Goal: Task Accomplishment & Management: Manage account settings

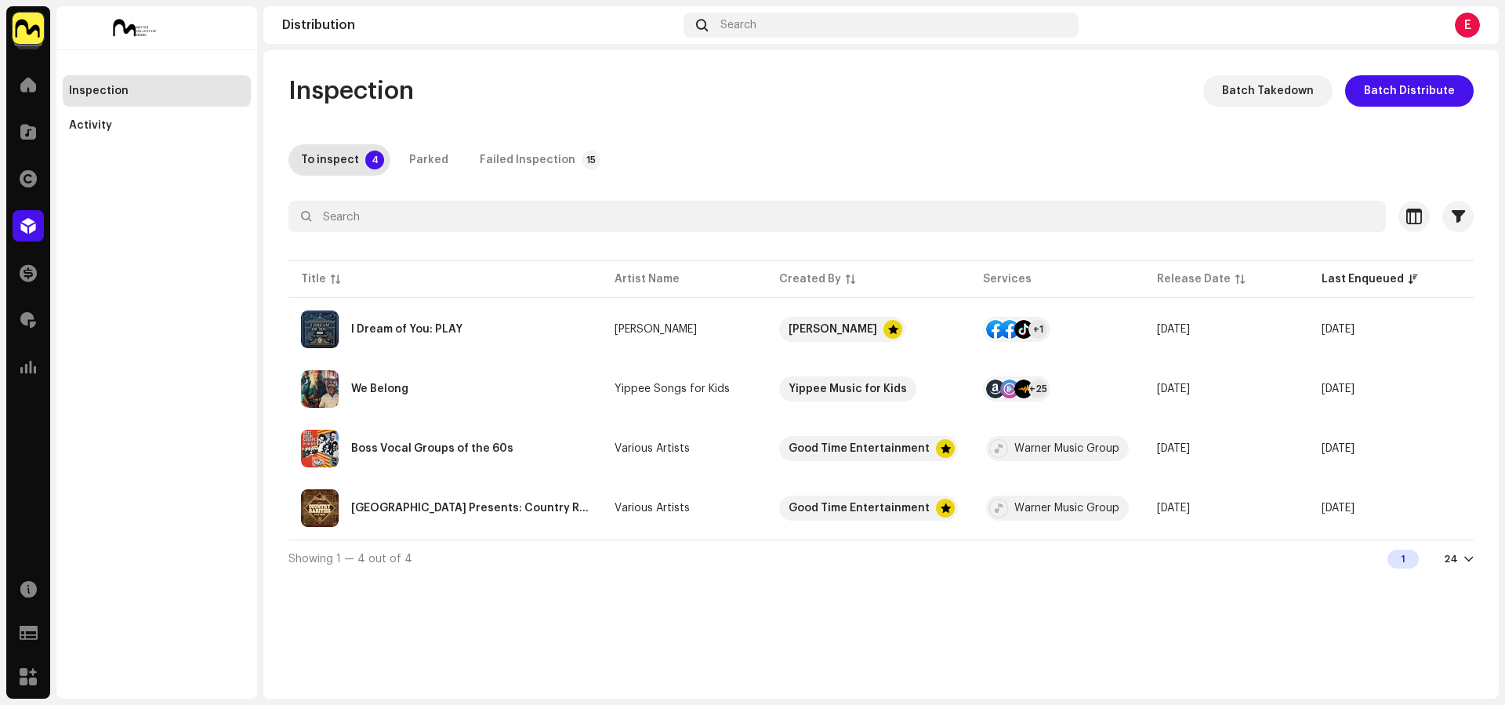
click at [31, 31] on img at bounding box center [28, 28] width 31 height 31
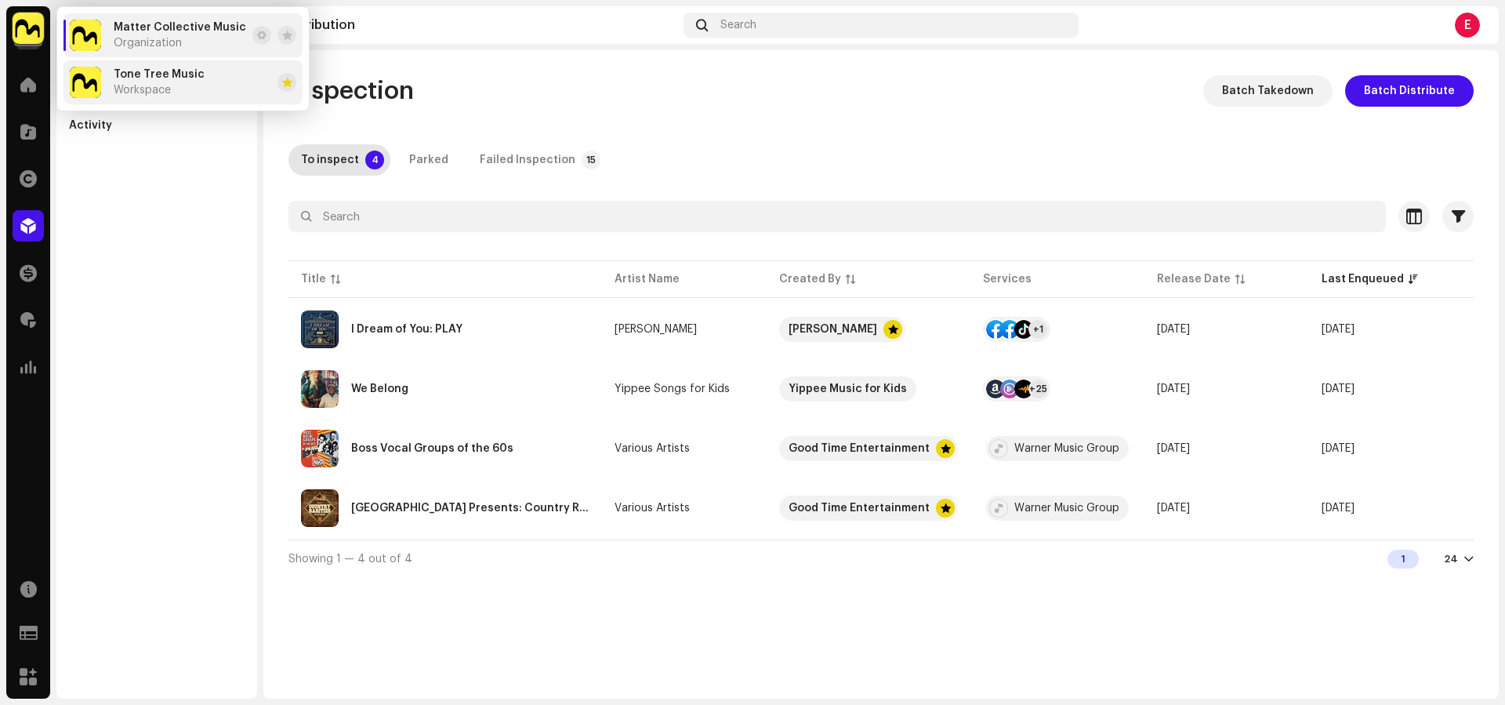
click at [143, 91] on span "Workspace" at bounding box center [142, 90] width 57 height 13
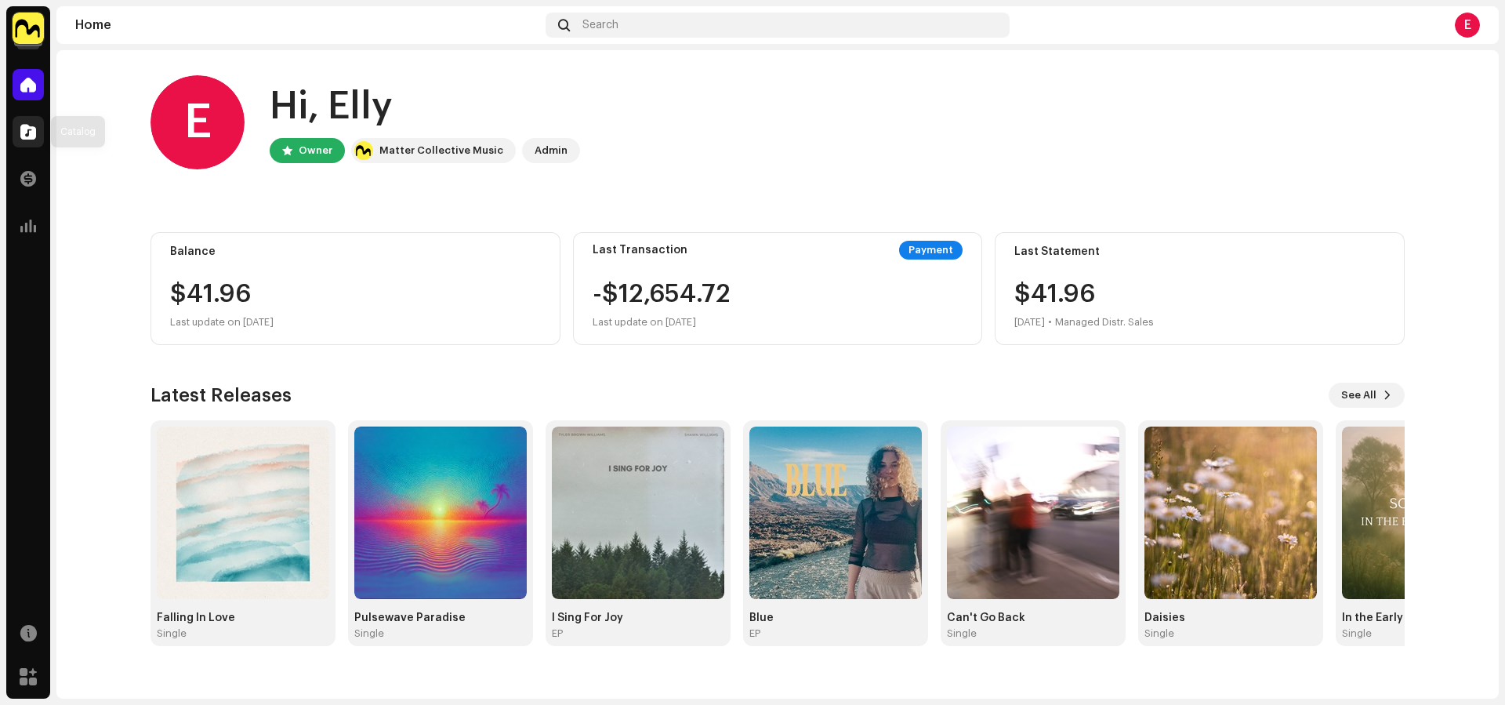
click at [35, 143] on div at bounding box center [28, 131] width 31 height 31
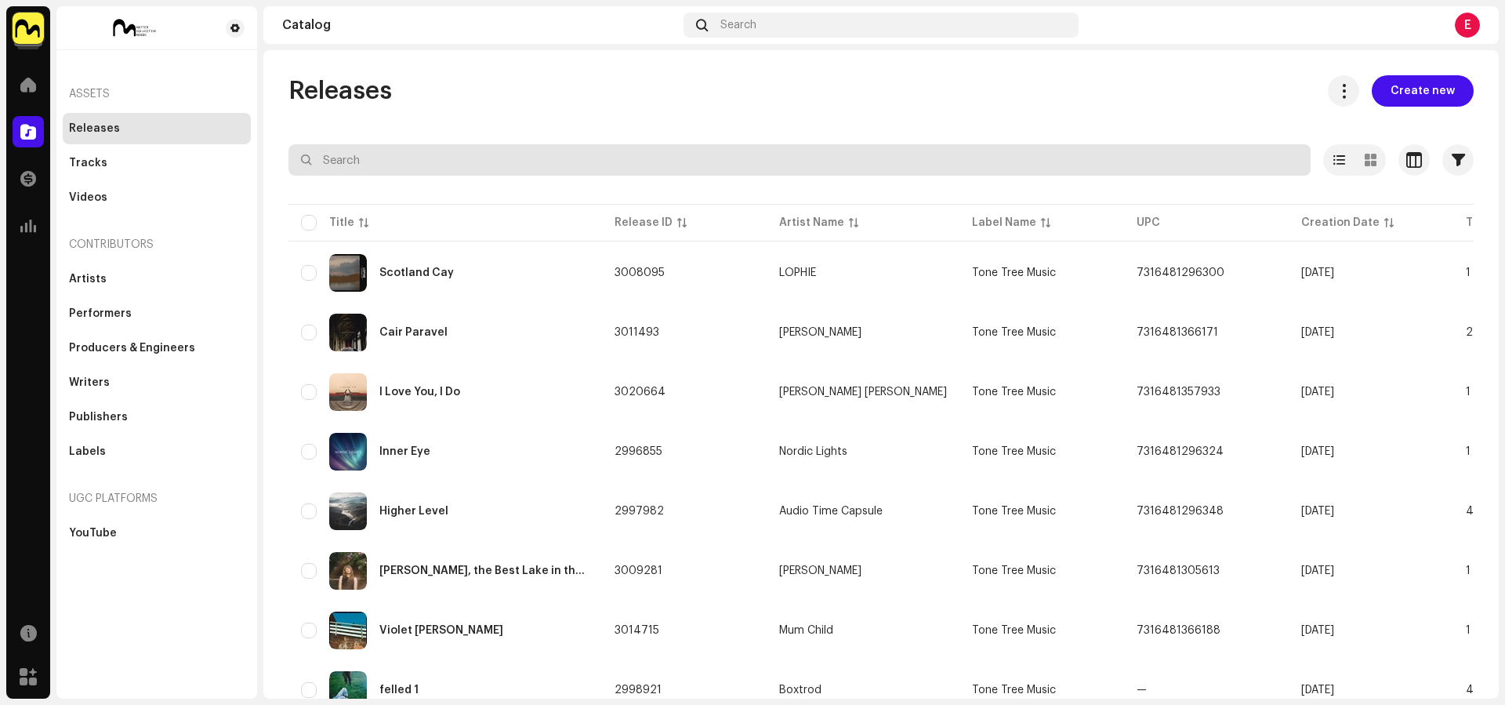
click at [428, 149] on input "text" at bounding box center [799, 159] width 1022 height 31
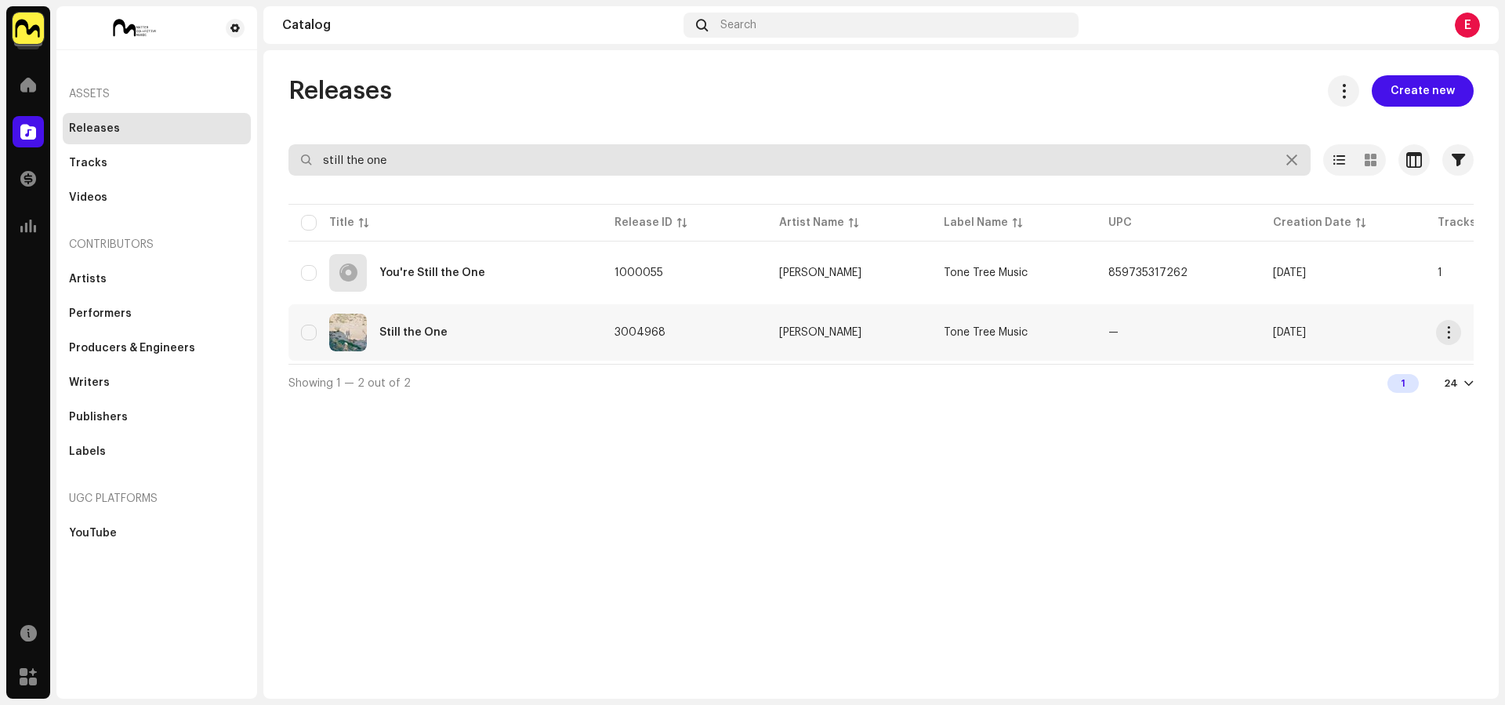
type input "still the one"
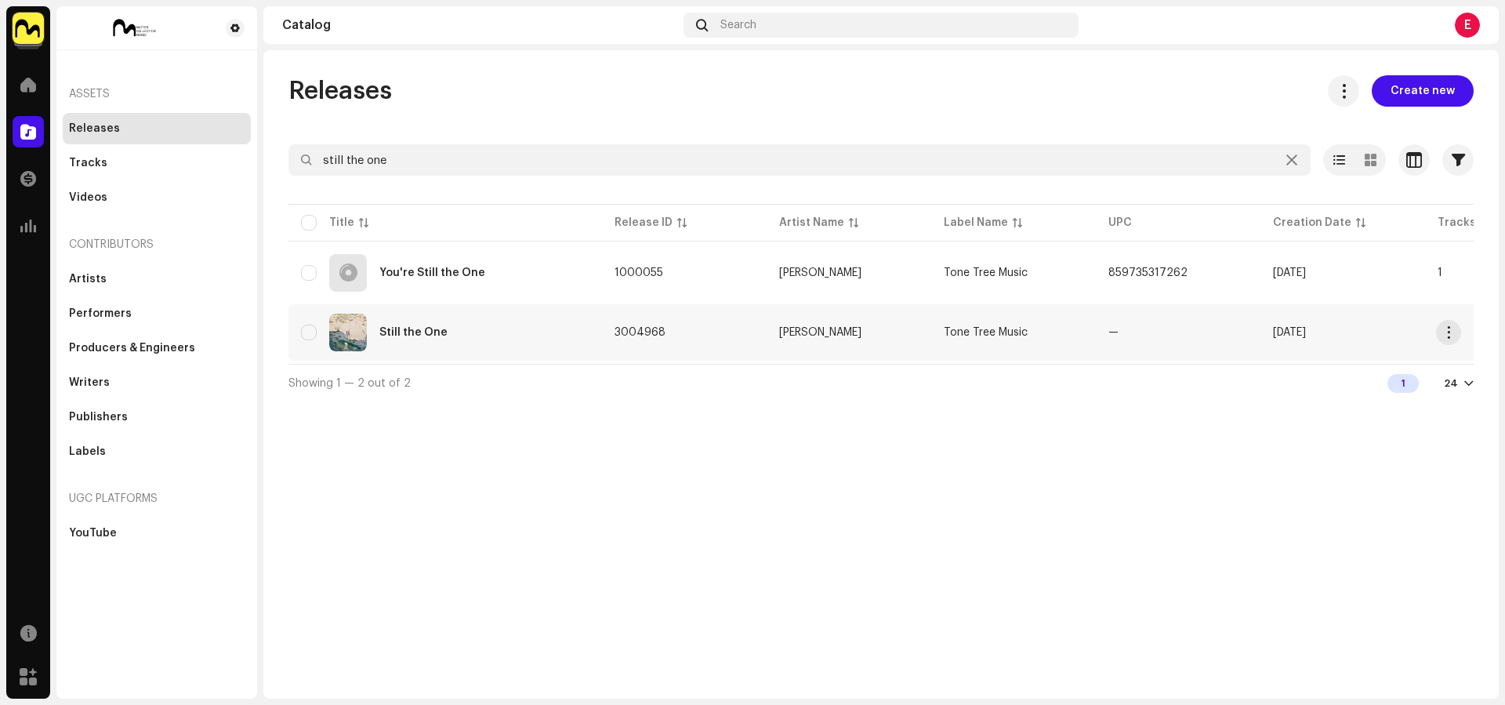
click at [574, 315] on div "Still the One" at bounding box center [445, 332] width 288 height 38
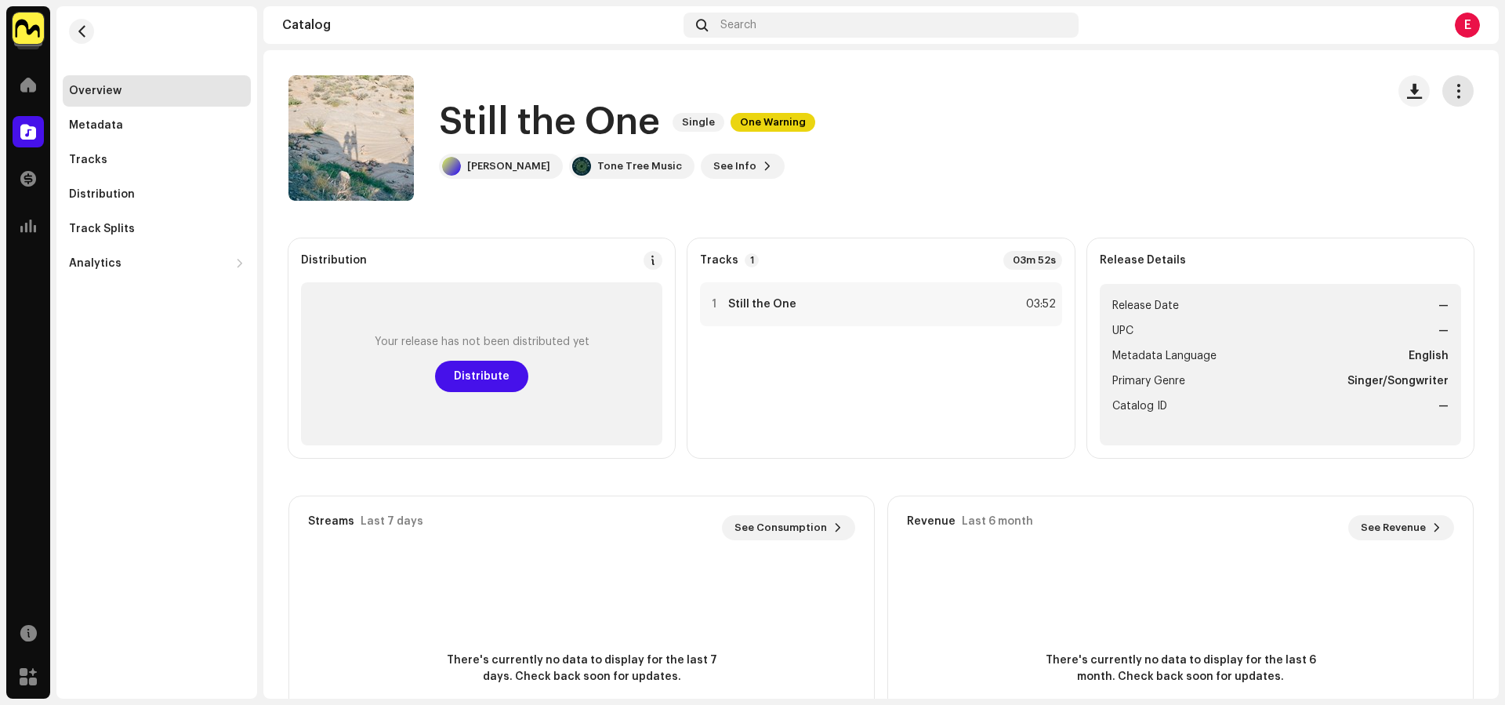
click at [1447, 99] on button "button" at bounding box center [1457, 90] width 31 height 31
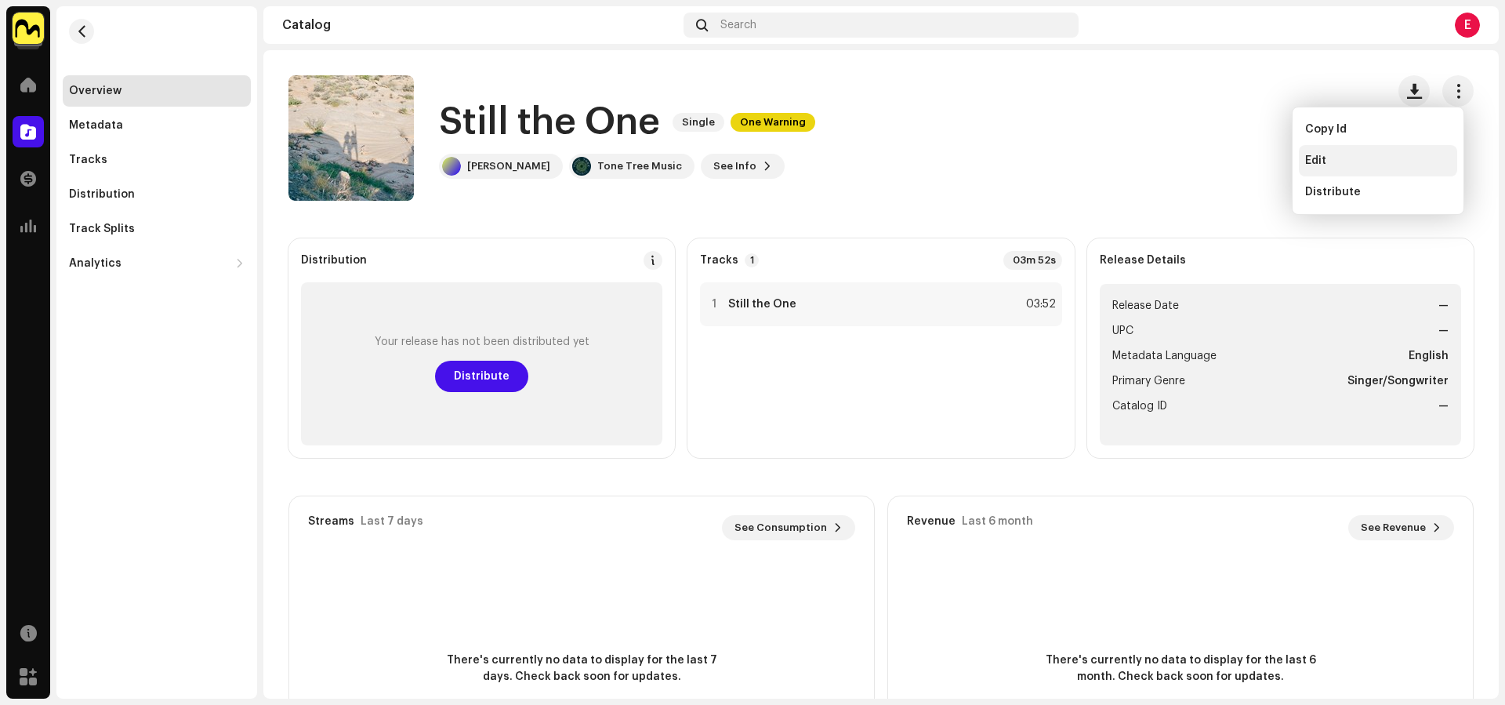
click at [1369, 154] on div "Edit" at bounding box center [1378, 160] width 146 height 13
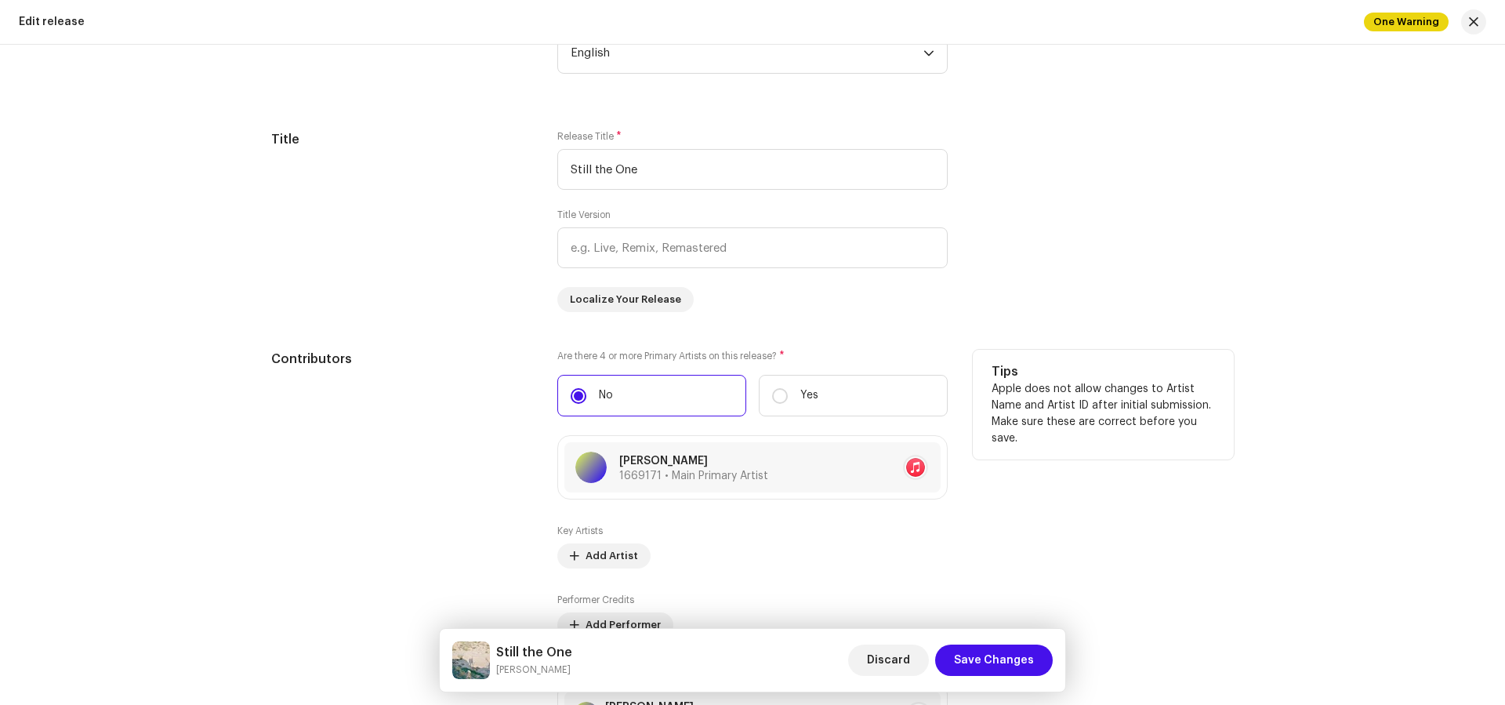
scroll to position [1494, 0]
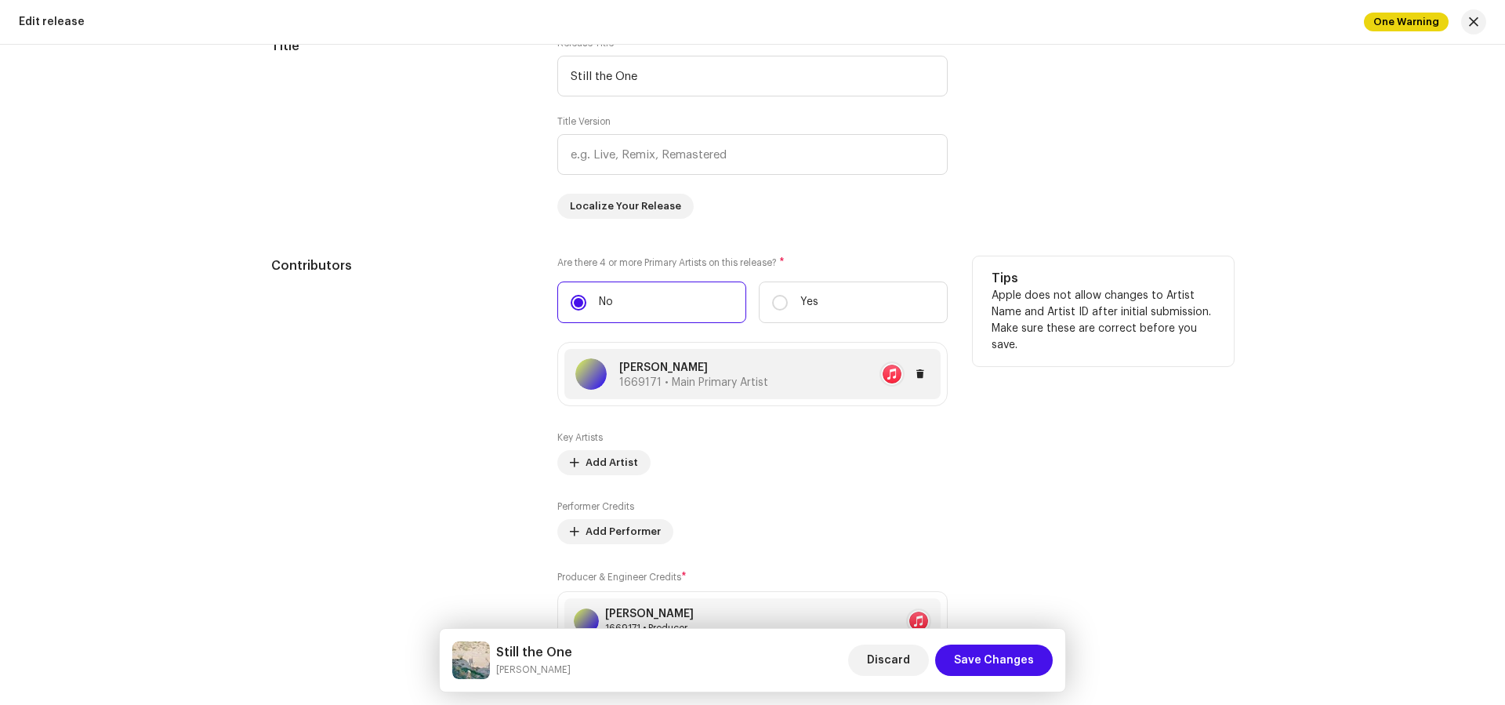
click at [858, 371] on div at bounding box center [848, 373] width 161 height 25
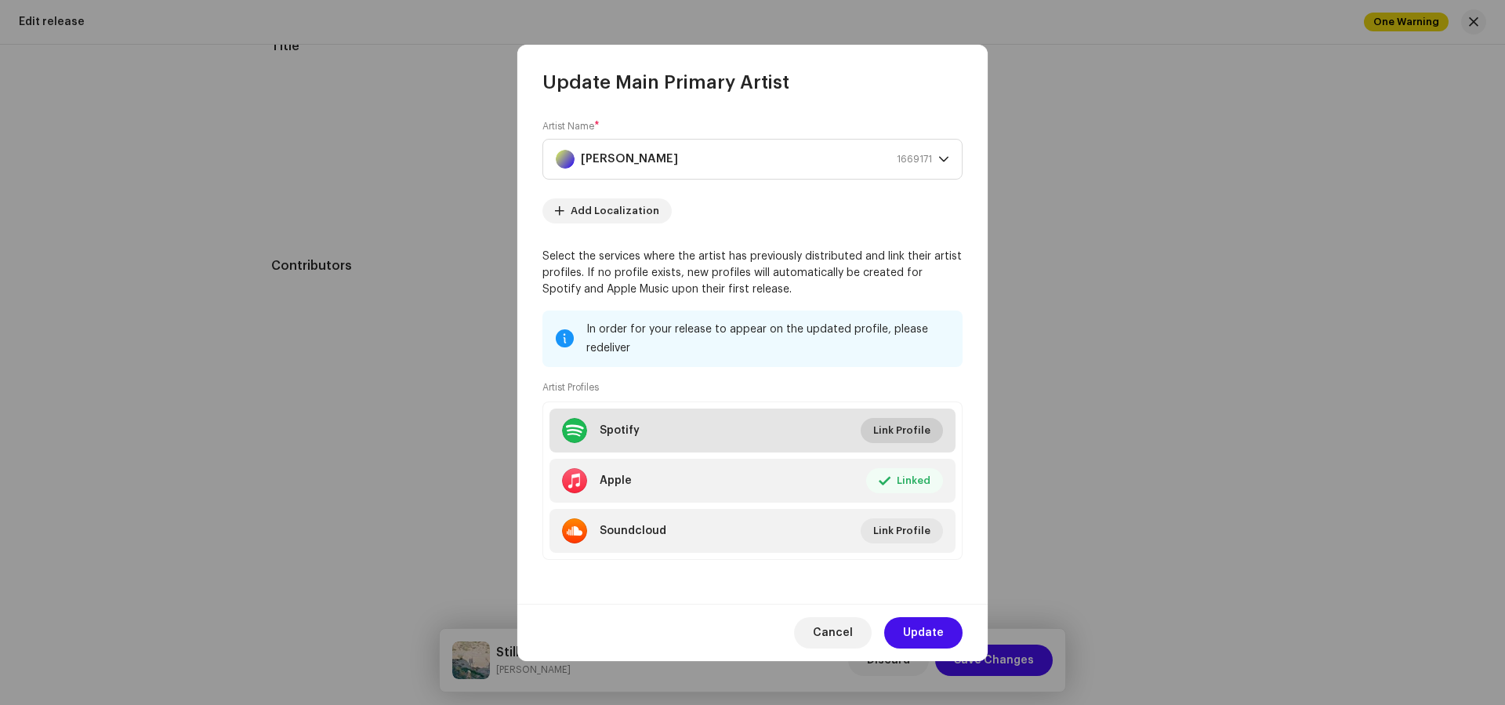
click at [896, 426] on span "Link Profile" at bounding box center [901, 430] width 57 height 31
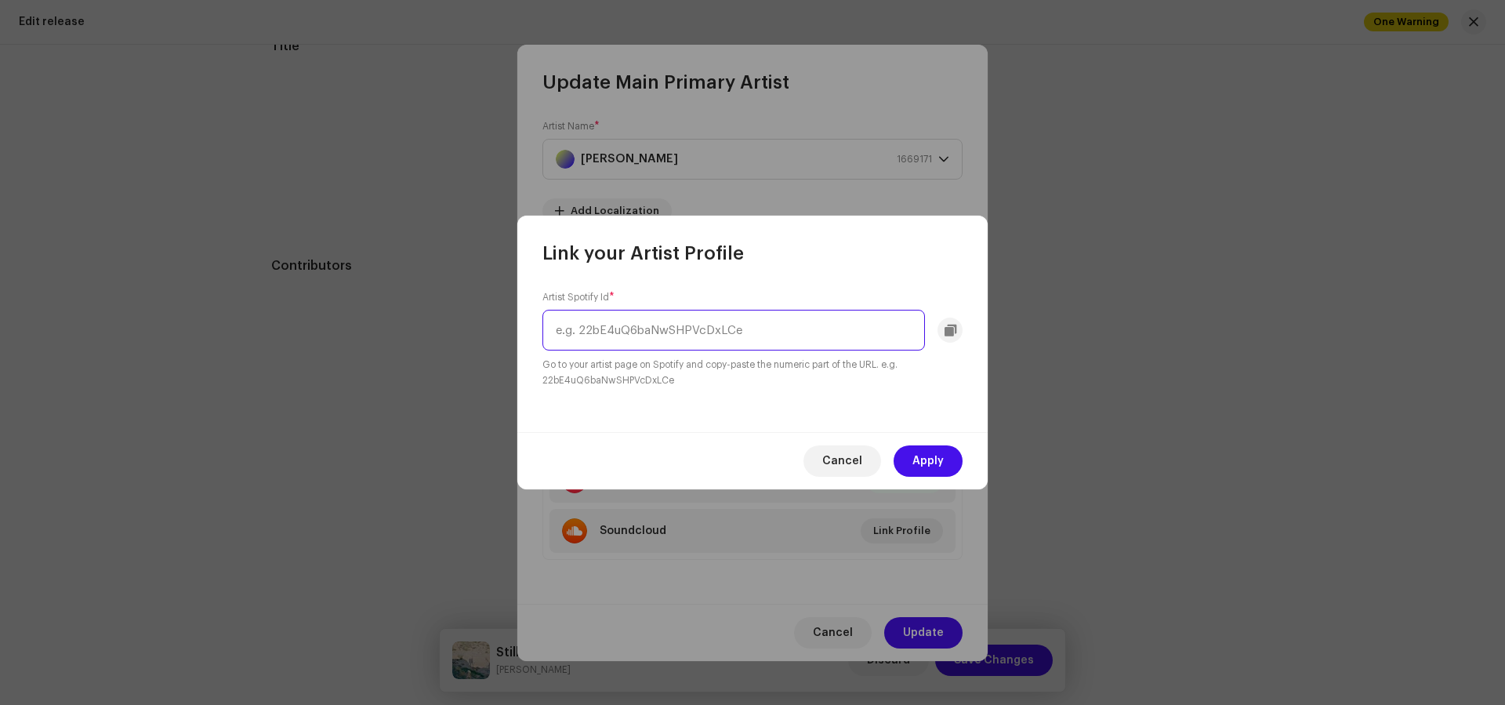
paste input "https://open.spotify.com/artist/6eimHN7yNtWchLSczqOxuo?si=Ki1knw0jT6a6CKE5dWMUzw"
drag, startPoint x: 579, startPoint y: 329, endPoint x: 529, endPoint y: 332, distance: 50.2
click at [529, 332] on div "Artist Spotify Id * https://open.spotify.com/artist/6eimHN7yNtWchLSczqOxuo?si=K…" at bounding box center [752, 349] width 470 height 166
drag, startPoint x: 728, startPoint y: 325, endPoint x: 1005, endPoint y: 332, distance: 276.7
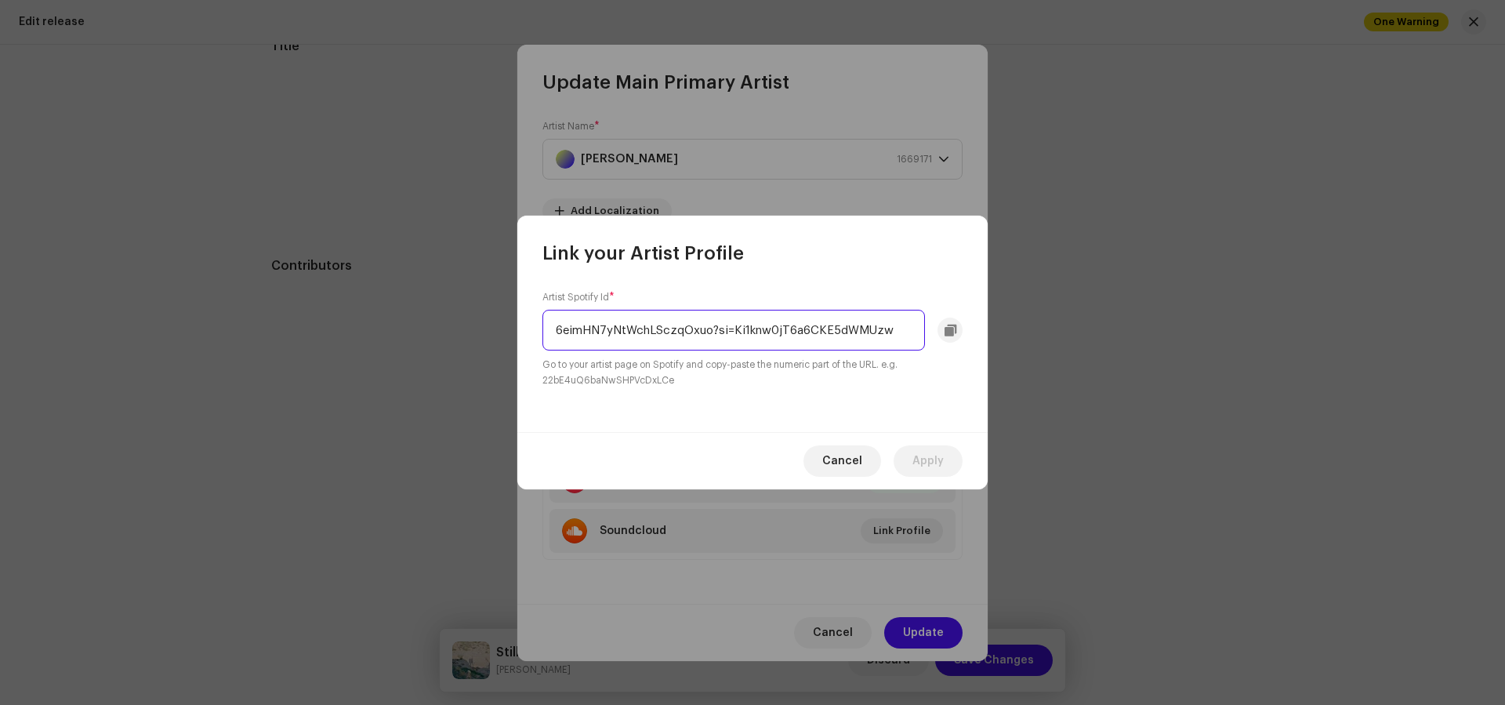
click at [1004, 332] on div "Link your Artist Profile Artist Spotify Id * 6eimHN7yNtWchLSczqOxuo?si=Ki1knw0j…" at bounding box center [752, 352] width 1505 height 705
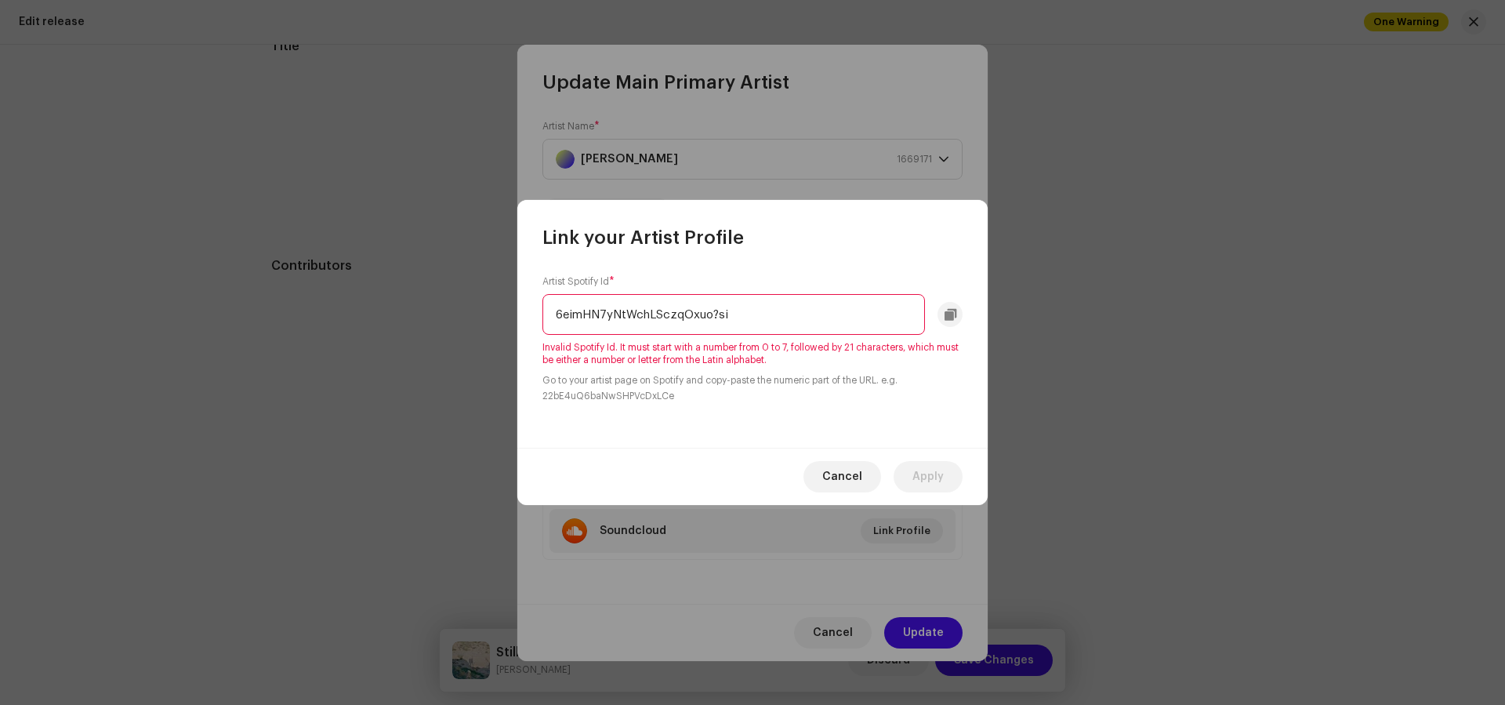
click at [958, 400] on div "Artist Spotify Id * 6eimHN7yNtWchLSczqOxuo?si Invalid Spotify Id. It must start…" at bounding box center [752, 348] width 470 height 197
click at [836, 318] on input "6eimHN7yNtWchLSczqOxuo?si" at bounding box center [733, 314] width 382 height 41
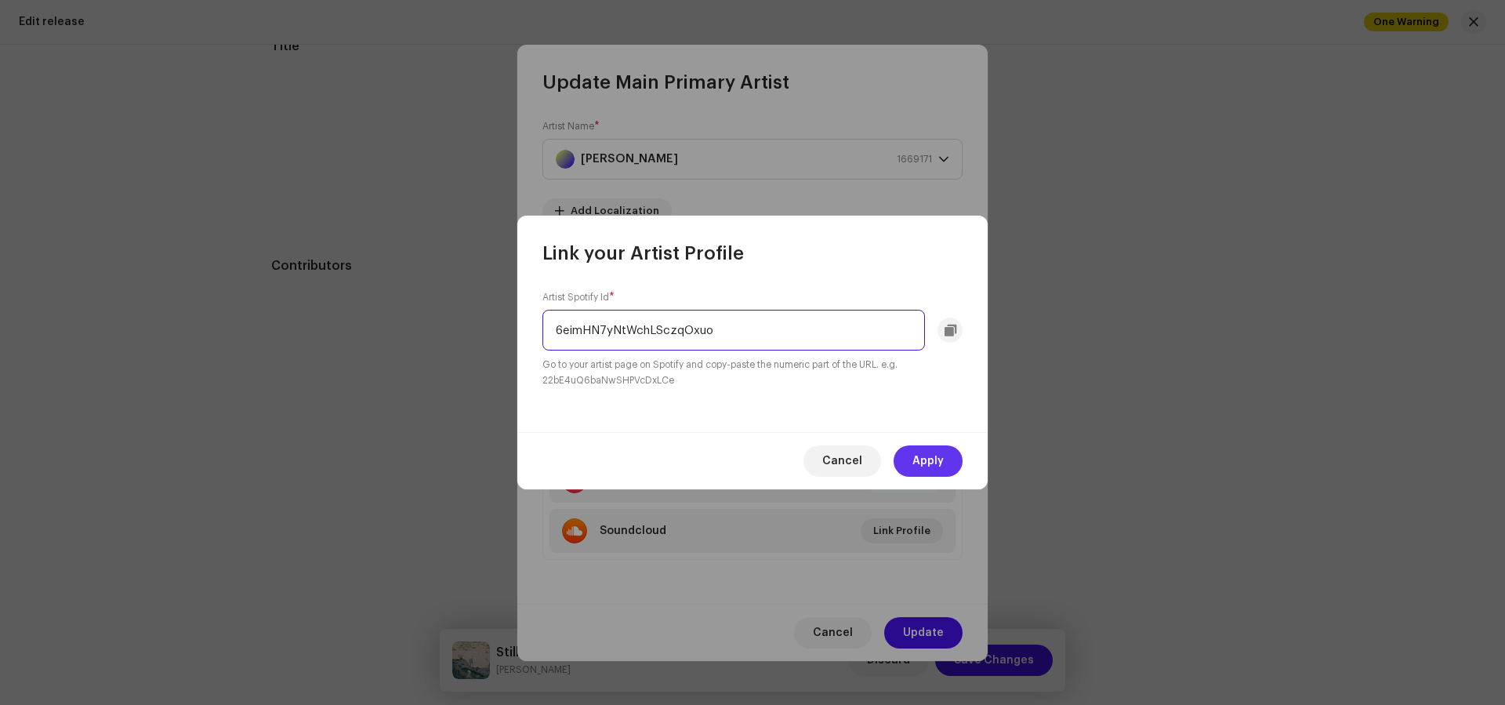
type input "6eimHN7yNtWchLSczqOxuo"
click at [922, 455] on span "Apply" at bounding box center [927, 460] width 31 height 31
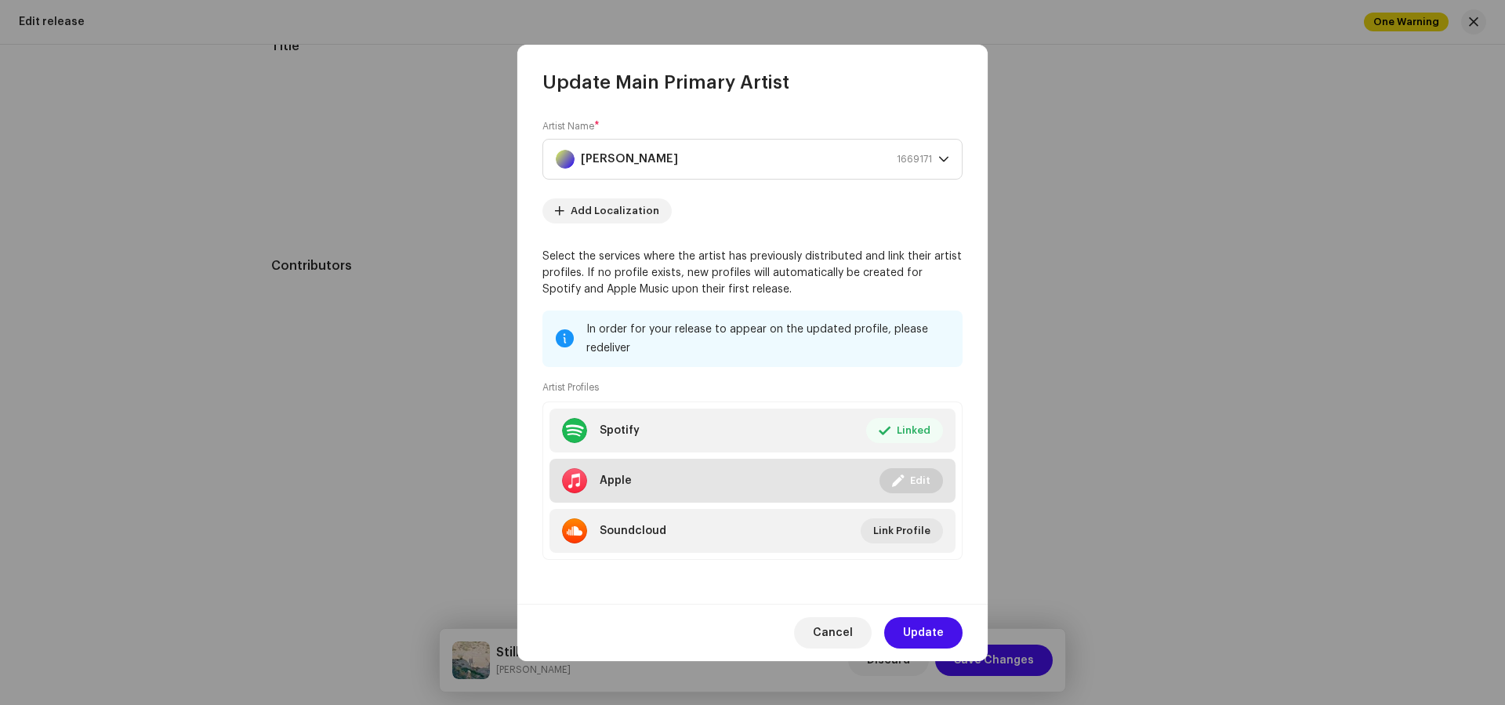
click at [916, 480] on span "Edit" at bounding box center [920, 480] width 20 height 31
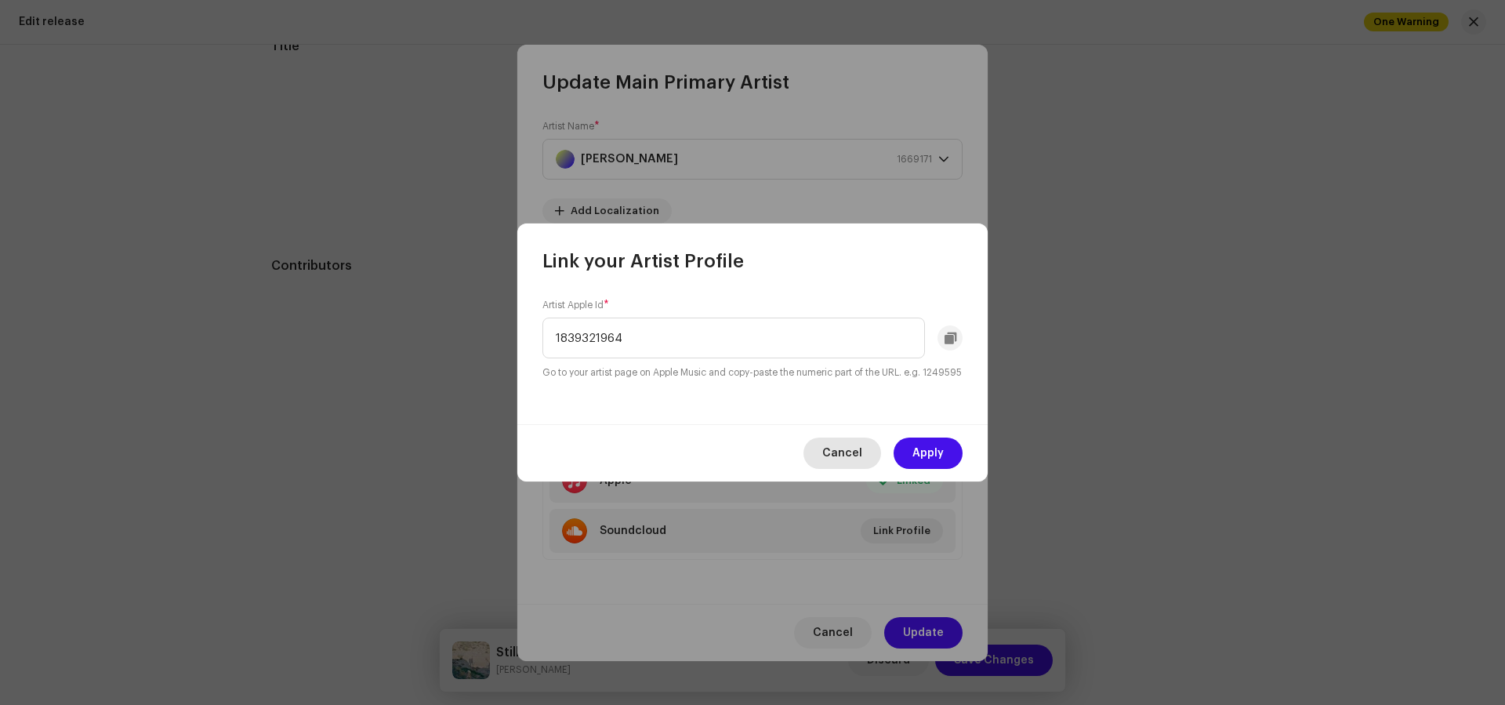
click at [851, 463] on span "Cancel" at bounding box center [842, 452] width 40 height 31
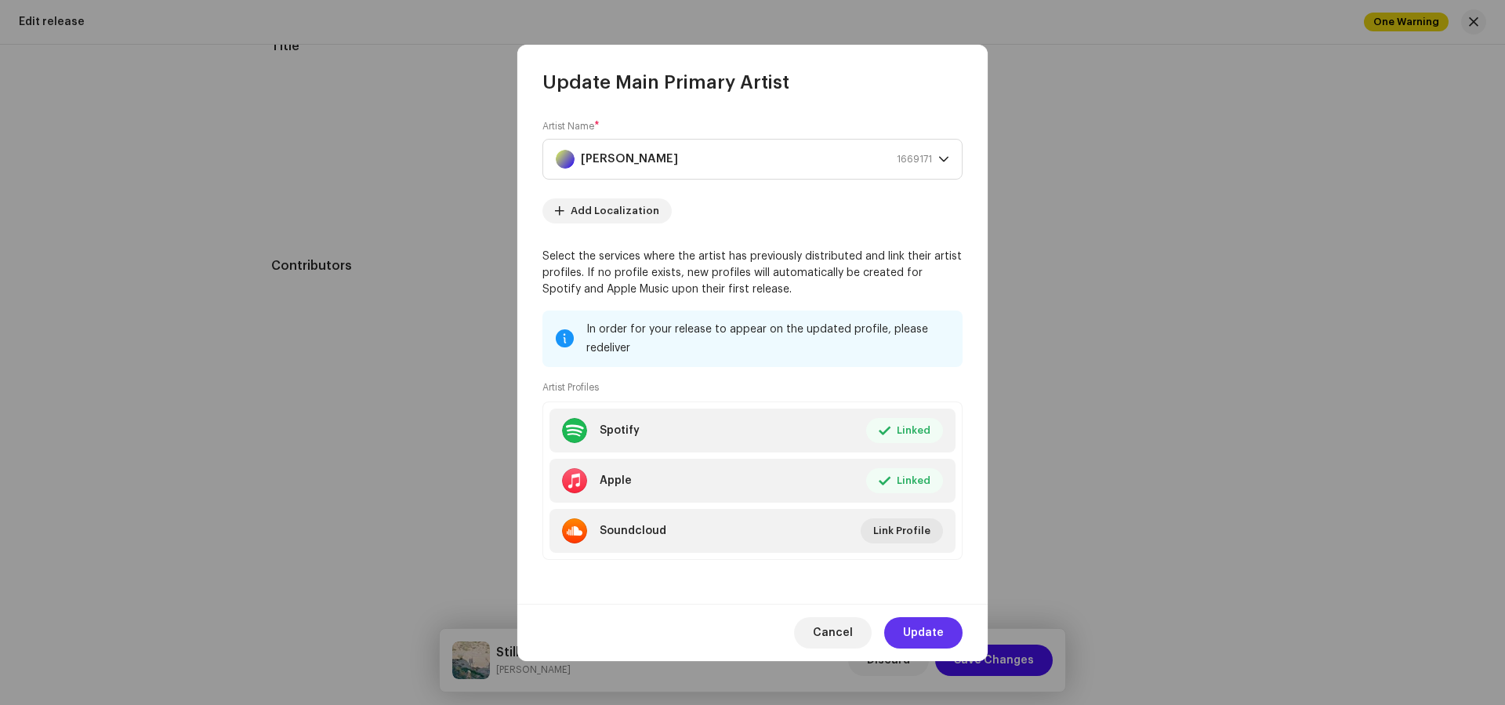
click at [926, 632] on span "Update" at bounding box center [923, 632] width 41 height 31
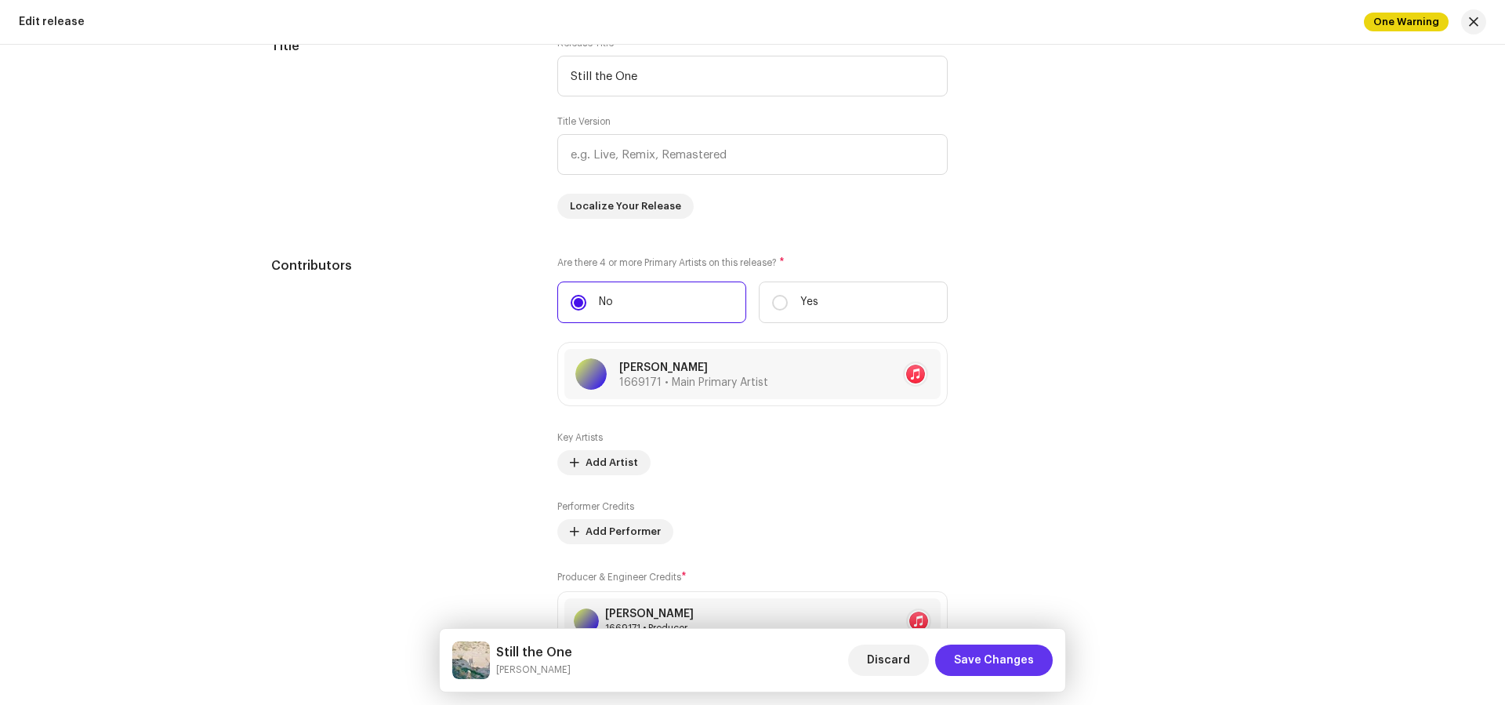
click at [1023, 663] on span "Save Changes" at bounding box center [994, 659] width 80 height 31
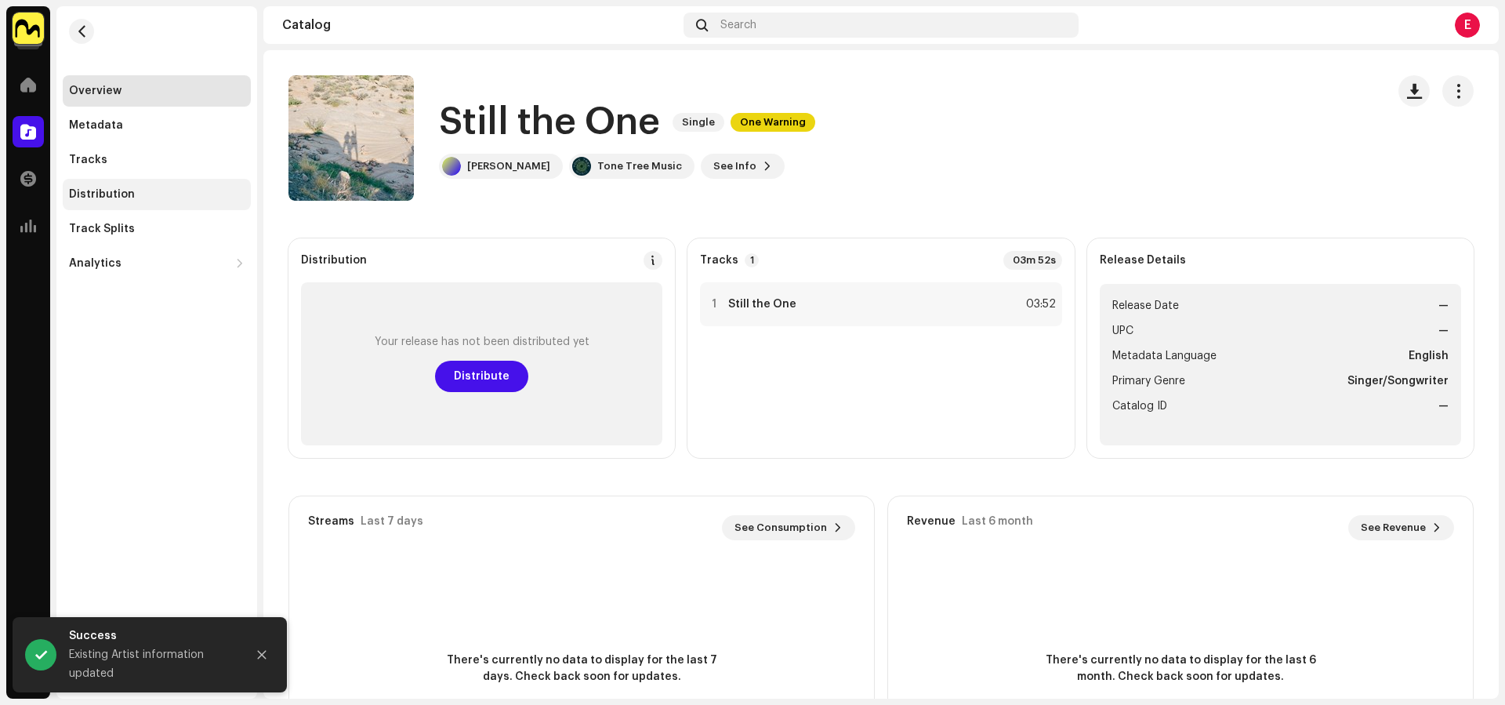
click at [192, 197] on div "Distribution" at bounding box center [157, 194] width 176 height 13
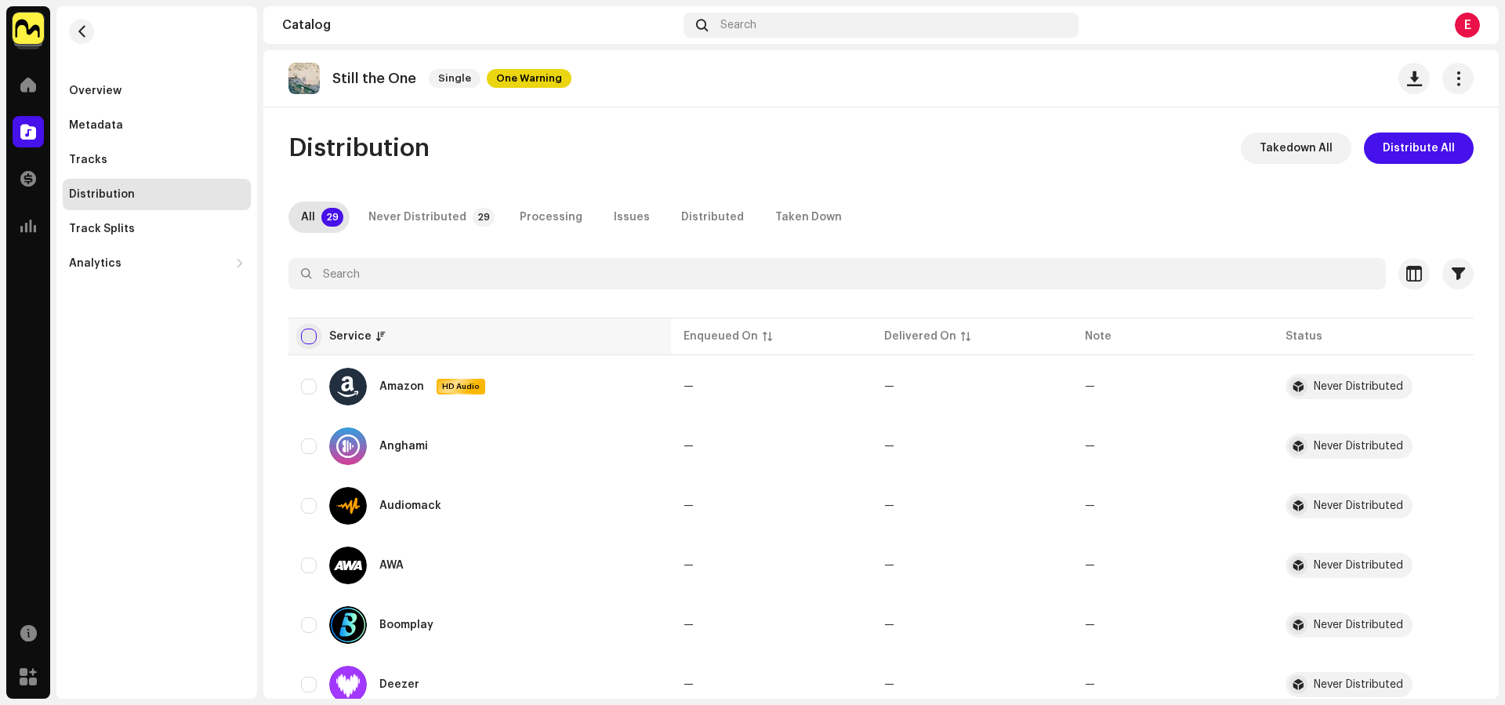
click at [303, 335] on input "checkbox" at bounding box center [309, 336] width 16 height 16
checkbox input "true"
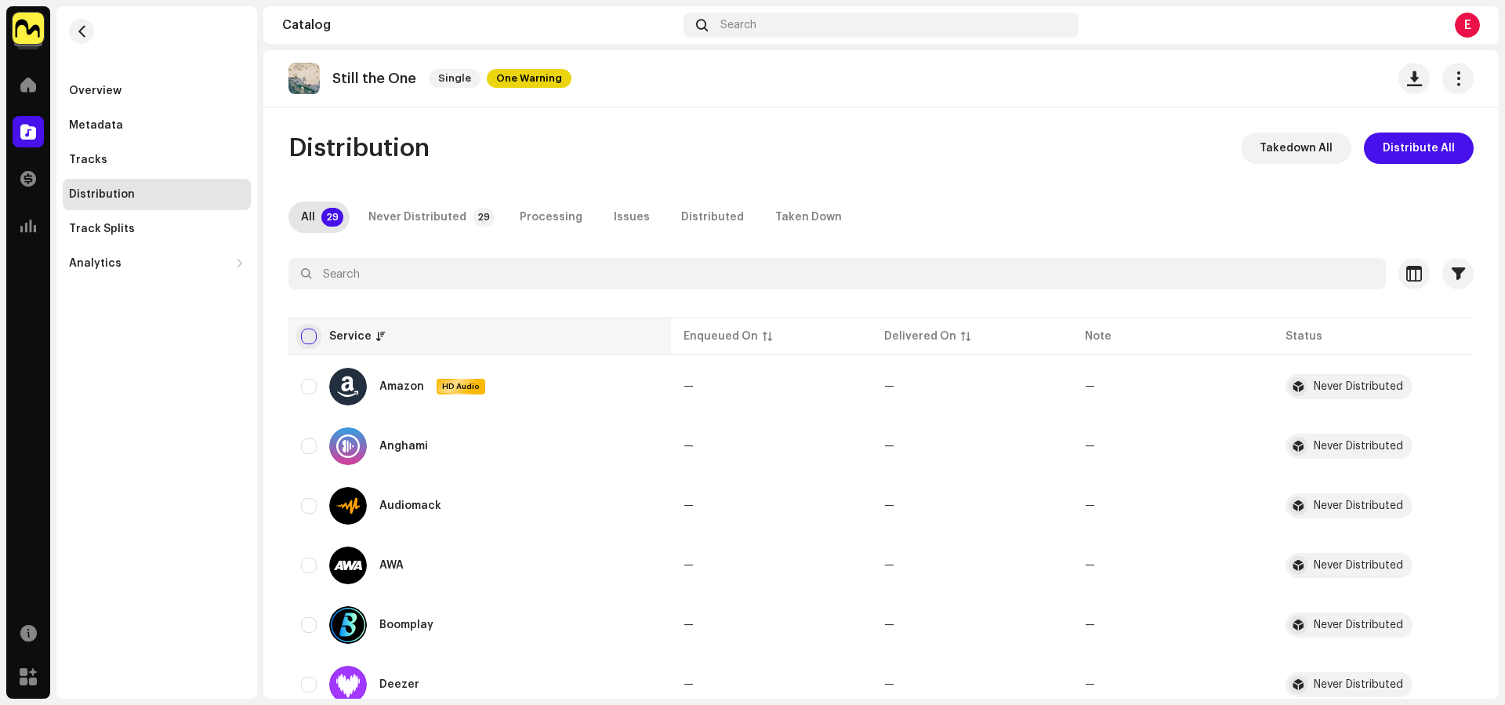
checkbox input "true"
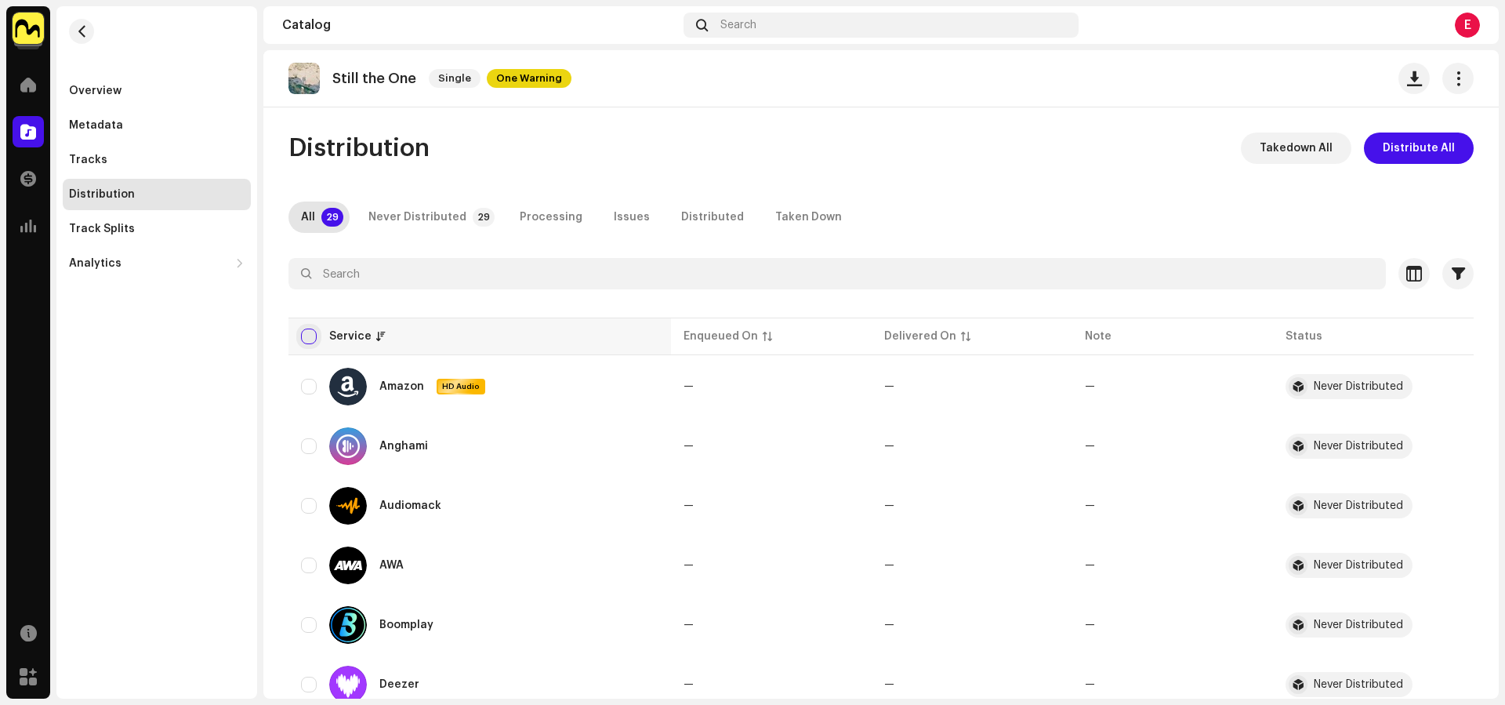
checkbox input "true"
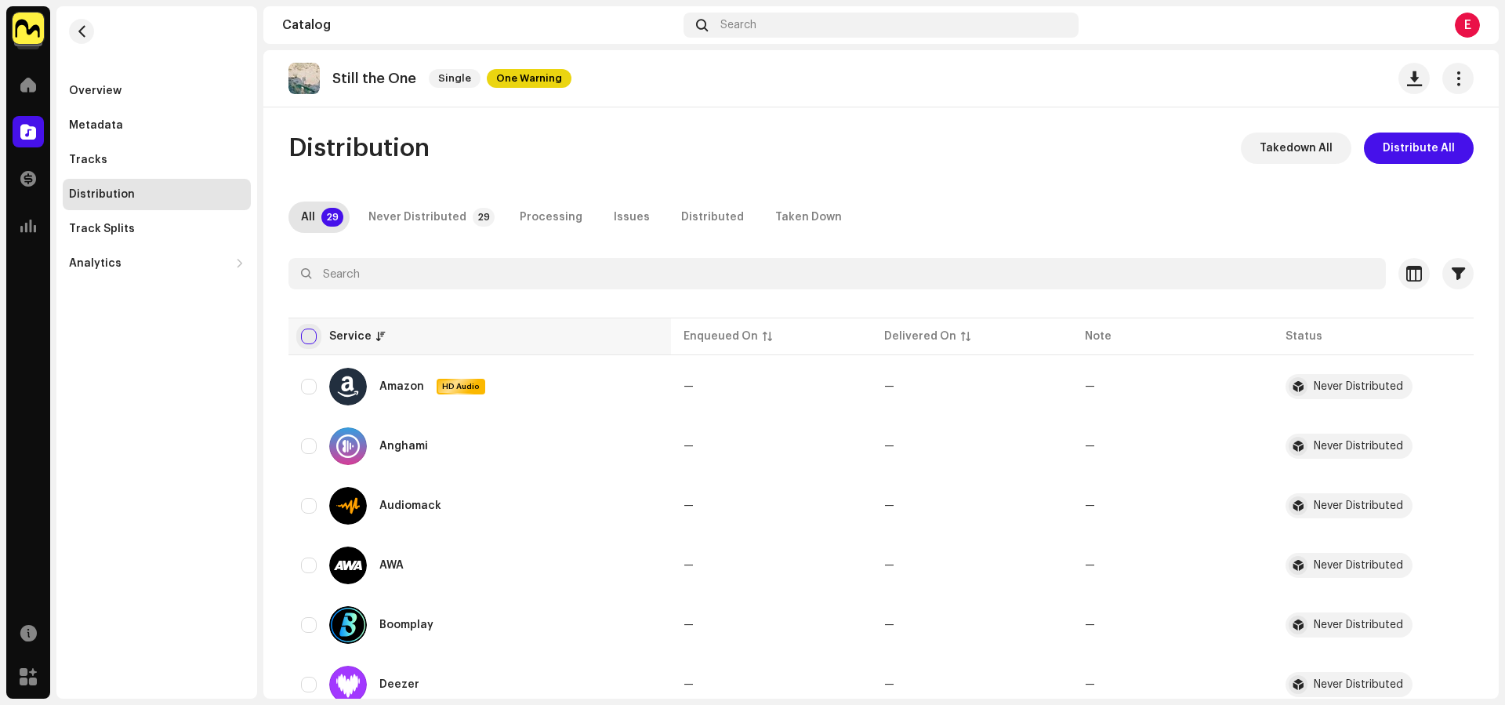
checkbox input "true"
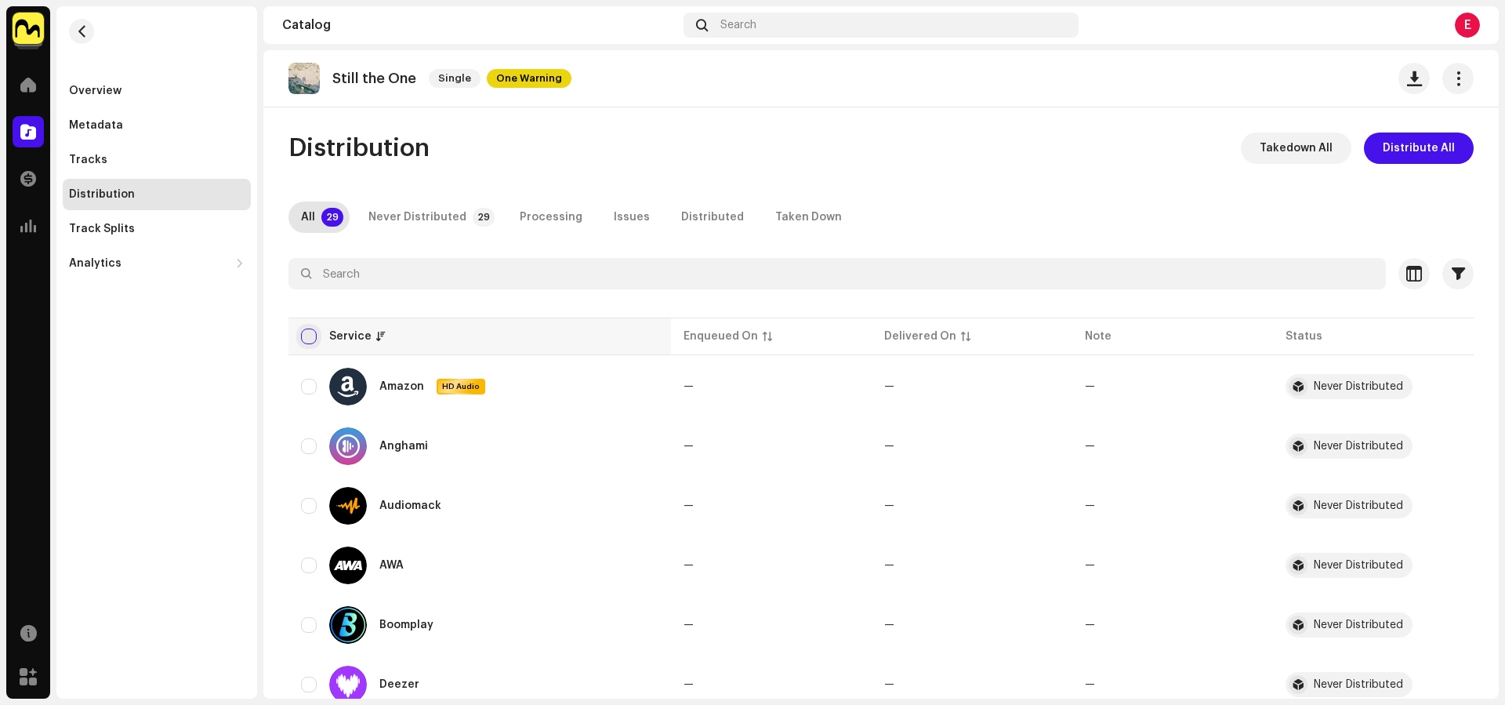
checkbox input "true"
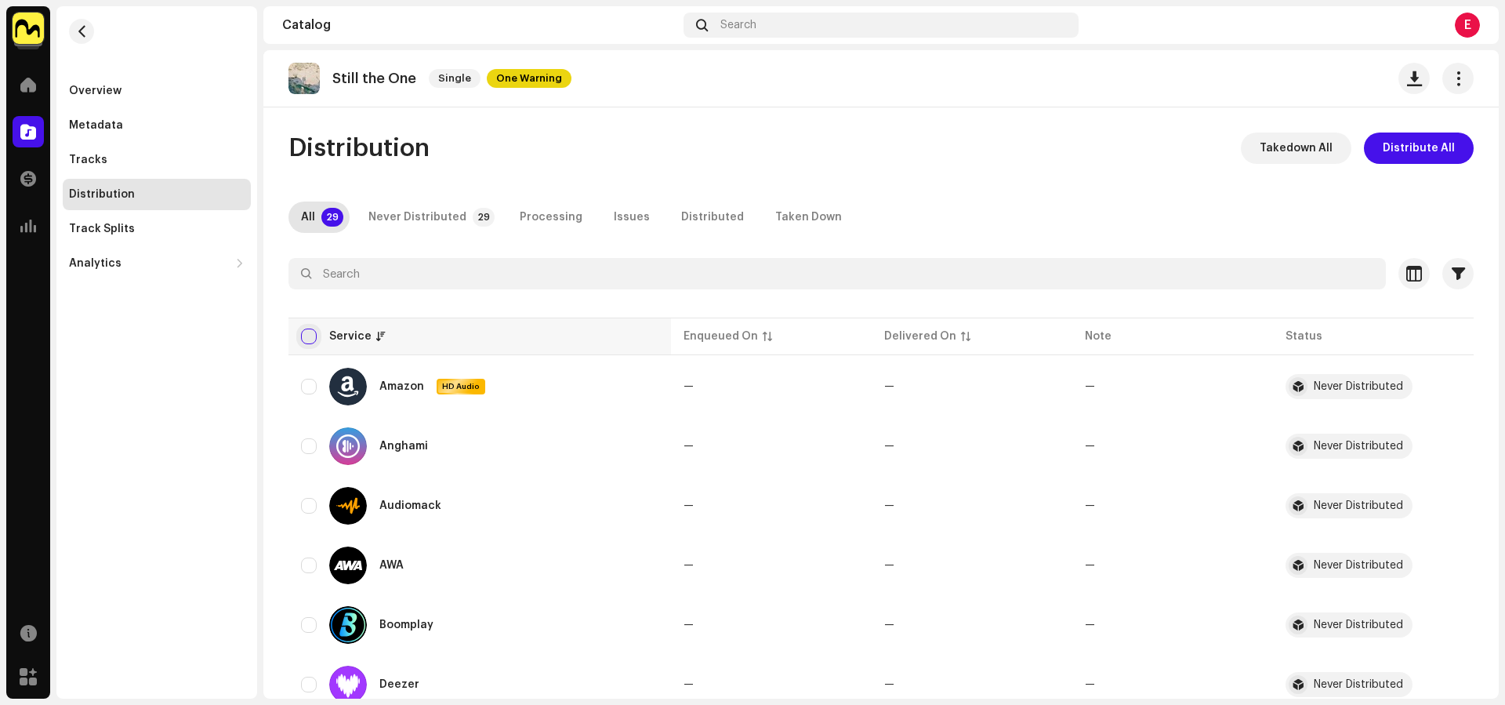
checkbox input "true"
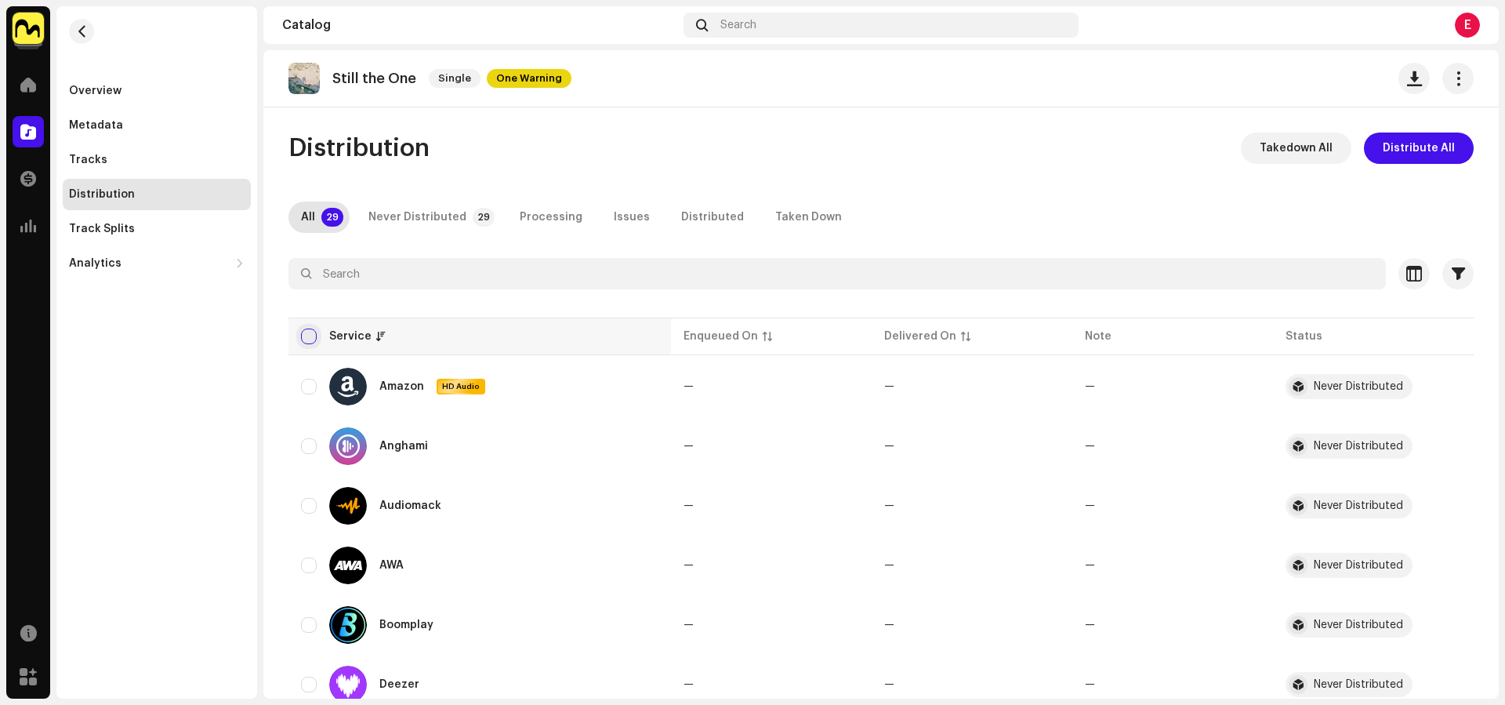
checkbox input "true"
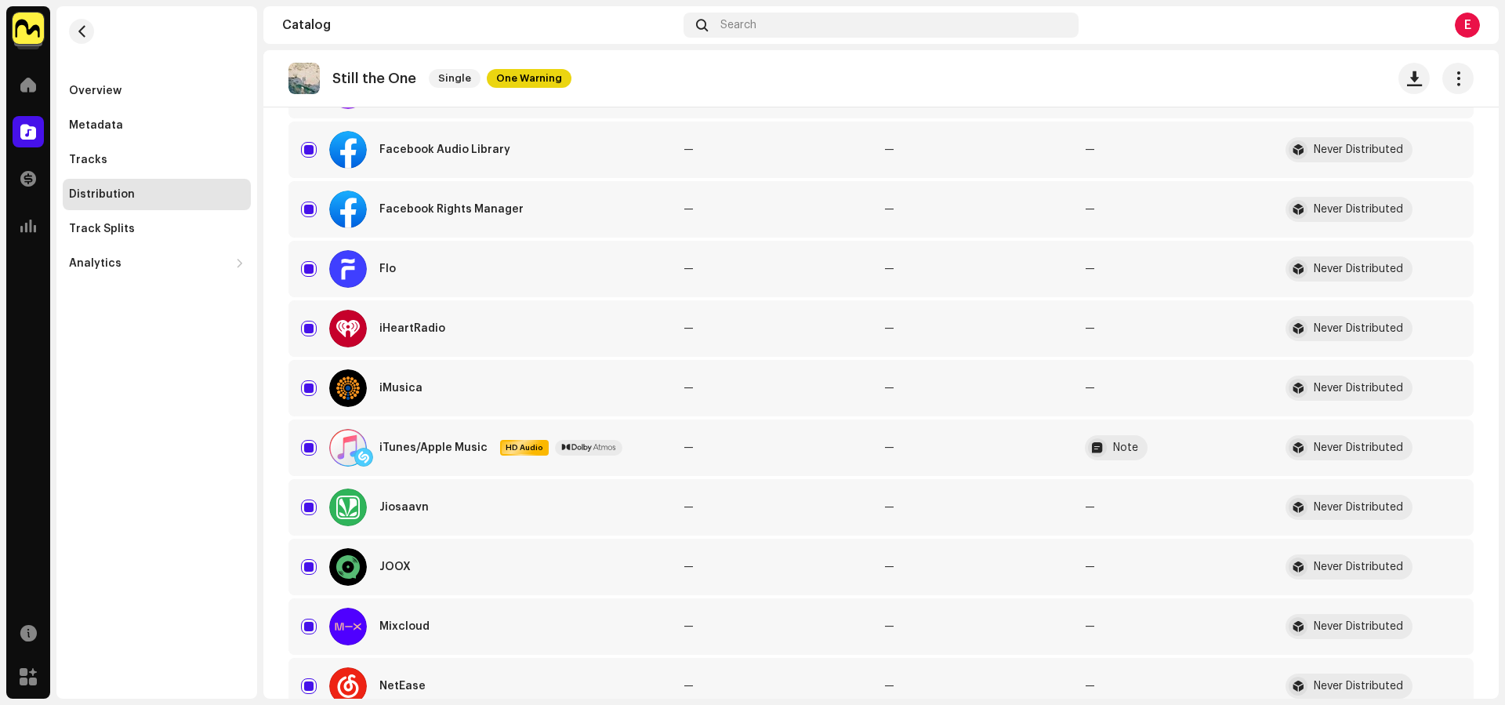
scroll to position [1429, 0]
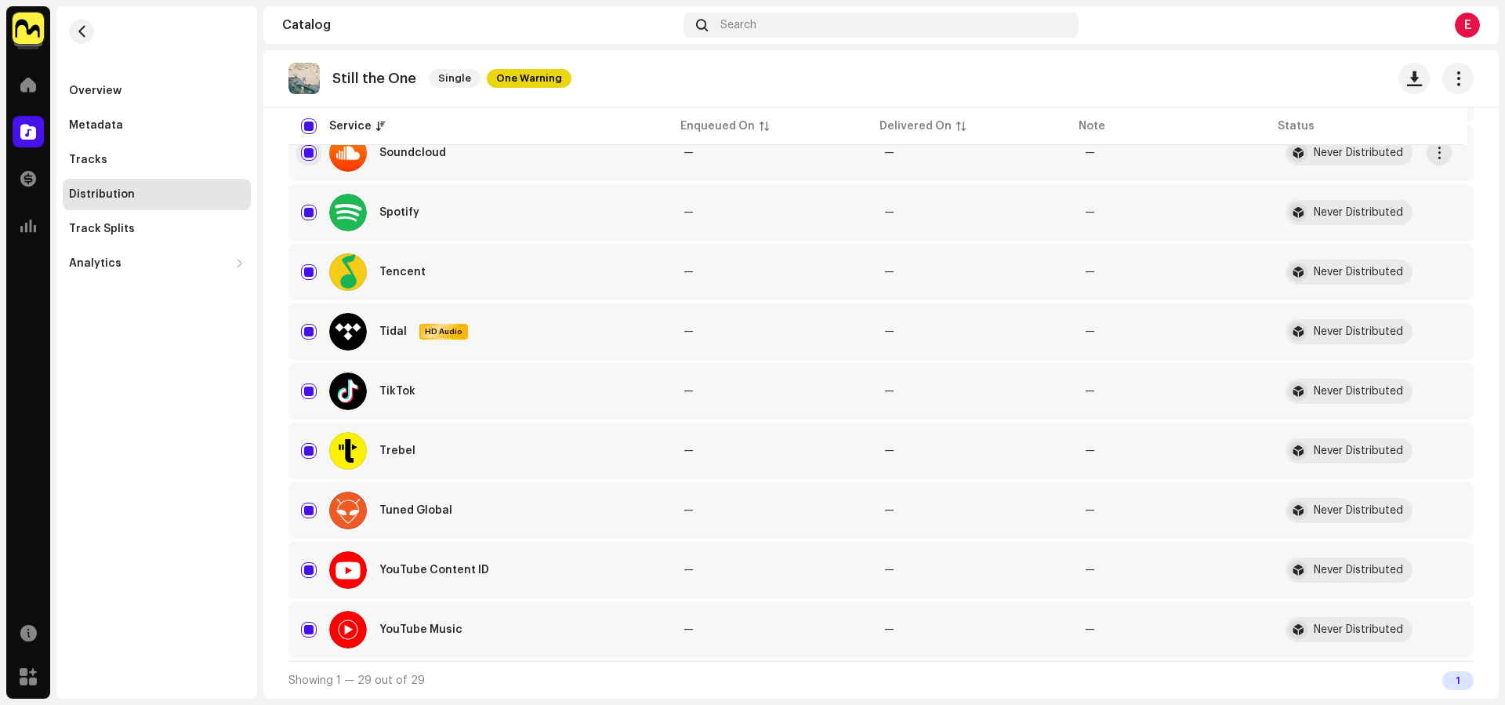
click at [306, 154] on input "Row Selected" at bounding box center [309, 153] width 16 height 16
checkbox input "false"
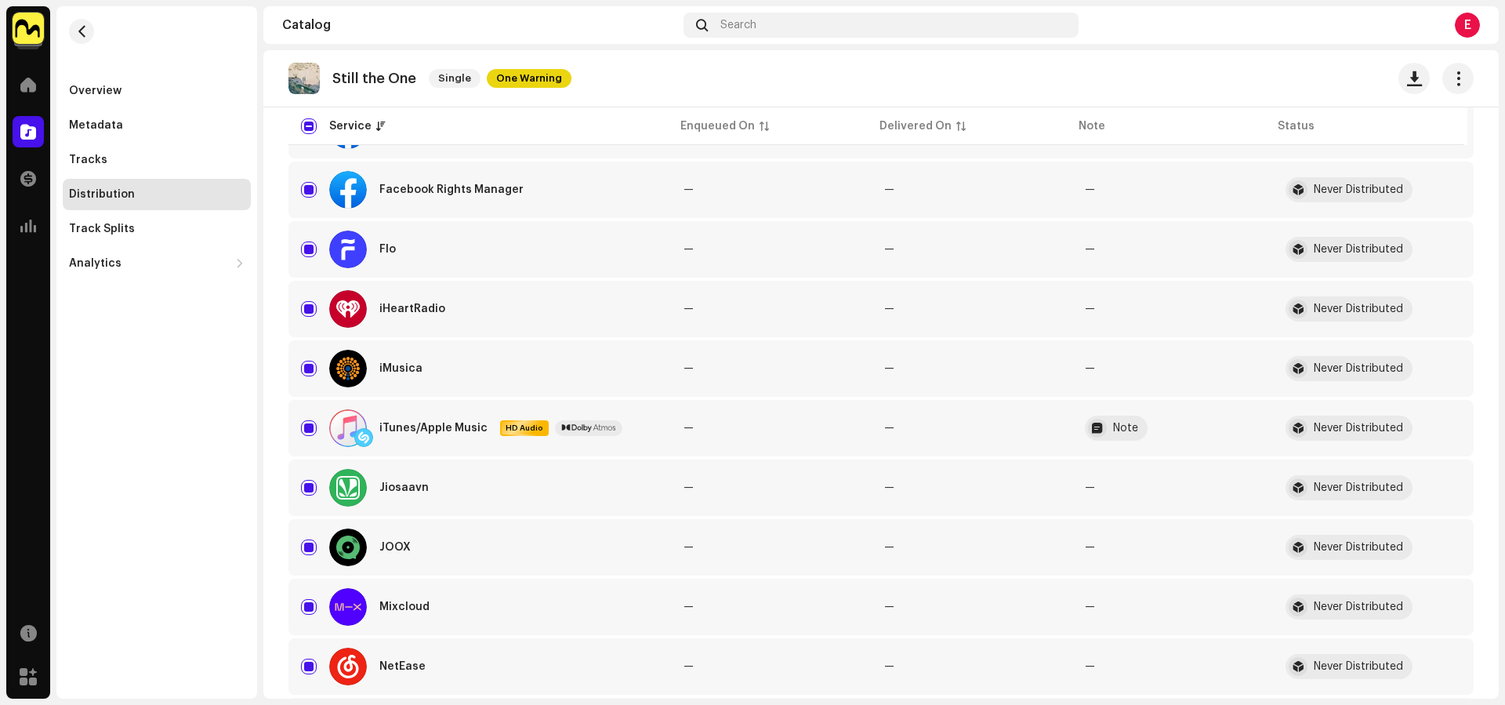
scroll to position [0, 0]
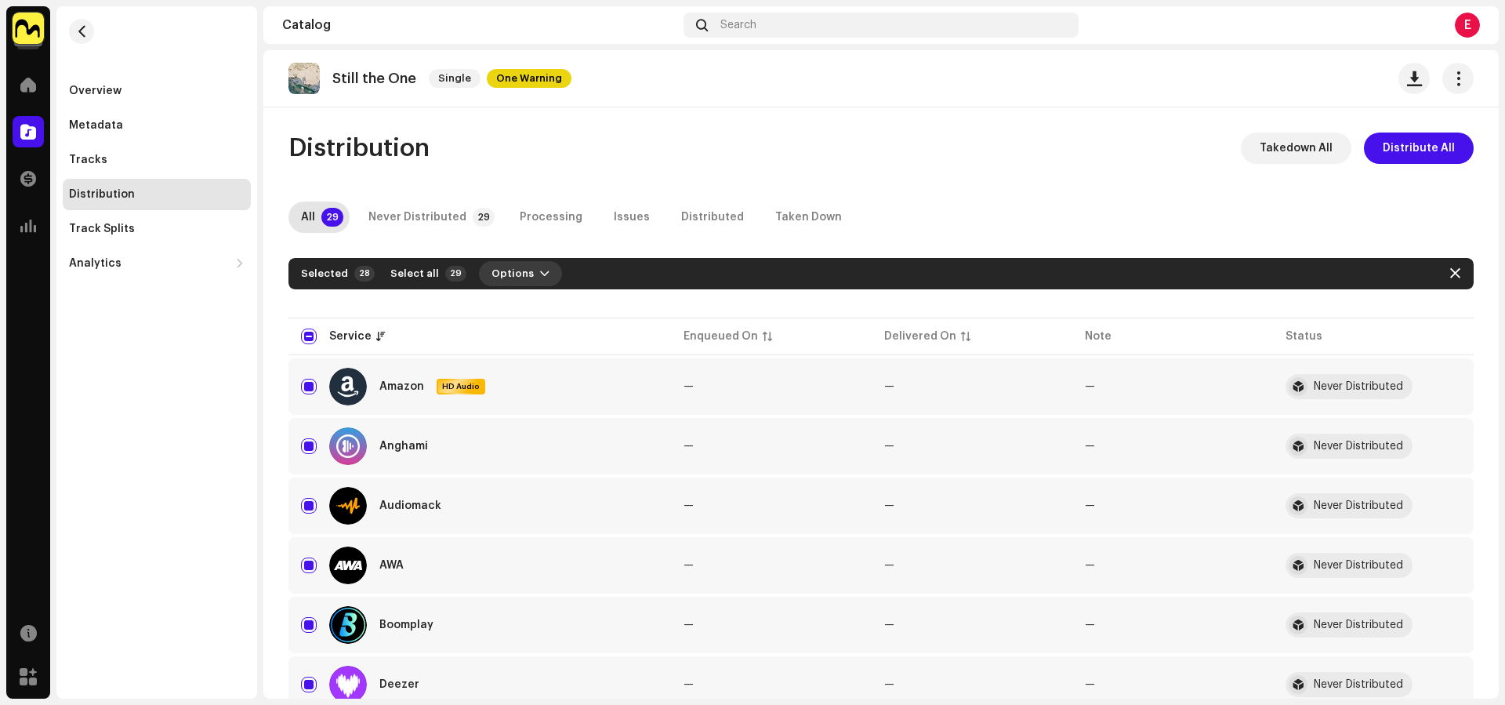
click at [514, 270] on span "Options" at bounding box center [512, 273] width 42 height 31
click at [526, 300] on div "Distribute" at bounding box center [555, 308] width 158 height 31
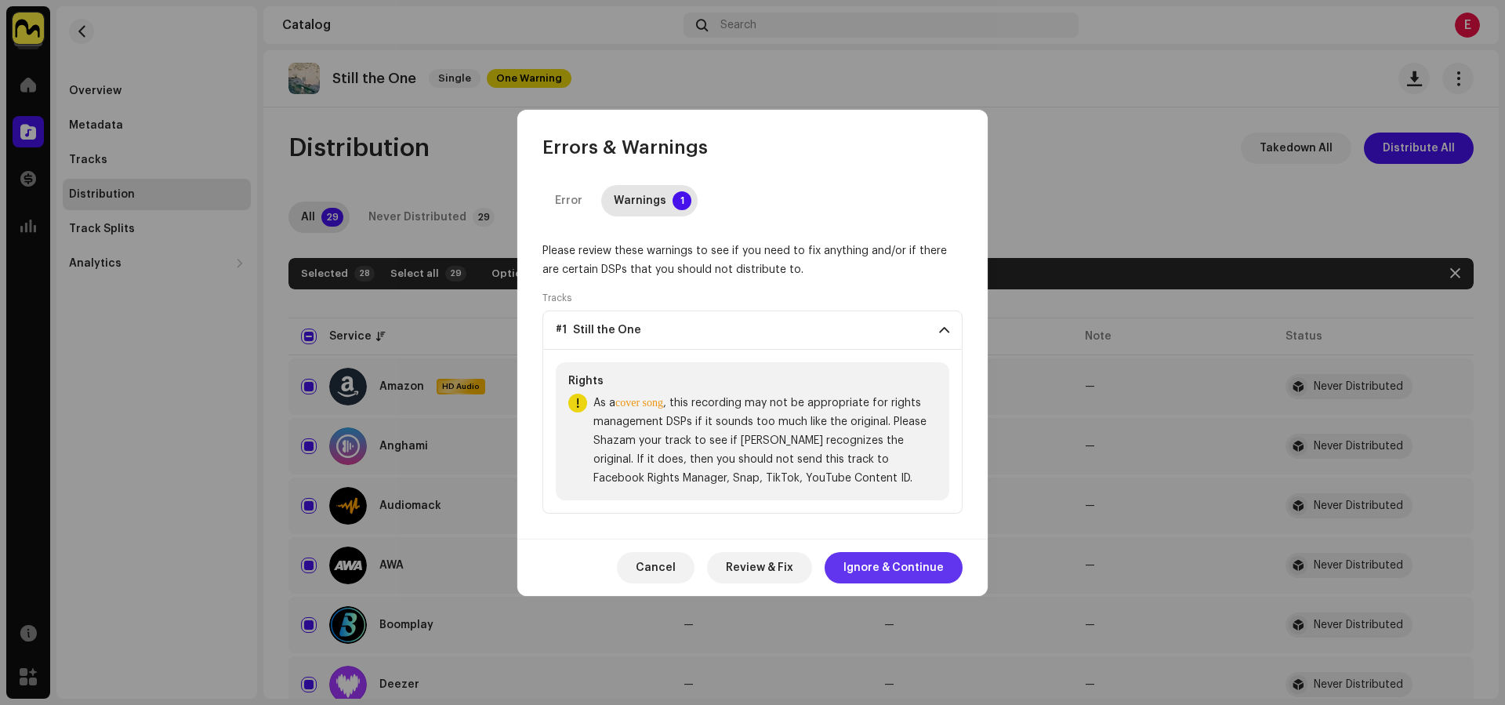
click at [874, 571] on span "Ignore & Continue" at bounding box center [893, 567] width 100 height 31
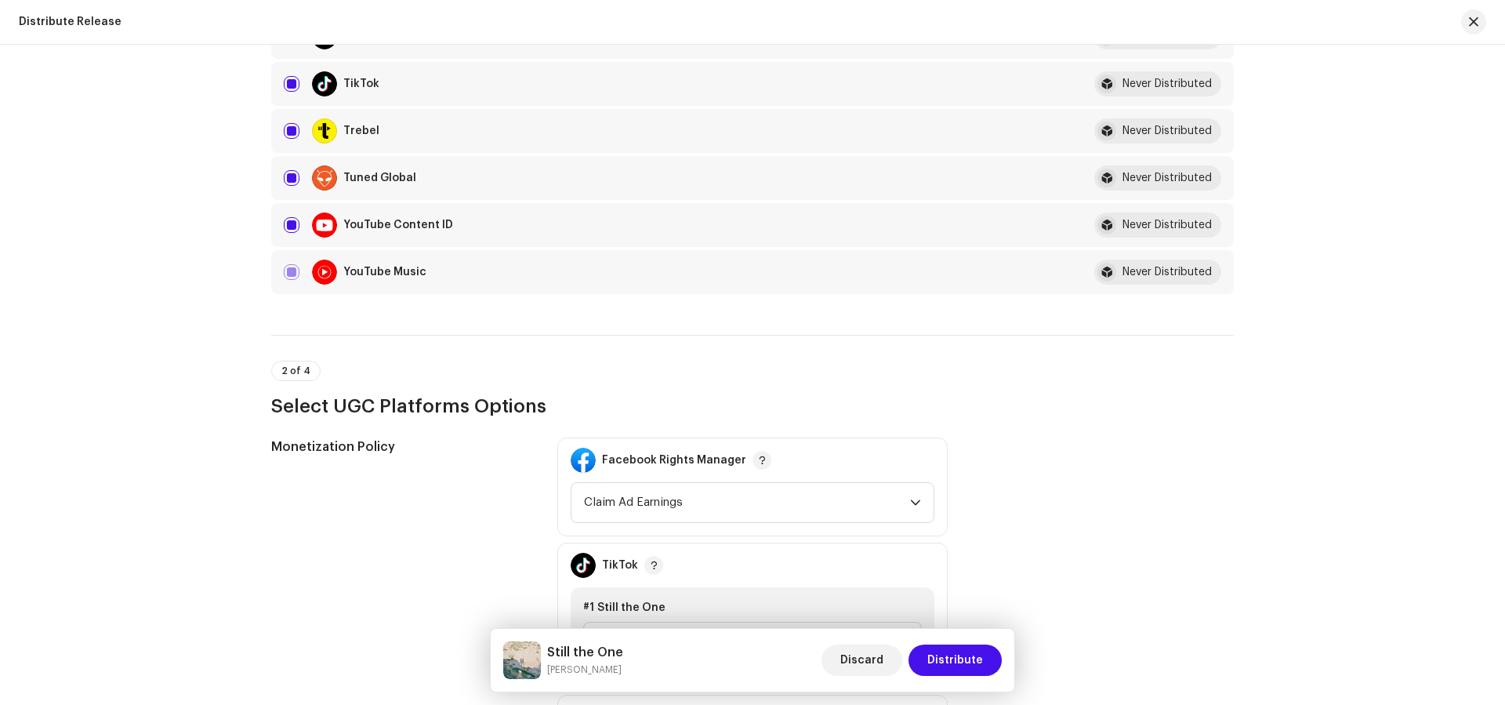
scroll to position [1676, 0]
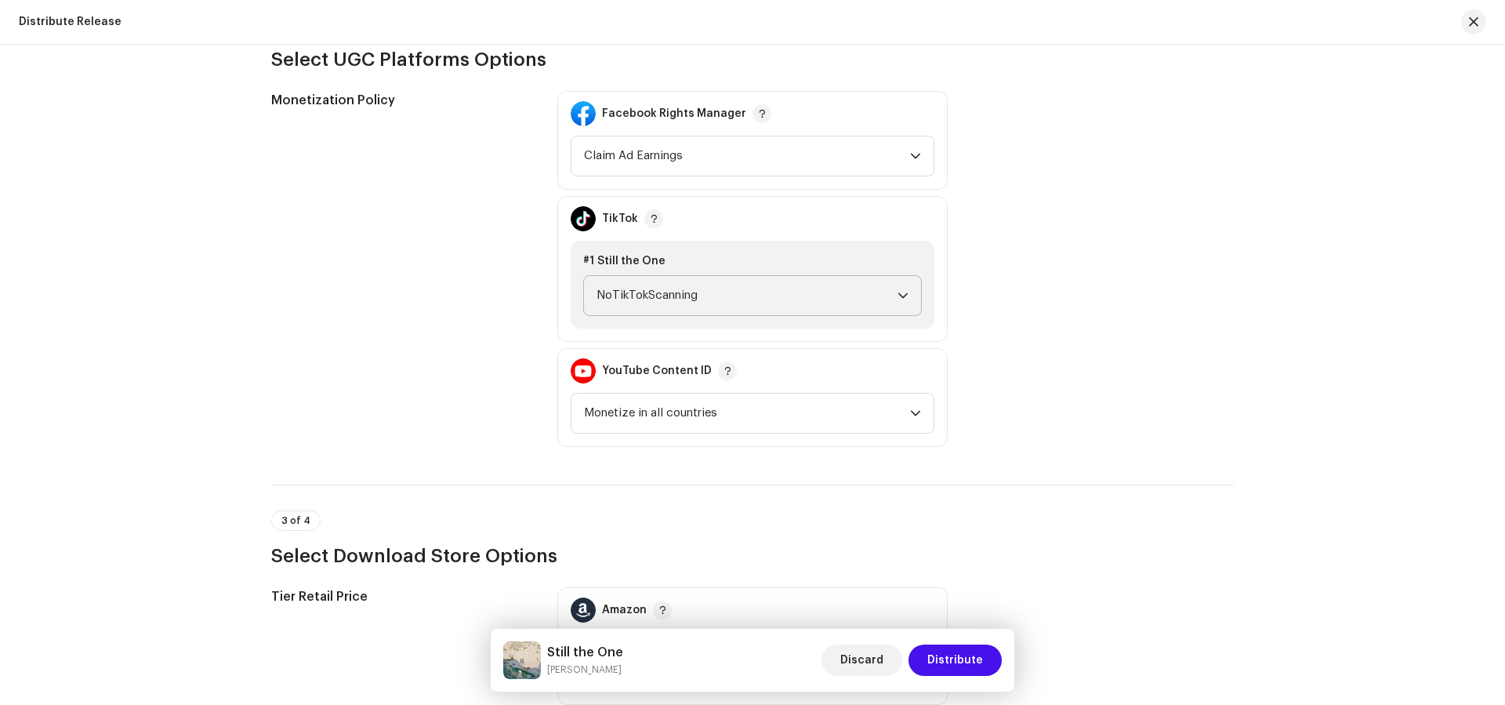
click at [741, 293] on span "NoTikTokScanning" at bounding box center [746, 295] width 301 height 39
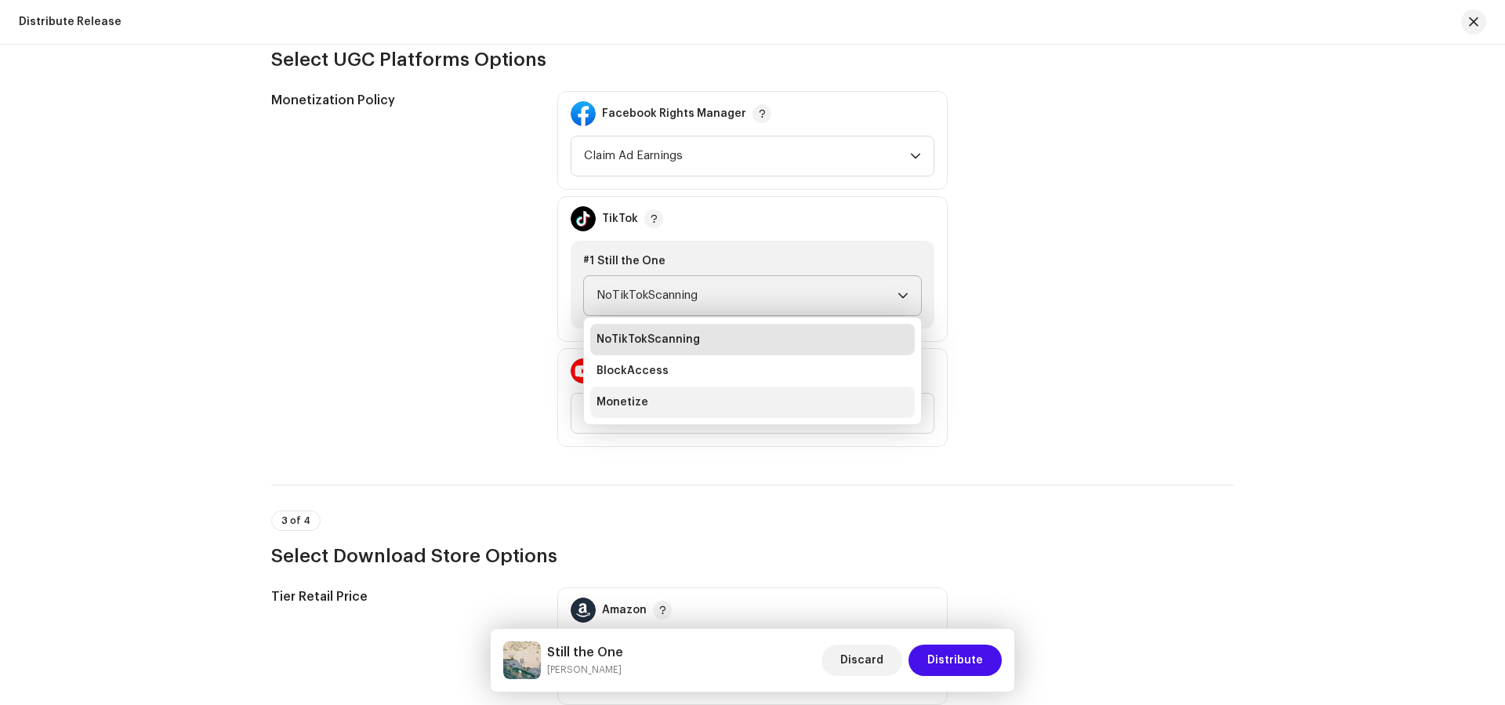
click at [746, 402] on li "Monetize" at bounding box center [752, 401] width 324 height 31
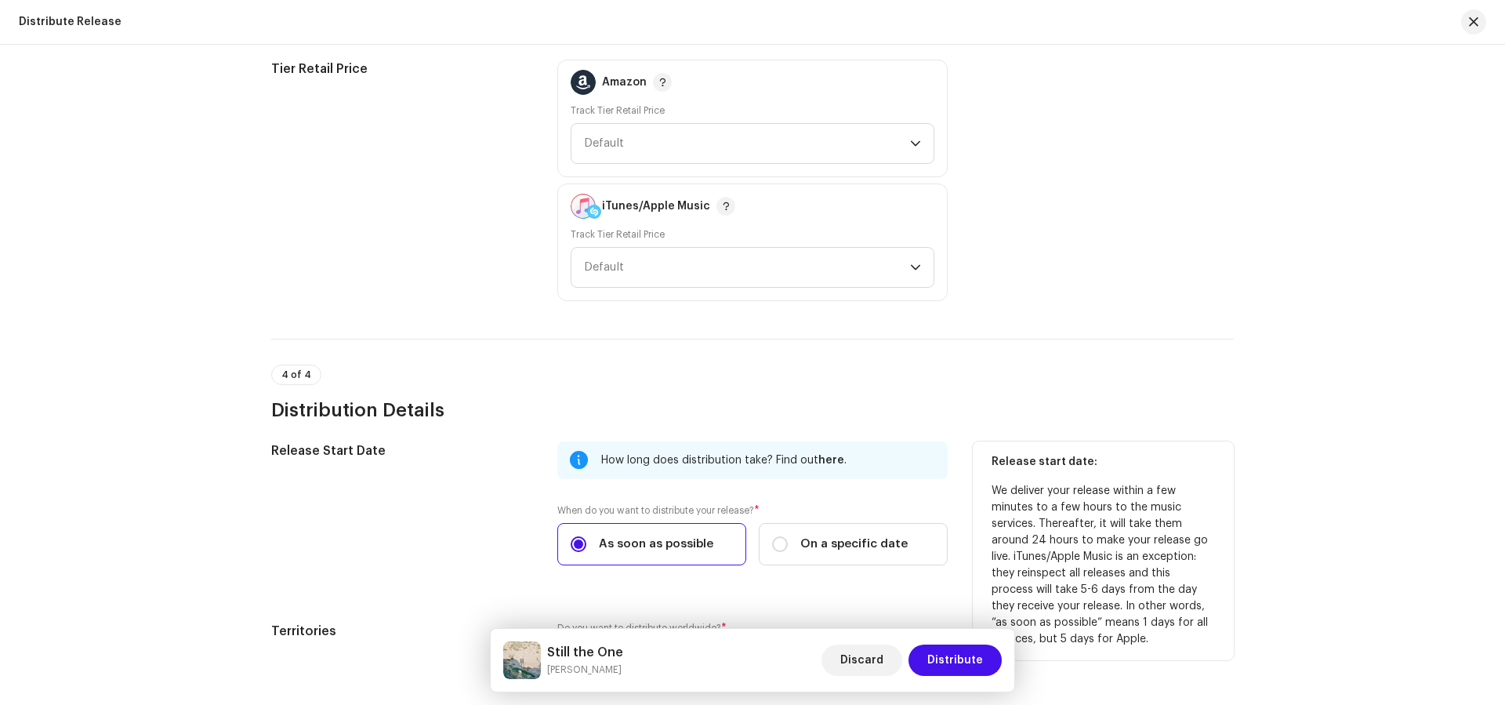
scroll to position [2345, 0]
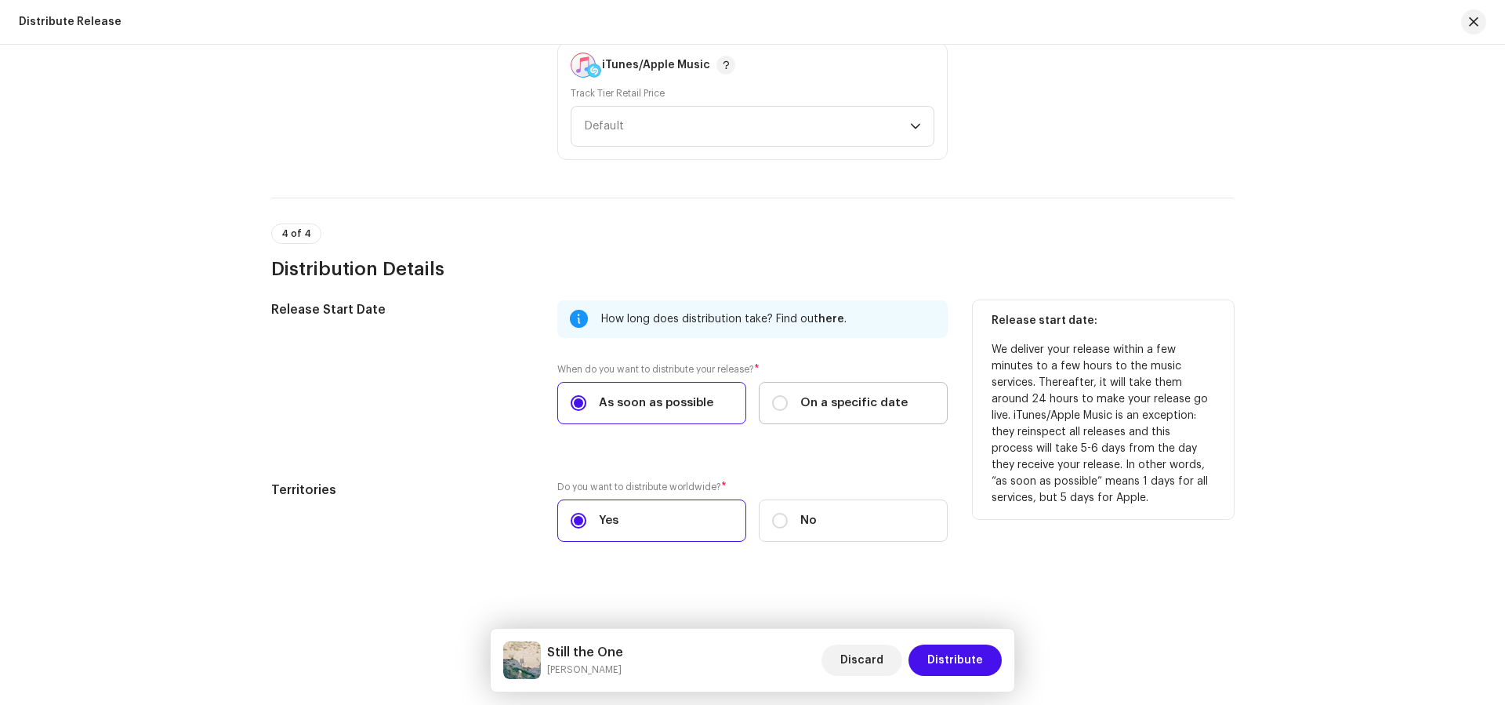
click at [899, 385] on label "On a specific date" at bounding box center [853, 403] width 189 height 42
click at [788, 395] on input "On a specific date" at bounding box center [780, 403] width 16 height 16
radio input "true"
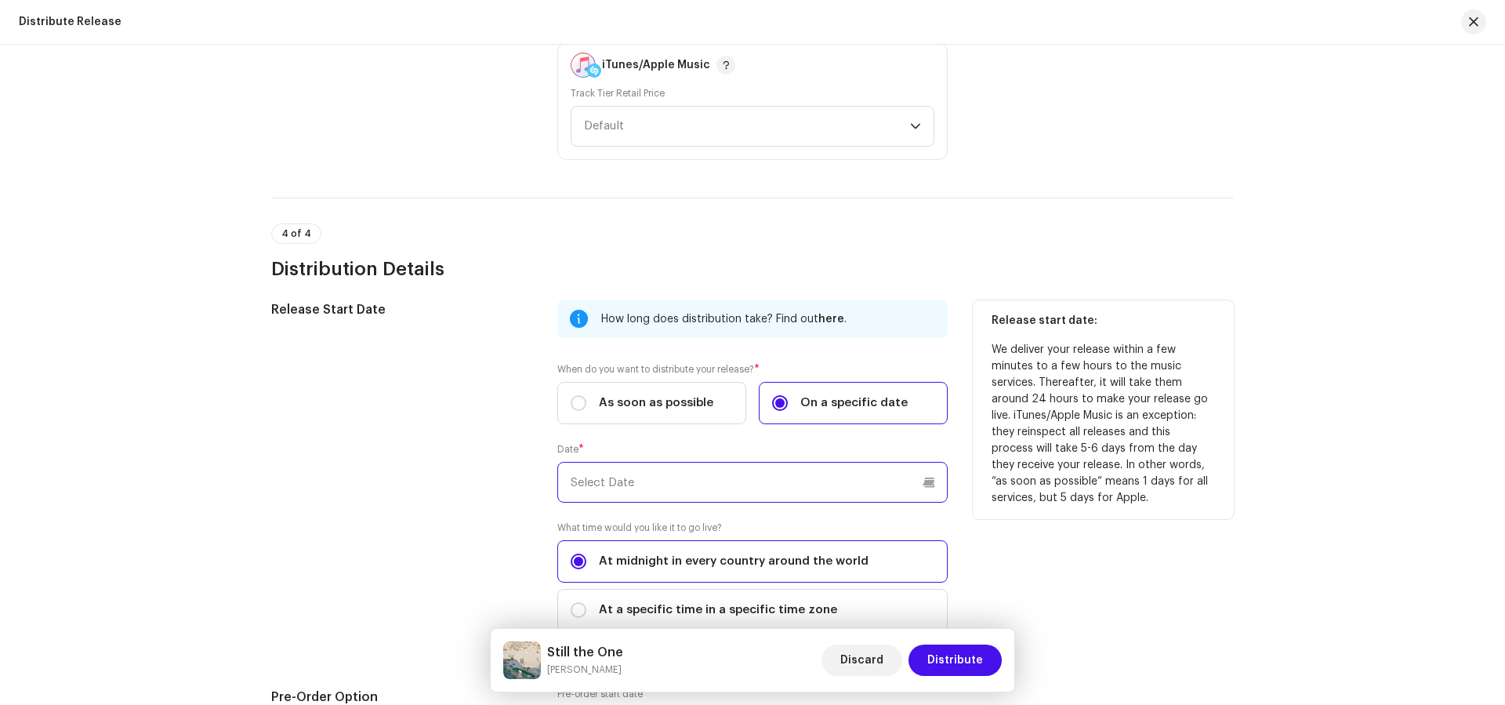
click at [781, 475] on input "text" at bounding box center [752, 482] width 390 height 41
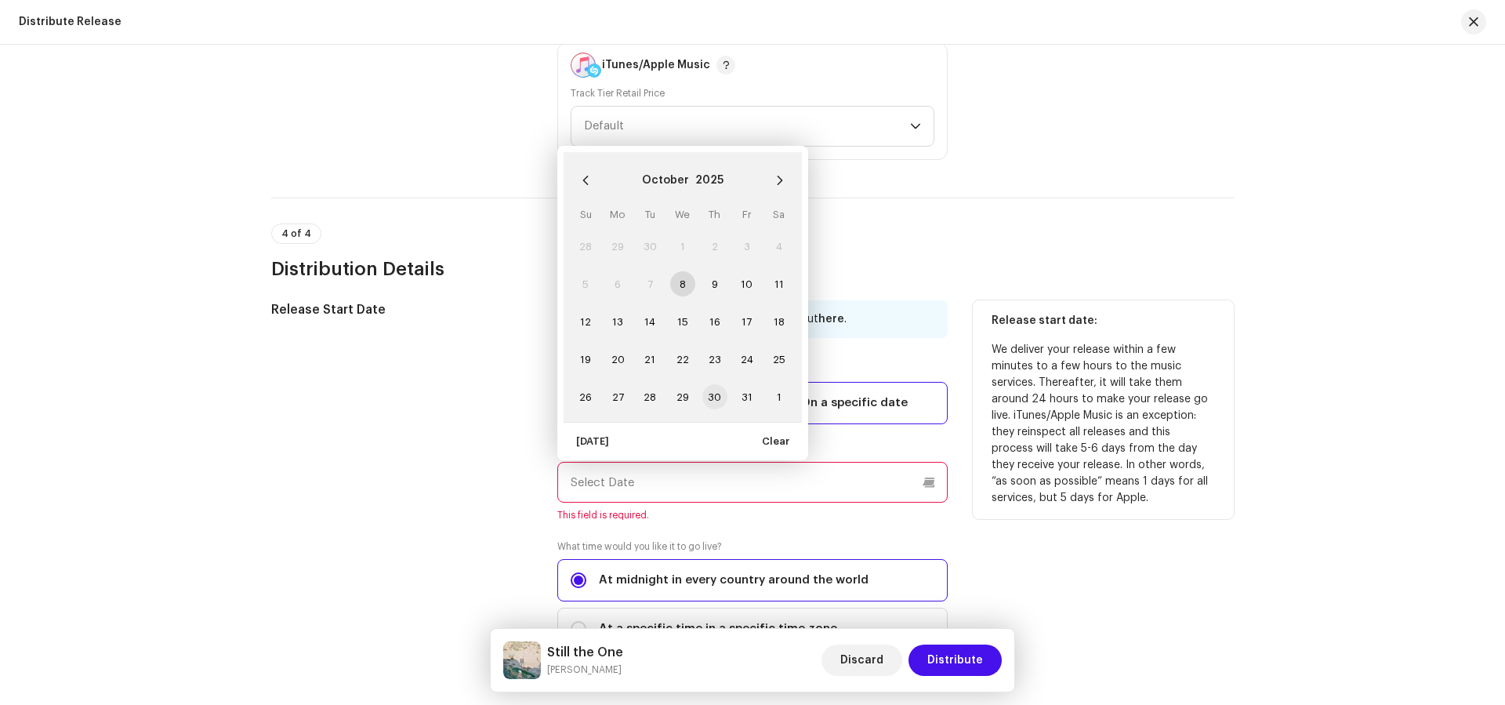
click at [712, 392] on span "30" at bounding box center [714, 396] width 25 height 25
type input "10/30/2025"
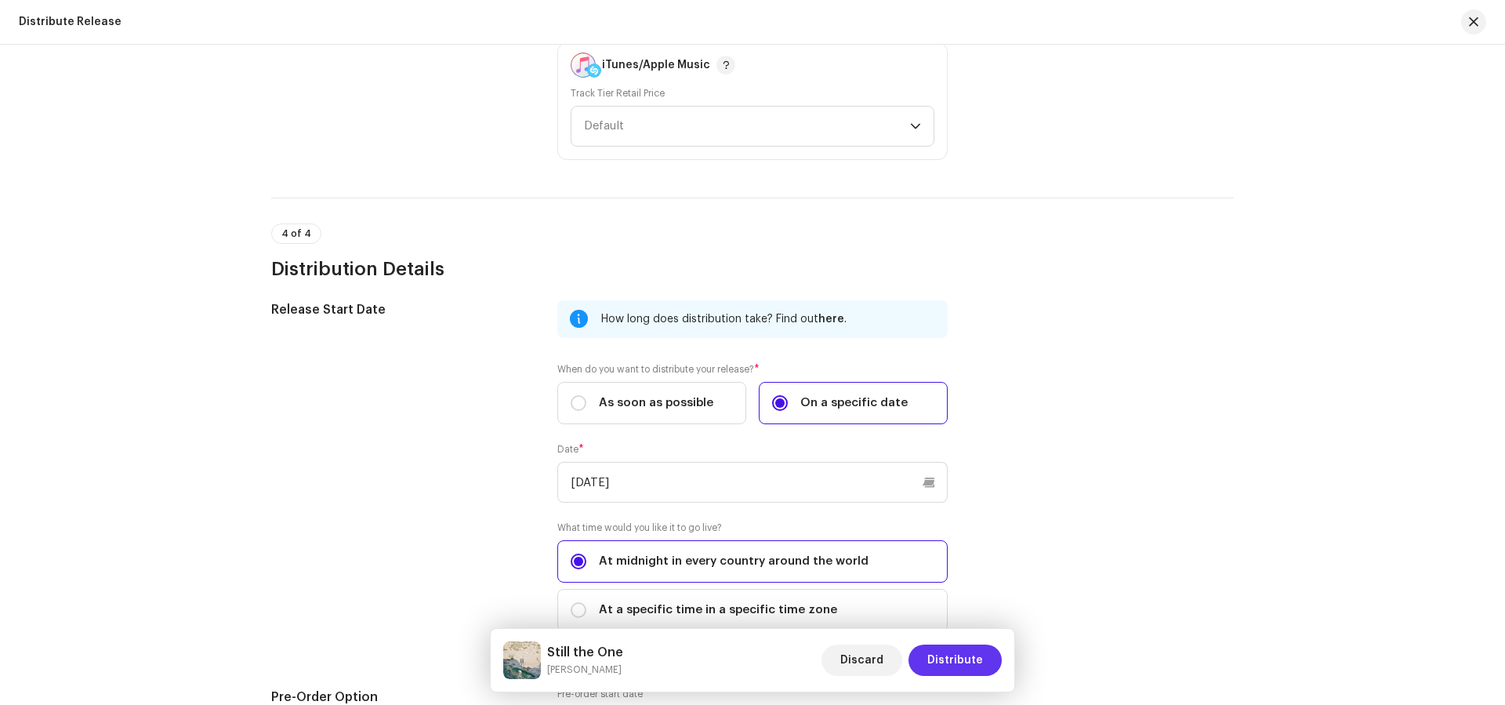
click at [965, 656] on span "Distribute" at bounding box center [955, 659] width 56 height 31
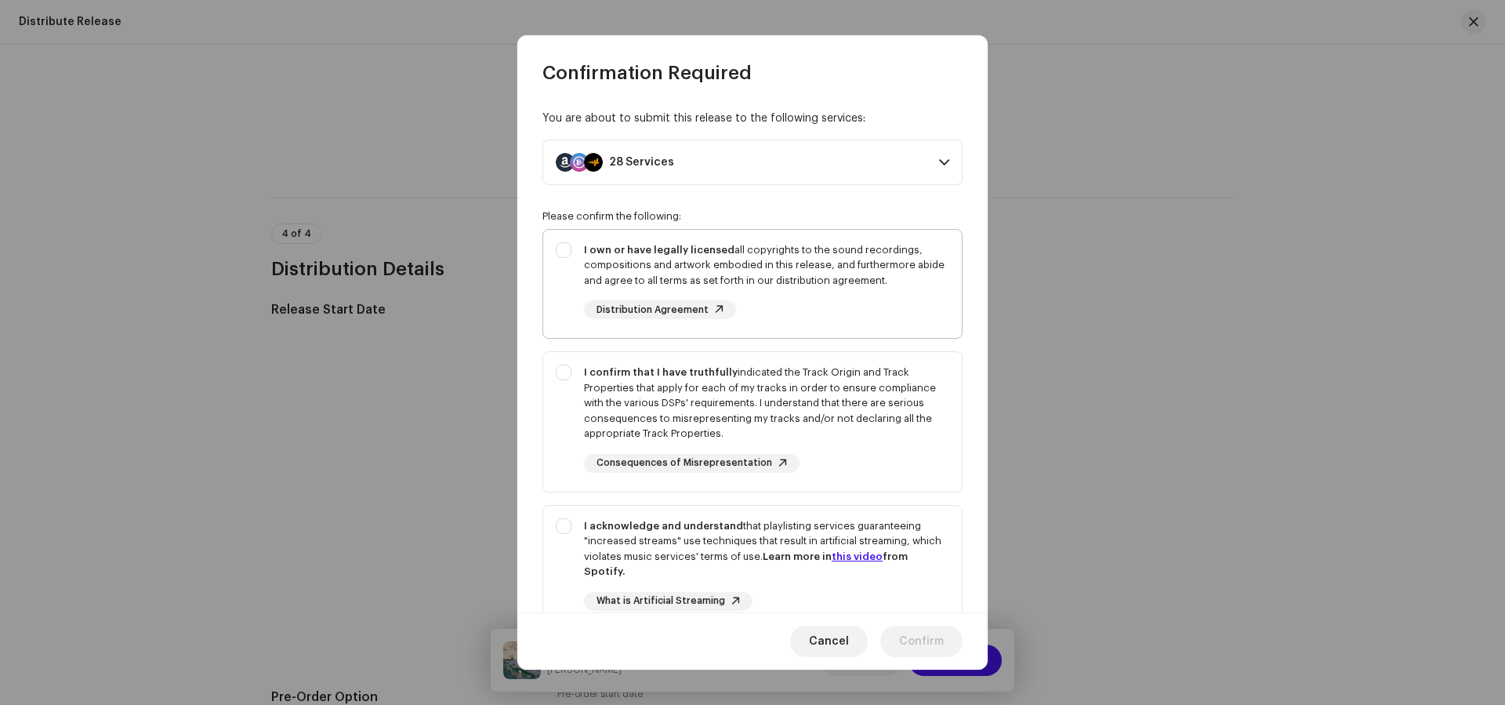
click at [806, 272] on div "I own or have legally licensed all copyrights to the sound recordings, composit…" at bounding box center [766, 265] width 365 height 46
checkbox input "true"
click at [846, 397] on div "I confirm that I have truthfully indicated the Track Origin and Track Propertie…" at bounding box center [766, 402] width 365 height 77
checkbox input "true"
drag, startPoint x: 893, startPoint y: 541, endPoint x: 908, endPoint y: 556, distance: 21.6
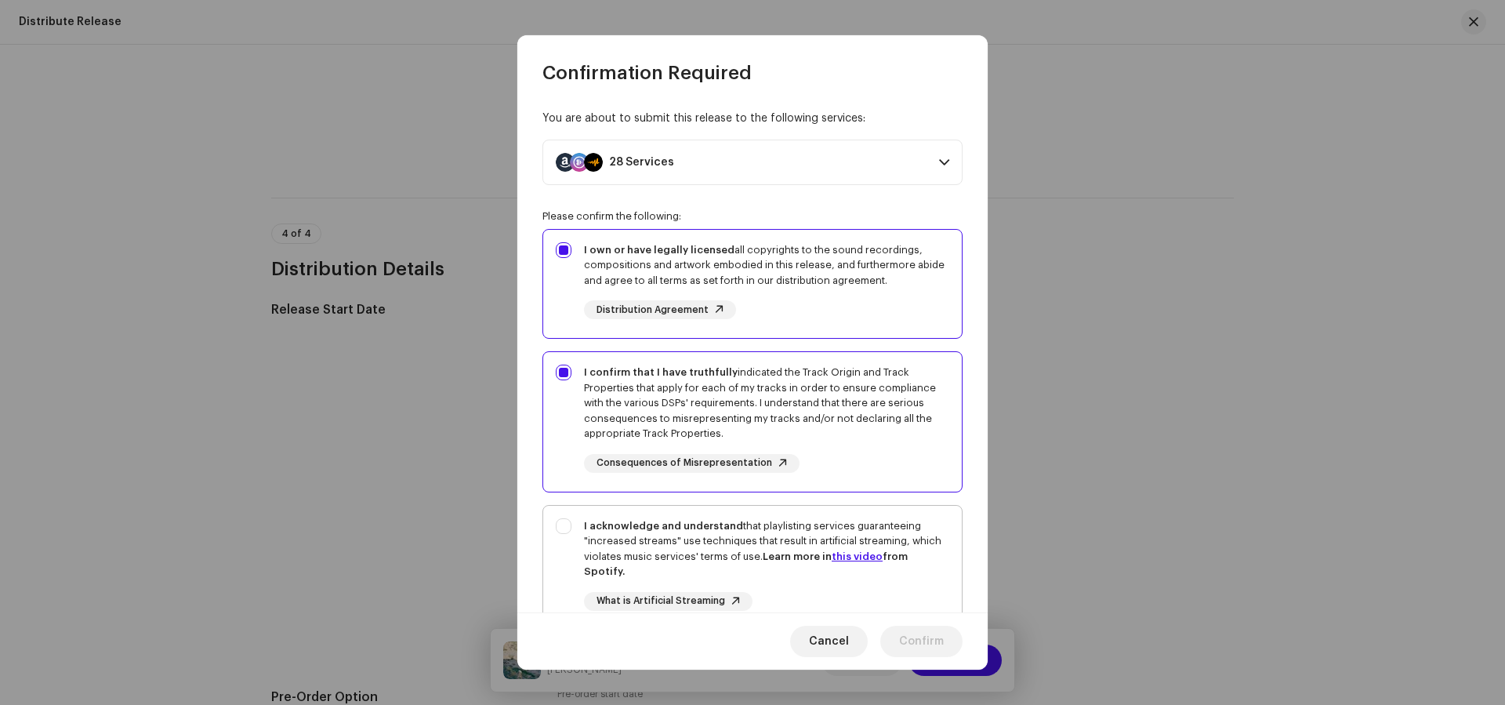
click at [893, 541] on div "I acknowledge and understand that playlisting services guaranteeing "increased …" at bounding box center [766, 548] width 365 height 61
checkbox input "true"
click at [926, 633] on span "Confirm" at bounding box center [921, 640] width 45 height 31
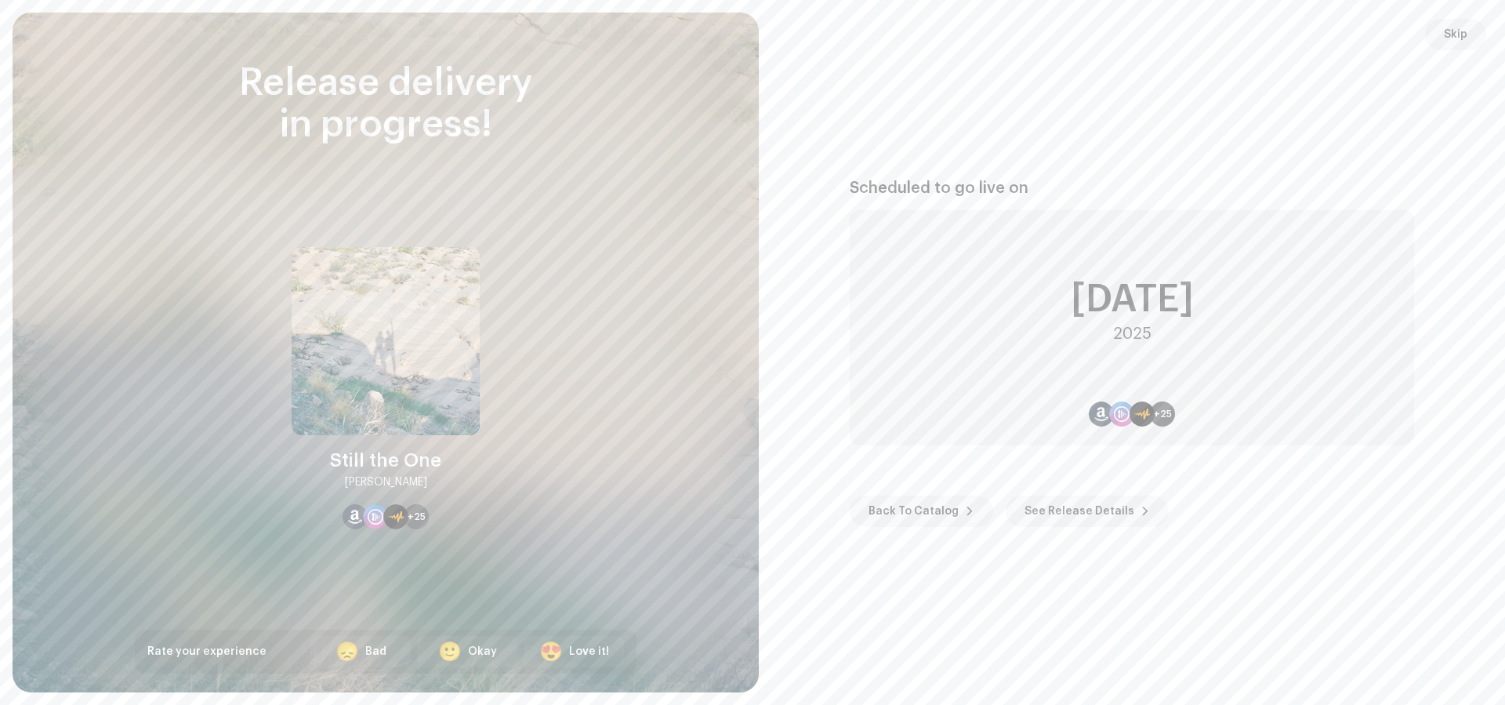
click at [893, 509] on span "Back To Catalog" at bounding box center [913, 510] width 90 height 31
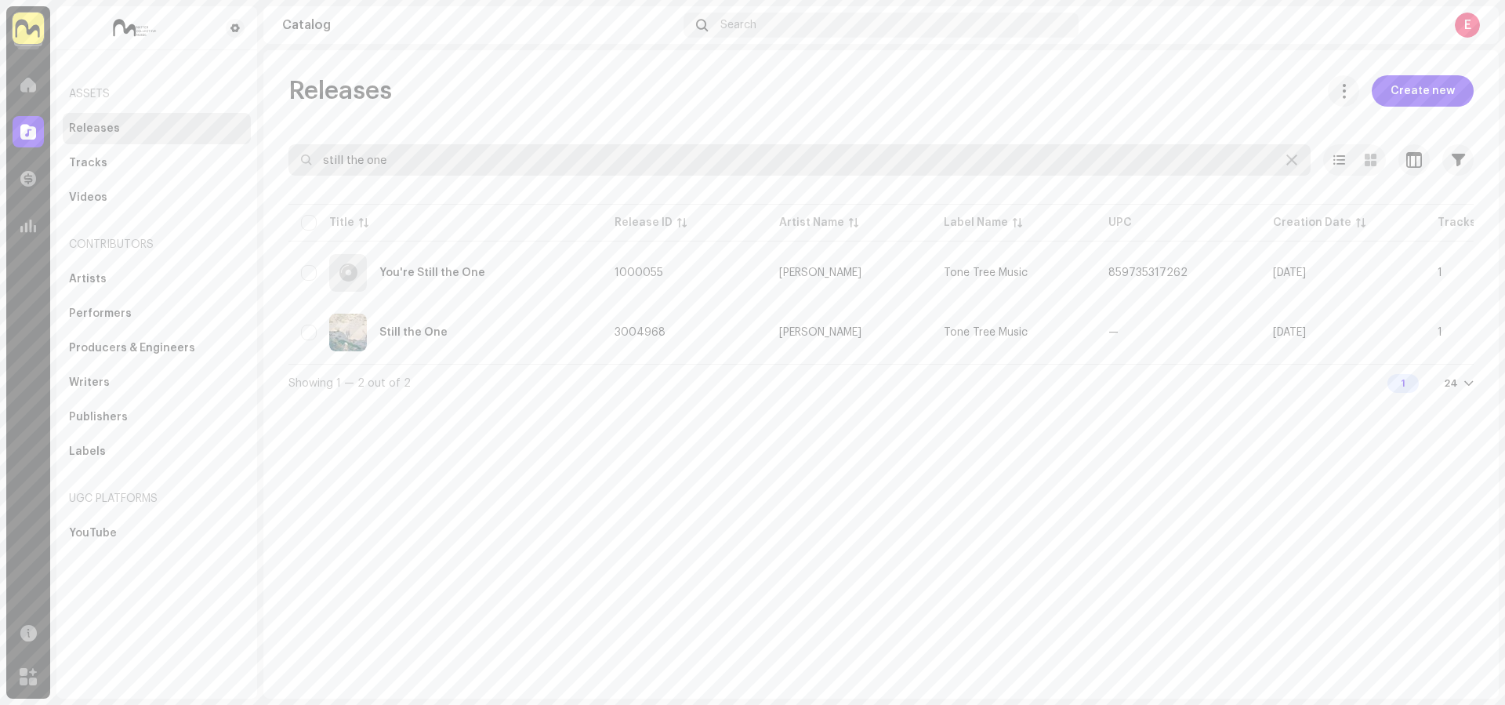
click at [409, 147] on input "still the one" at bounding box center [799, 159] width 1022 height 31
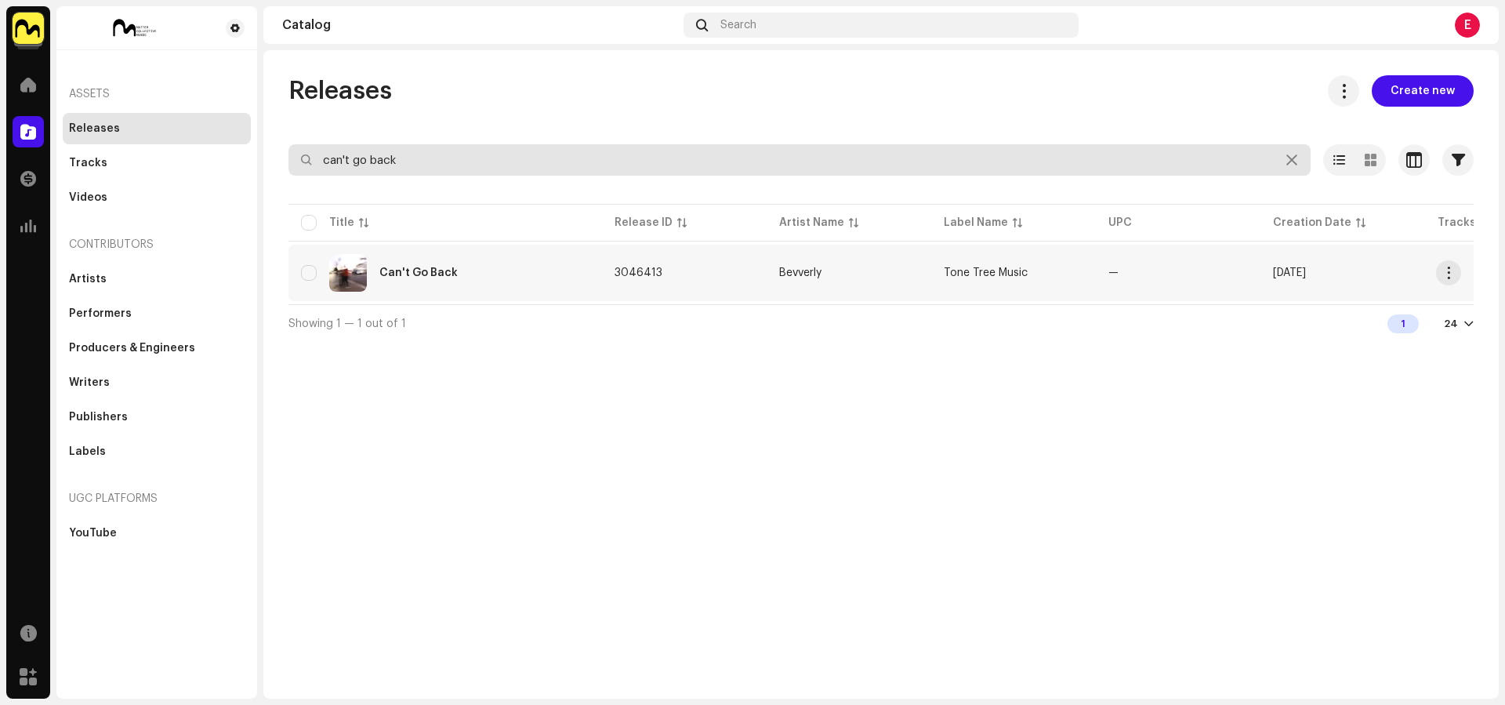
type input "can't go back"
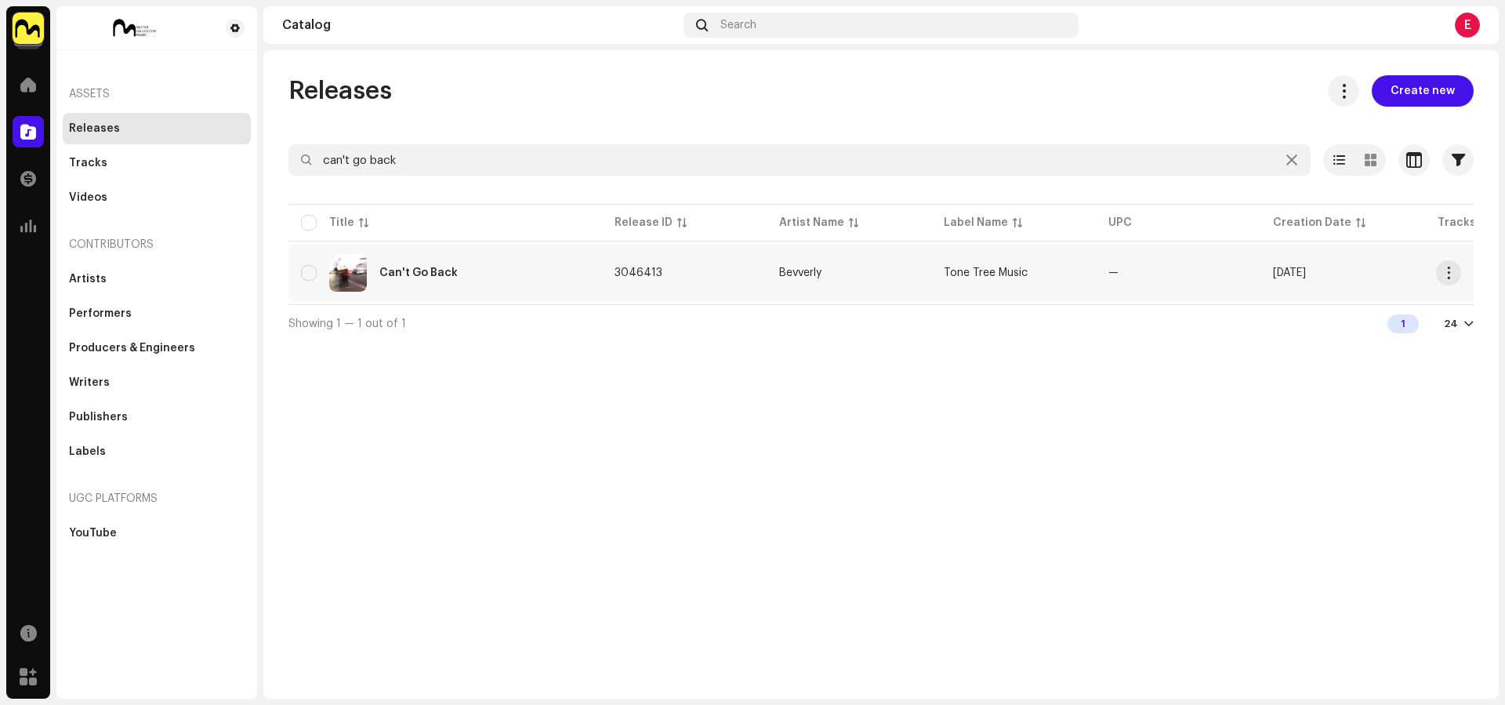
click at [547, 284] on div "Can't Go Back" at bounding box center [445, 273] width 288 height 38
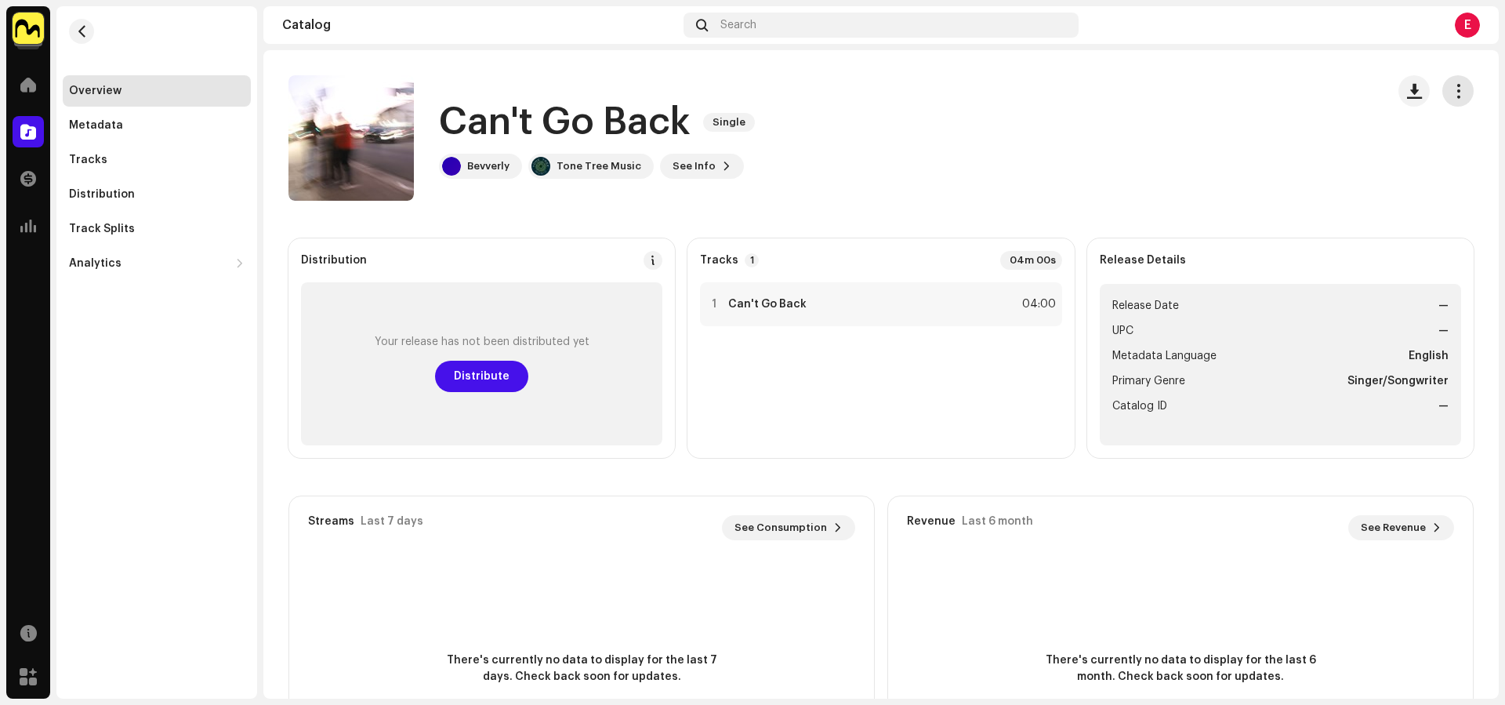
click at [1451, 97] on span "button" at bounding box center [1458, 91] width 15 height 13
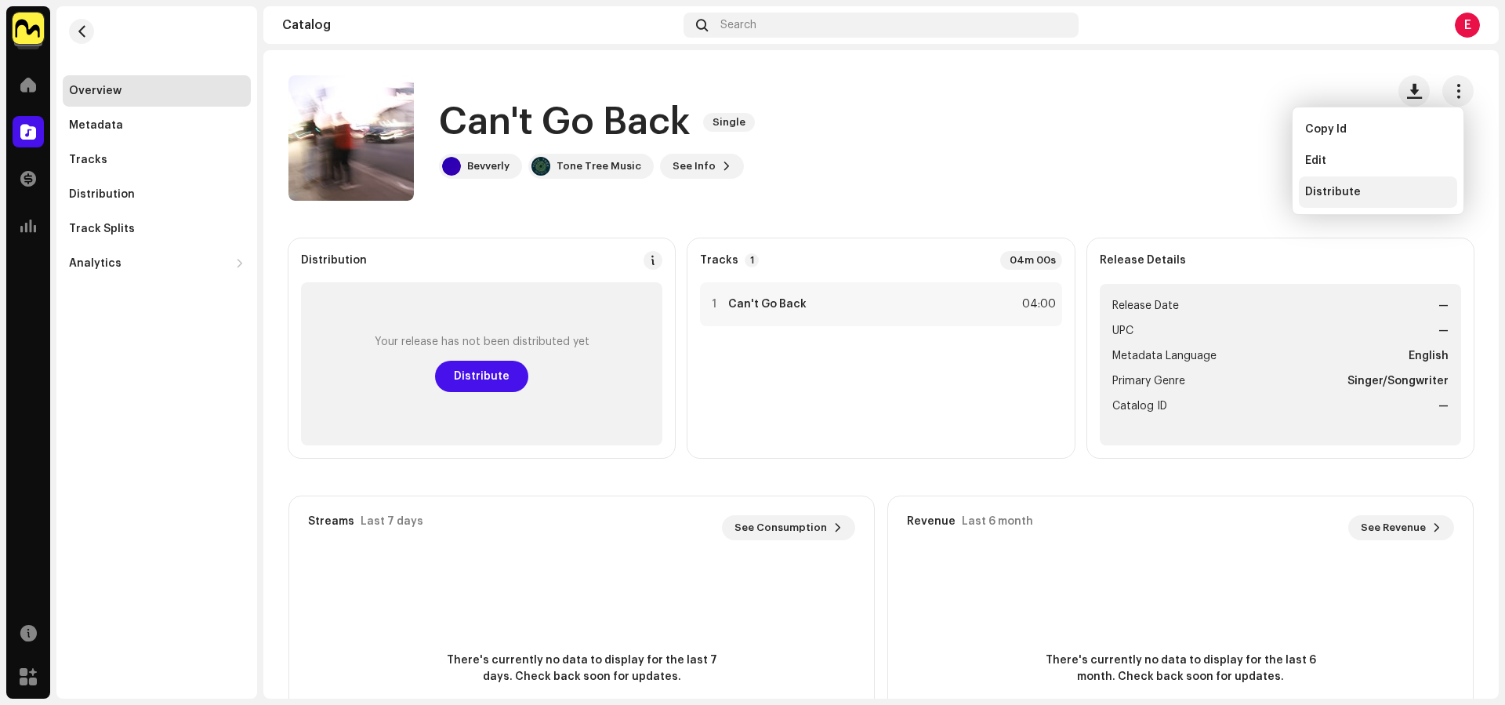
click at [1328, 190] on span "Distribute" at bounding box center [1333, 192] width 56 height 13
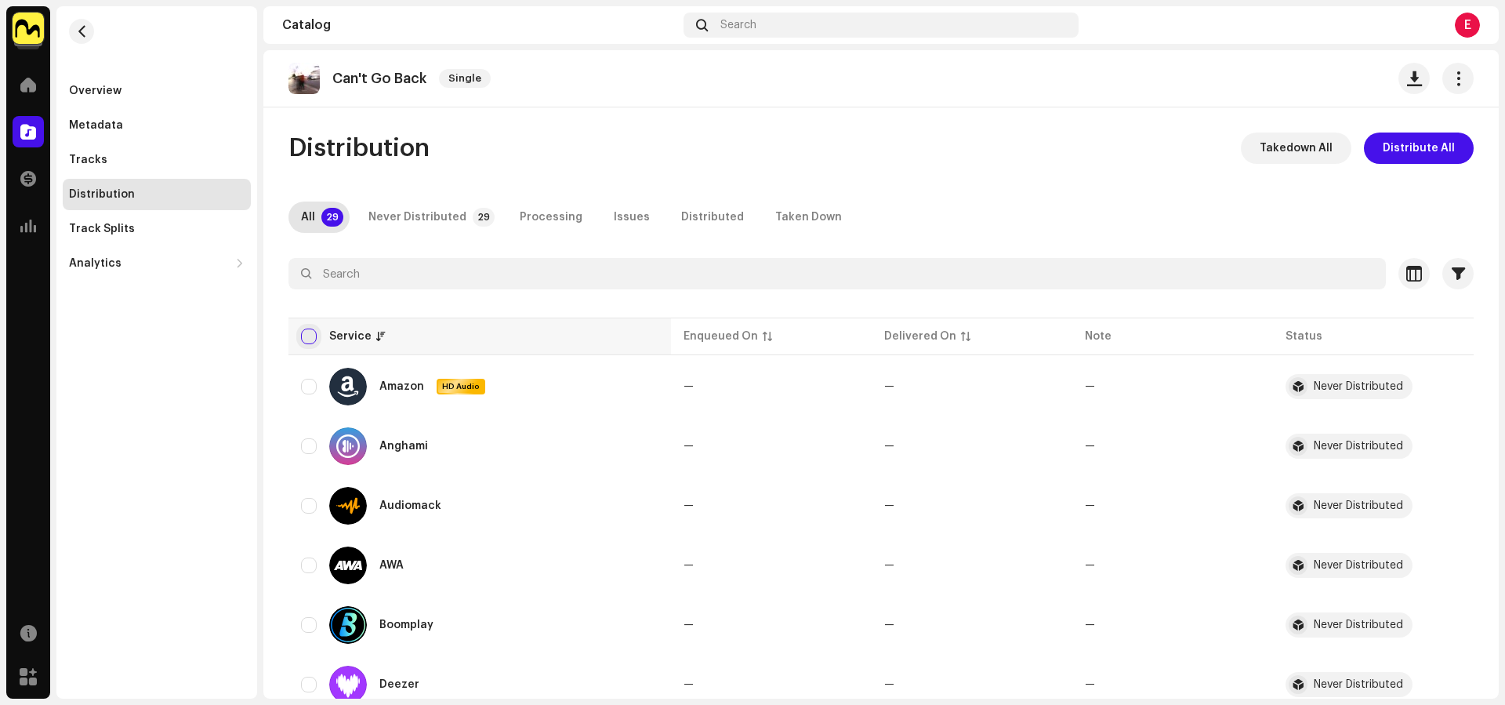
click at [313, 337] on input "checkbox" at bounding box center [309, 336] width 16 height 16
checkbox input "true"
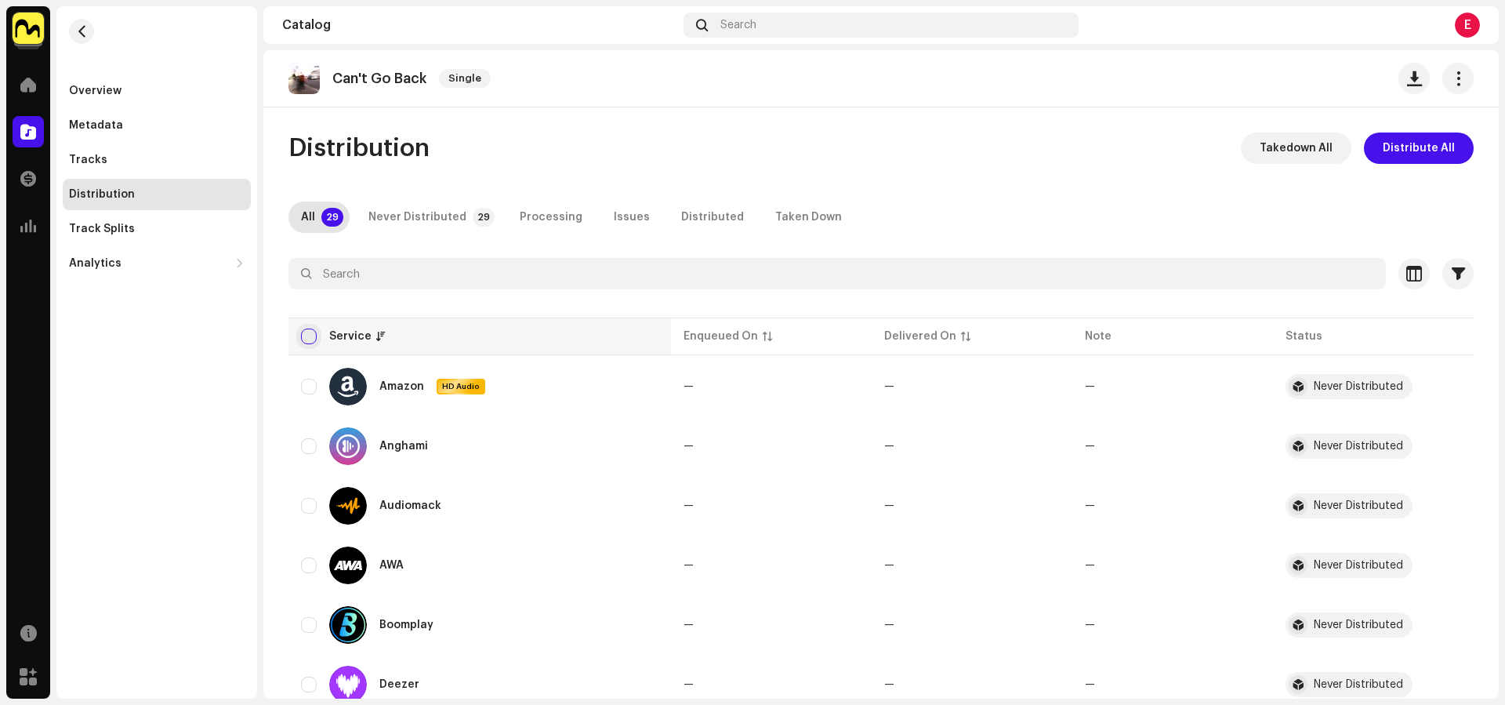
checkbox input "true"
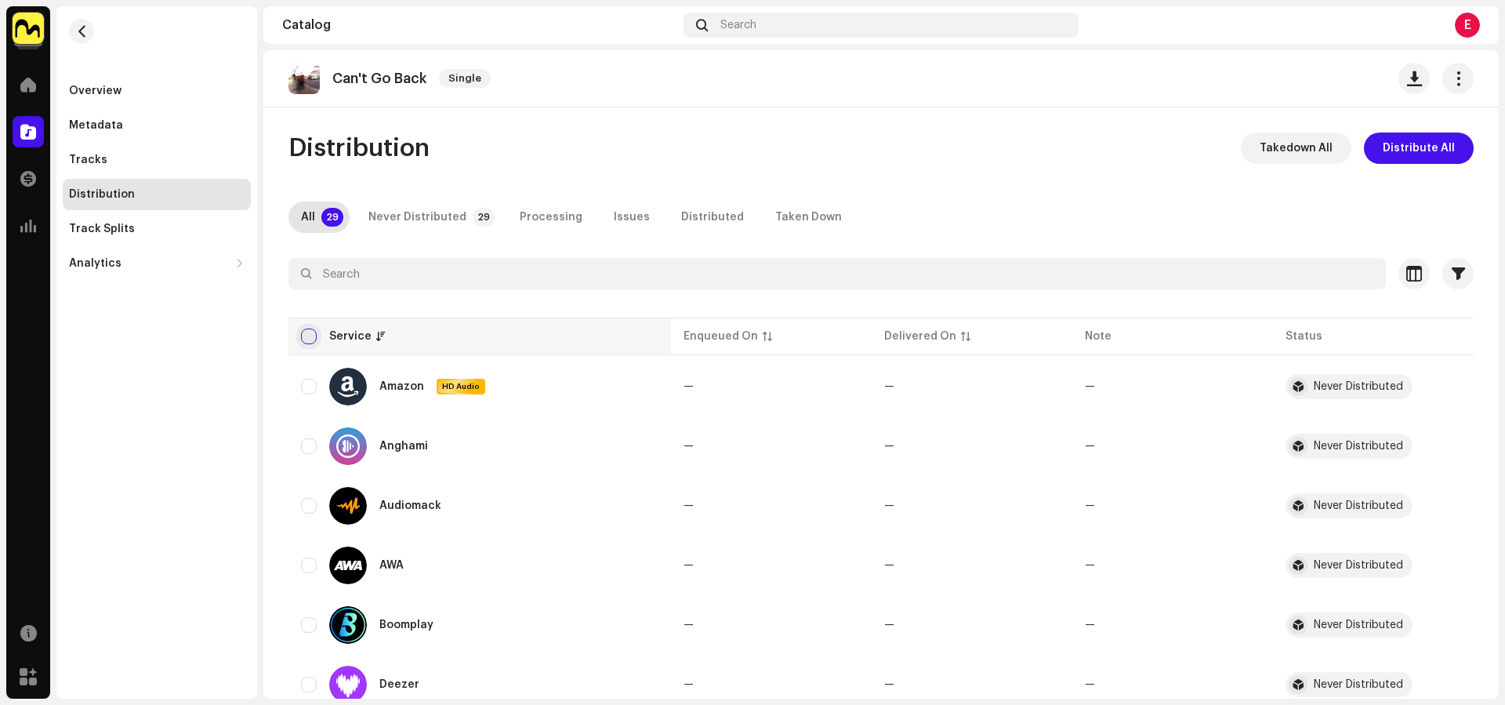
checkbox input "true"
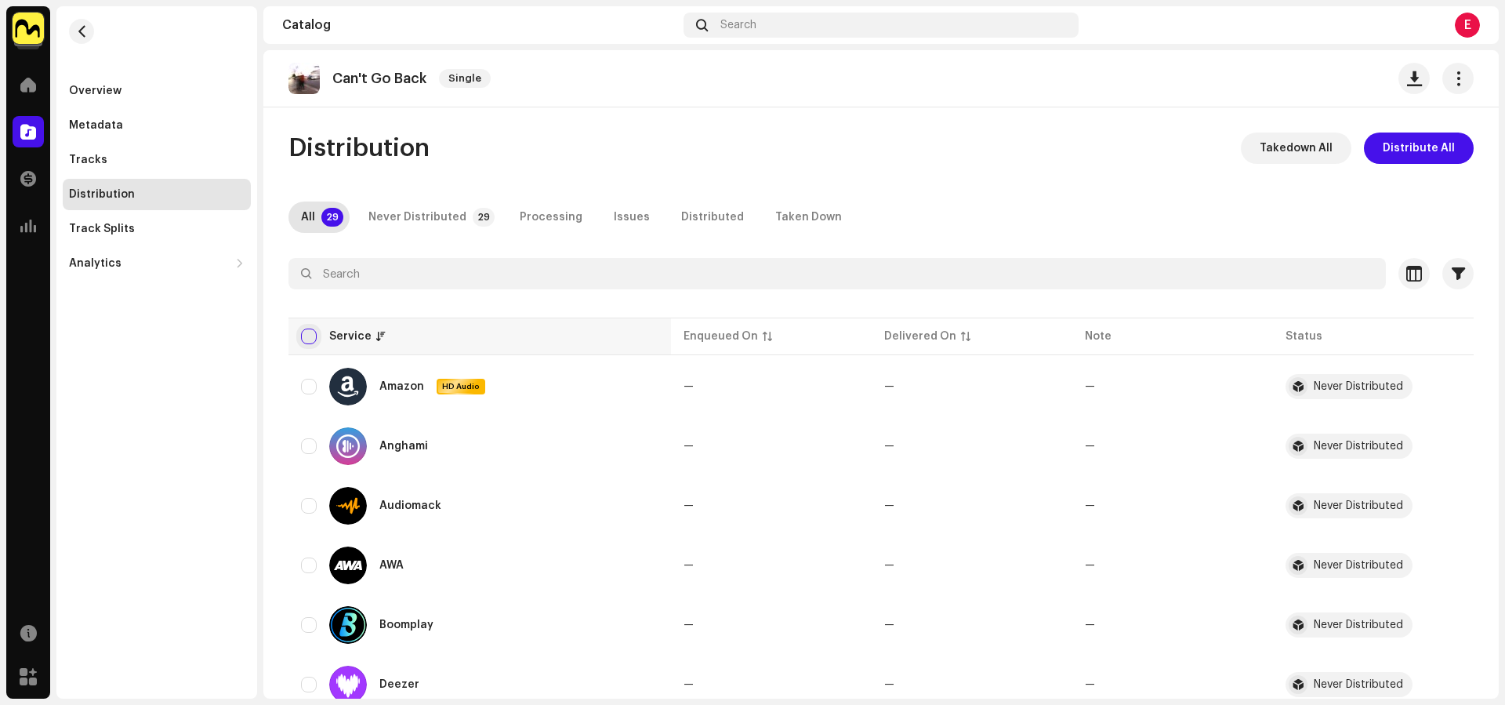
checkbox input "true"
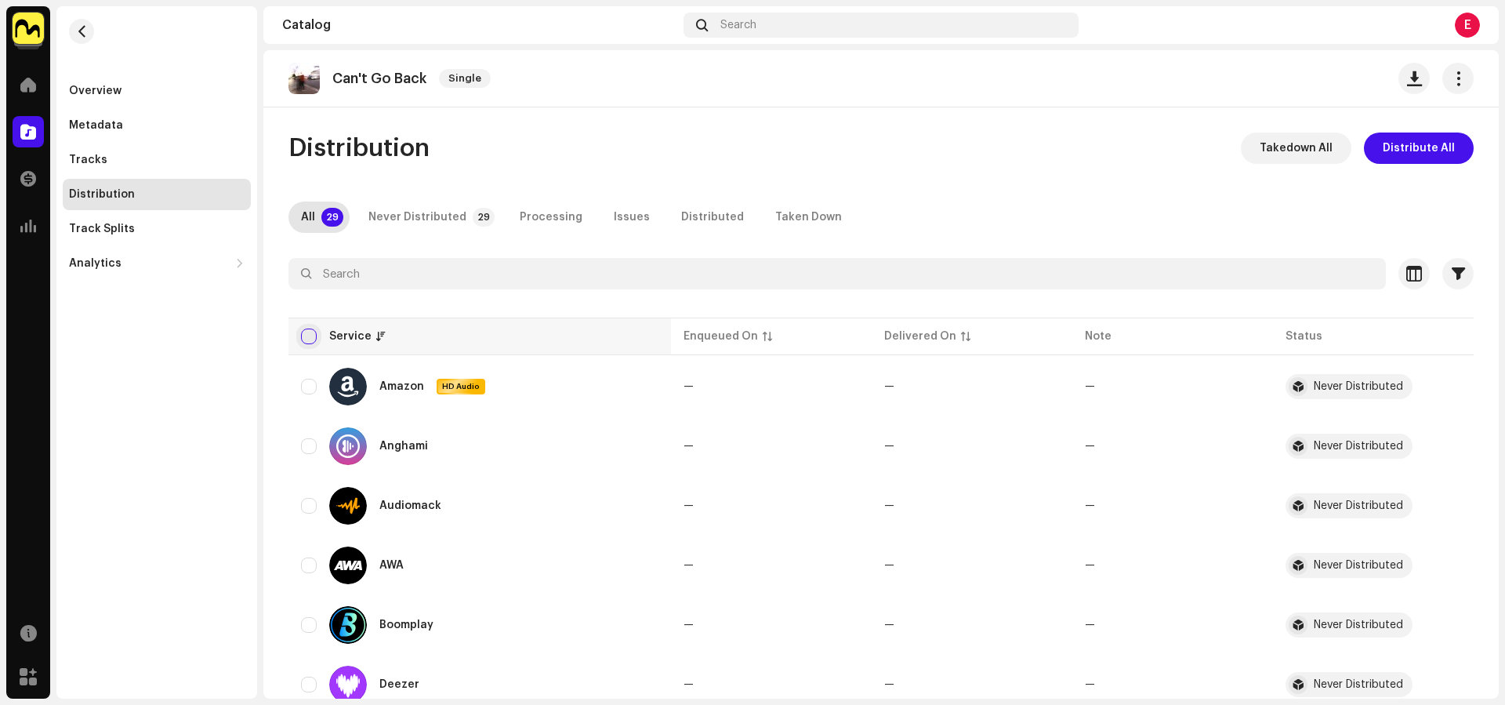
checkbox input "true"
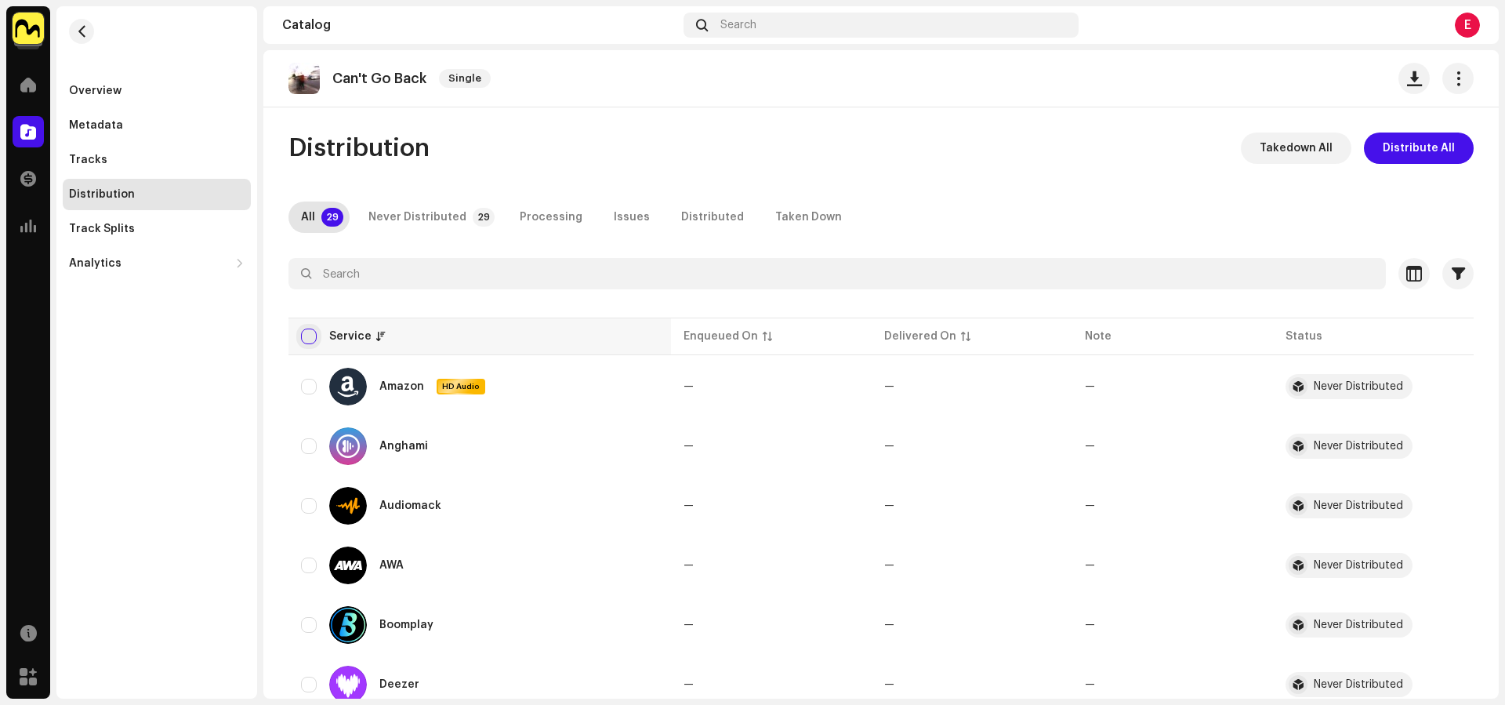
checkbox input "true"
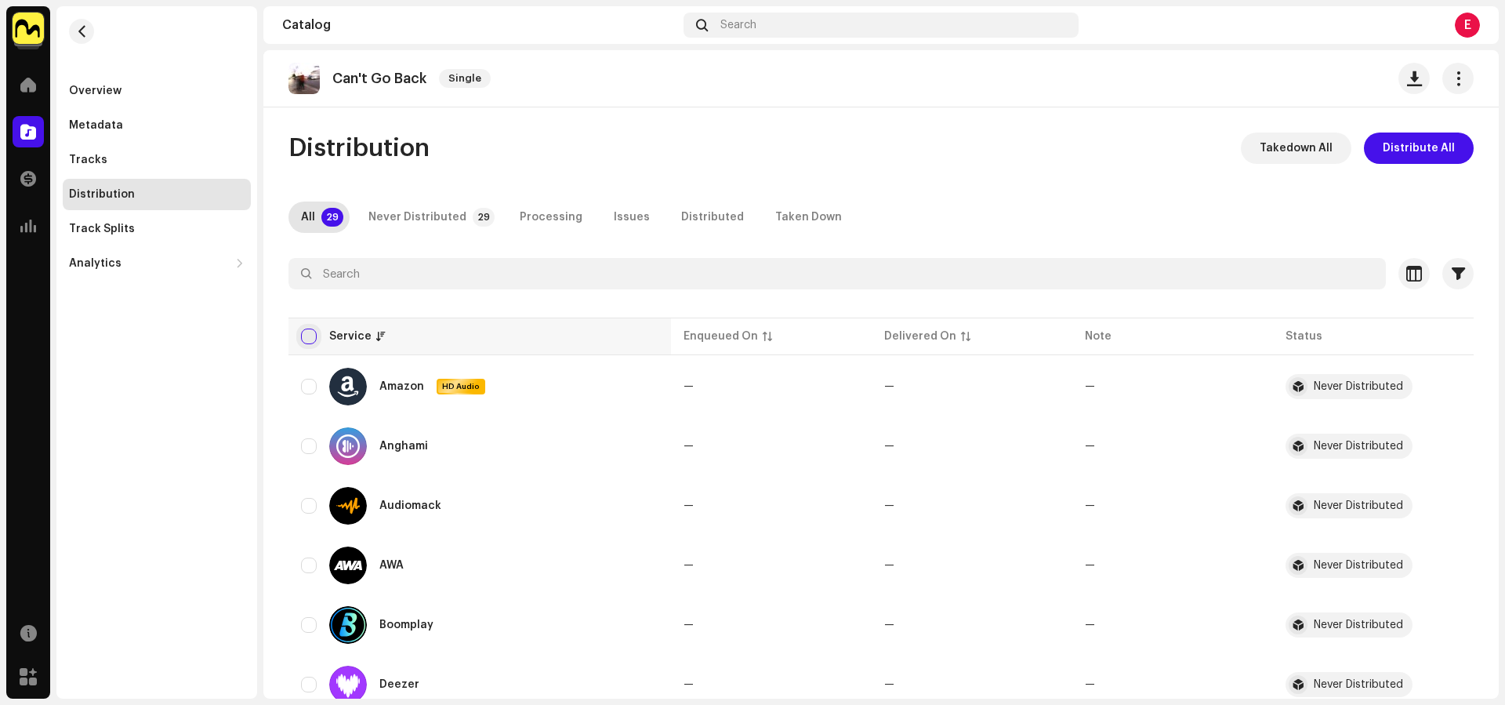
checkbox input "true"
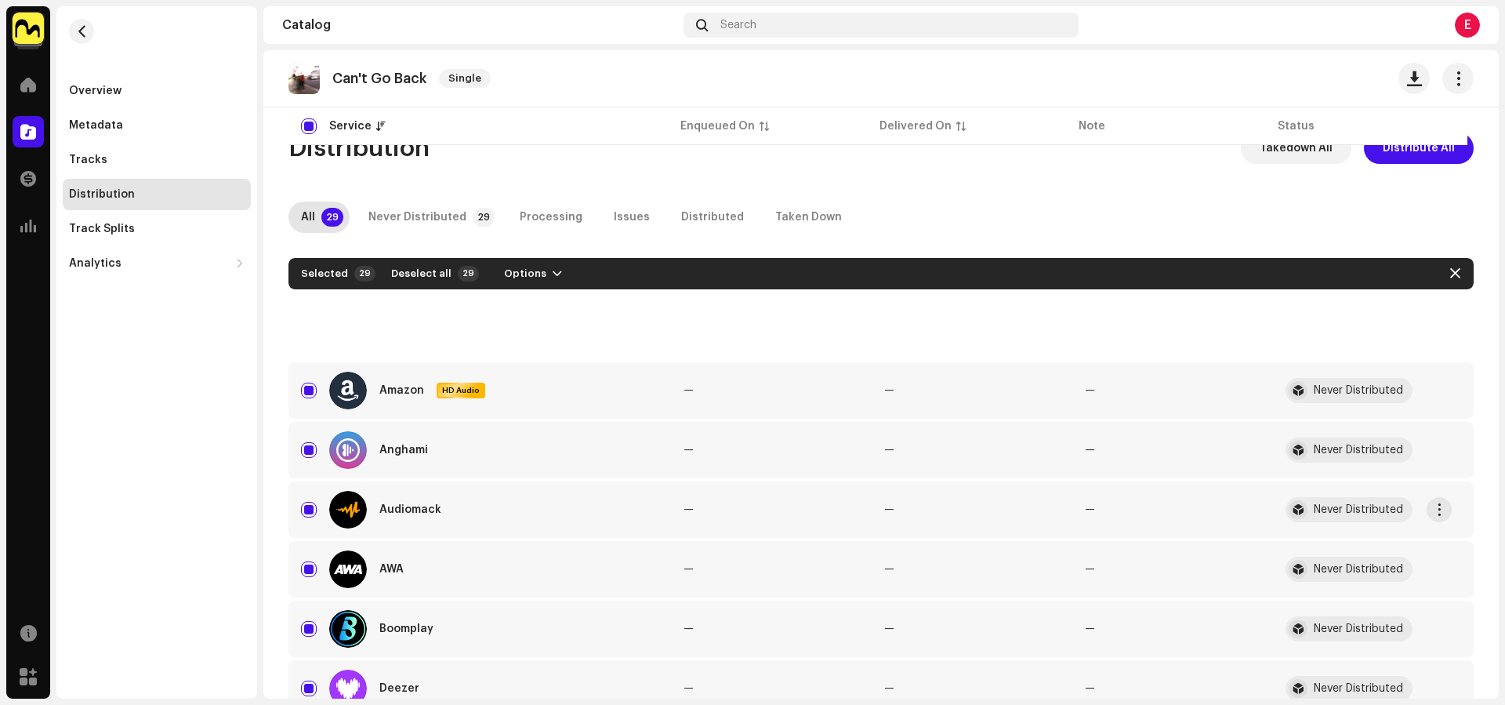
scroll to position [1429, 0]
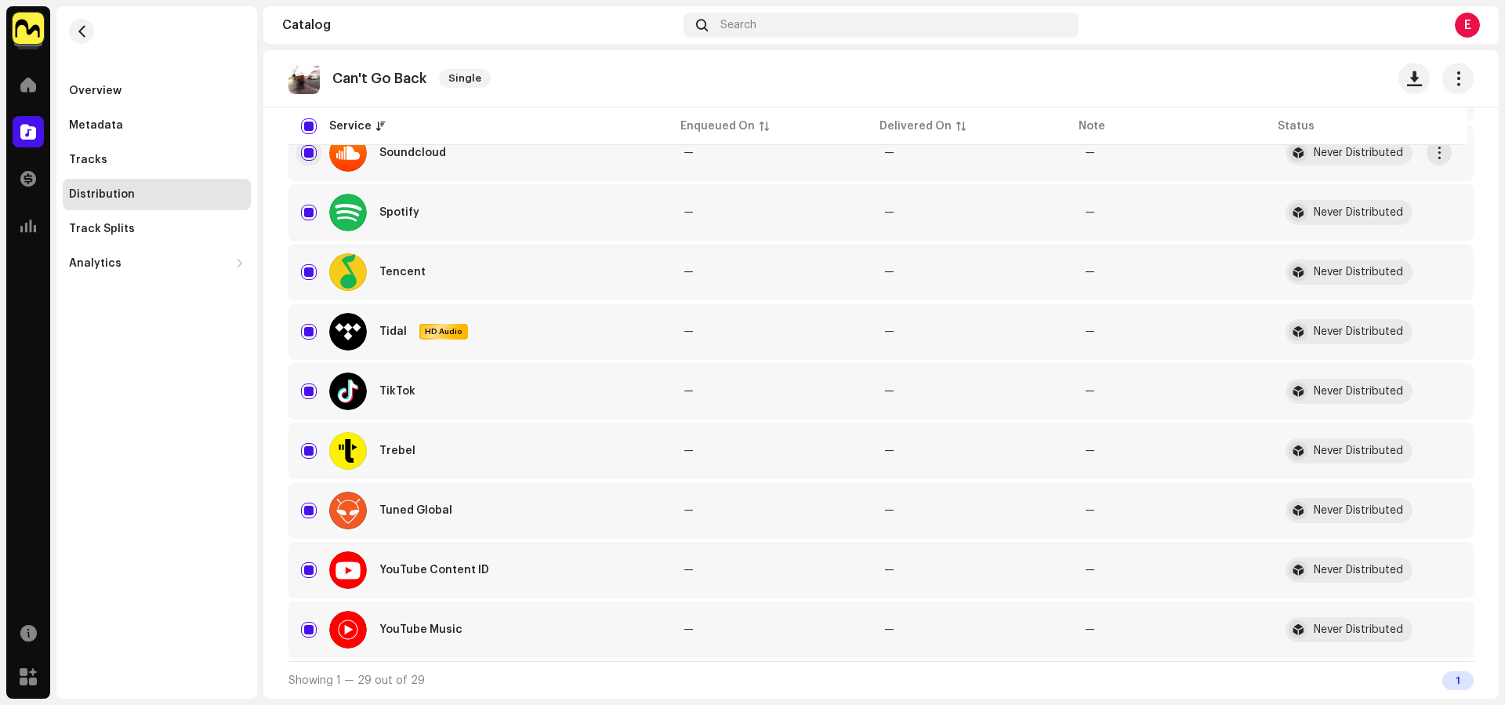
click at [309, 154] on input "Row Selected" at bounding box center [309, 153] width 16 height 16
checkbox input "false"
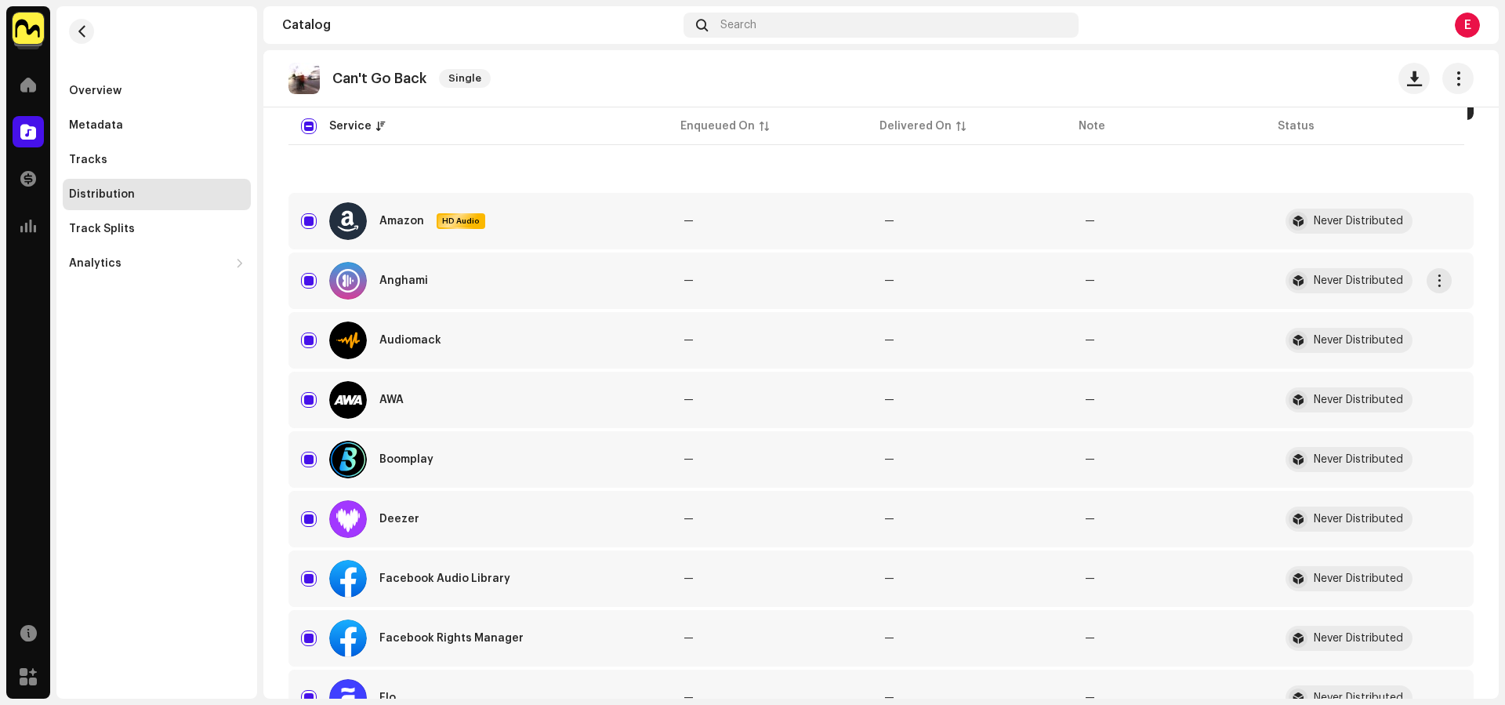
scroll to position [0, 0]
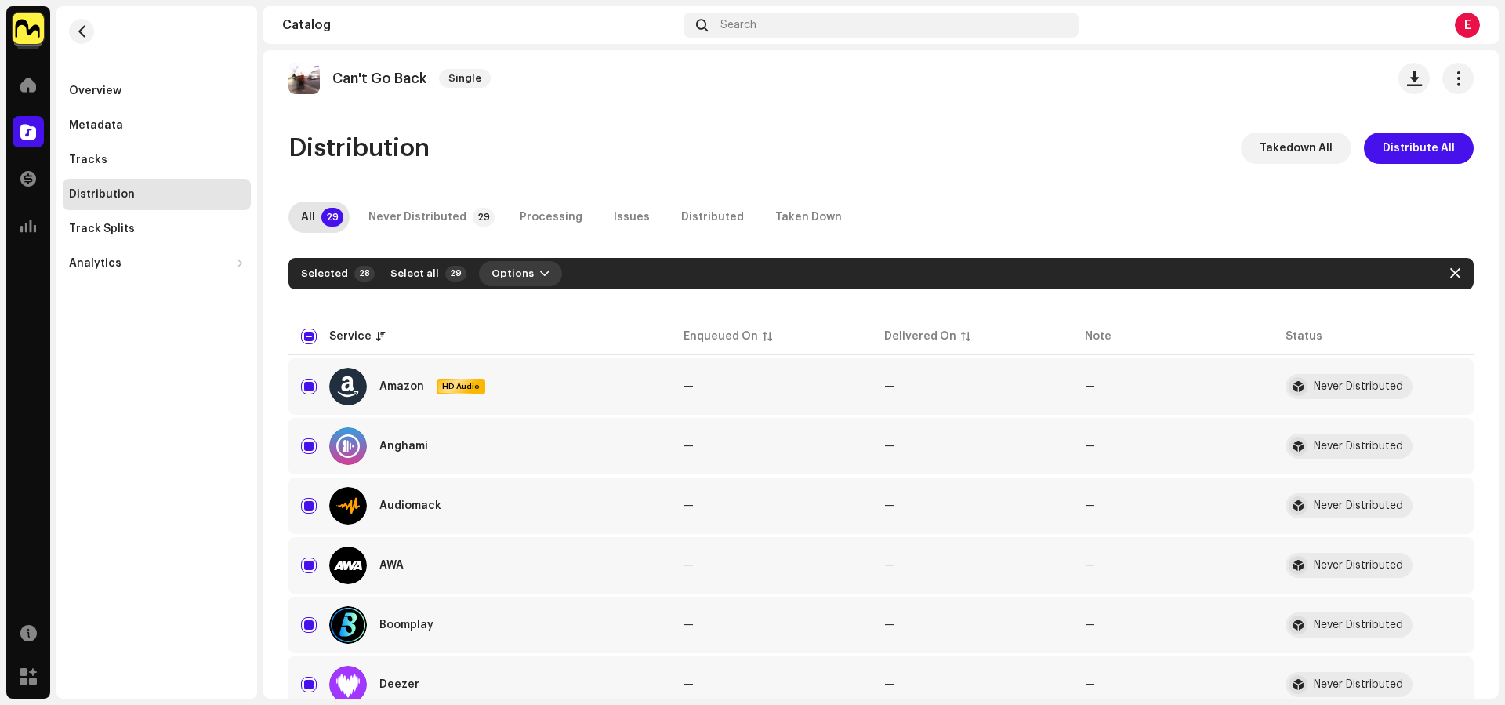
click at [520, 279] on button "Options" at bounding box center [520, 273] width 83 height 25
click at [532, 308] on span "Distribute" at bounding box center [510, 309] width 56 height 13
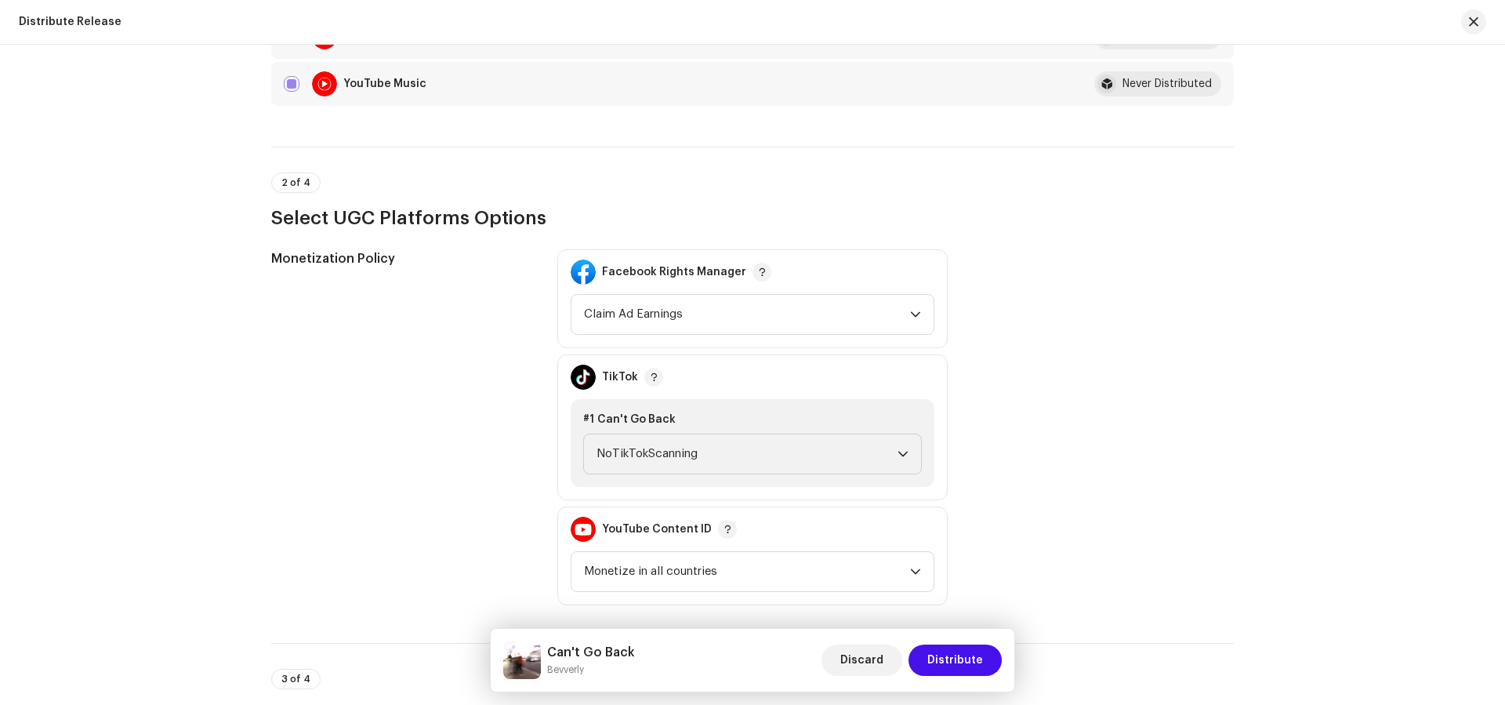
scroll to position [1676, 0]
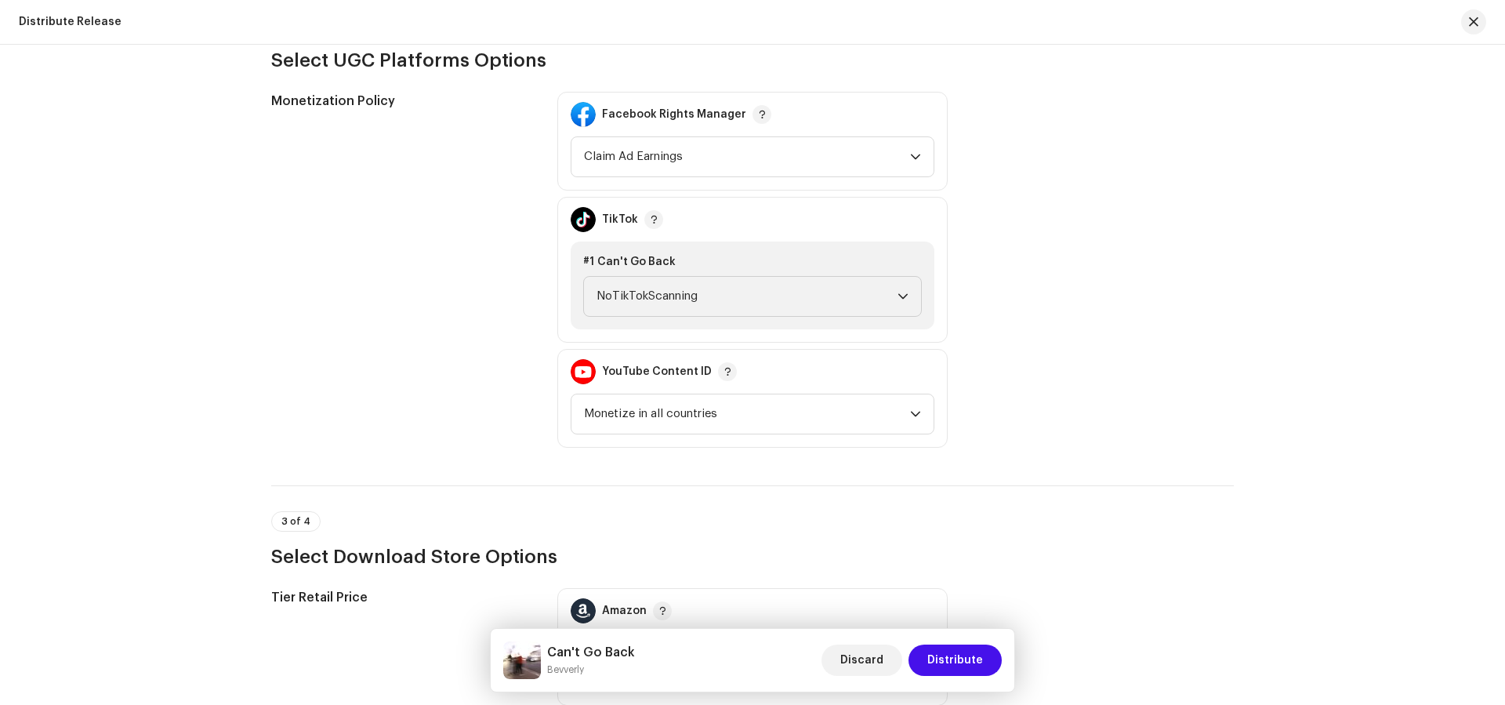
click at [803, 323] on div "#1 Can't Go Back NoTikTokScanning" at bounding box center [753, 285] width 364 height 88
click at [797, 300] on span "NoTikTokScanning" at bounding box center [746, 296] width 301 height 39
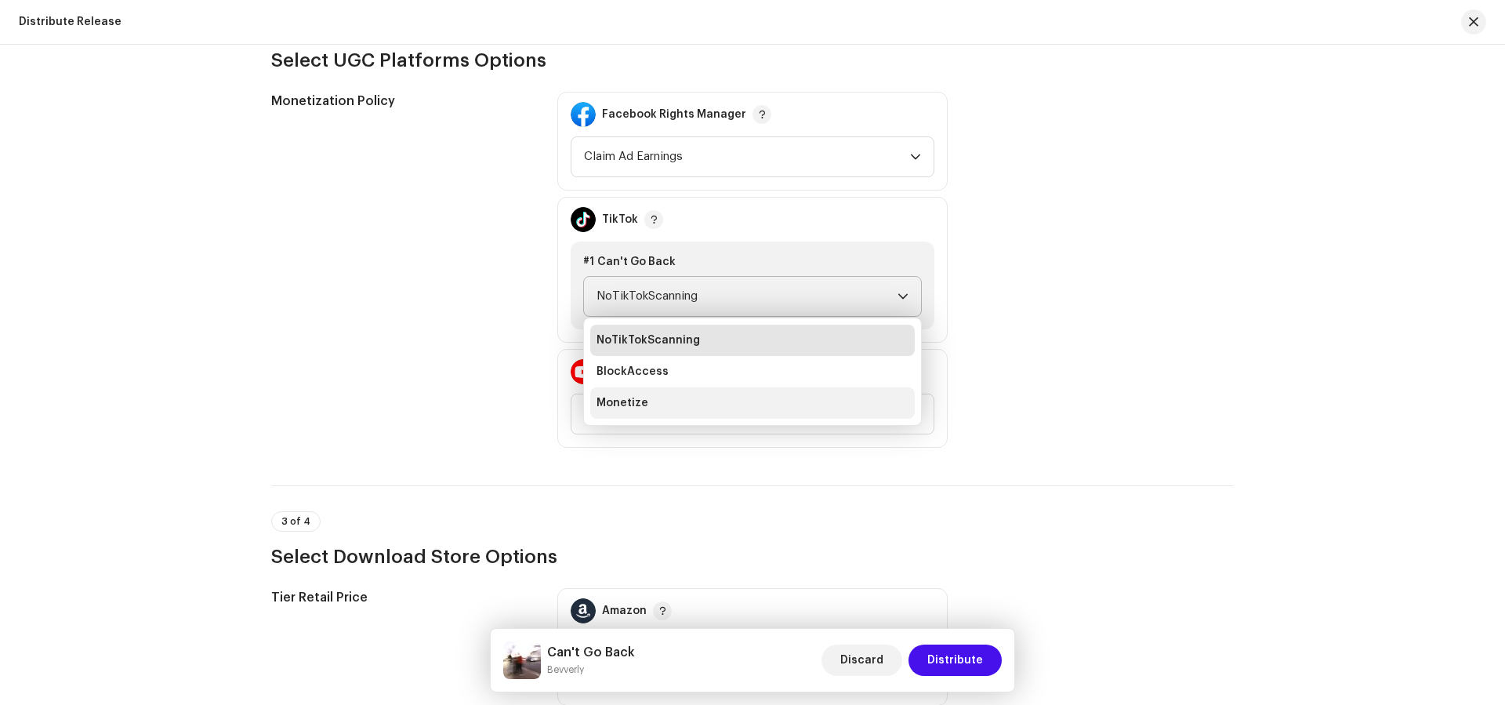
click at [795, 396] on li "Monetize" at bounding box center [752, 402] width 324 height 31
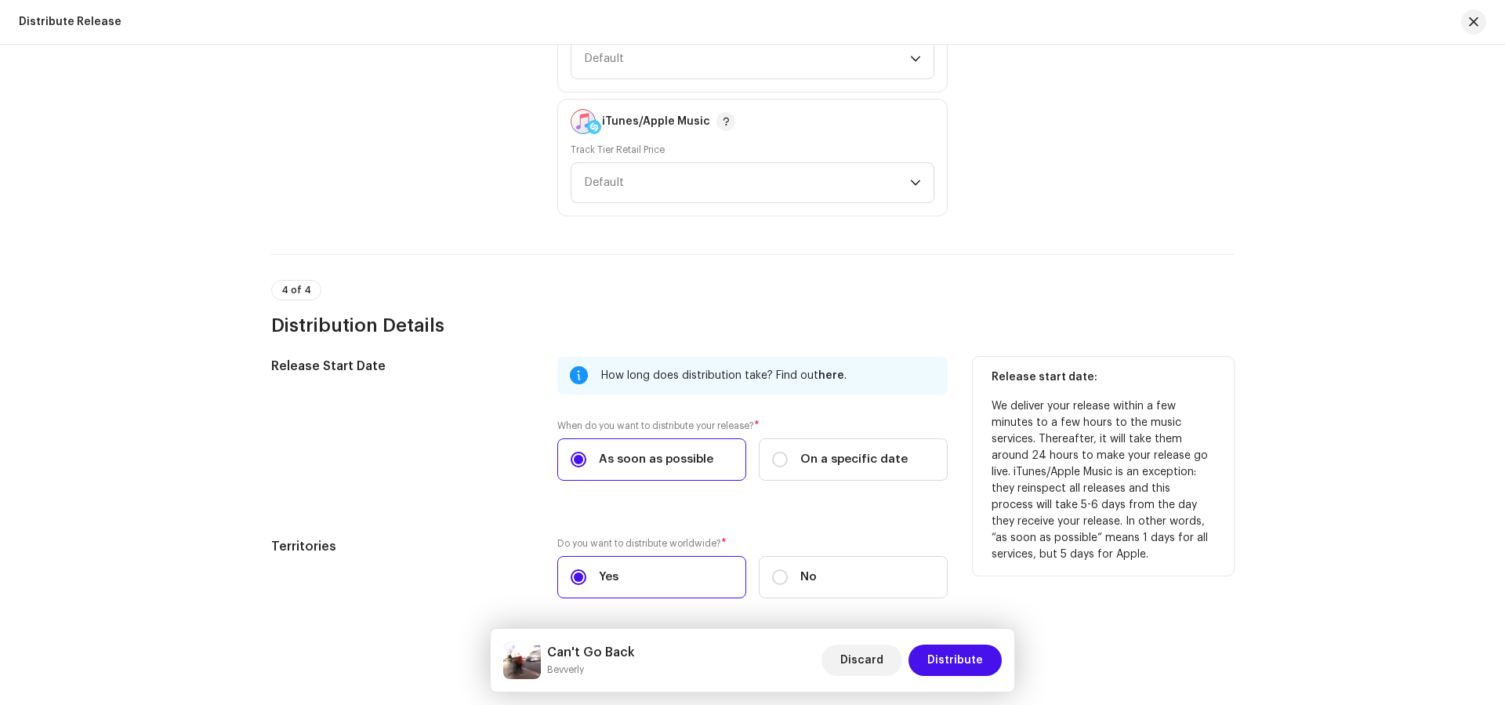
scroll to position [2345, 0]
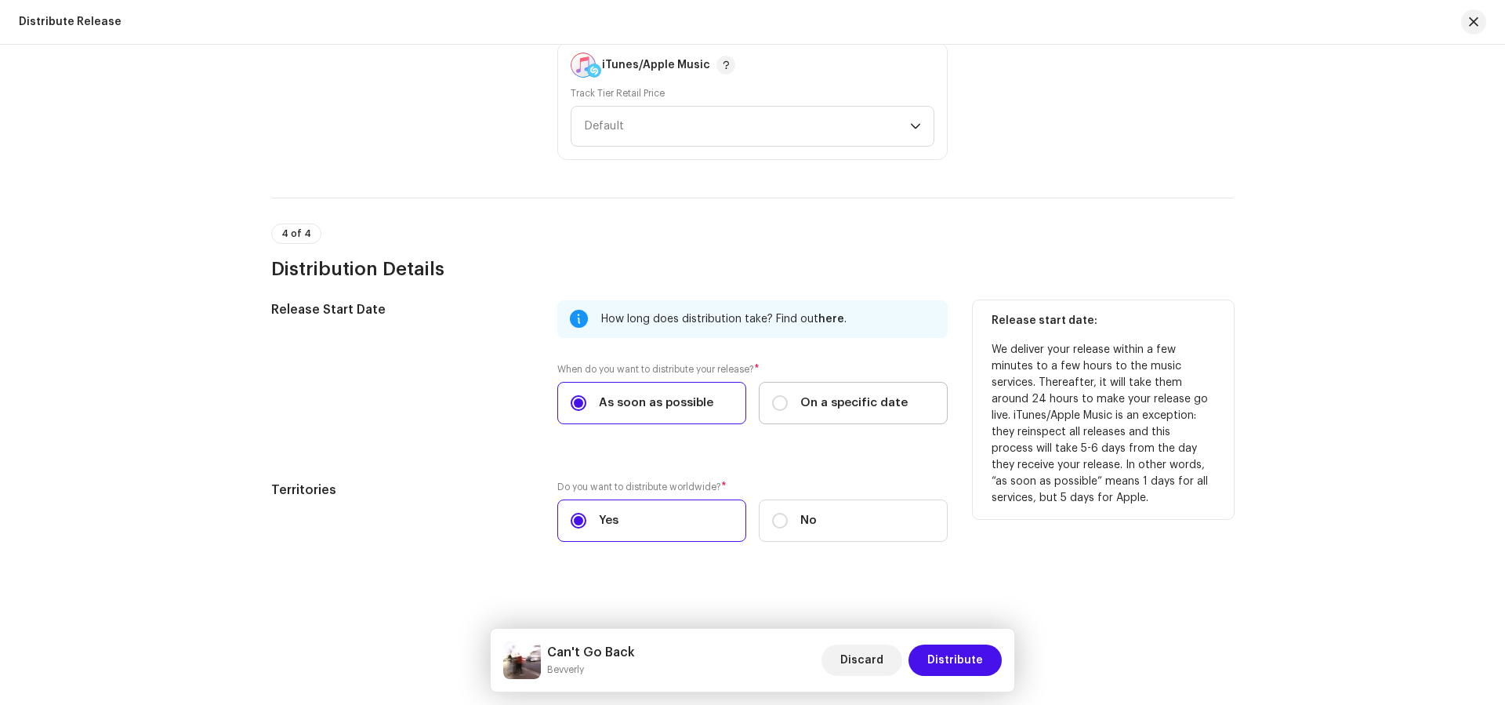
click at [932, 406] on label "On a specific date" at bounding box center [853, 403] width 189 height 42
click at [788, 406] on input "On a specific date" at bounding box center [780, 403] width 16 height 16
radio input "true"
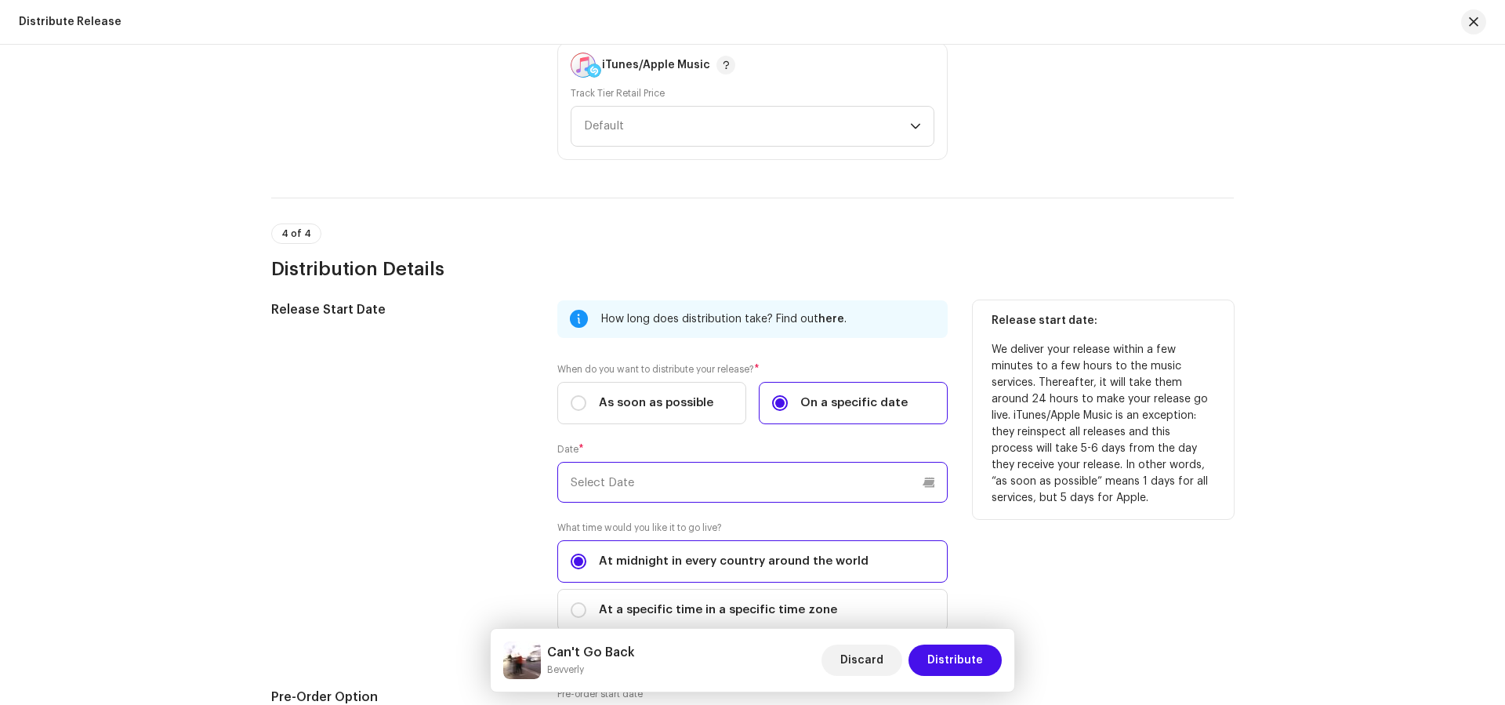
click at [804, 462] on input "text" at bounding box center [752, 482] width 390 height 41
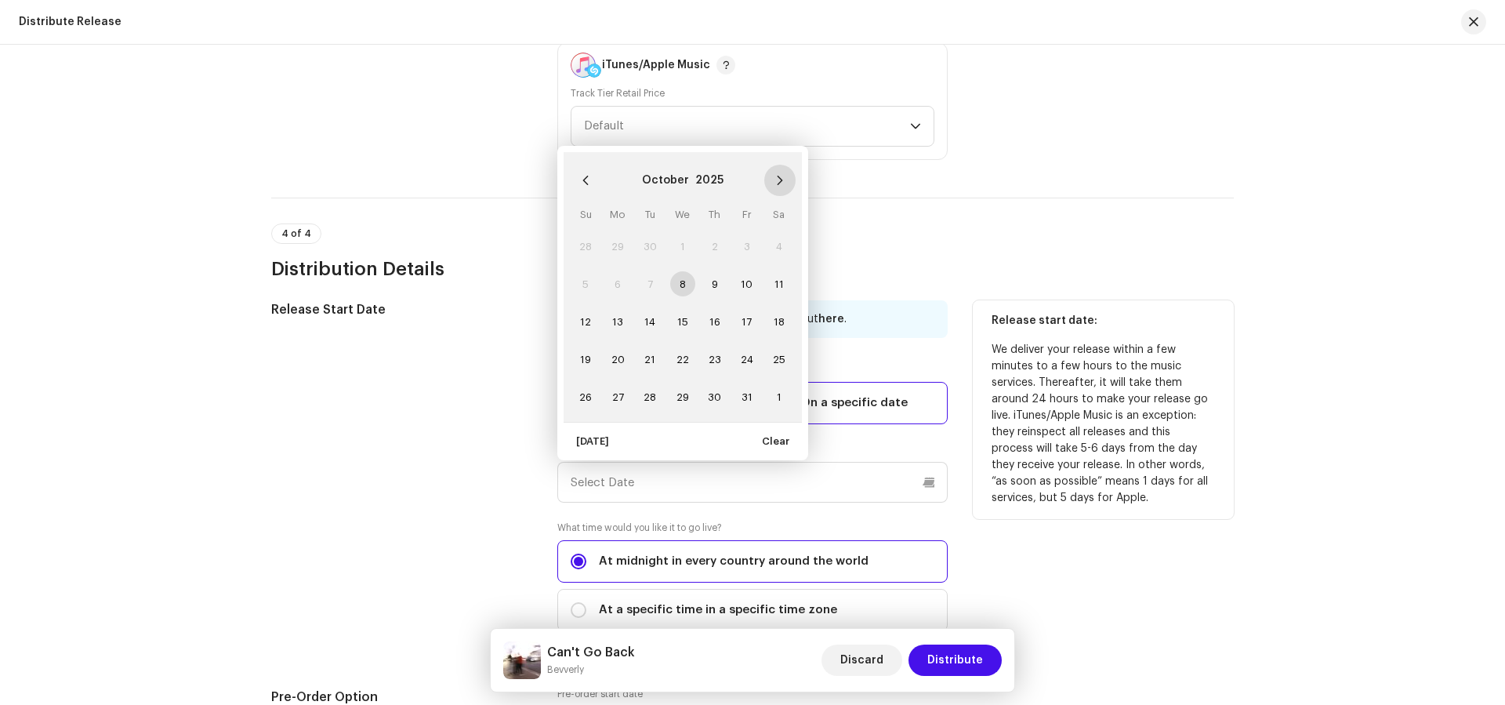
click at [779, 176] on icon "Next Month" at bounding box center [779, 180] width 11 height 11
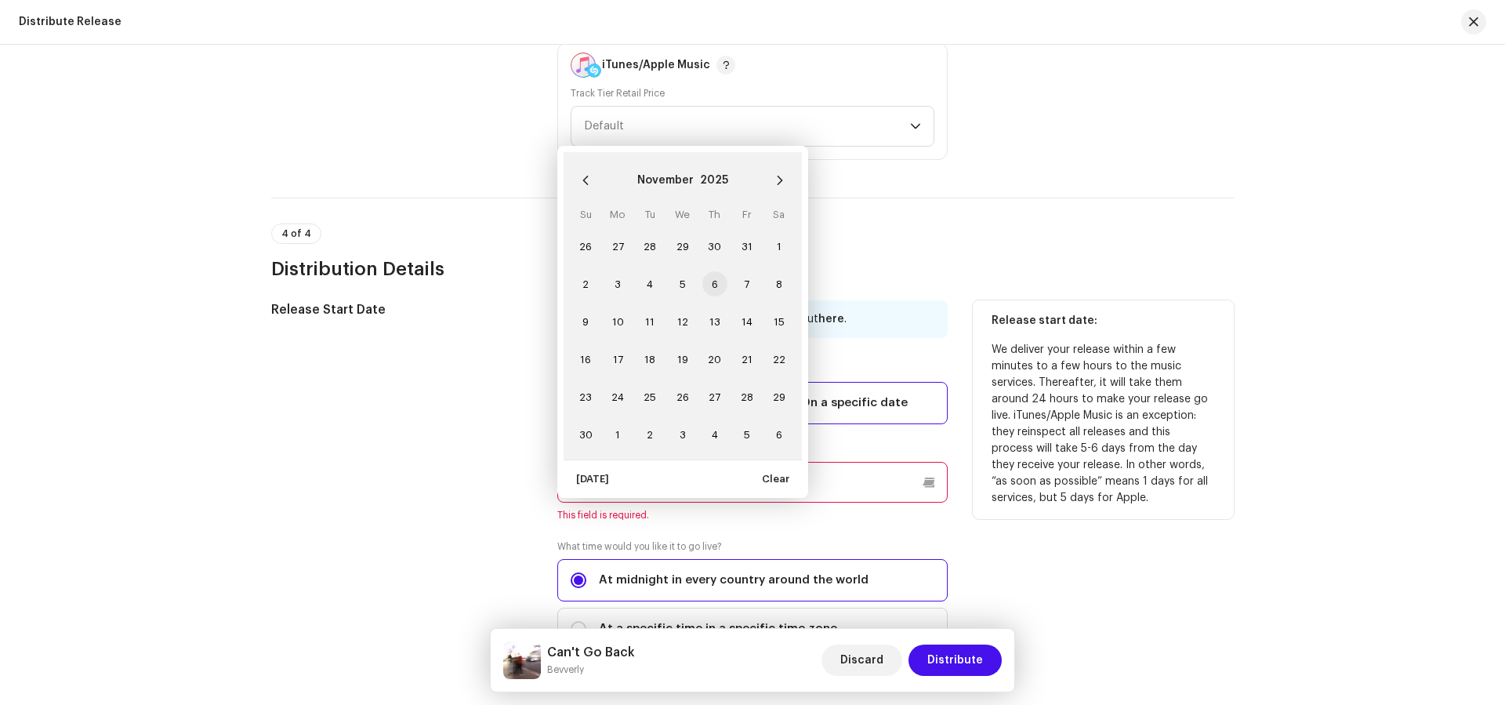
click at [713, 282] on span "6" at bounding box center [714, 283] width 25 height 25
type input "11/06/2025"
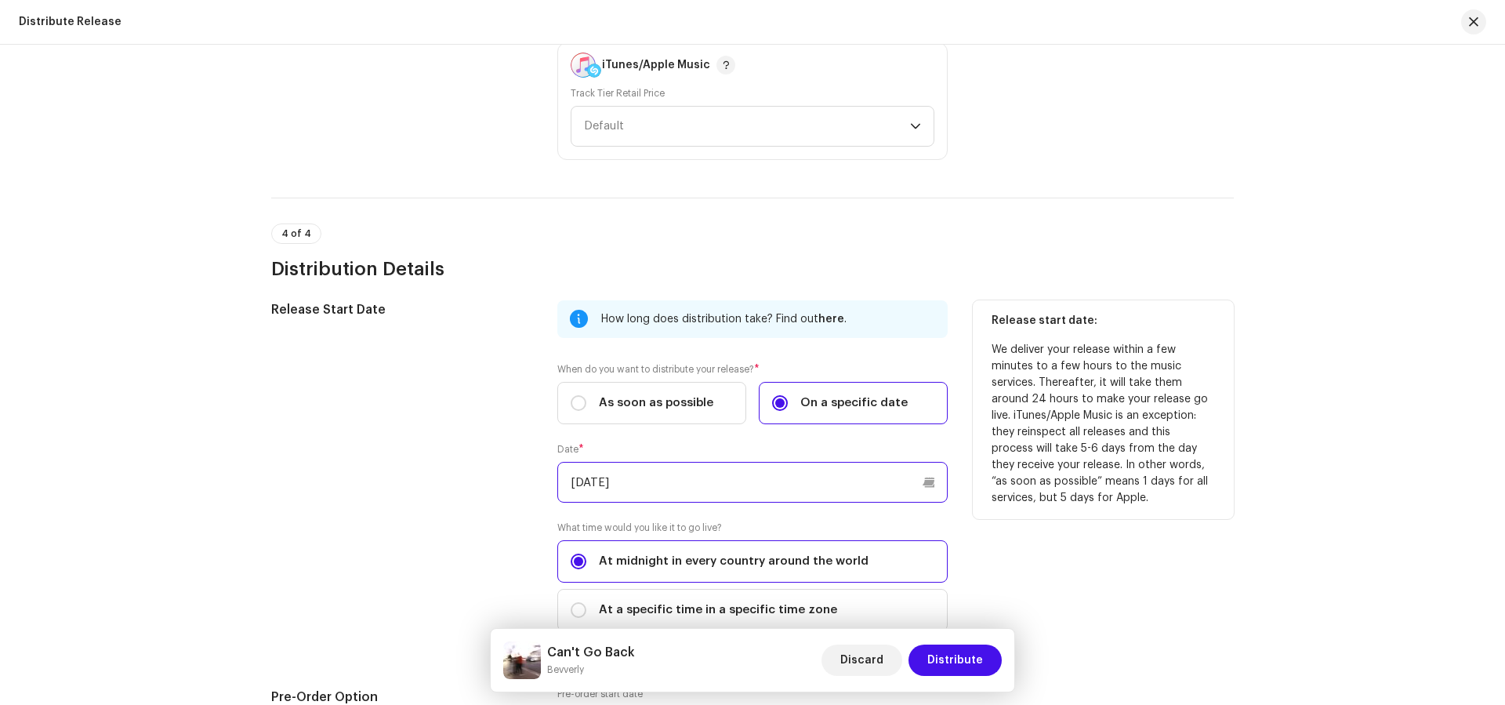
scroll to position [2666, 0]
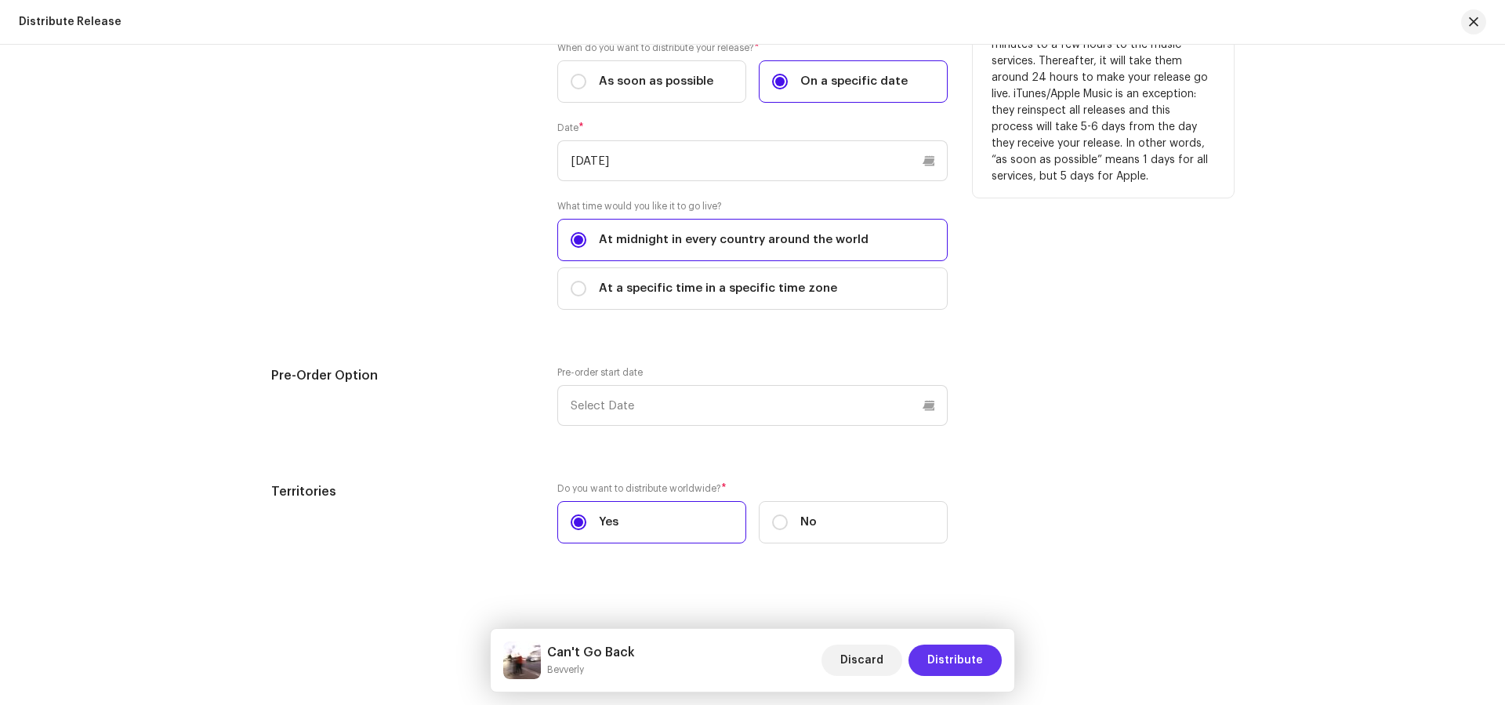
click at [968, 655] on span "Distribute" at bounding box center [955, 659] width 56 height 31
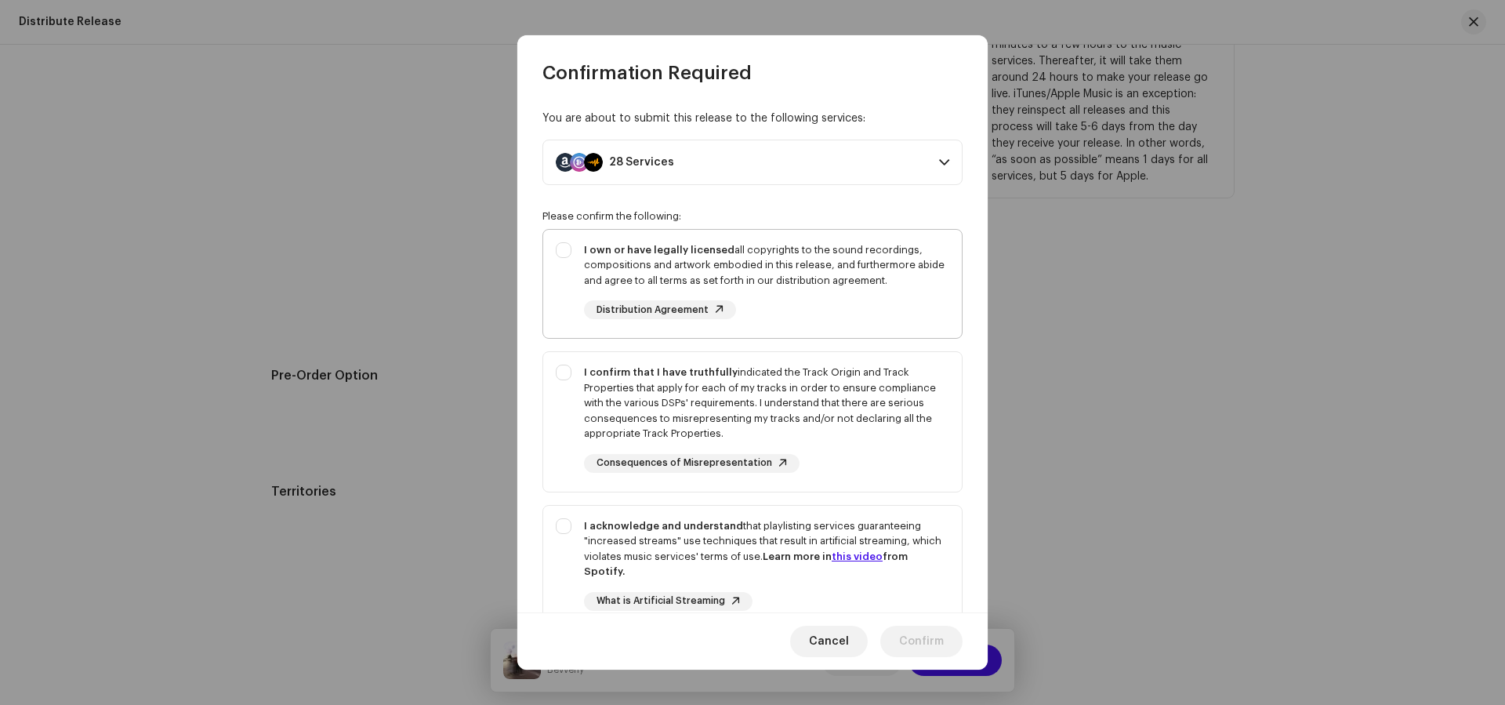
click at [879, 316] on div "I own or have legally licensed all copyrights to the sound recordings, composit…" at bounding box center [766, 281] width 365 height 78
checkbox input "true"
click at [915, 453] on div "I confirm that I have truthfully indicated the Track Origin and Track Propertie…" at bounding box center [766, 418] width 365 height 108
checkbox input "true"
click at [944, 553] on div "I acknowledge and understand that playlisting services guaranteeing "increased …" at bounding box center [752, 576] width 418 height 143
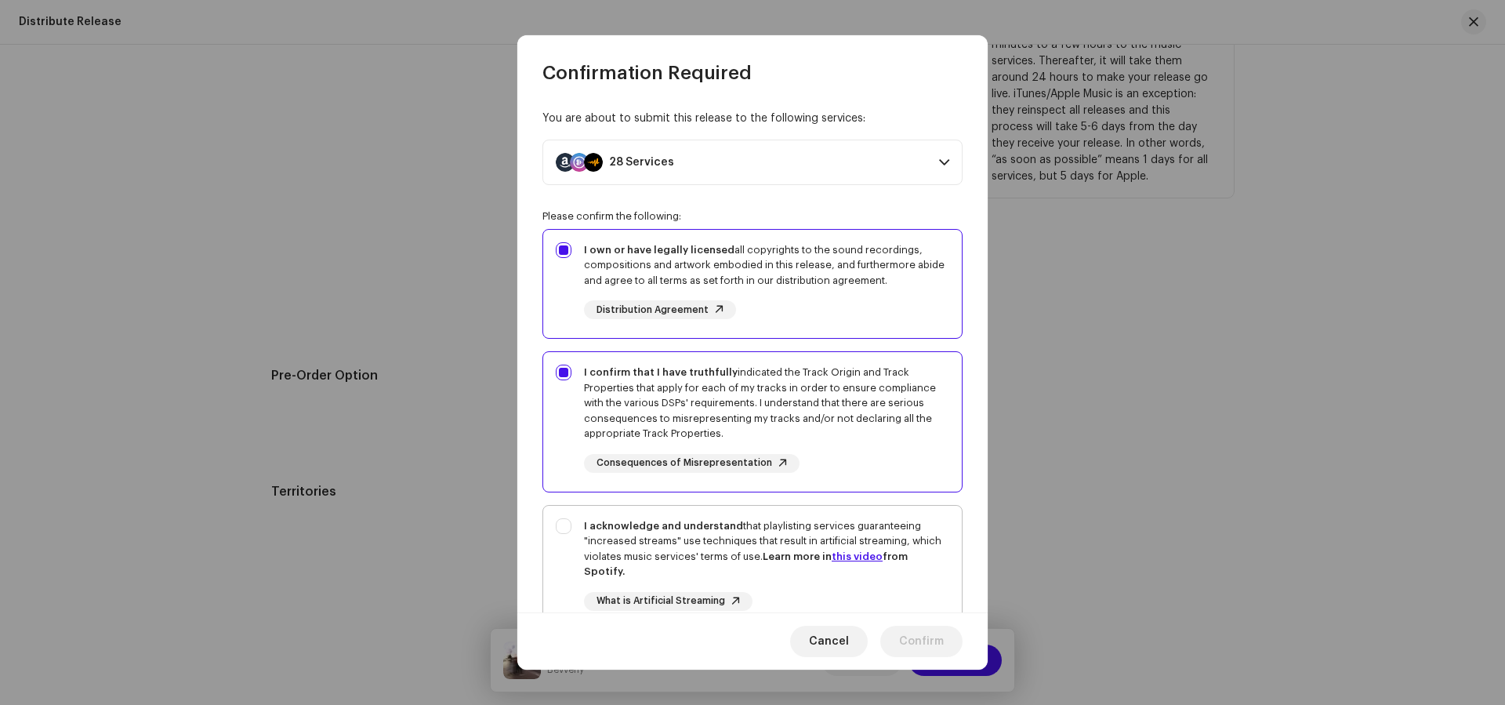
checkbox input "true"
click at [940, 630] on span "Confirm" at bounding box center [921, 640] width 45 height 31
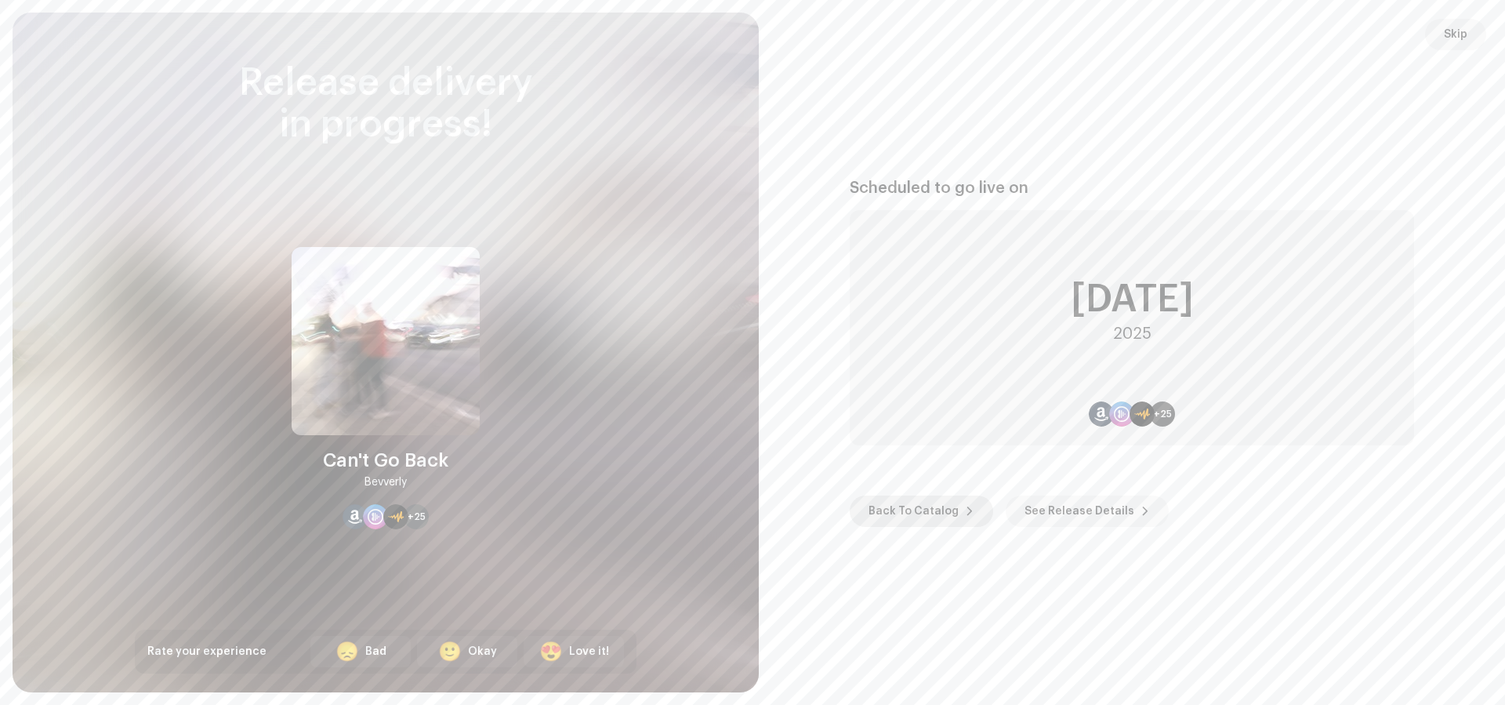
click at [921, 516] on span "Back To Catalog" at bounding box center [913, 510] width 90 height 31
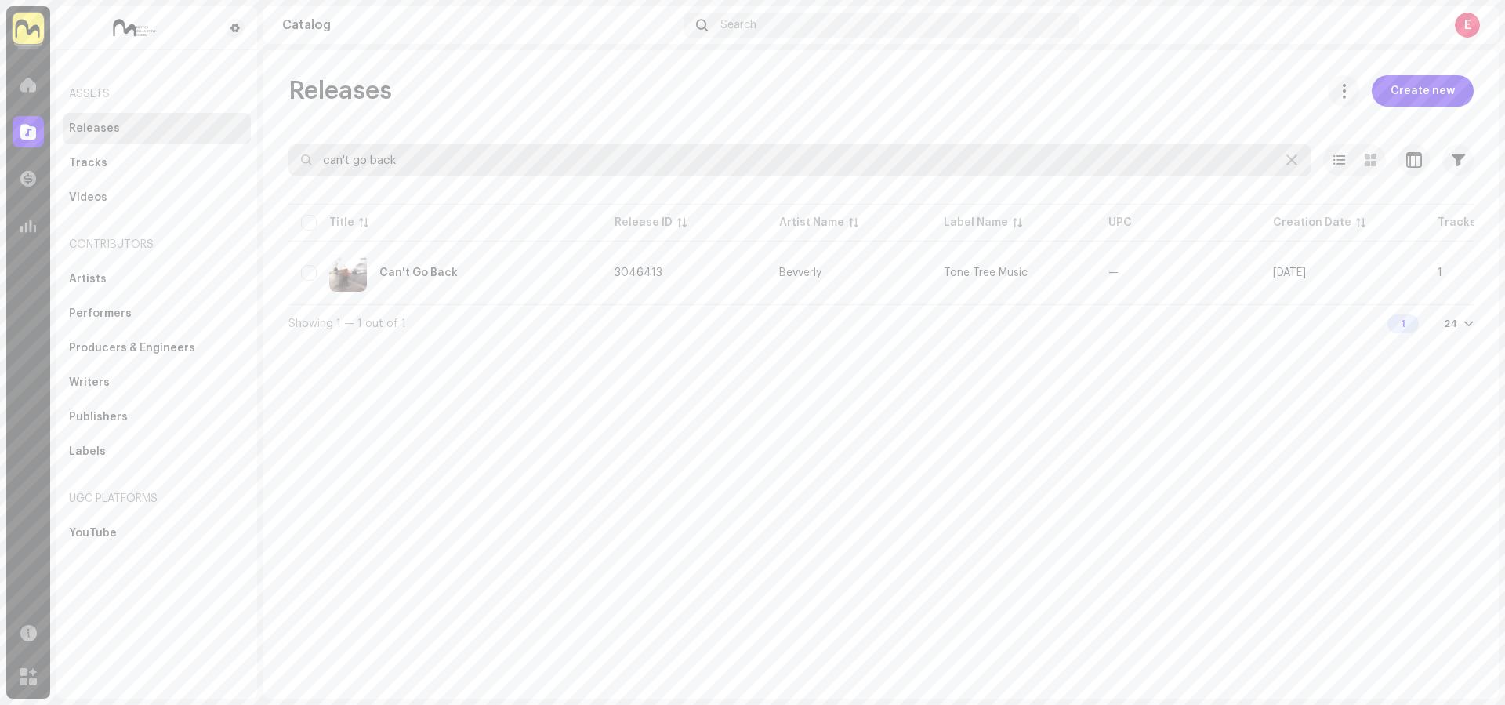
click at [429, 172] on input "can't go back" at bounding box center [799, 159] width 1022 height 31
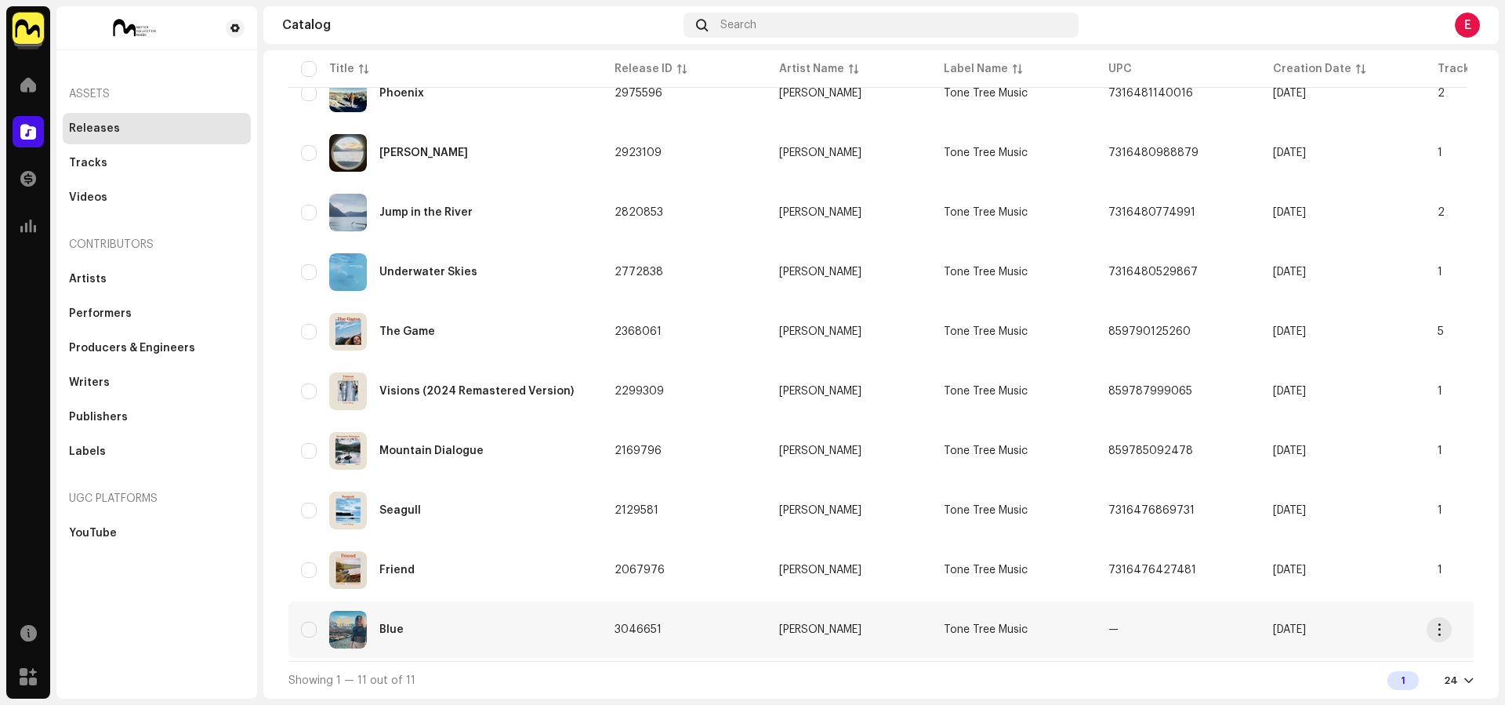
type input "lucie glang"
click at [514, 610] on div "Blue" at bounding box center [445, 629] width 288 height 38
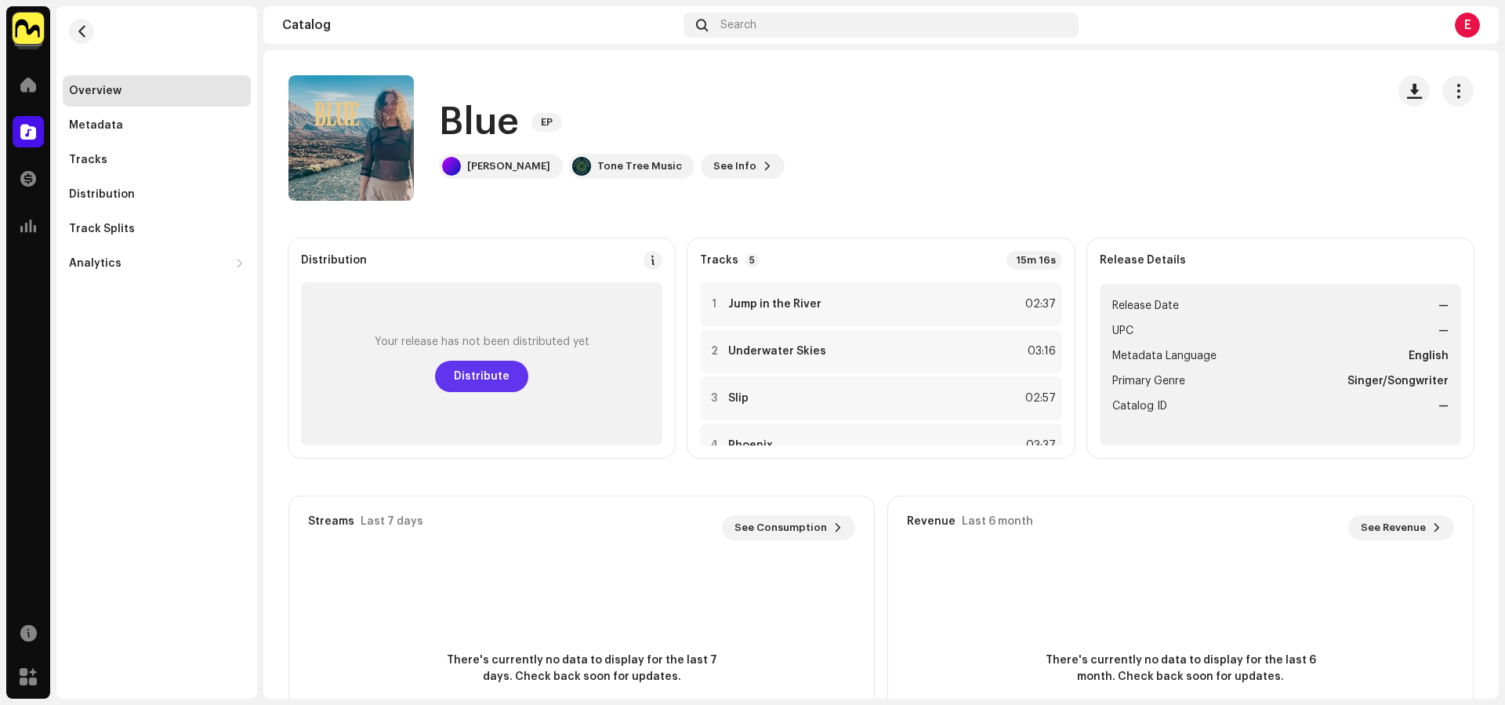
click at [511, 368] on button "Distribute" at bounding box center [481, 375] width 93 height 31
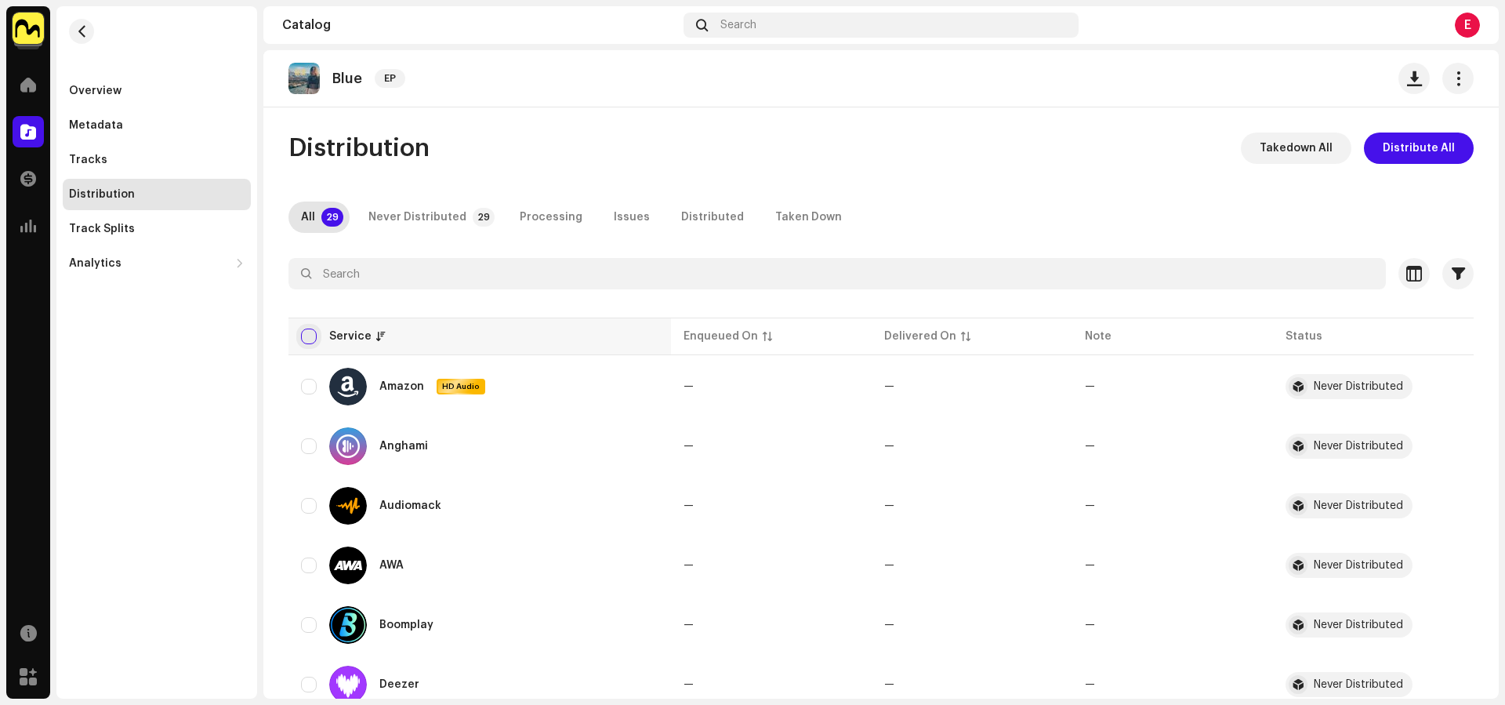
click at [307, 339] on input "checkbox" at bounding box center [309, 336] width 16 height 16
checkbox input "true"
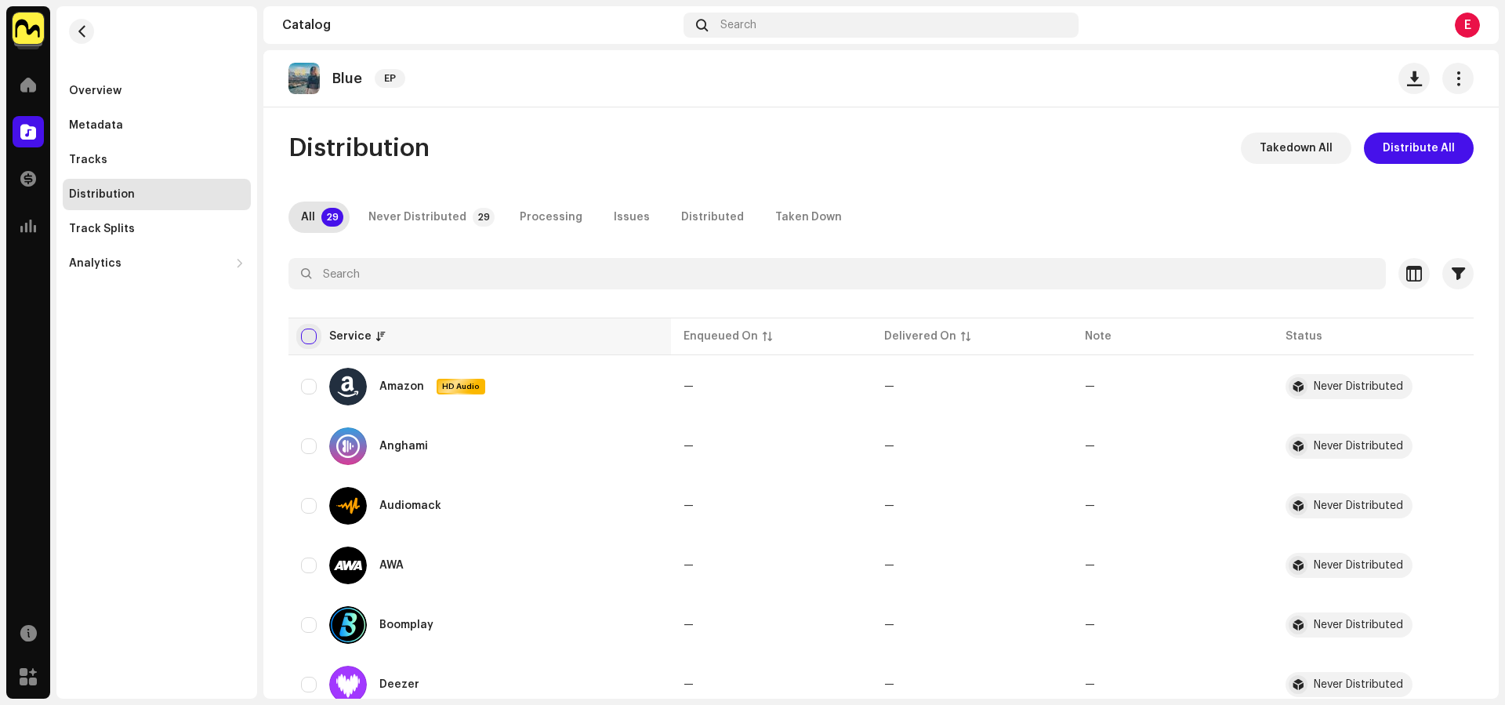
checkbox input "true"
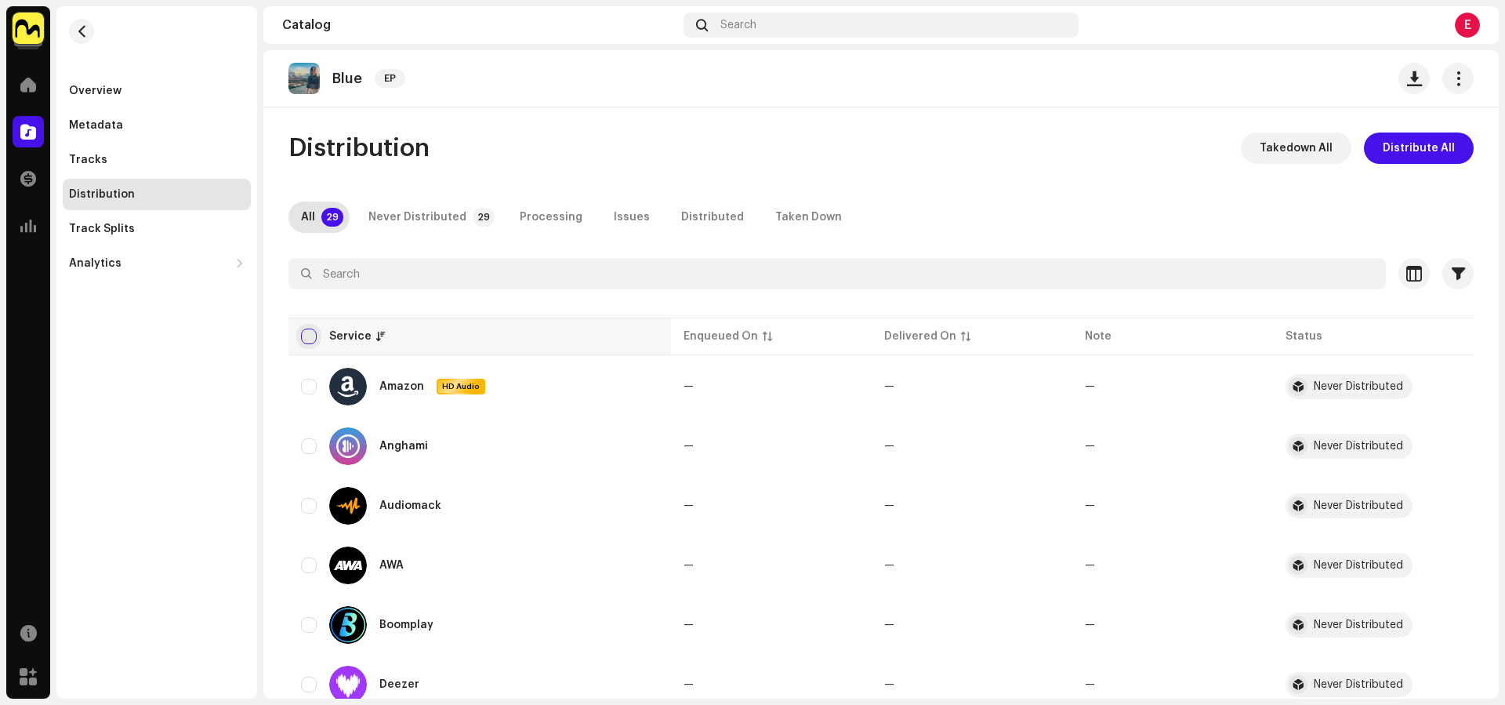
checkbox input "true"
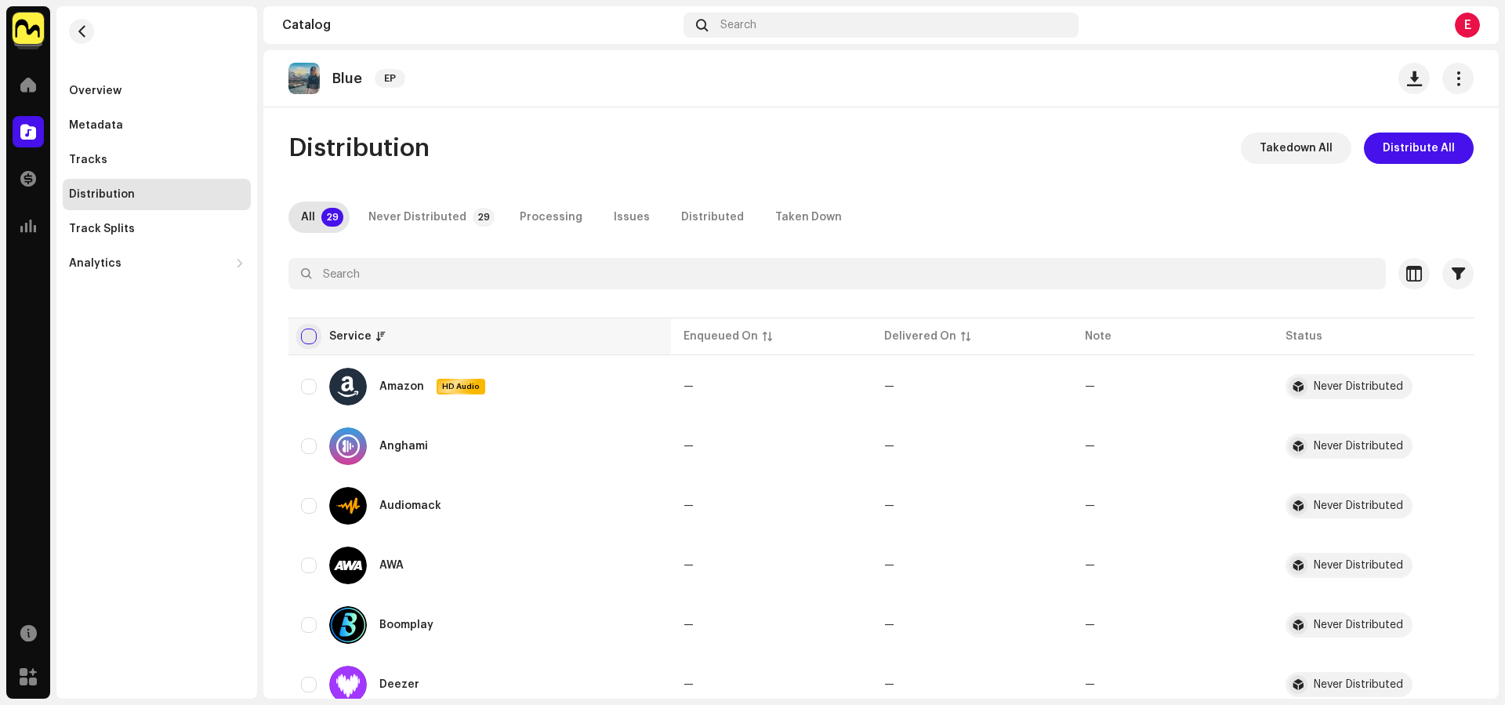
checkbox input "true"
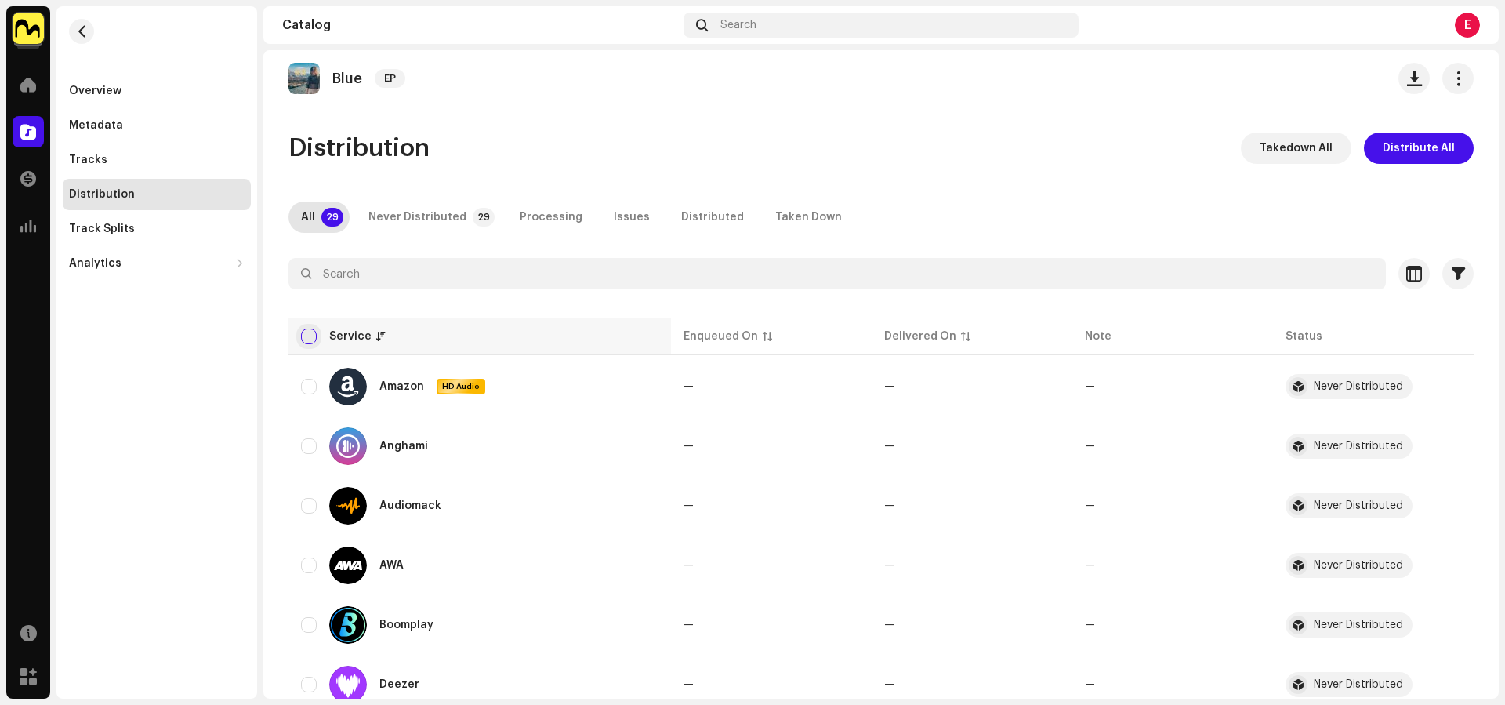
checkbox input "true"
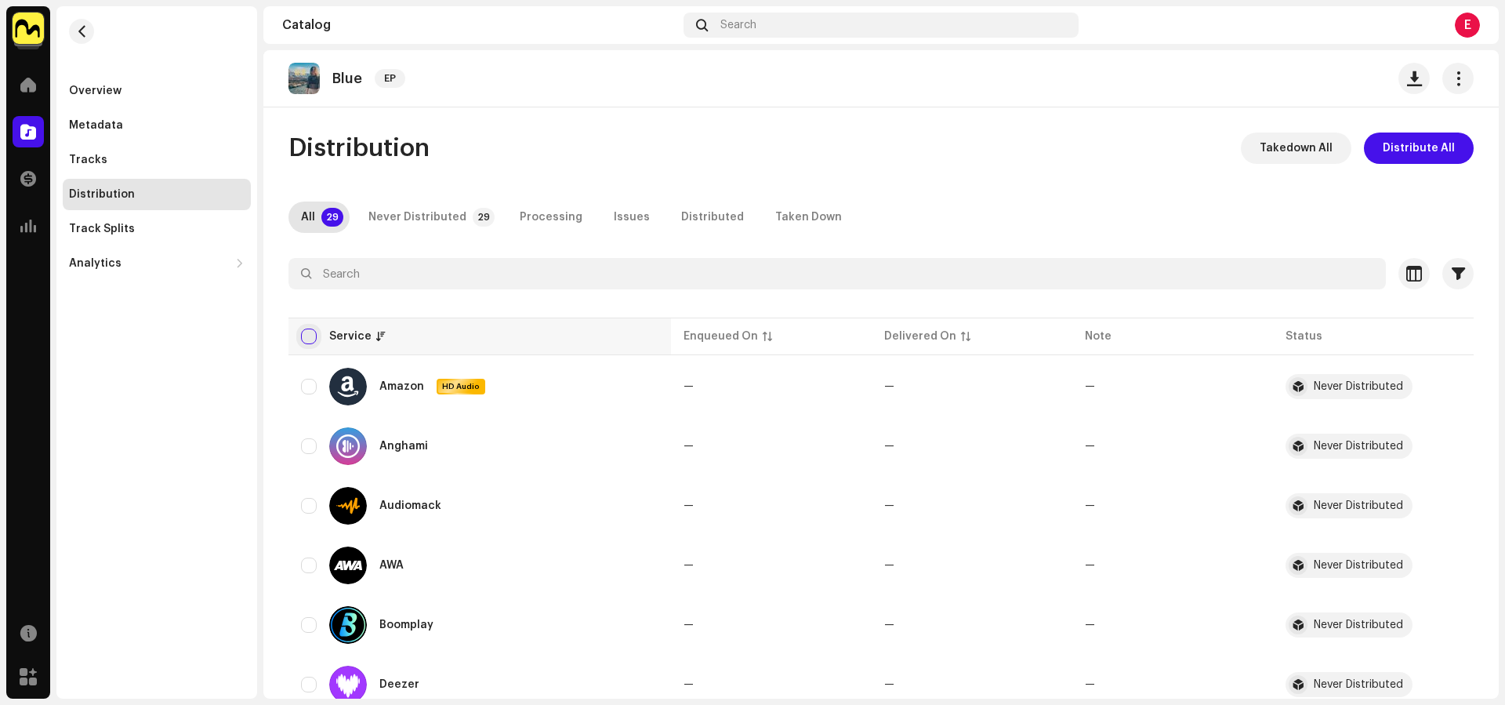
checkbox input "true"
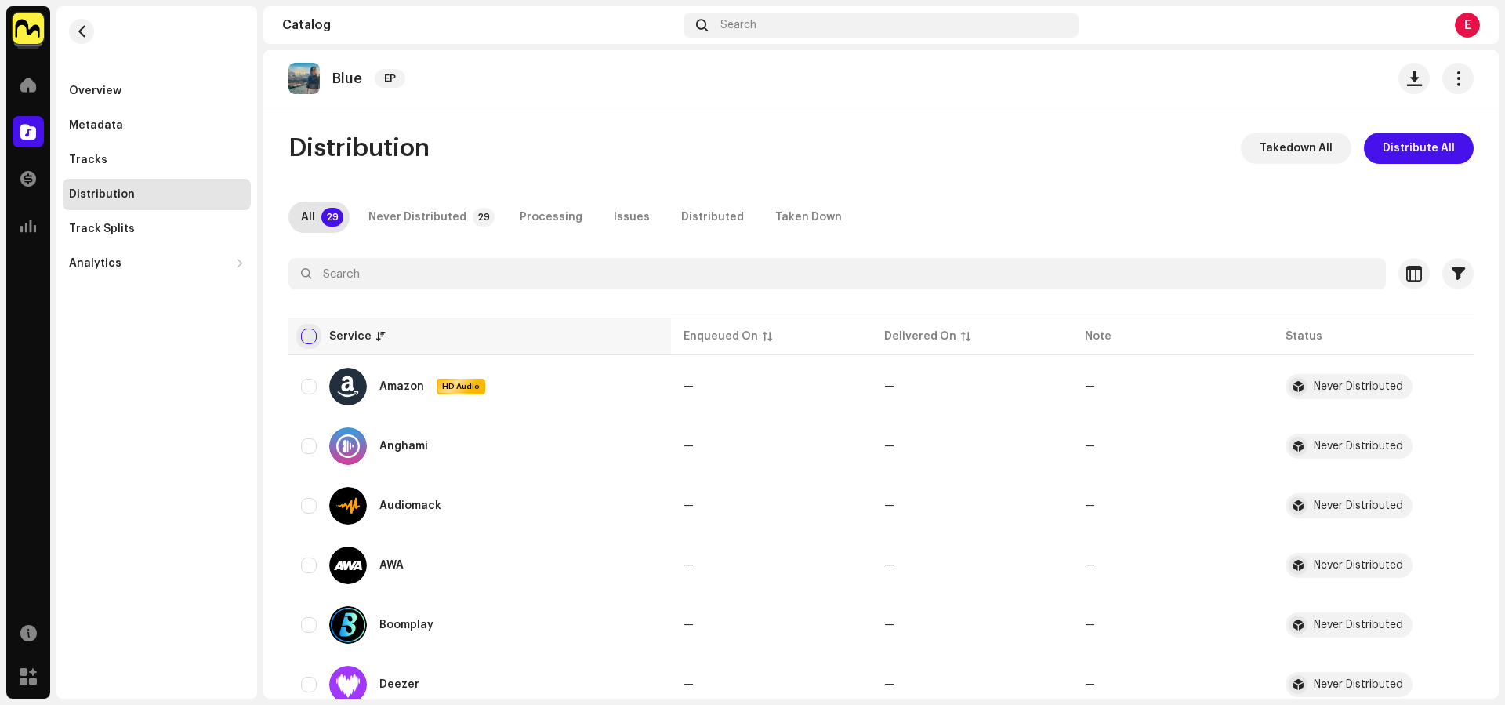
checkbox input "true"
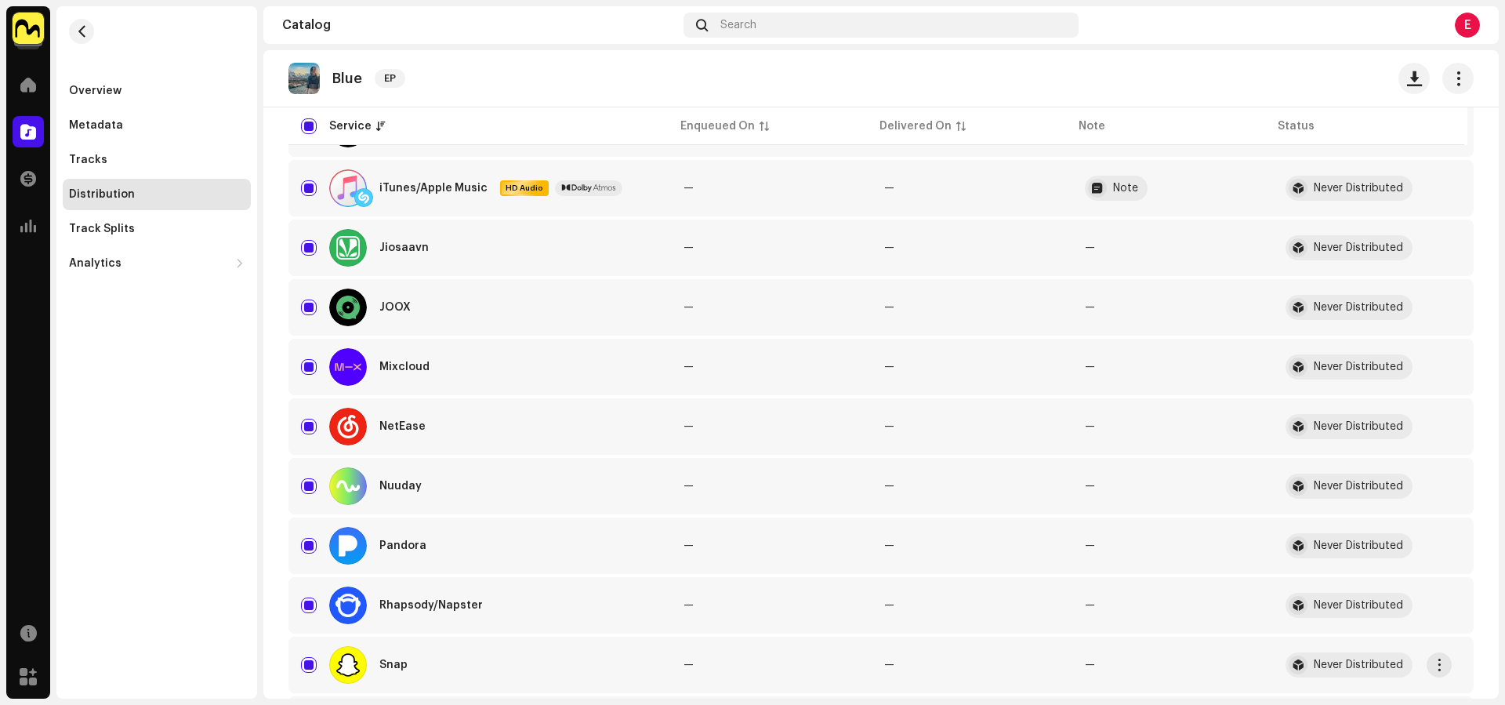
scroll to position [1101, 0]
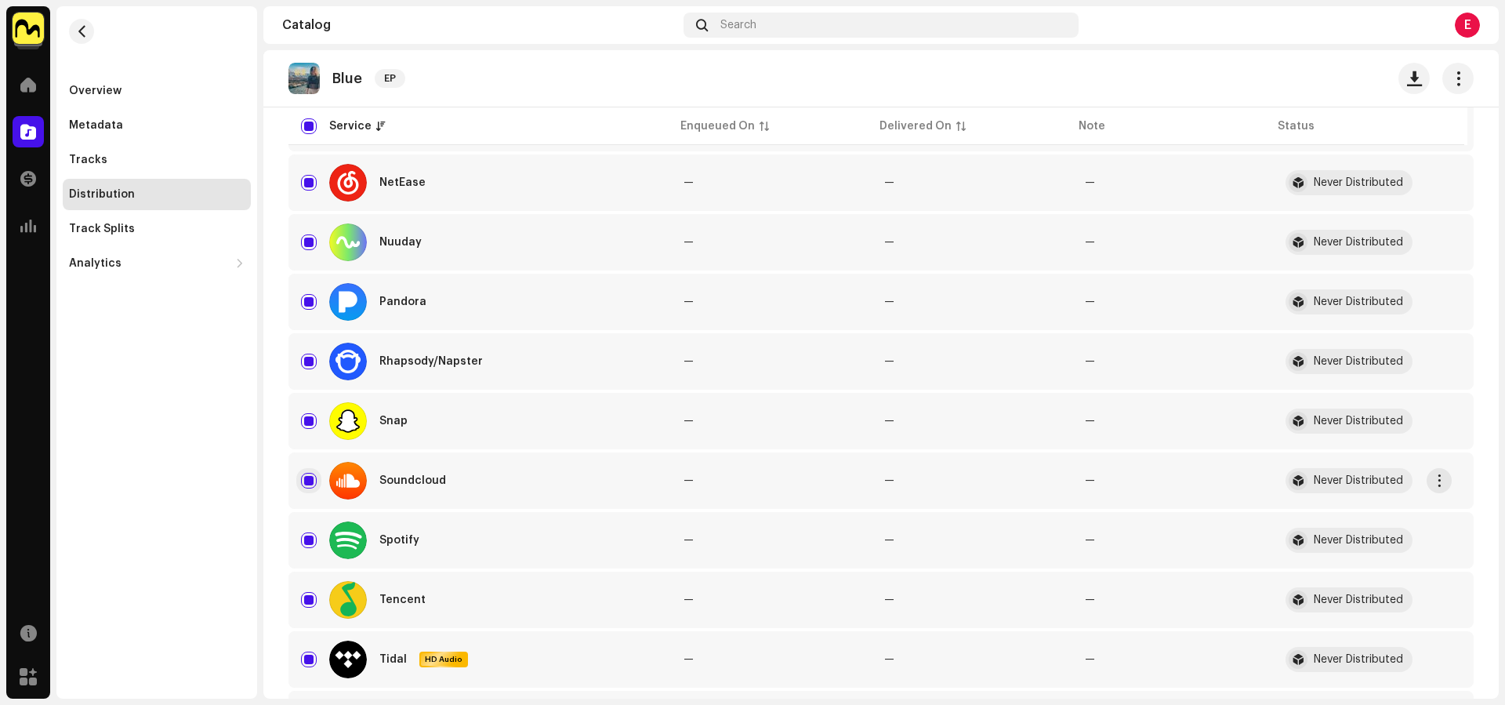
click at [306, 475] on input "Row Selected" at bounding box center [309, 481] width 16 height 16
checkbox input "false"
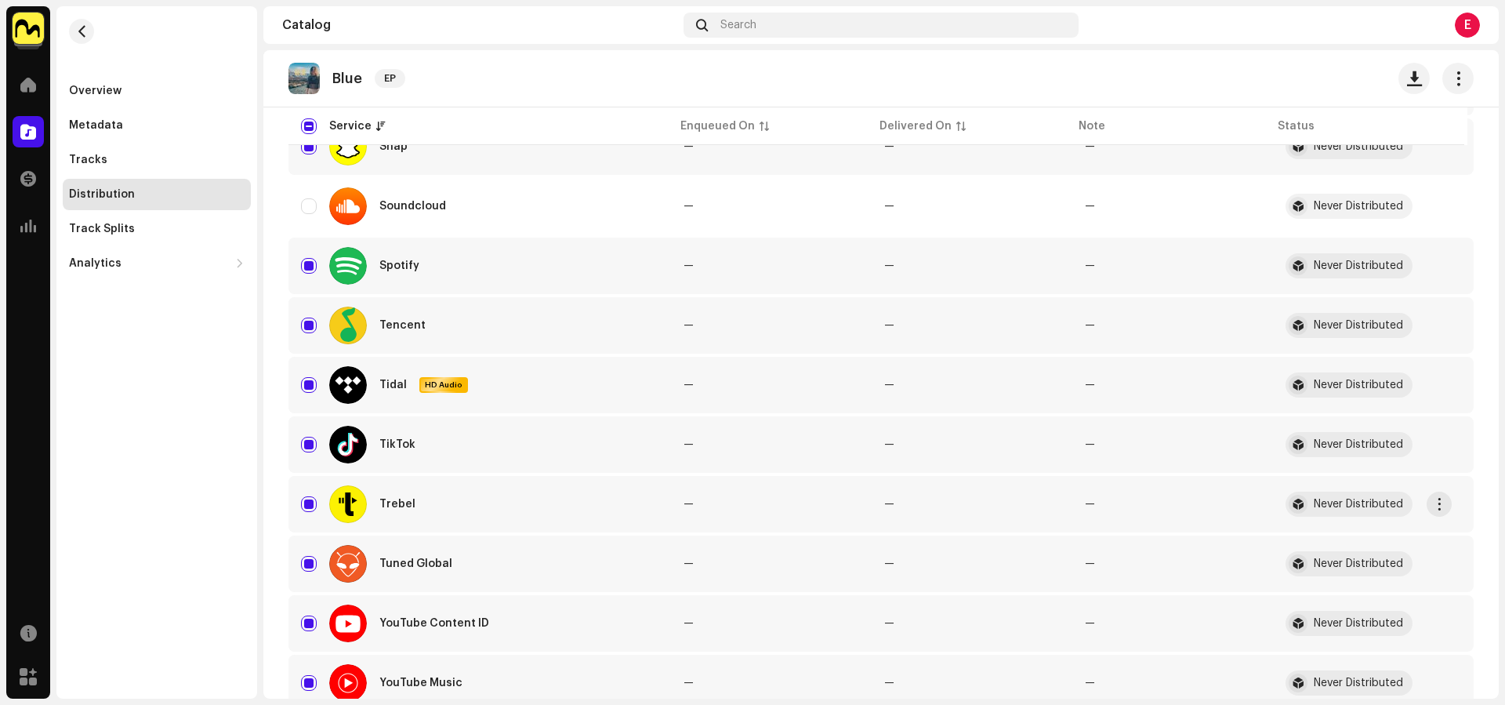
scroll to position [1378, 0]
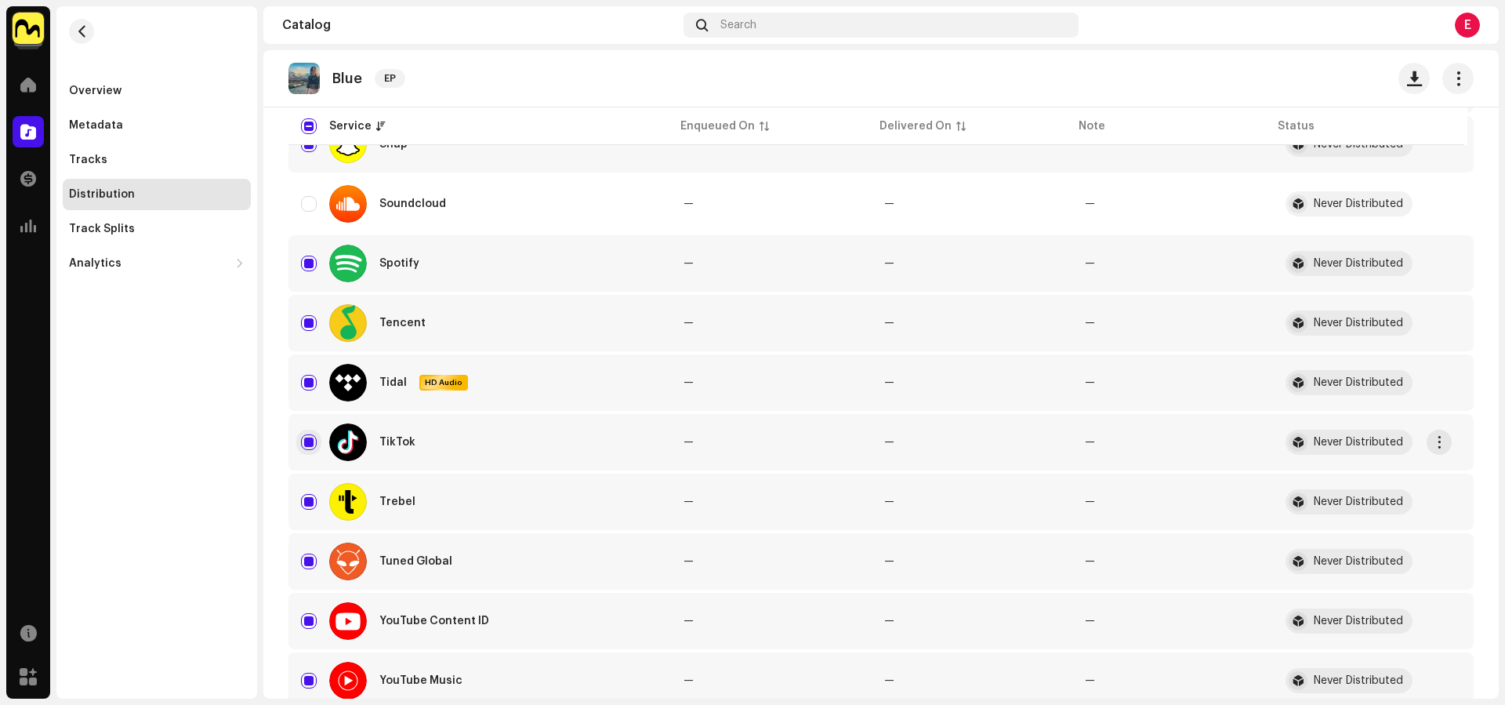
click at [310, 443] on input "Row Selected" at bounding box center [309, 442] width 16 height 16
checkbox input "false"
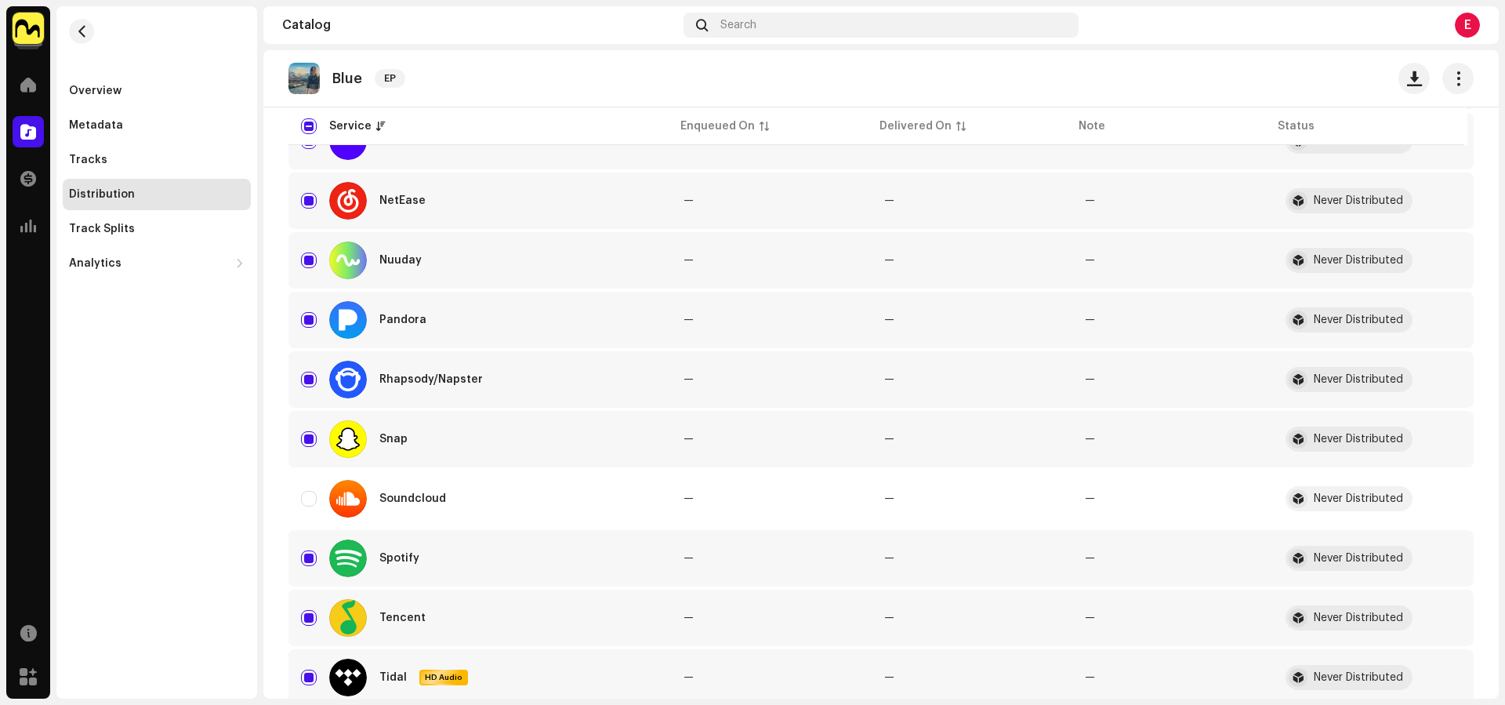
scroll to position [0, 0]
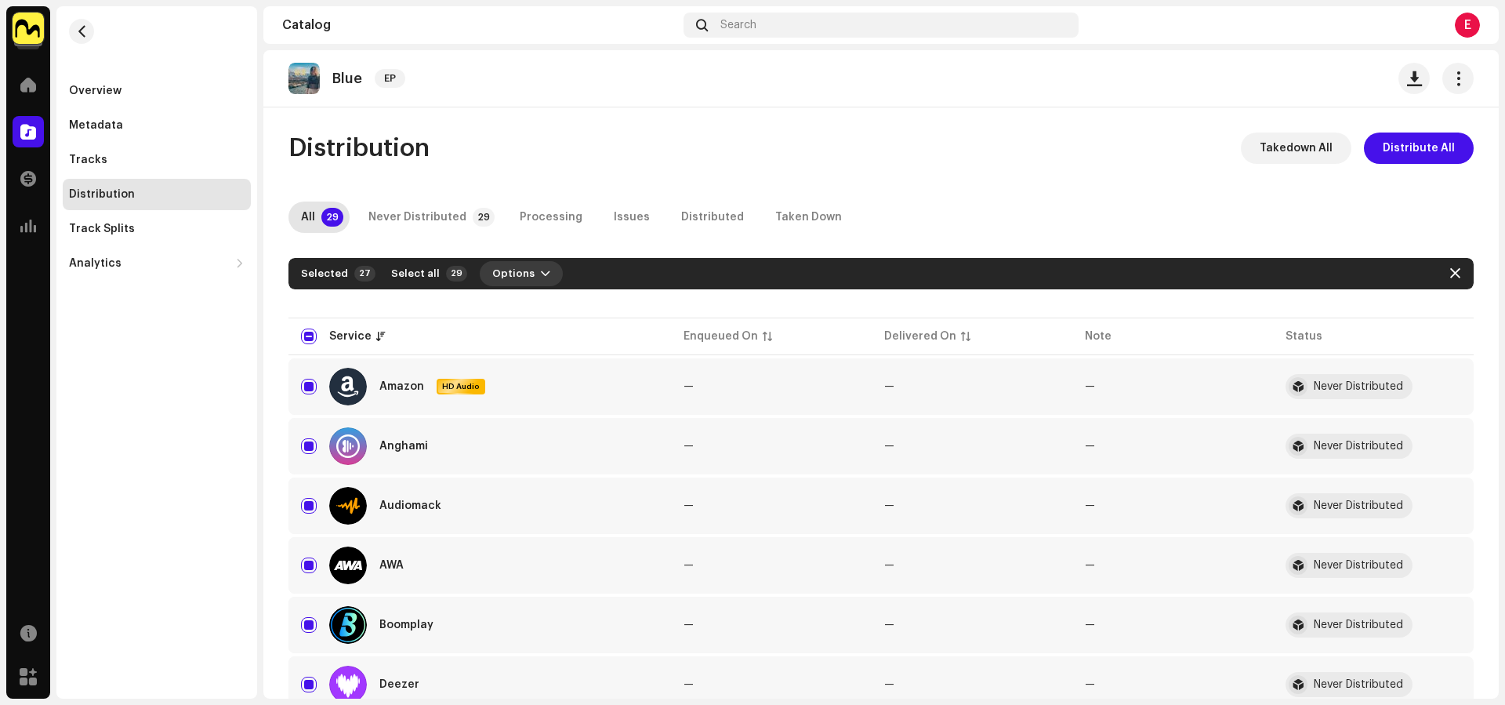
click at [513, 278] on span "Options" at bounding box center [513, 273] width 42 height 31
click at [526, 303] on span "Distribute" at bounding box center [509, 309] width 56 height 13
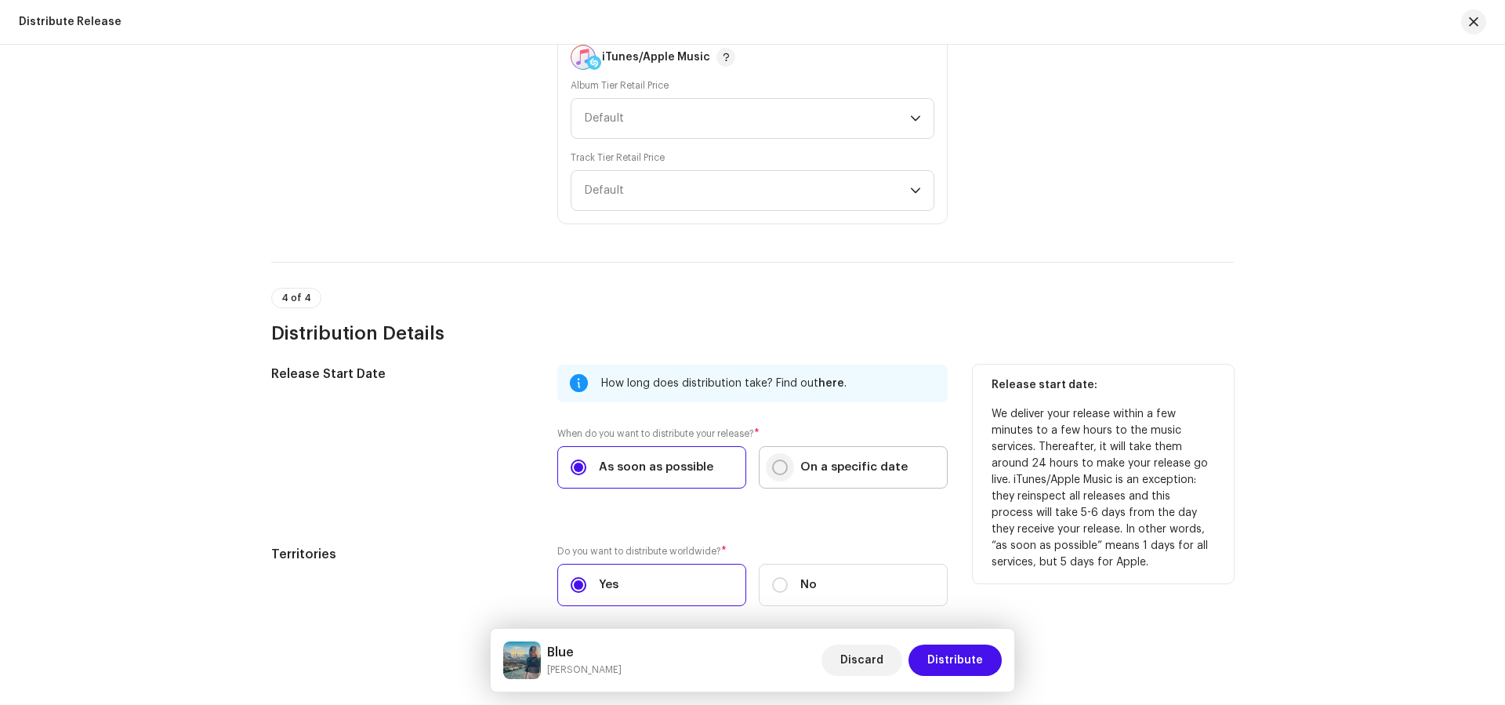
scroll to position [2290, 0]
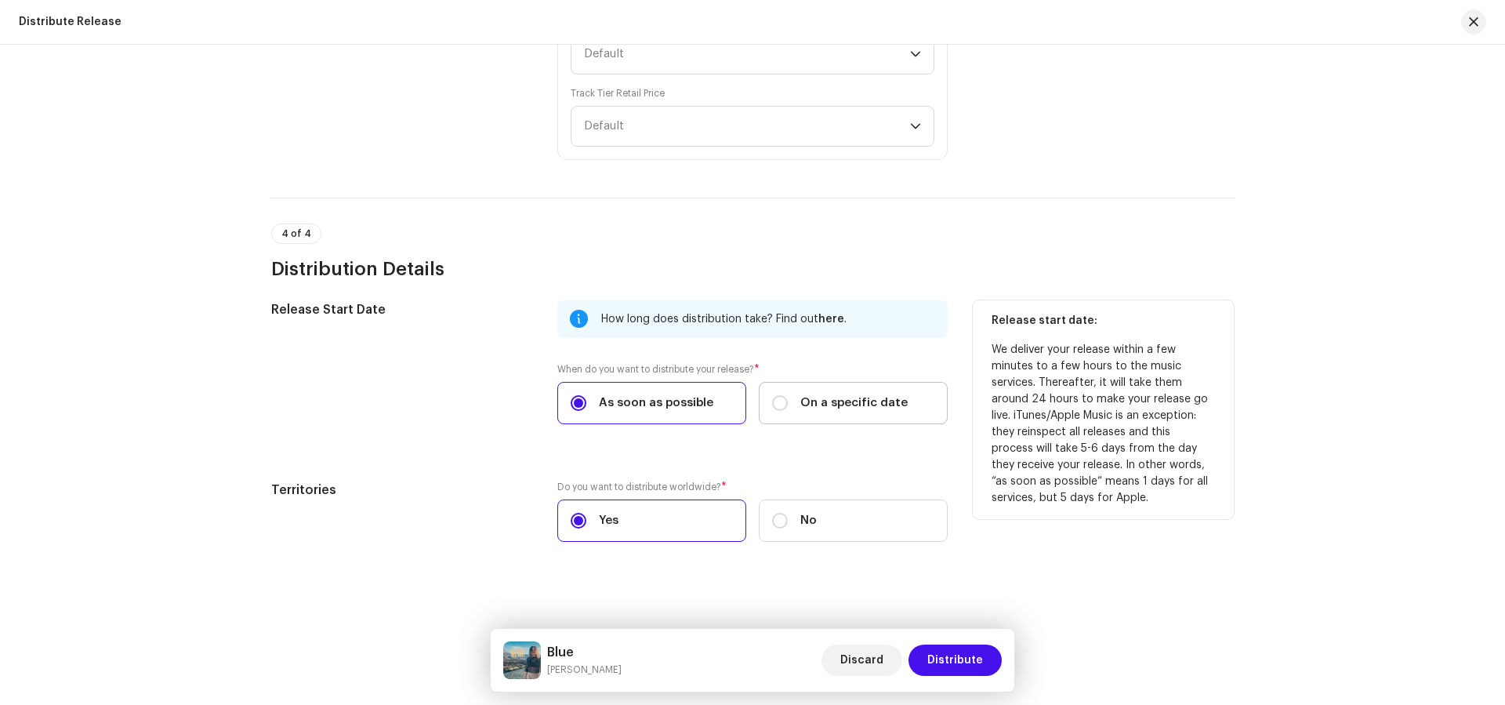
click at [803, 394] on span "On a specific date" at bounding box center [853, 402] width 107 height 17
click at [788, 395] on input "On a specific date" at bounding box center [780, 403] width 16 height 16
radio input "true"
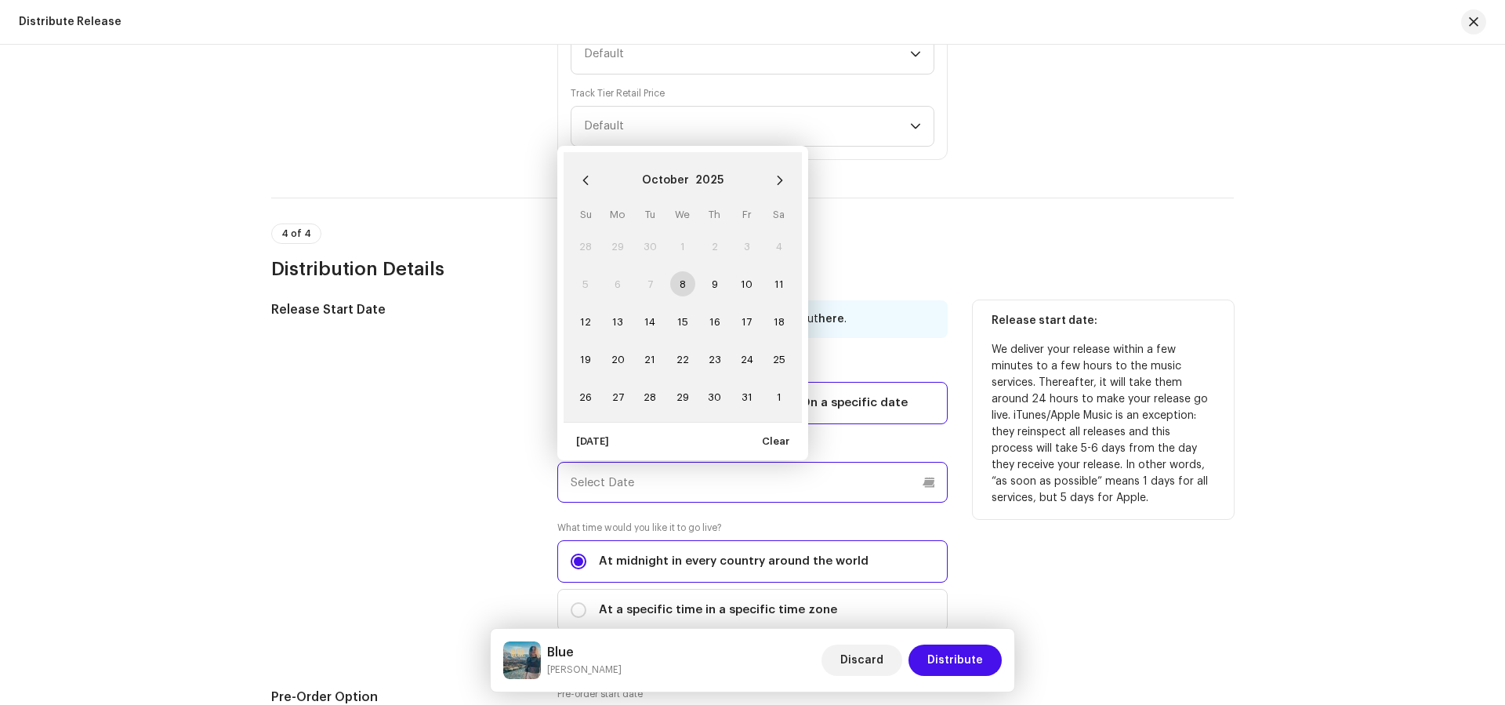
click at [785, 482] on input "text" at bounding box center [752, 482] width 390 height 41
click at [790, 170] on button "Next Month" at bounding box center [779, 180] width 31 height 31
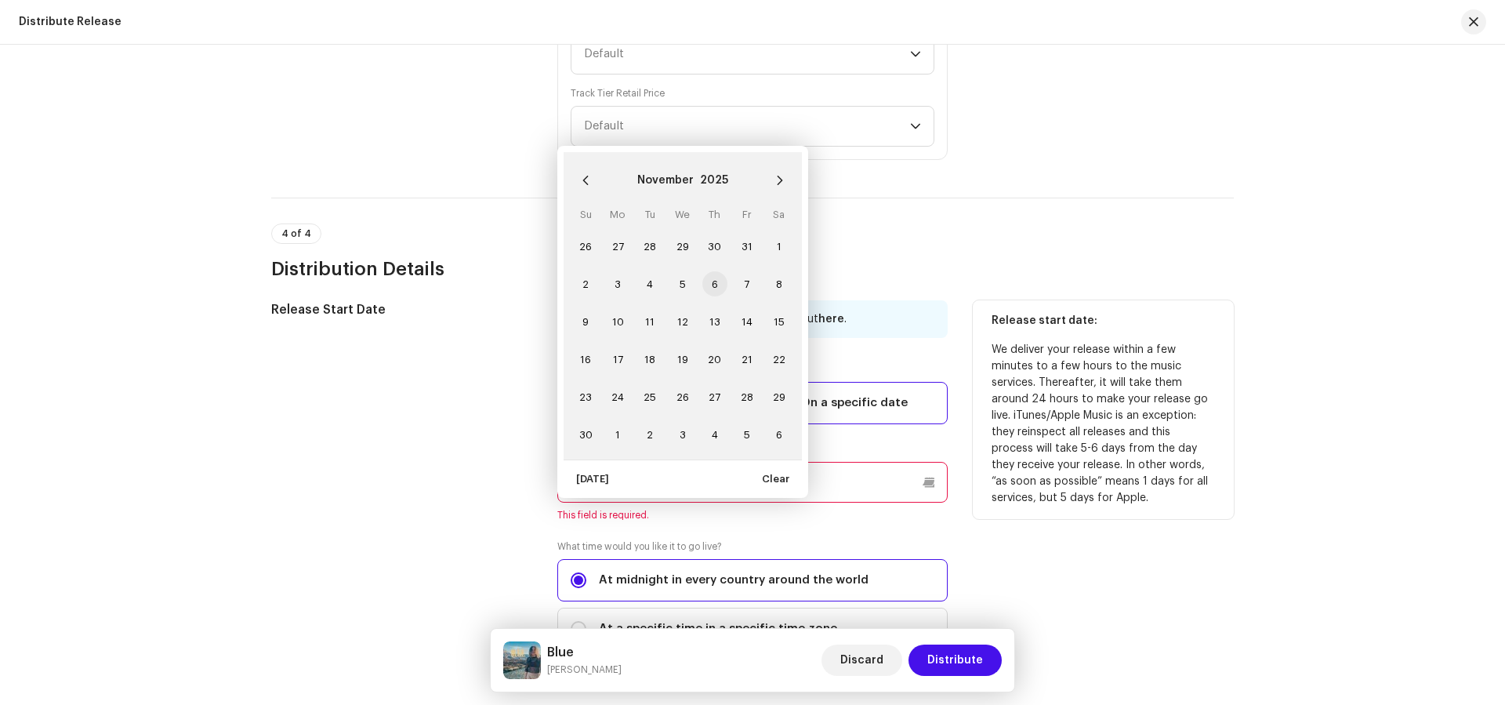
click at [709, 280] on span "6" at bounding box center [714, 283] width 25 height 25
type input "11/06/2025"
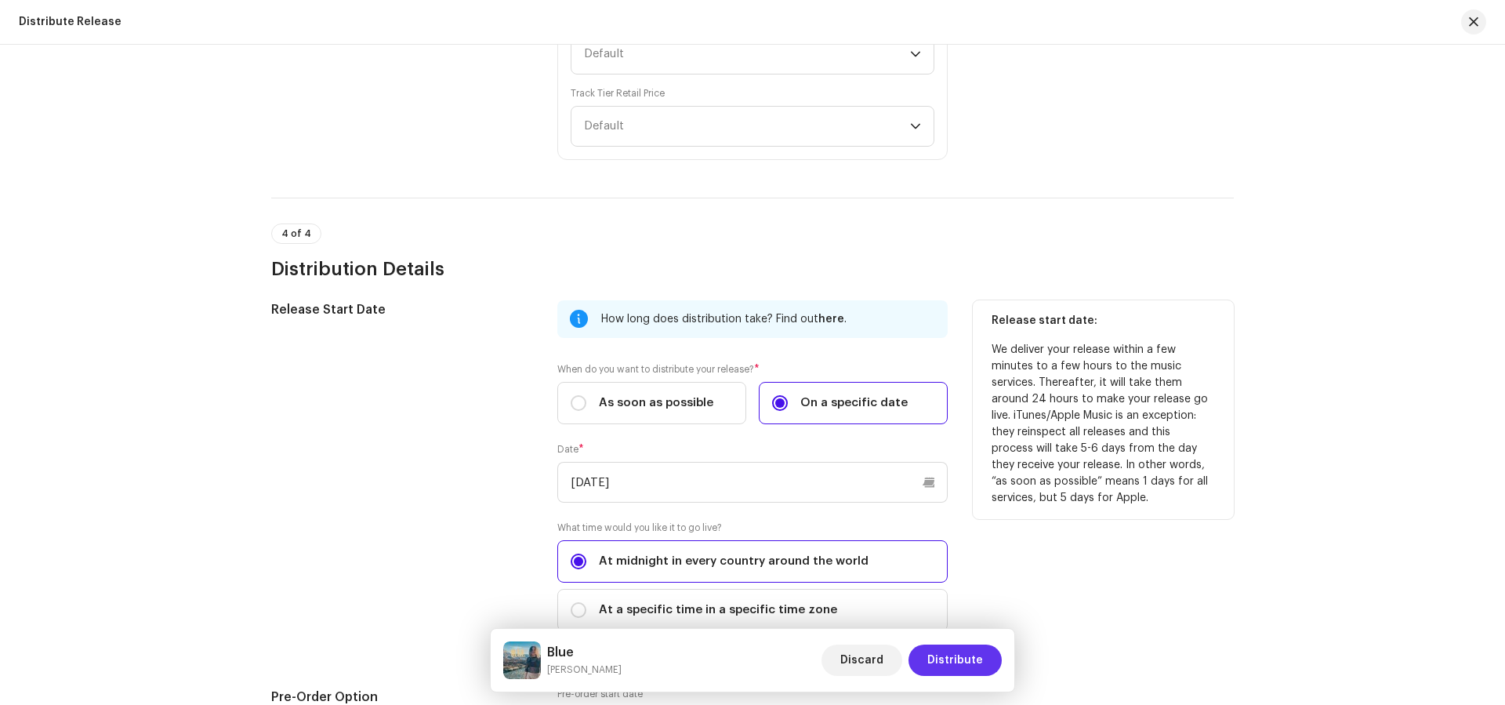
click at [940, 660] on span "Distribute" at bounding box center [955, 659] width 56 height 31
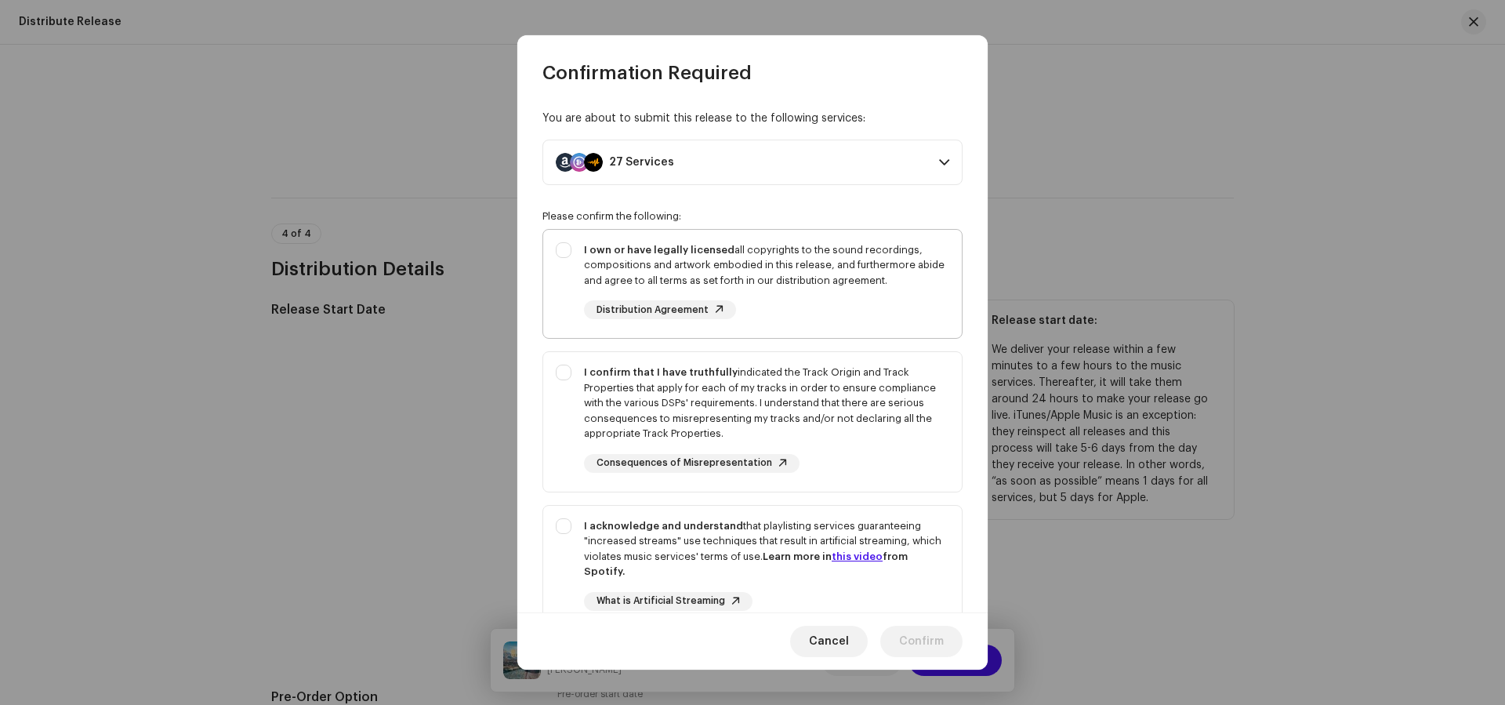
click at [816, 270] on div "I own or have legally licensed all copyrights to the sound recordings, composit…" at bounding box center [766, 265] width 365 height 46
checkbox input "true"
click at [857, 390] on div "I confirm that I have truthfully indicated the Track Origin and Track Propertie…" at bounding box center [766, 402] width 365 height 77
checkbox input "true"
click at [910, 527] on div "I acknowledge and understand that playlisting services guaranteeing "increased …" at bounding box center [766, 548] width 365 height 61
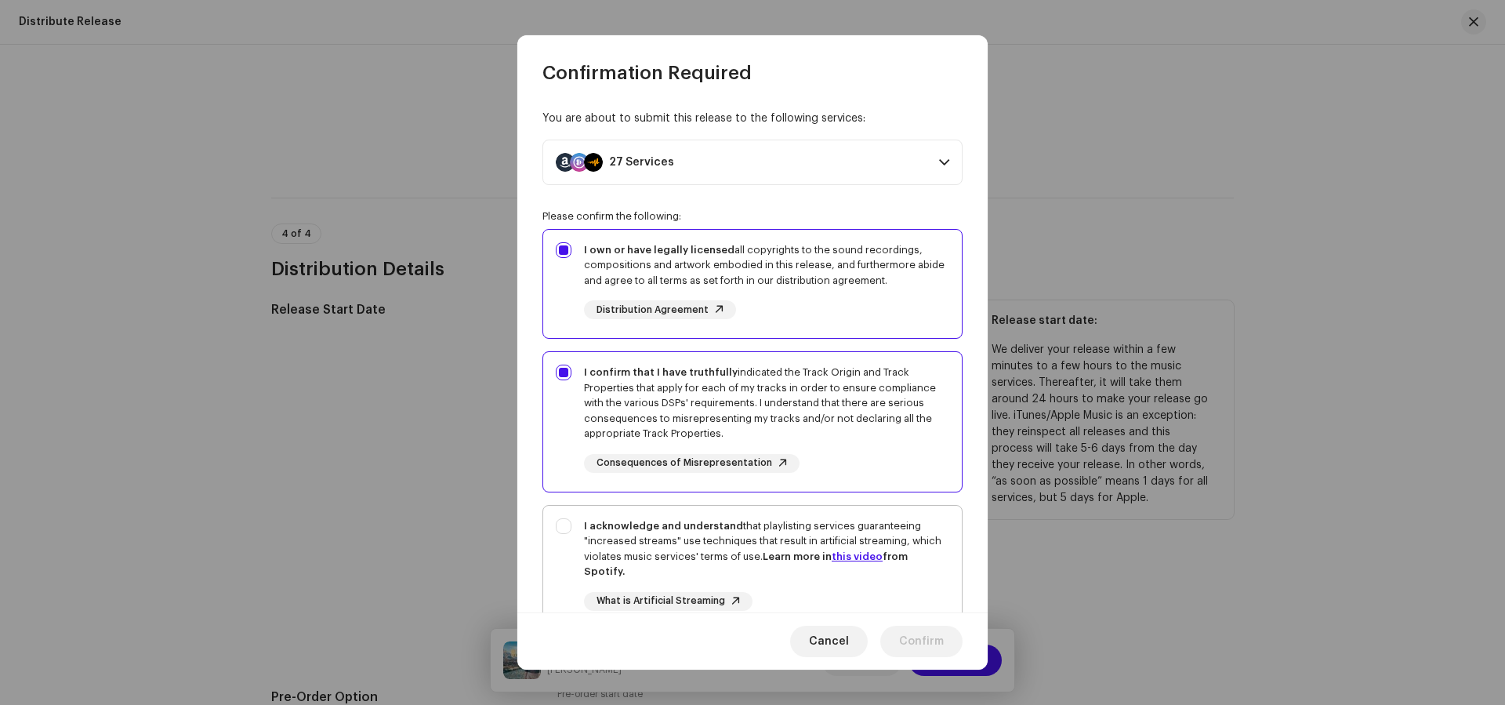
checkbox input "true"
click at [919, 643] on span "Confirm" at bounding box center [921, 640] width 45 height 31
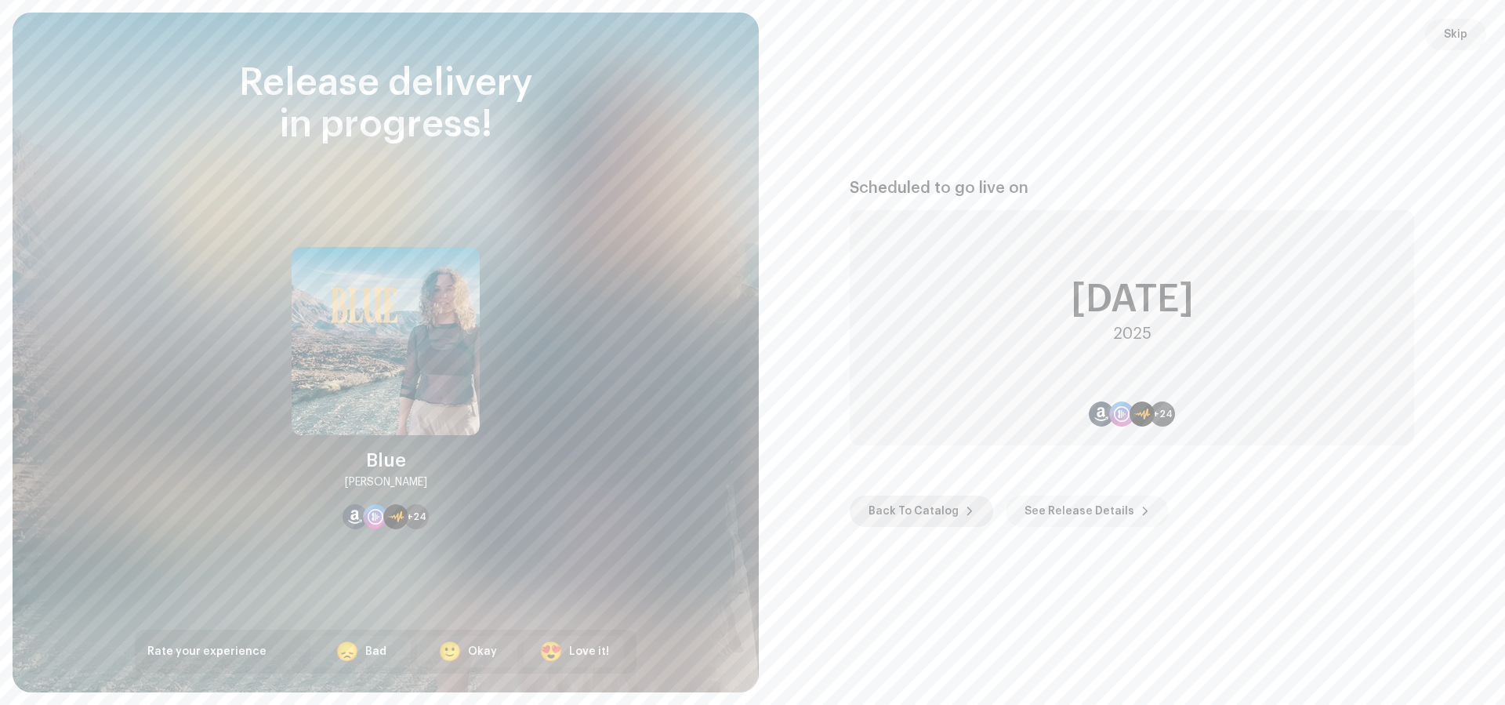
click at [916, 516] on span "Back To Catalog" at bounding box center [913, 510] width 90 height 31
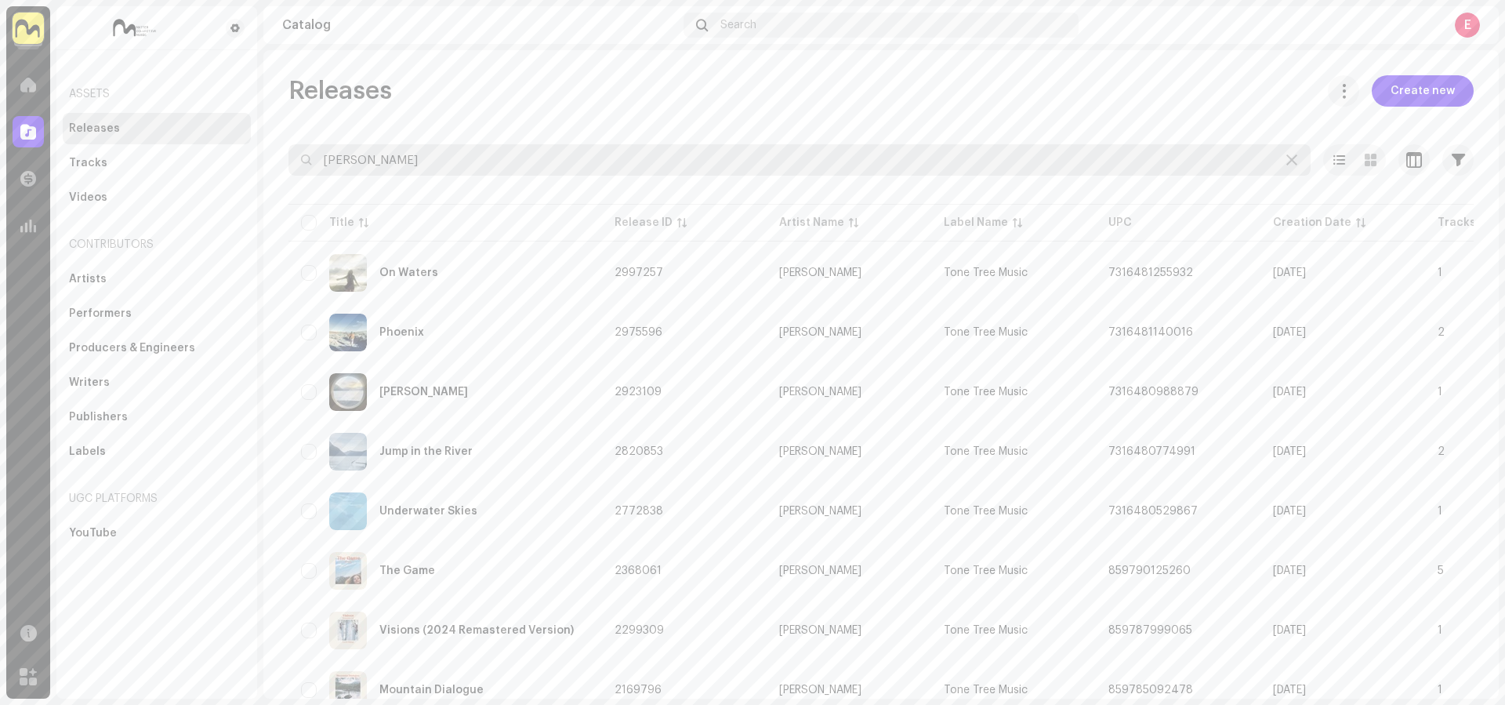
click at [421, 161] on input "lucie glang" at bounding box center [799, 159] width 1022 height 31
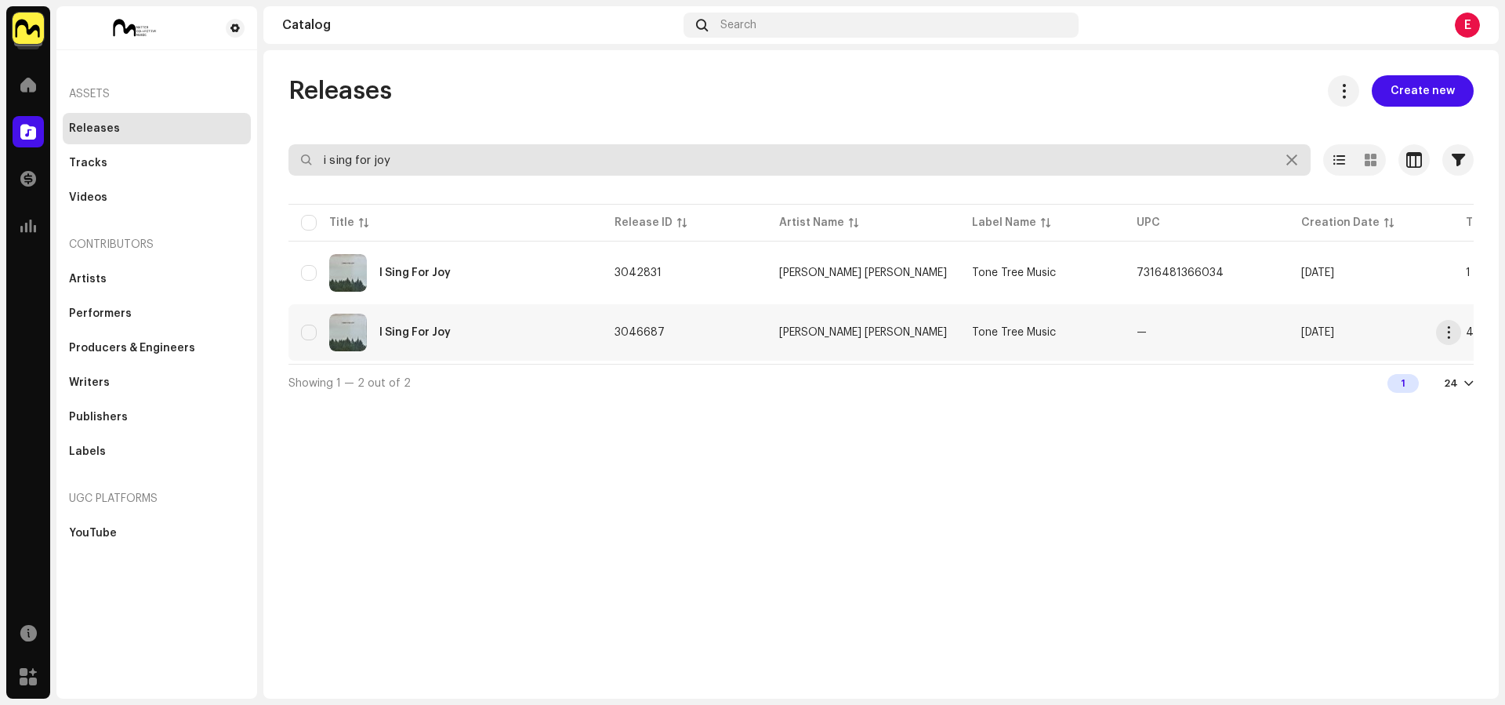
type input "i sing for joy"
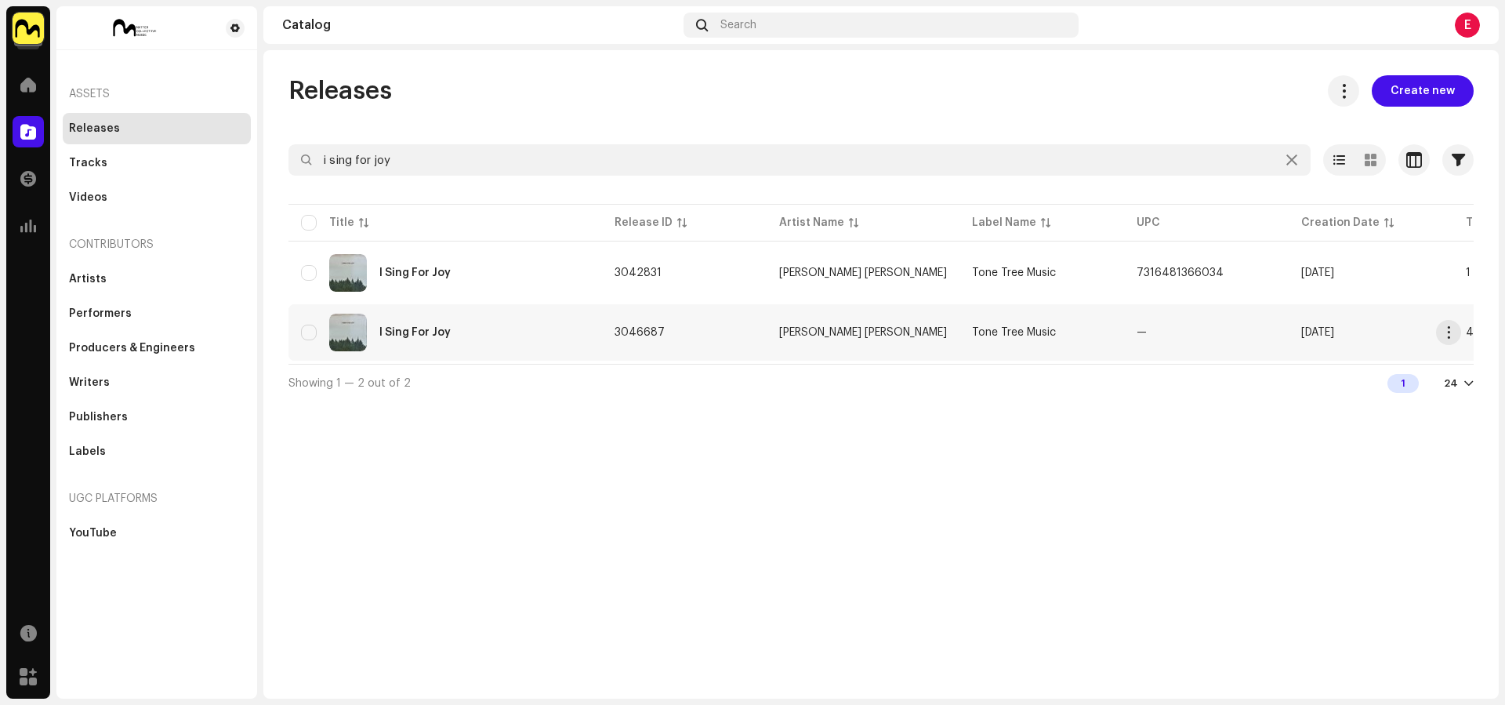
click at [549, 315] on div "I Sing For Joy" at bounding box center [445, 332] width 288 height 38
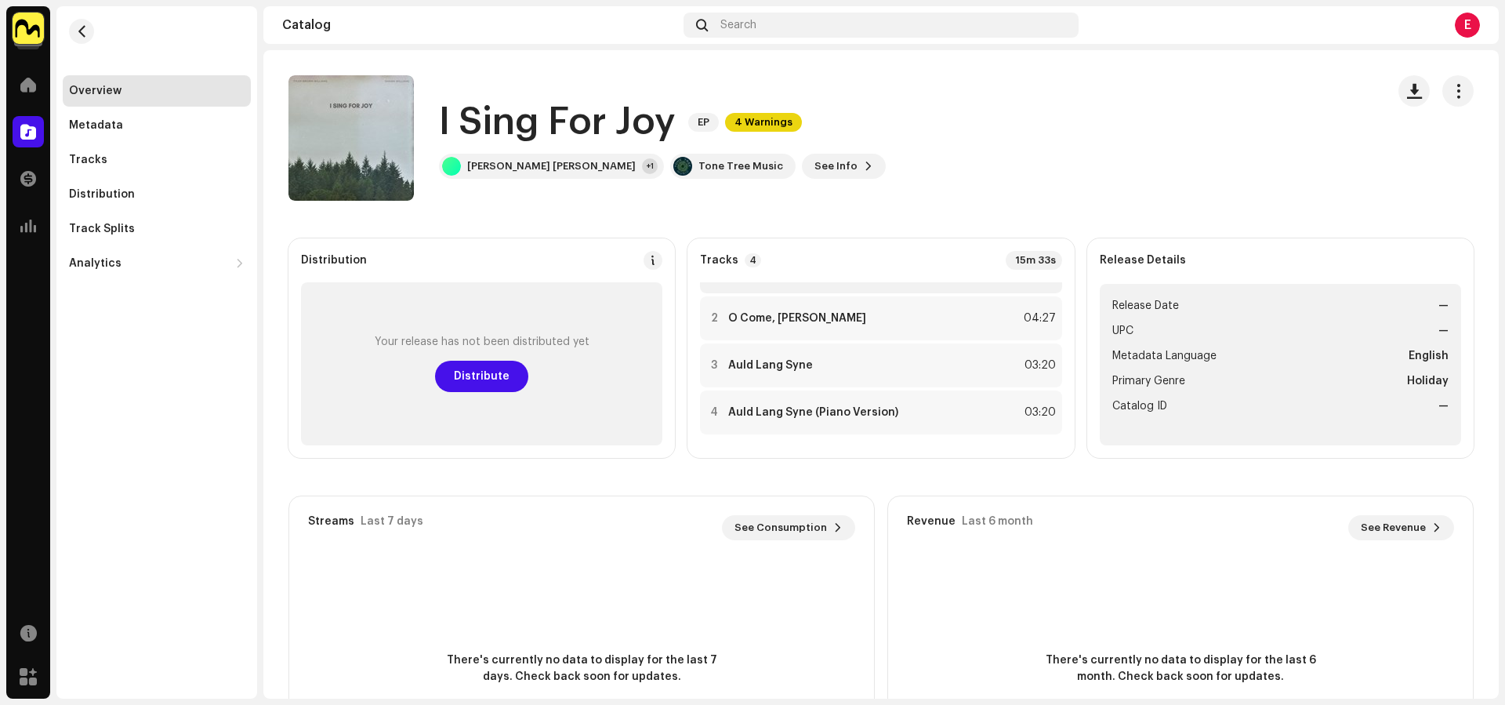
scroll to position [34, 0]
click at [779, 122] on span "4 Warnings" at bounding box center [763, 122] width 77 height 19
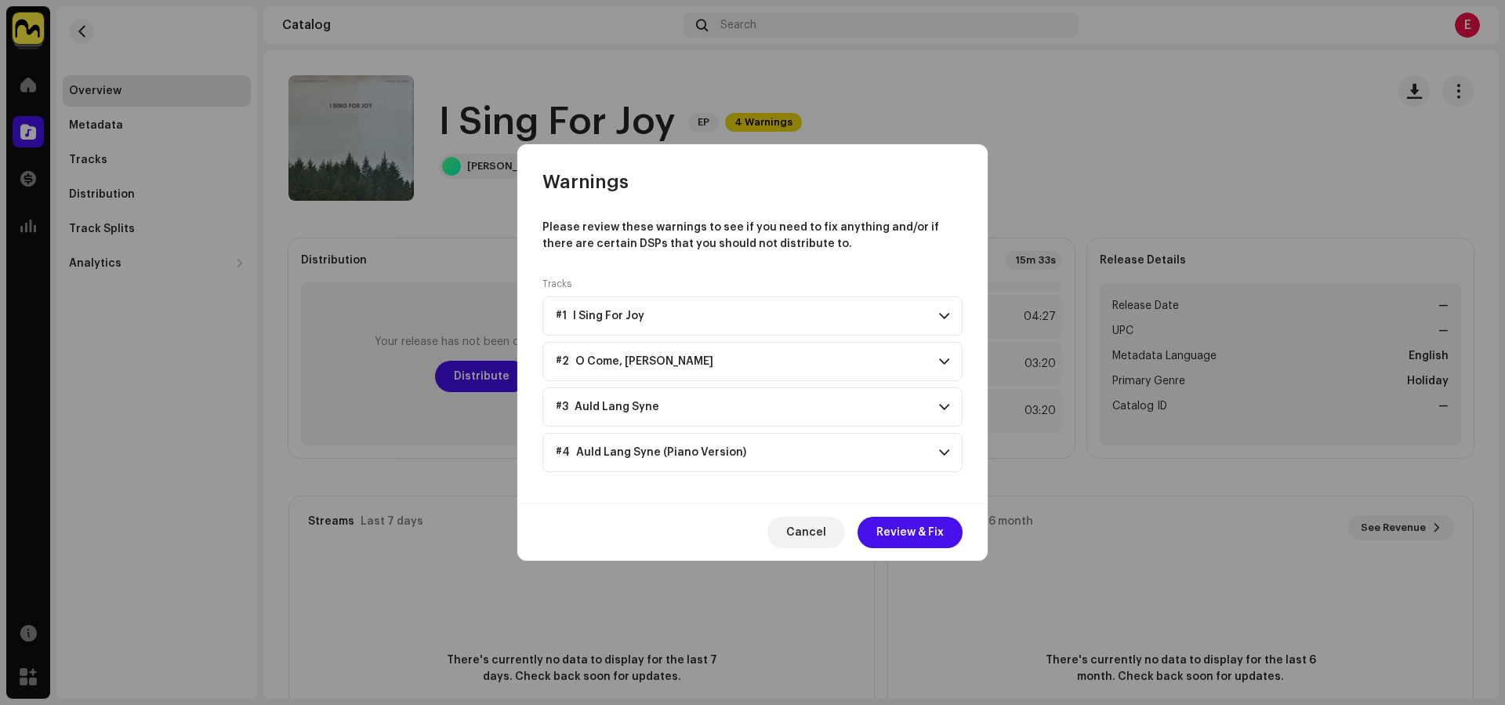
click at [748, 308] on p-accordion-header "#1 I Sing For Joy" at bounding box center [752, 315] width 420 height 39
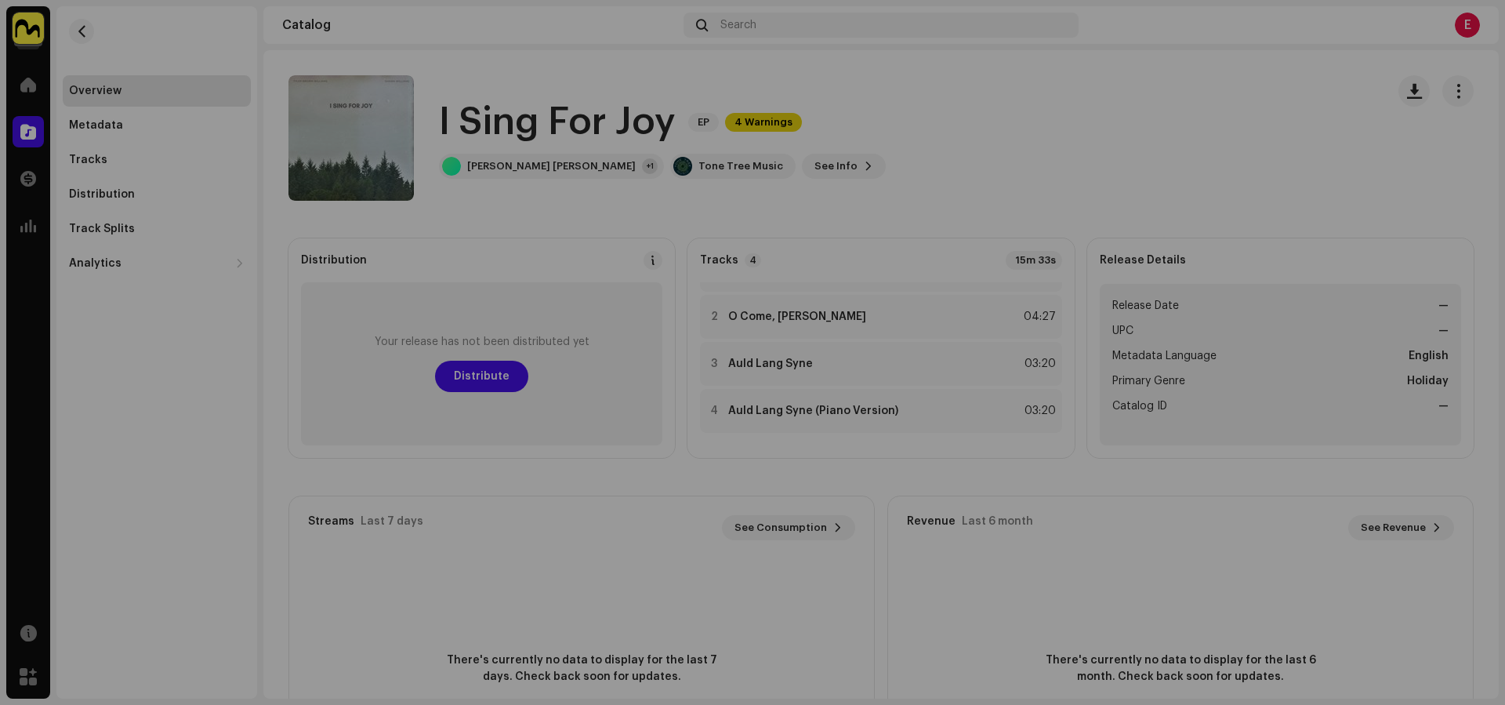
click at [1199, 606] on div "Warnings Please review these warnings to see if you need to fix anything and/or…" at bounding box center [752, 352] width 1505 height 705
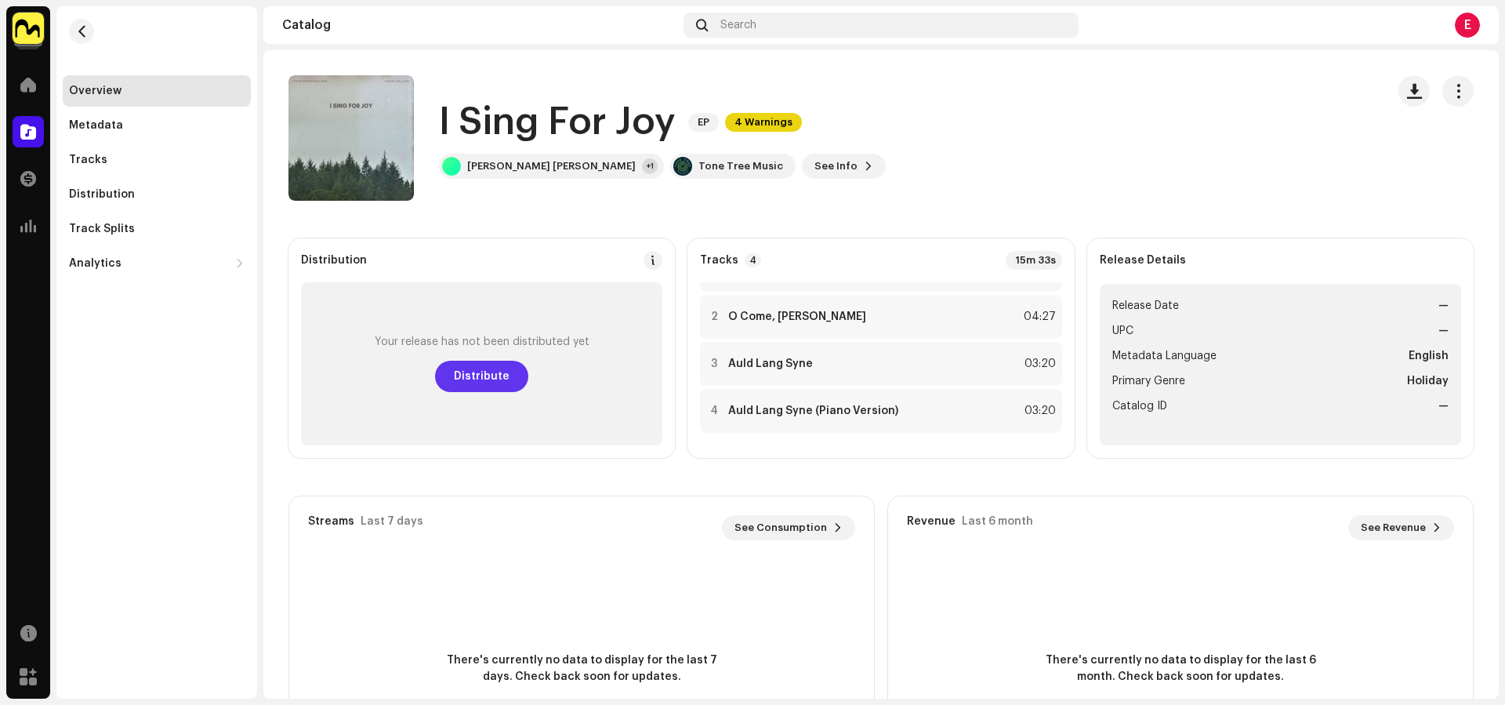
click at [498, 383] on span "Distribute" at bounding box center [482, 375] width 56 height 31
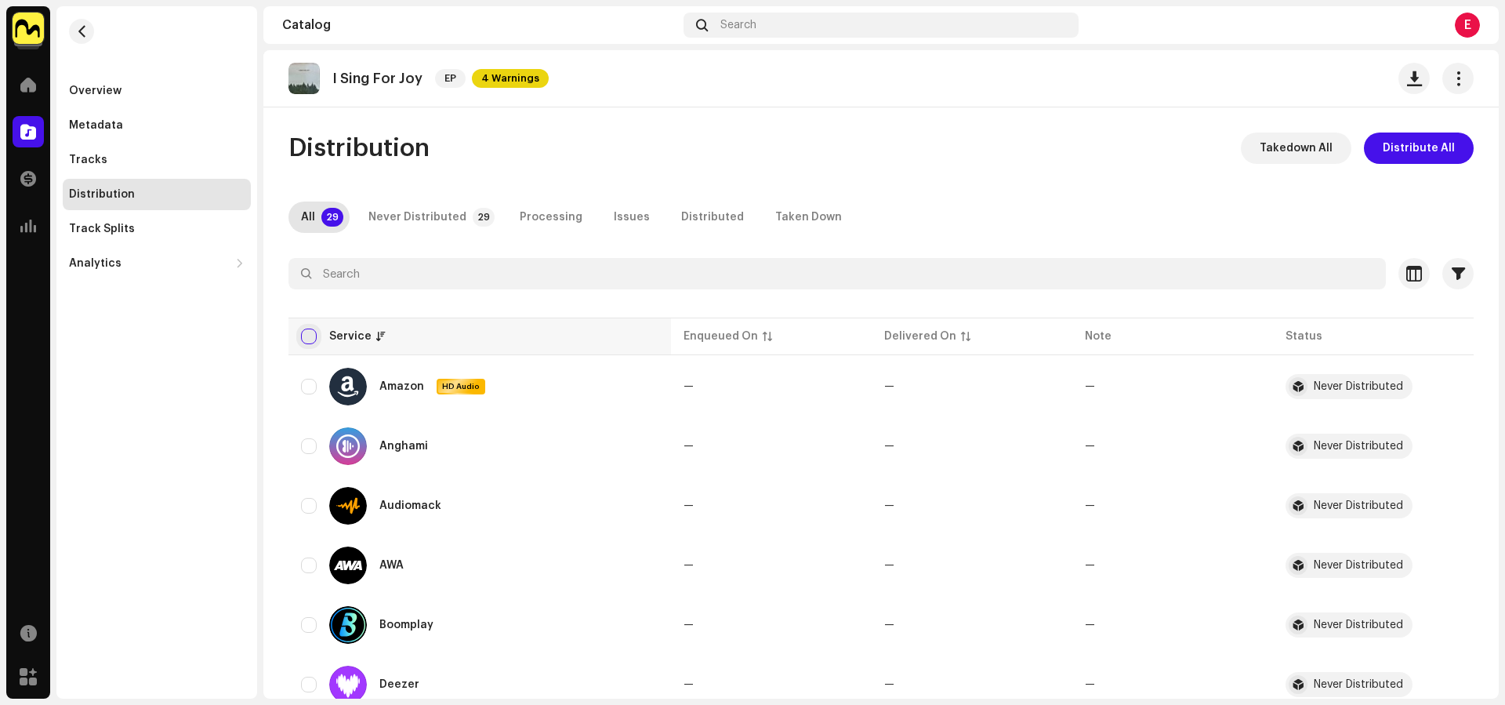
click at [309, 330] on input "checkbox" at bounding box center [309, 336] width 16 height 16
checkbox input "true"
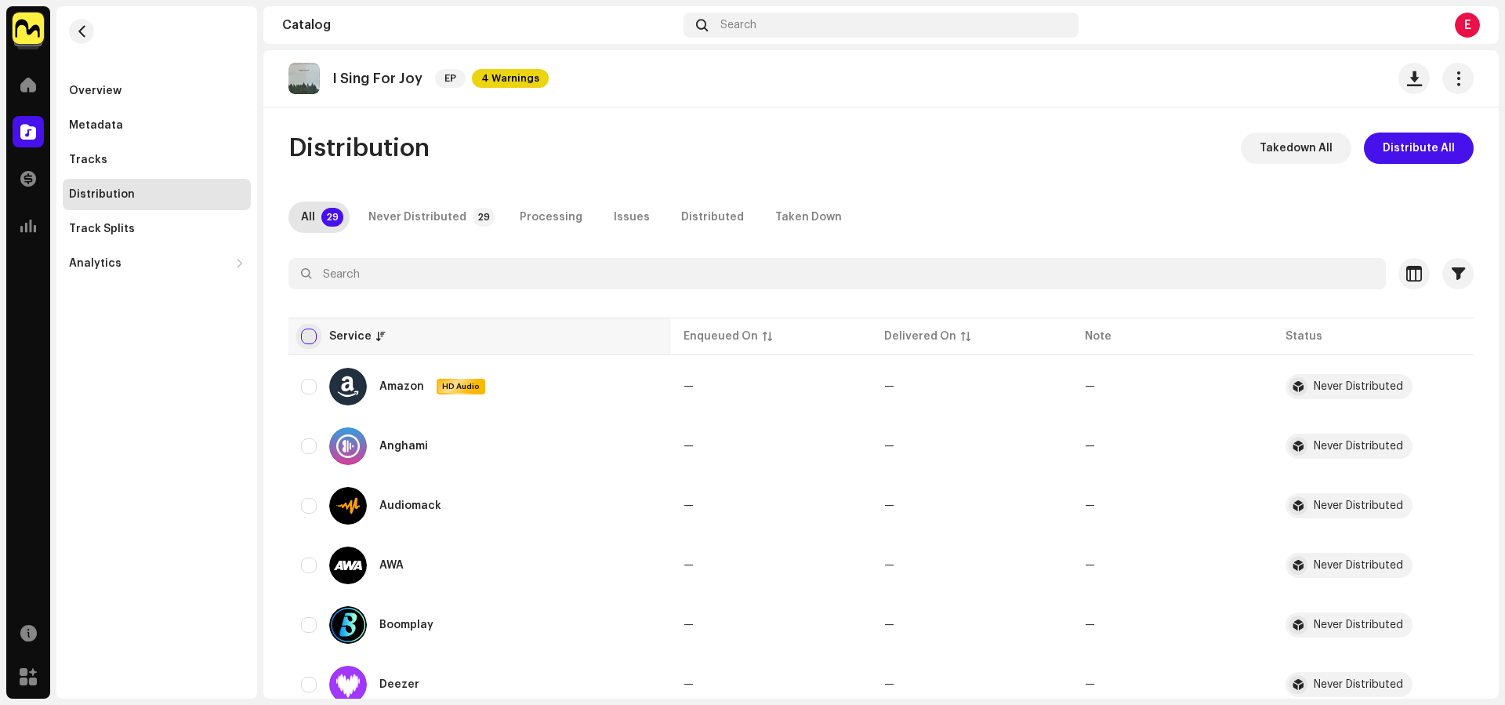
checkbox input "true"
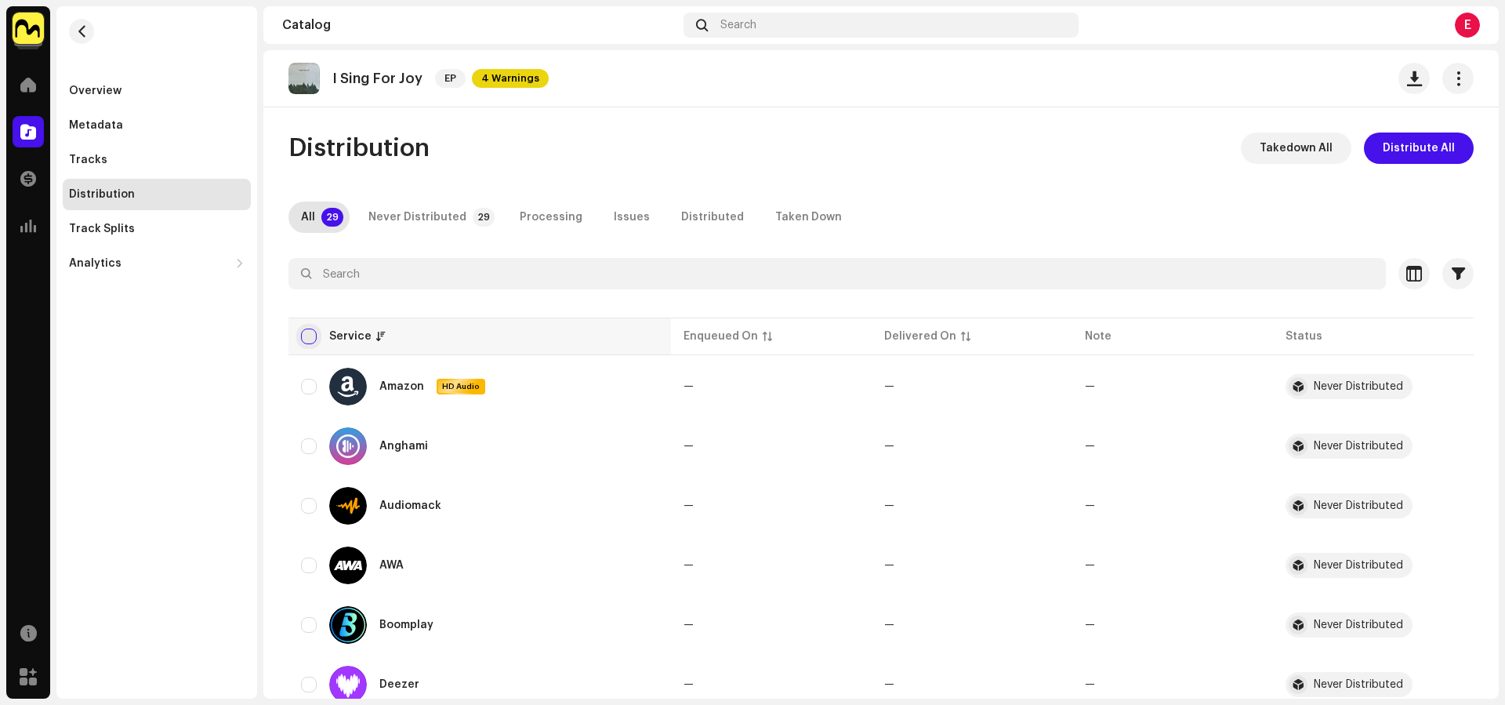
checkbox input "true"
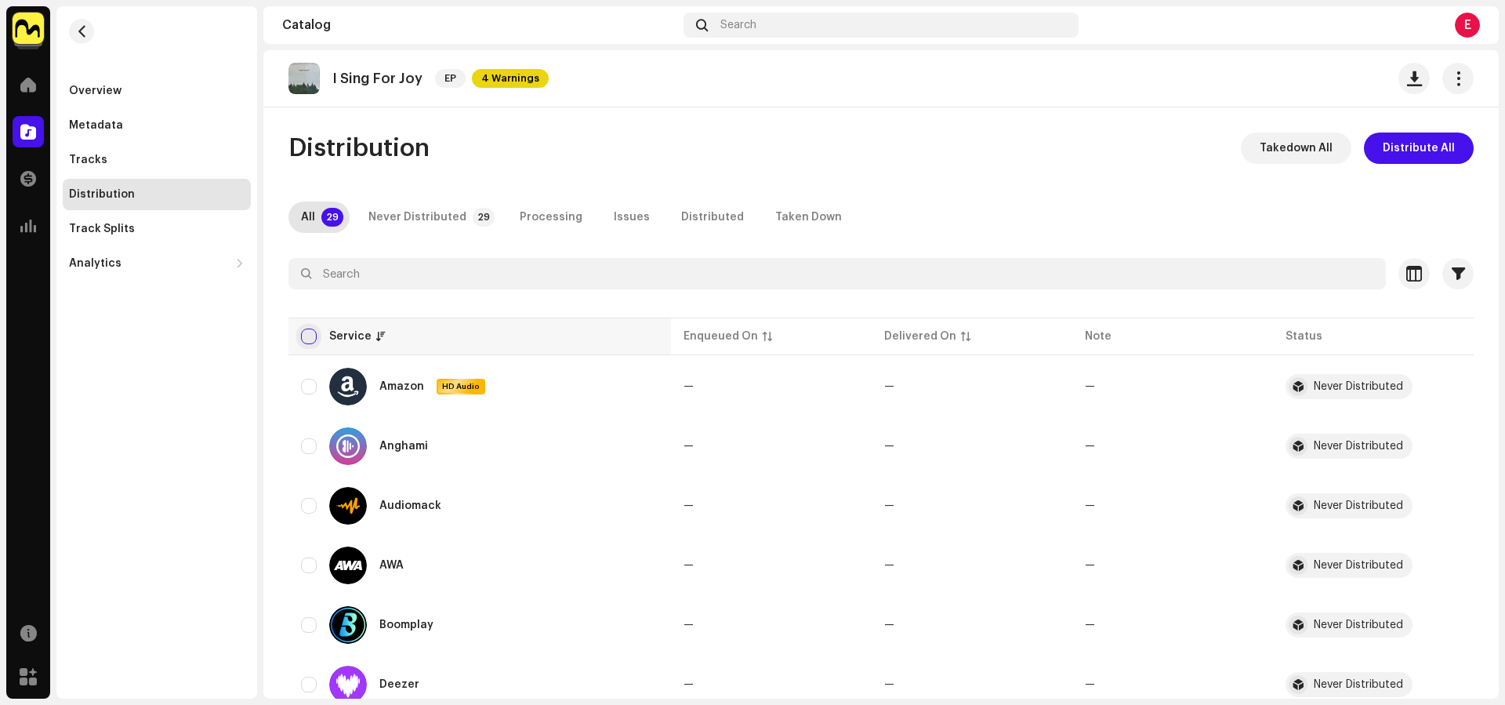
checkbox input "true"
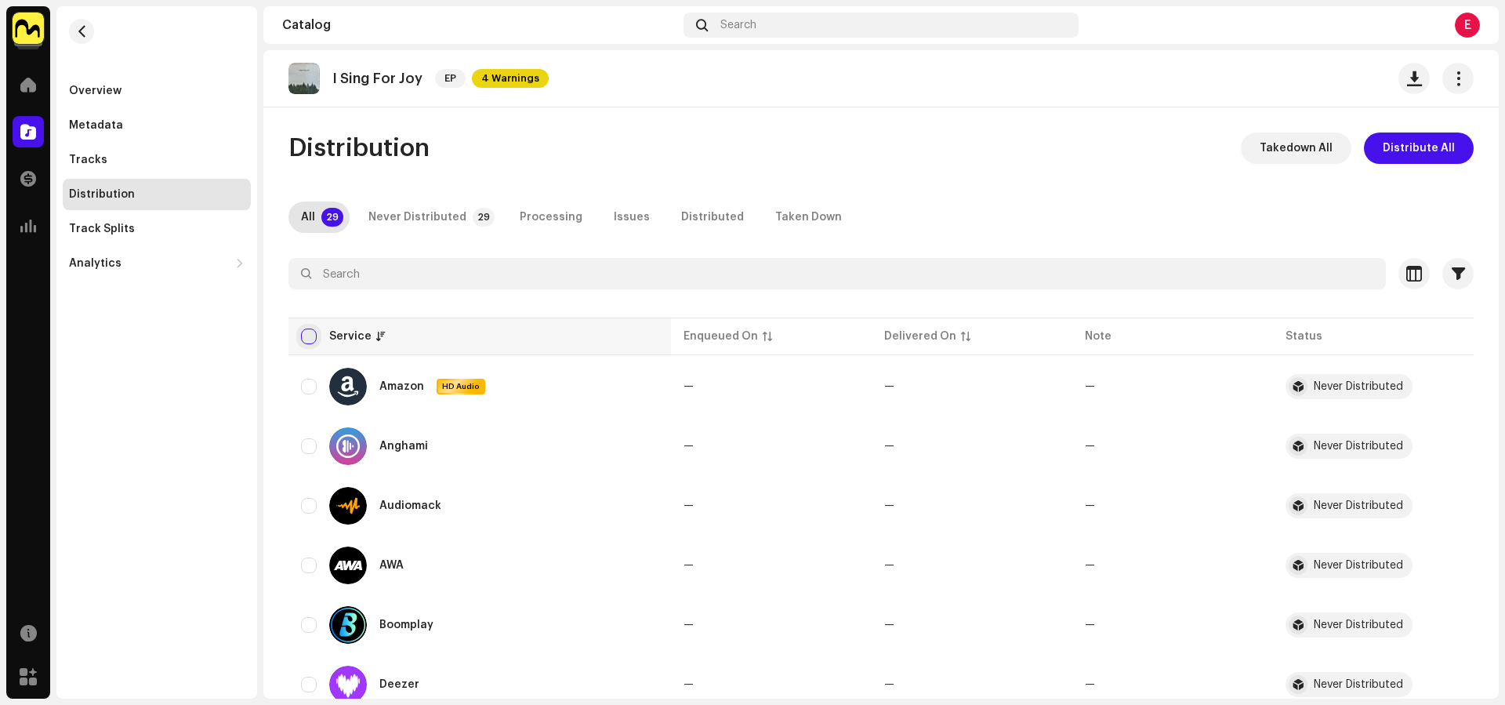
checkbox input "true"
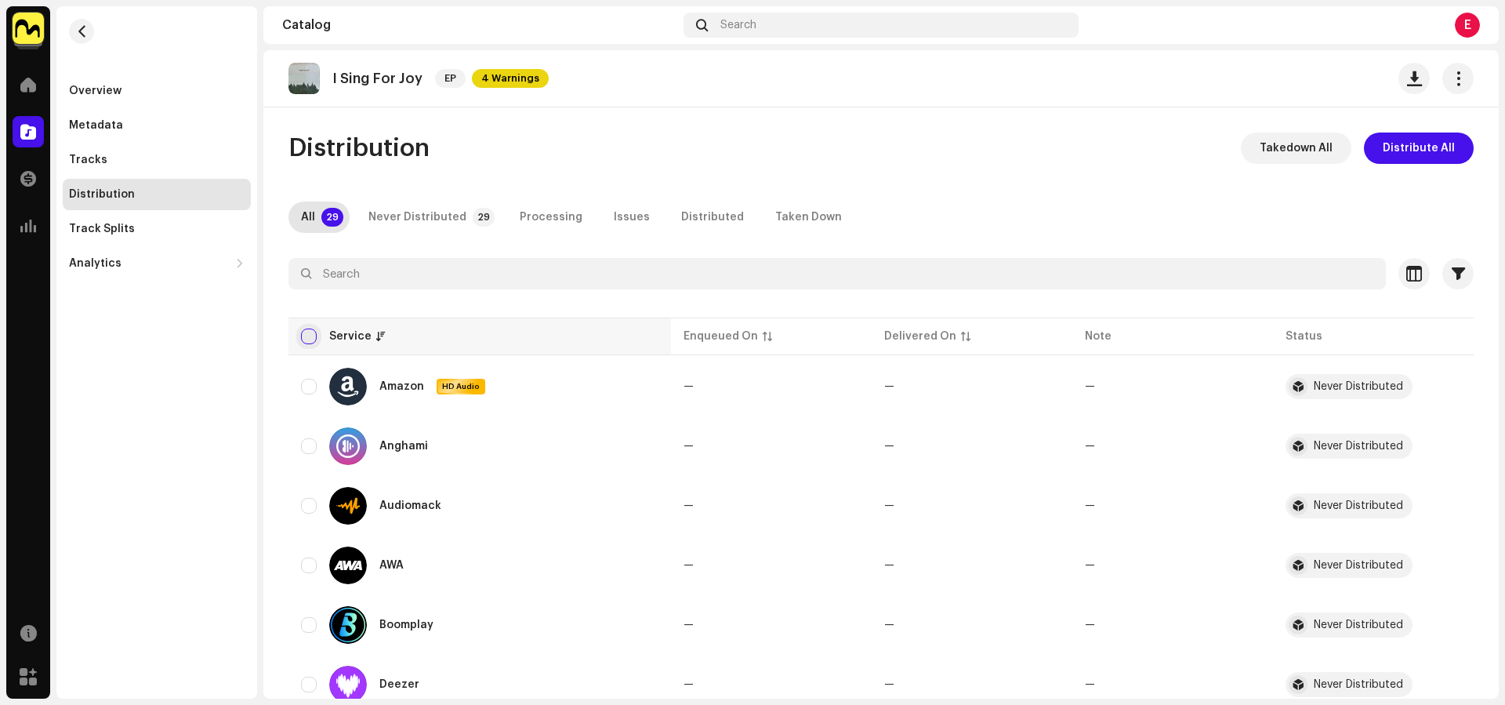
checkbox input "true"
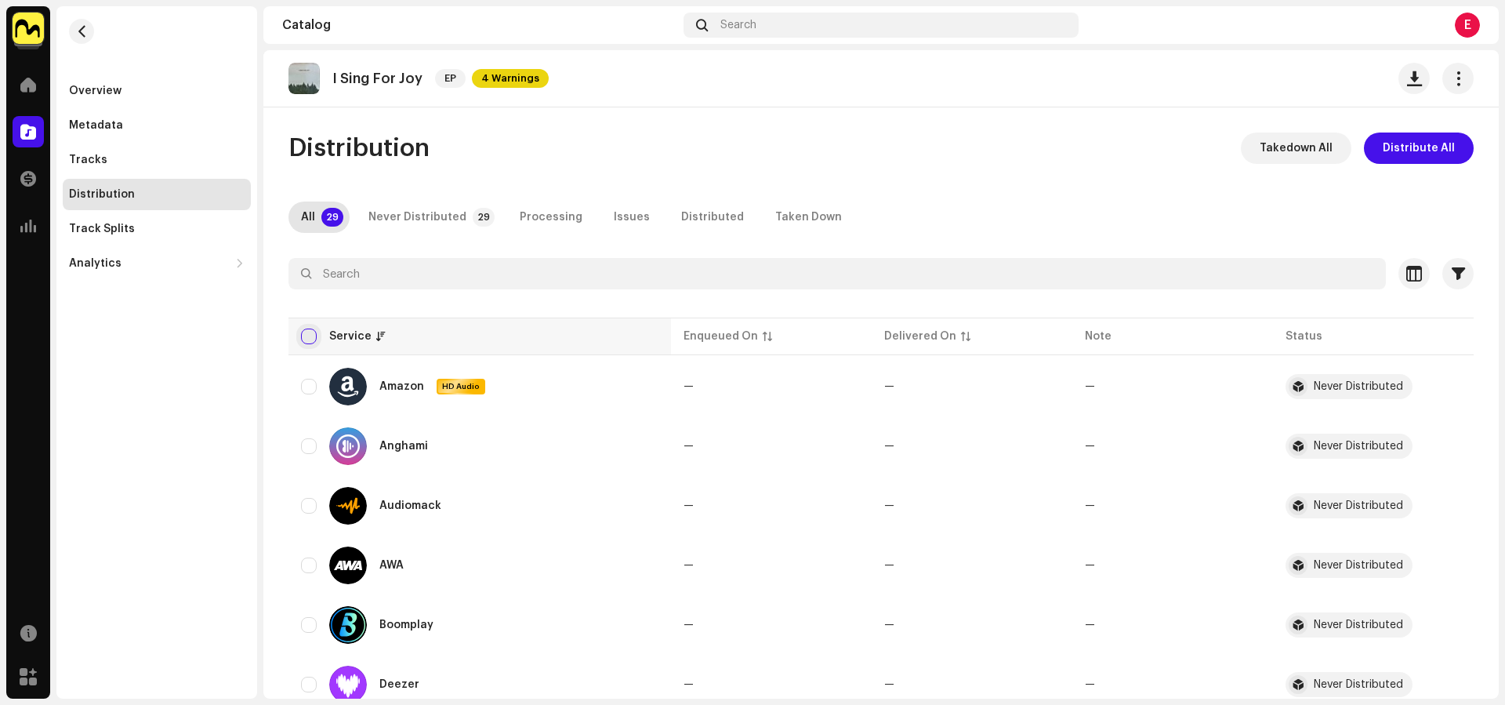
checkbox input "true"
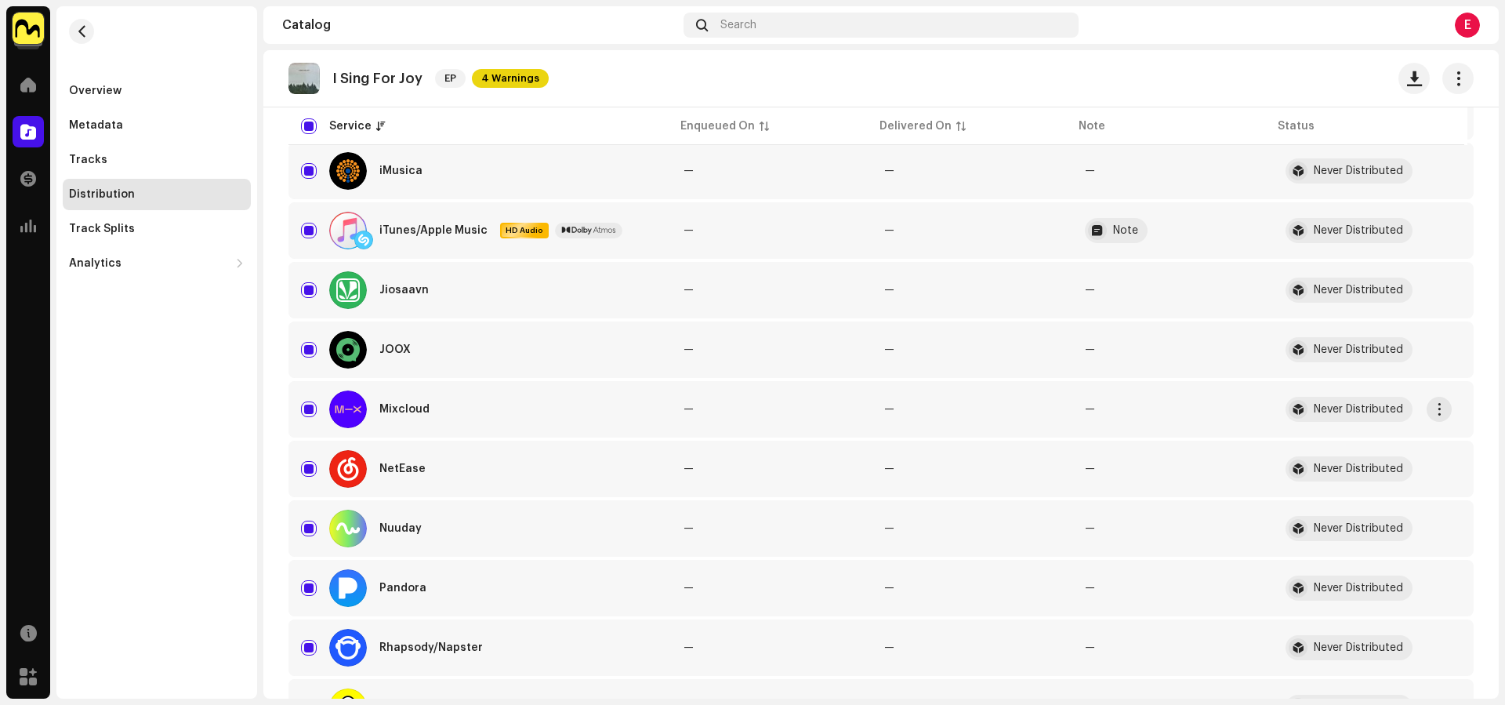
scroll to position [1157, 0]
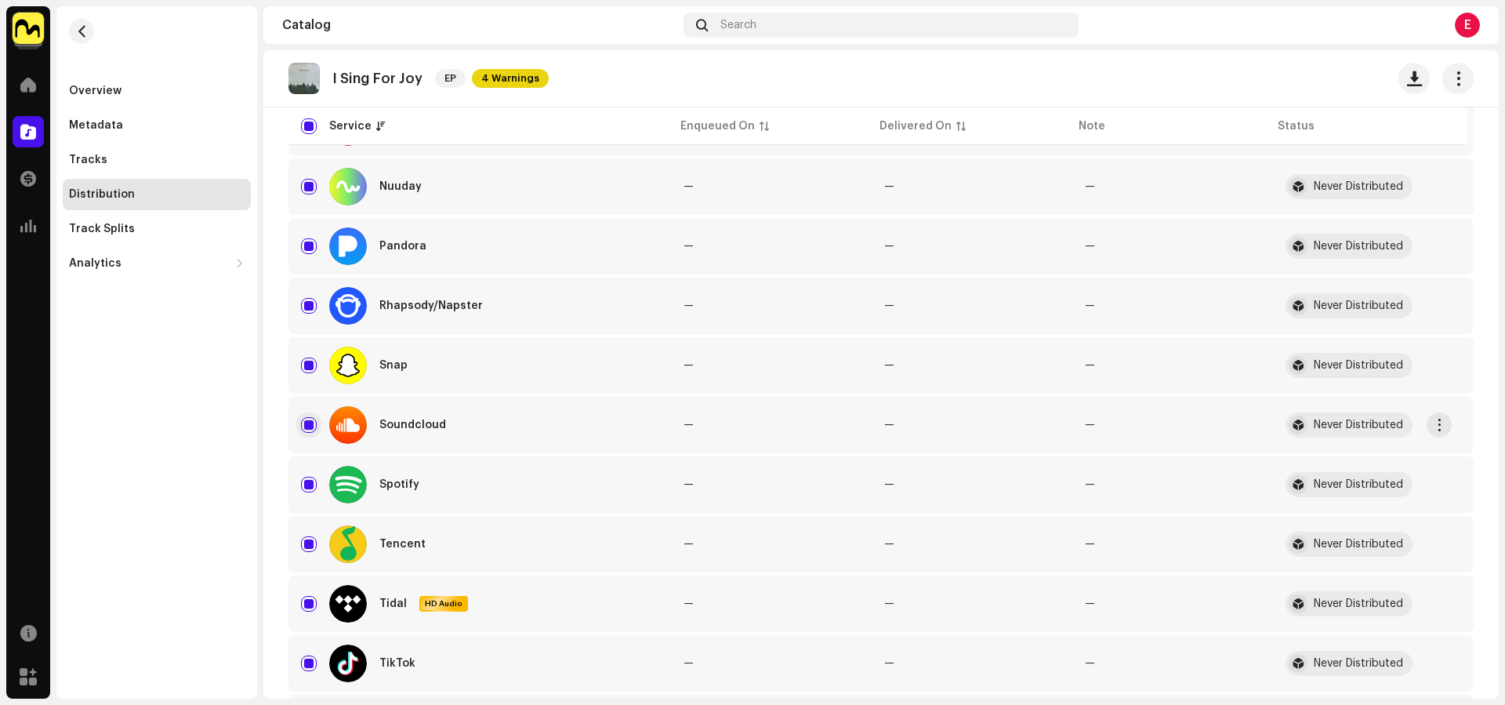
click at [309, 422] on input "Row Selected" at bounding box center [309, 425] width 16 height 16
checkbox input "false"
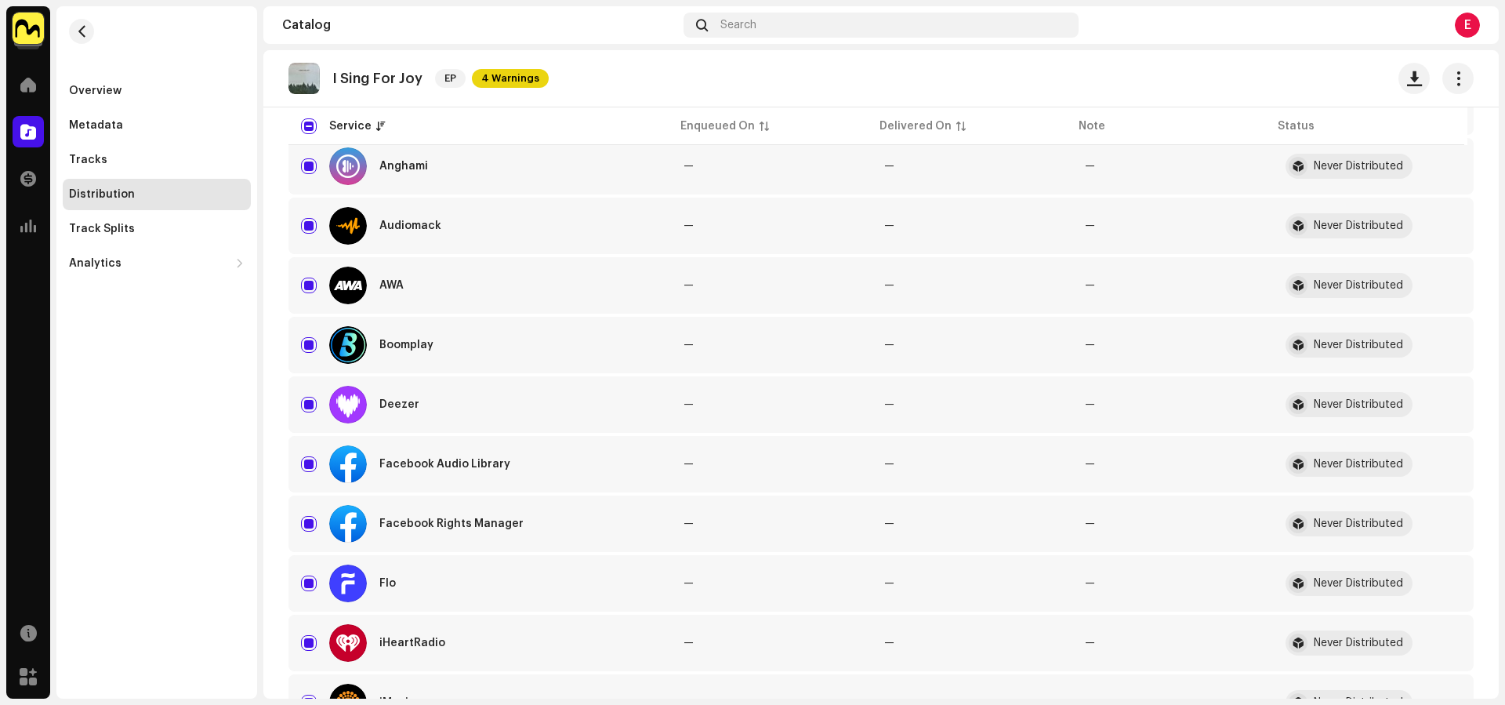
scroll to position [0, 0]
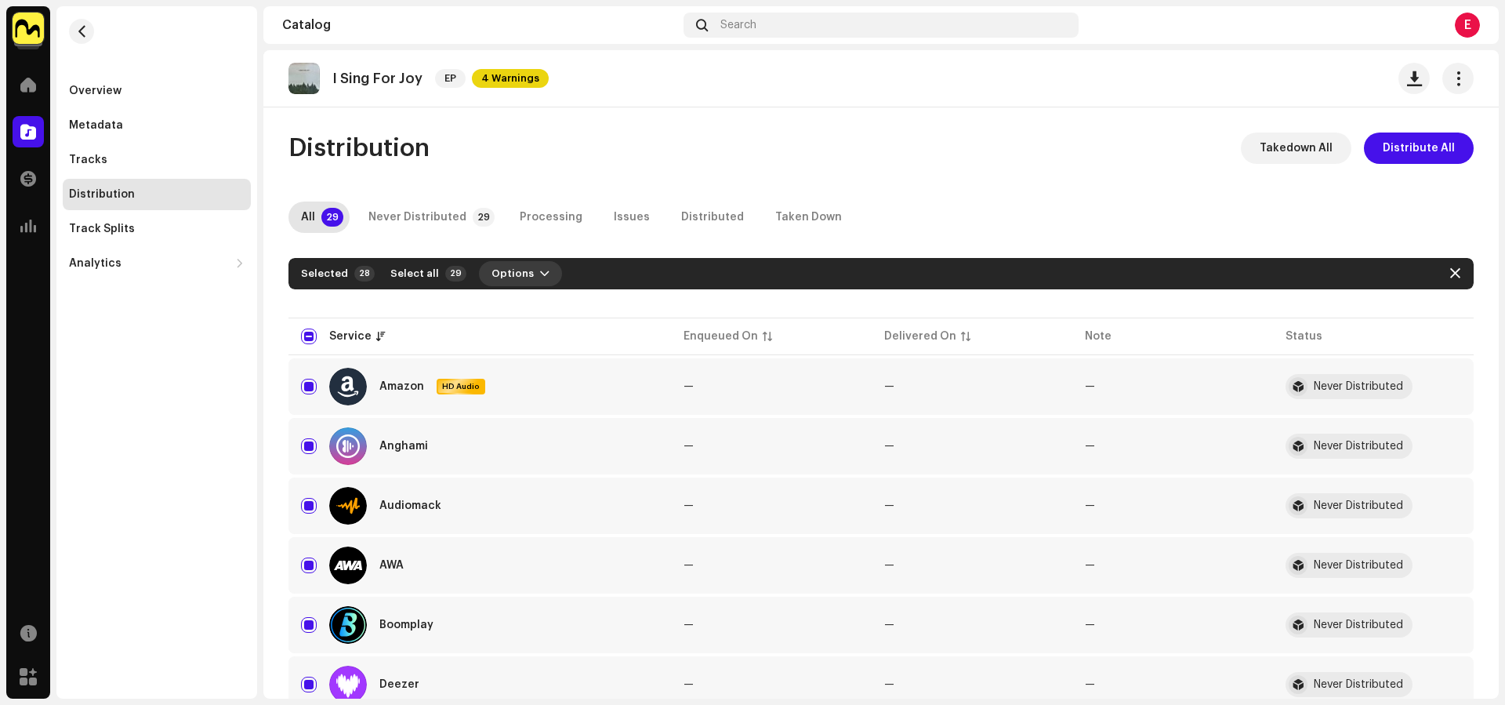
click at [494, 275] on span "Options" at bounding box center [512, 273] width 42 height 31
click at [519, 308] on span "Distribute" at bounding box center [510, 309] width 56 height 13
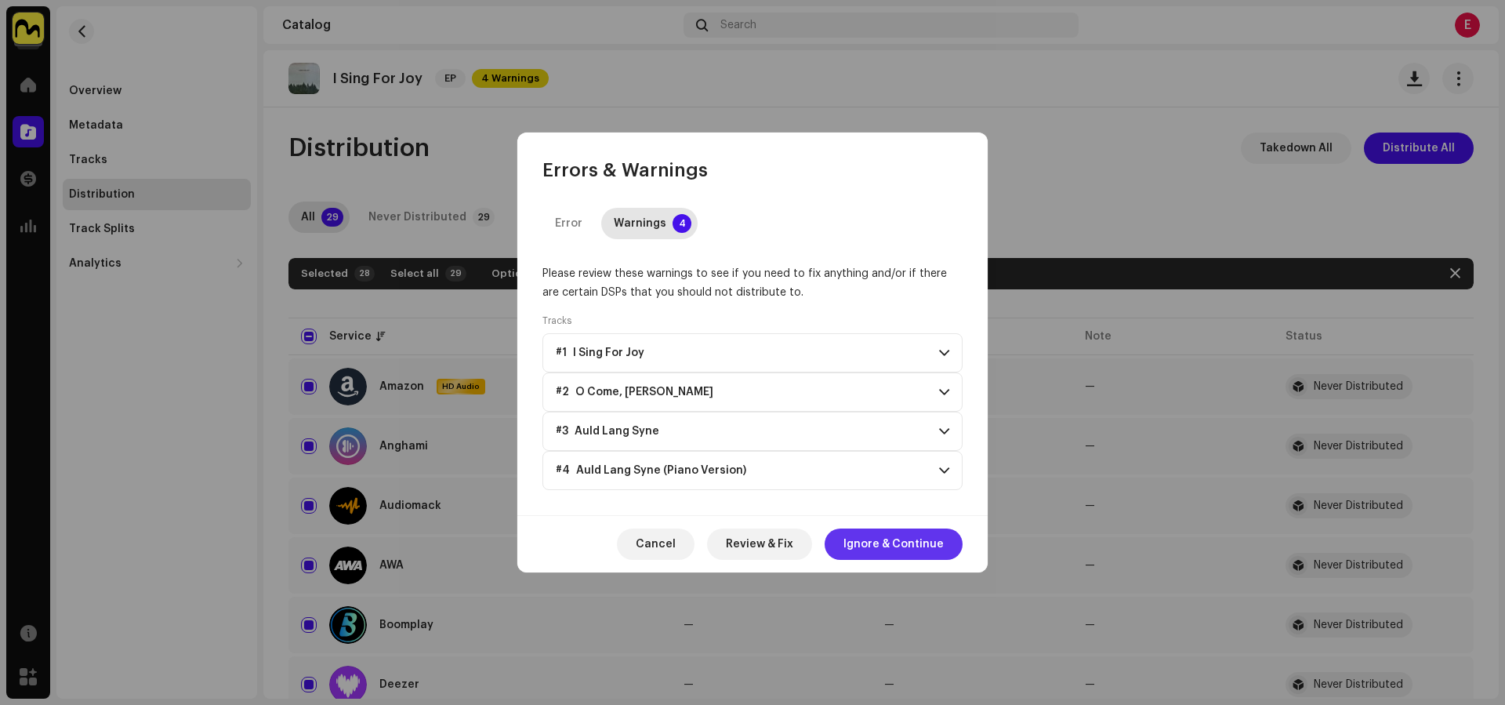
click at [857, 545] on span "Ignore & Continue" at bounding box center [893, 543] width 100 height 31
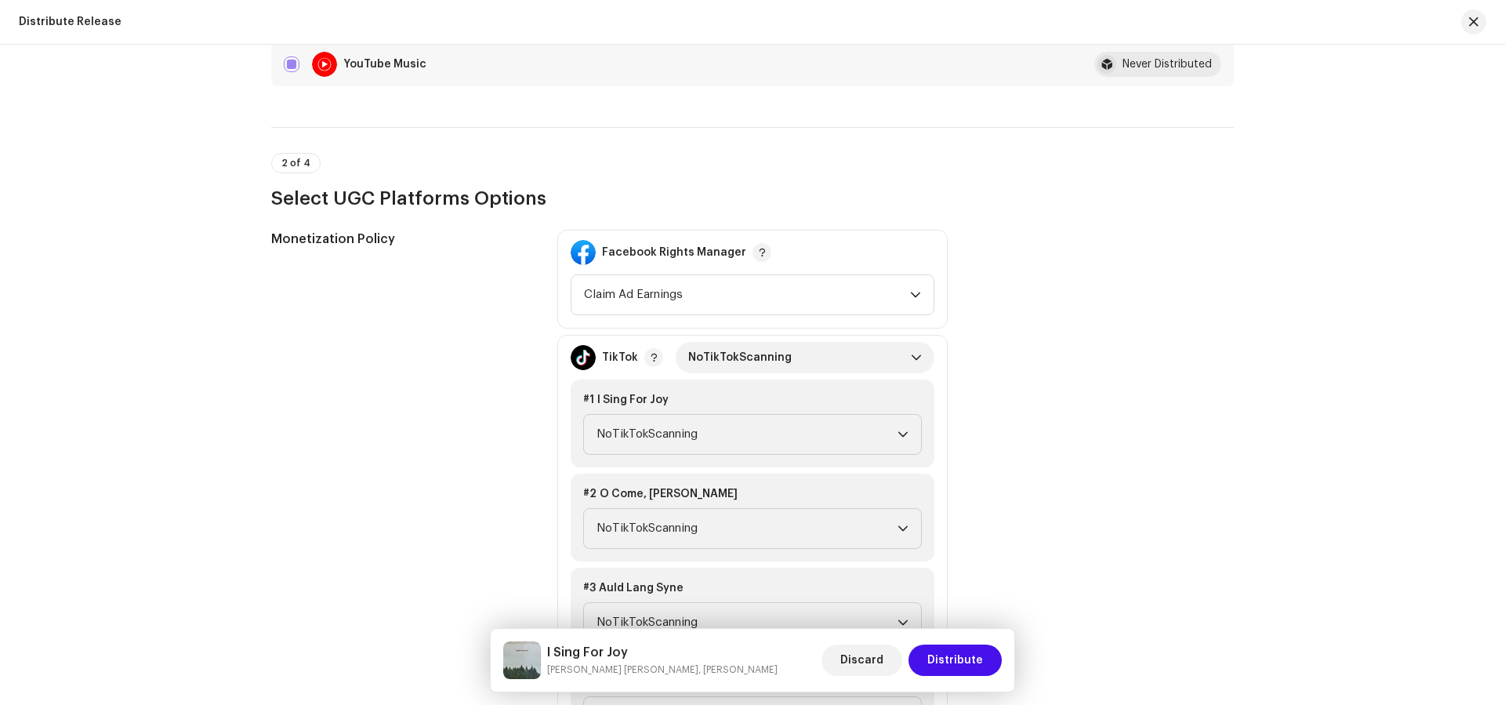
scroll to position [1542, 0]
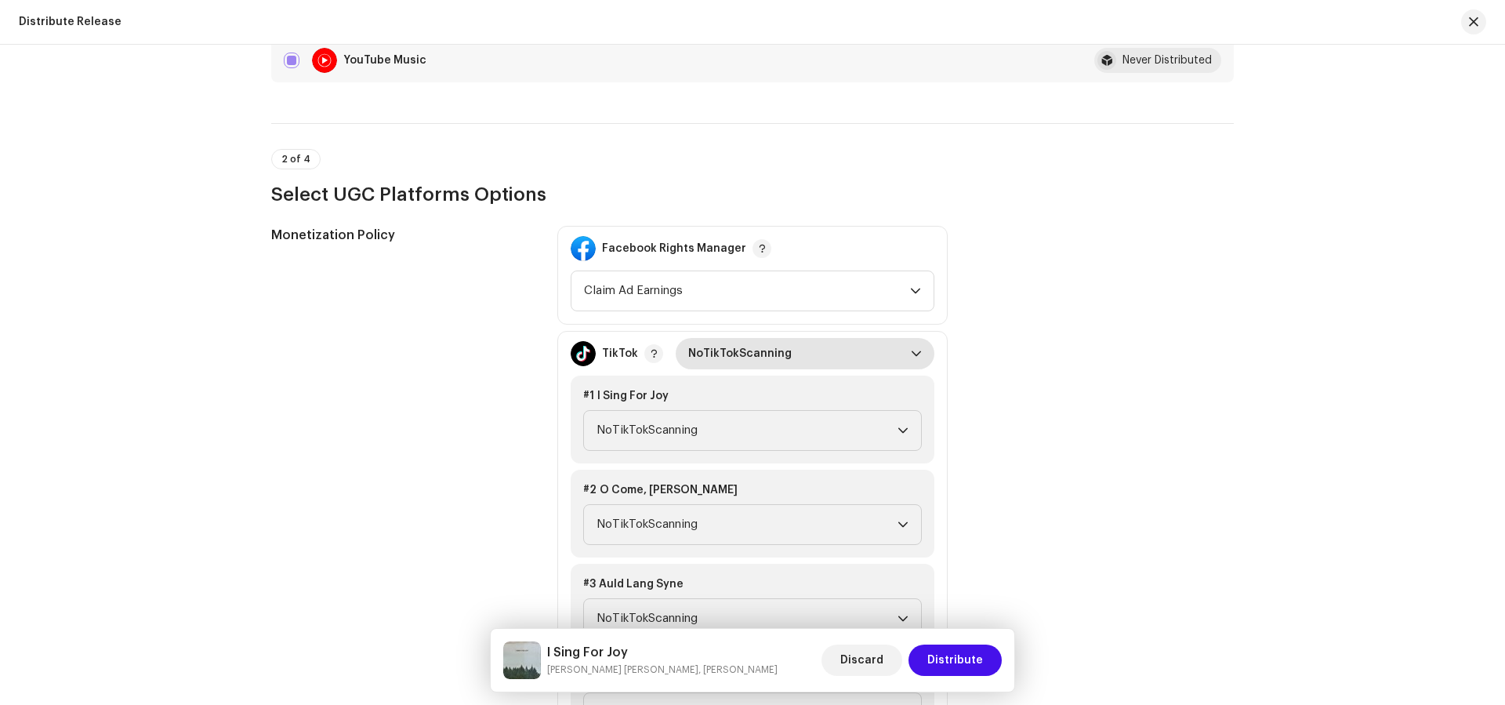
click at [846, 348] on span "NoTikTokScanning" at bounding box center [799, 353] width 223 height 31
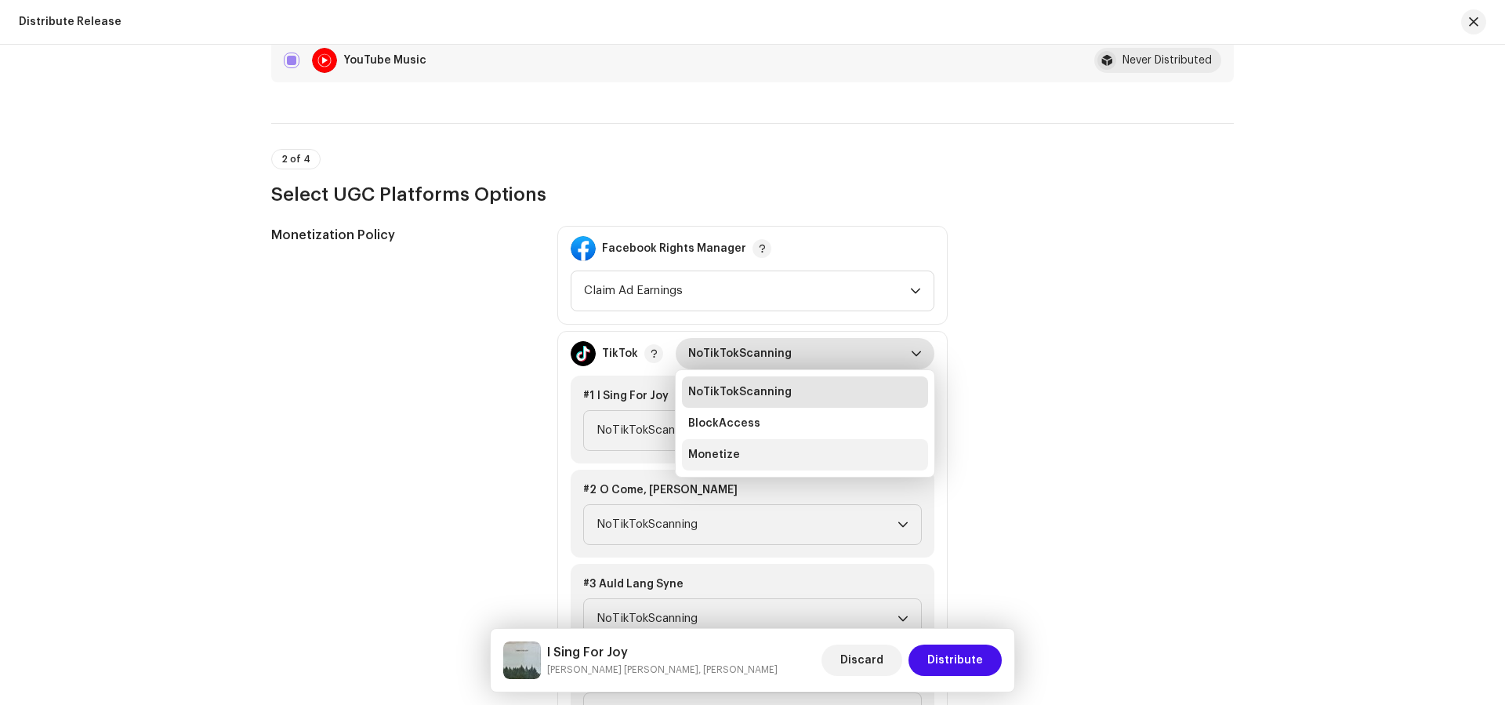
click at [861, 450] on li "Monetize" at bounding box center [805, 454] width 246 height 31
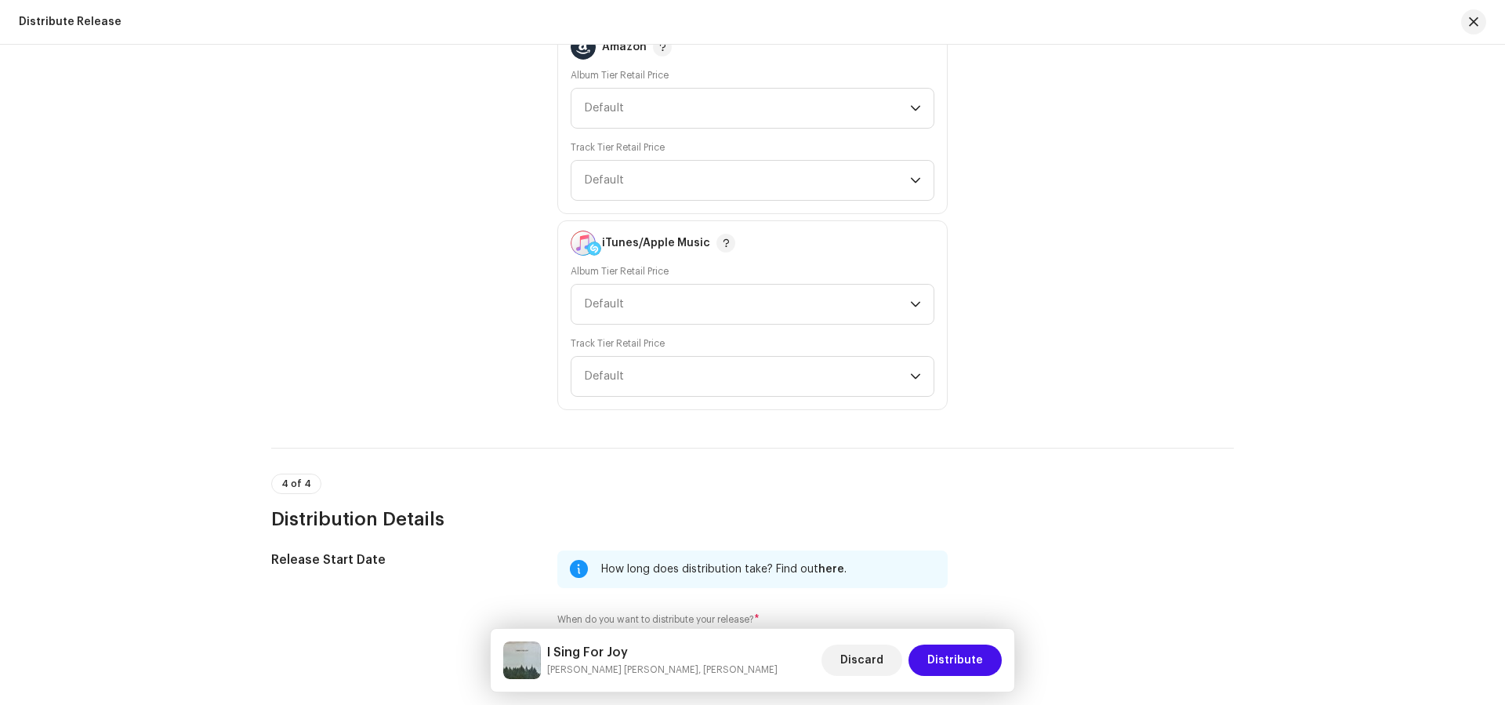
scroll to position [2771, 0]
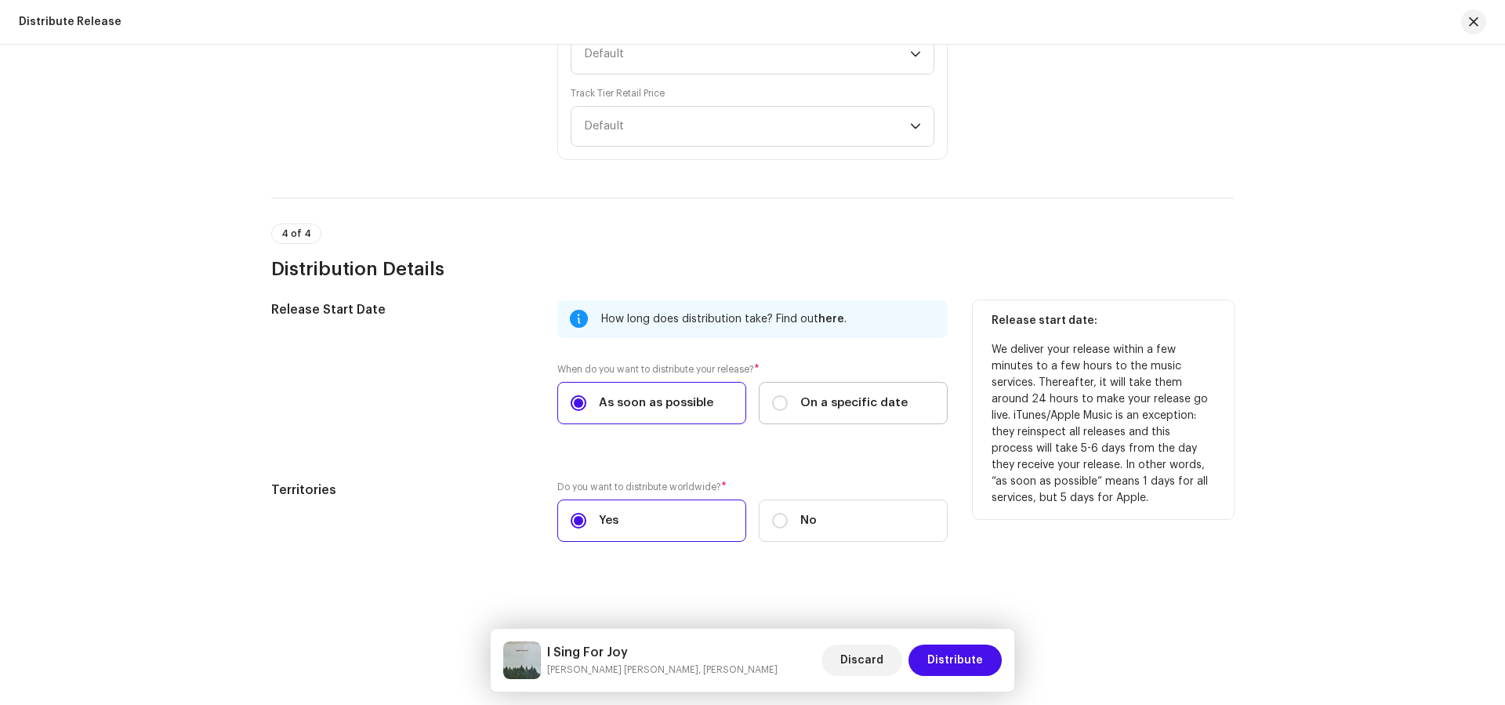
click at [911, 401] on label "On a specific date" at bounding box center [853, 403] width 189 height 42
click at [788, 401] on input "On a specific date" at bounding box center [780, 403] width 16 height 16
radio input "true"
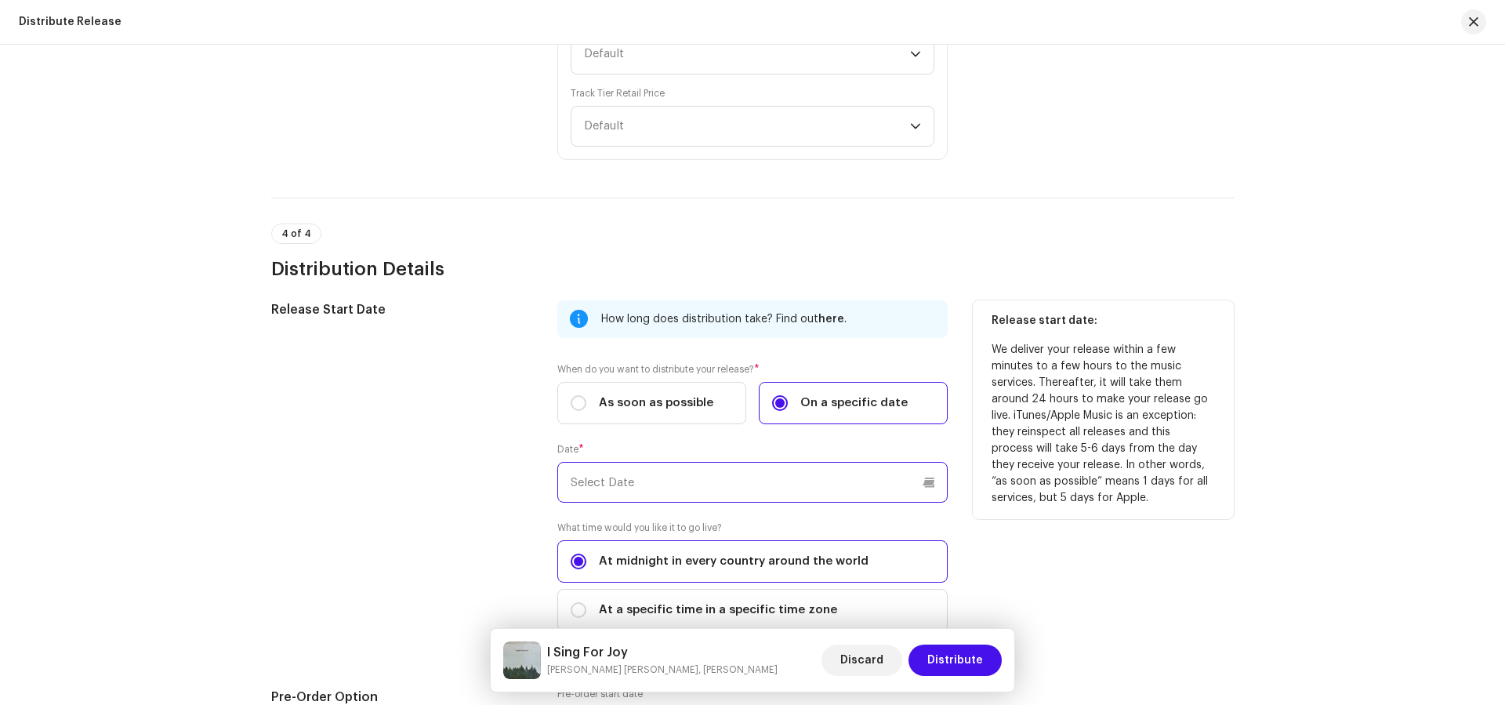
click at [868, 471] on input "text" at bounding box center [752, 482] width 390 height 41
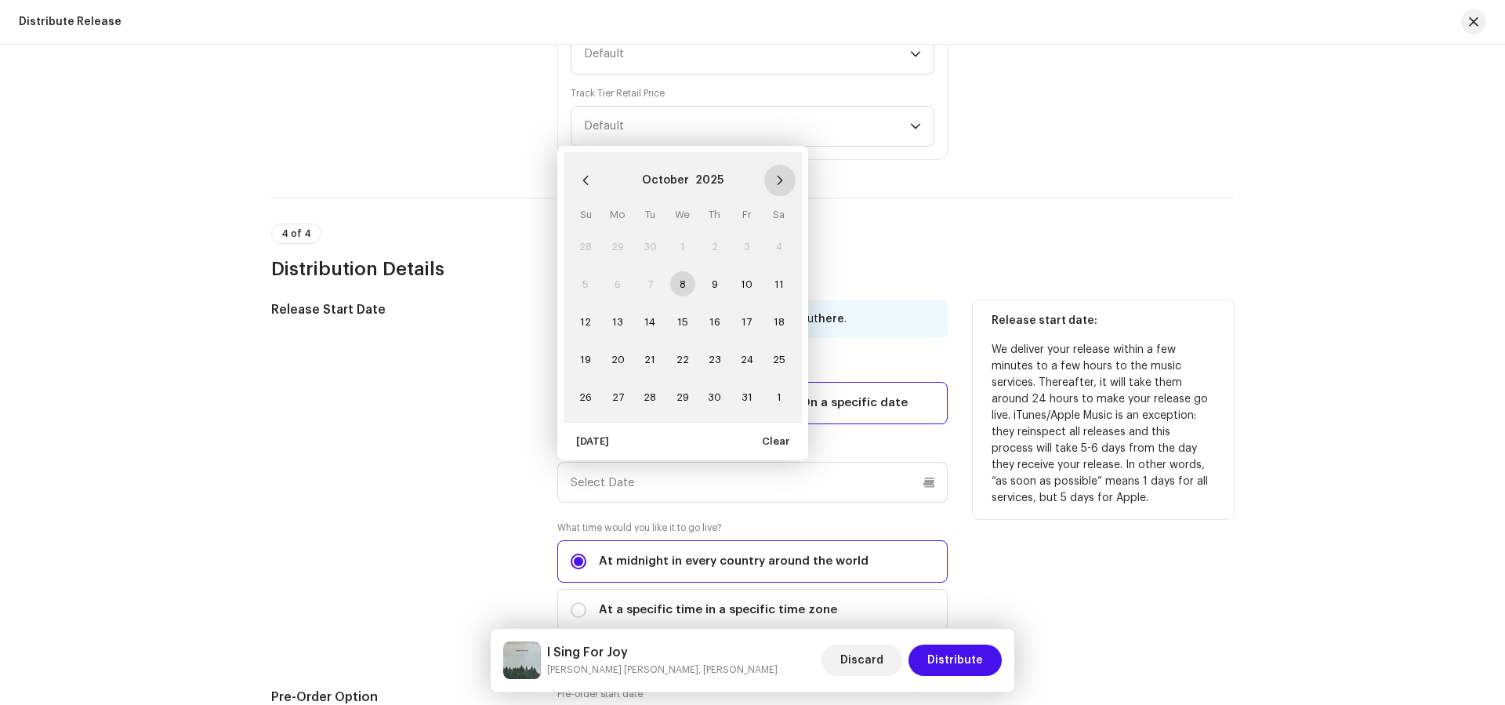
click at [781, 183] on button "Next Month" at bounding box center [779, 180] width 31 height 31
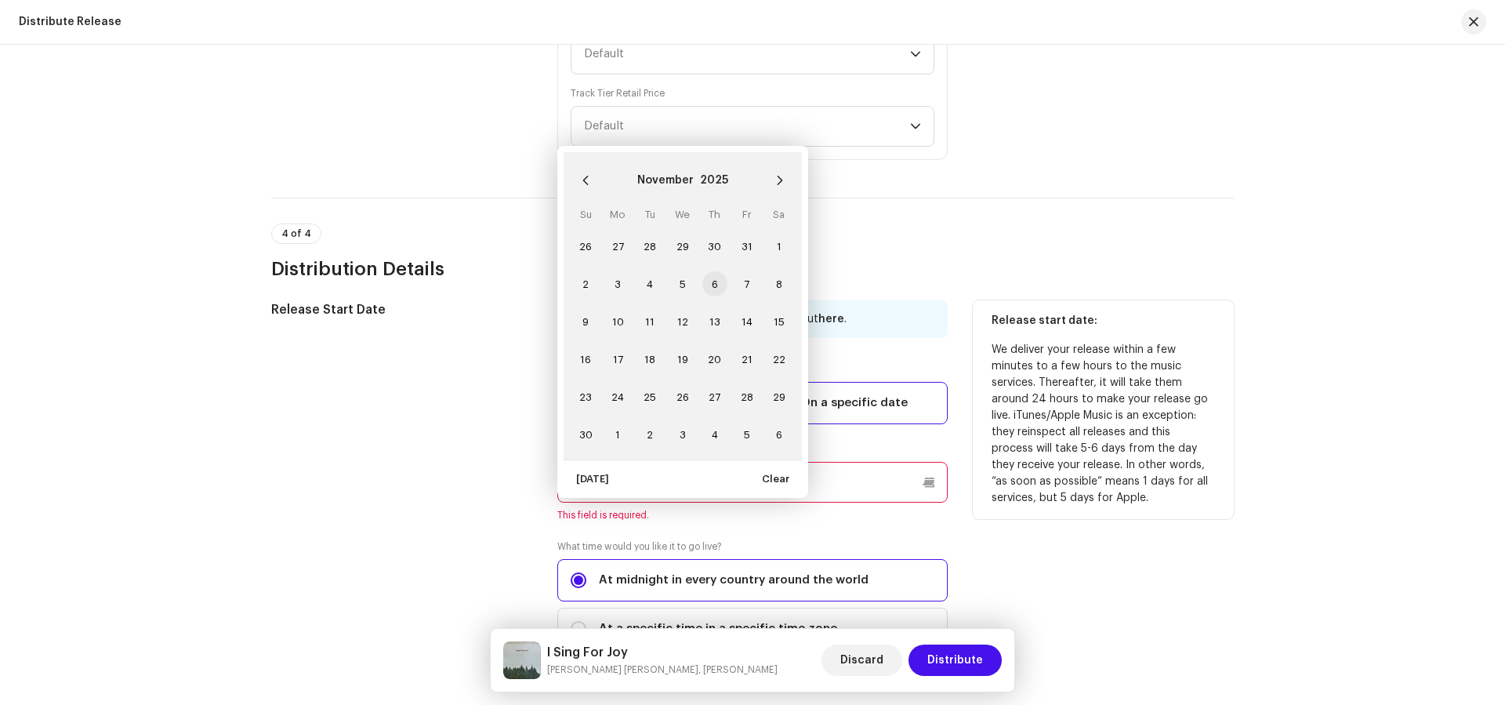
click at [718, 278] on span "6" at bounding box center [714, 283] width 25 height 25
type input "11/06/2025"
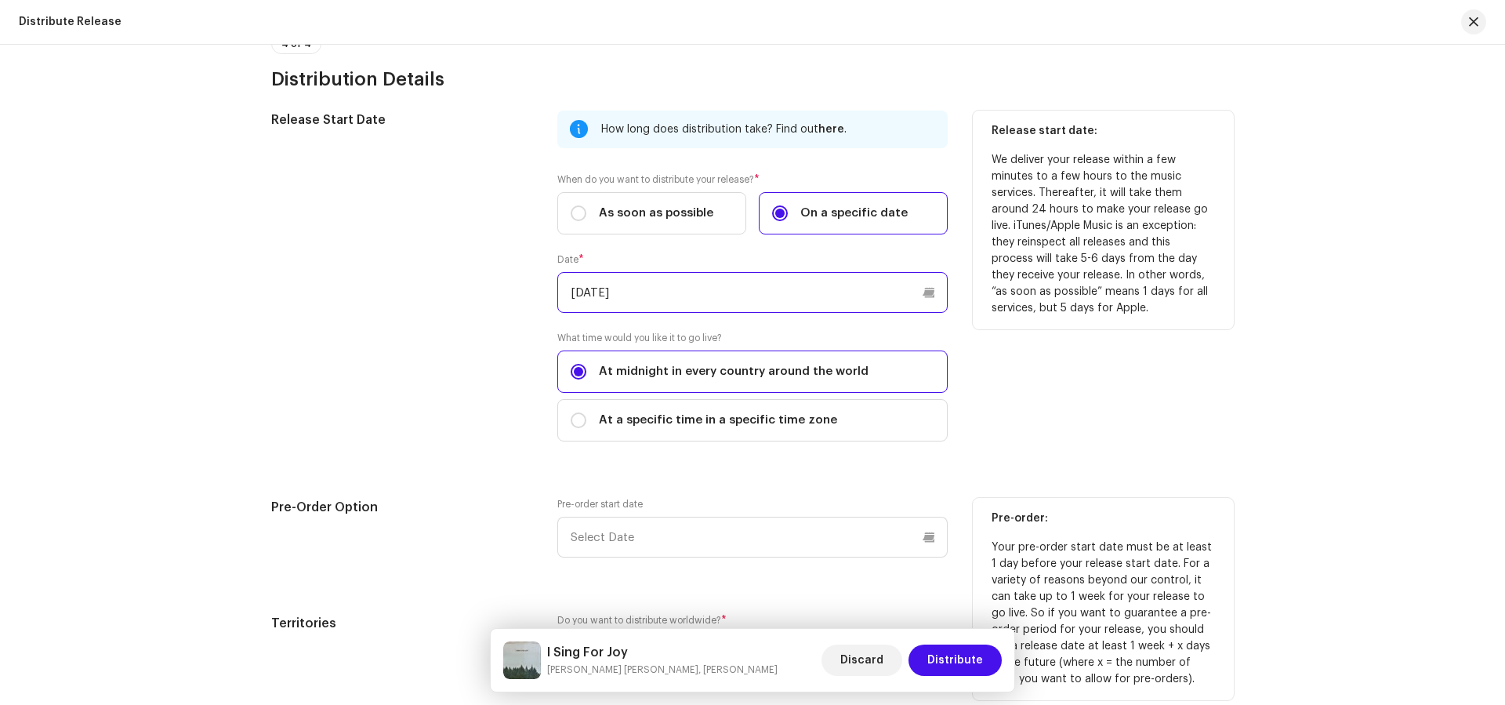
scroll to position [3092, 0]
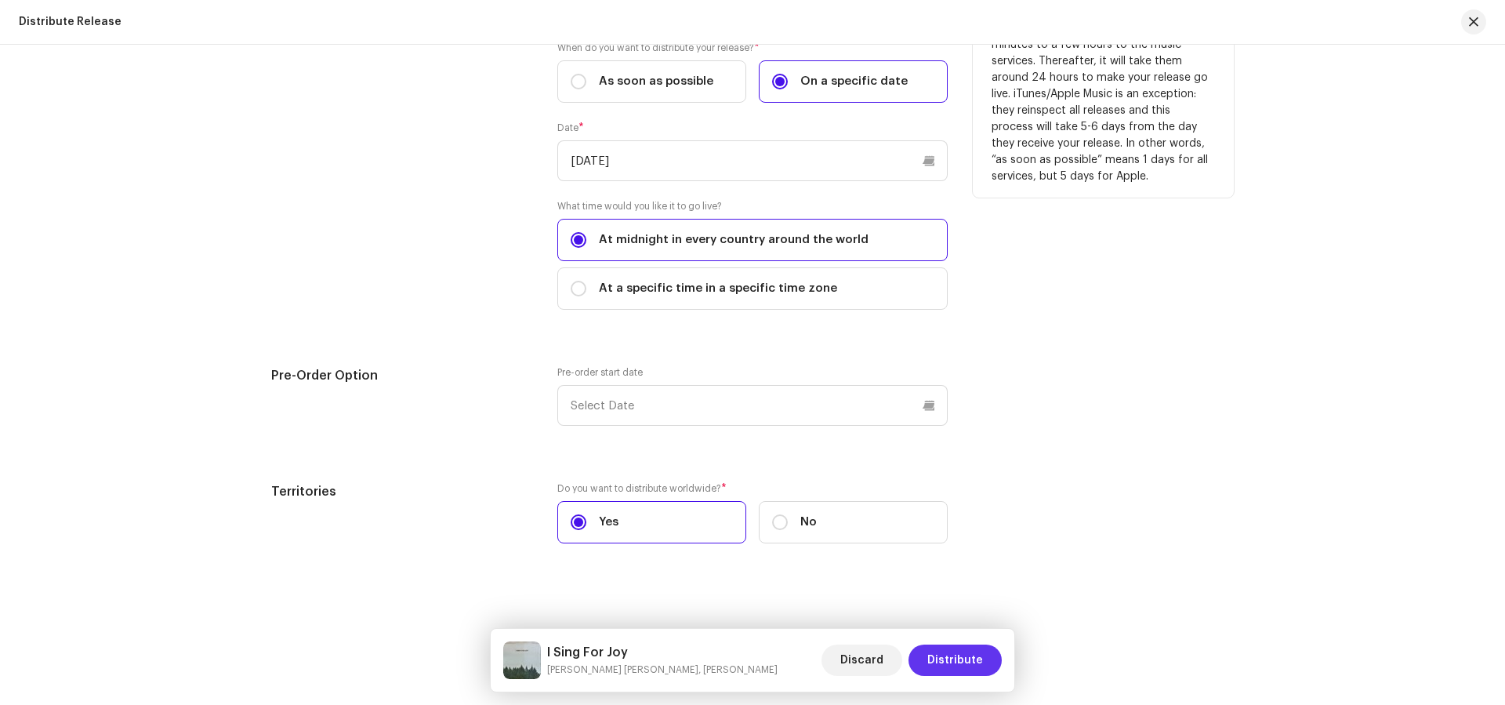
click at [954, 663] on span "Distribute" at bounding box center [955, 659] width 56 height 31
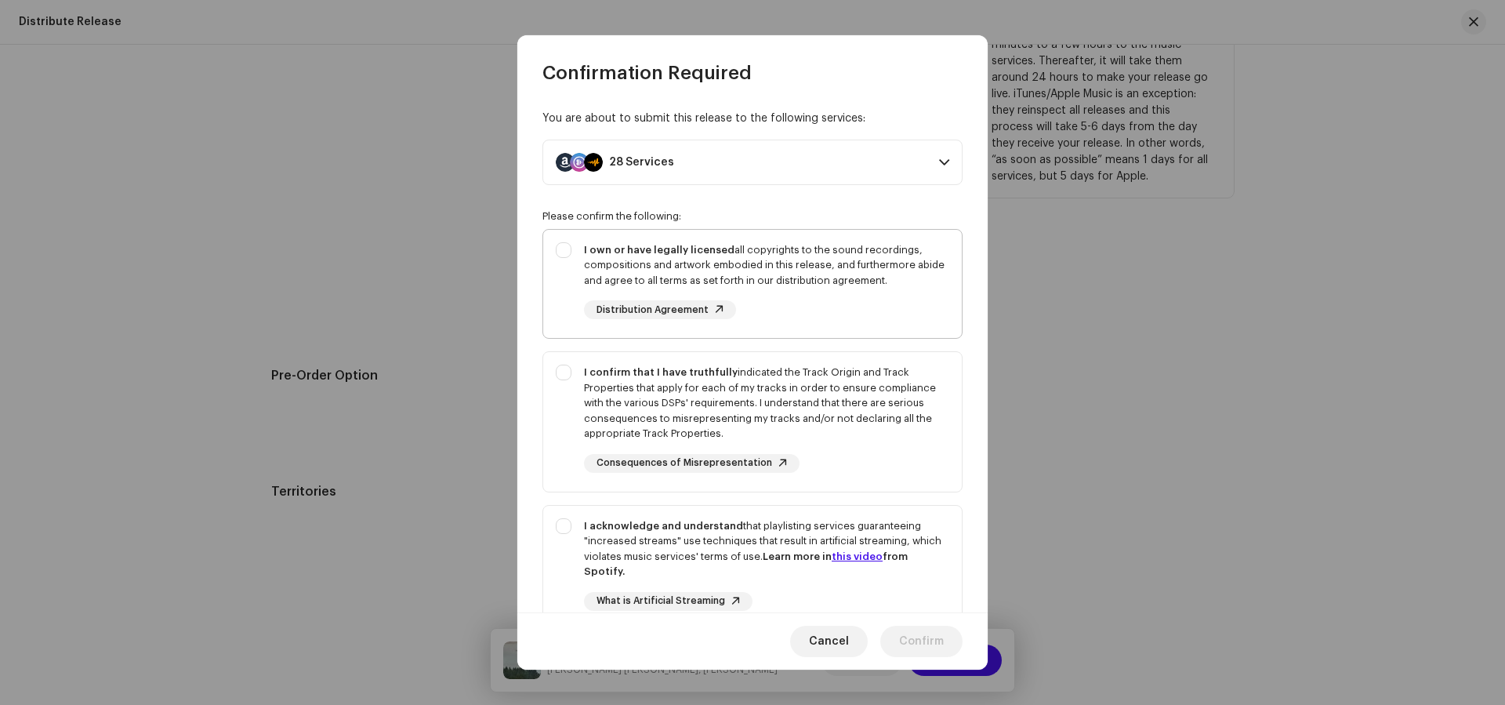
click at [828, 274] on div "I own or have legally licensed all copyrights to the sound recordings, composit…" at bounding box center [766, 265] width 365 height 46
checkbox input "true"
drag, startPoint x: 881, startPoint y: 377, endPoint x: 888, endPoint y: 395, distance: 19.4
click at [881, 378] on div "I confirm that I have truthfully indicated the Track Origin and Track Propertie…" at bounding box center [766, 402] width 365 height 77
checkbox input "true"
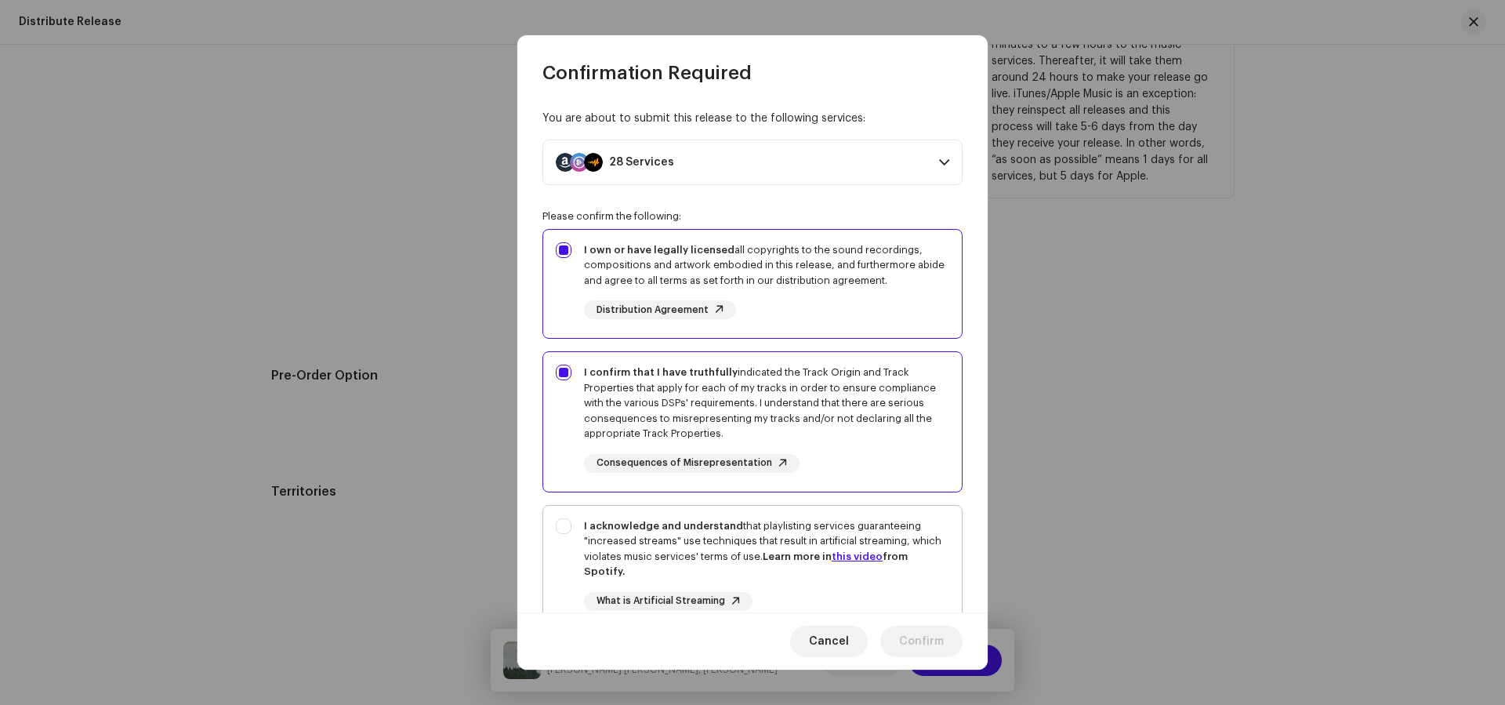
click at [906, 544] on div "I acknowledge and understand that playlisting services guaranteeing "increased …" at bounding box center [766, 548] width 365 height 61
checkbox input "true"
click at [918, 647] on span "Confirm" at bounding box center [921, 640] width 45 height 31
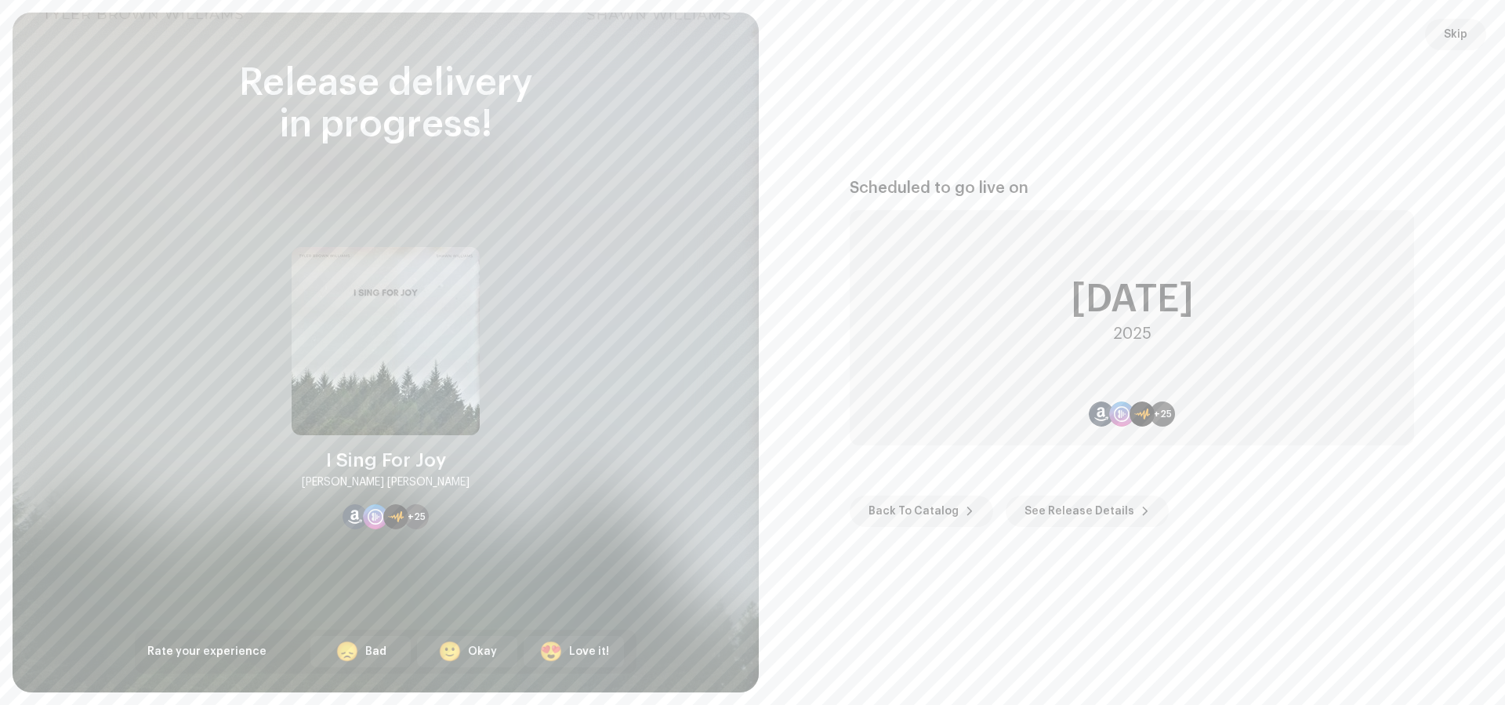
drag, startPoint x: 907, startPoint y: 513, endPoint x: 721, endPoint y: 24, distance: 523.1
click at [907, 513] on span "Back To Catalog" at bounding box center [913, 510] width 90 height 31
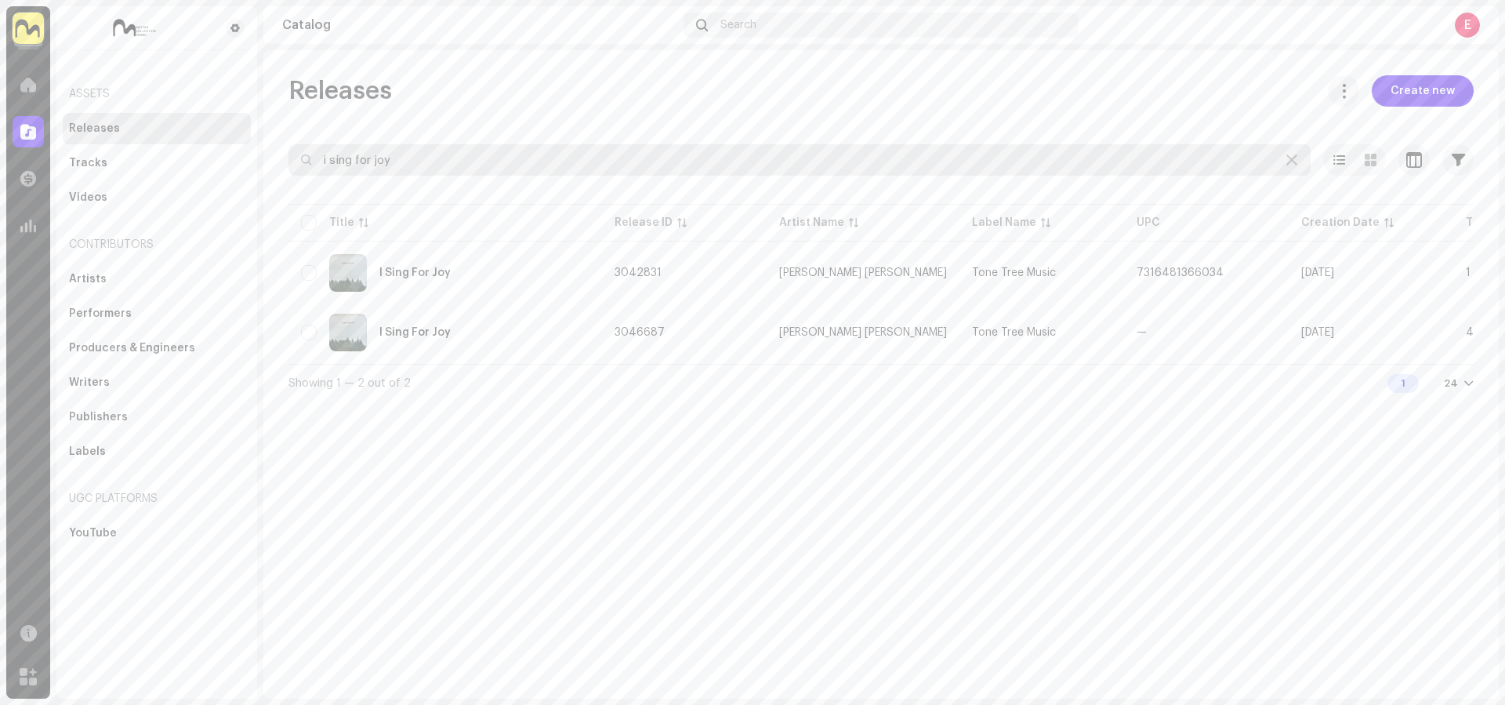
click at [487, 172] on input "i sing for joy" at bounding box center [799, 159] width 1022 height 31
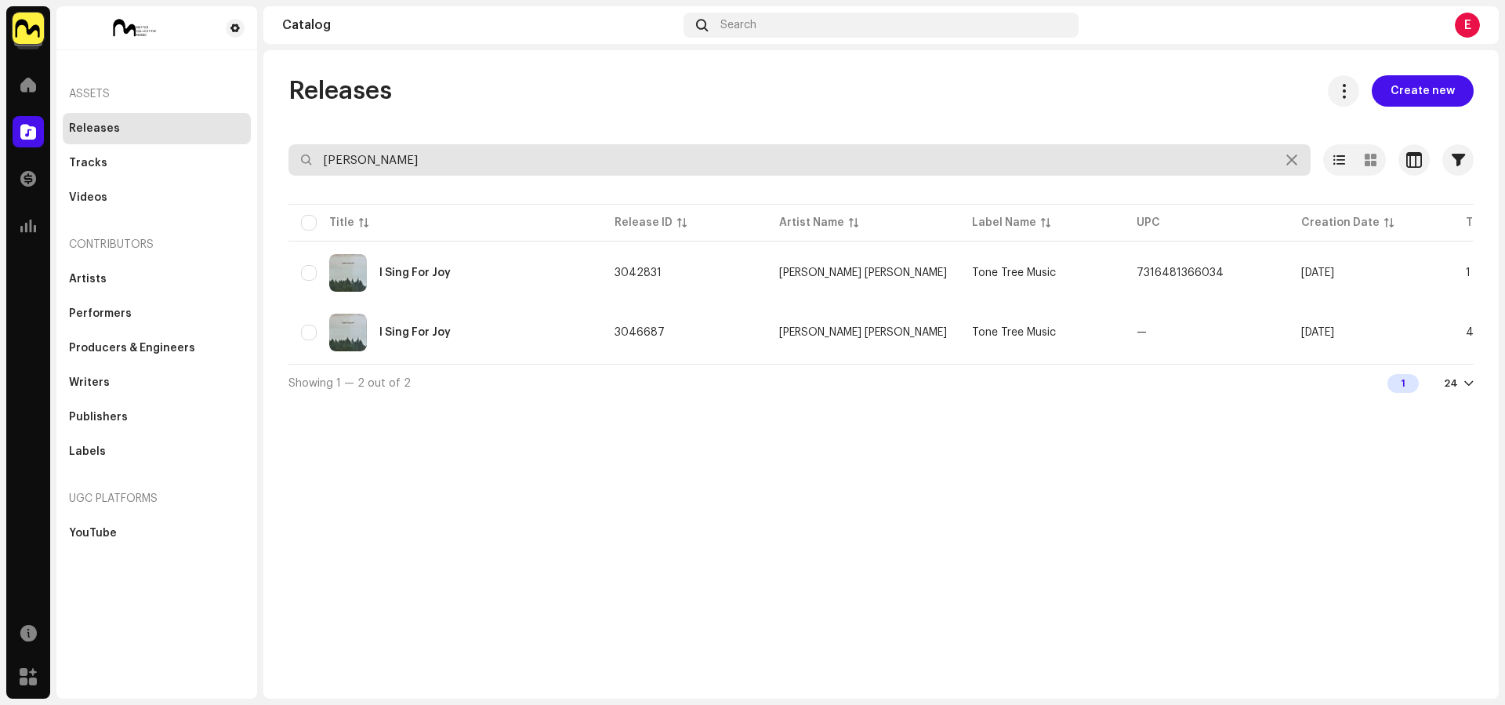
type input "daisies"
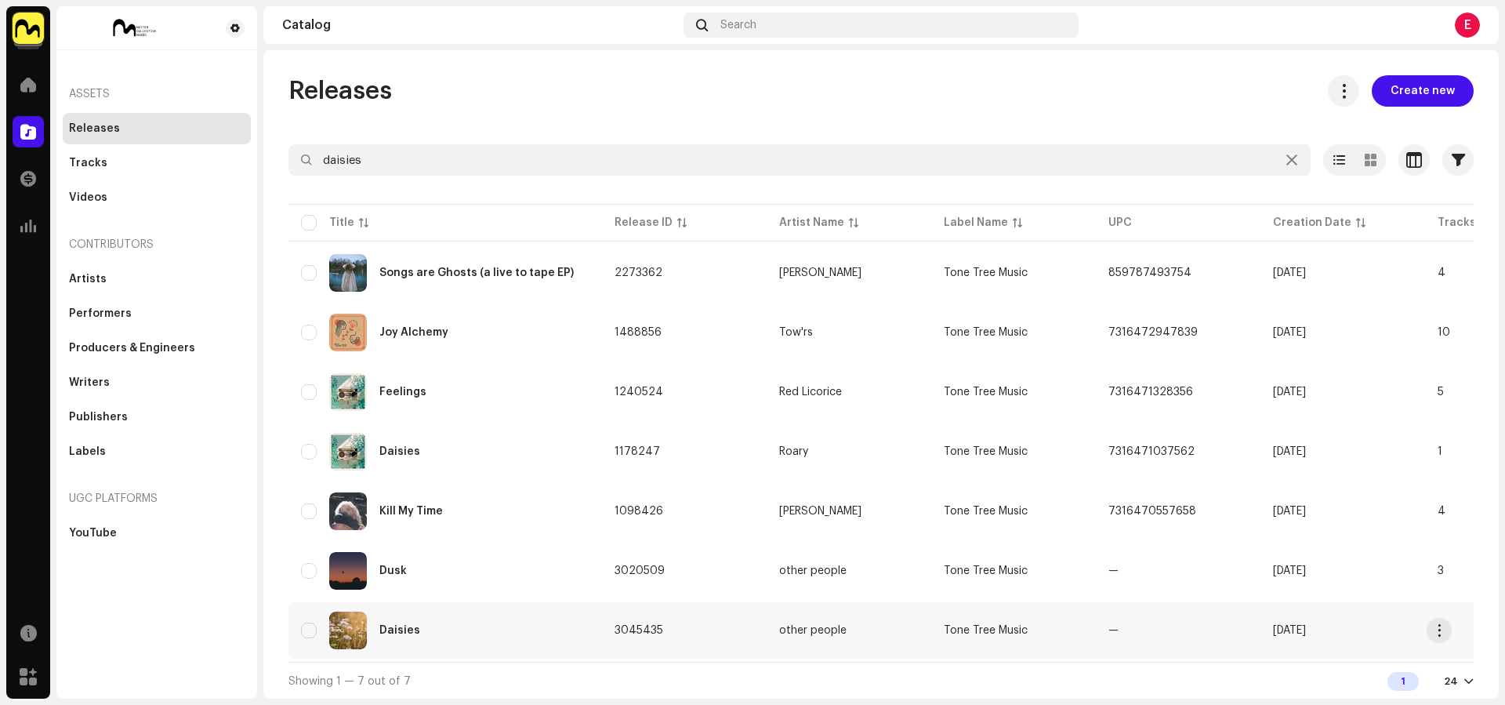
type input "daisies"
click at [562, 627] on div "Daisies" at bounding box center [445, 630] width 288 height 38
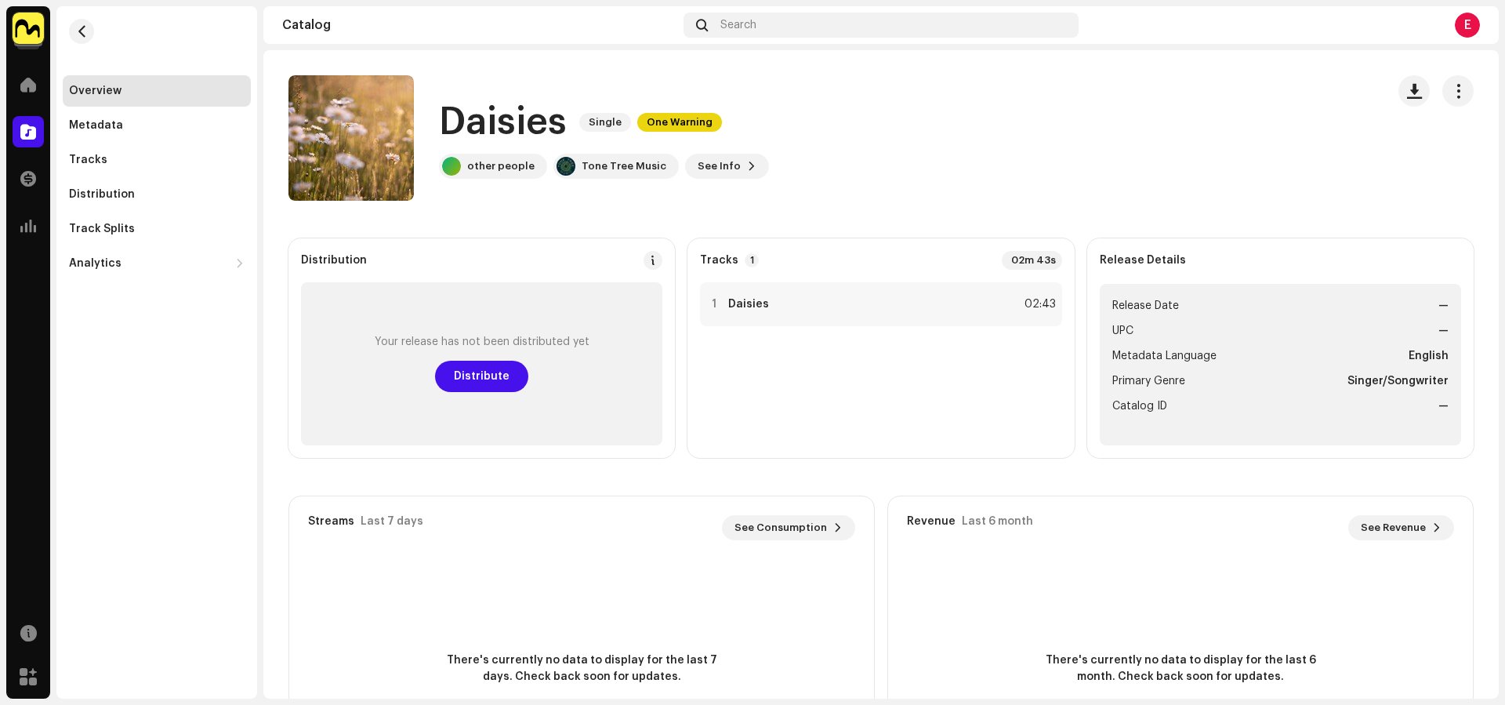
click at [674, 135] on div "Daisies Single One Warning" at bounding box center [604, 122] width 330 height 50
click at [672, 133] on div "Daisies Single One Warning" at bounding box center [604, 122] width 330 height 50
click at [667, 118] on span "One Warning" at bounding box center [679, 122] width 85 height 19
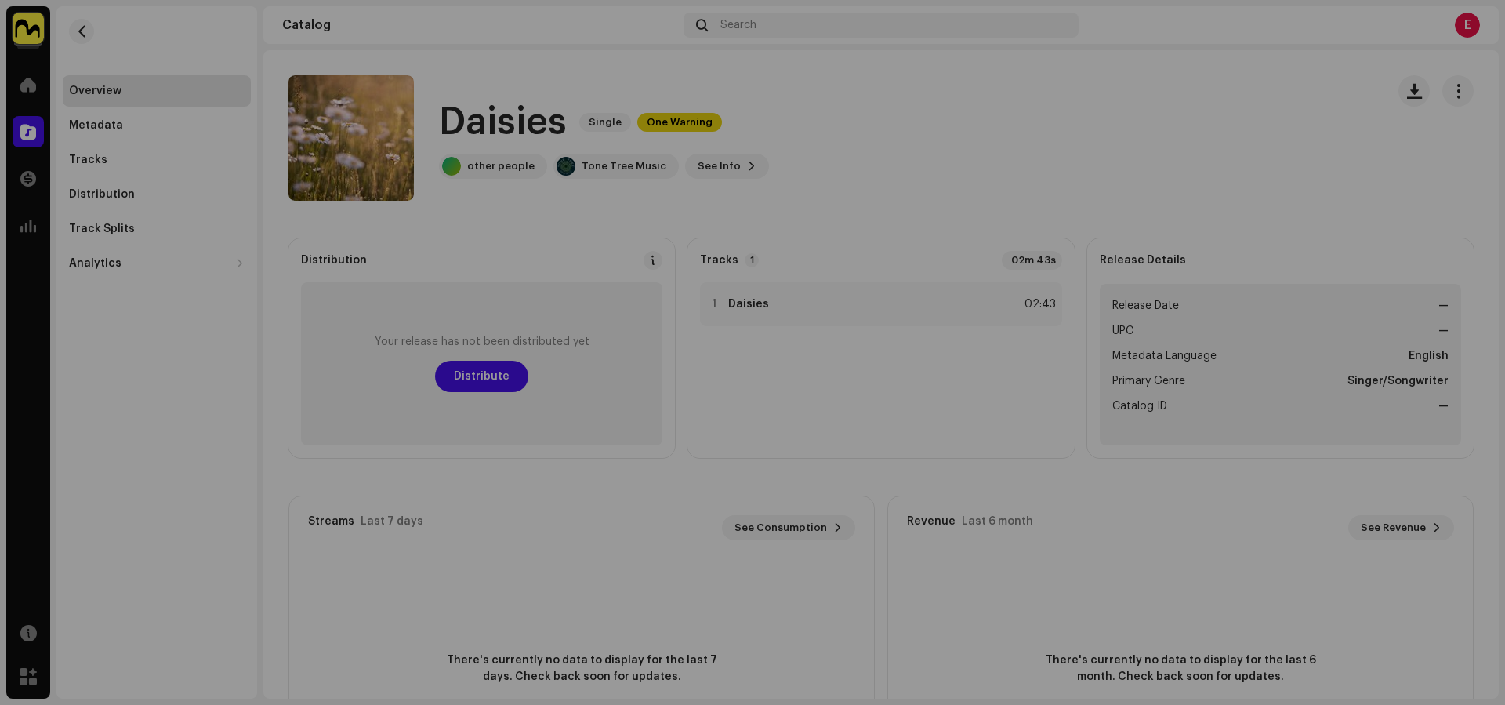
click at [698, 95] on div "Warnings Please review these warnings to see if you need to fix anything and/or…" at bounding box center [752, 352] width 1505 height 705
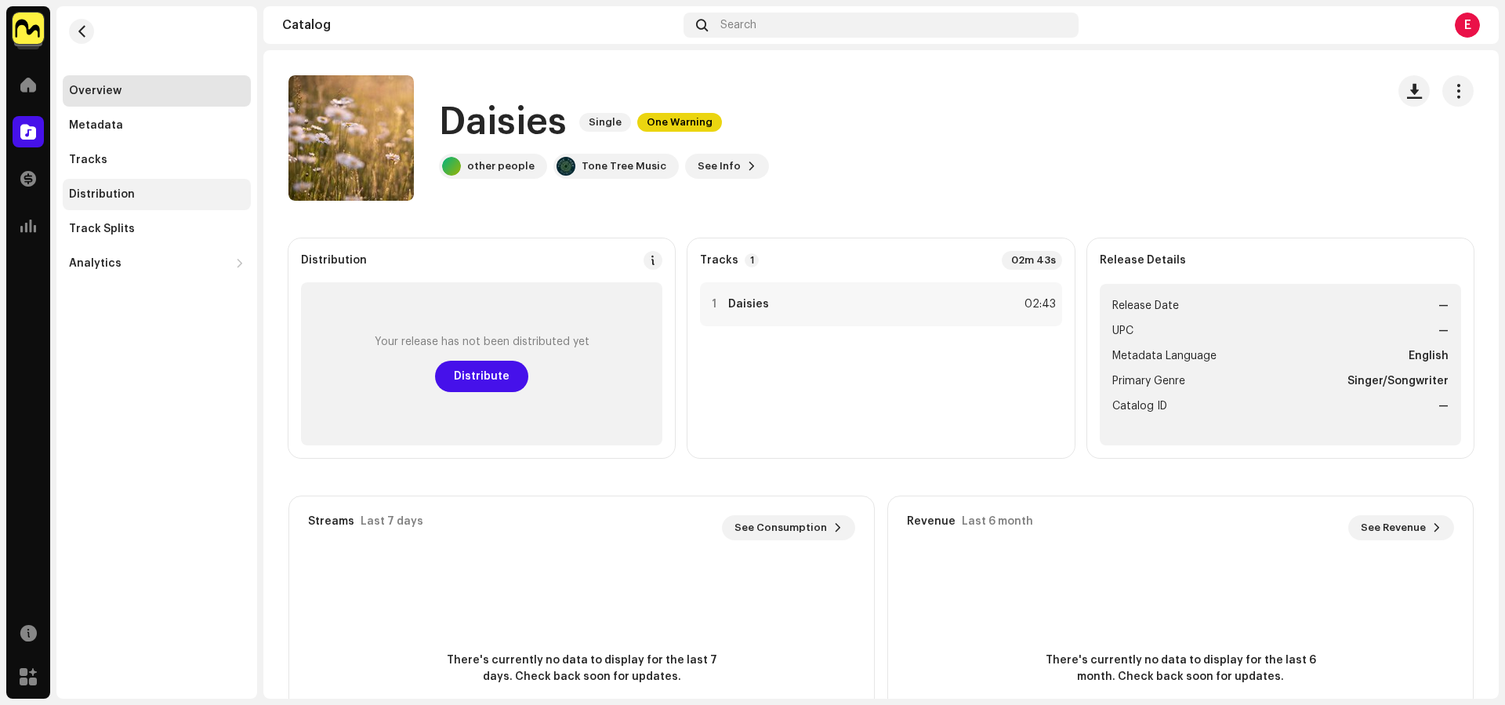
click at [103, 201] on div "Distribution" at bounding box center [157, 194] width 188 height 31
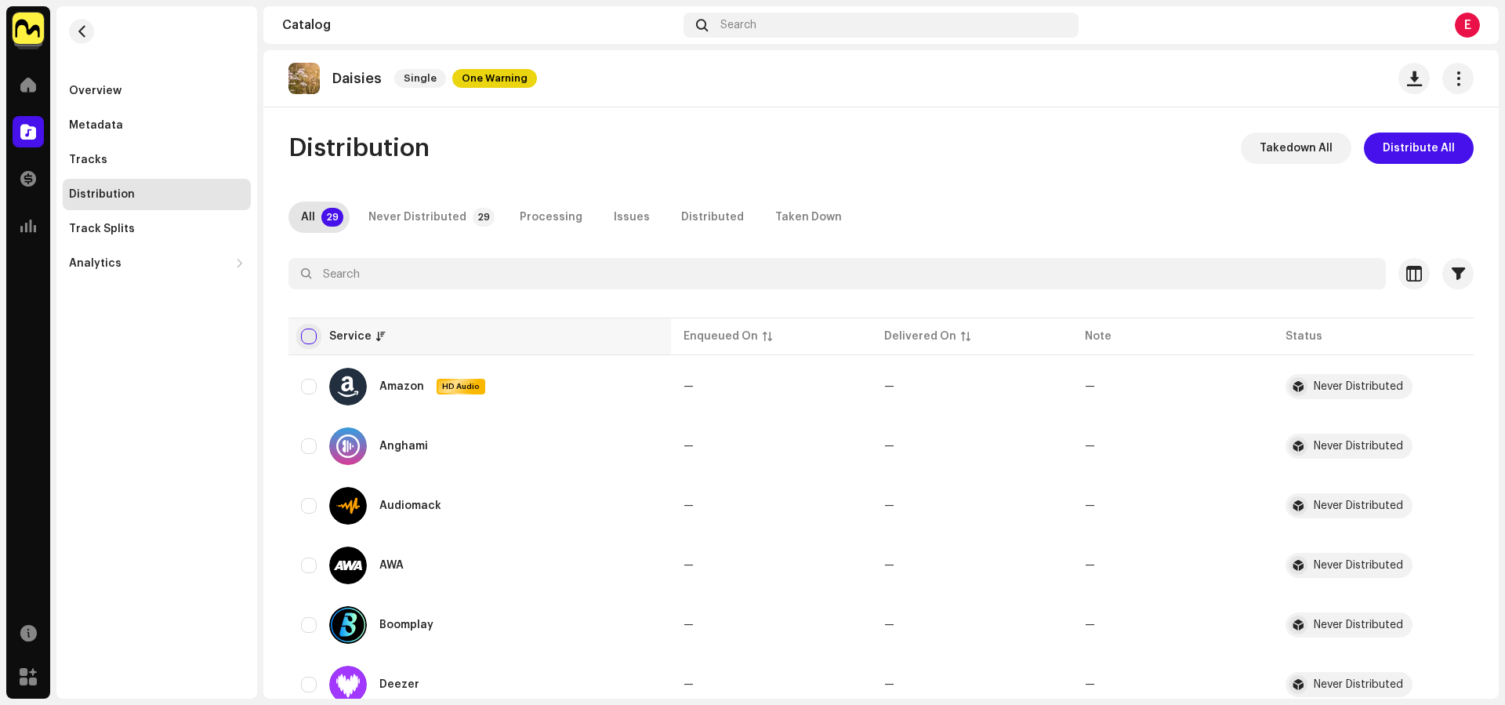
click at [309, 339] on input "checkbox" at bounding box center [309, 336] width 16 height 16
checkbox input "true"
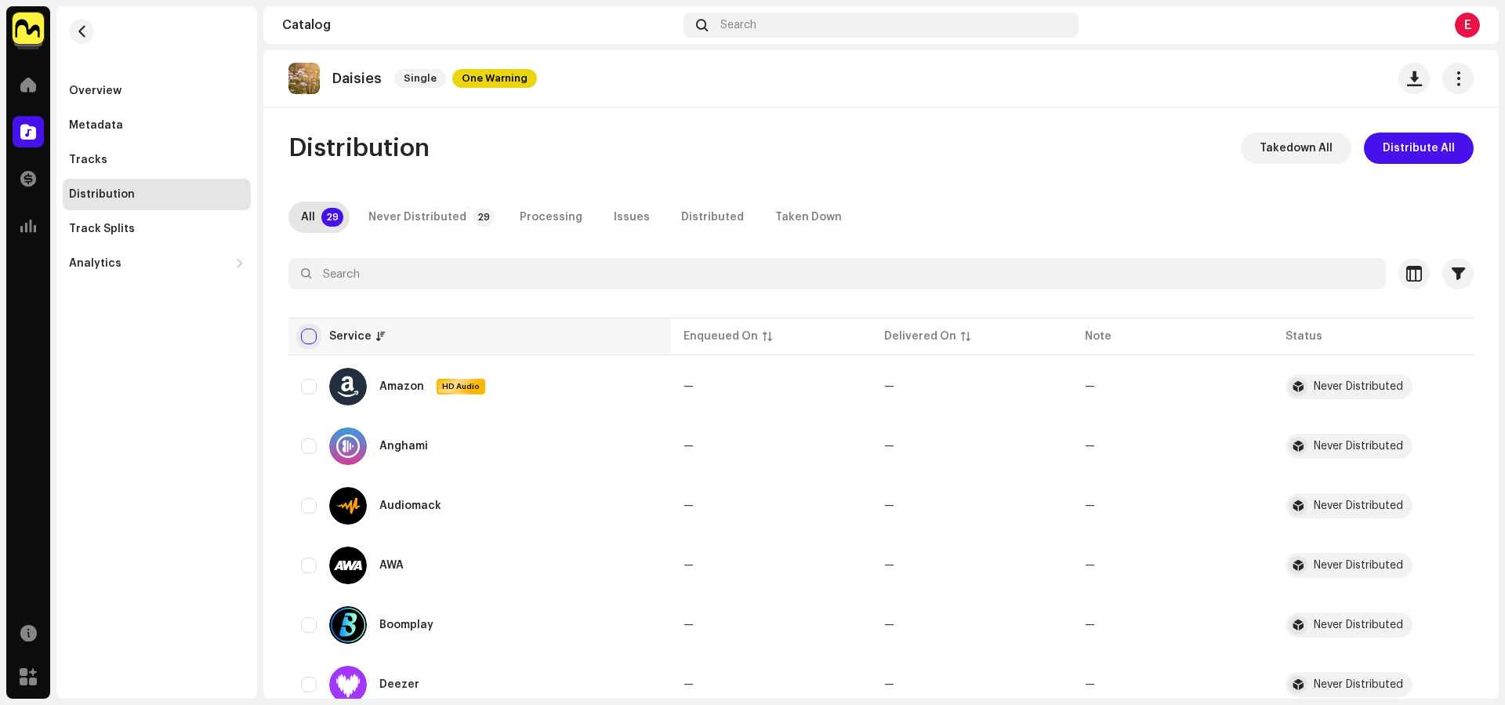
checkbox input "true"
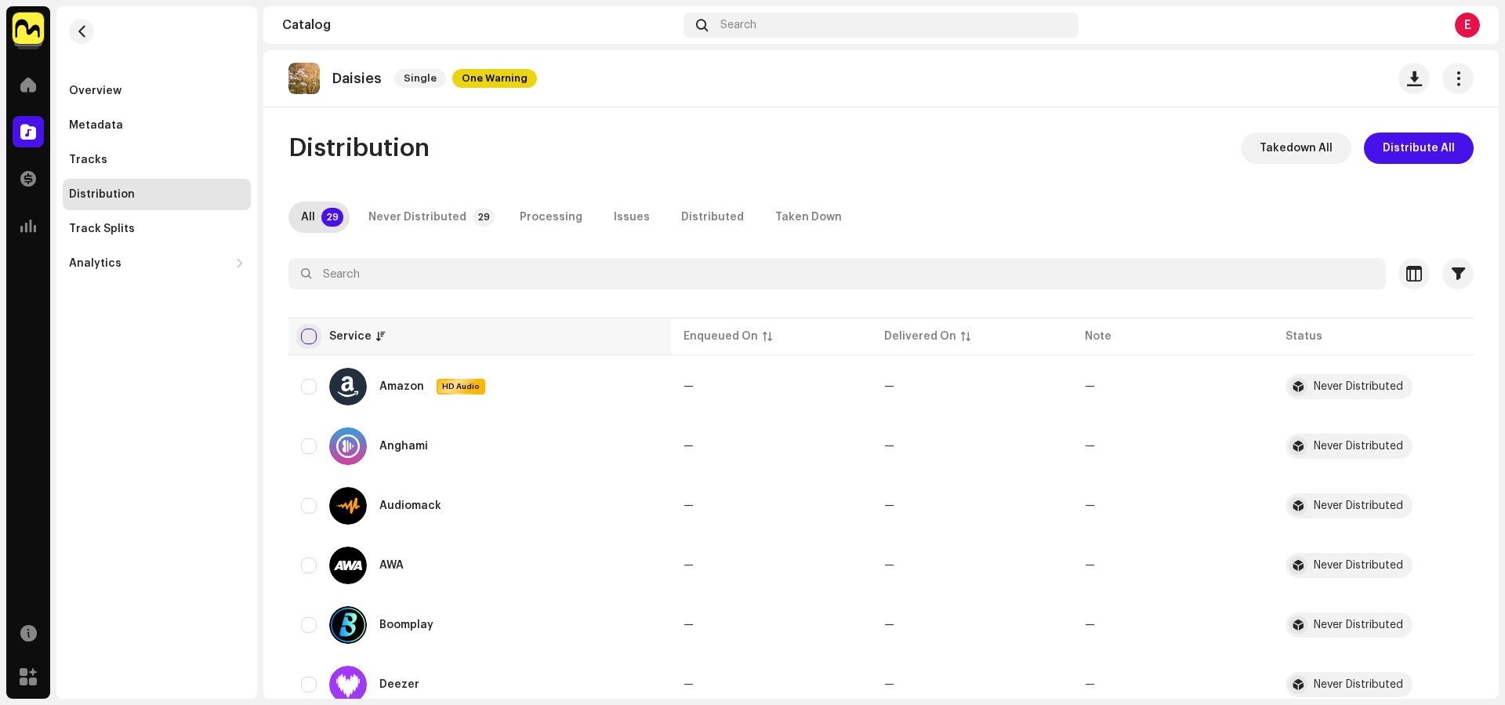
checkbox input "true"
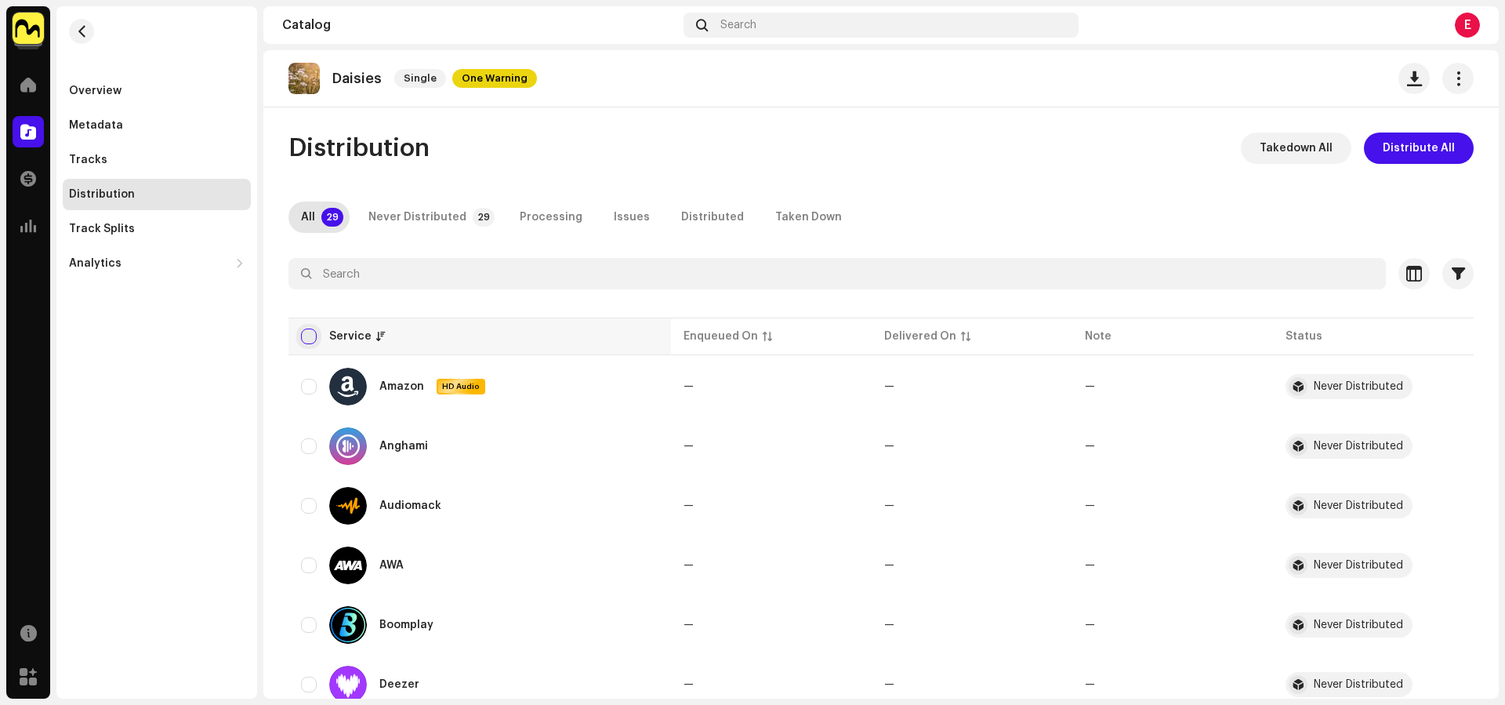
checkbox input "true"
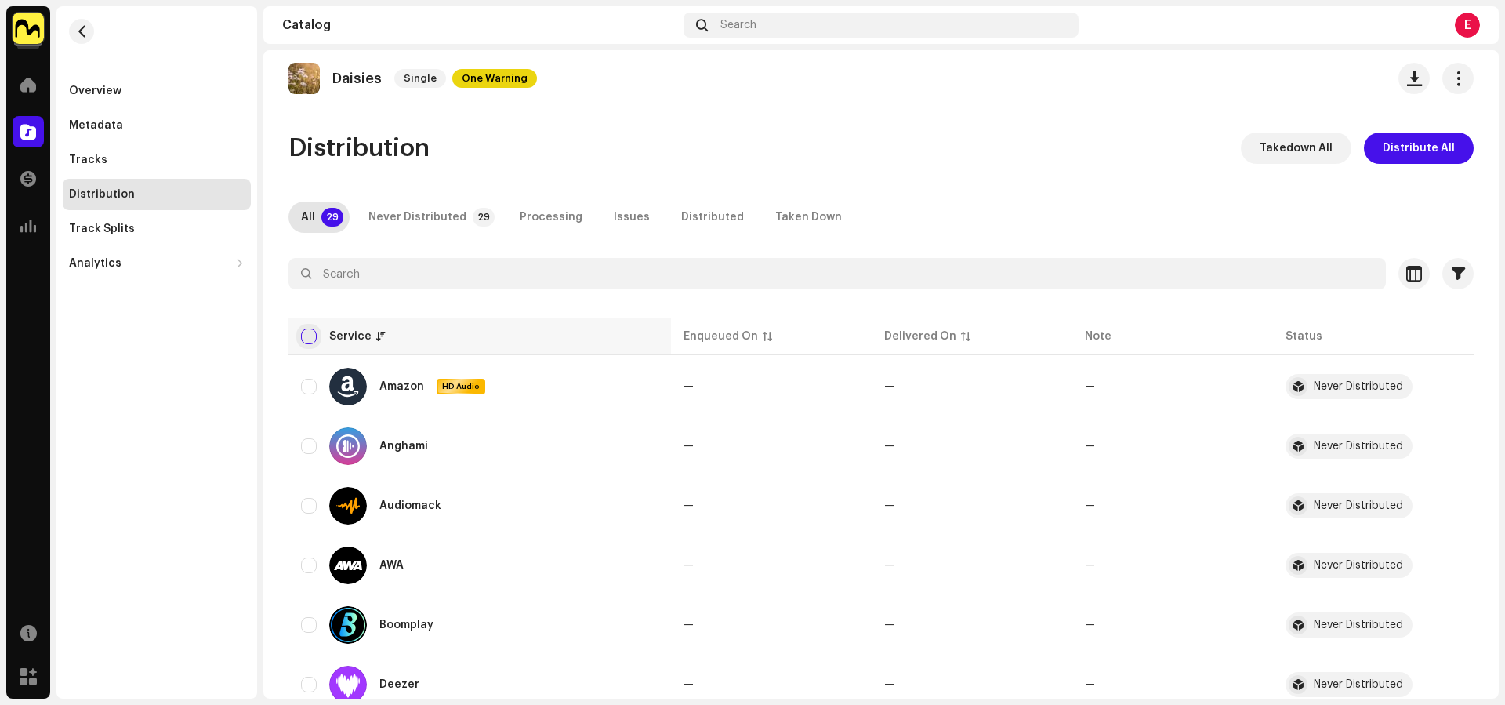
checkbox input "true"
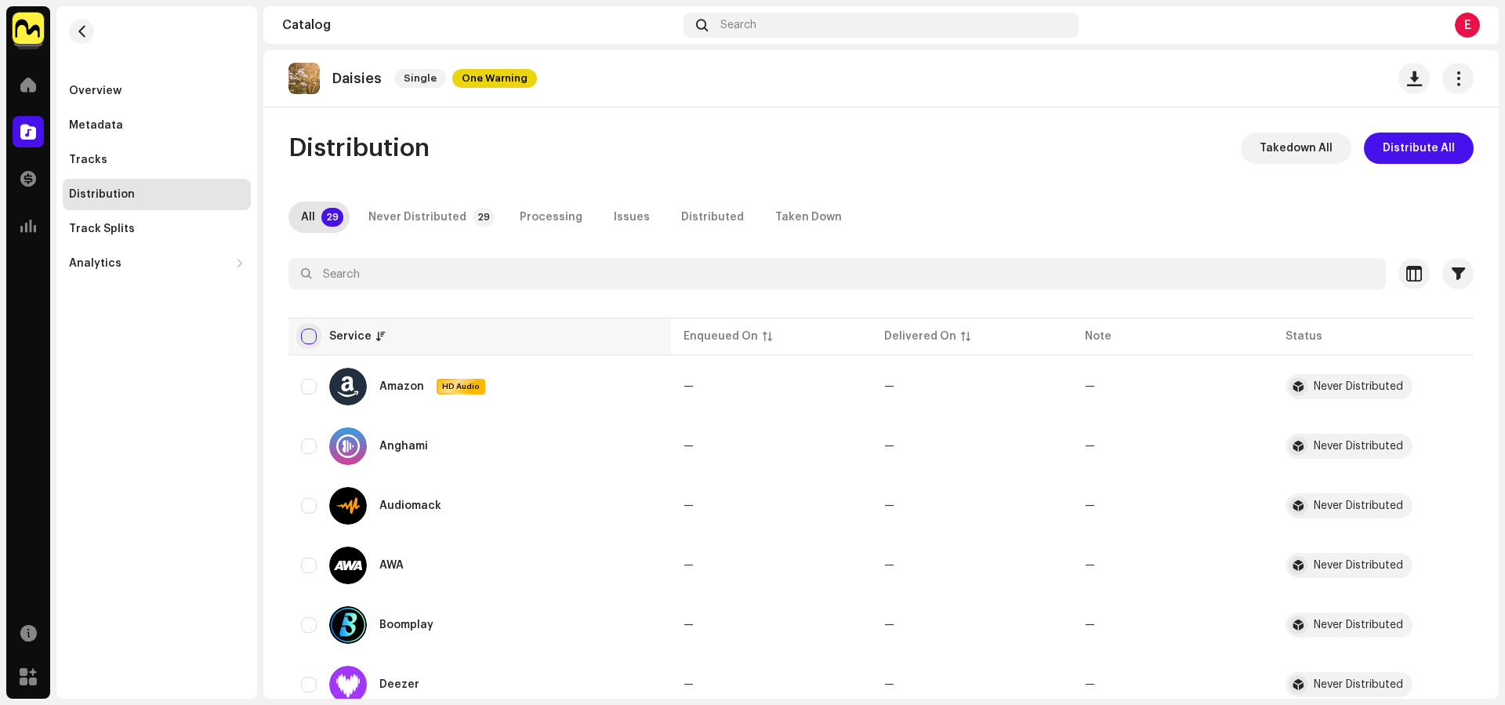
checkbox input "true"
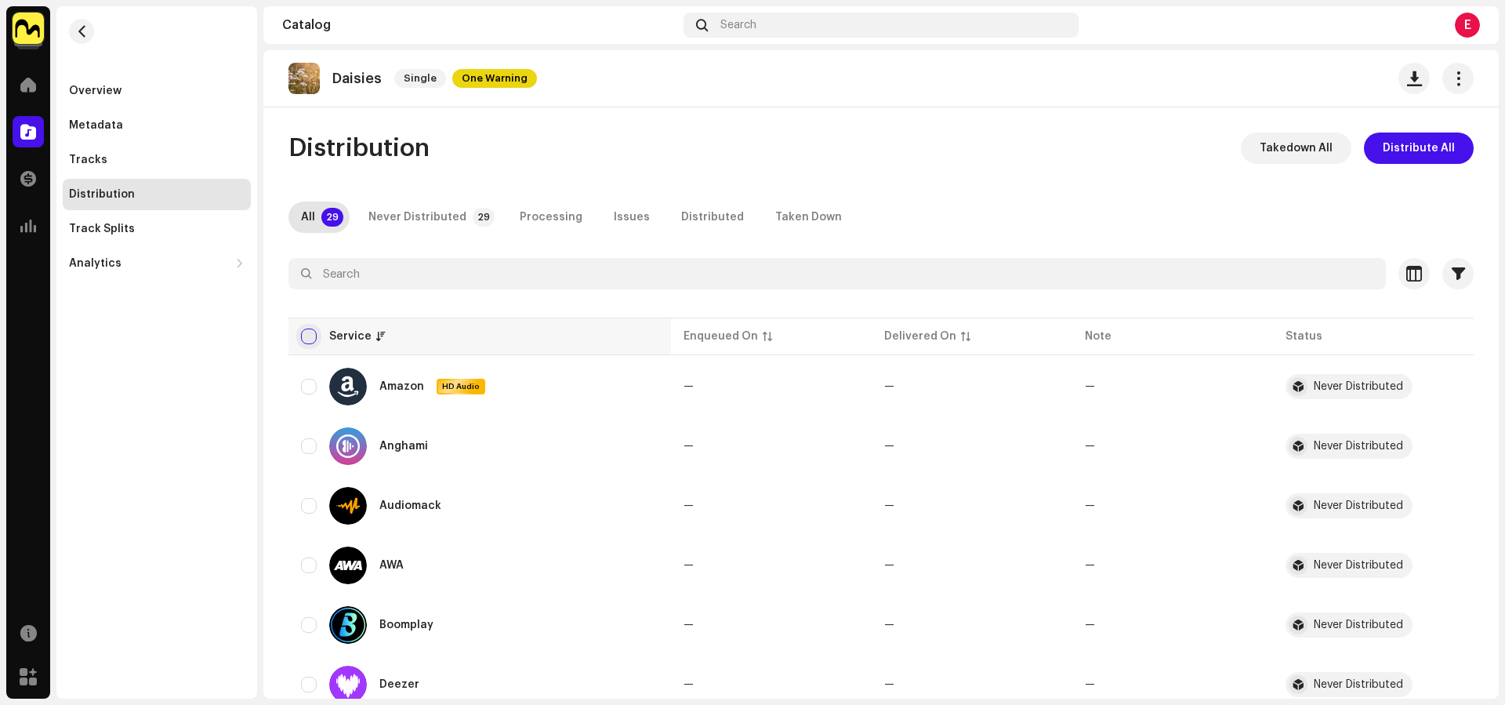
checkbox input "true"
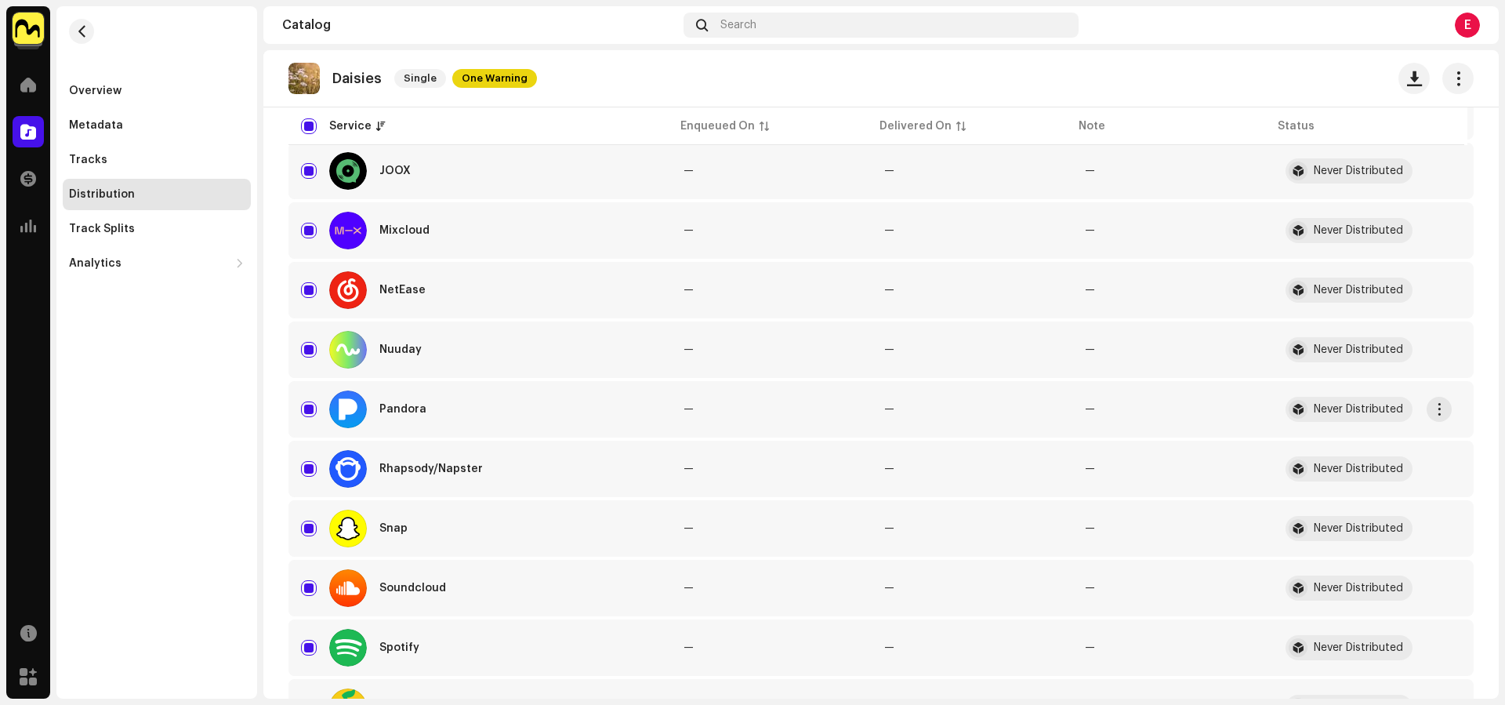
scroll to position [995, 0]
click at [309, 590] on input "Row Selected" at bounding box center [309, 587] width 16 height 16
checkbox input "false"
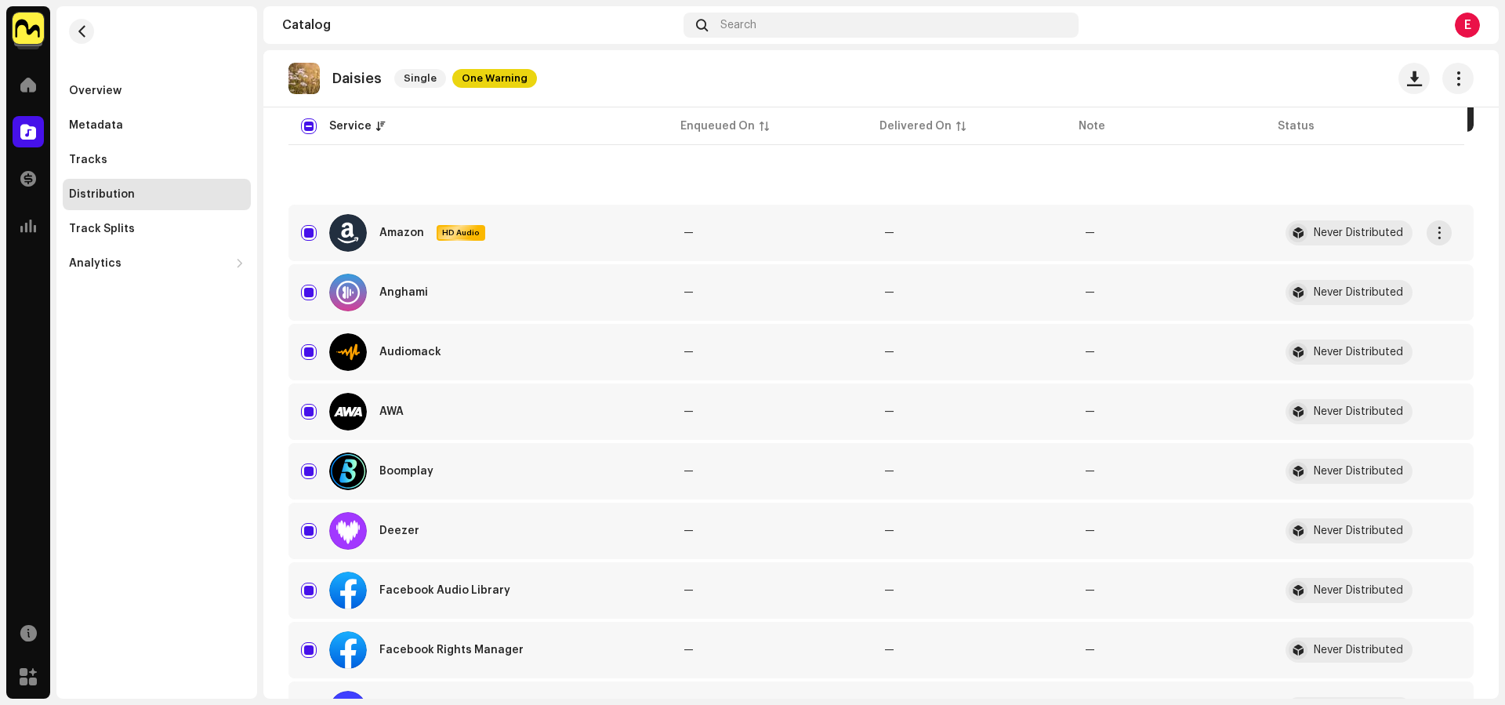
scroll to position [0, 0]
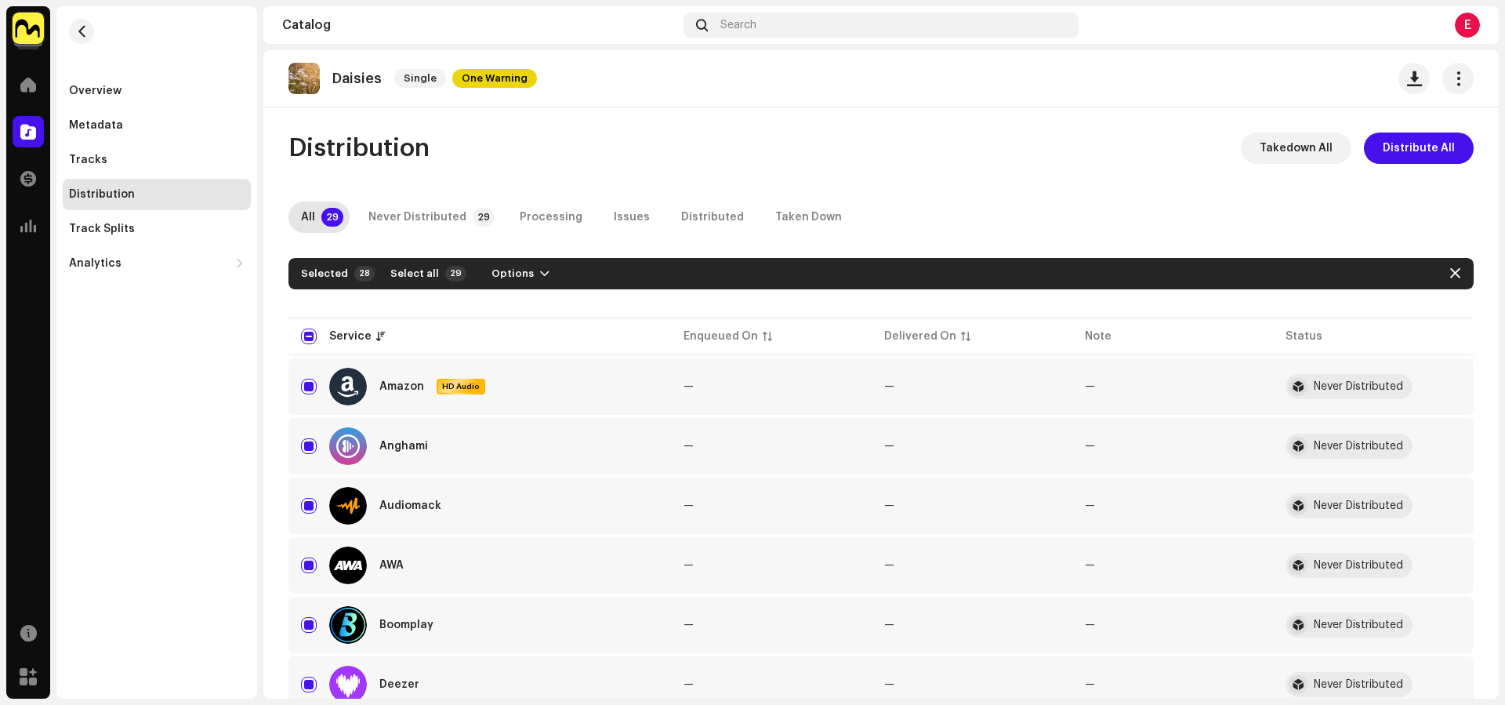
click at [516, 287] on div "Selected 28 Select all 29 Options" at bounding box center [880, 273] width 1185 height 31
click at [513, 277] on span "Options" at bounding box center [512, 273] width 42 height 31
click at [529, 299] on div "Distribute" at bounding box center [555, 308] width 158 height 31
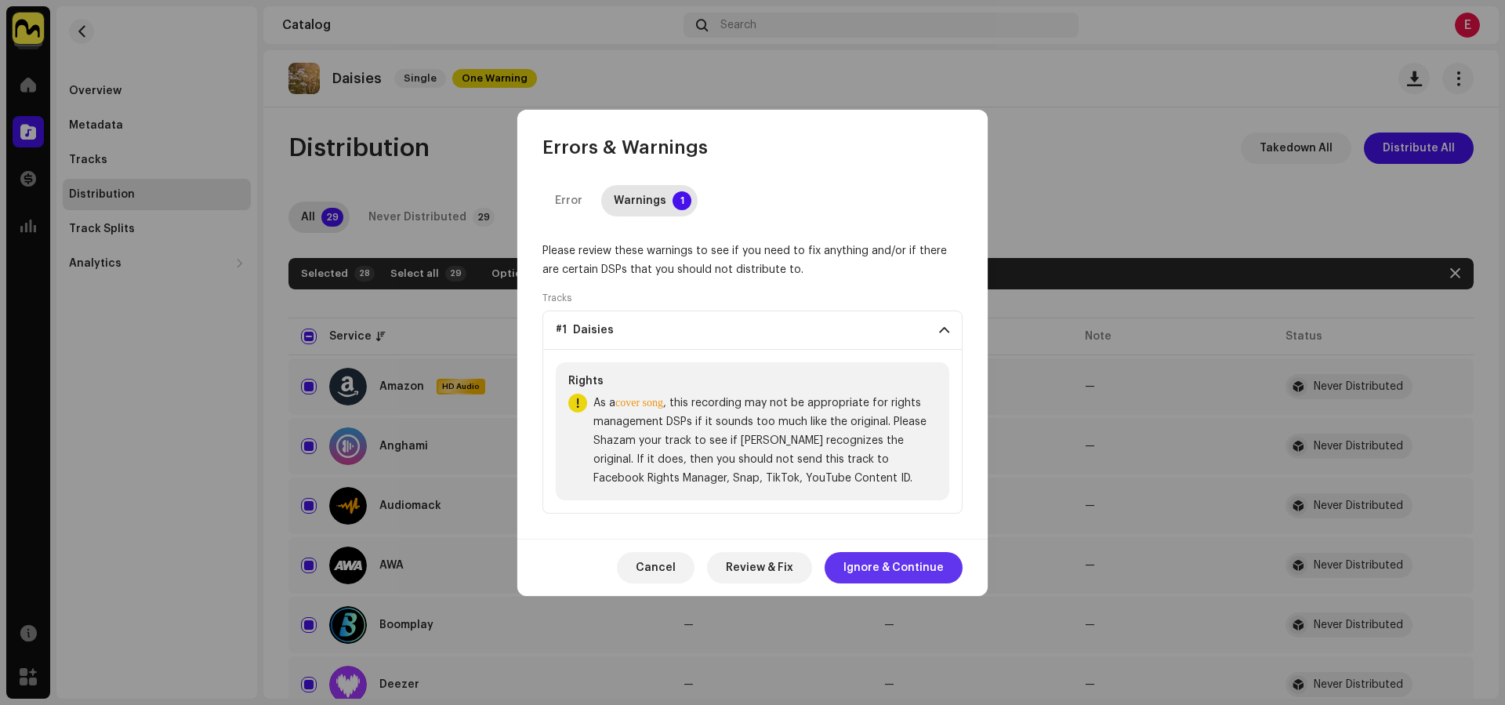
click at [856, 556] on span "Ignore & Continue" at bounding box center [893, 567] width 100 height 31
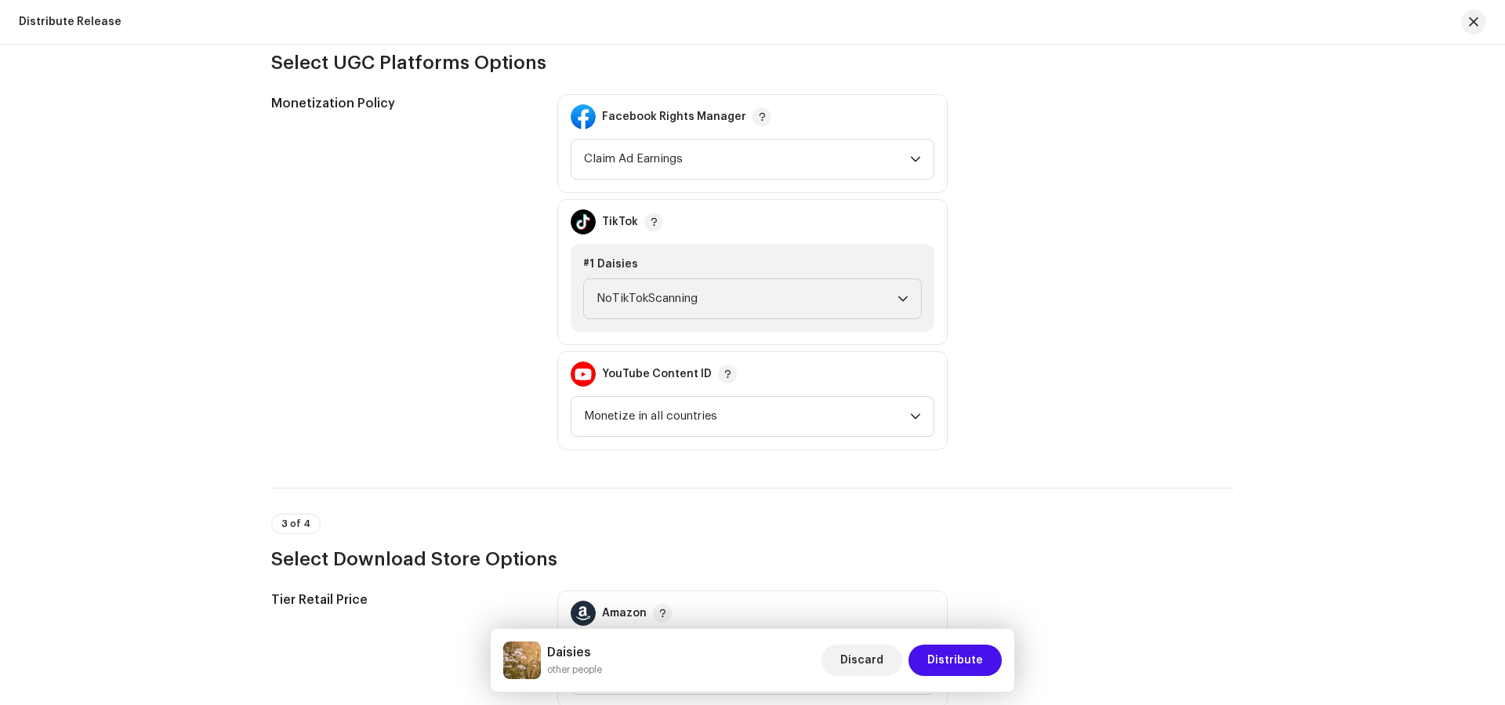
scroll to position [1676, 0]
click at [788, 313] on p-select "NoTikTokScanning" at bounding box center [752, 295] width 339 height 41
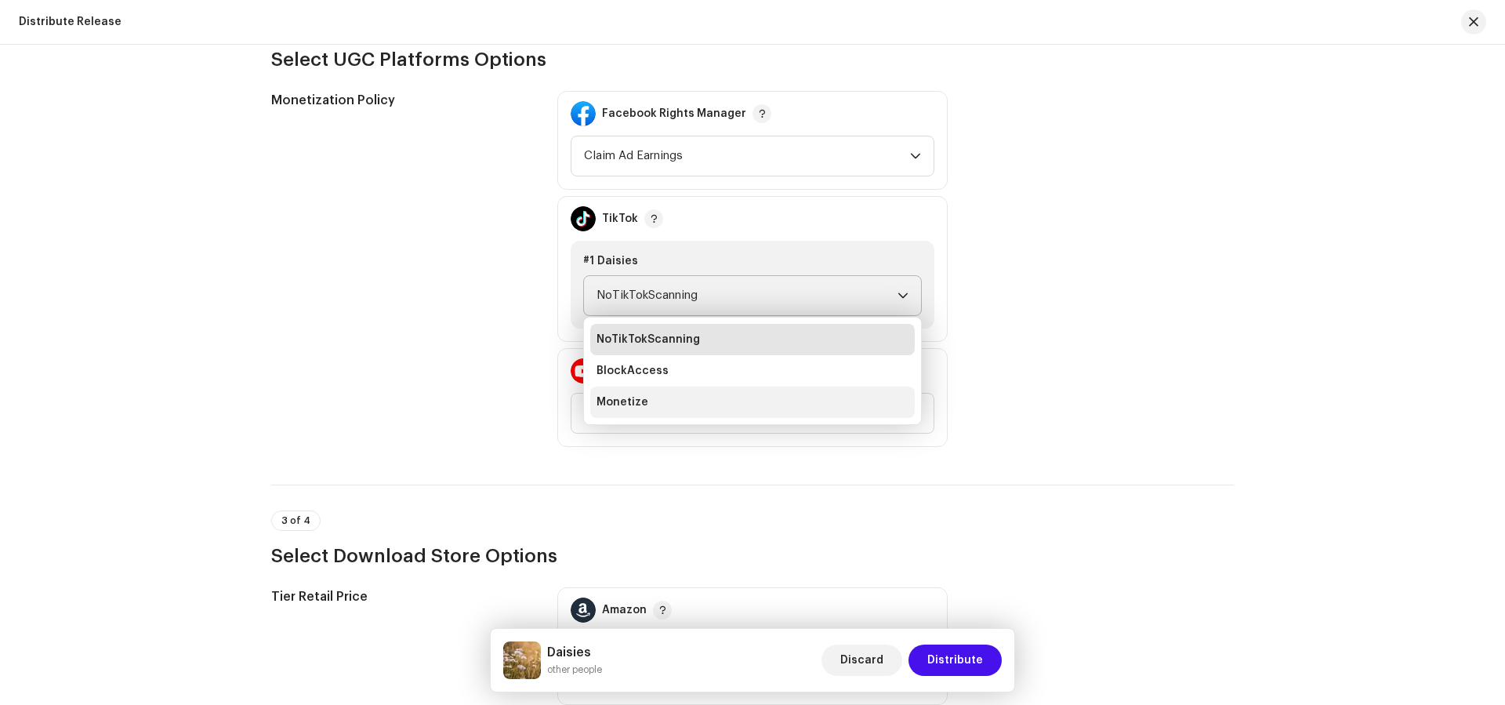
click at [787, 395] on li "Monetize" at bounding box center [752, 401] width 324 height 31
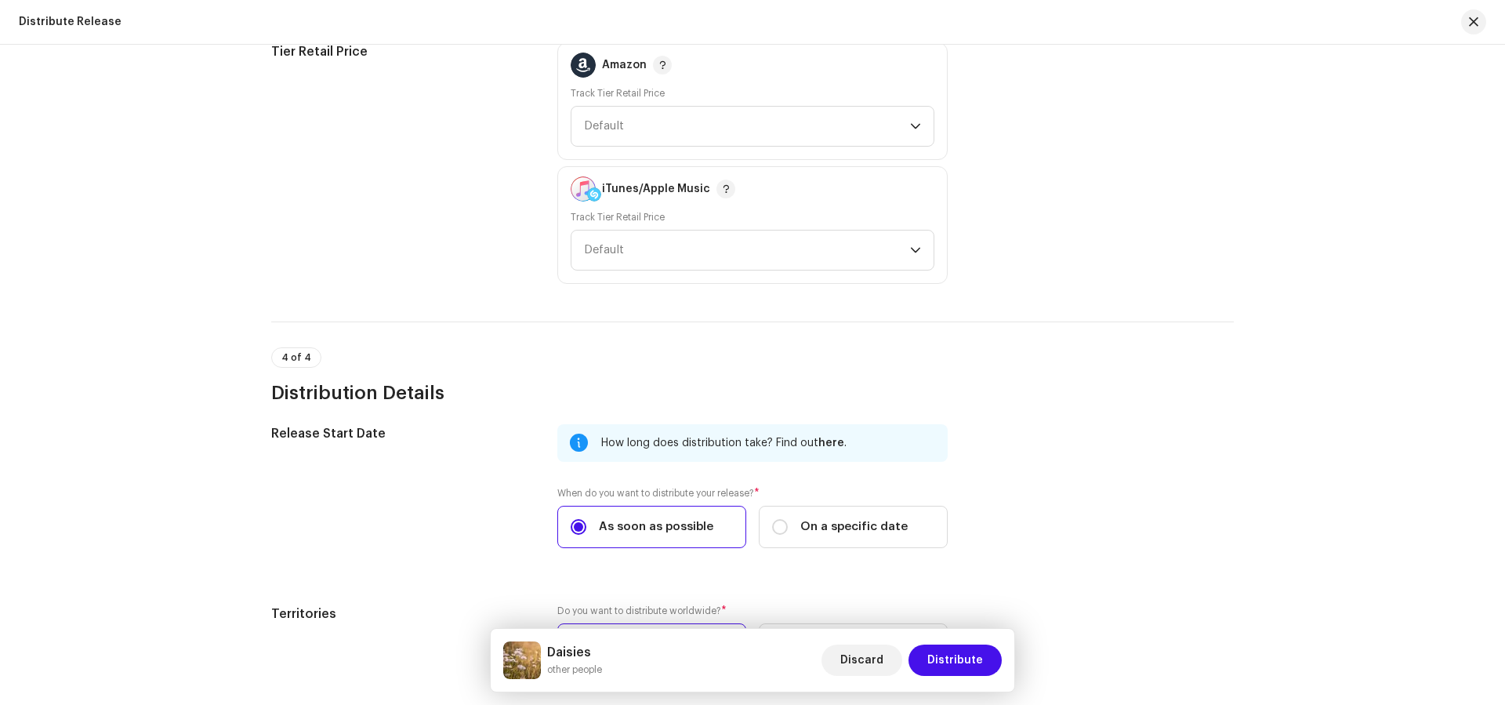
scroll to position [2345, 0]
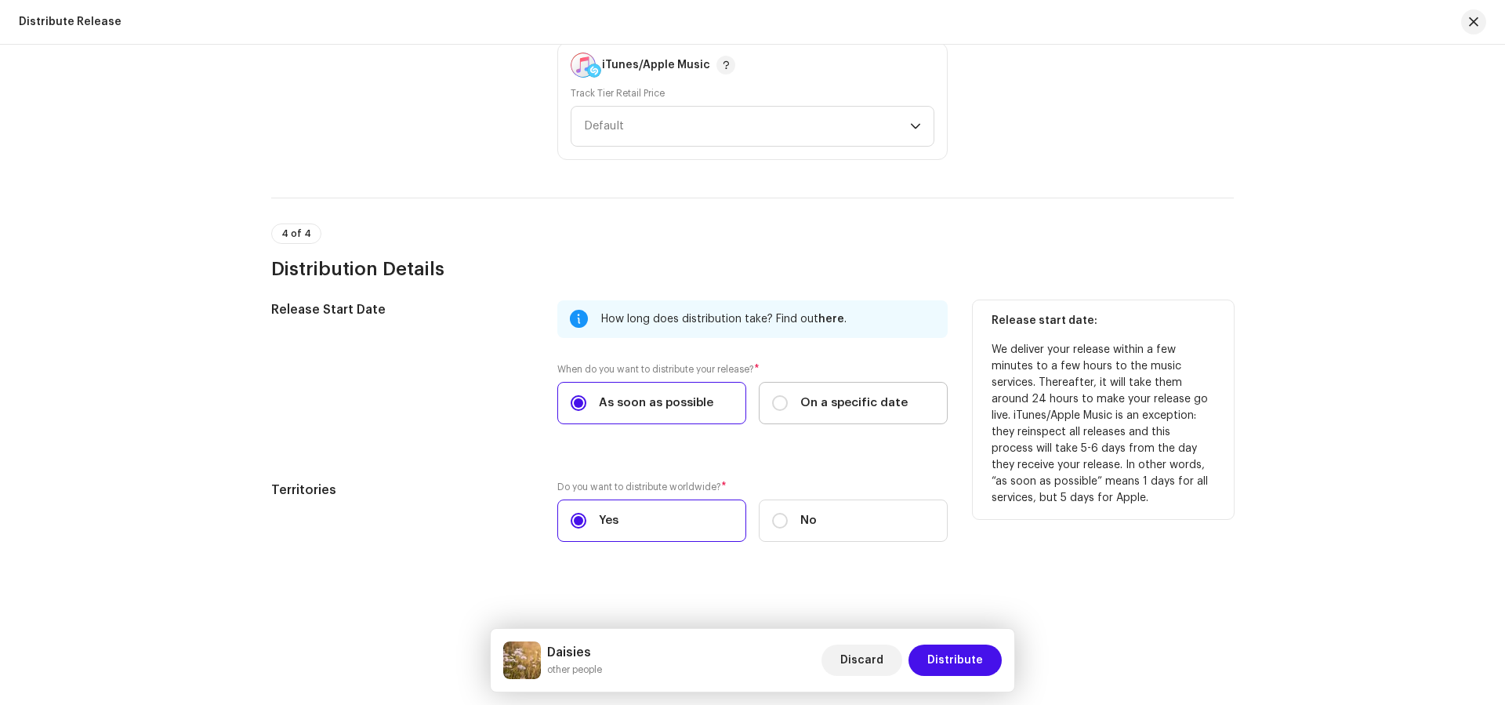
click at [864, 399] on span "On a specific date" at bounding box center [853, 402] width 107 height 17
click at [788, 399] on input "On a specific date" at bounding box center [780, 403] width 16 height 16
radio input "true"
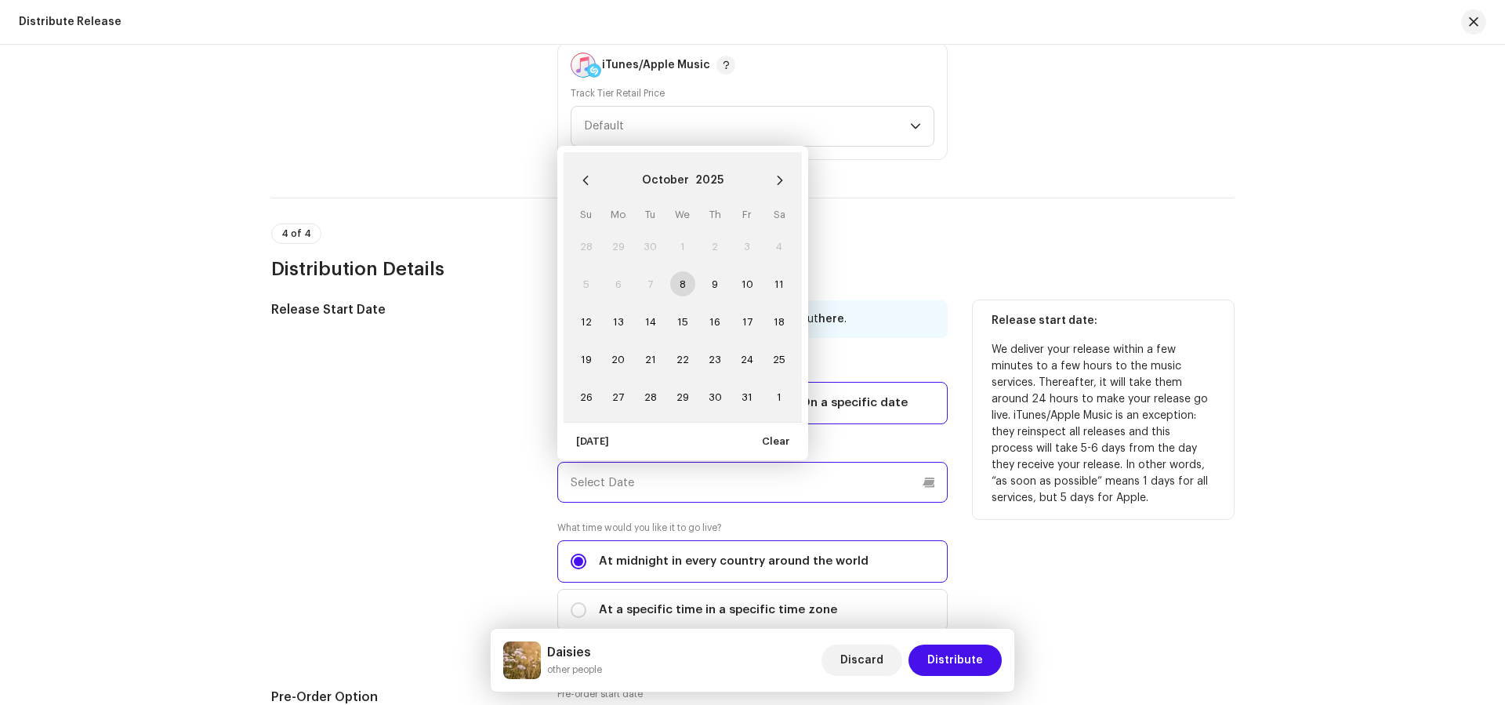
drag, startPoint x: 792, startPoint y: 459, endPoint x: 791, endPoint y: 447, distance: 11.9
click at [792, 462] on input "text" at bounding box center [752, 482] width 390 height 41
click at [781, 177] on icon "Next Month" at bounding box center [779, 180] width 11 height 11
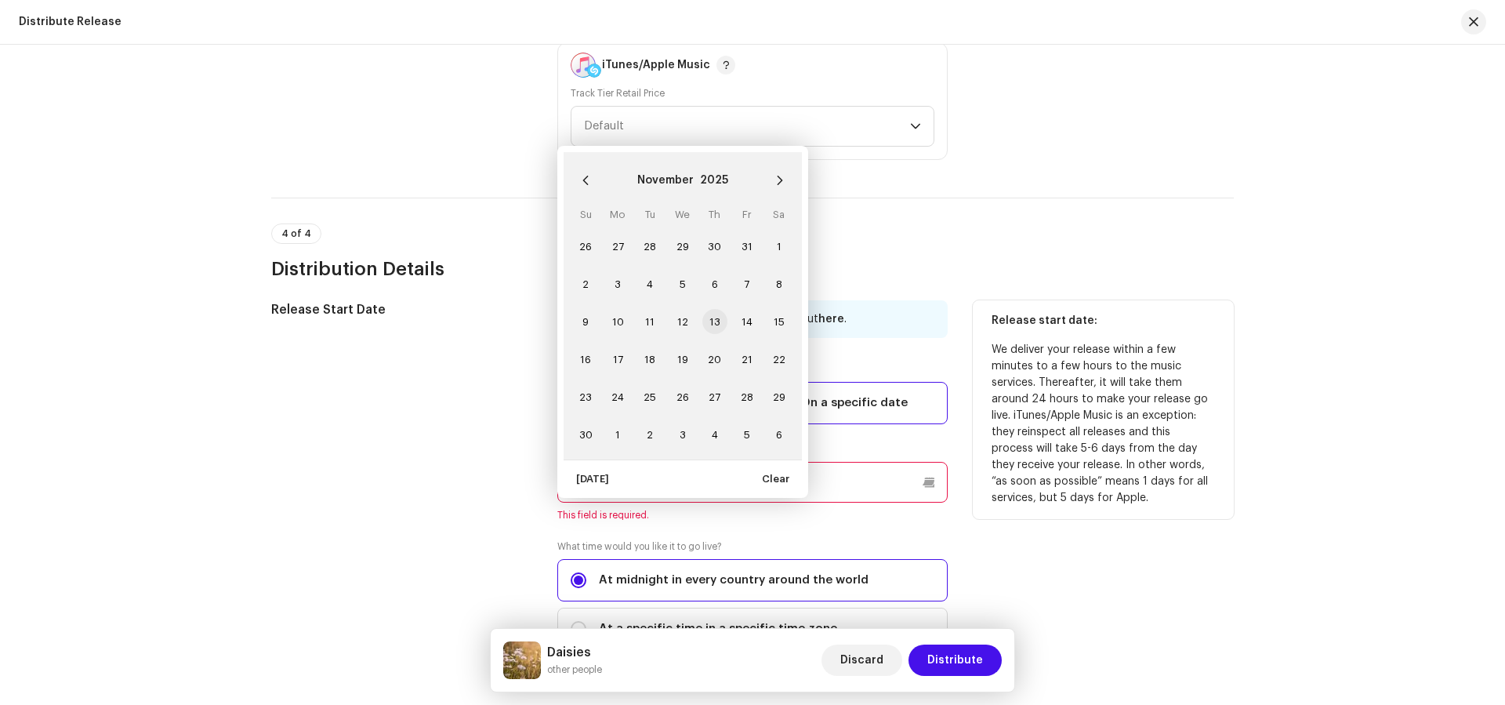
click at [718, 313] on span "13" at bounding box center [714, 321] width 25 height 25
type input "[DATE]"
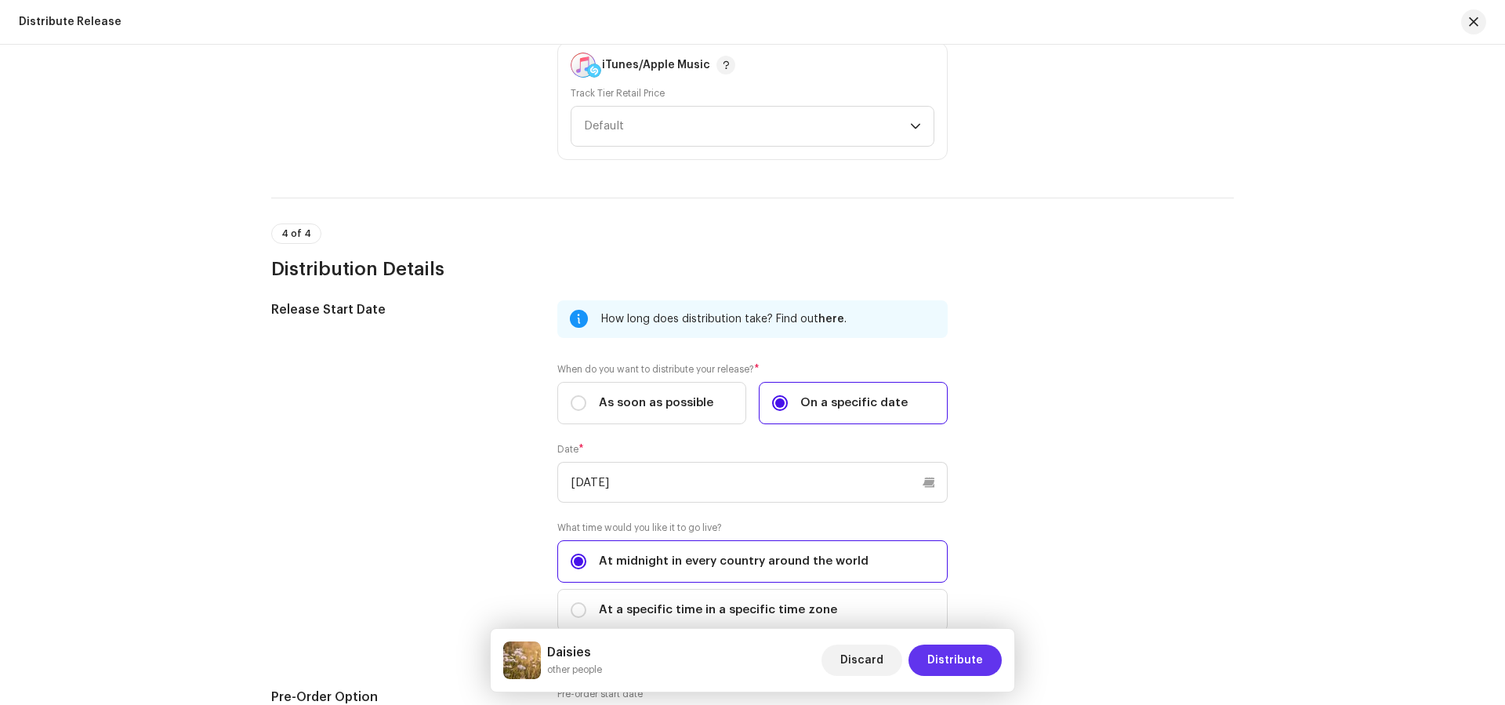
click at [944, 651] on span "Distribute" at bounding box center [955, 659] width 56 height 31
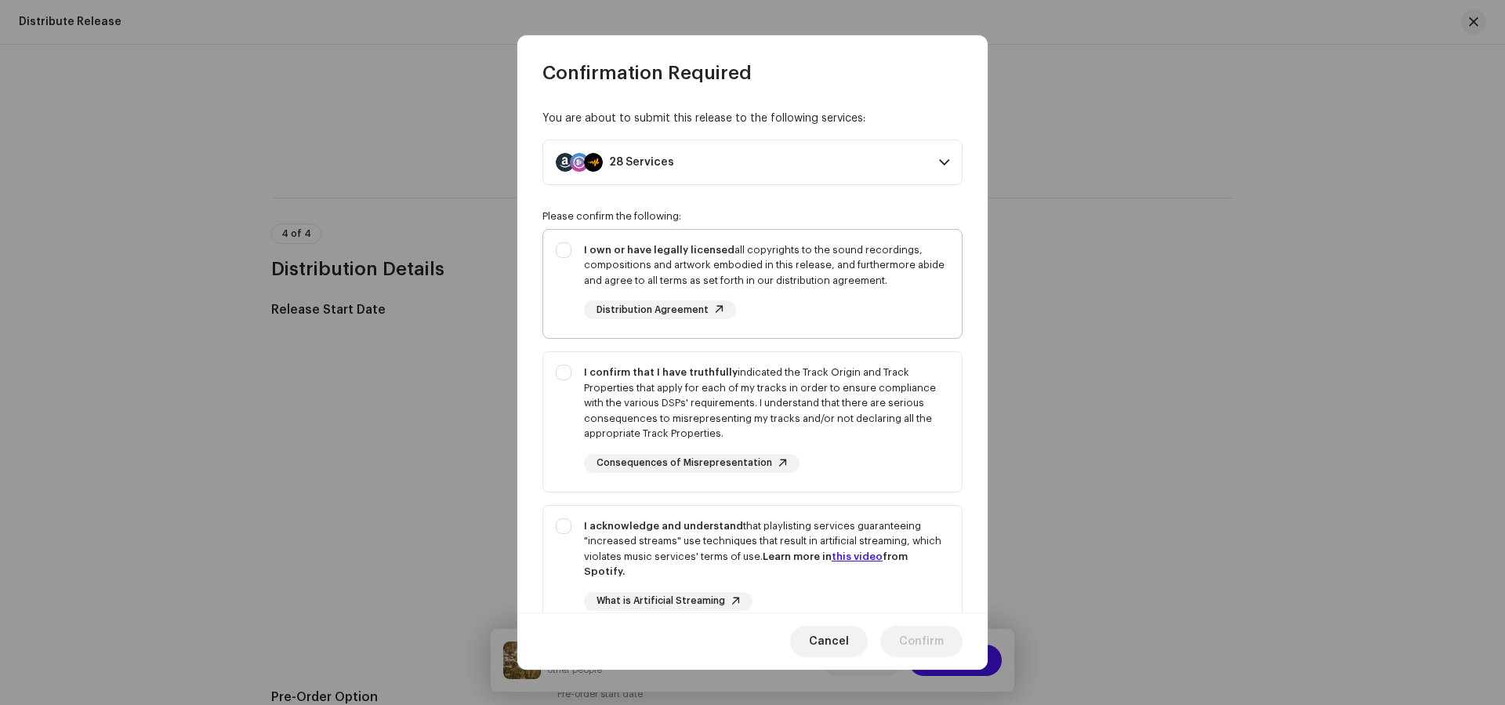
click at [878, 267] on div "I own or have legally licensed all copyrights to the sound recordings, composit…" at bounding box center [766, 265] width 365 height 46
checkbox input "true"
drag, startPoint x: 889, startPoint y: 441, endPoint x: 898, endPoint y: 503, distance: 62.5
click at [889, 442] on div "I confirm that I have truthfully indicated the Track Origin and Track Propertie…" at bounding box center [766, 418] width 365 height 108
checkbox input "true"
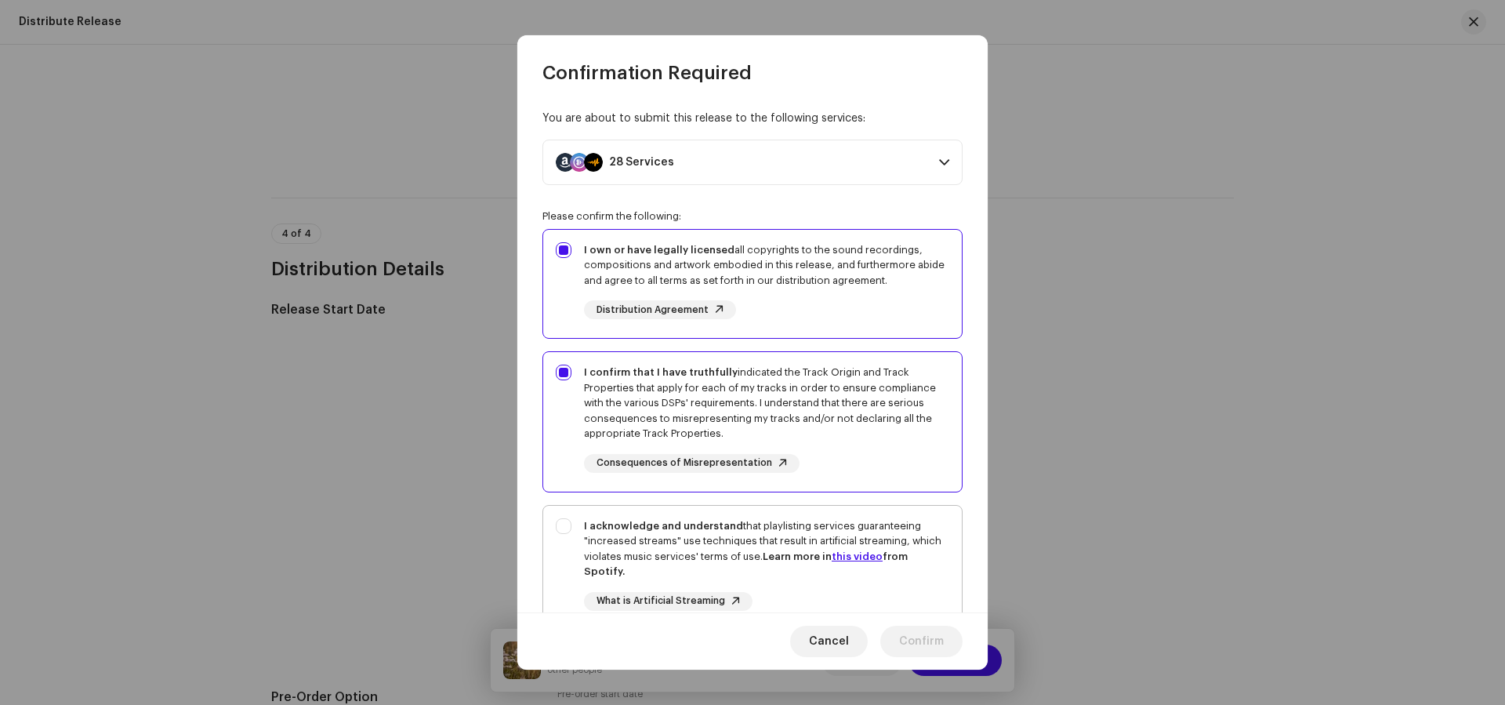
click at [903, 530] on div "I acknowledge and understand that playlisting services guaranteeing "increased …" at bounding box center [766, 548] width 365 height 61
checkbox input "true"
click at [948, 643] on button "Confirm" at bounding box center [921, 640] width 82 height 31
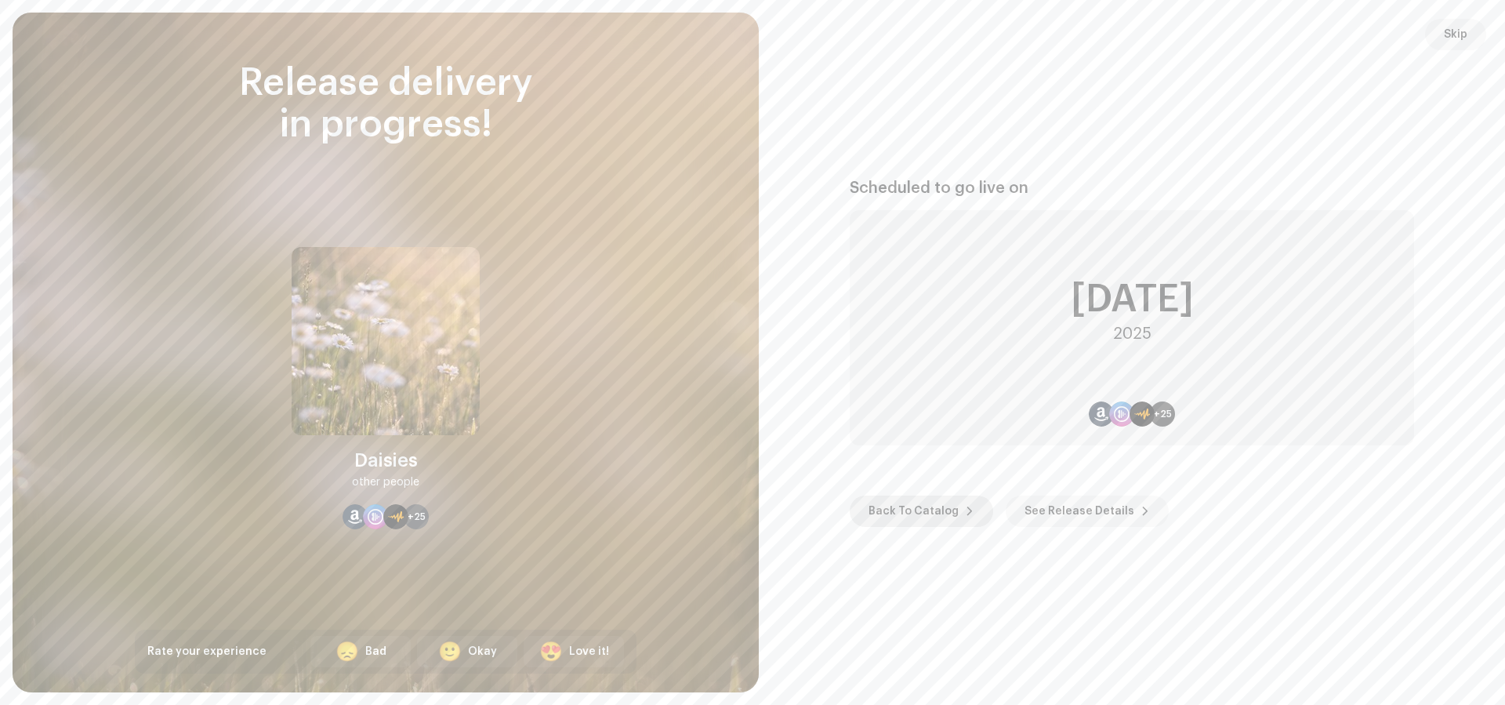
click at [933, 501] on span "Back To Catalog" at bounding box center [913, 510] width 90 height 31
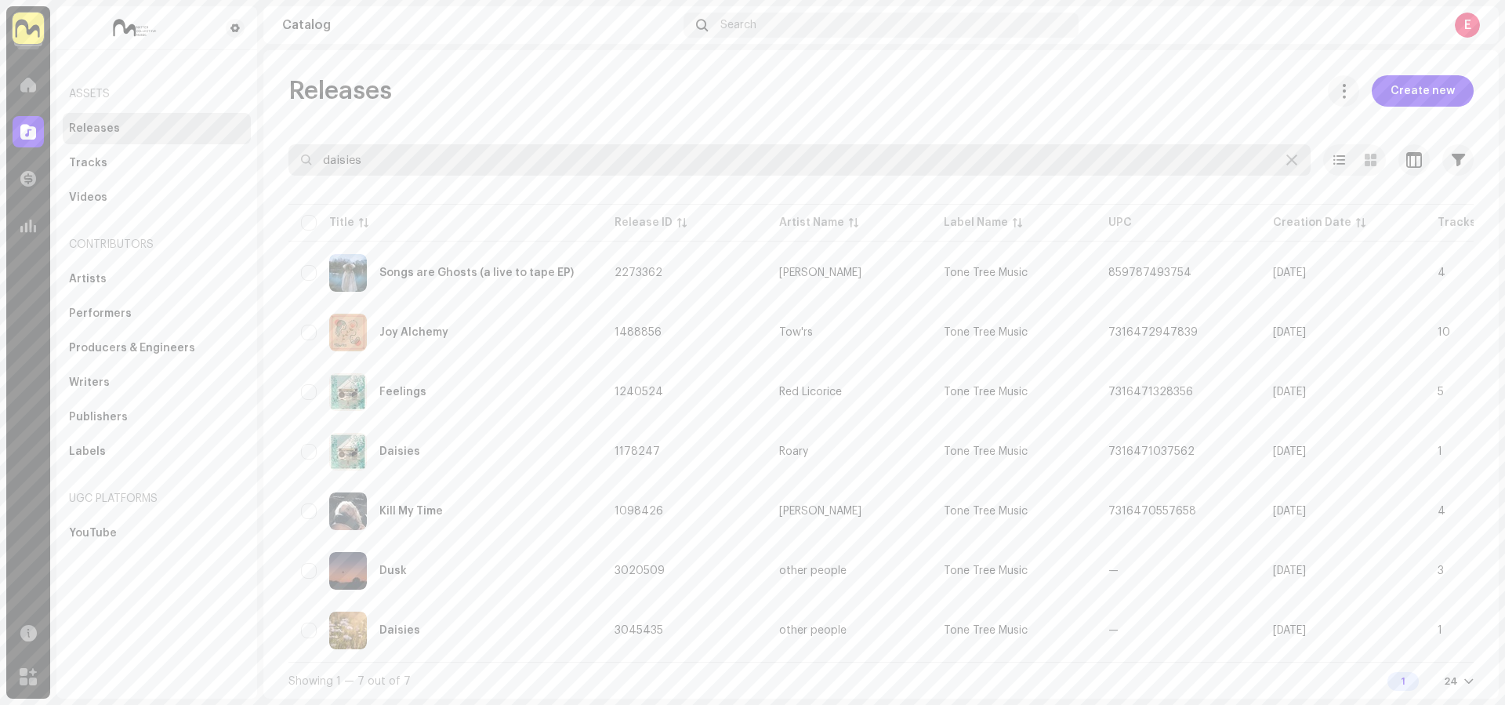
click at [428, 147] on input "daisies" at bounding box center [799, 159] width 1022 height 31
click at [436, 163] on input "daisies" at bounding box center [799, 159] width 1022 height 31
click at [435, 161] on input "daisies" at bounding box center [799, 159] width 1022 height 31
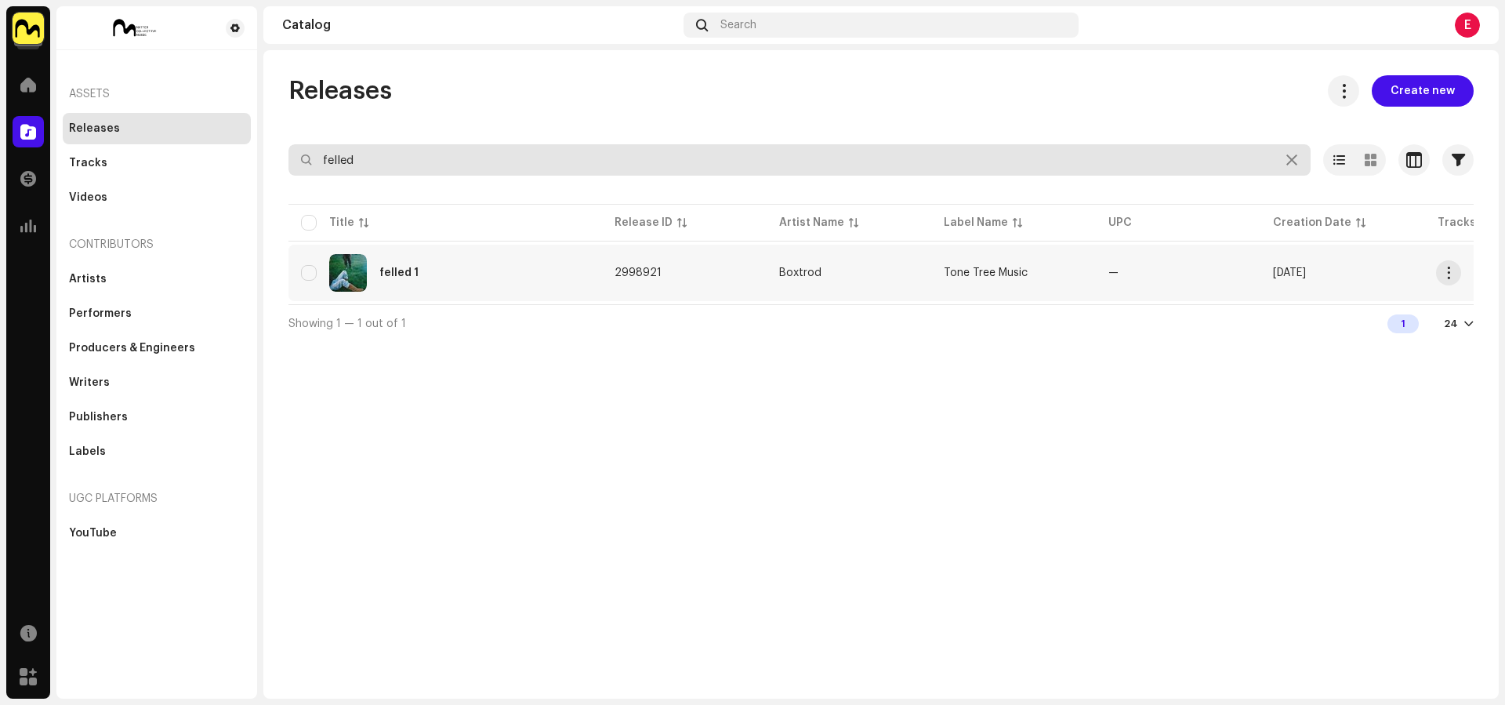
type input "felled"
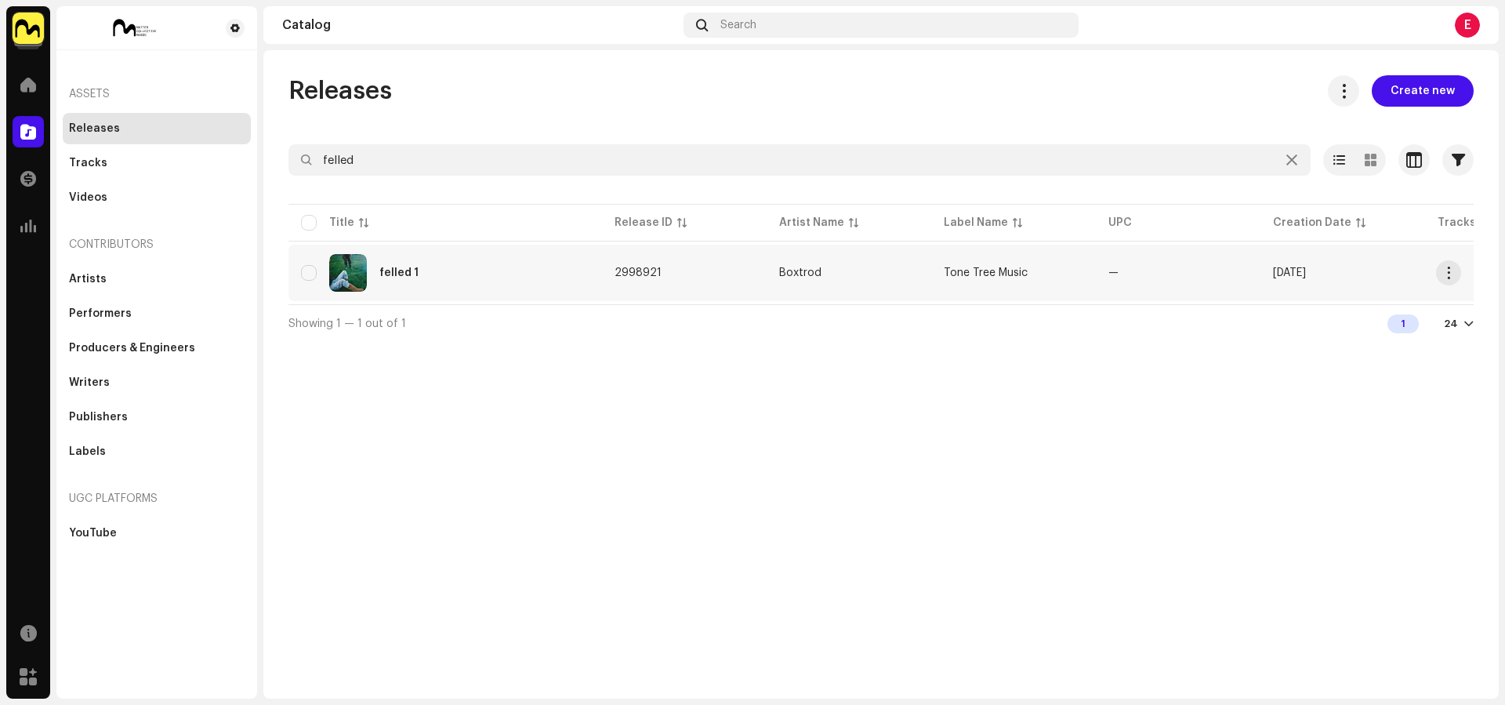
click at [499, 284] on div "felled 1" at bounding box center [445, 273] width 288 height 38
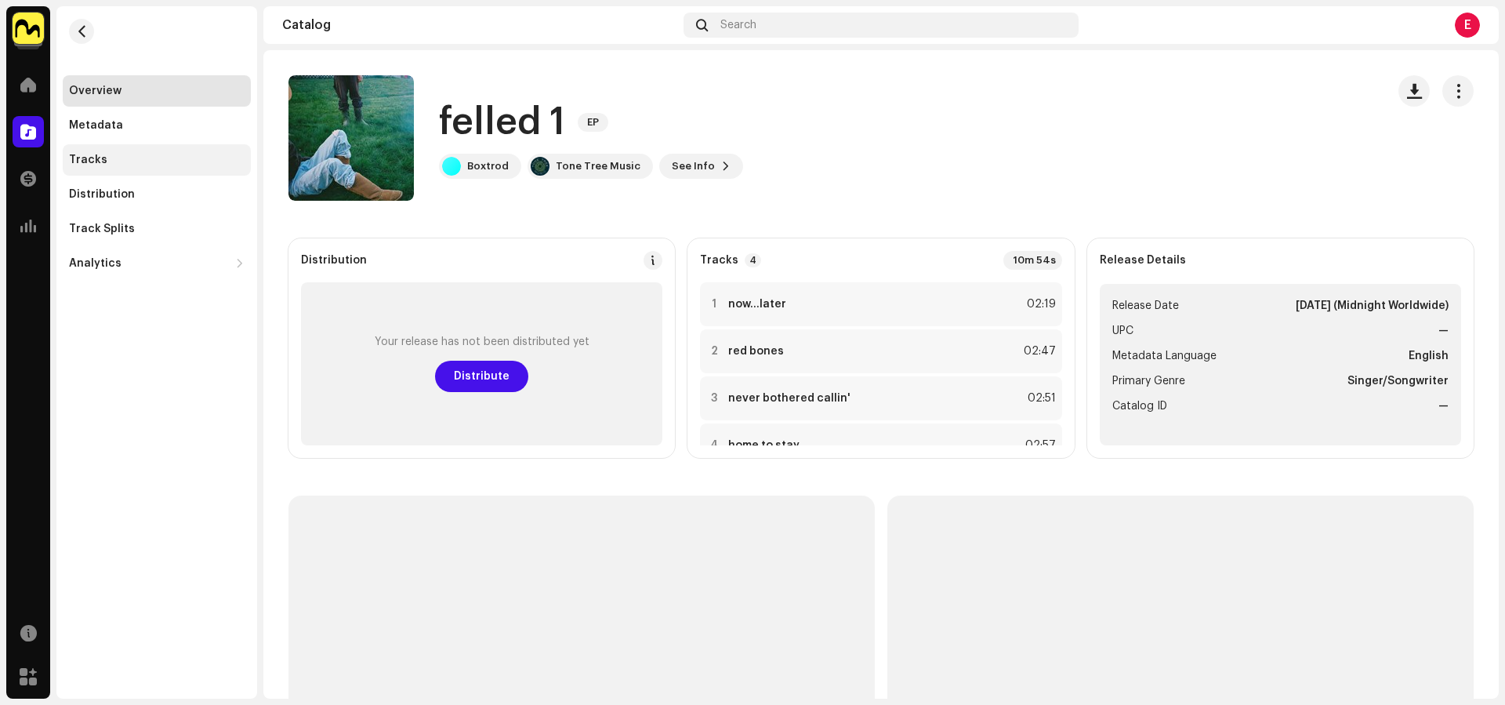
click at [110, 158] on div "Tracks" at bounding box center [157, 160] width 176 height 13
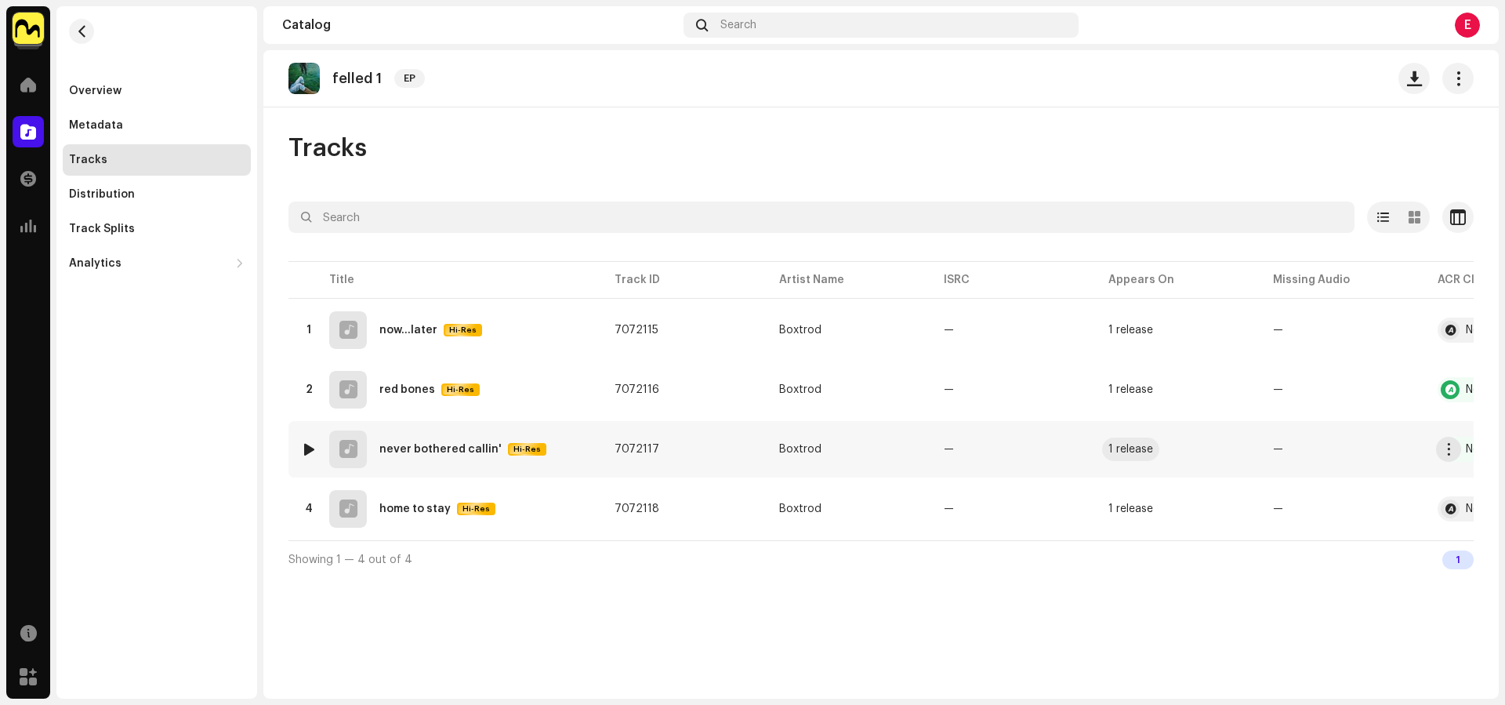
click at [1136, 452] on div "1 release" at bounding box center [1130, 449] width 45 height 11
click at [29, 25] on img at bounding box center [28, 28] width 31 height 31
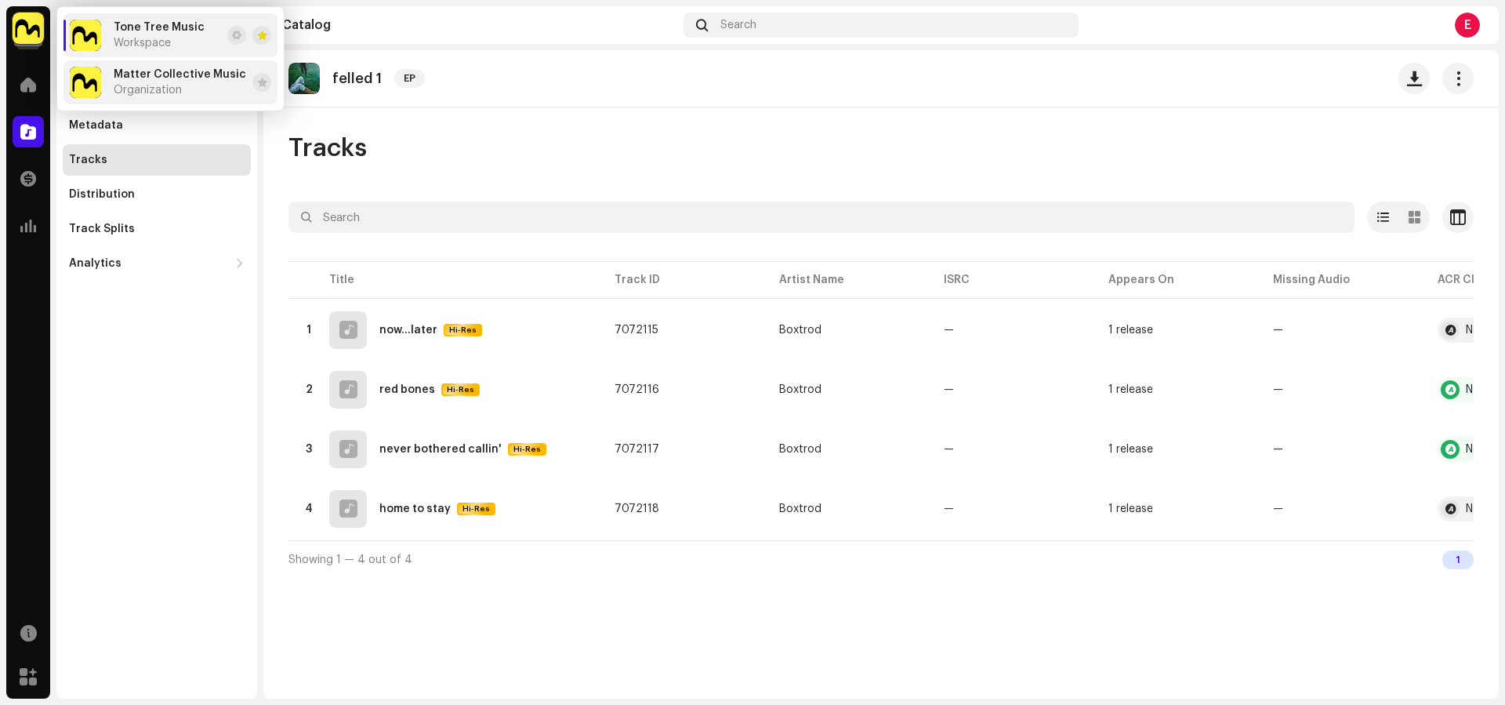
click at [168, 92] on span "Organization" at bounding box center [148, 90] width 68 height 13
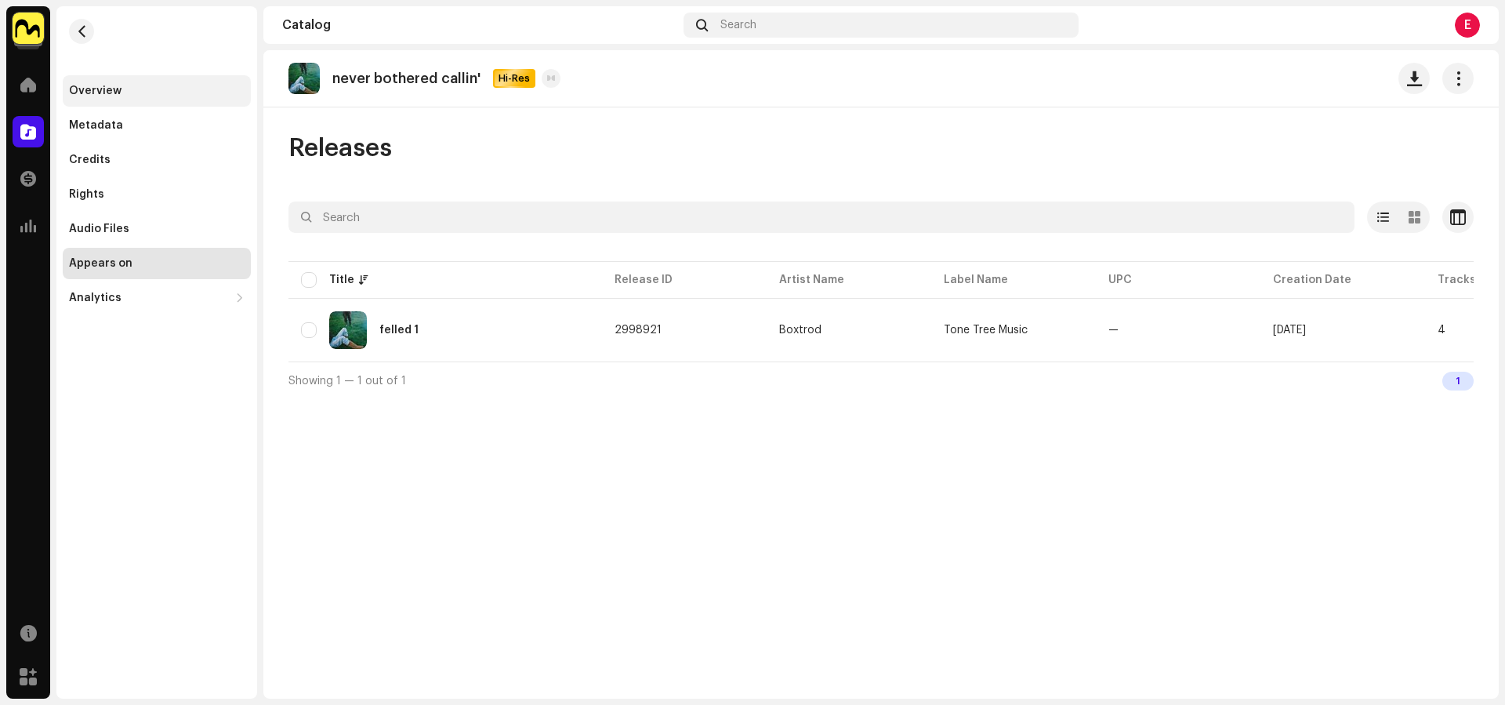
click at [71, 87] on div "Overview" at bounding box center [95, 91] width 53 height 13
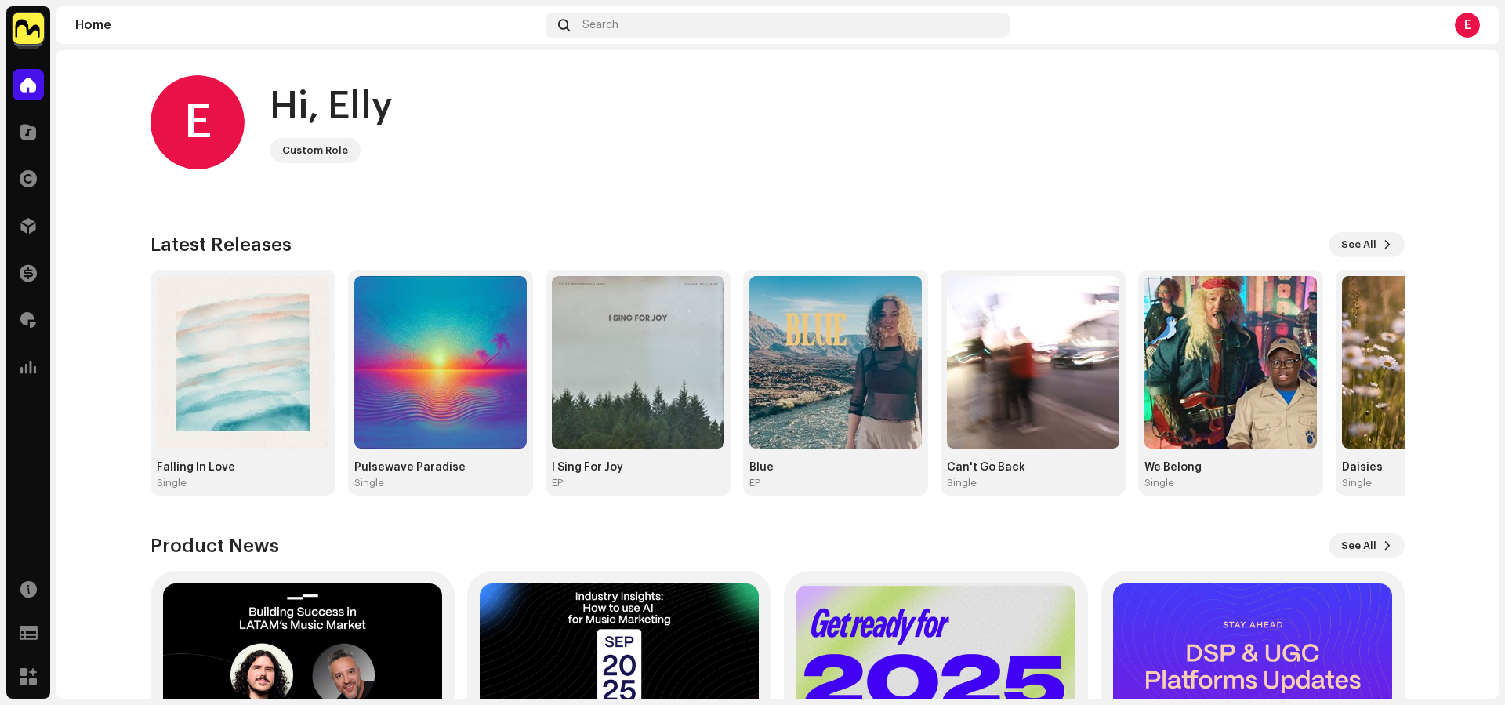
click at [21, 39] on img at bounding box center [28, 28] width 31 height 31
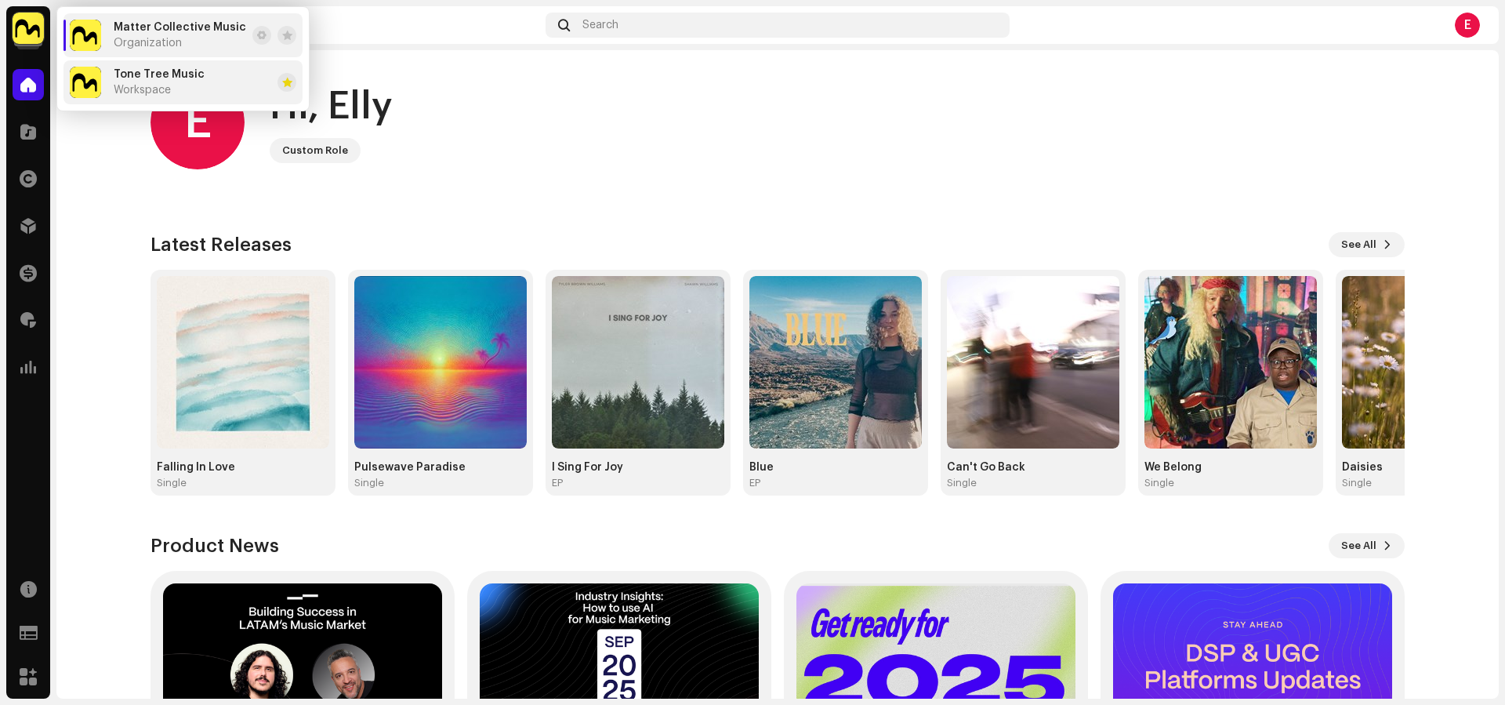
click at [182, 101] on li "Tone Tree Music Workspace" at bounding box center [182, 82] width 239 height 44
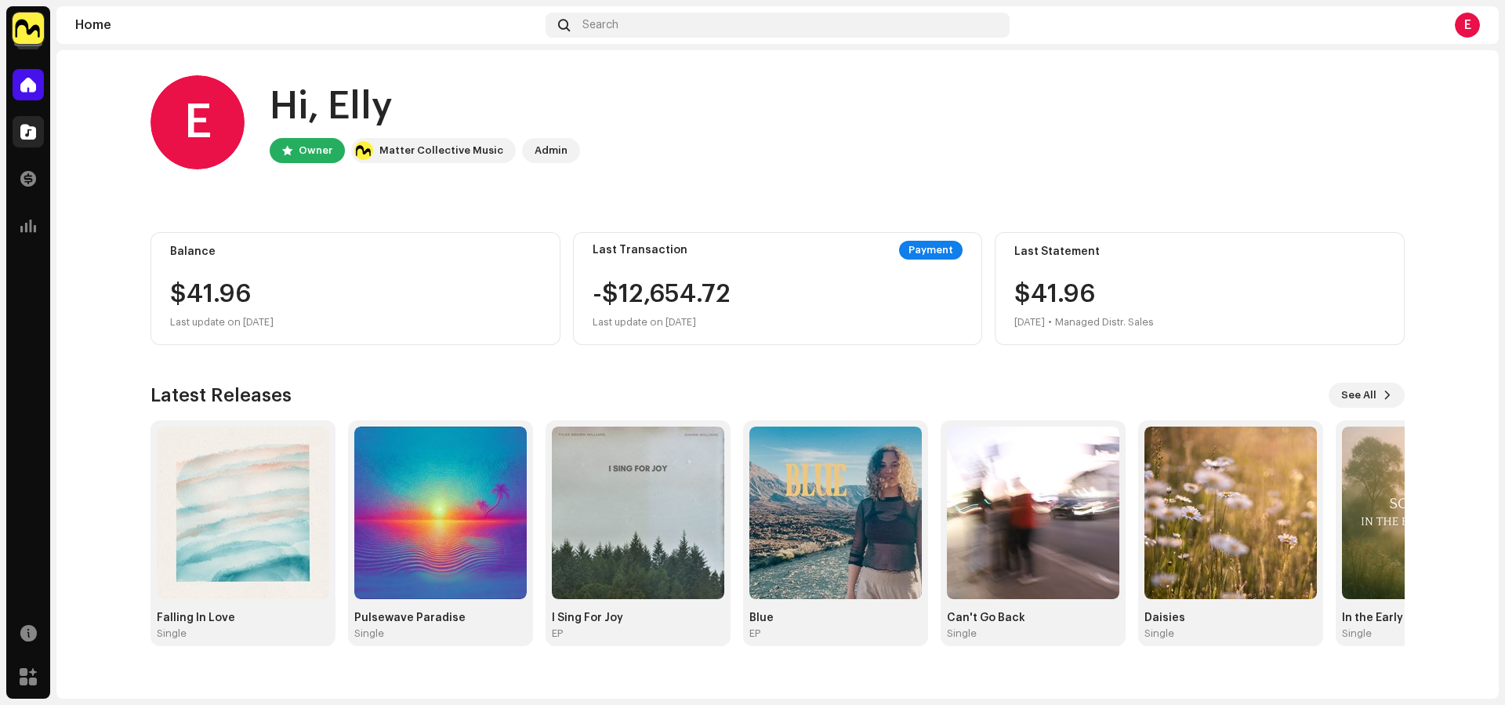
click at [41, 132] on div at bounding box center [28, 131] width 31 height 31
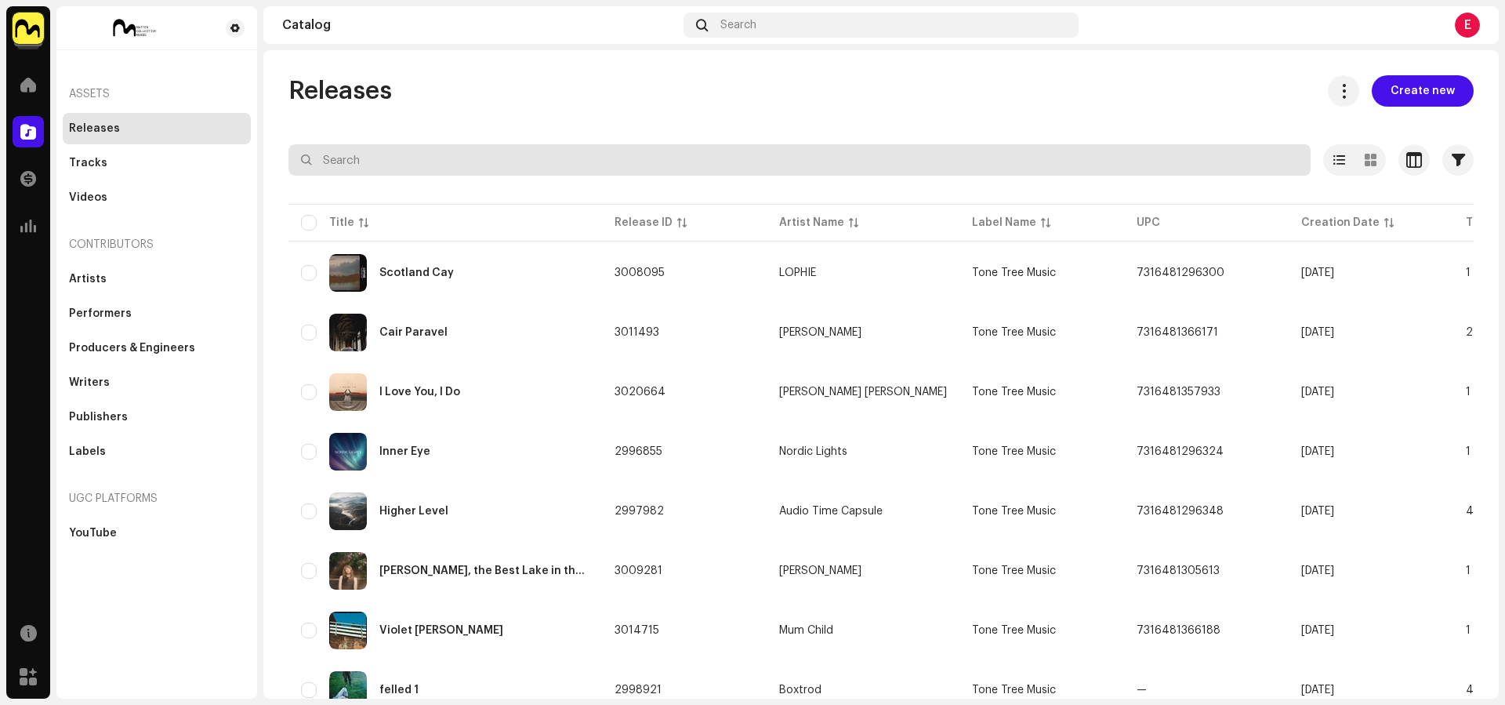
click at [478, 153] on input "text" at bounding box center [799, 159] width 1022 height 31
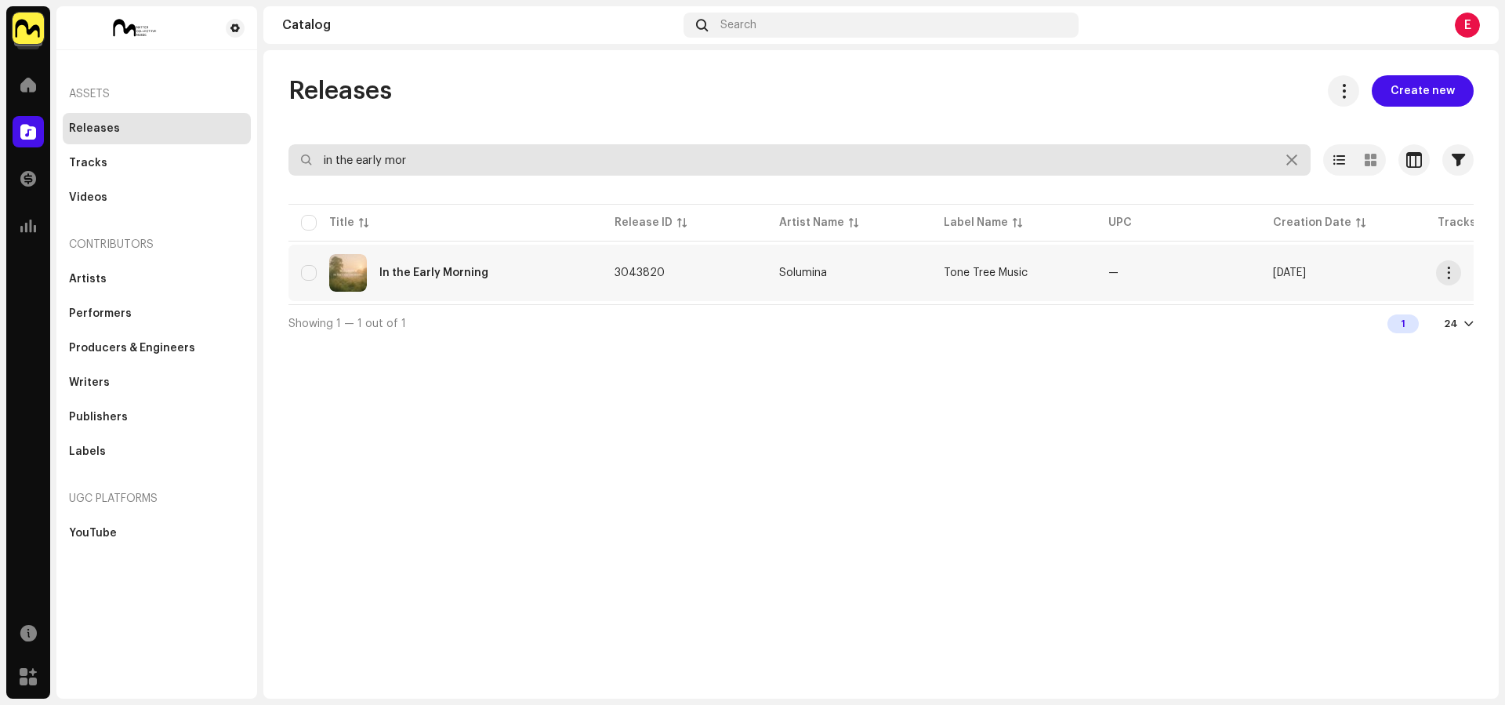
type input "in the early mor"
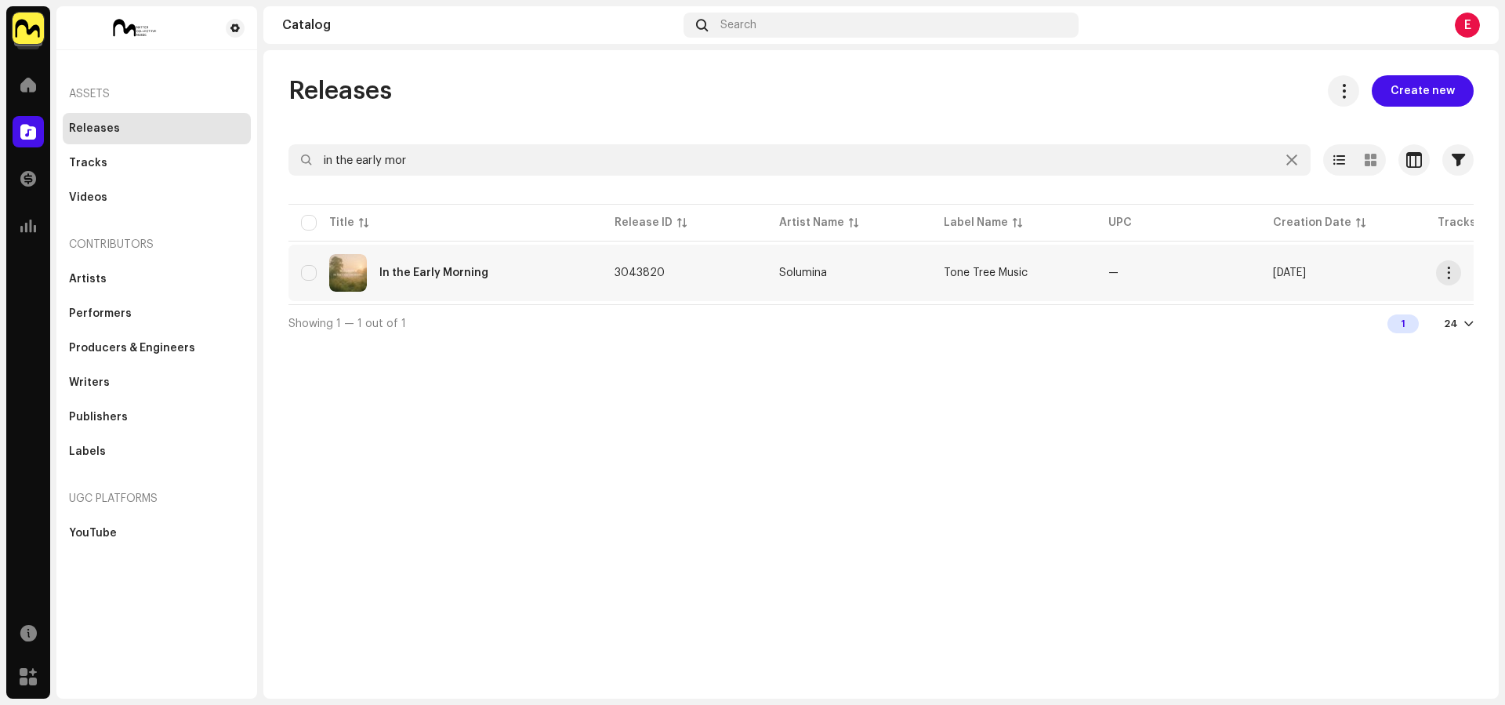
click at [542, 259] on div "In the Early Morning" at bounding box center [445, 273] width 288 height 38
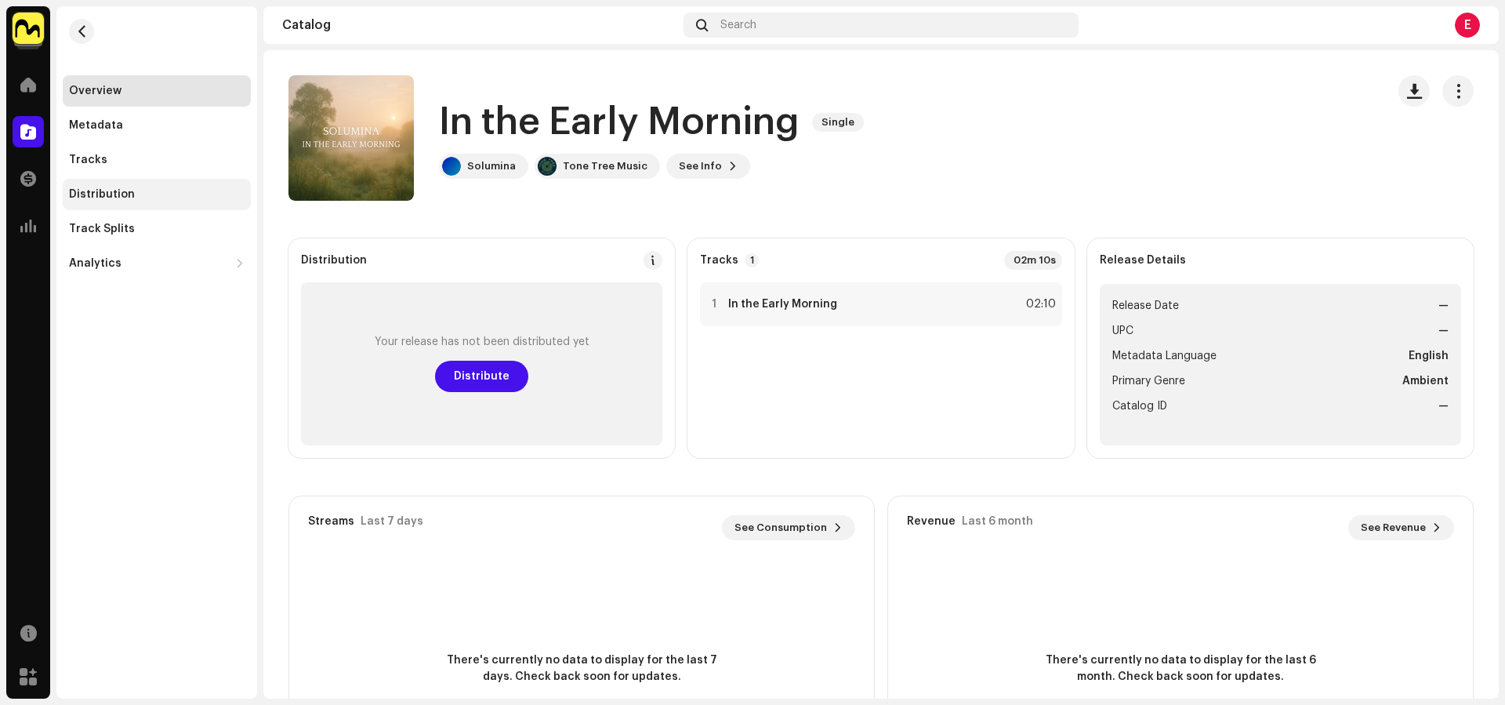
click at [141, 188] on div "Distribution" at bounding box center [157, 194] width 176 height 13
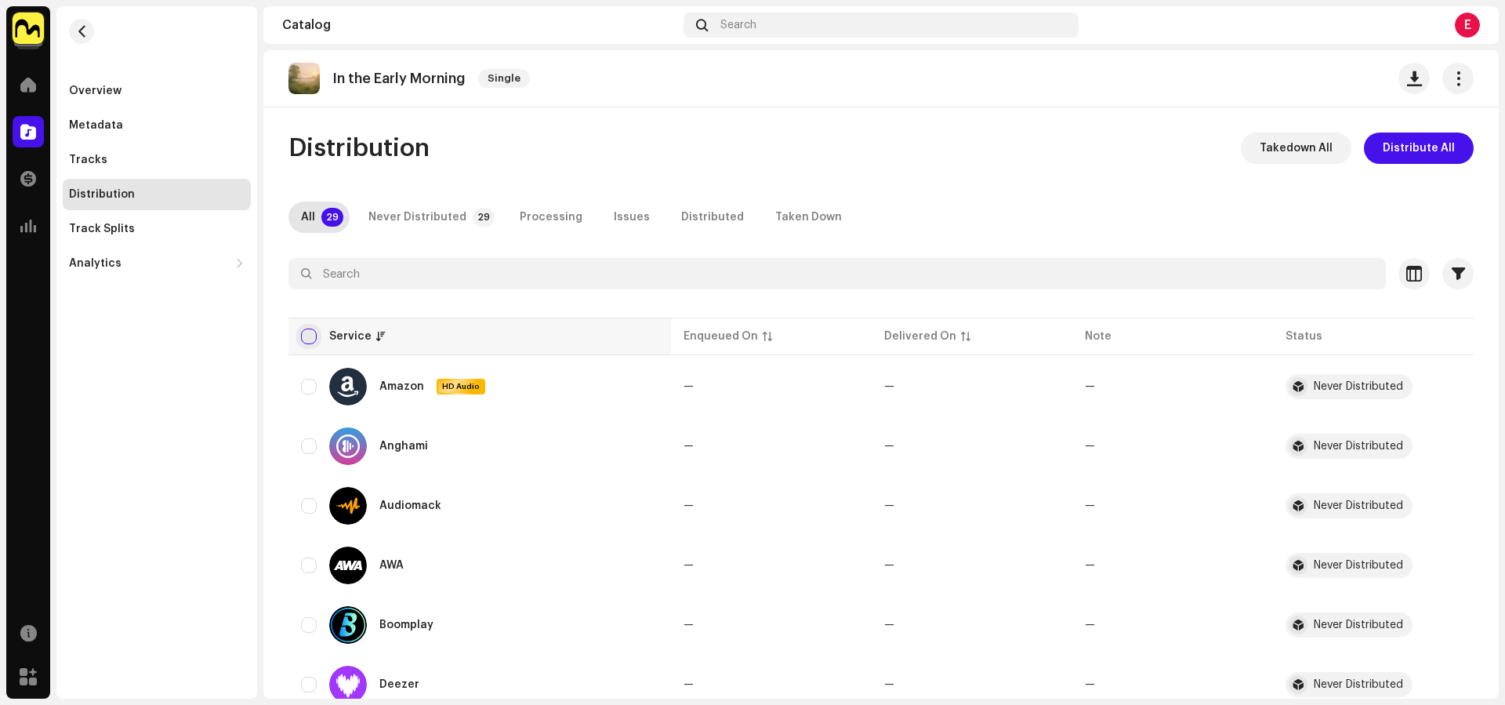
click at [308, 336] on input "checkbox" at bounding box center [309, 336] width 16 height 16
checkbox input "true"
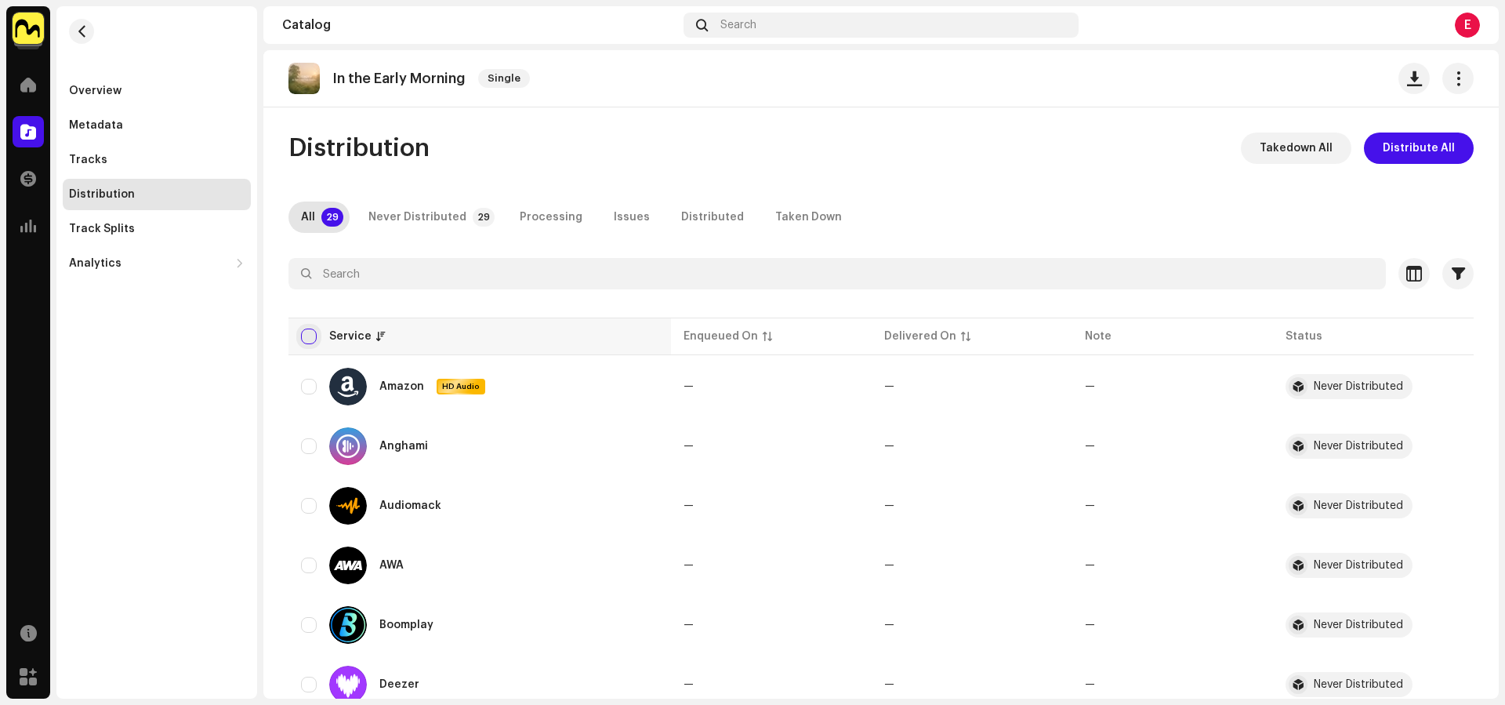
checkbox input "true"
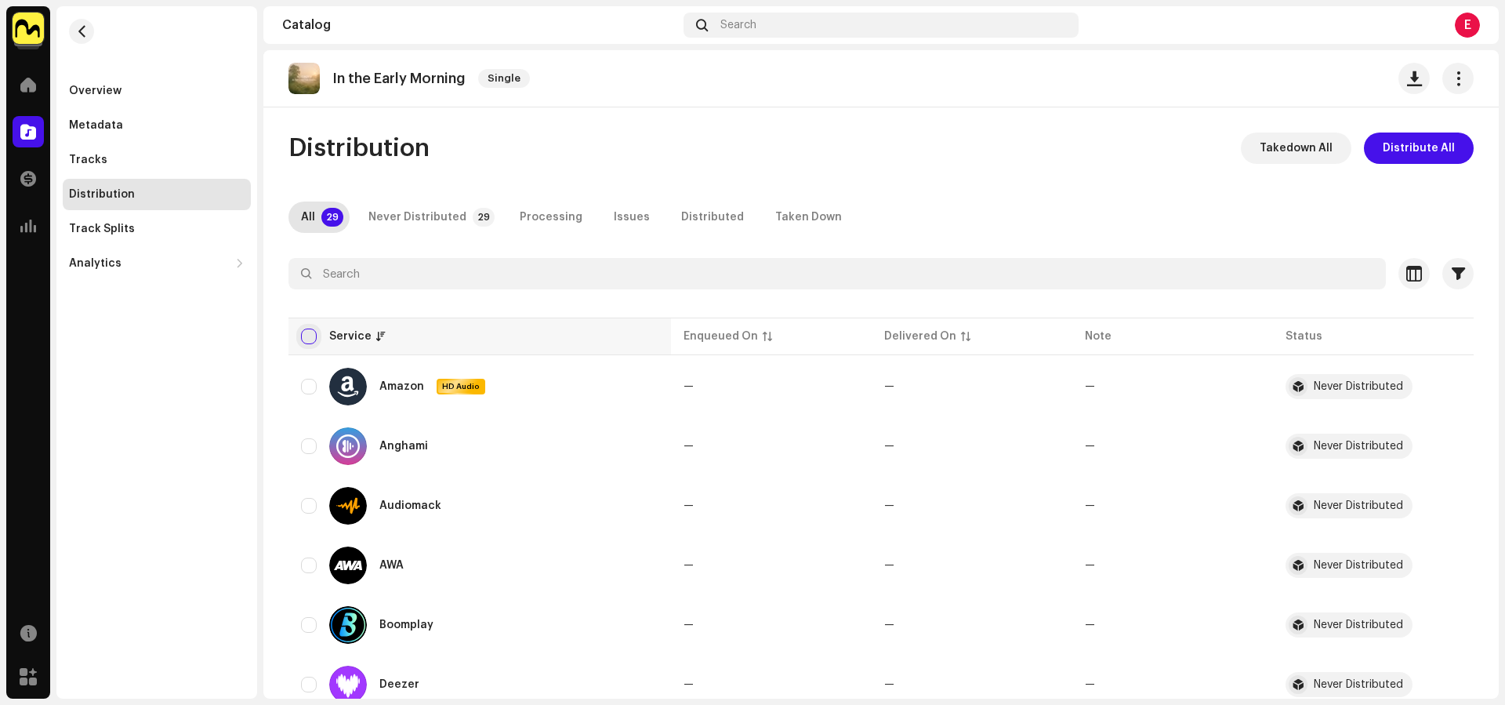
checkbox input "true"
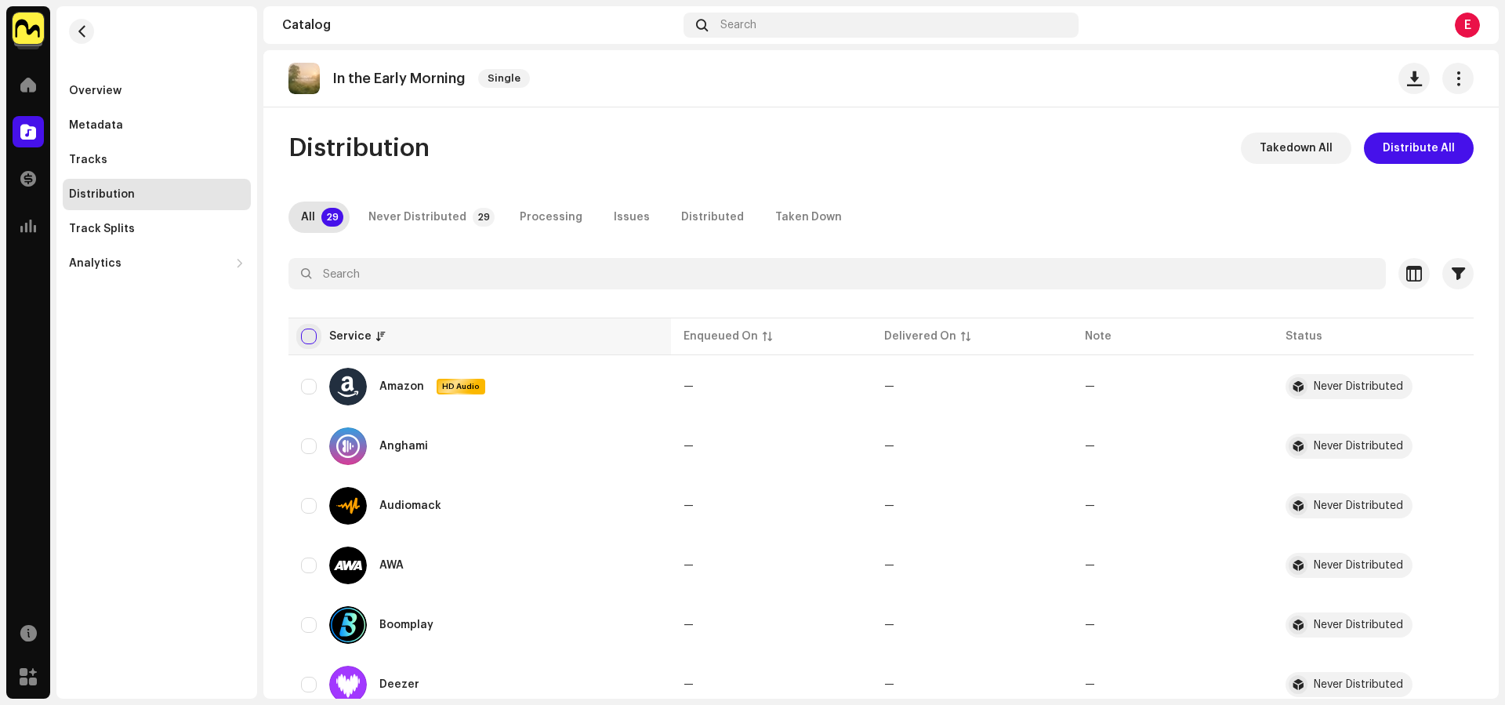
checkbox input "true"
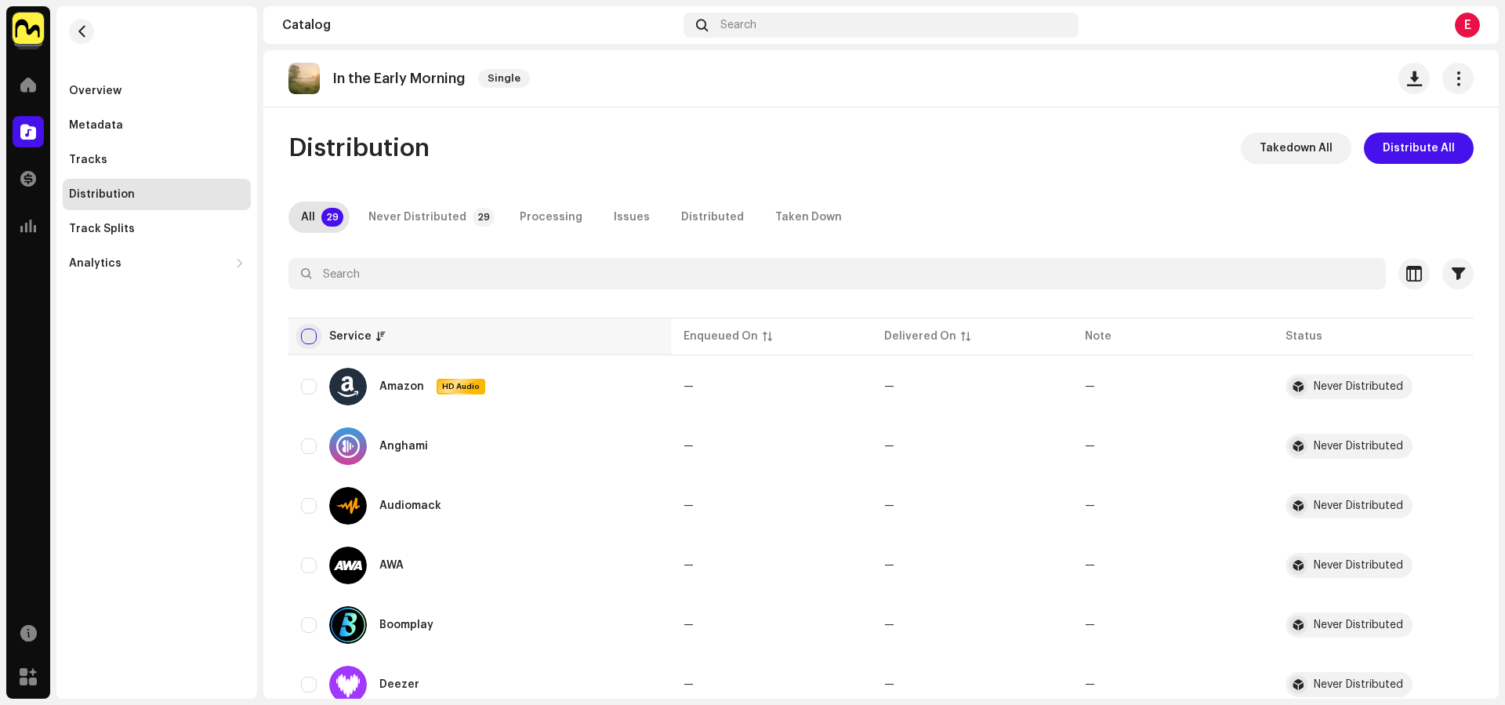
checkbox input "true"
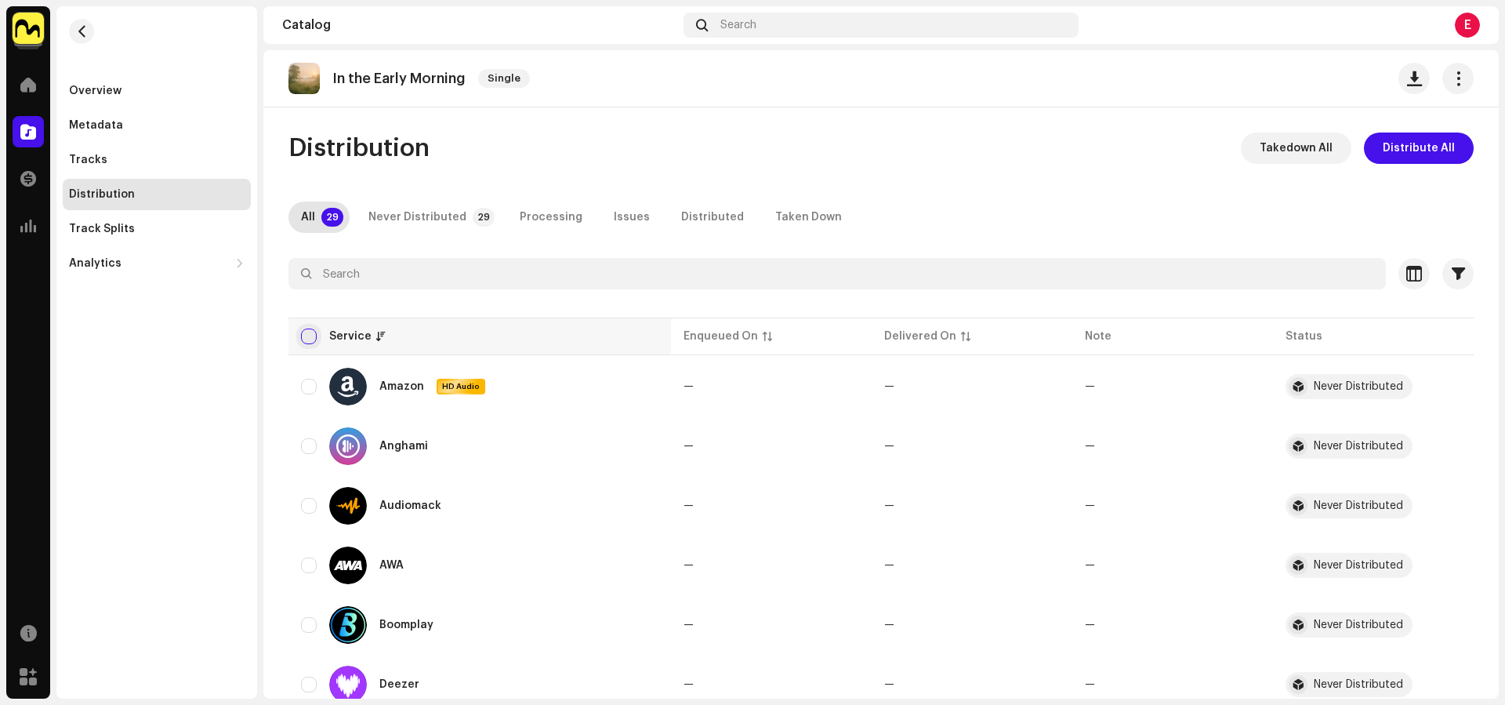
checkbox input "true"
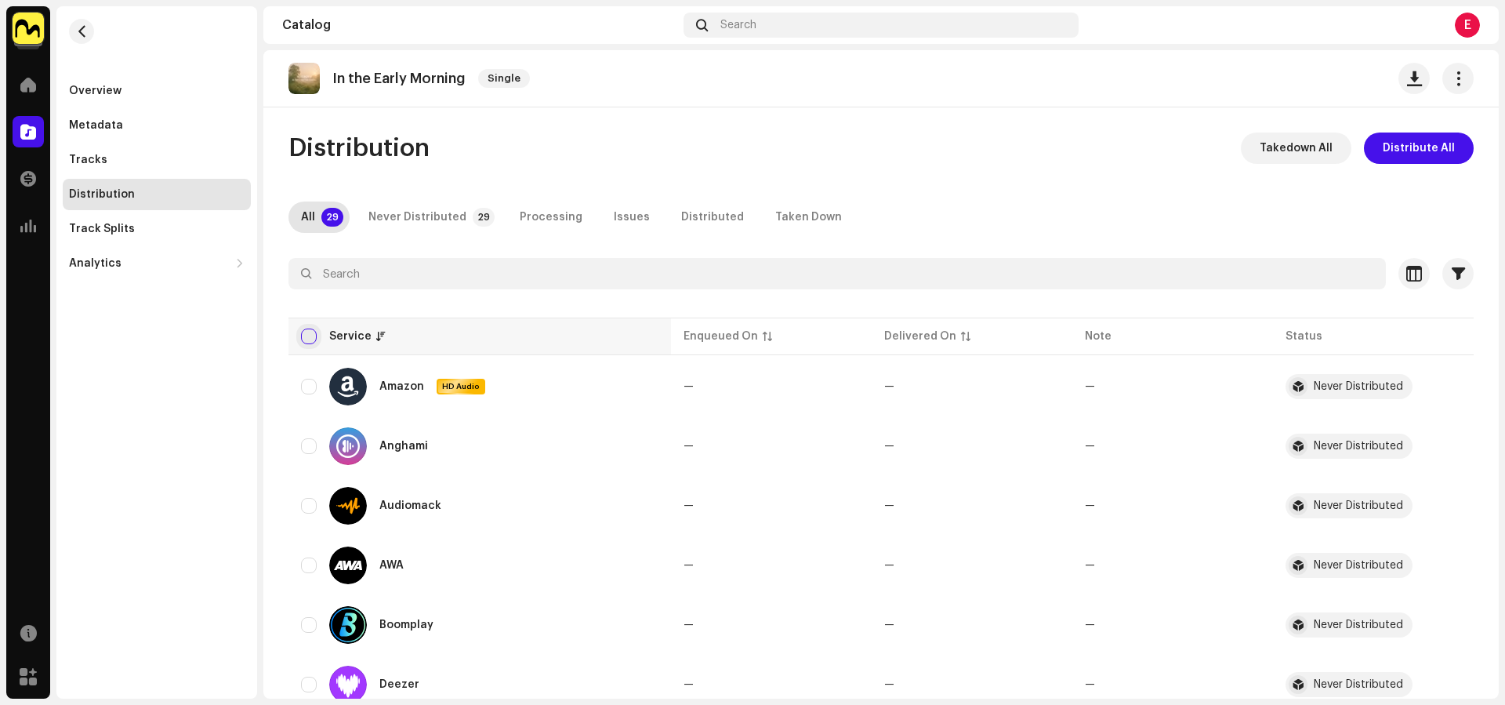
checkbox input "true"
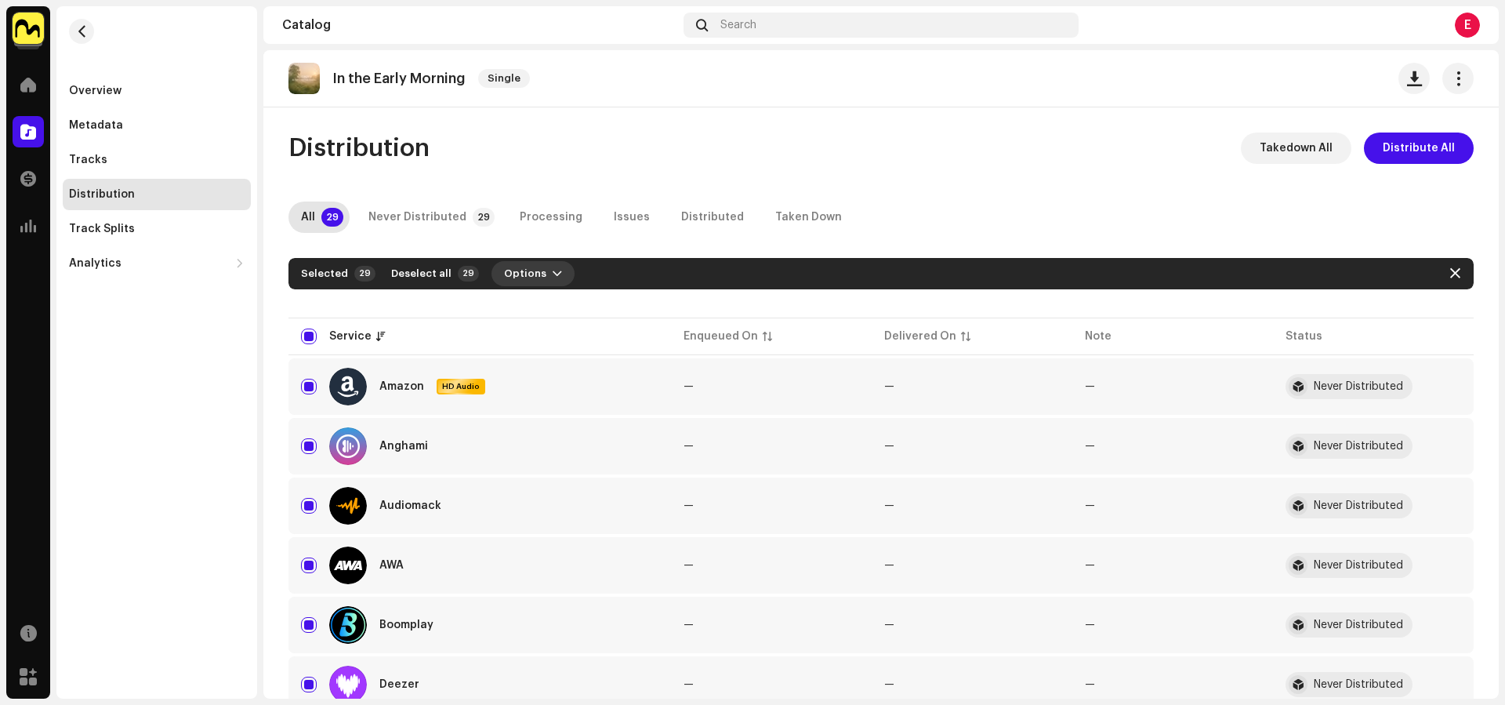
click at [504, 277] on span "Options" at bounding box center [525, 273] width 42 height 31
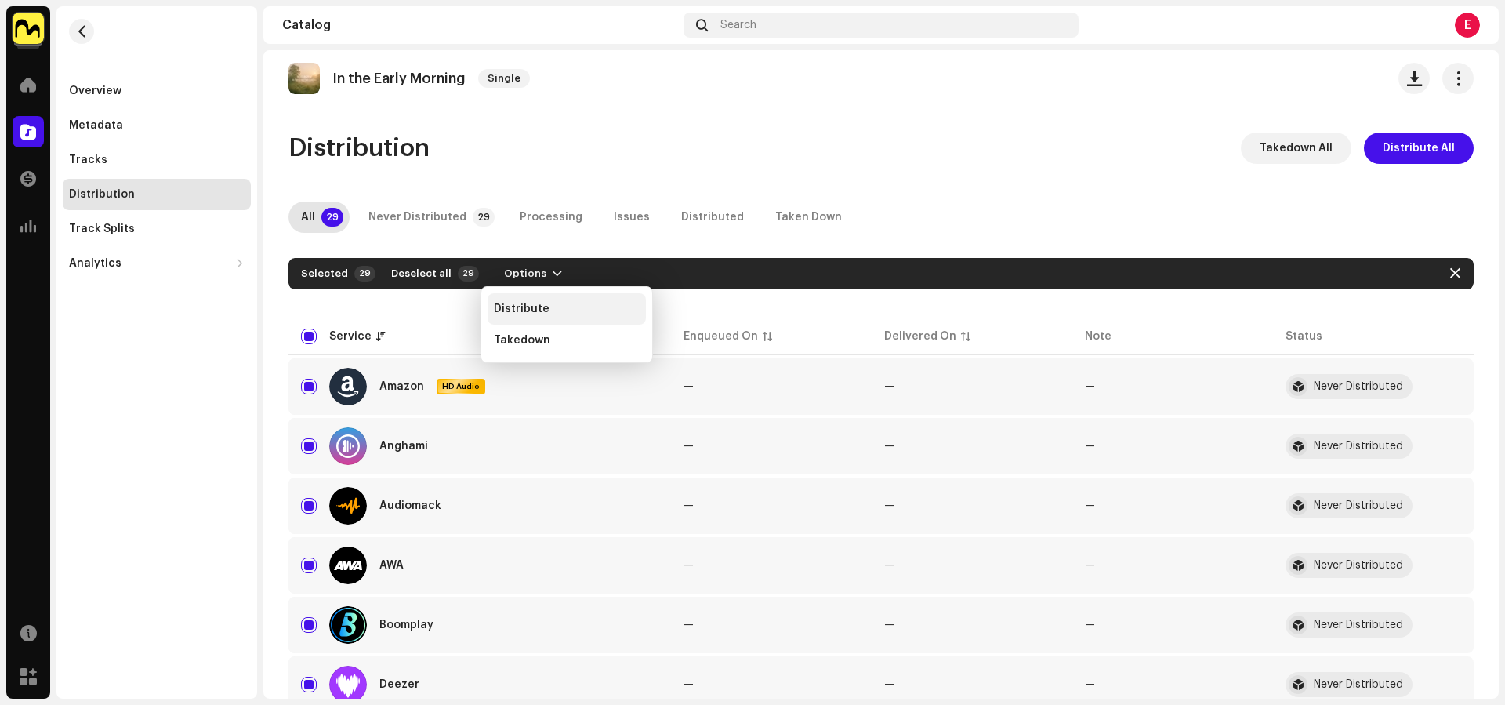
click at [527, 306] on span "Distribute" at bounding box center [522, 309] width 56 height 13
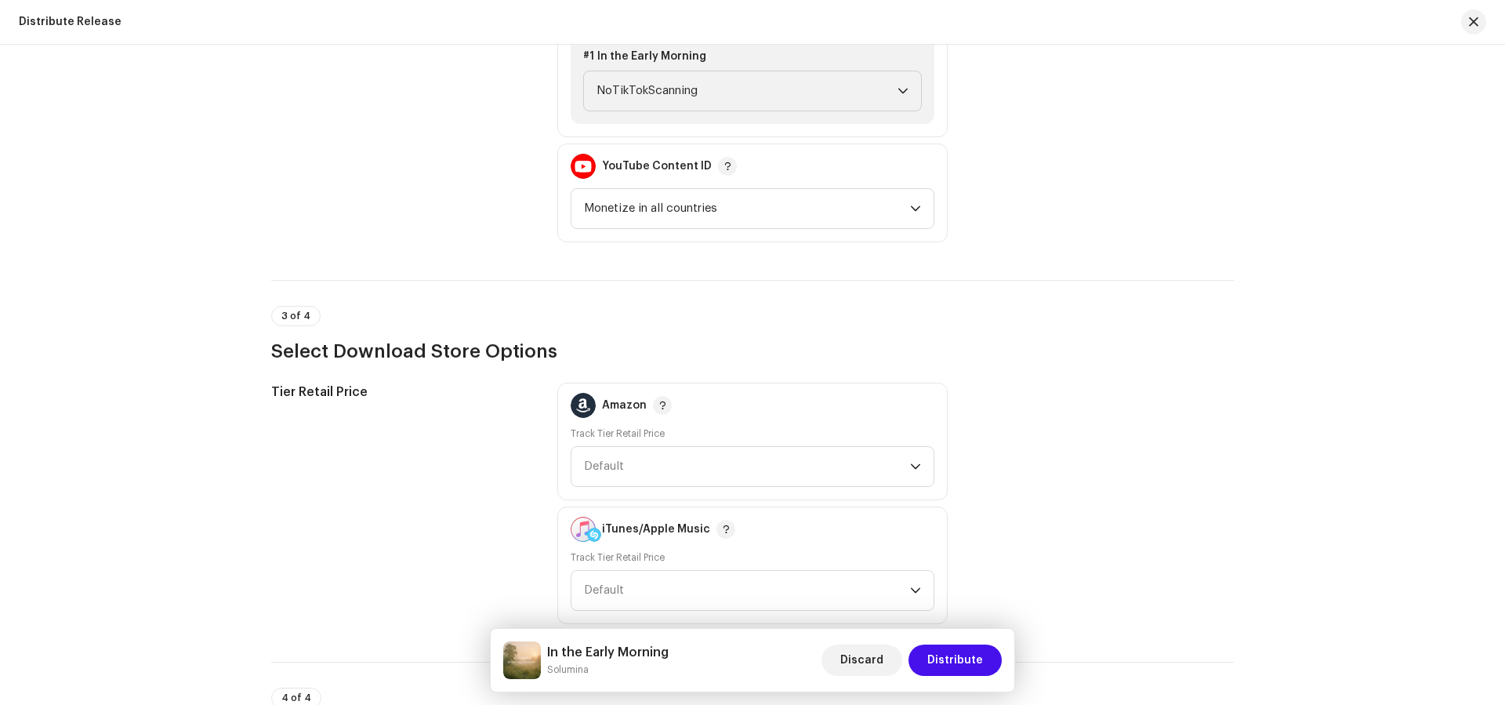
scroll to position [1806, 0]
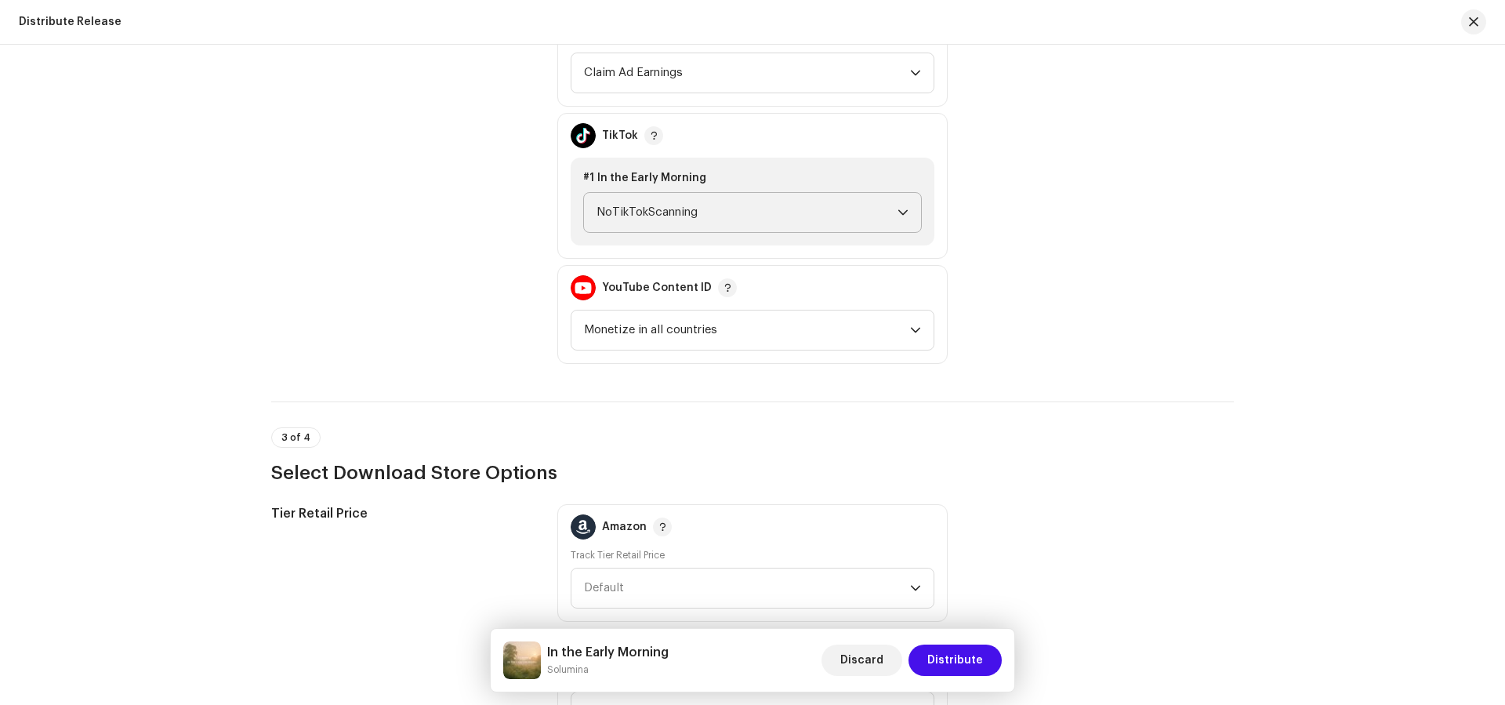
click at [673, 201] on span "NoTikTokScanning" at bounding box center [746, 212] width 301 height 39
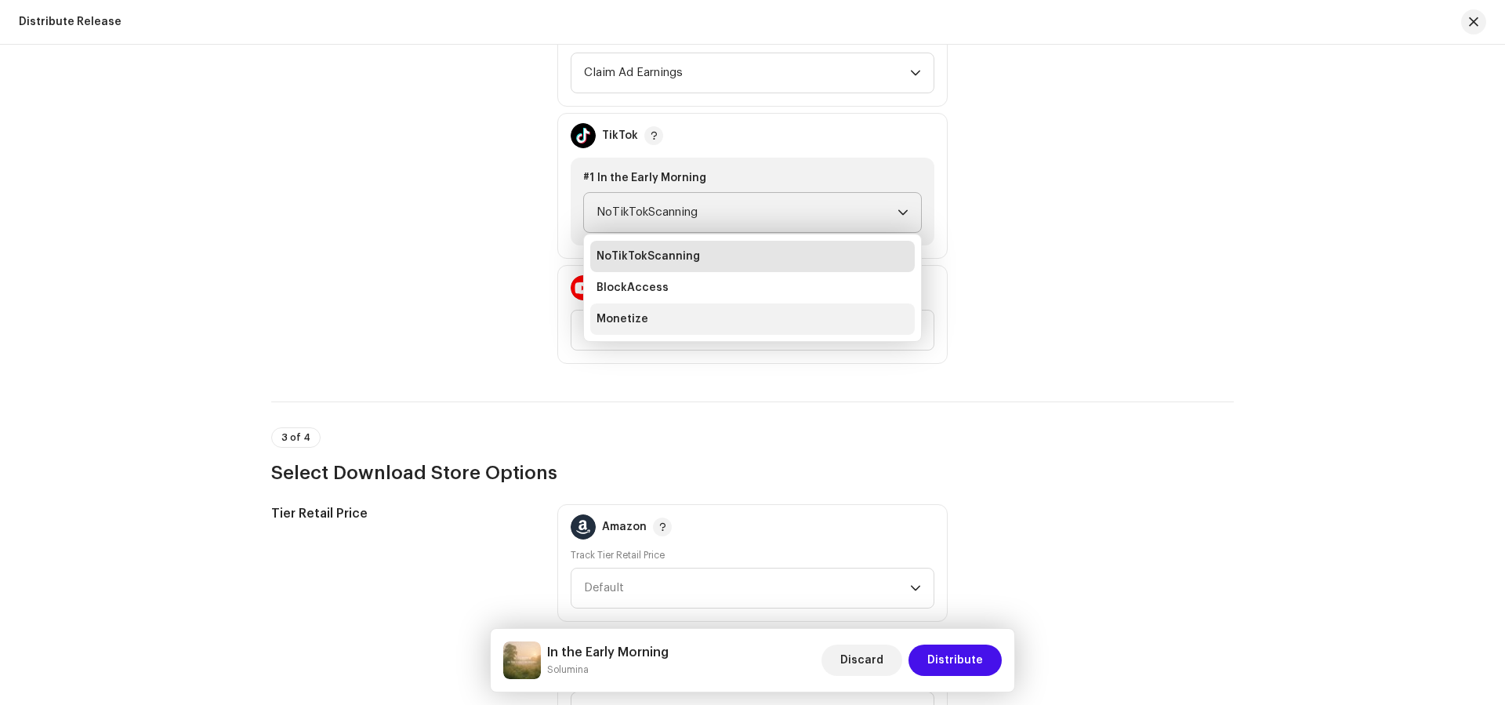
click at [690, 312] on li "Monetize" at bounding box center [752, 318] width 324 height 31
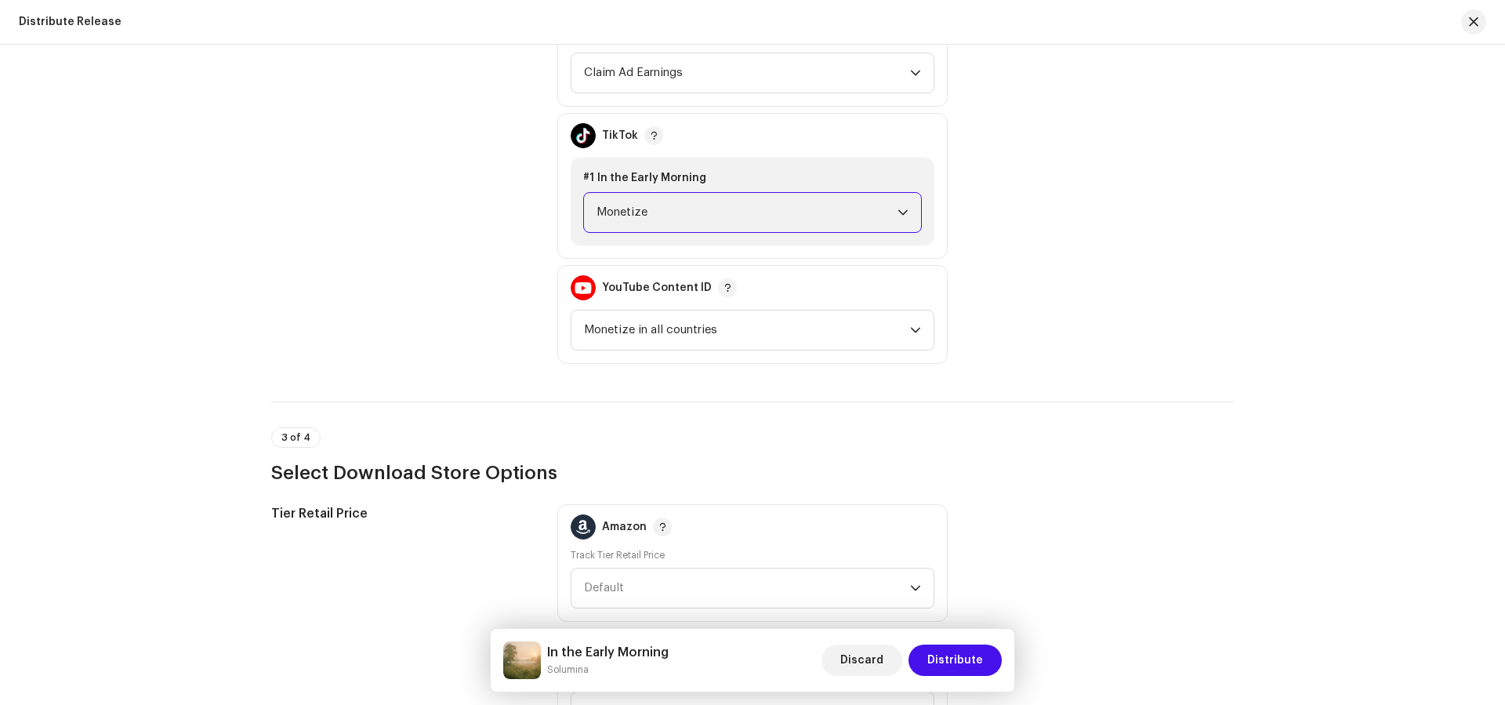
scroll to position [2392, 0]
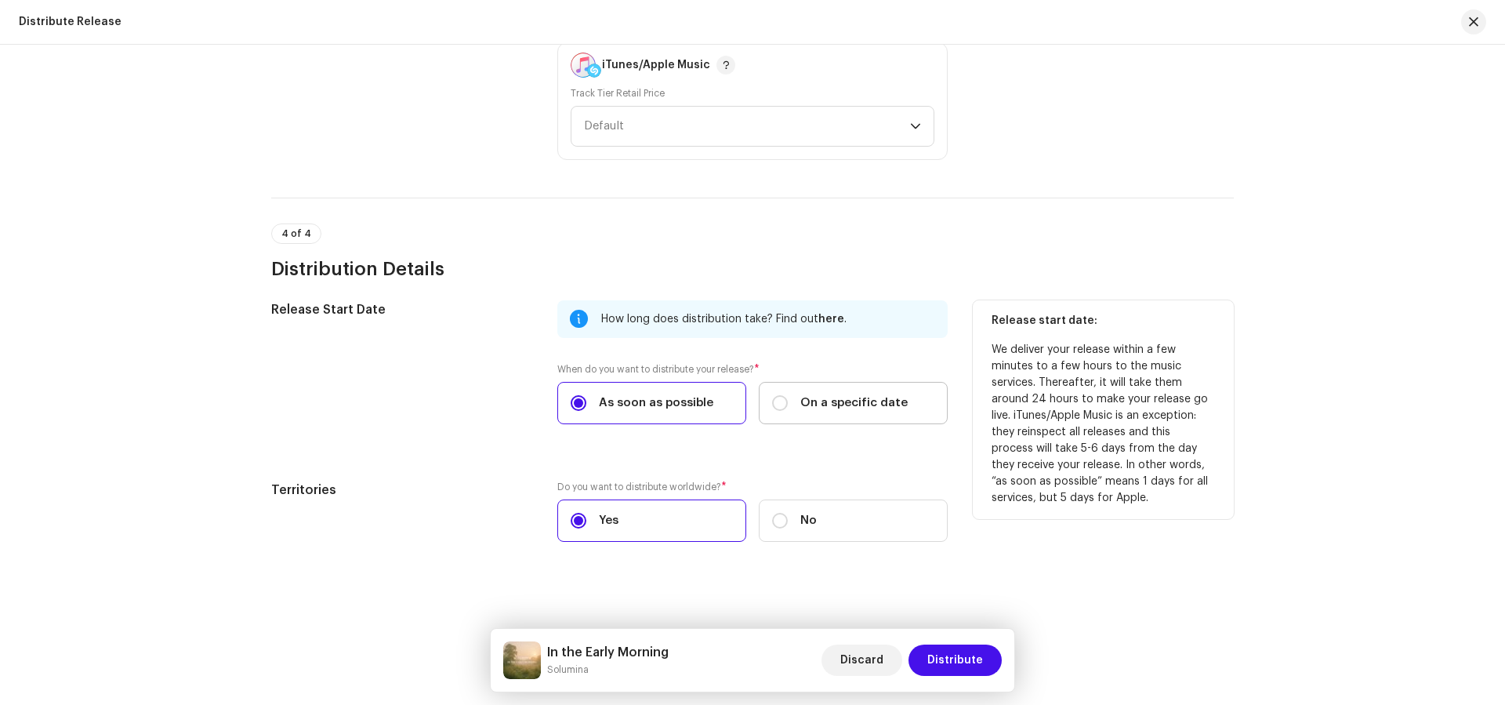
click at [881, 402] on span "On a specific date" at bounding box center [853, 402] width 107 height 17
click at [788, 402] on input "On a specific date" at bounding box center [780, 403] width 16 height 16
radio input "true"
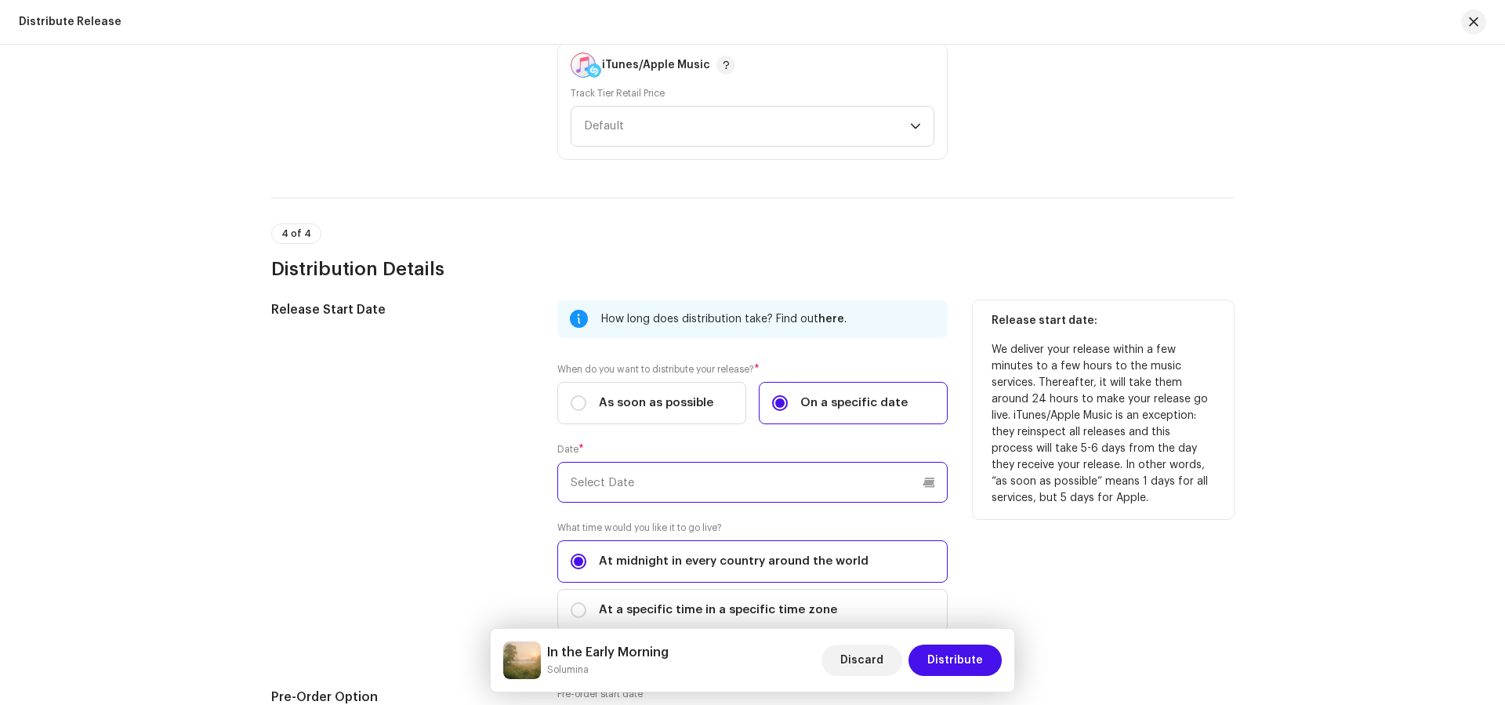
click at [765, 495] on input "text" at bounding box center [752, 482] width 390 height 41
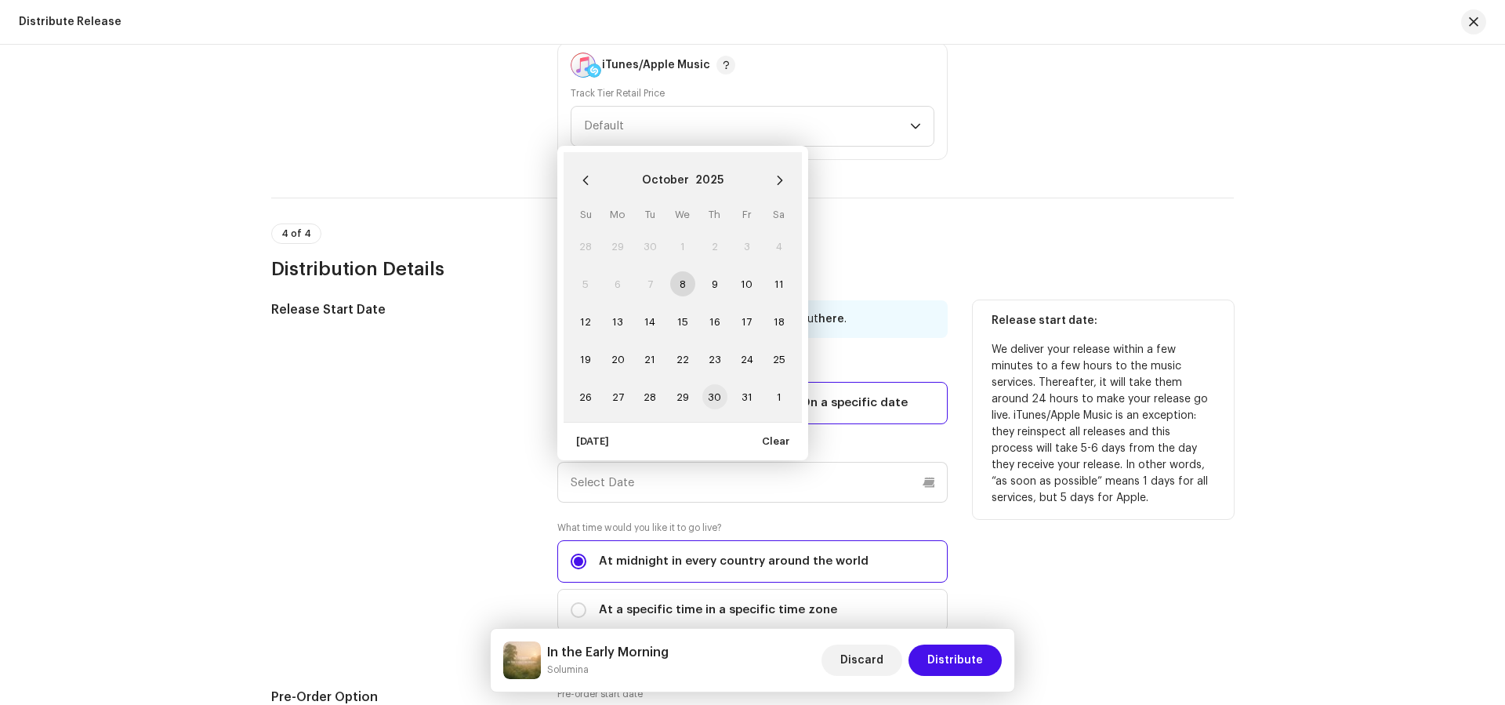
click at [715, 391] on span "30" at bounding box center [714, 396] width 25 height 25
type input "10/30/2025"
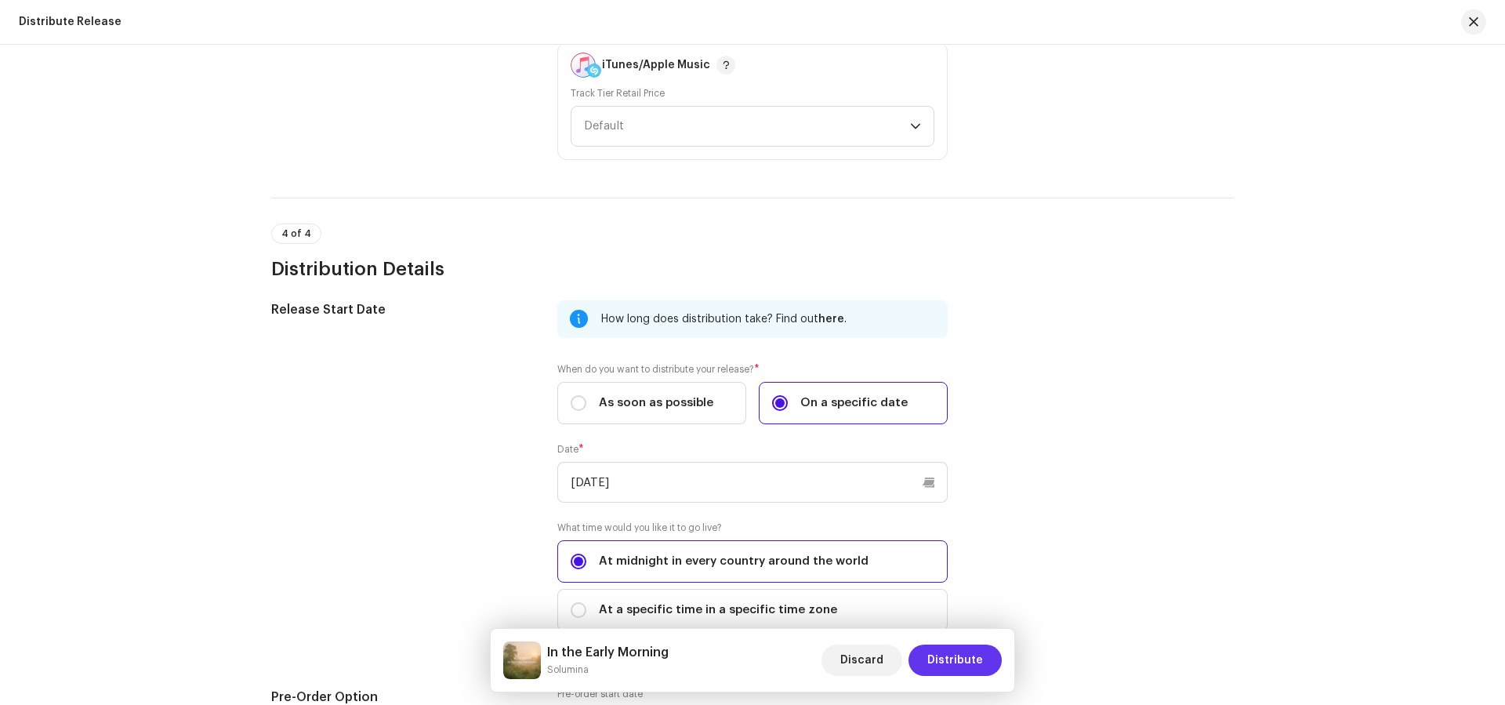
click at [940, 658] on span "Distribute" at bounding box center [955, 659] width 56 height 31
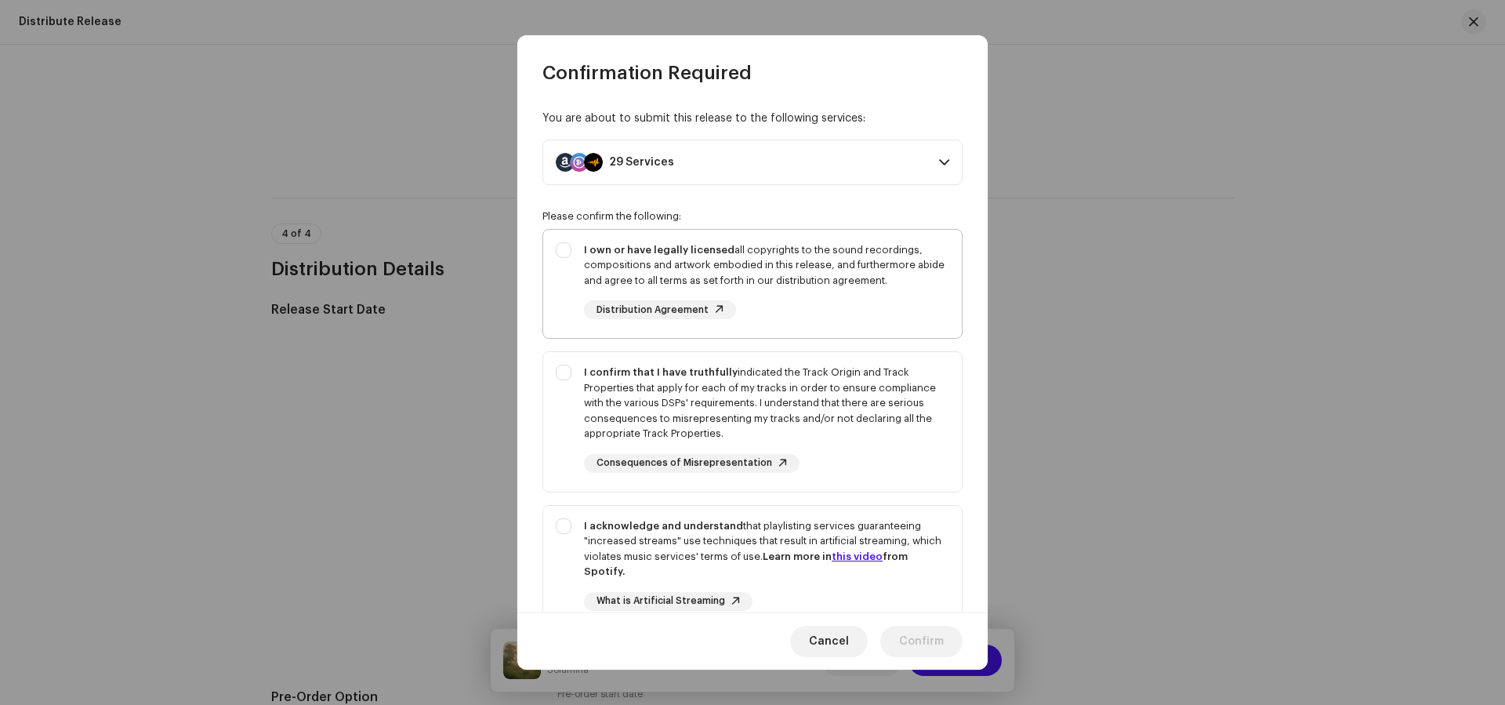
click at [808, 279] on div "I own or have legally licensed all copyrights to the sound recordings, composit…" at bounding box center [766, 265] width 365 height 46
checkbox input "true"
drag, startPoint x: 894, startPoint y: 427, endPoint x: 905, endPoint y: 488, distance: 62.1
click at [894, 430] on div "I confirm that I have truthfully indicated the Track Origin and Track Propertie…" at bounding box center [766, 402] width 365 height 77
checkbox input "true"
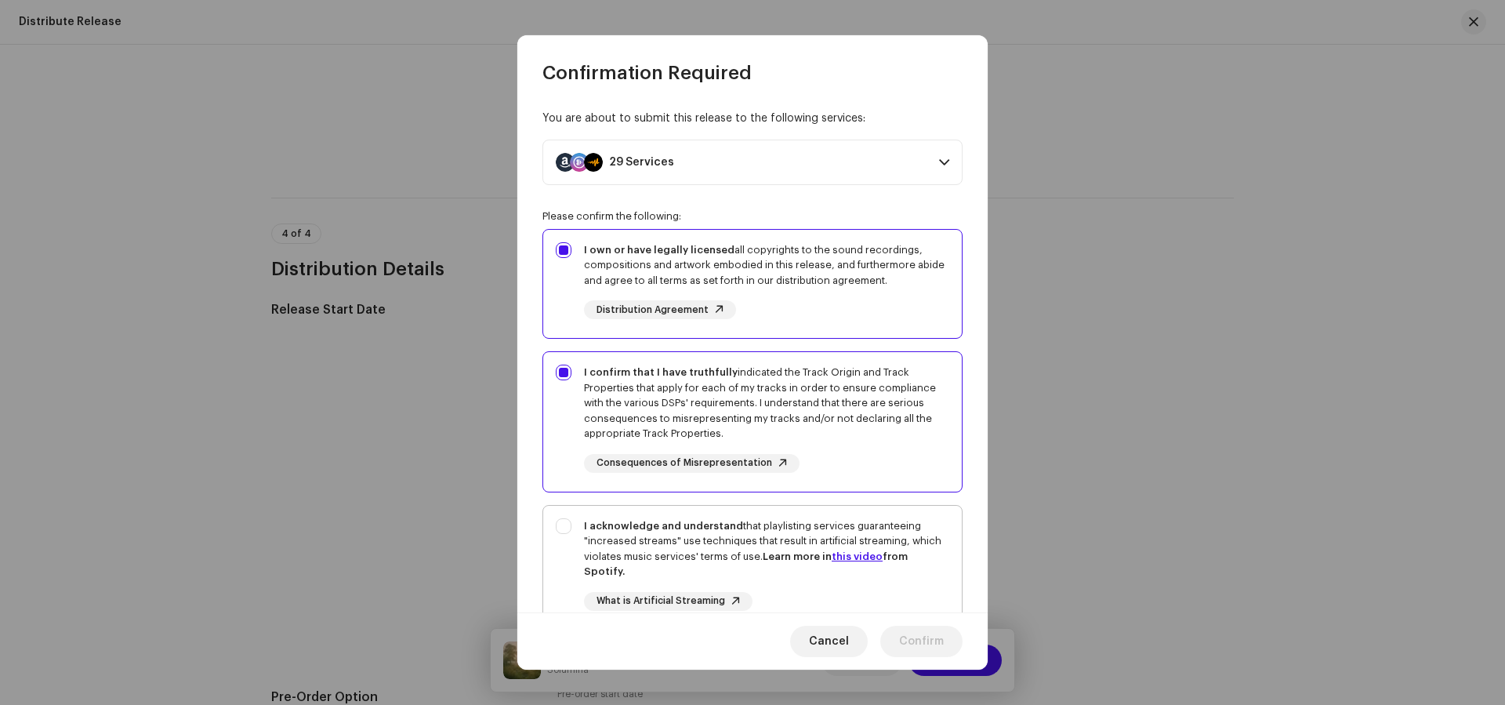
click at [904, 547] on div "I acknowledge and understand that playlisting services guaranteeing "increased …" at bounding box center [766, 548] width 365 height 61
checkbox input "true"
click at [917, 636] on span "Confirm" at bounding box center [921, 640] width 45 height 31
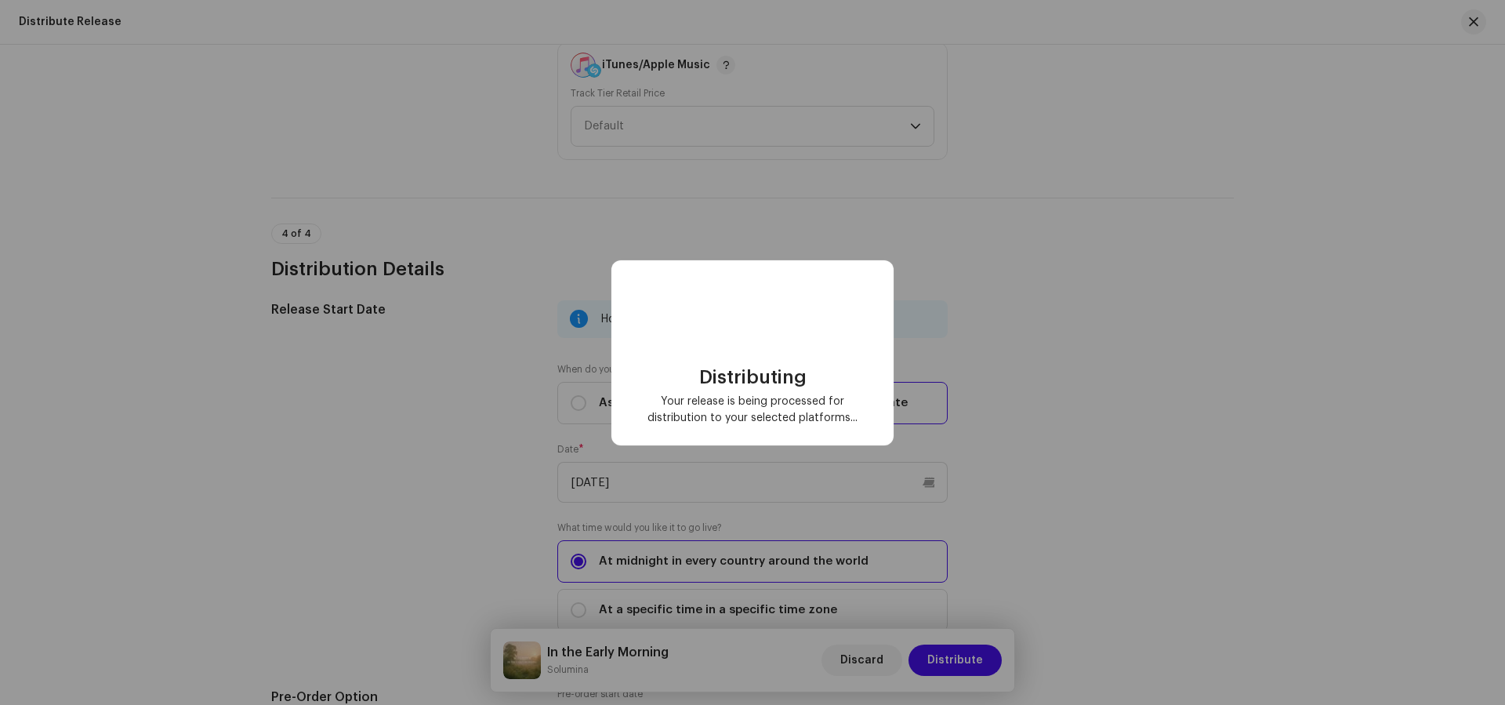
checkbox input "false"
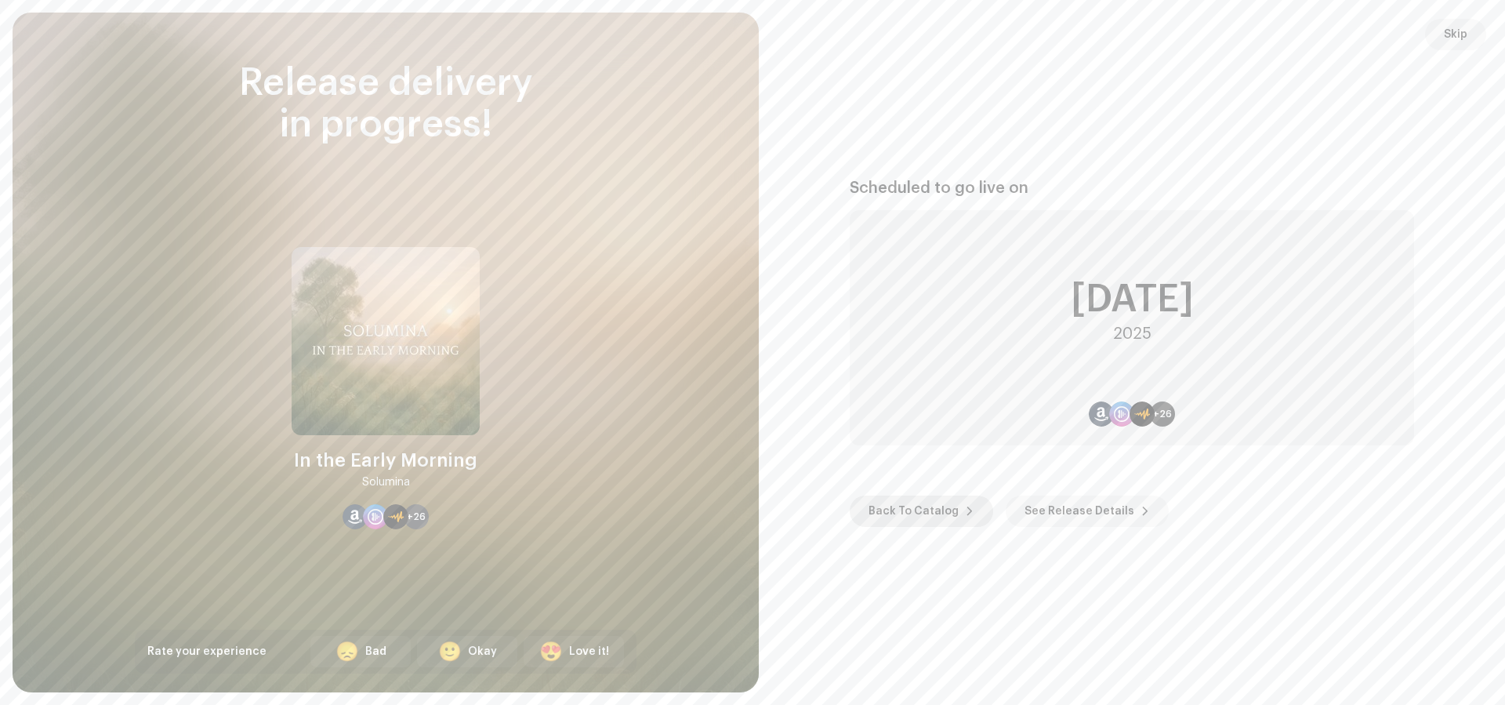
click at [932, 521] on span "Back To Catalog" at bounding box center [913, 510] width 90 height 31
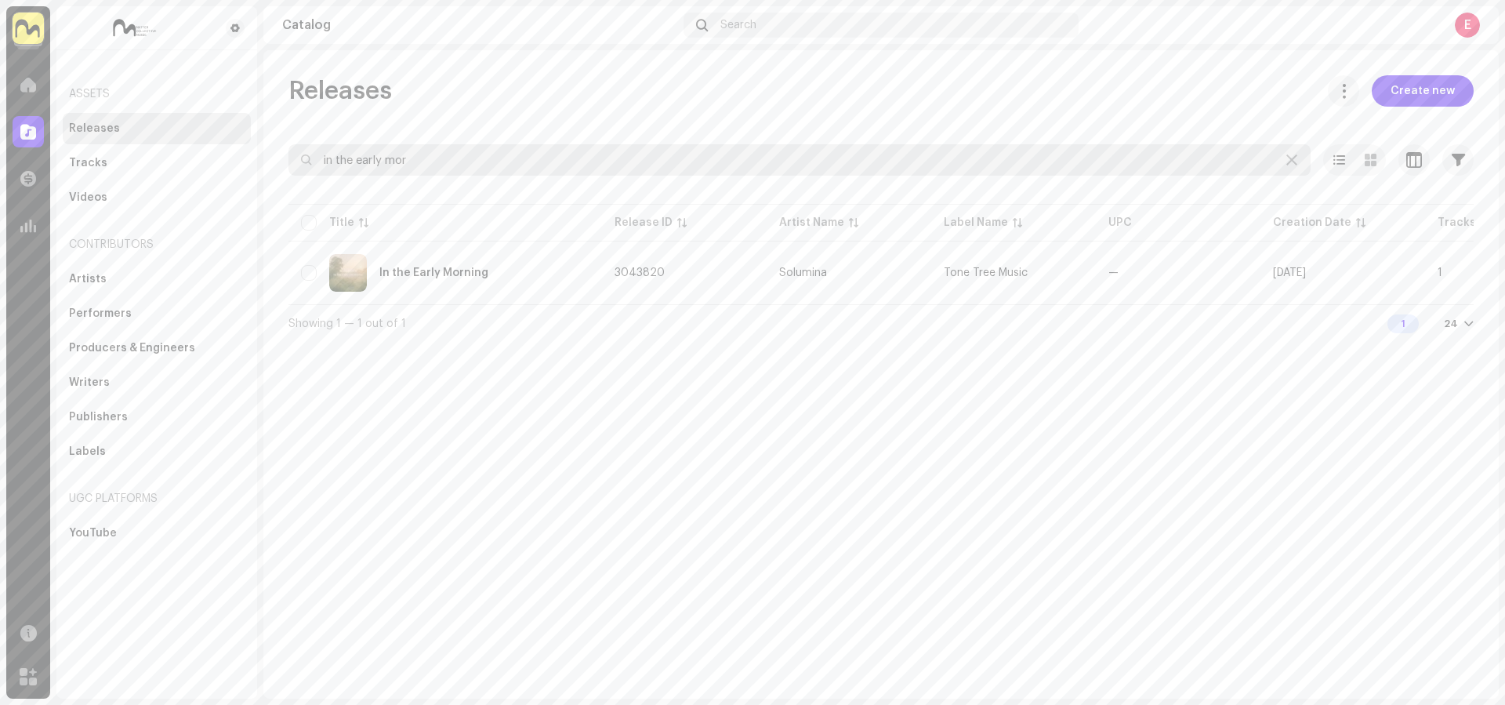
click at [397, 152] on input "in the early mor" at bounding box center [799, 159] width 1022 height 31
paste input "Pulsewave Paradise"
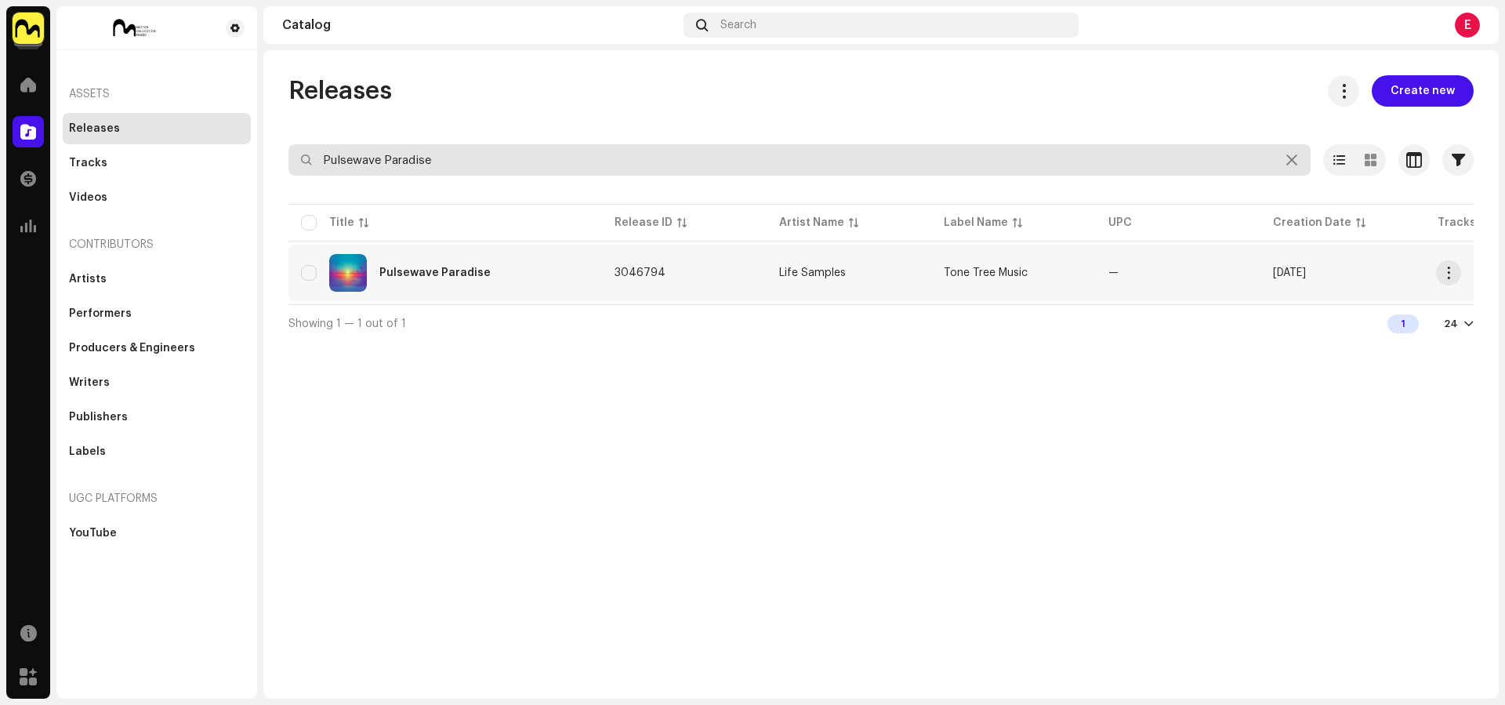
type input "Pulsewave Paradise"
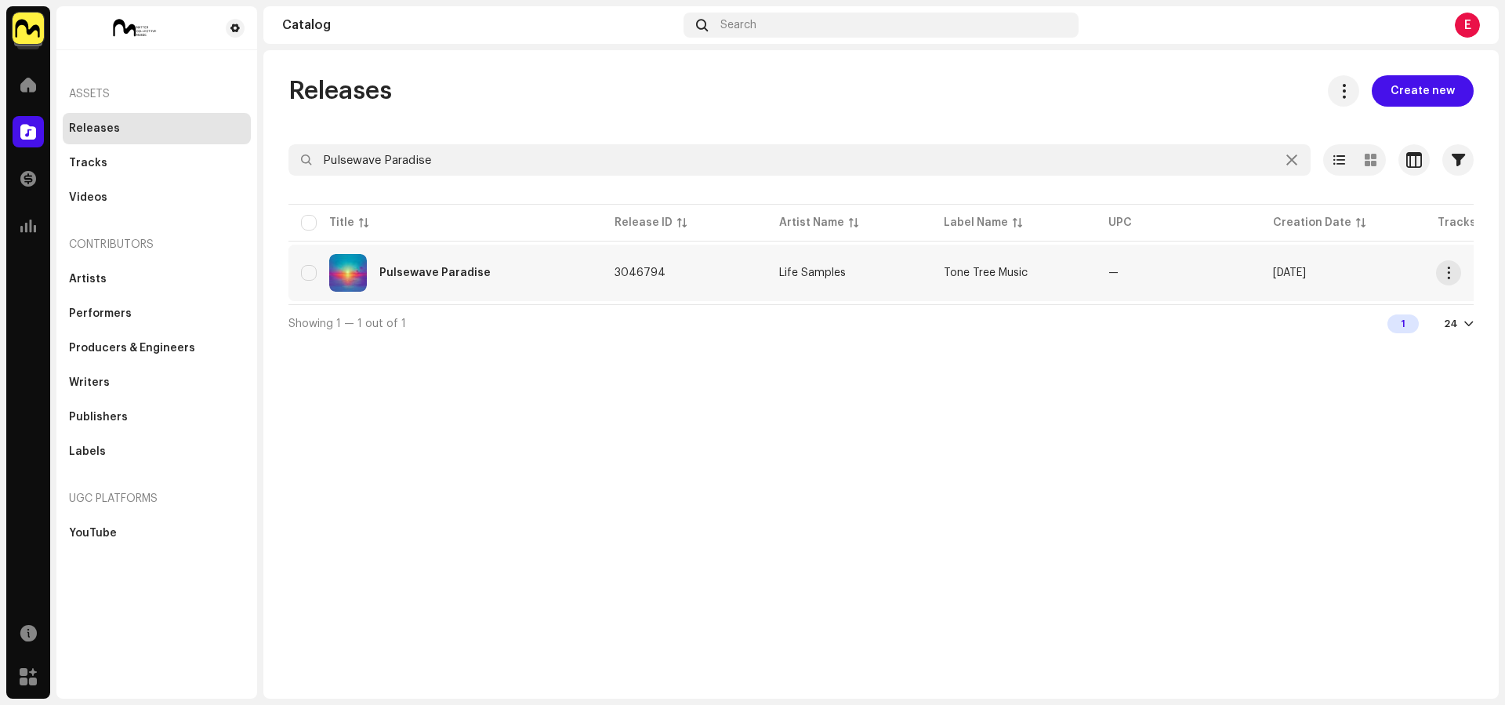
click at [589, 272] on div "Pulsewave Paradise" at bounding box center [445, 273] width 288 height 38
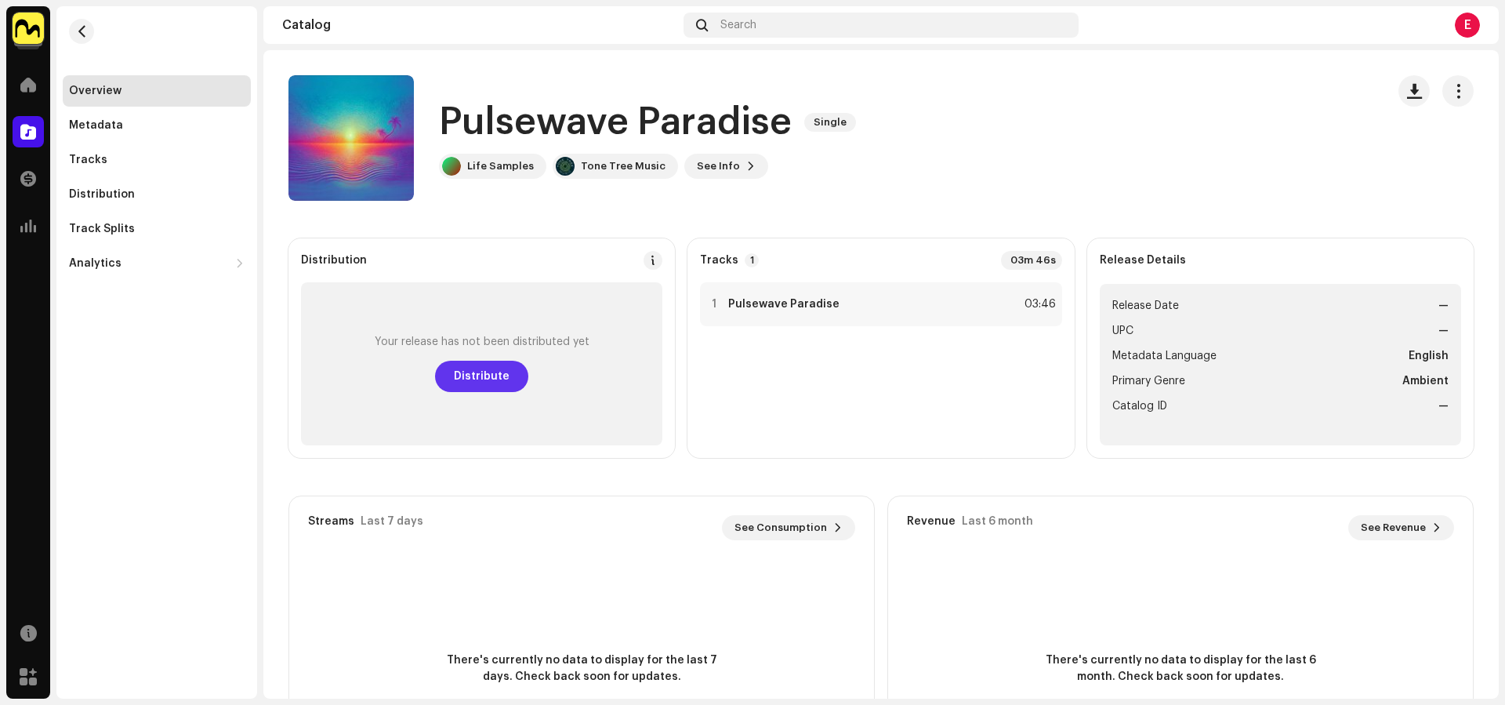
click at [493, 379] on span "Distribute" at bounding box center [482, 375] width 56 height 31
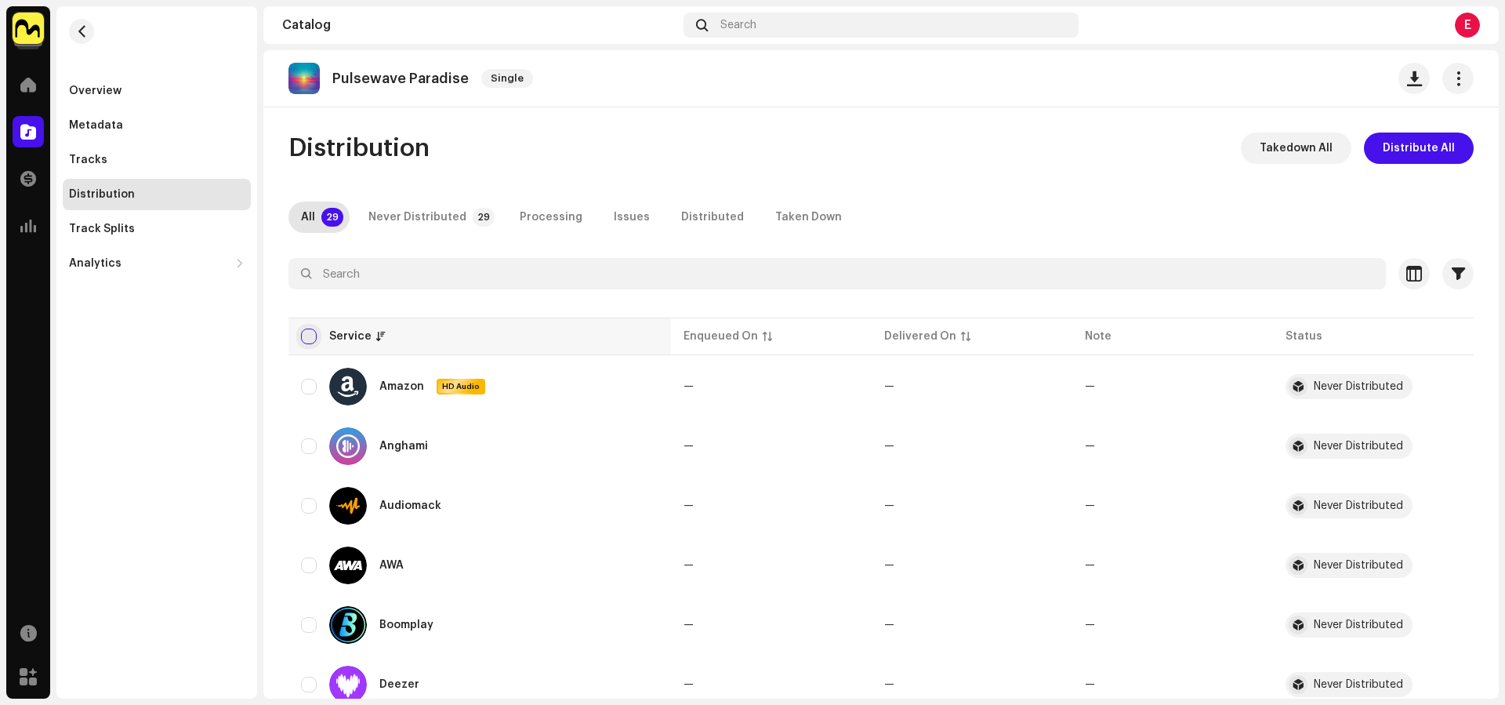
click at [308, 329] on input "checkbox" at bounding box center [309, 336] width 16 height 16
checkbox input "true"
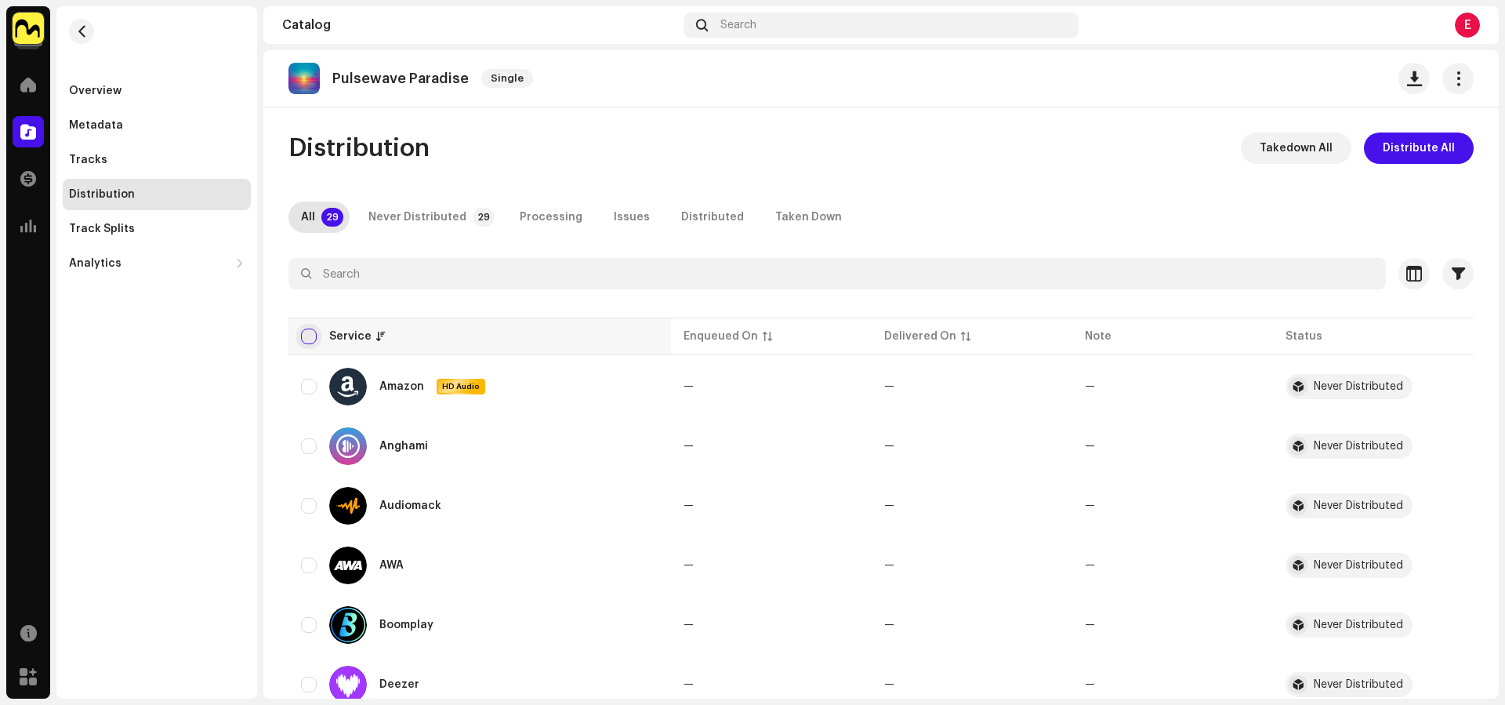
checkbox input "true"
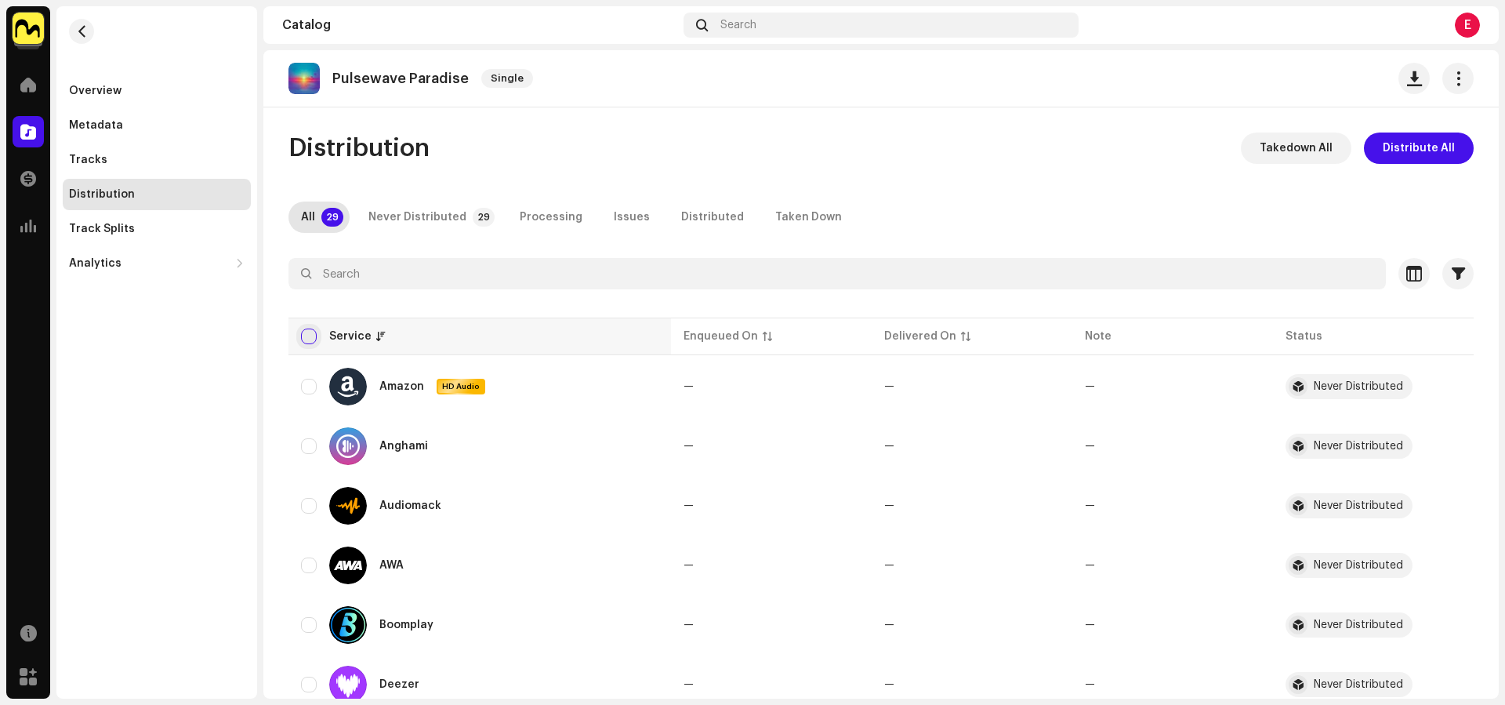
checkbox input "true"
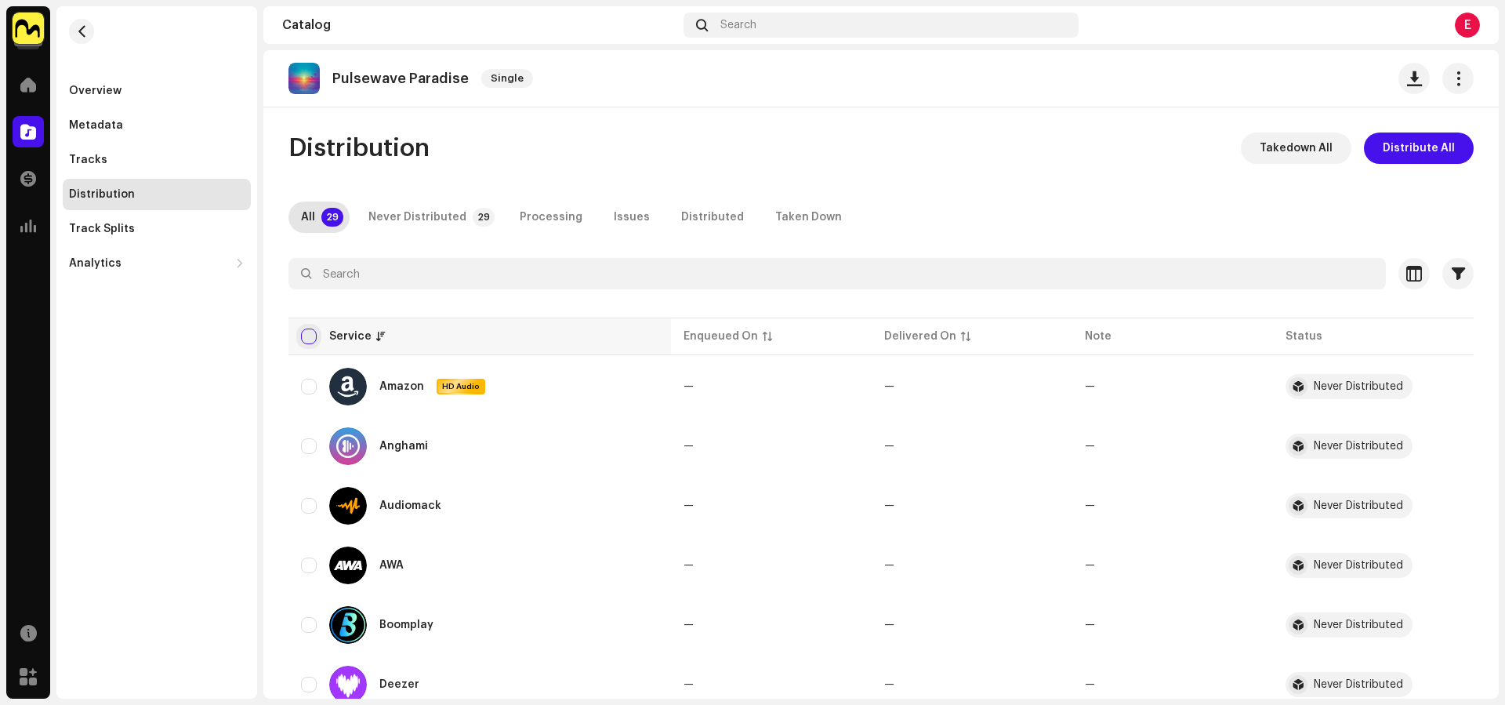
checkbox input "true"
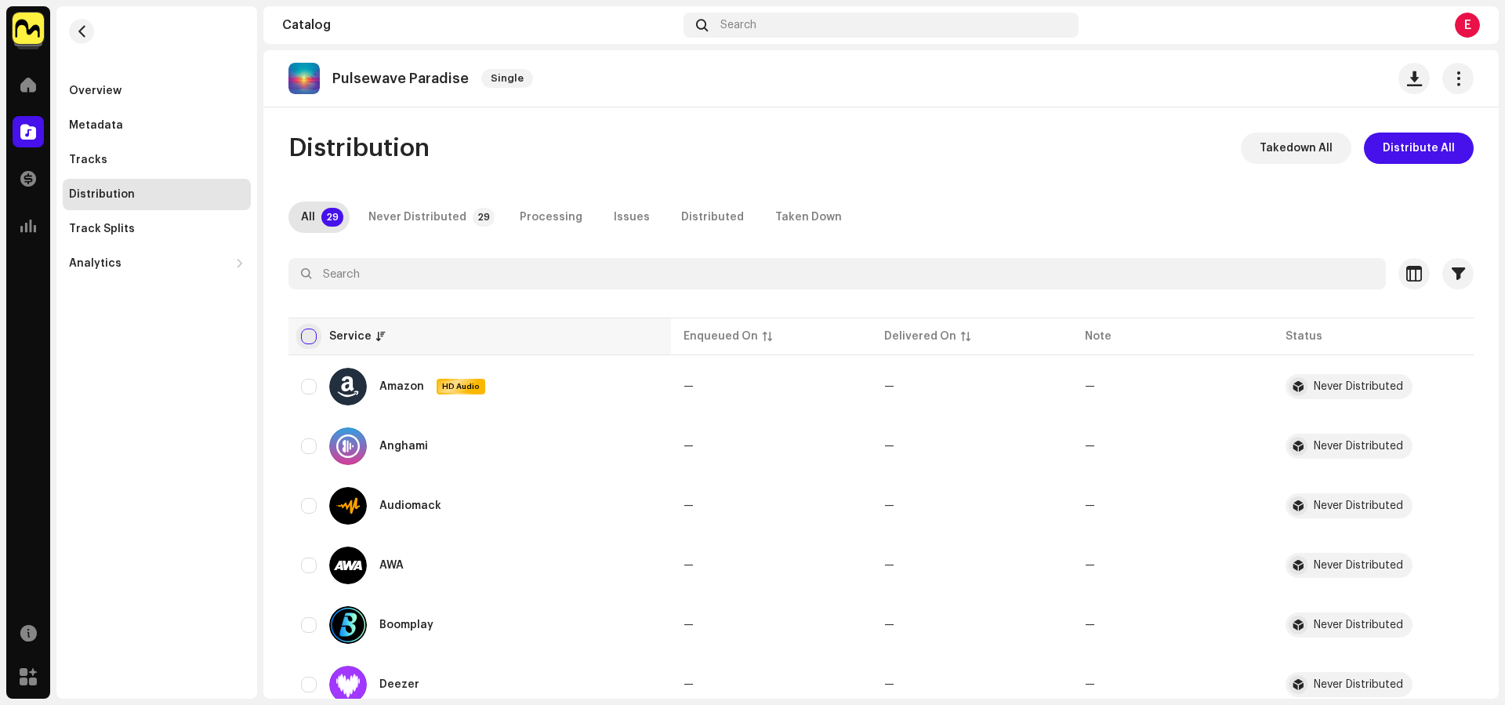
checkbox input "true"
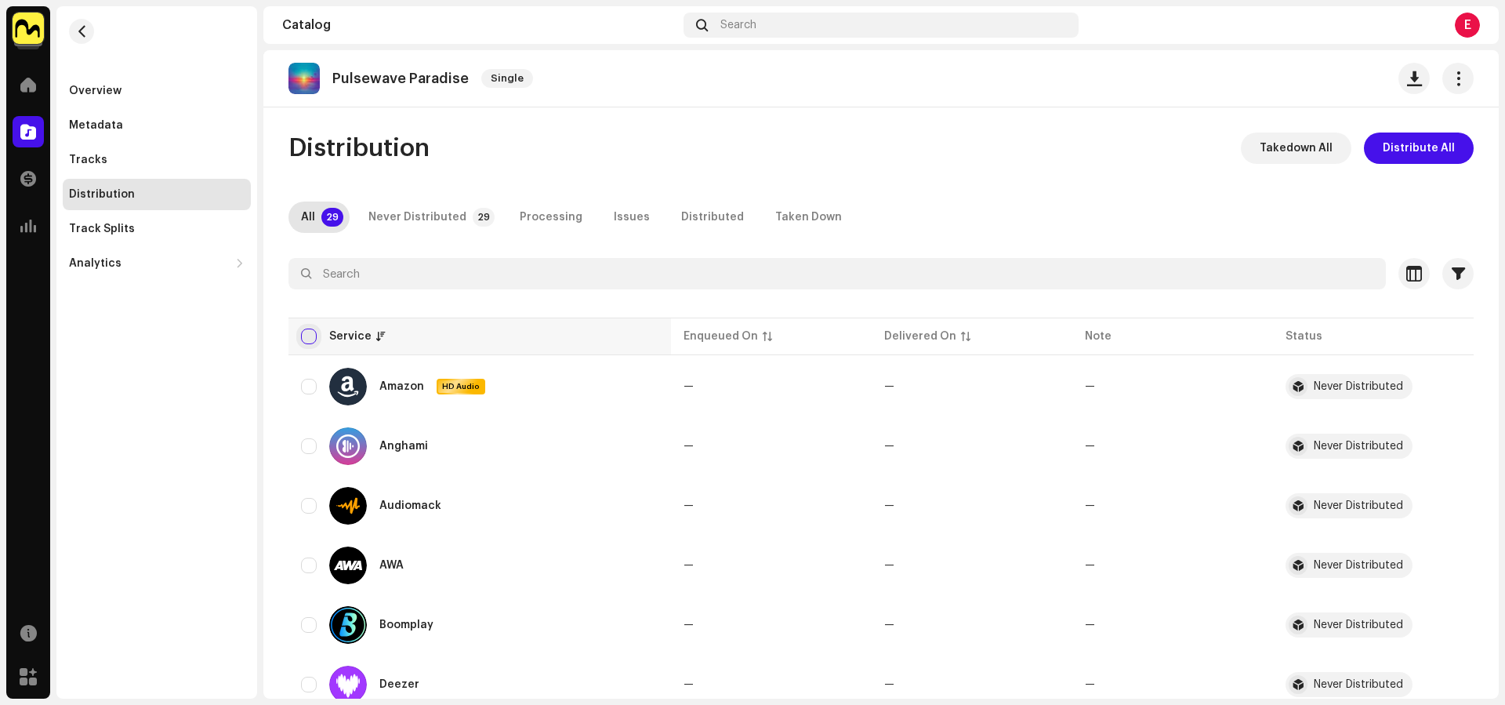
checkbox input "true"
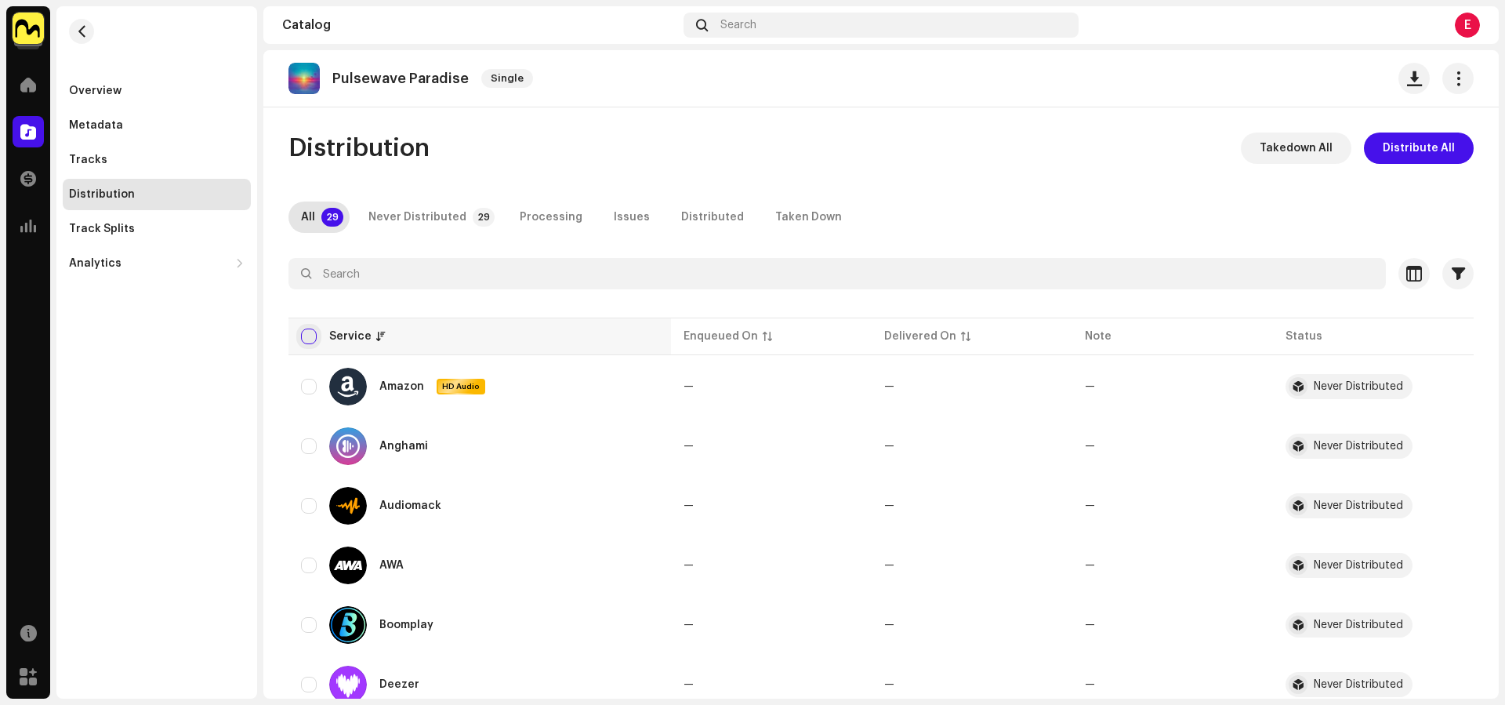
checkbox input "true"
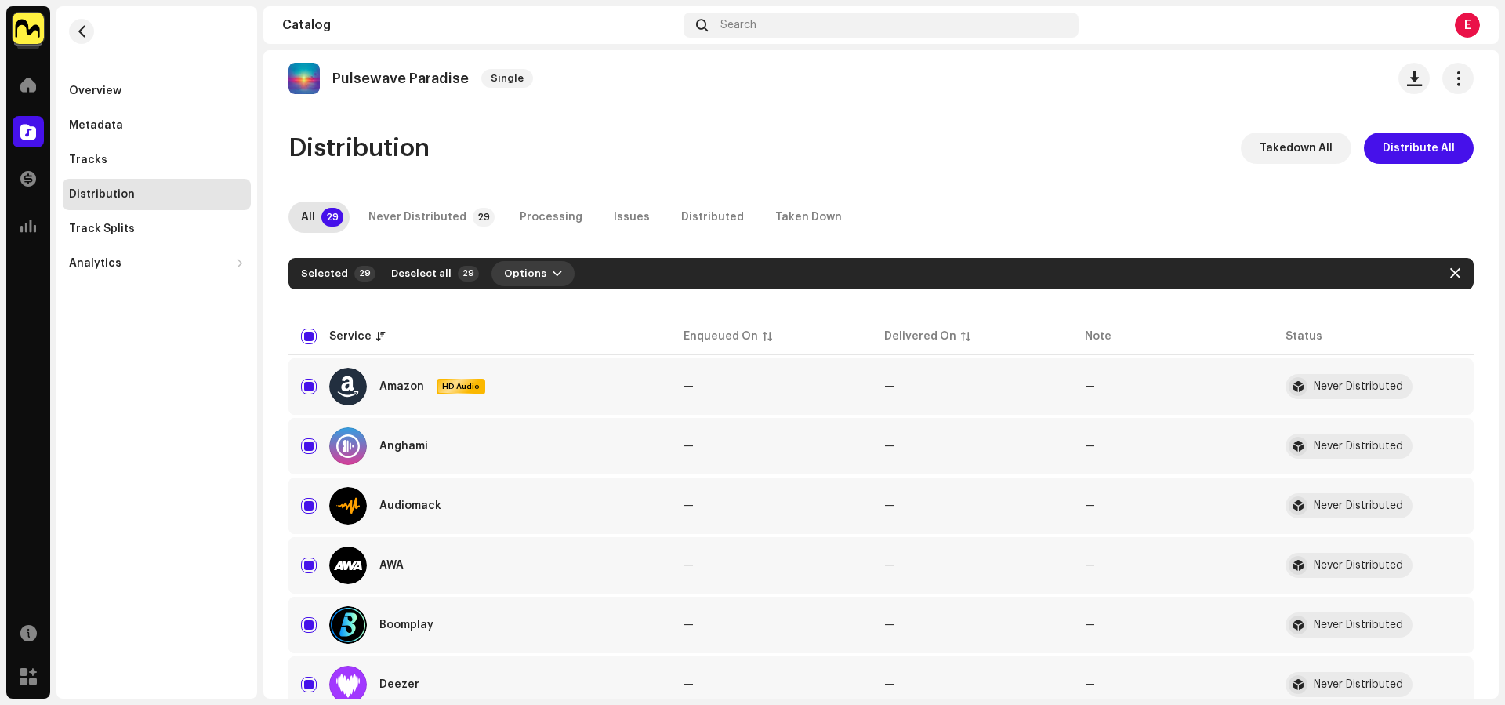
click at [553, 277] on span "button" at bounding box center [557, 273] width 9 height 13
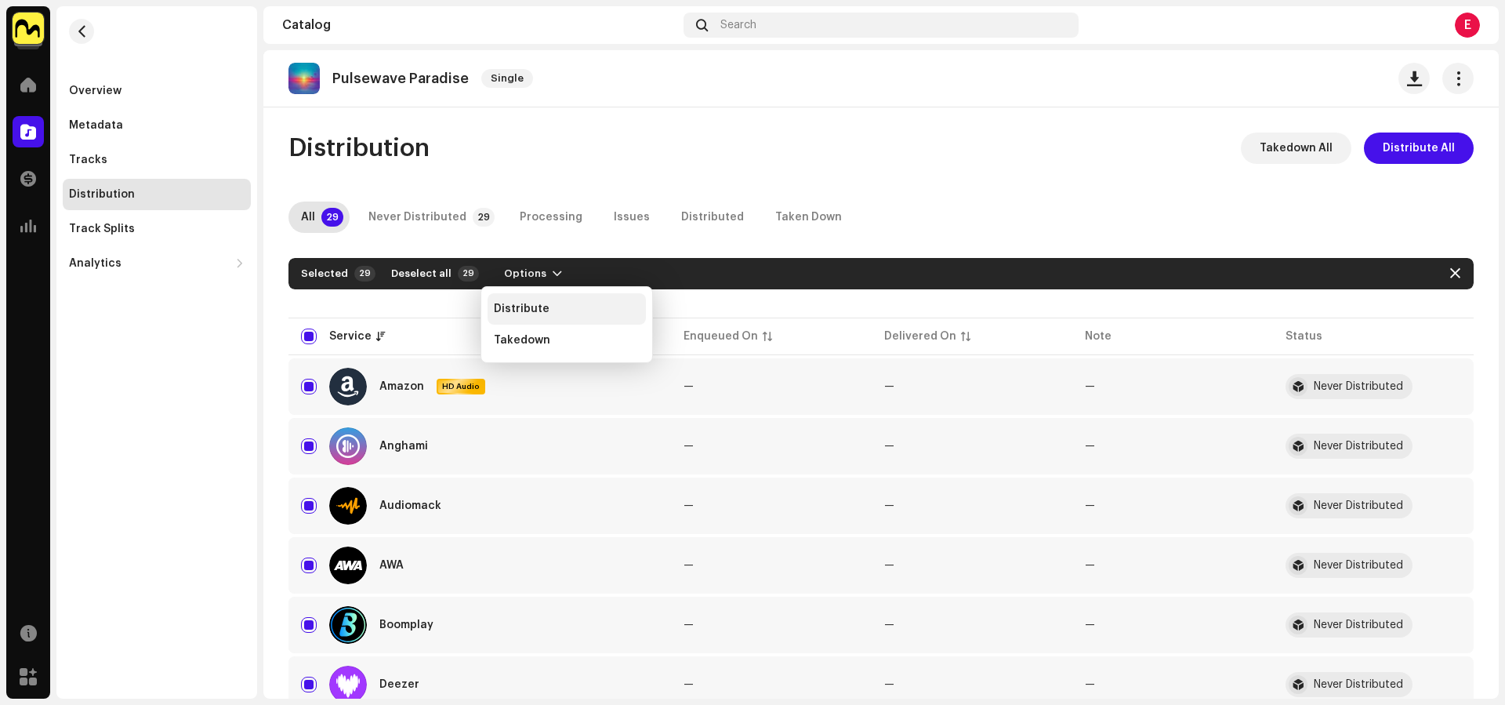
click at [543, 303] on span "Distribute" at bounding box center [522, 309] width 56 height 13
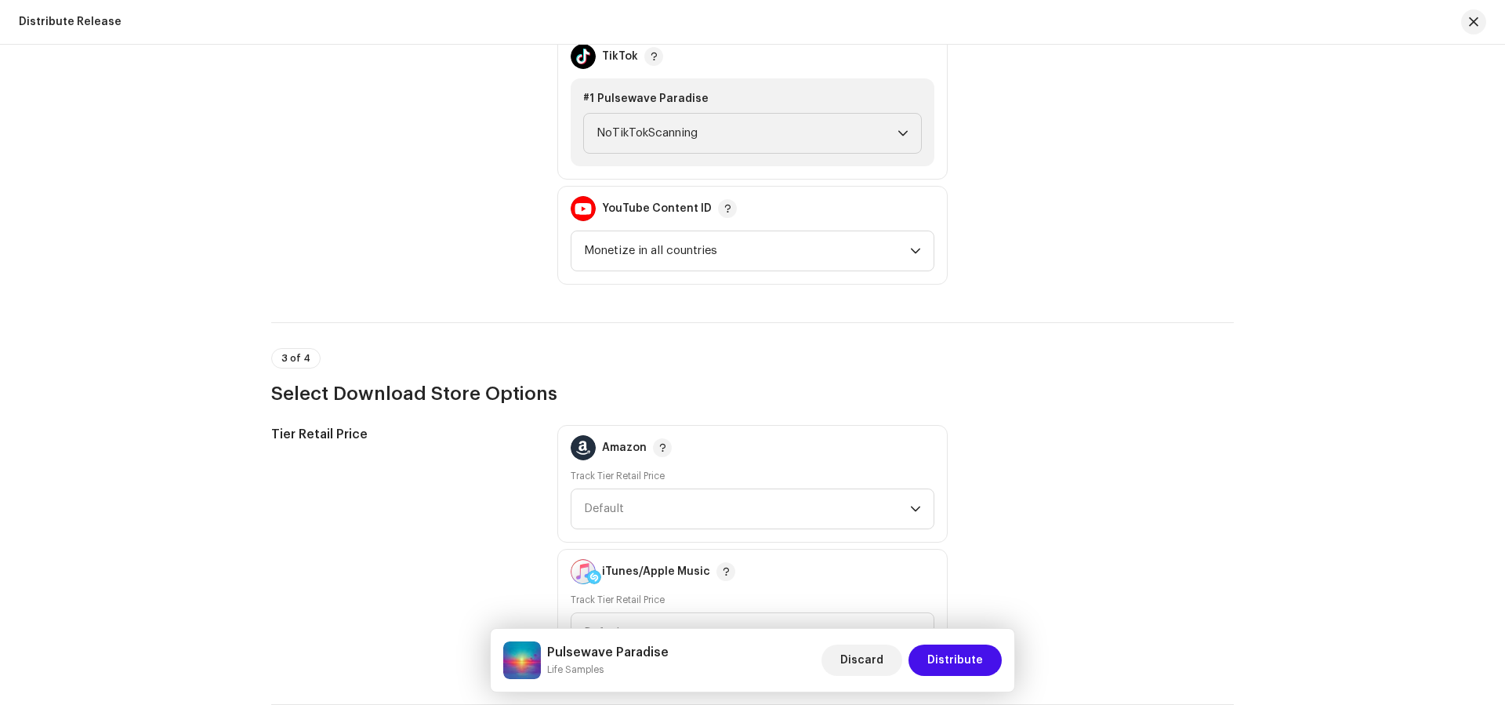
scroll to position [1818, 0]
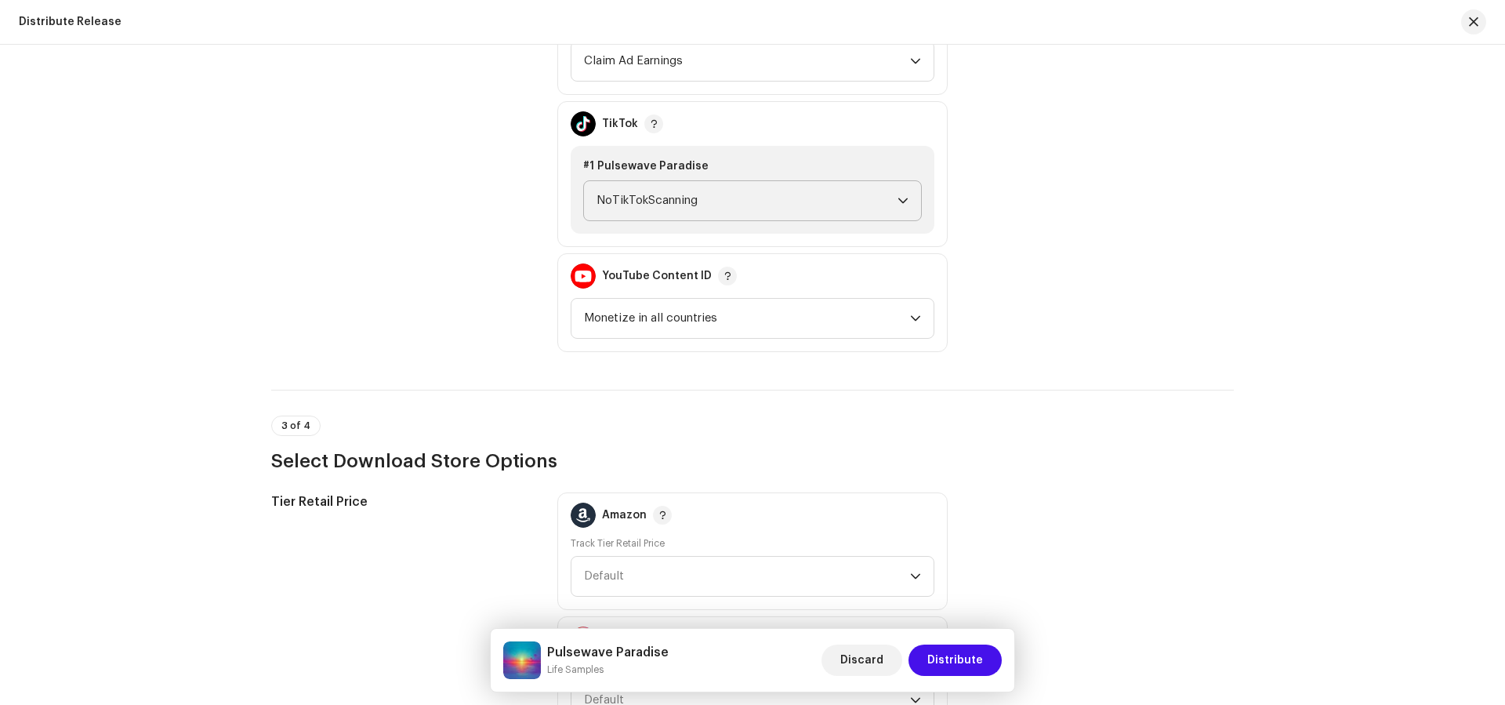
click at [697, 200] on span "NoTikTokScanning" at bounding box center [746, 200] width 301 height 39
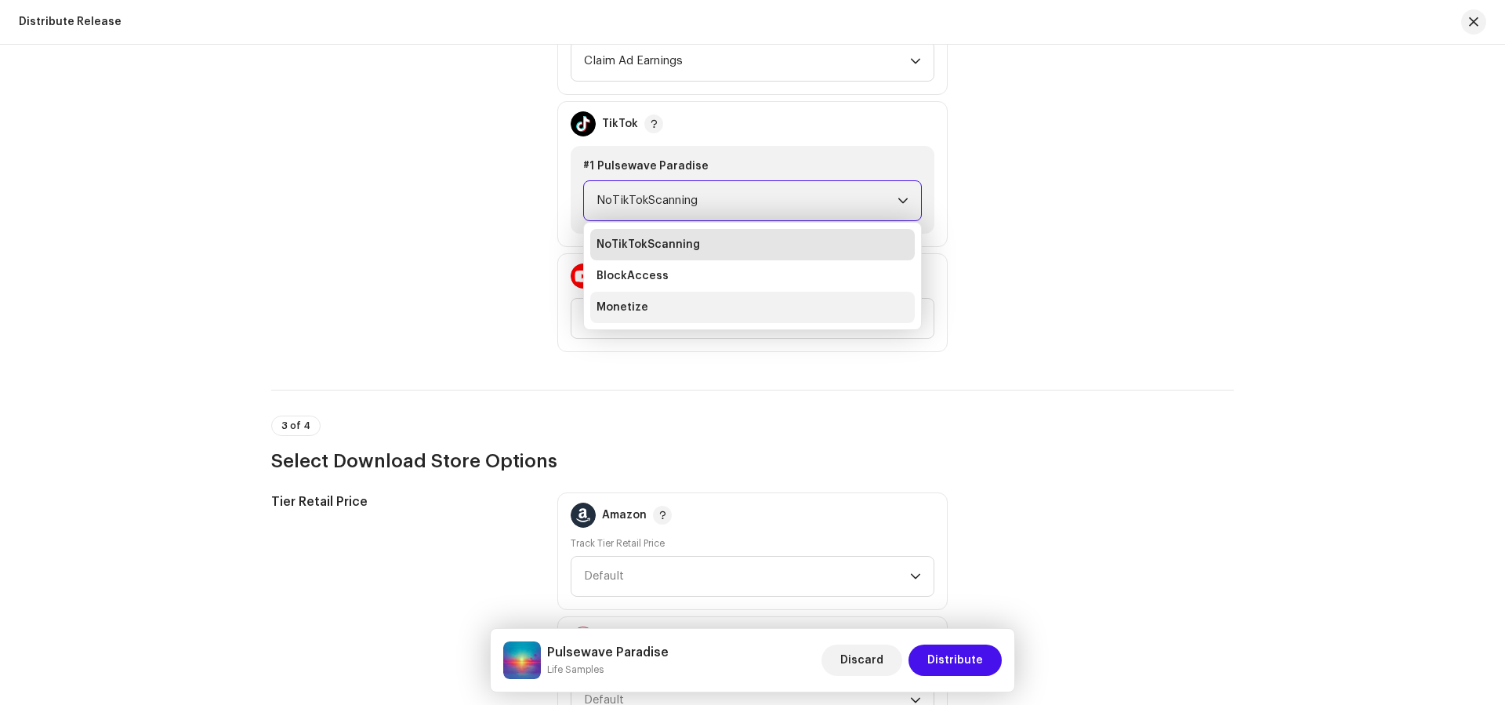
click at [716, 294] on li "Monetize" at bounding box center [752, 307] width 324 height 31
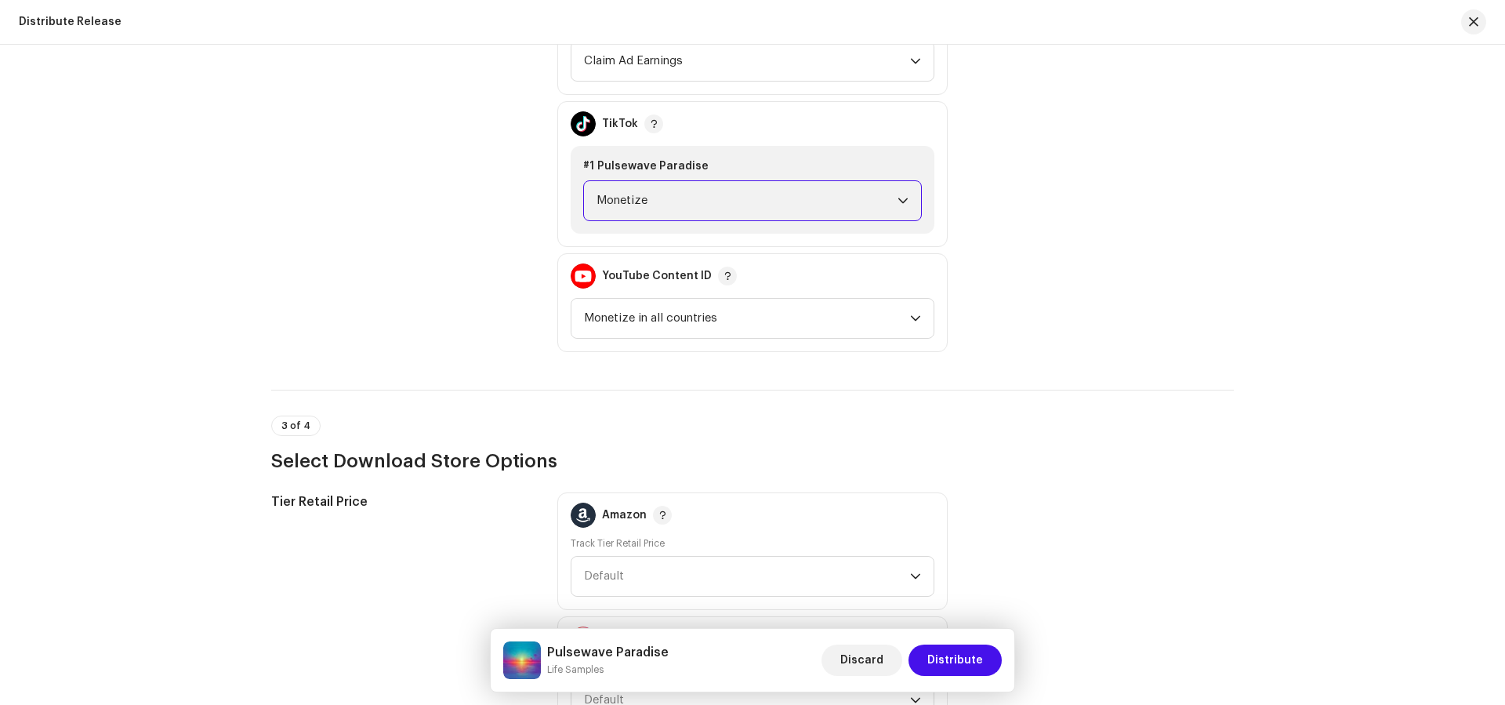
scroll to position [2392, 0]
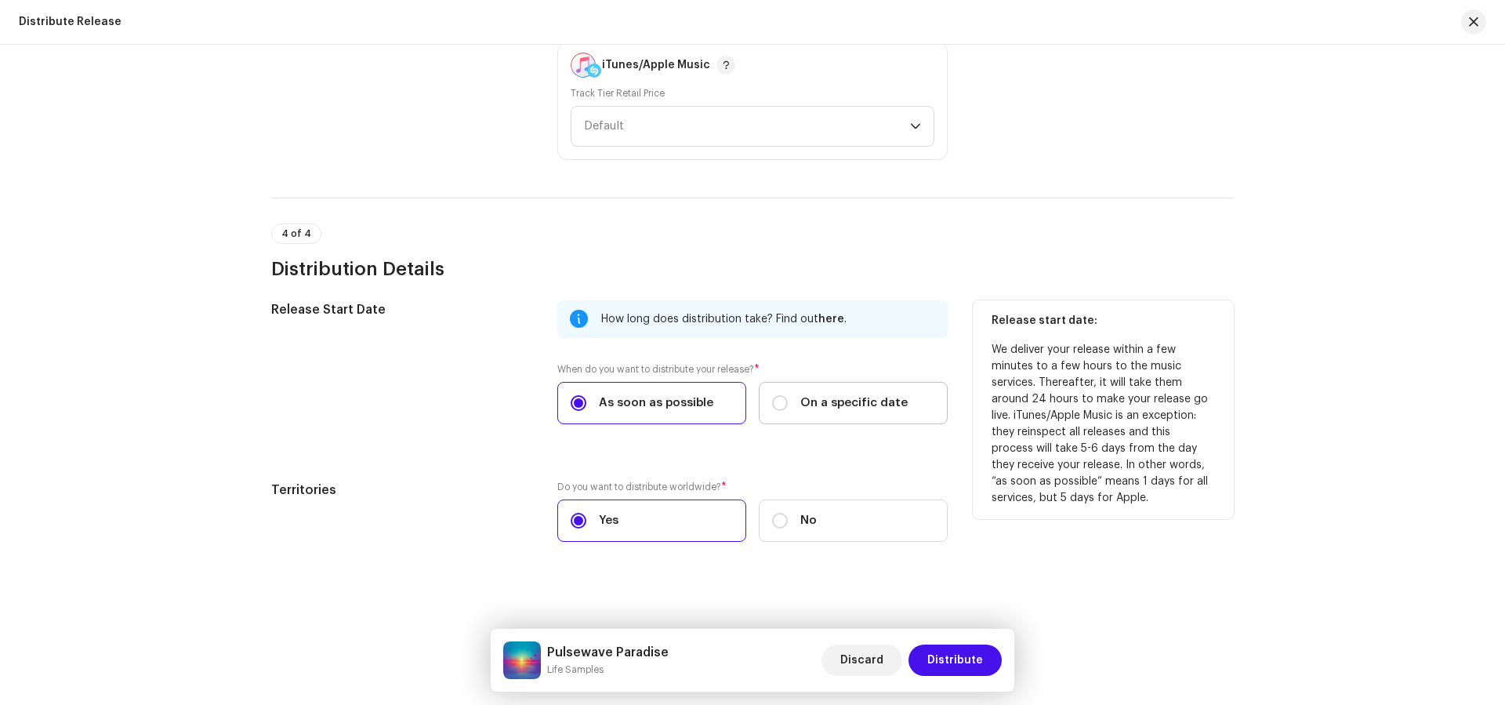
drag, startPoint x: 841, startPoint y: 431, endPoint x: 838, endPoint y: 413, distance: 18.3
click at [841, 430] on div "How long does distribution take? Find out here . When do you want to distribute…" at bounding box center [752, 371] width 390 height 143
click at [838, 413] on label "On a specific date" at bounding box center [853, 403] width 189 height 42
click at [788, 411] on input "On a specific date" at bounding box center [780, 403] width 16 height 16
radio input "true"
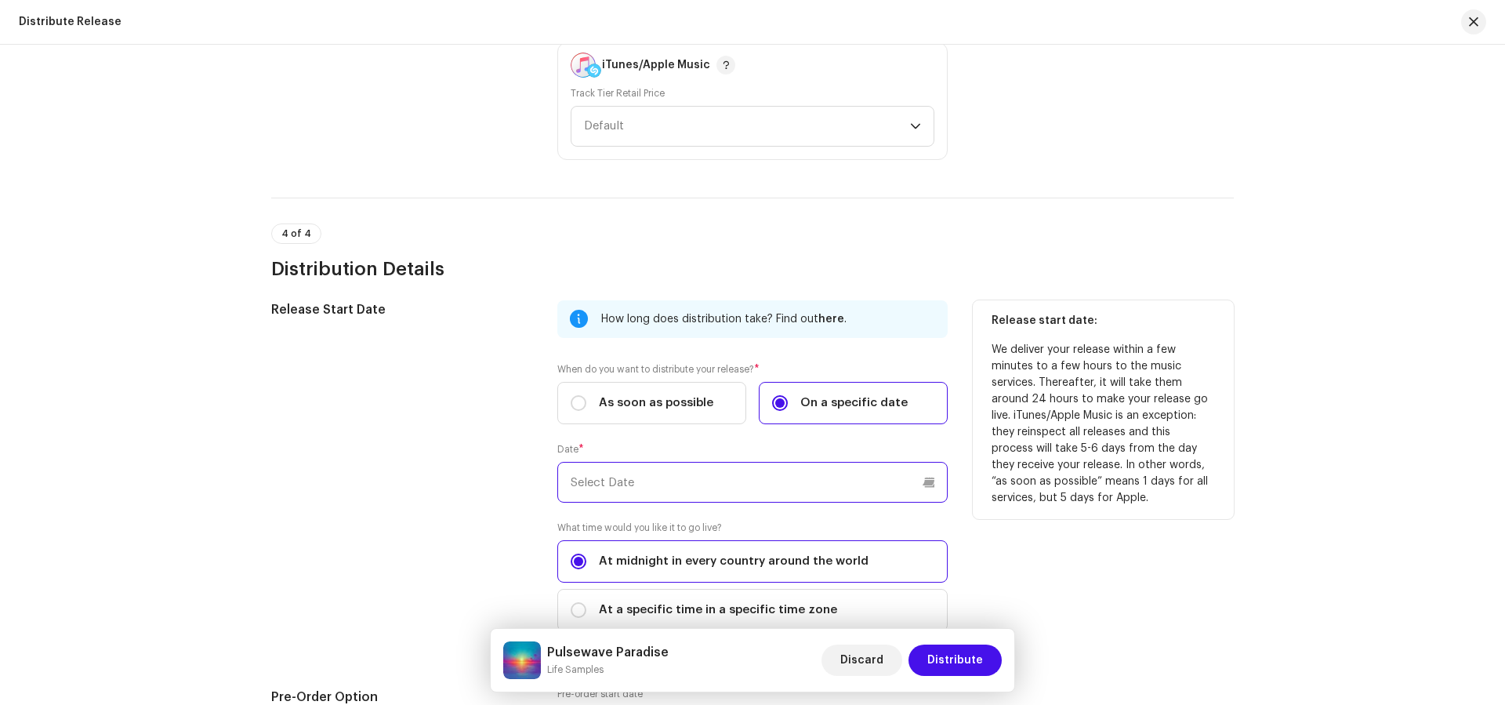
click at [814, 471] on input "text" at bounding box center [752, 482] width 390 height 41
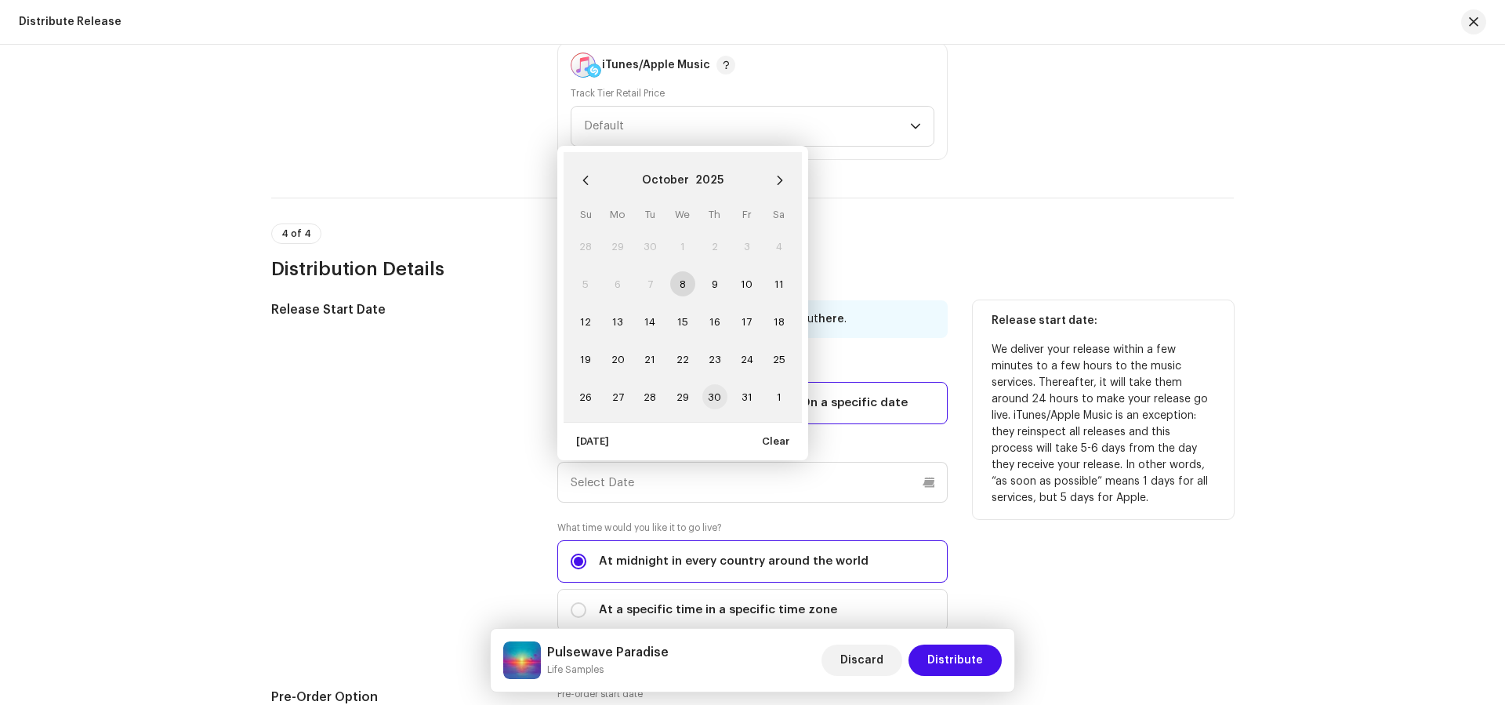
click at [719, 385] on span "30" at bounding box center [714, 396] width 25 height 25
type input "10/30/2025"
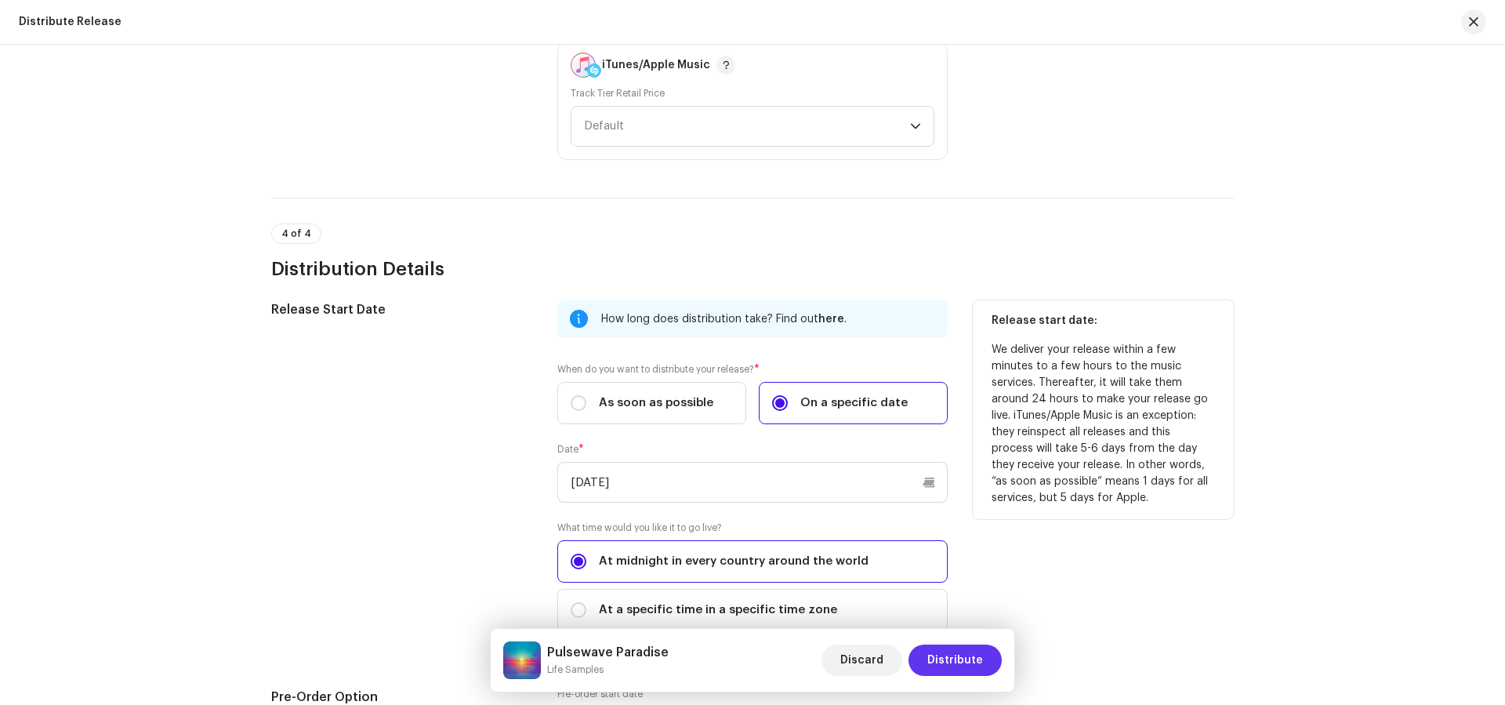
click at [971, 655] on span "Distribute" at bounding box center [955, 659] width 56 height 31
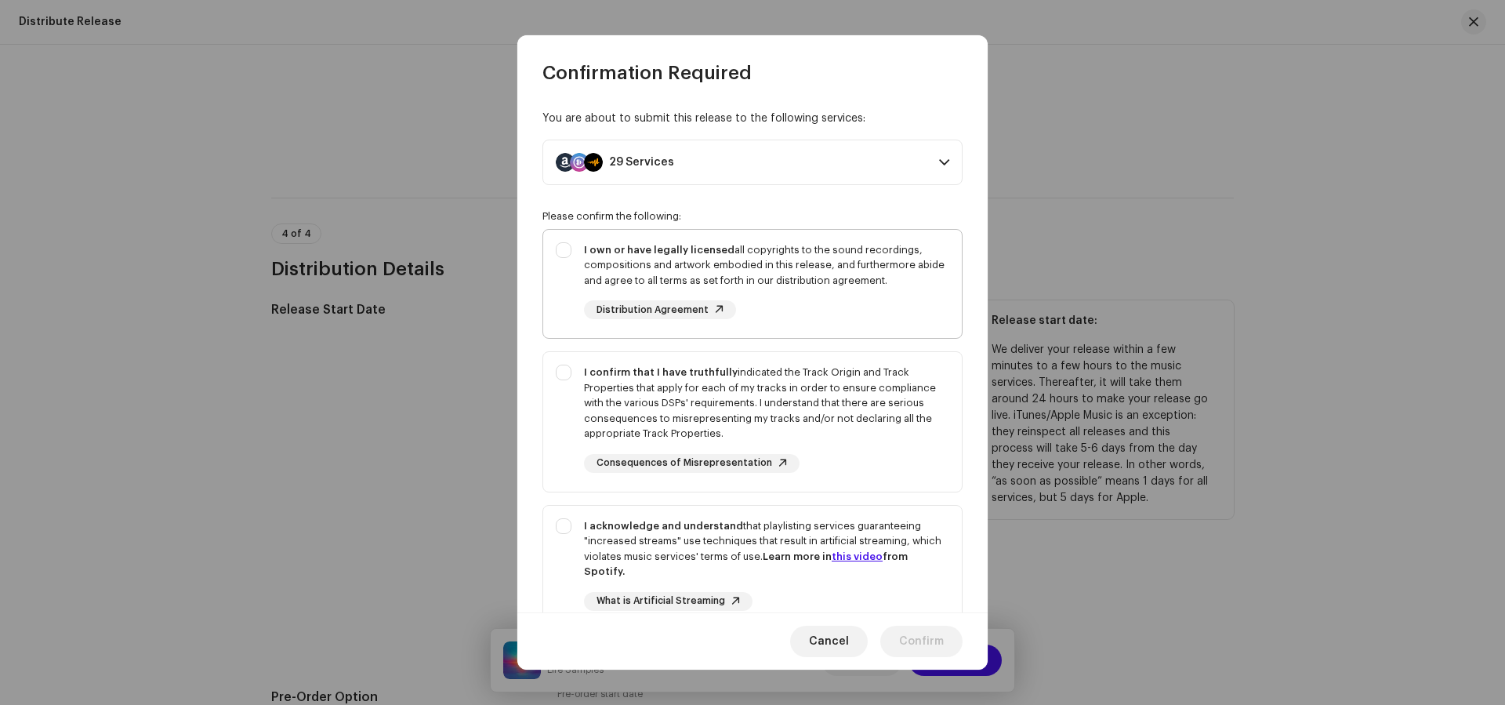
click at [853, 291] on div "I own or have legally licensed all copyrights to the sound recordings, composit…" at bounding box center [766, 281] width 365 height 78
checkbox input "true"
click at [886, 406] on div "I confirm that I have truthfully indicated the Track Origin and Track Propertie…" at bounding box center [766, 402] width 365 height 77
checkbox input "true"
click at [911, 552] on div "I acknowledge and understand that playlisting services guaranteeing "increased …" at bounding box center [766, 548] width 365 height 61
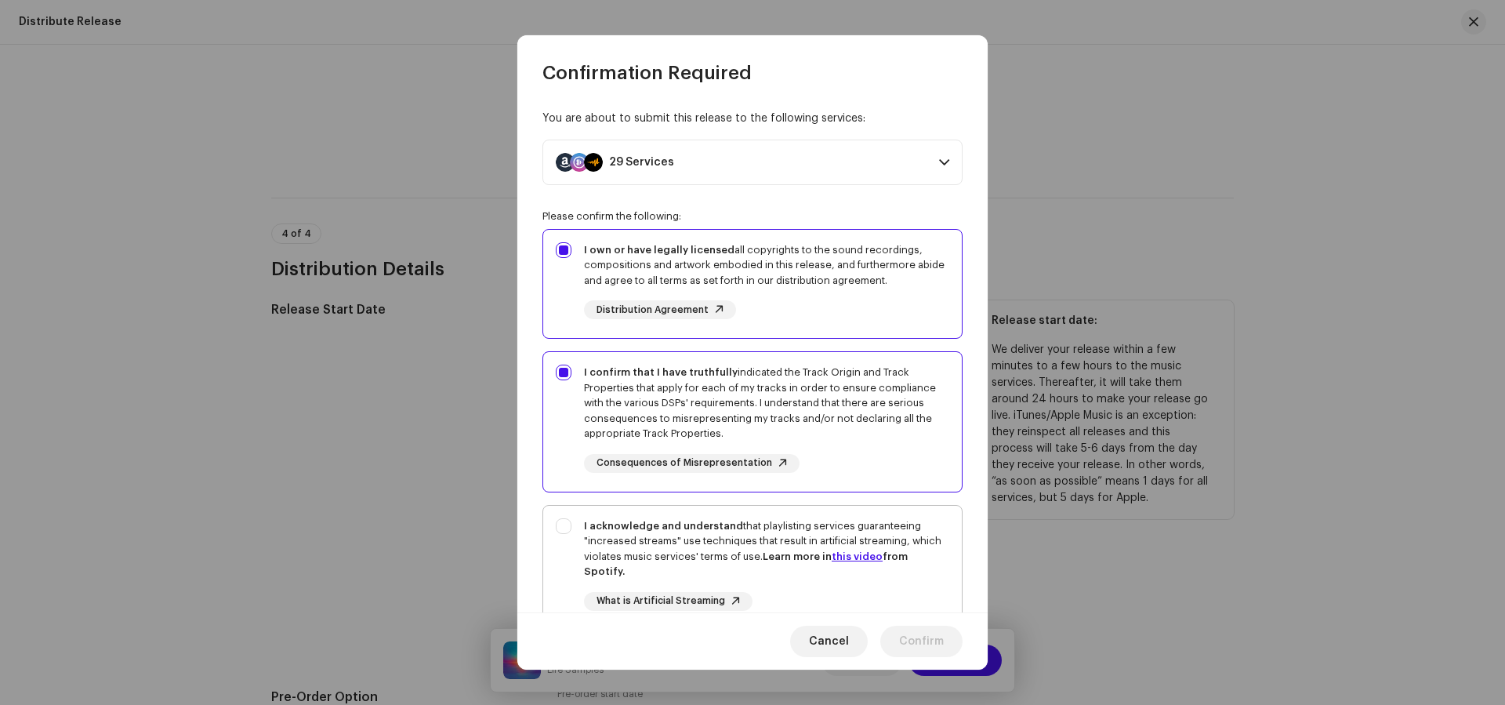
checkbox input "true"
click at [933, 641] on span "Confirm" at bounding box center [921, 640] width 45 height 31
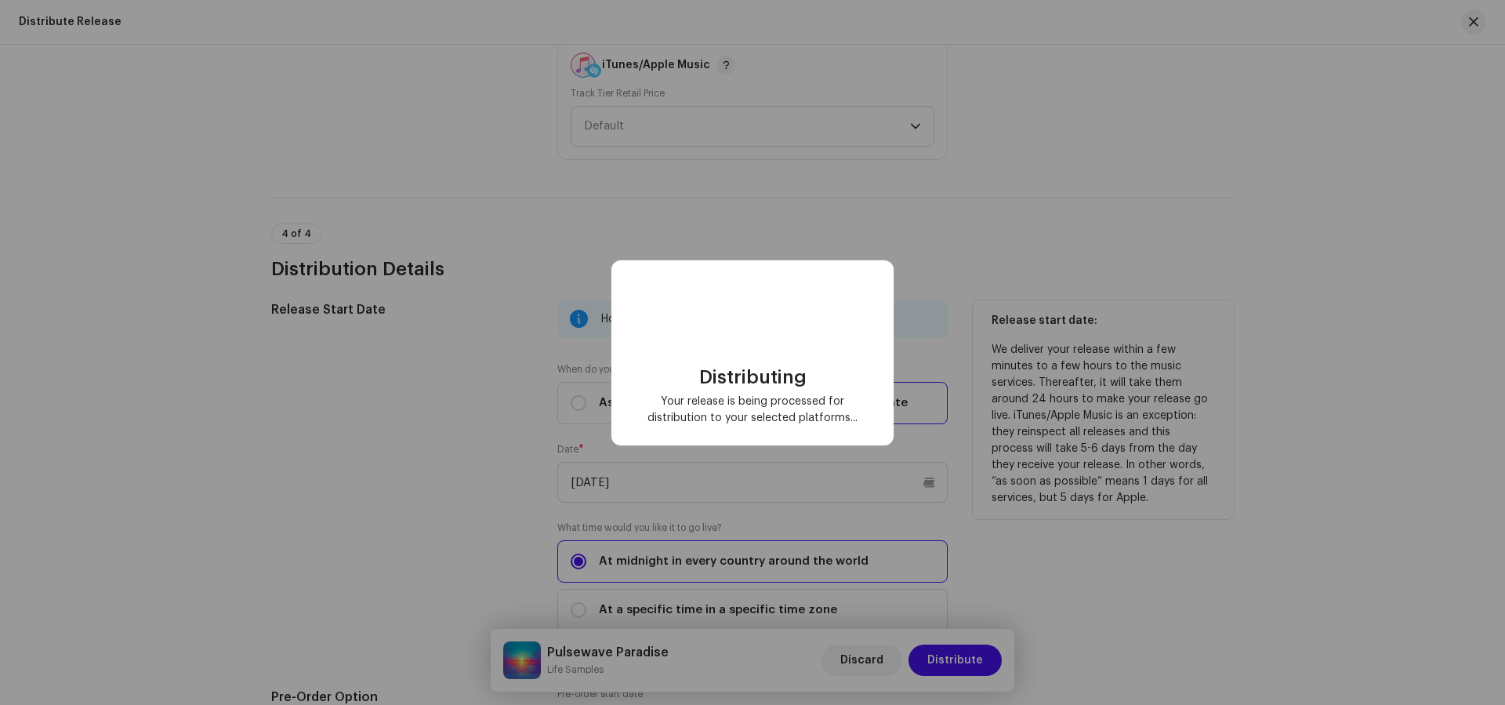
checkbox input "false"
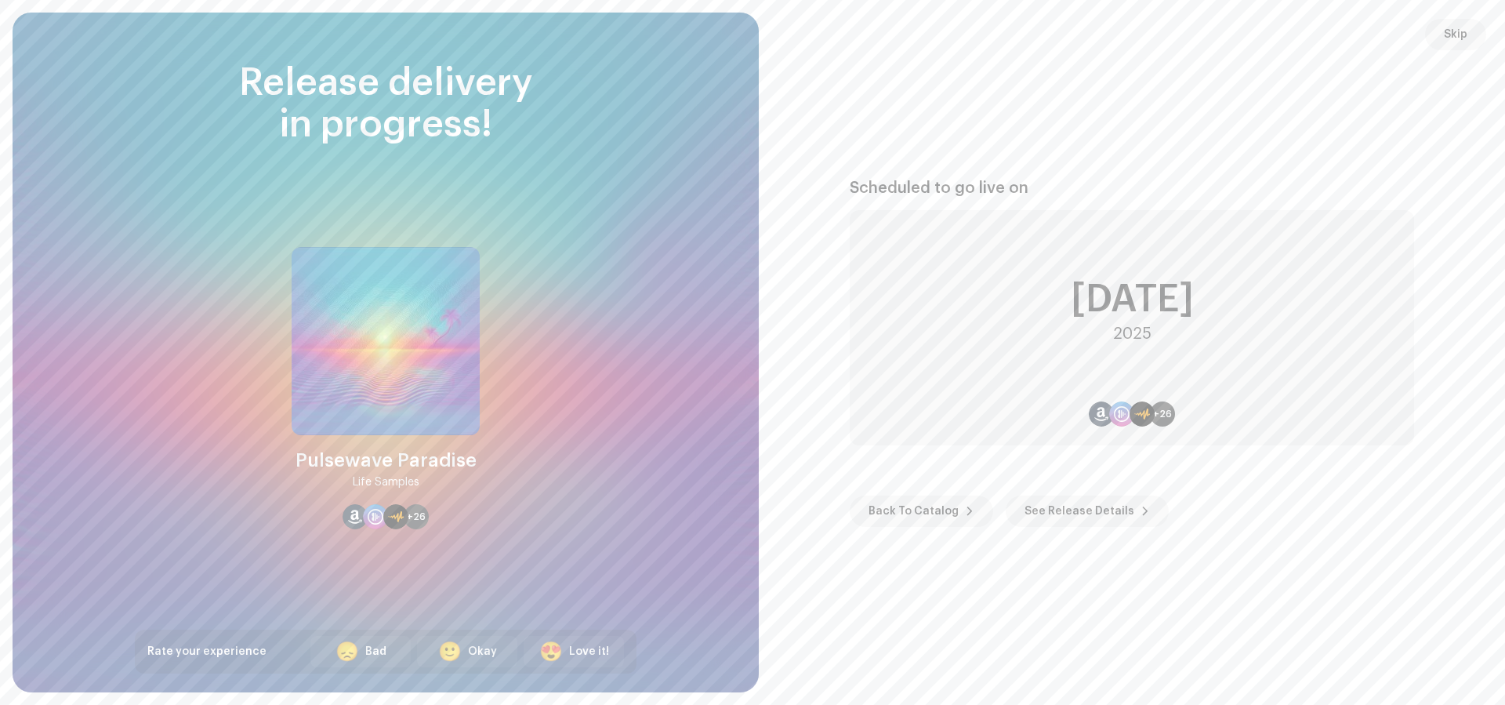
click at [904, 517] on span "Back To Catalog" at bounding box center [913, 510] width 90 height 31
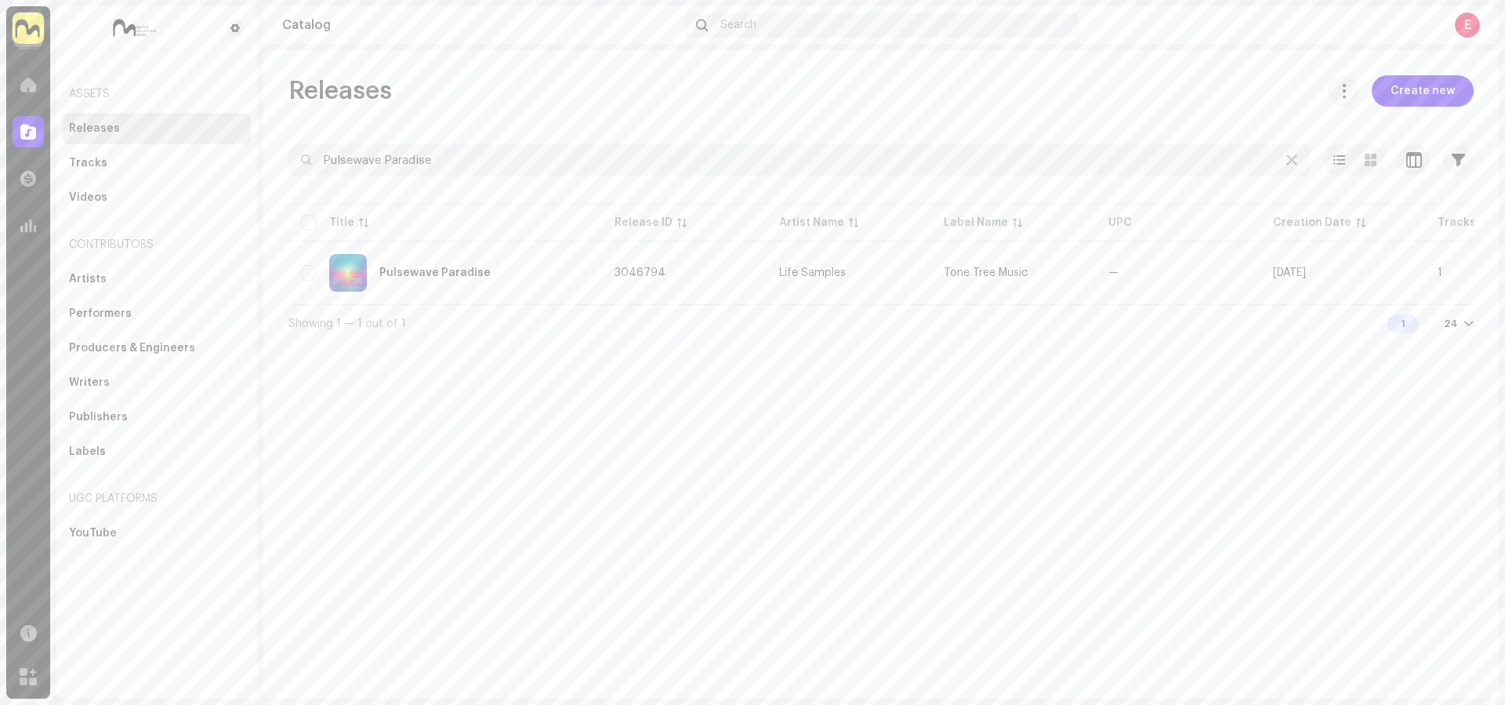
click at [561, 176] on div at bounding box center [880, 188] width 1185 height 25
click at [560, 172] on input "Pulsewave Paradise" at bounding box center [799, 159] width 1022 height 31
paste input "Falling In Lov"
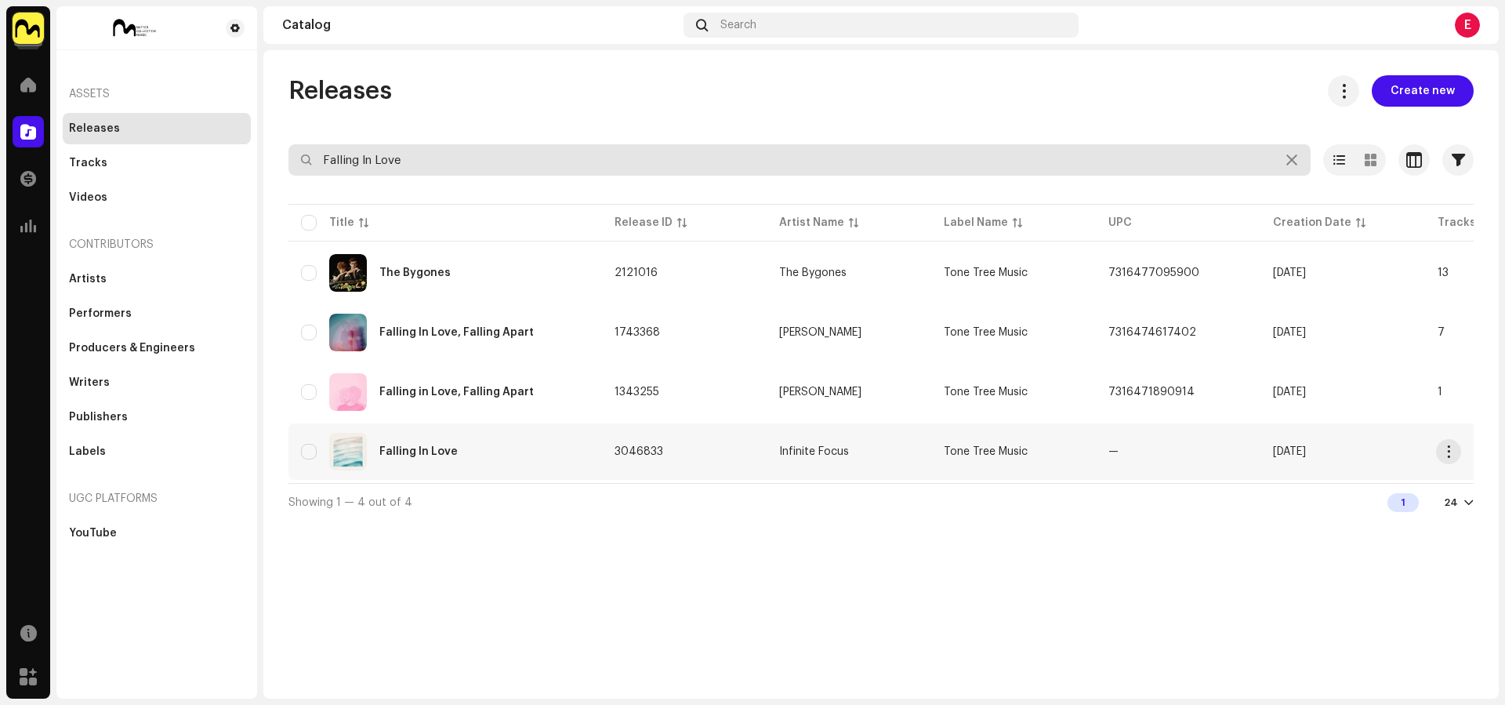
type input "Falling In Love"
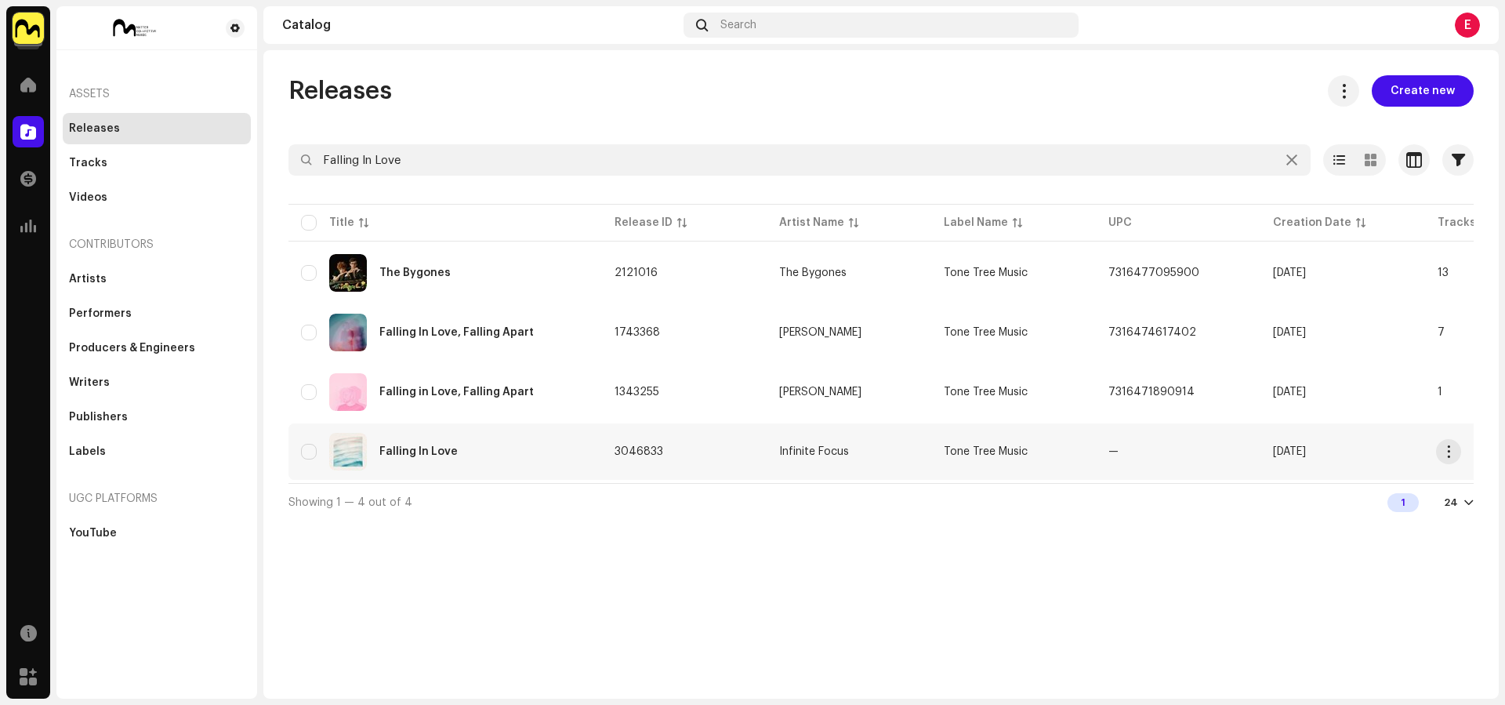
click at [561, 441] on div "Falling In Love" at bounding box center [445, 452] width 288 height 38
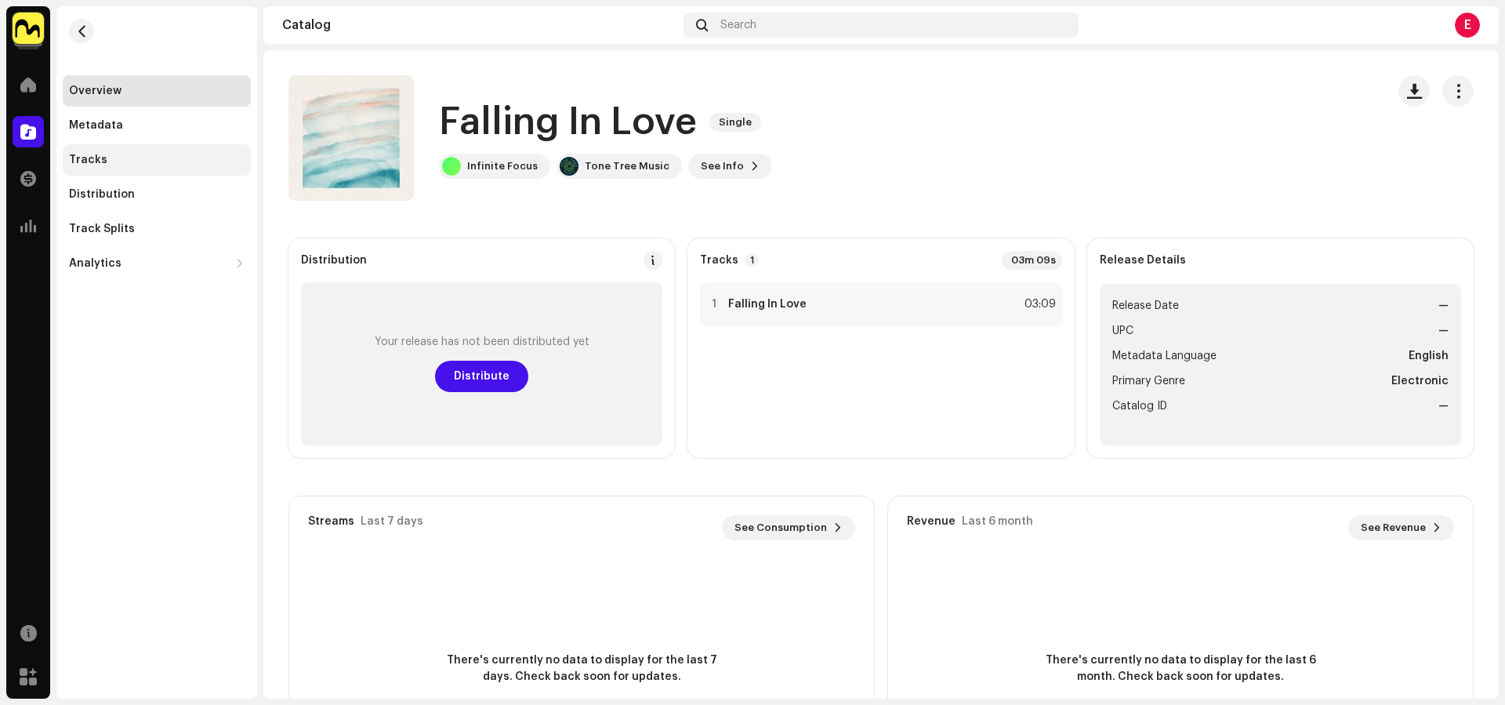
click at [102, 168] on div "Tracks" at bounding box center [157, 159] width 188 height 31
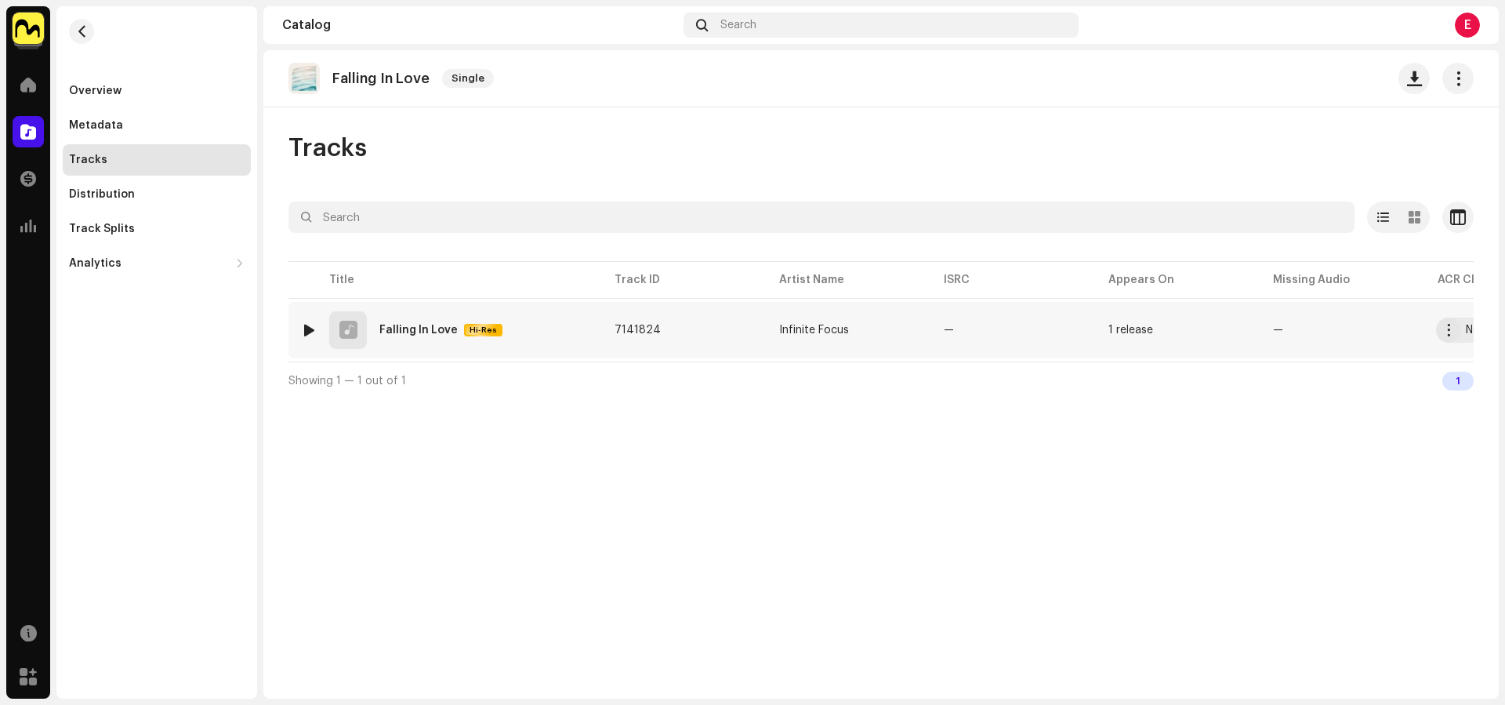
click at [309, 332] on div at bounding box center [309, 330] width 12 height 13
click at [600, 668] on div "00:04 03:09" at bounding box center [914, 666] width 892 height 13
click at [612, 665] on p-slider at bounding box center [913, 666] width 799 height 3
click at [426, 663] on span at bounding box center [430, 667] width 9 height 13
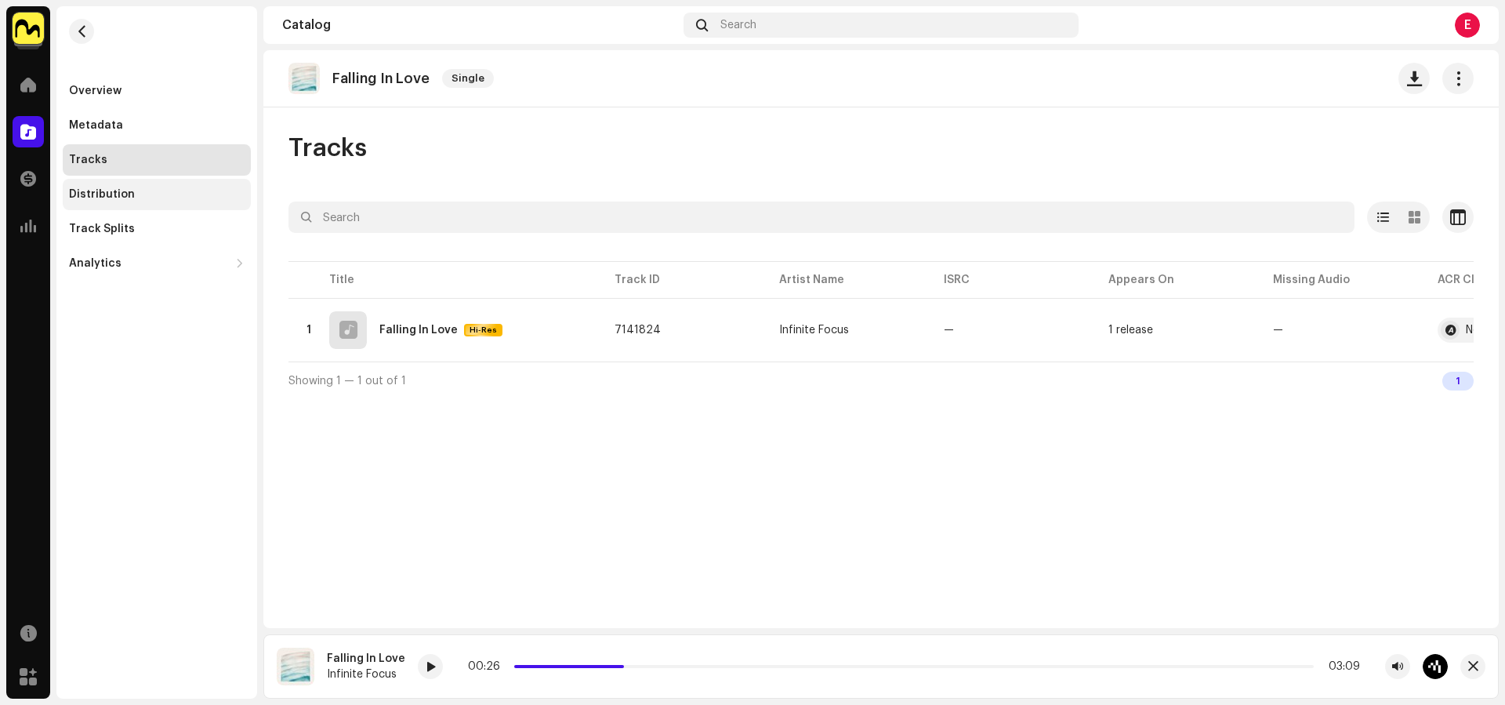
click at [139, 189] on div "Distribution" at bounding box center [157, 194] width 176 height 13
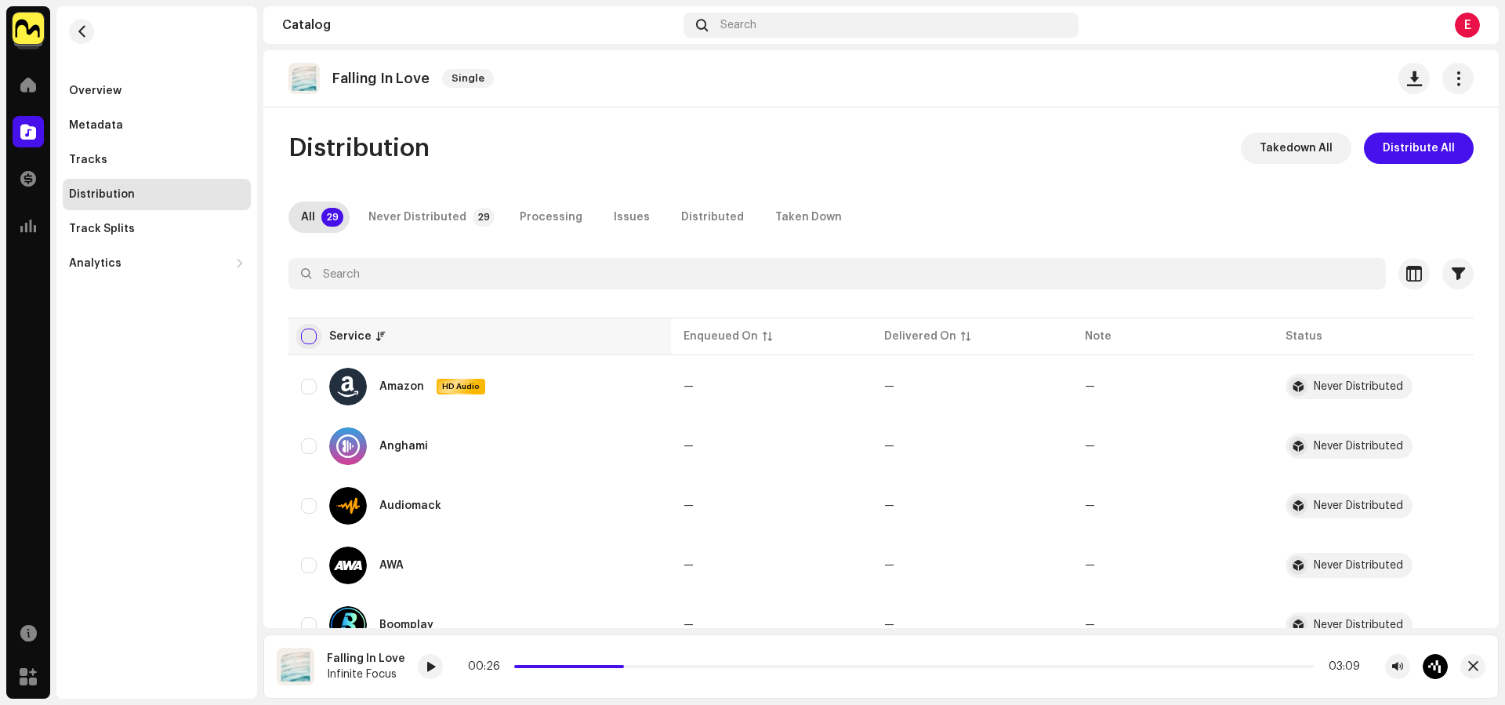
click at [308, 339] on input "checkbox" at bounding box center [309, 336] width 16 height 16
checkbox input "true"
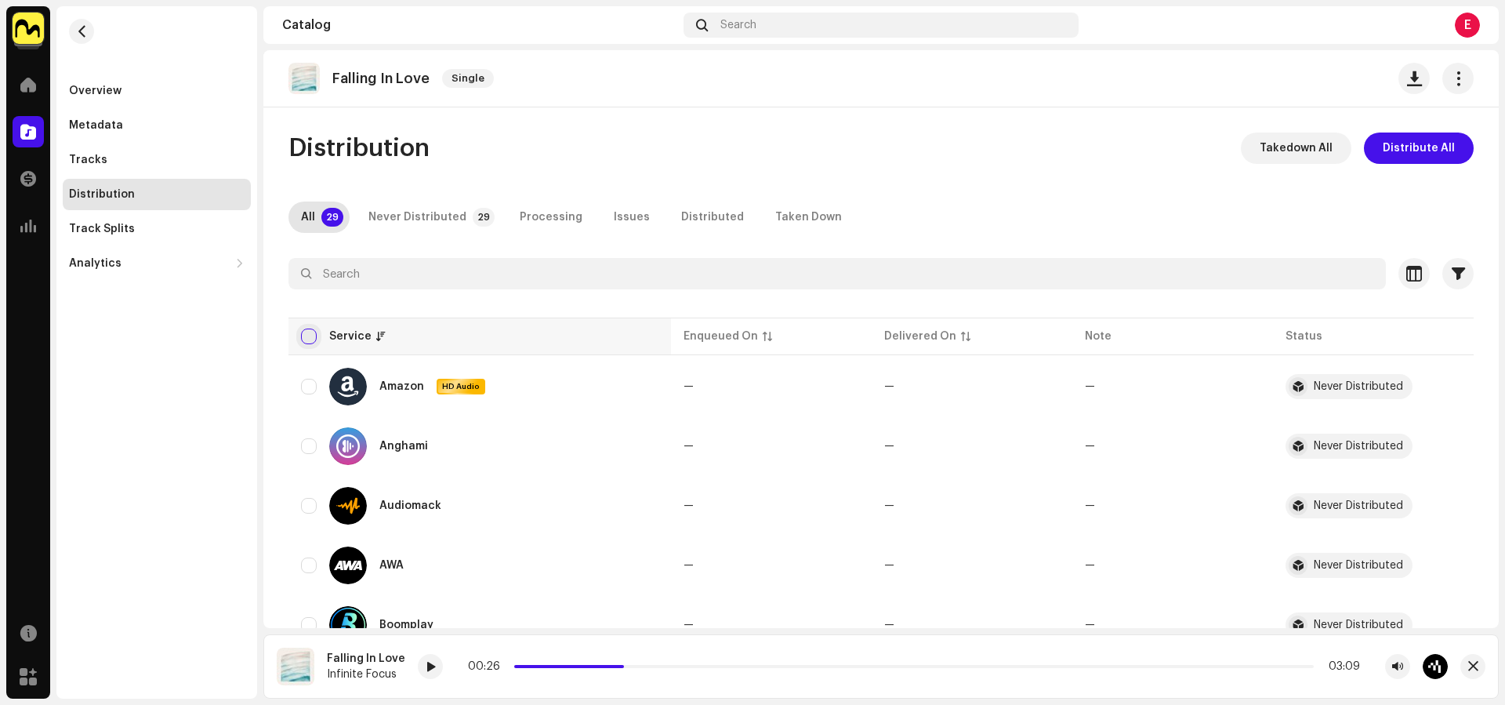
checkbox input "true"
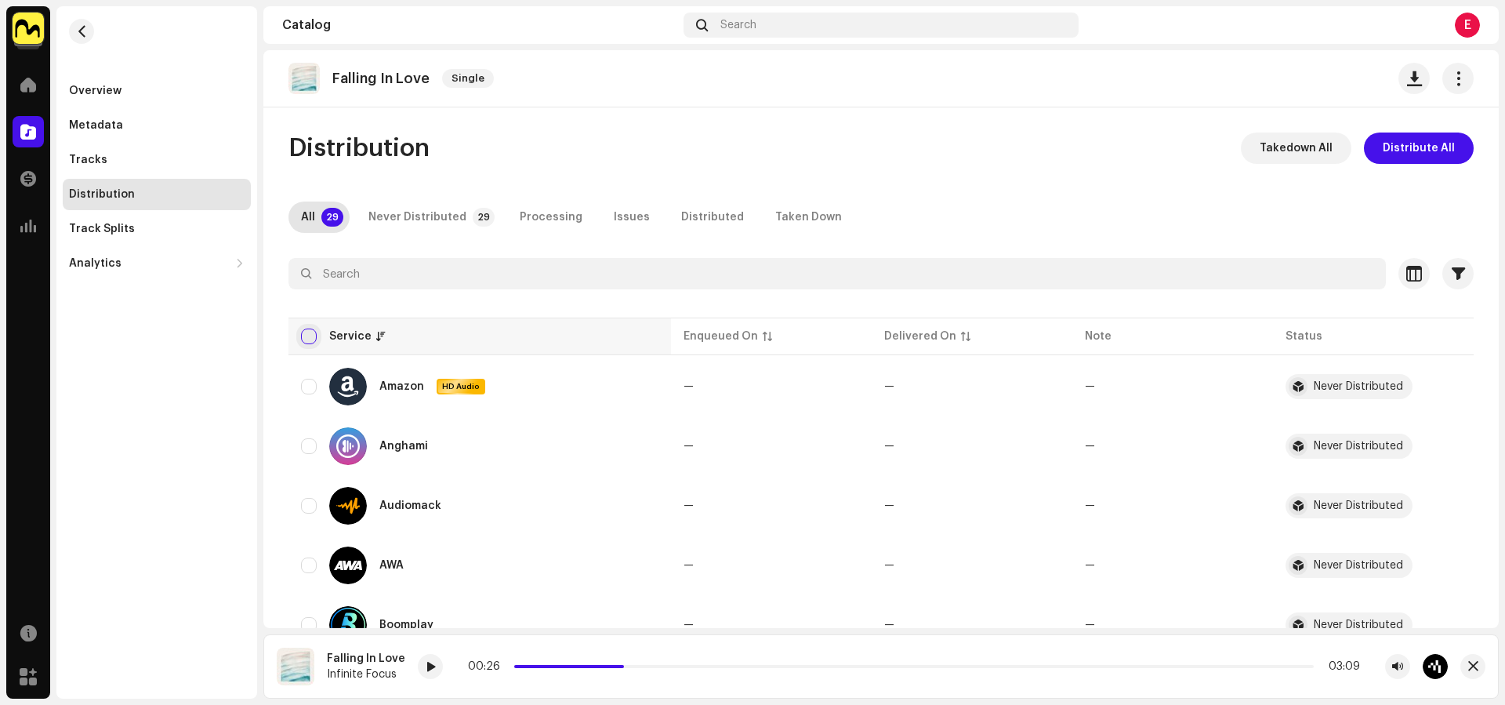
checkbox input "true"
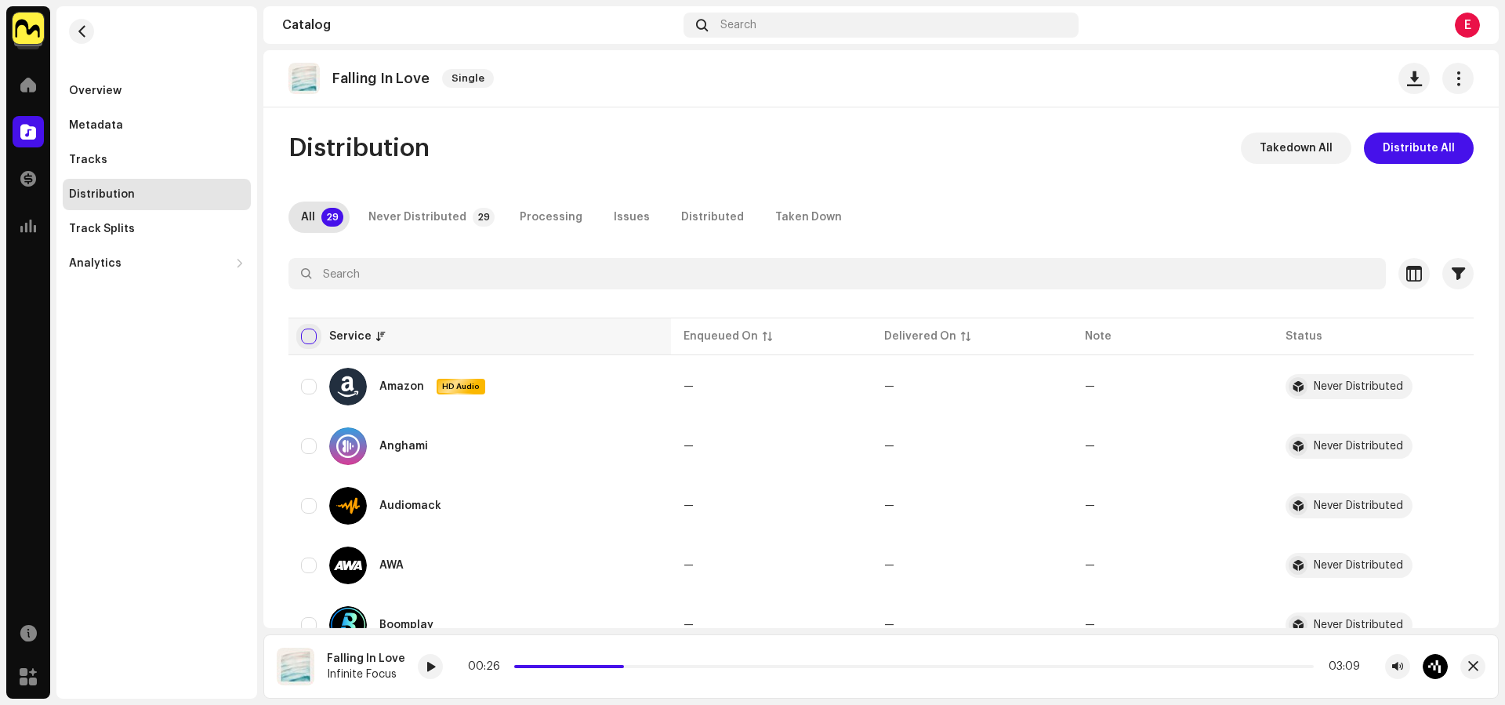
checkbox input "true"
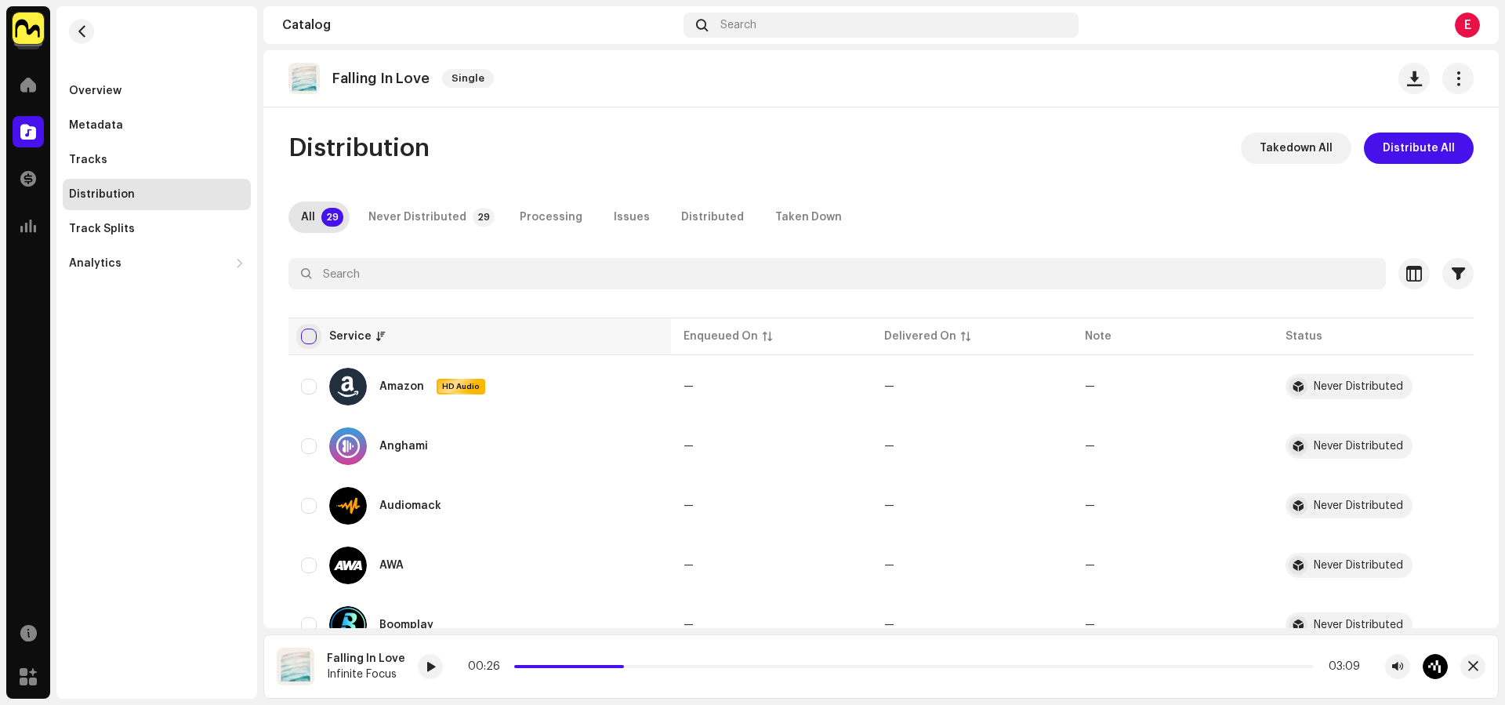
checkbox input "true"
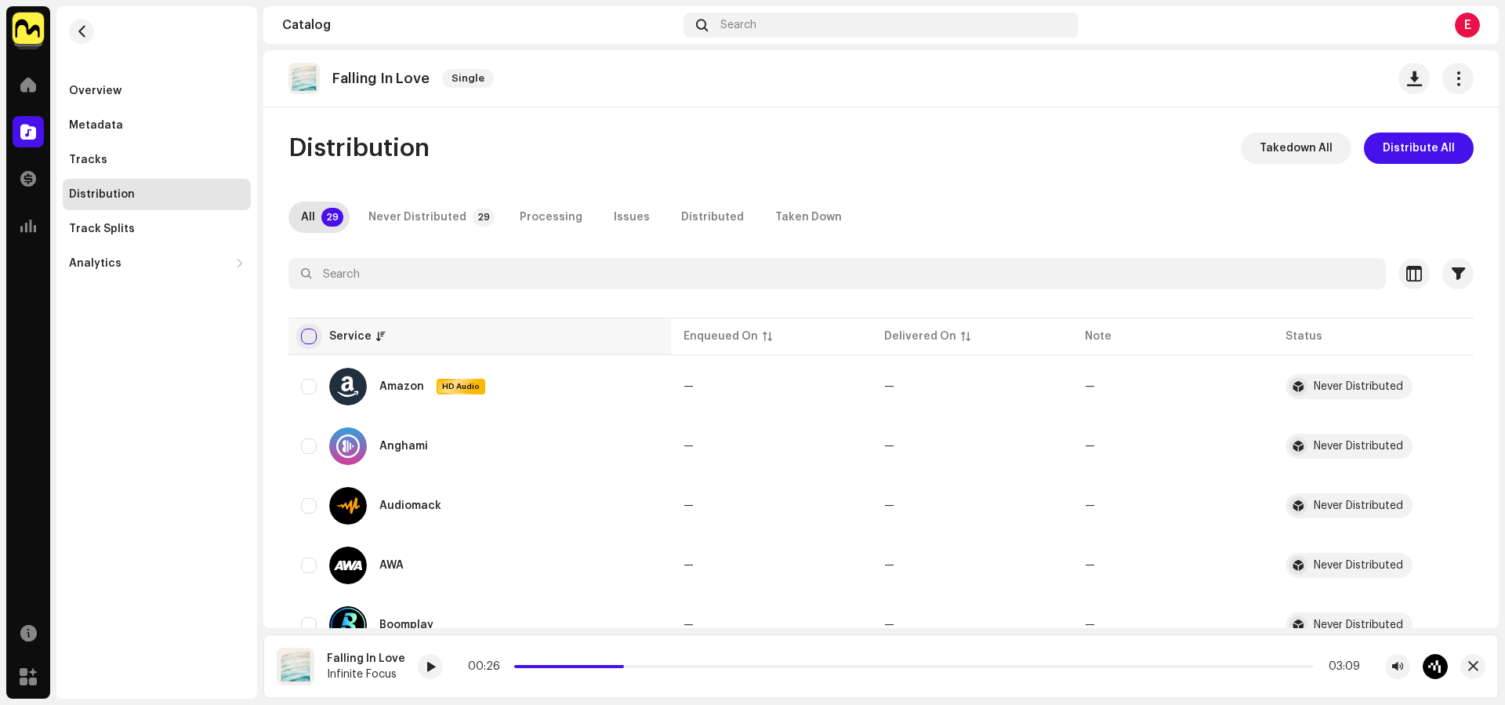
checkbox input "true"
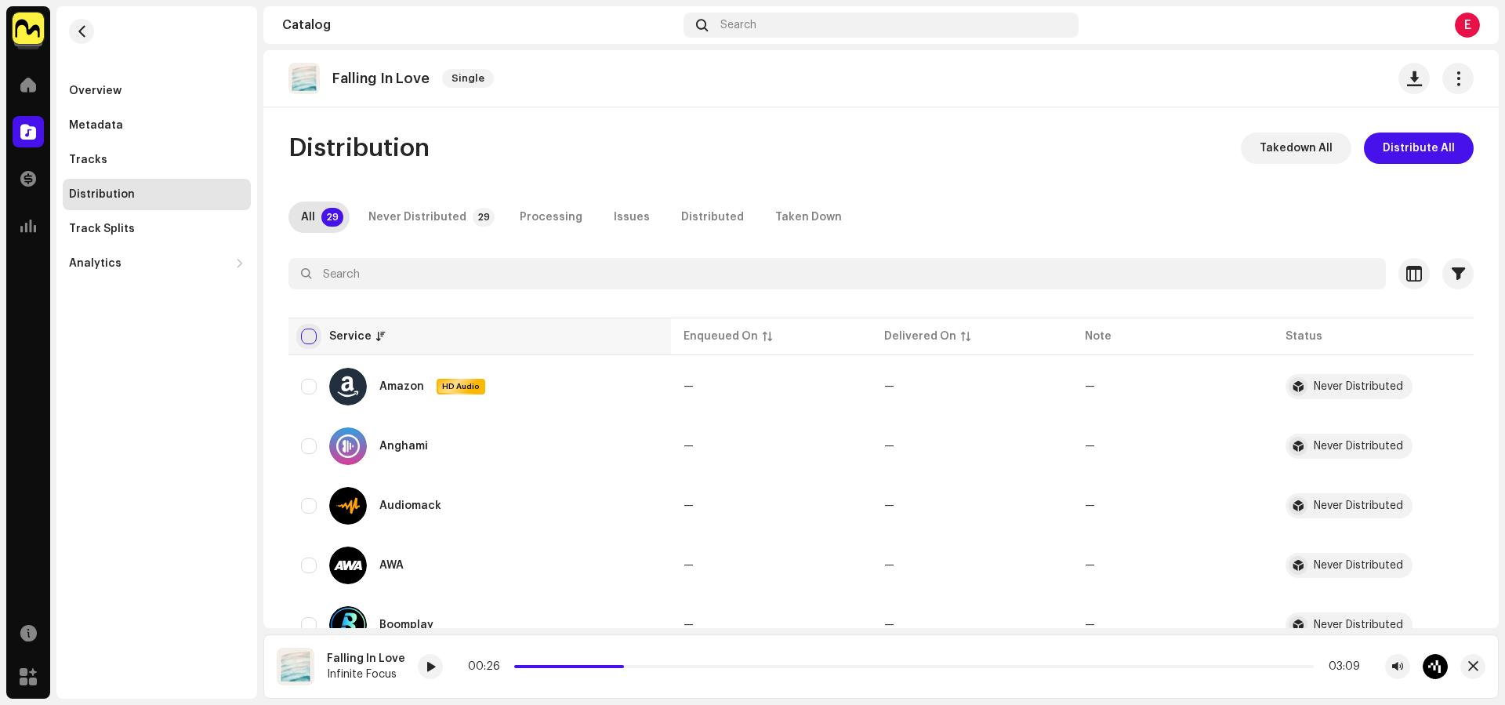
checkbox input "true"
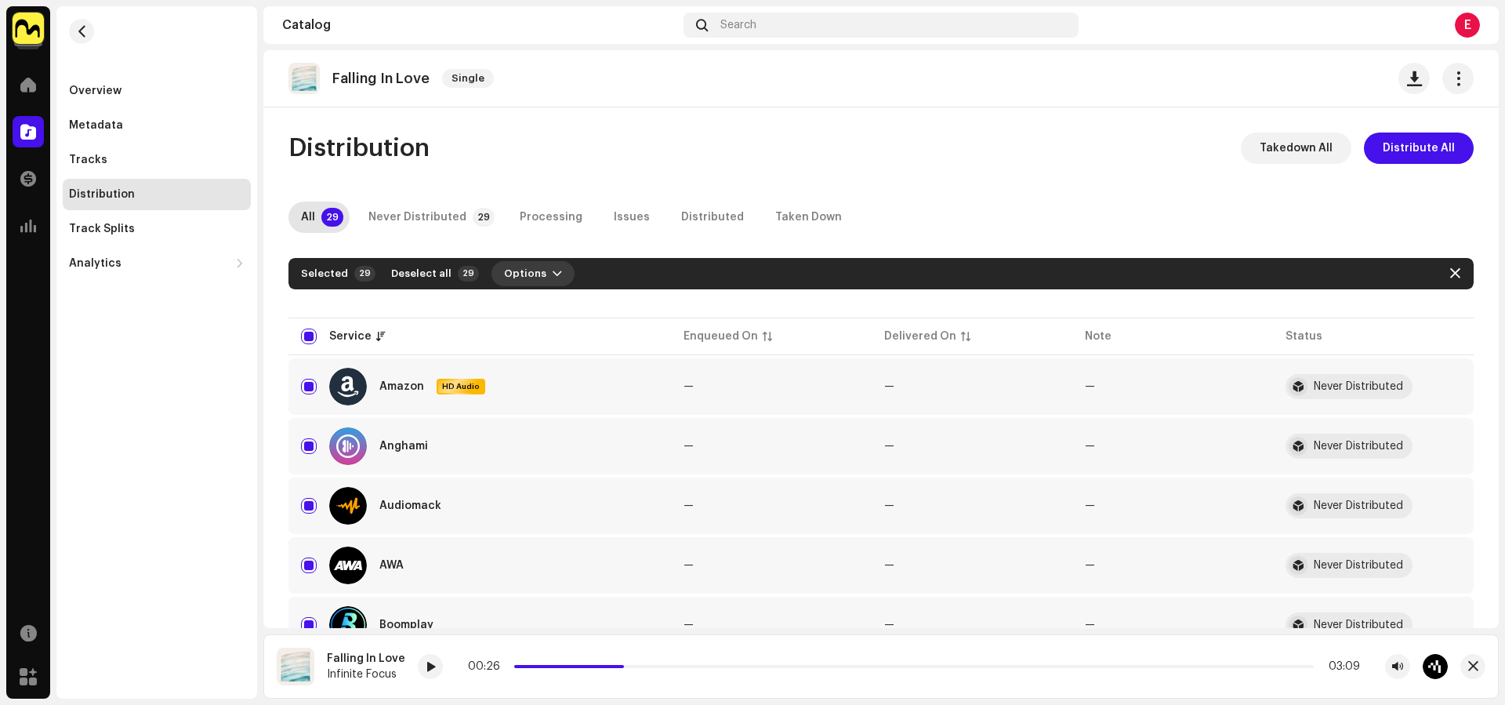
click at [504, 275] on span "Options" at bounding box center [525, 273] width 42 height 31
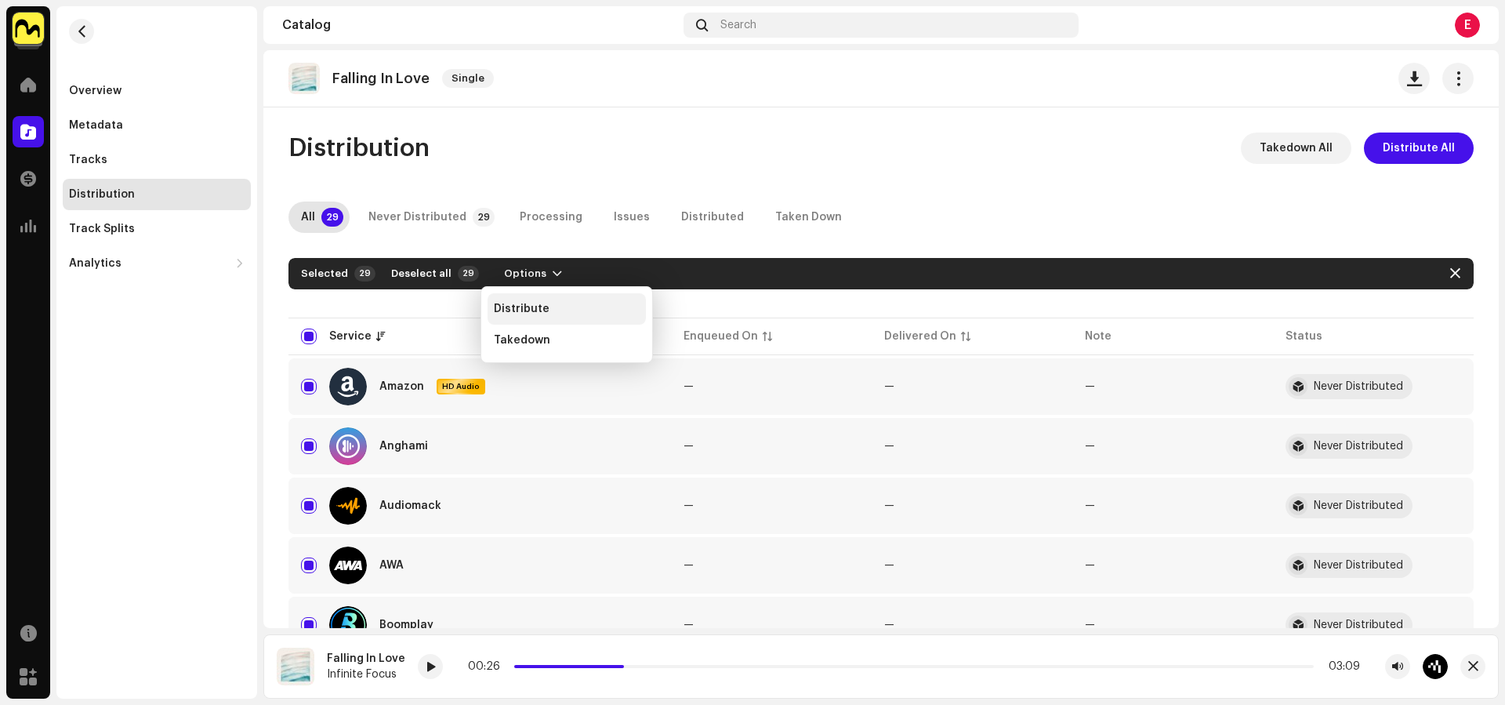
click at [505, 303] on span "Distribute" at bounding box center [522, 309] width 56 height 13
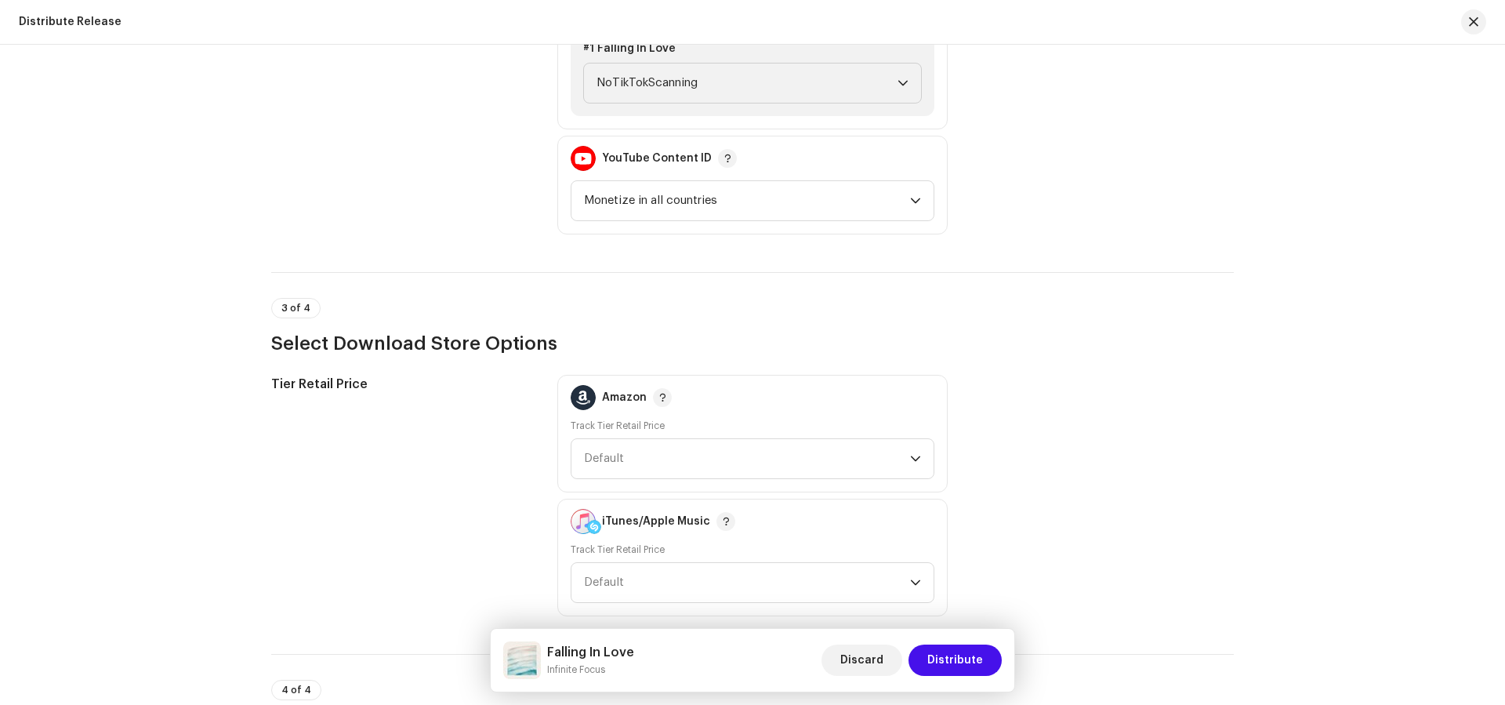
scroll to position [1864, 0]
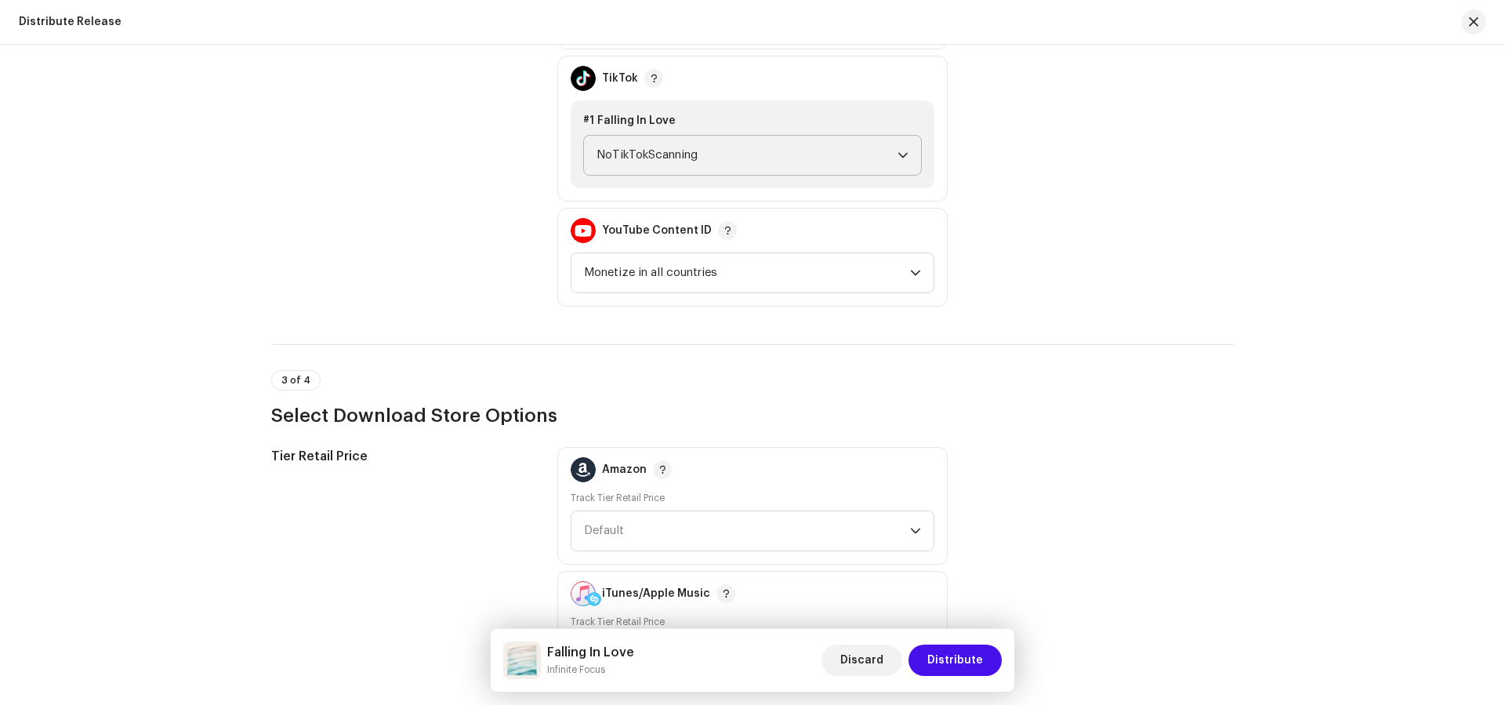
click at [755, 153] on span "NoTikTokScanning" at bounding box center [746, 155] width 301 height 39
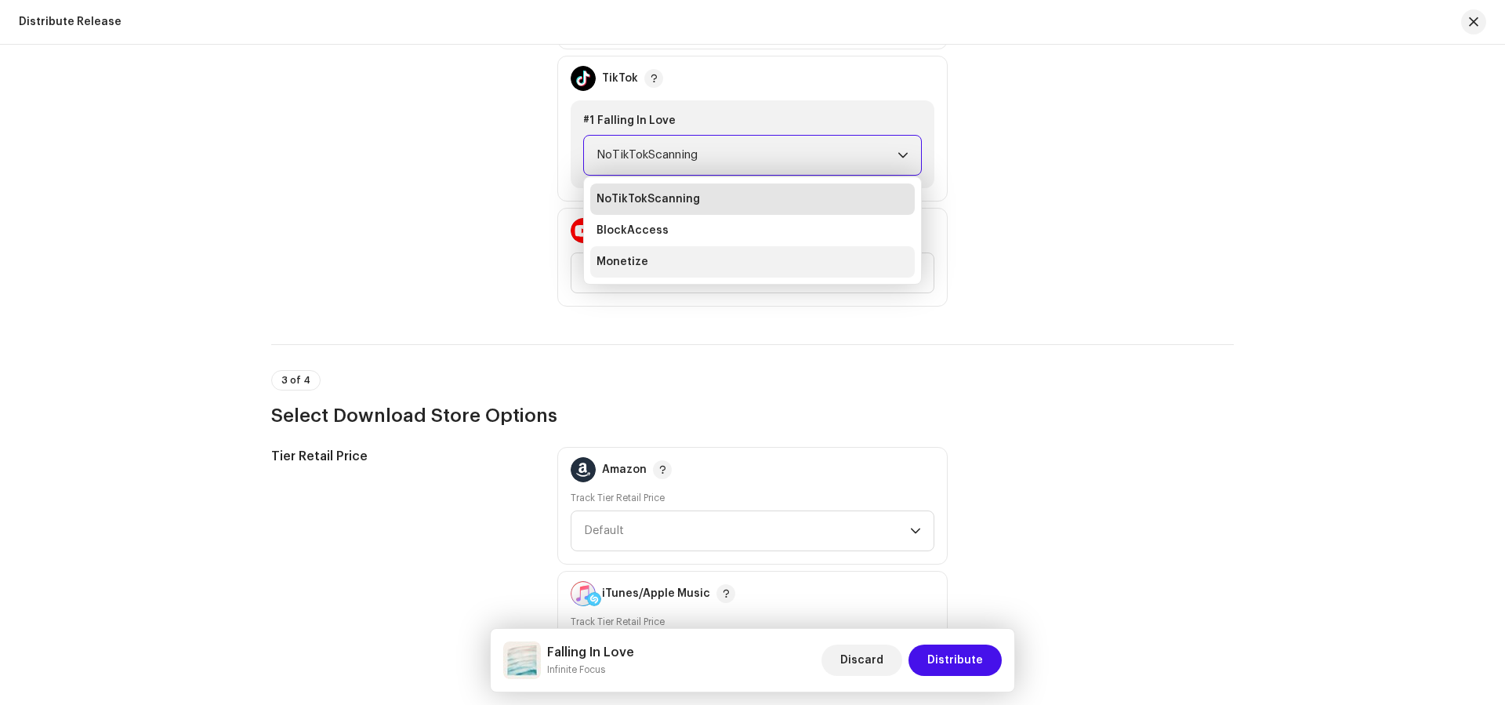
click at [752, 273] on li "Monetize" at bounding box center [752, 261] width 324 height 31
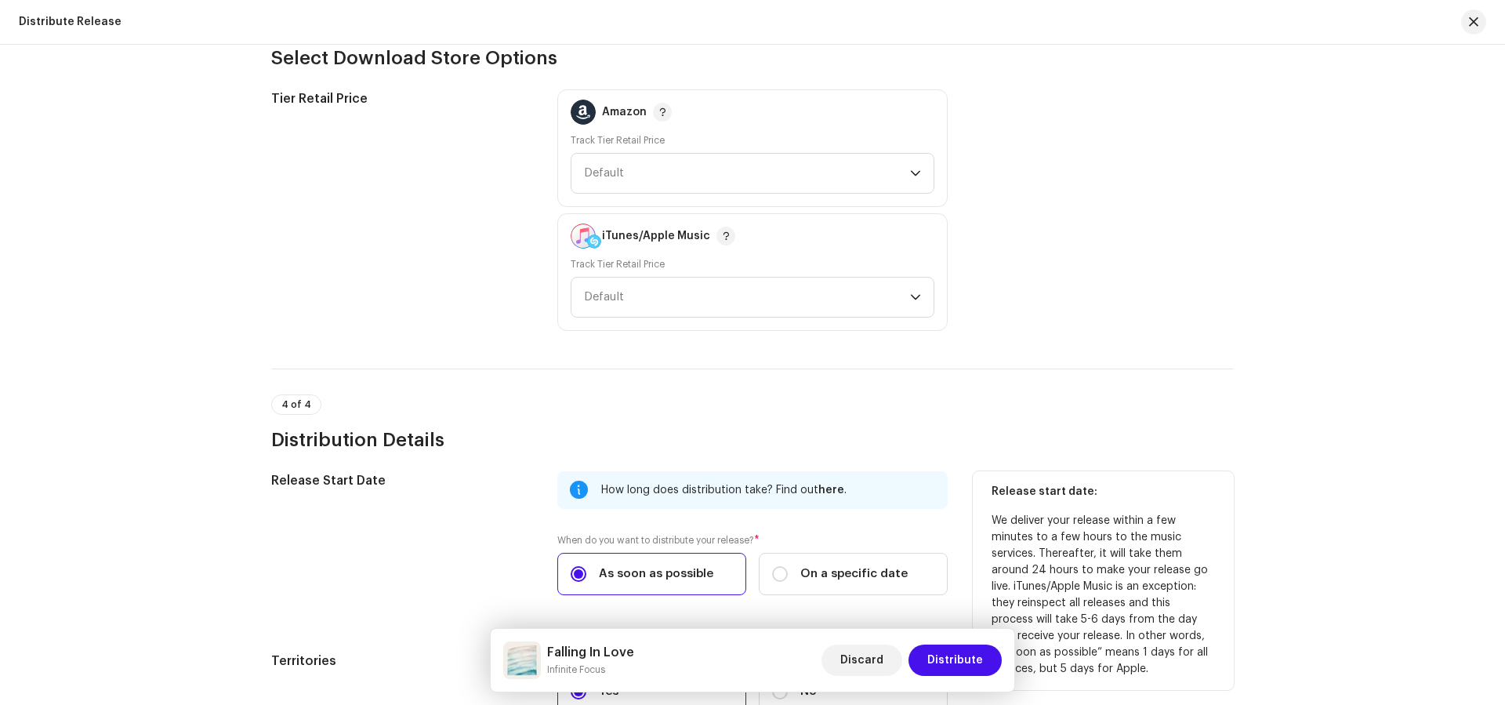
scroll to position [2392, 0]
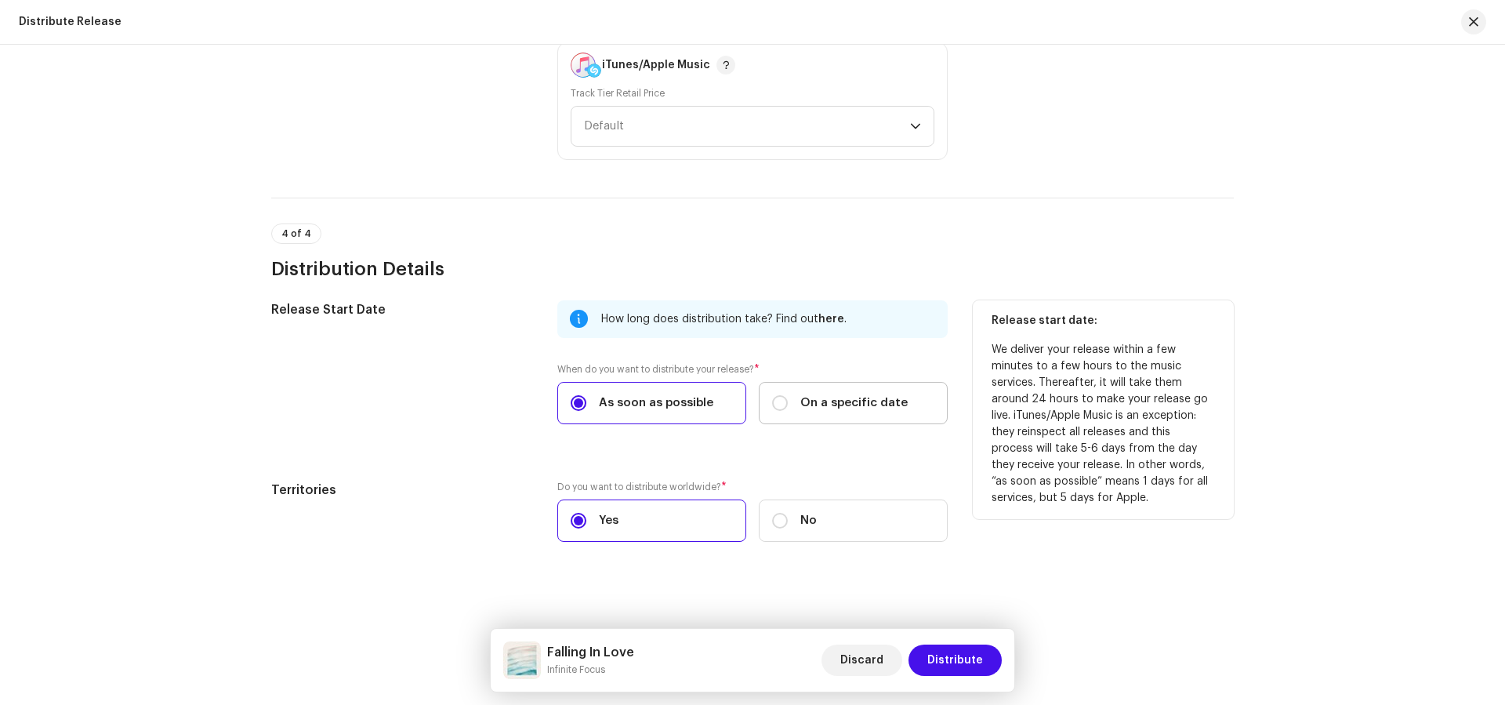
click at [860, 394] on span "On a specific date" at bounding box center [853, 402] width 107 height 17
click at [788, 395] on input "On a specific date" at bounding box center [780, 403] width 16 height 16
radio input "true"
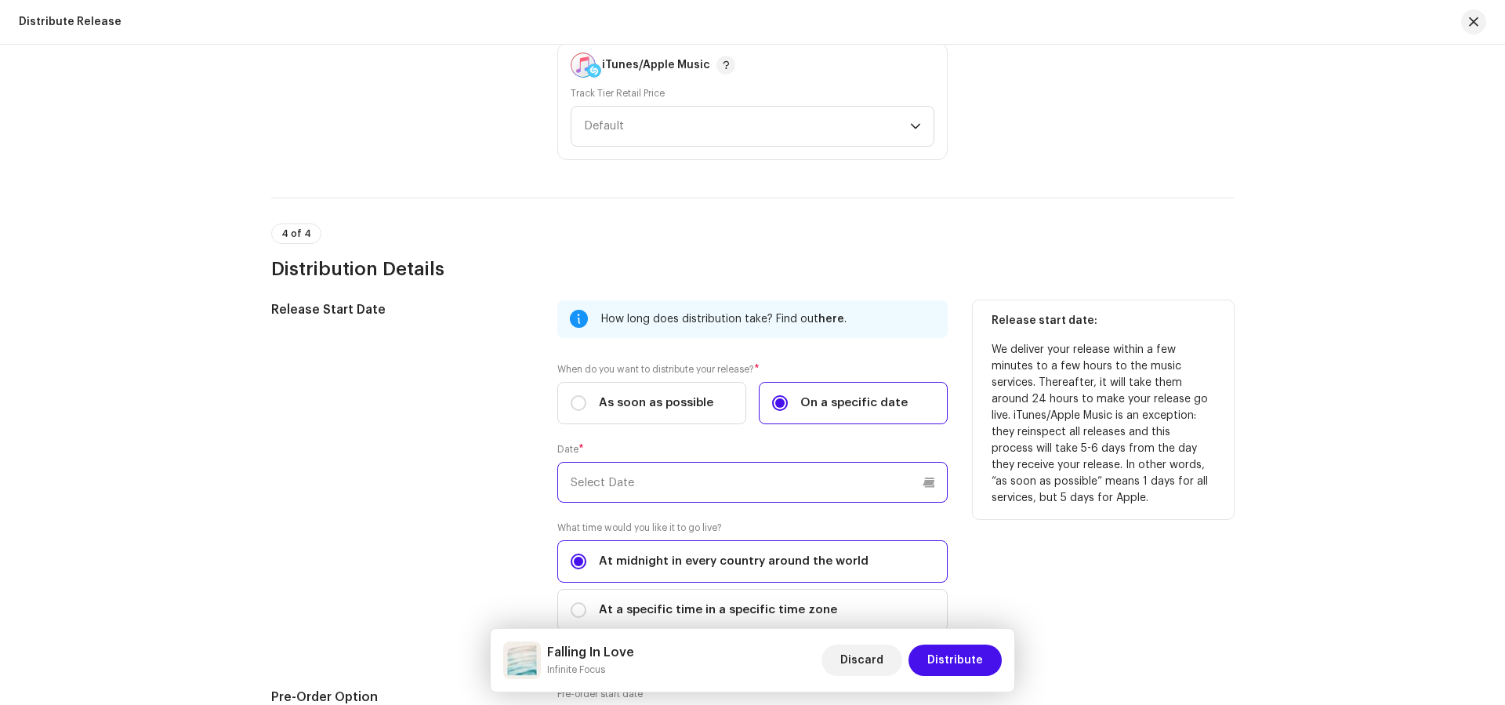
click at [765, 462] on input "text" at bounding box center [752, 482] width 390 height 41
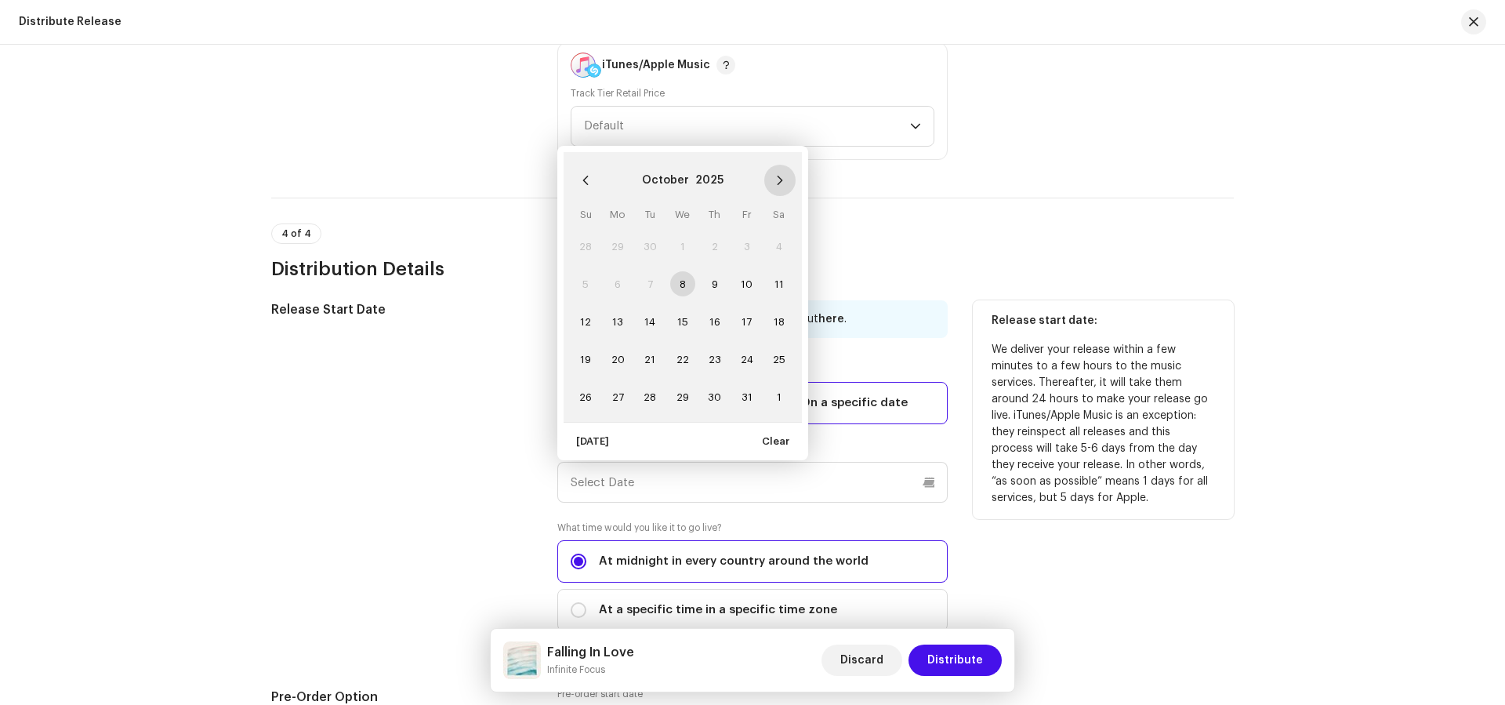
click at [788, 173] on button "Next Month" at bounding box center [779, 180] width 31 height 31
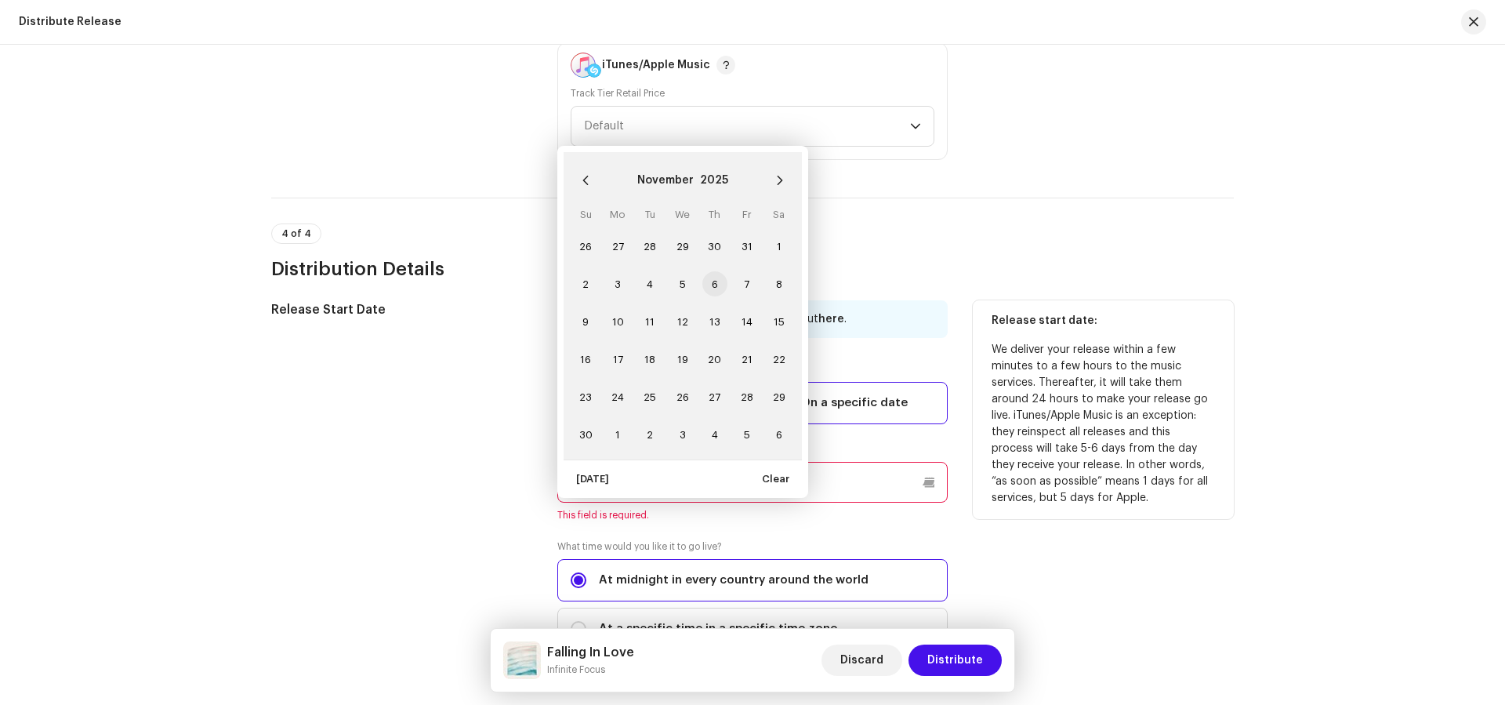
click at [708, 283] on span "6" at bounding box center [714, 283] width 25 height 25
type input "11/06/2025"
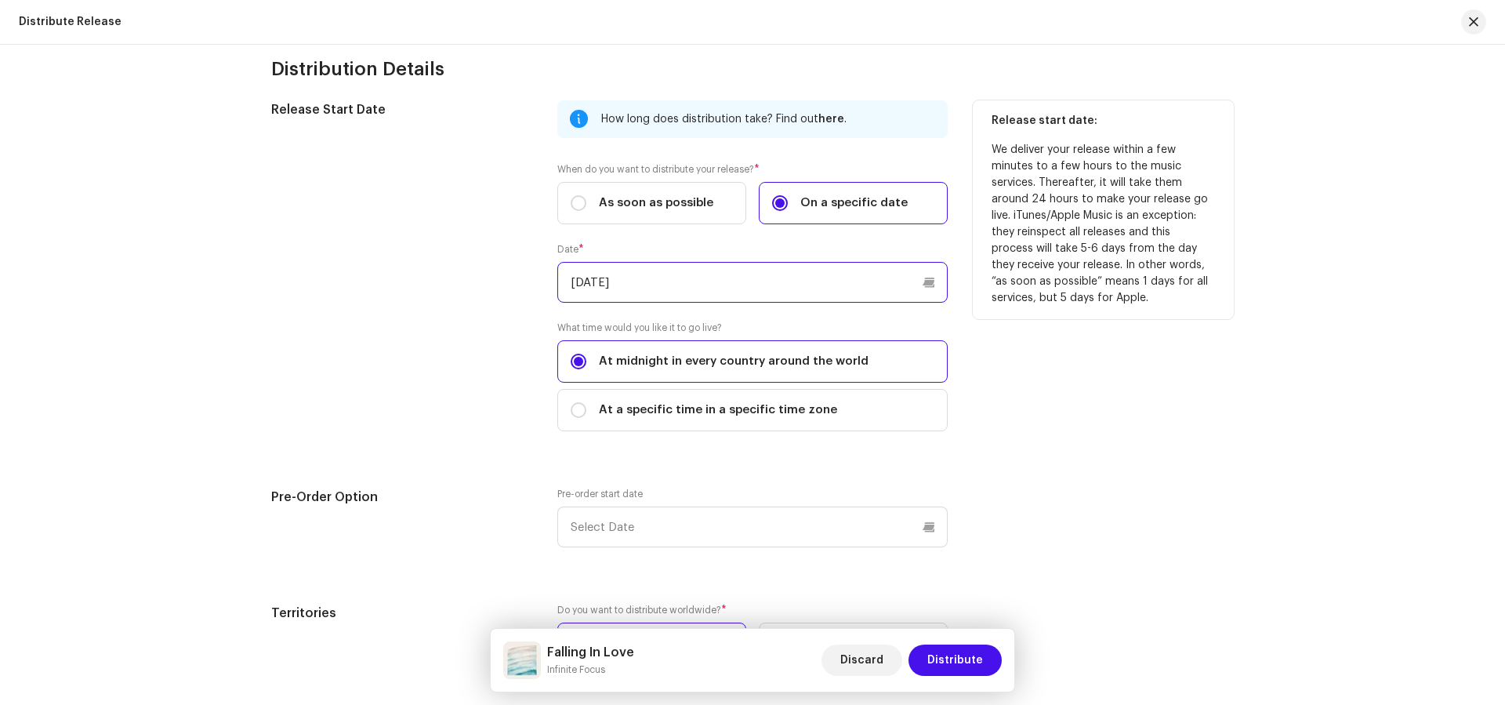
scroll to position [2713, 0]
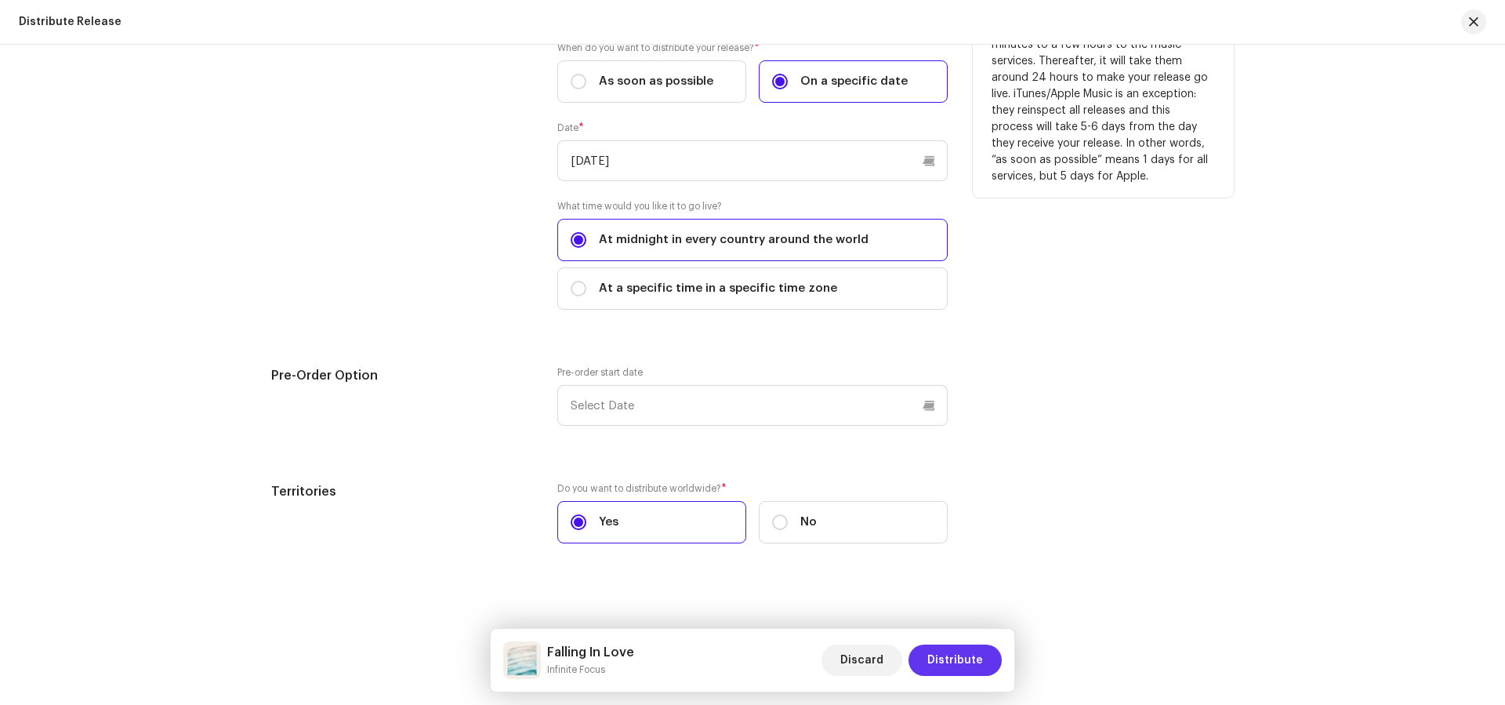
click at [961, 658] on span "Distribute" at bounding box center [955, 659] width 56 height 31
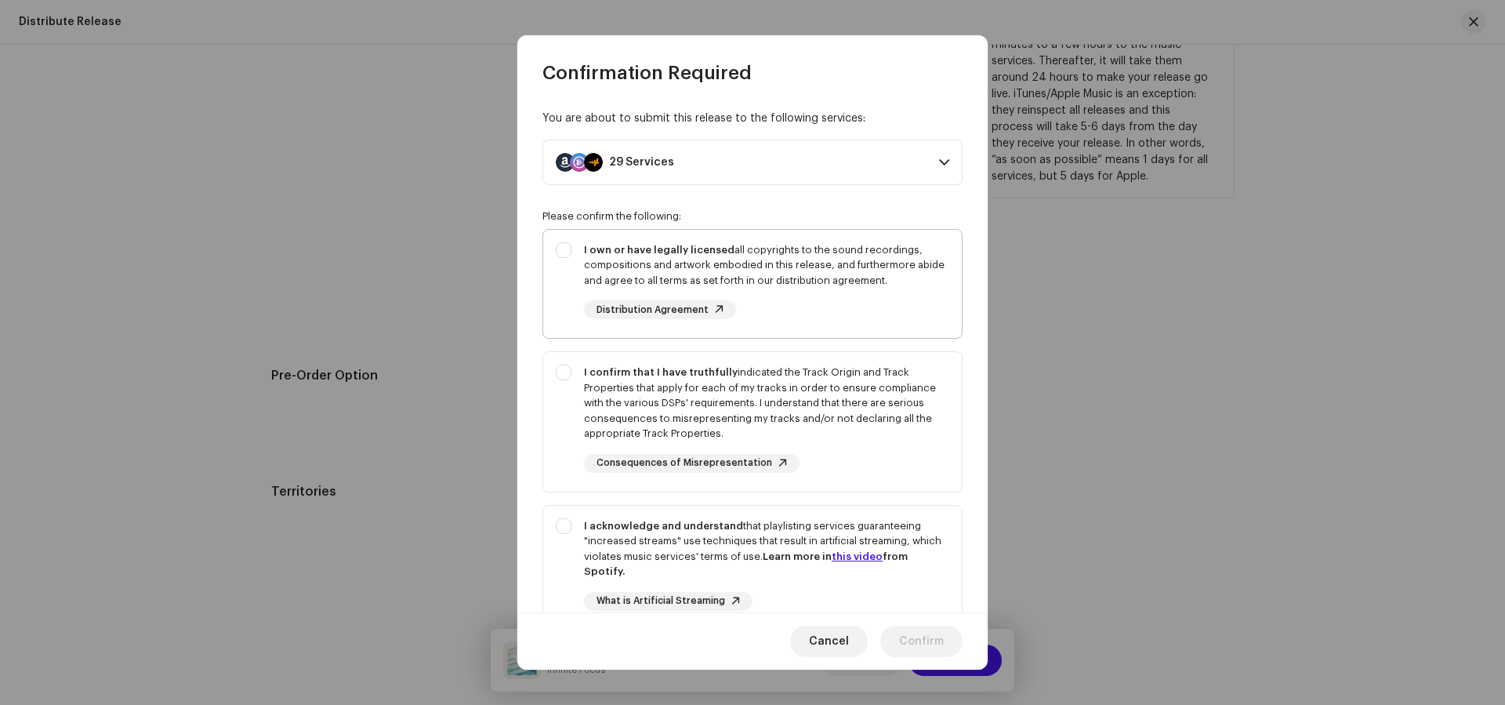
click at [841, 297] on div "I own or have legally licensed all copyrights to the sound recordings, composit…" at bounding box center [766, 281] width 365 height 78
checkbox input "true"
click at [870, 437] on div "I confirm that I have truthfully indicated the Track Origin and Track Propertie…" at bounding box center [766, 402] width 365 height 77
checkbox input "true"
click at [906, 538] on div "I acknowledge and understand that playlisting services guaranteeing "increased …" at bounding box center [766, 548] width 365 height 61
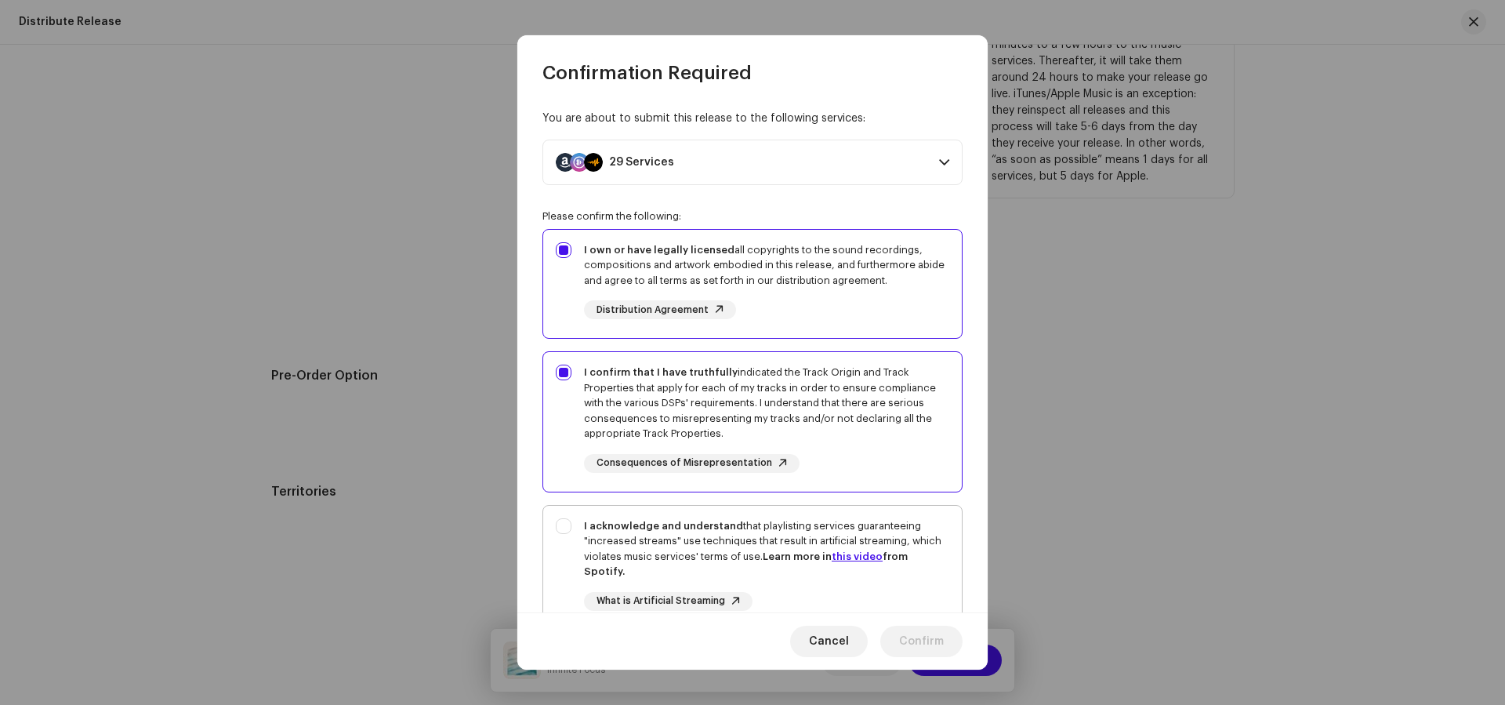
checkbox input "true"
click at [941, 636] on span "Confirm" at bounding box center [921, 640] width 45 height 31
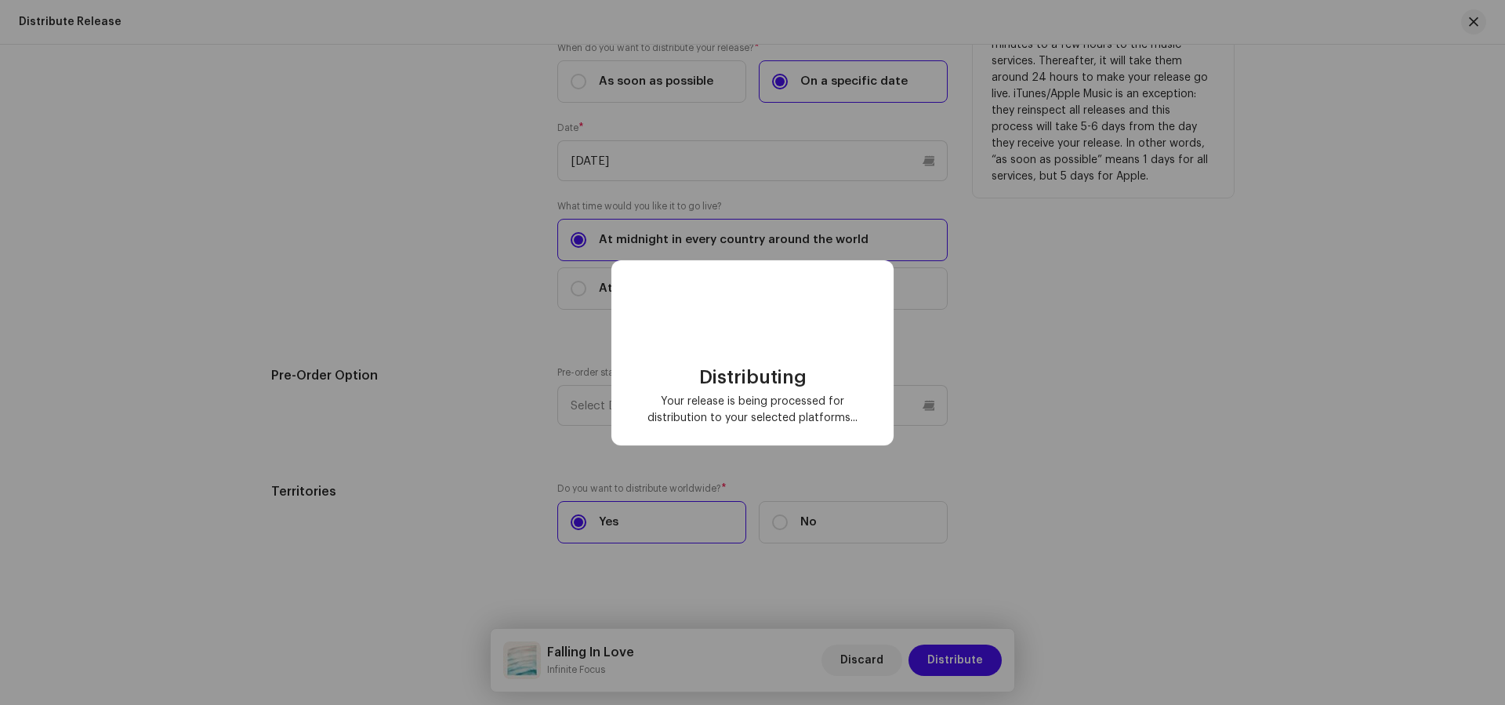
checkbox input "false"
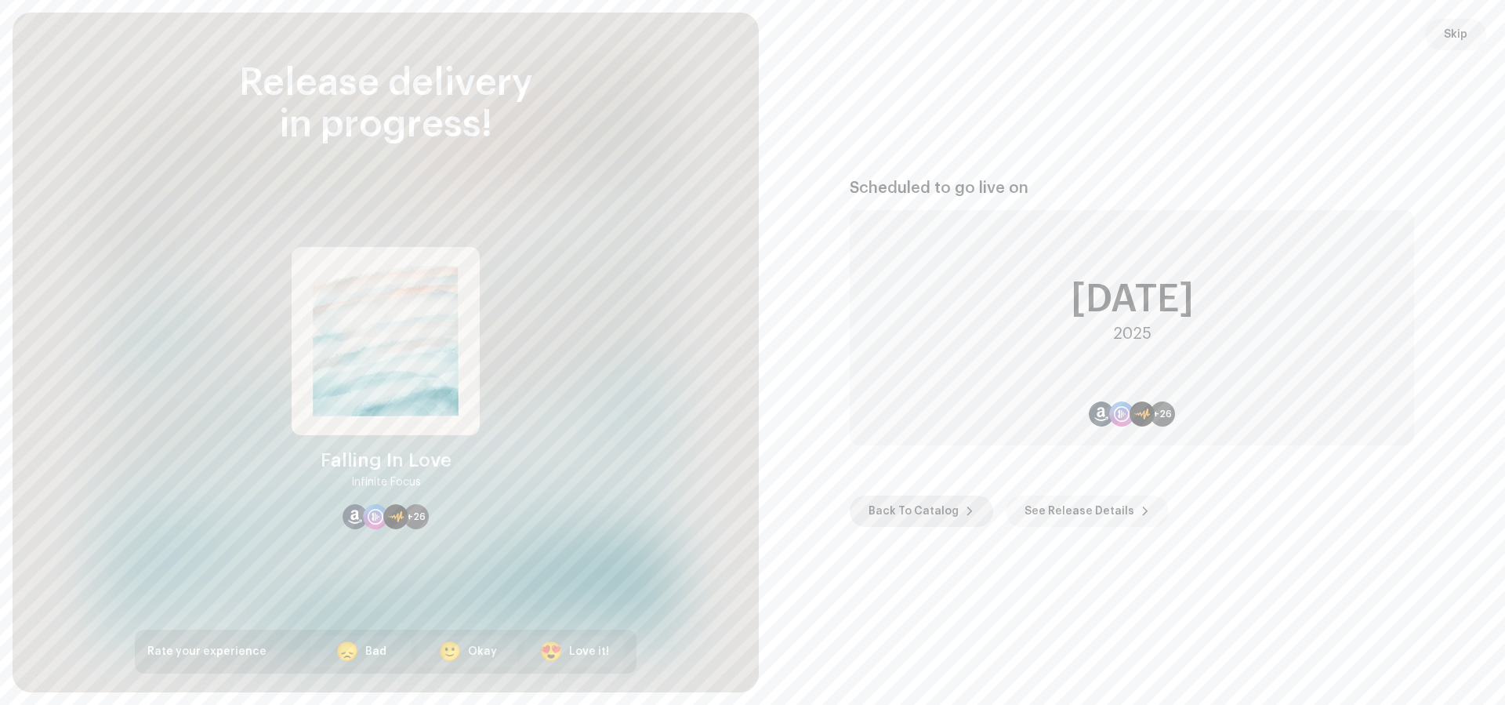
click at [884, 519] on span "Back To Catalog" at bounding box center [913, 510] width 90 height 31
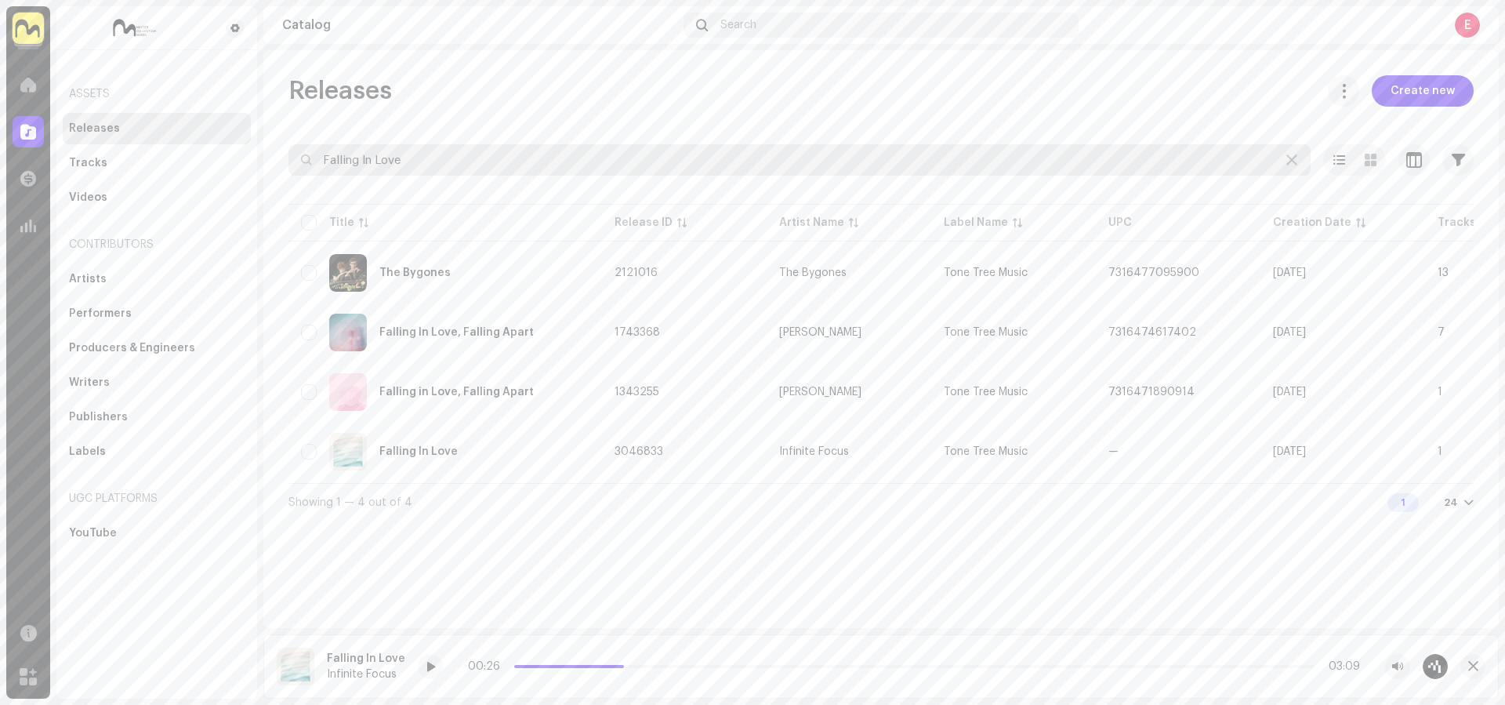
click at [445, 168] on input "Falling In Love" at bounding box center [799, 159] width 1022 height 31
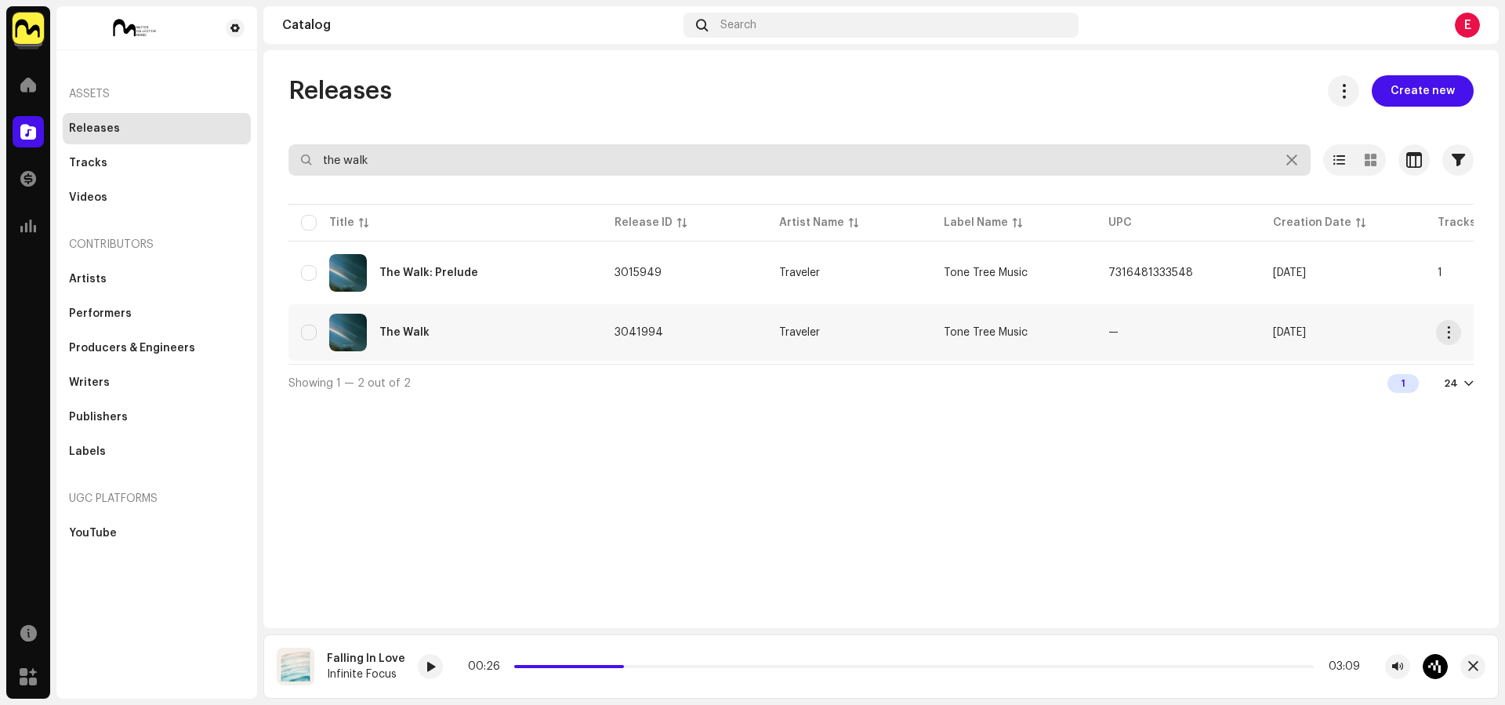
type input "the walk"
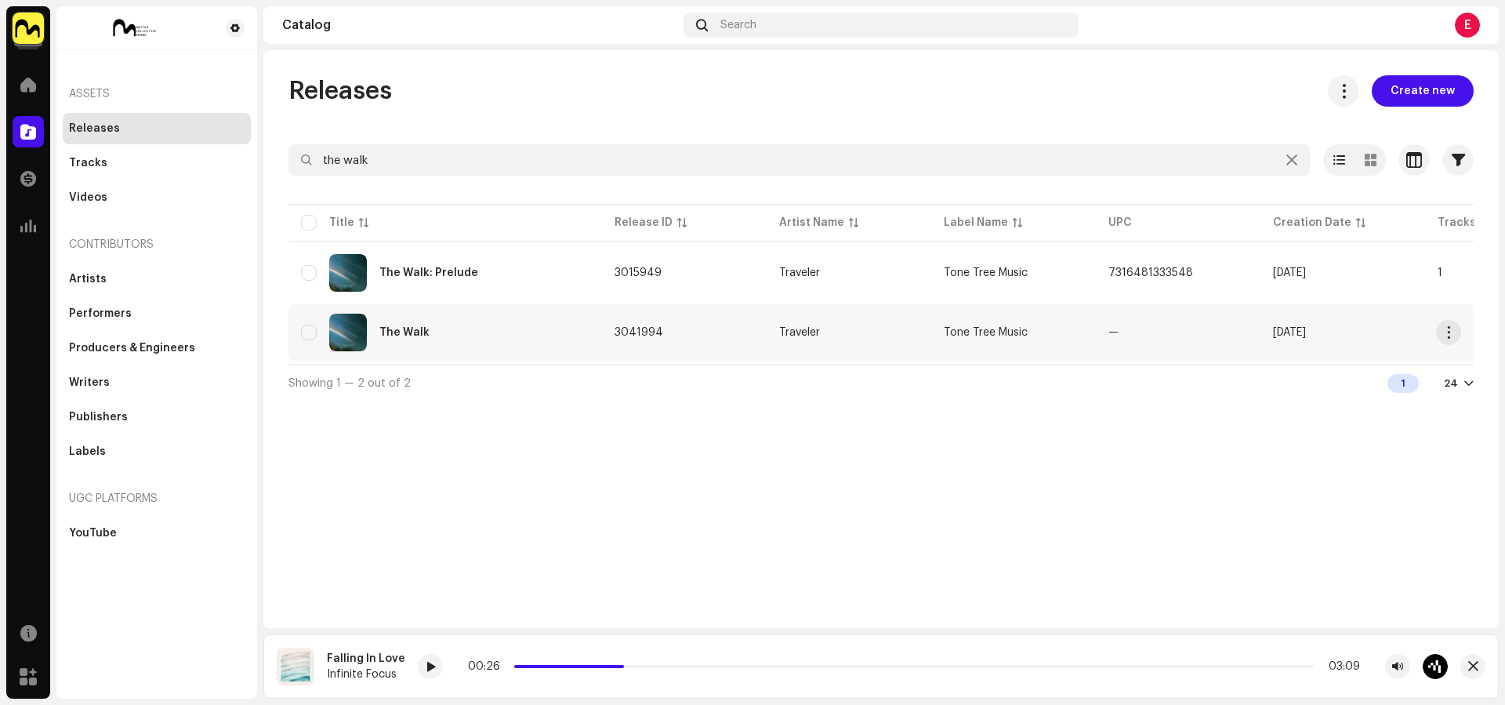
click at [547, 328] on div "The Walk" at bounding box center [445, 332] width 288 height 38
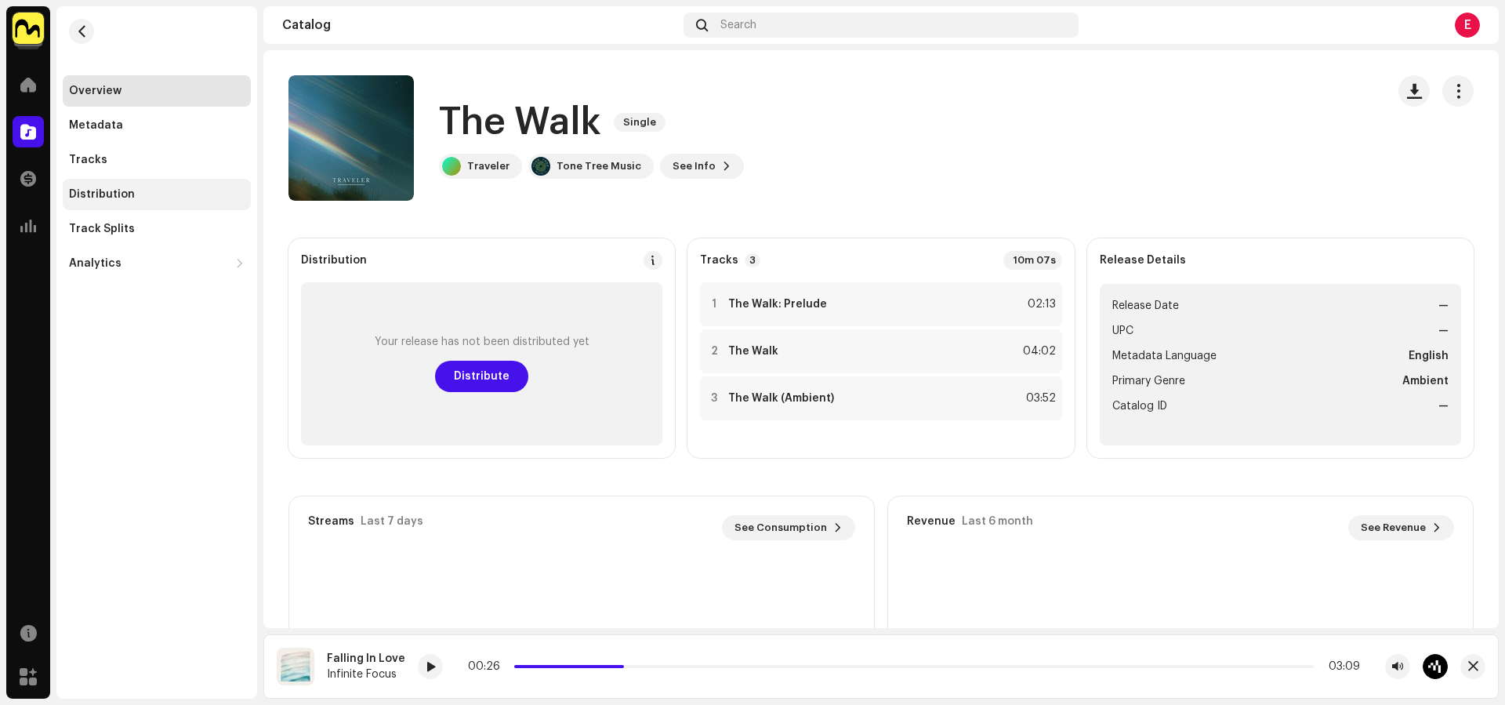
click at [88, 191] on div "Distribution" at bounding box center [102, 194] width 66 height 13
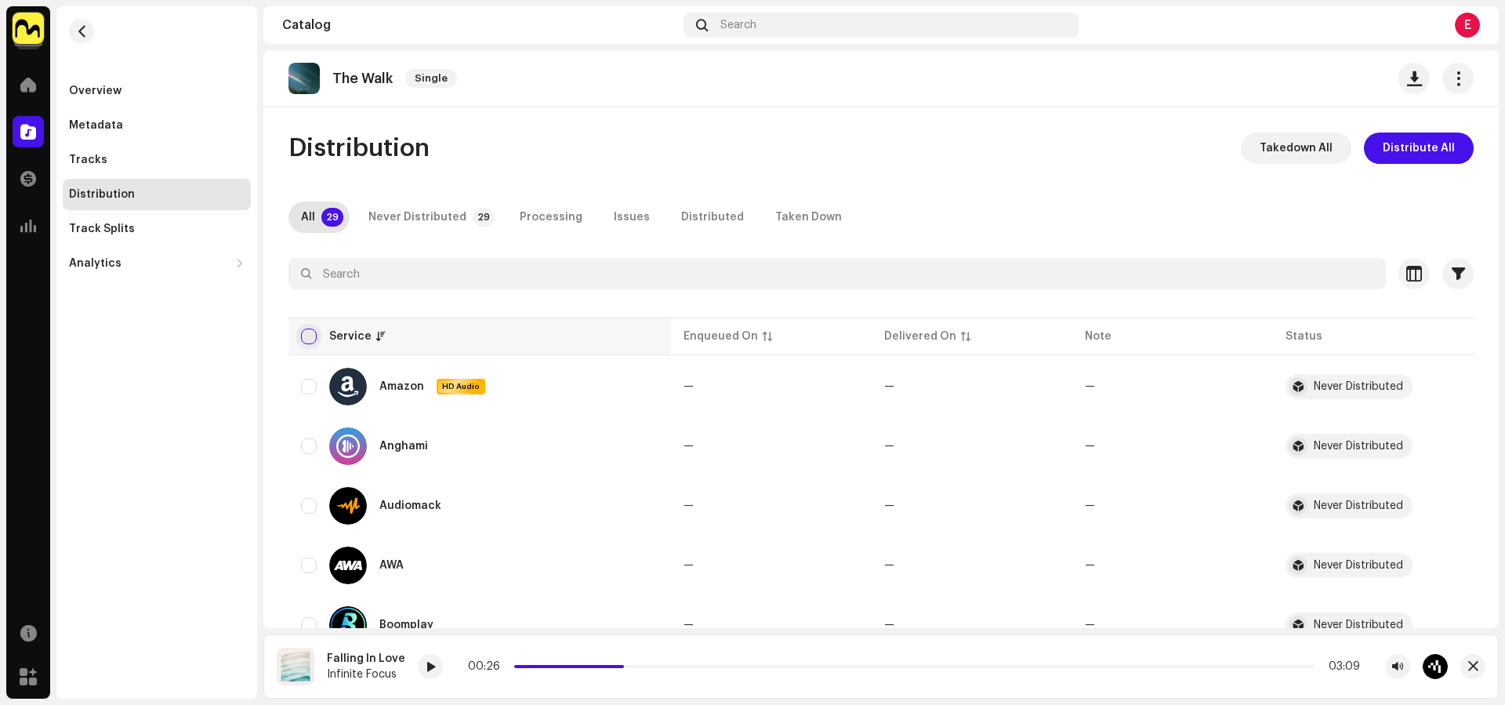
click at [310, 342] on input "checkbox" at bounding box center [309, 336] width 16 height 16
checkbox input "true"
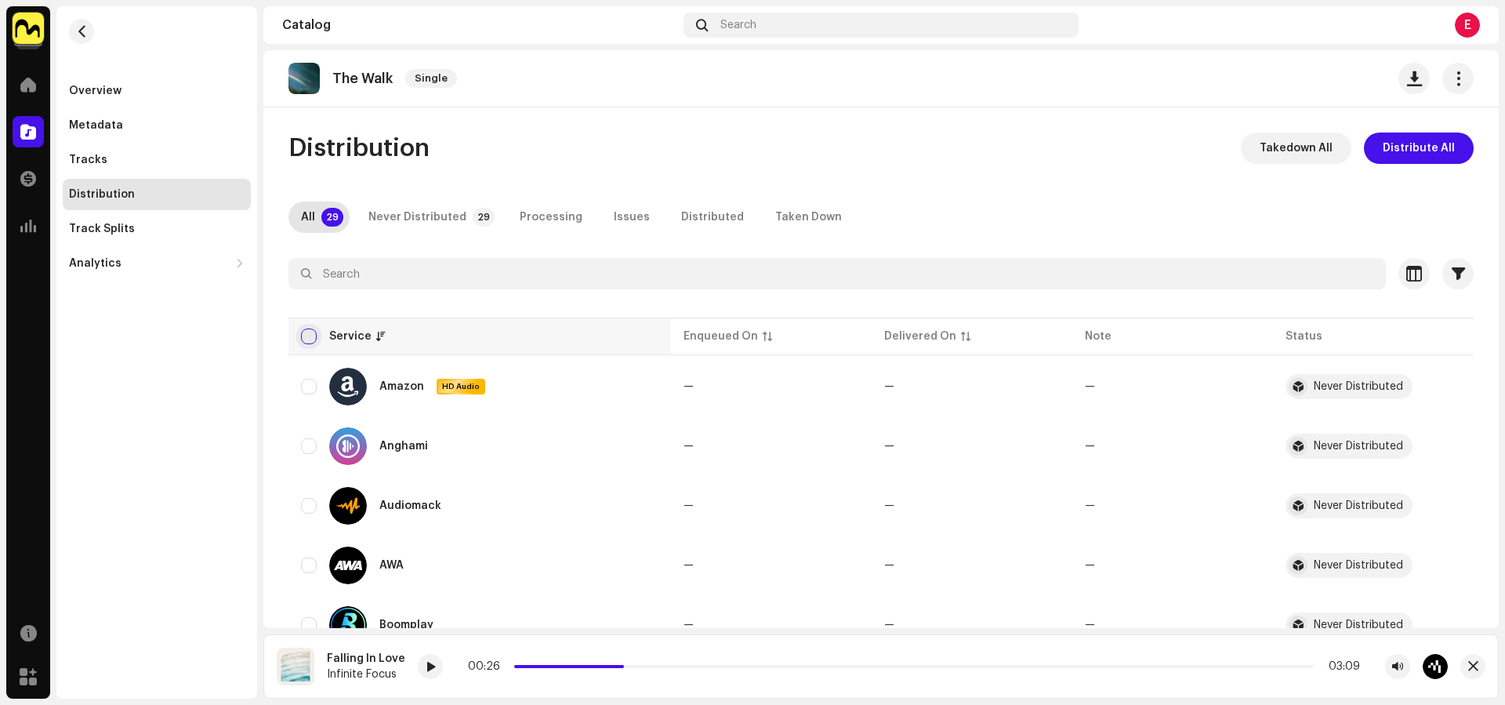
checkbox input "true"
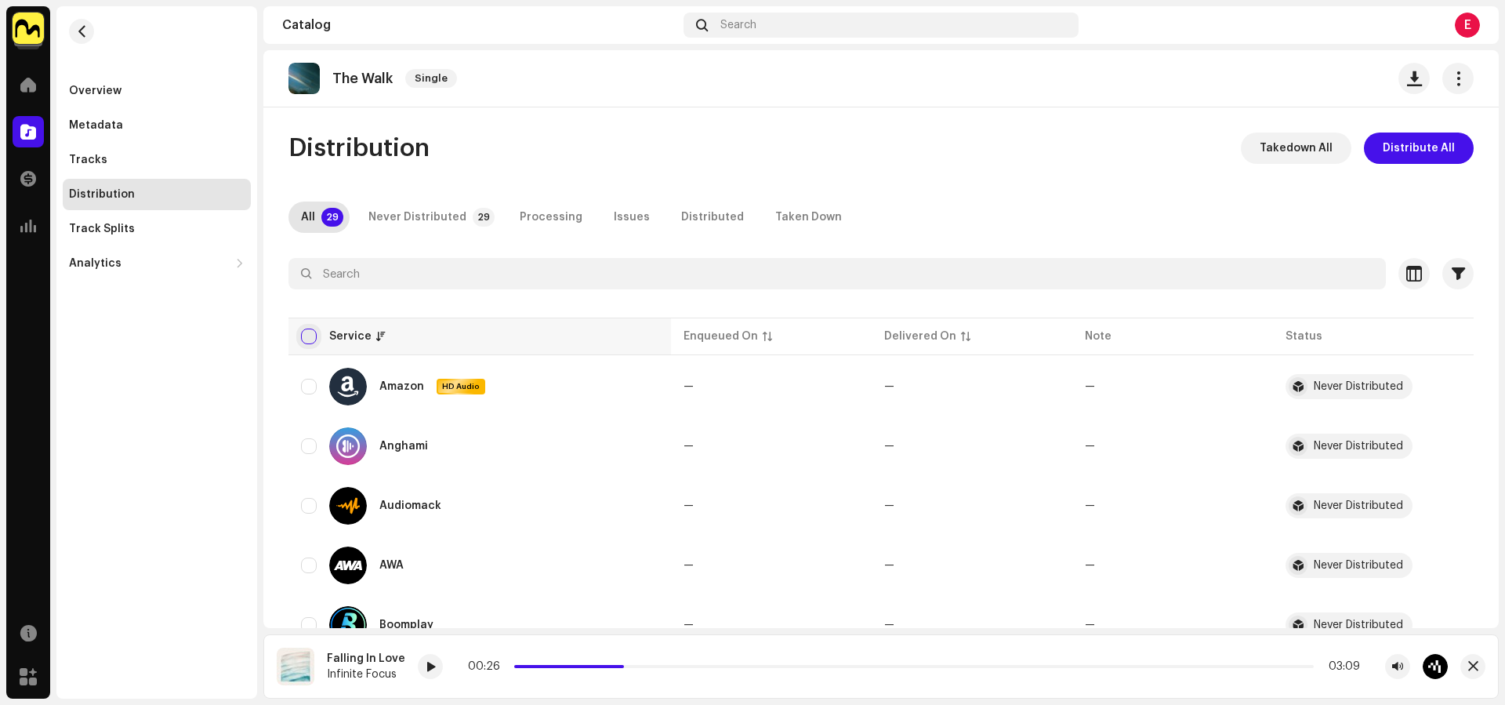
checkbox input "true"
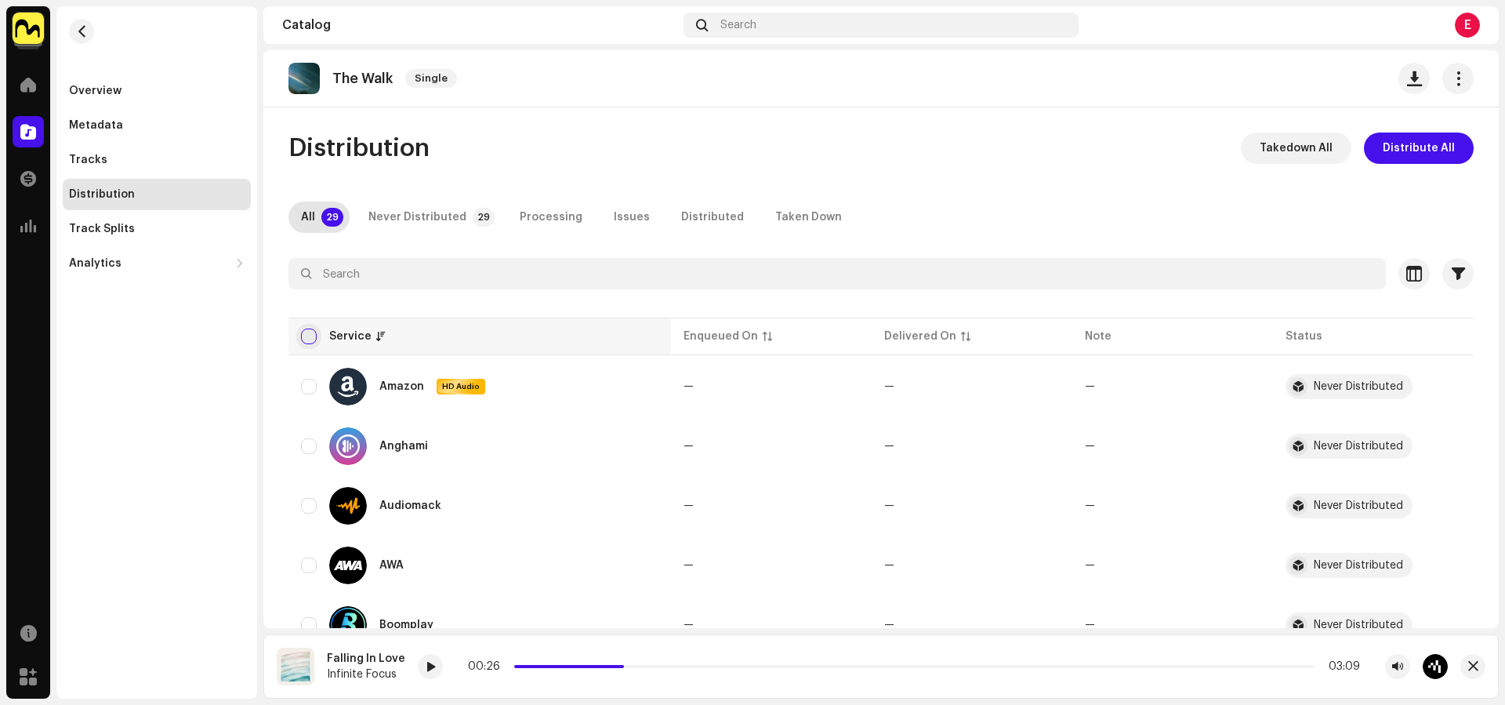
checkbox input "true"
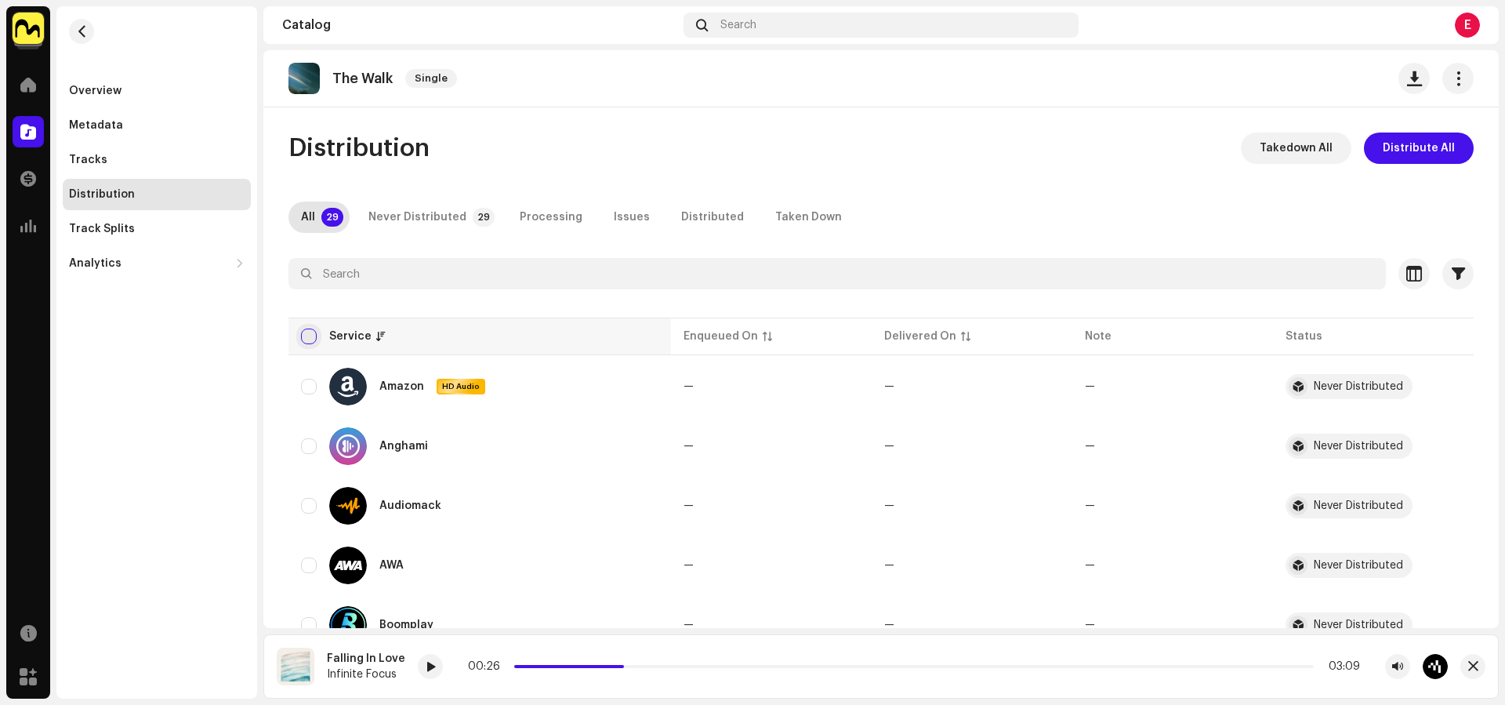
checkbox input "true"
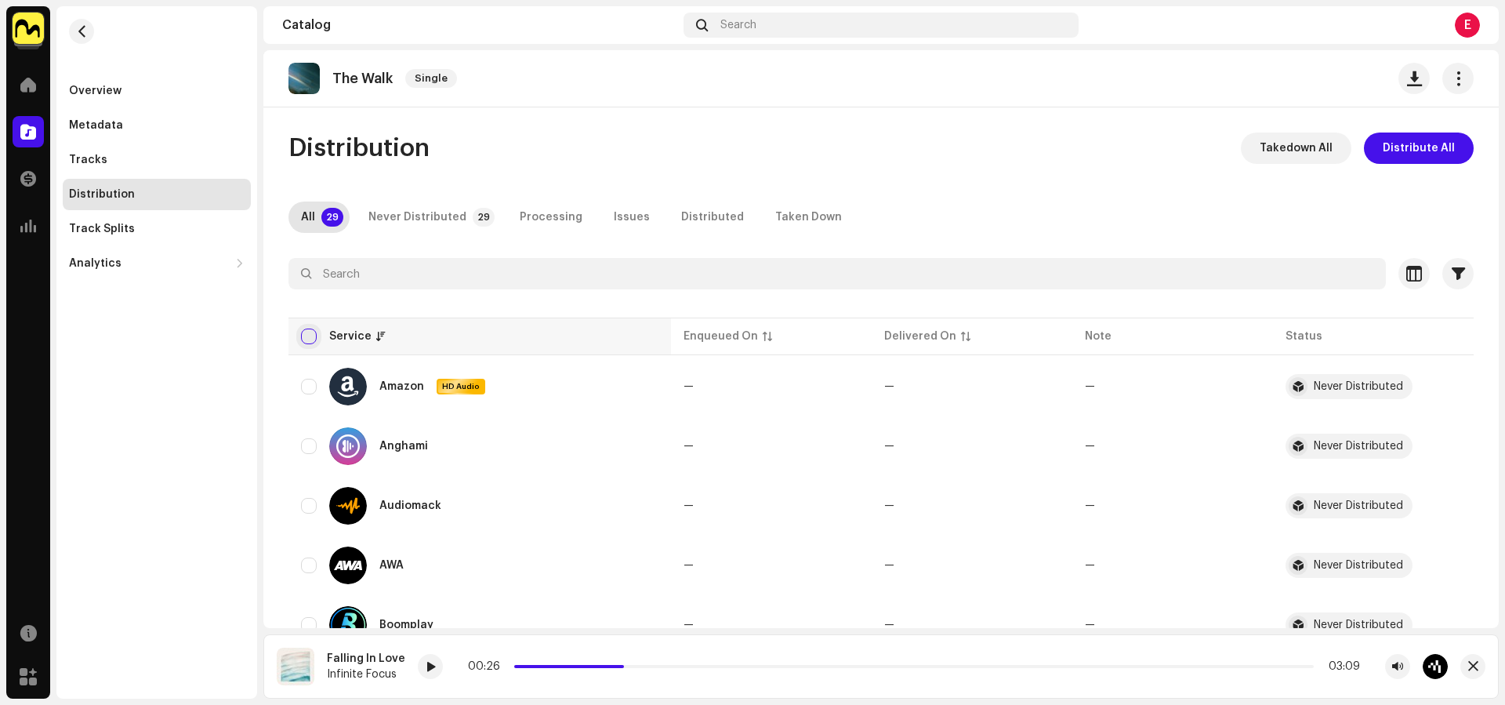
checkbox input "true"
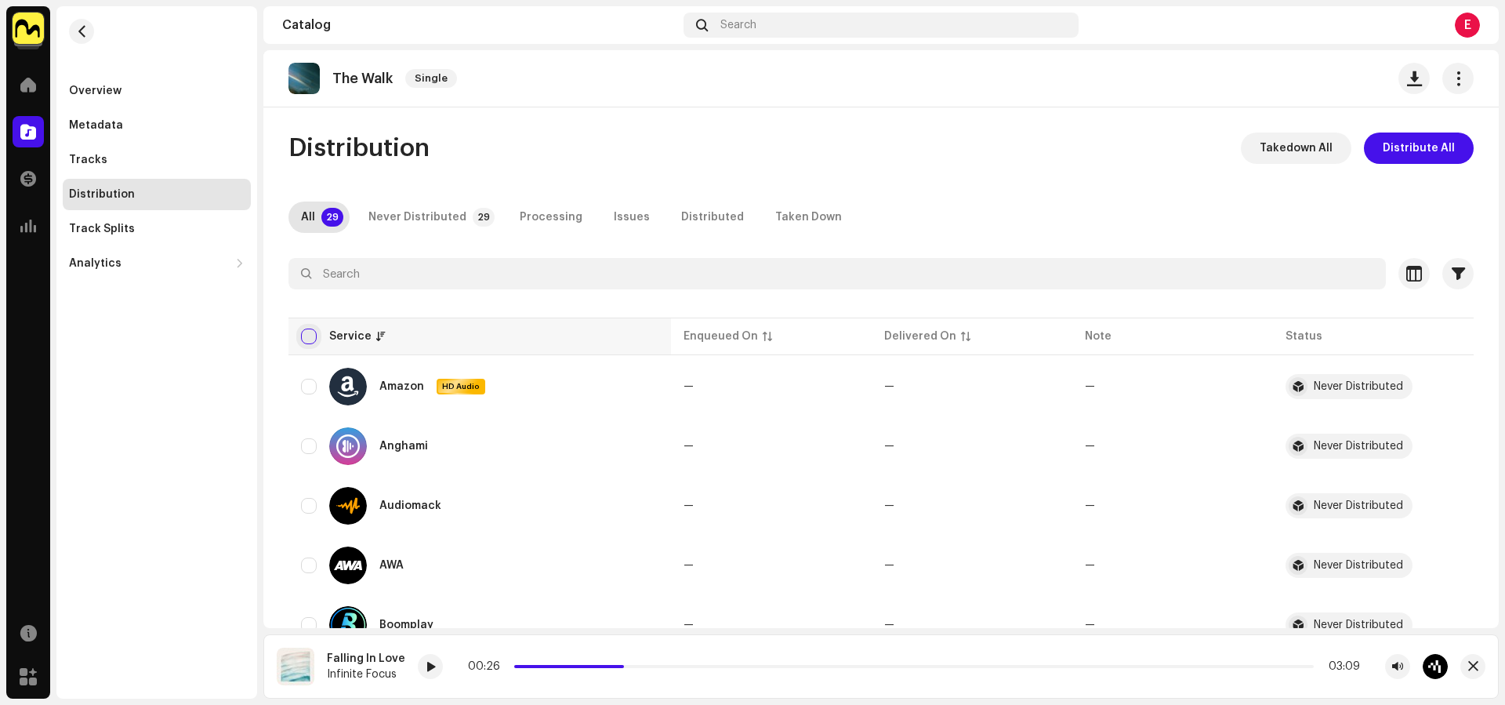
checkbox input "true"
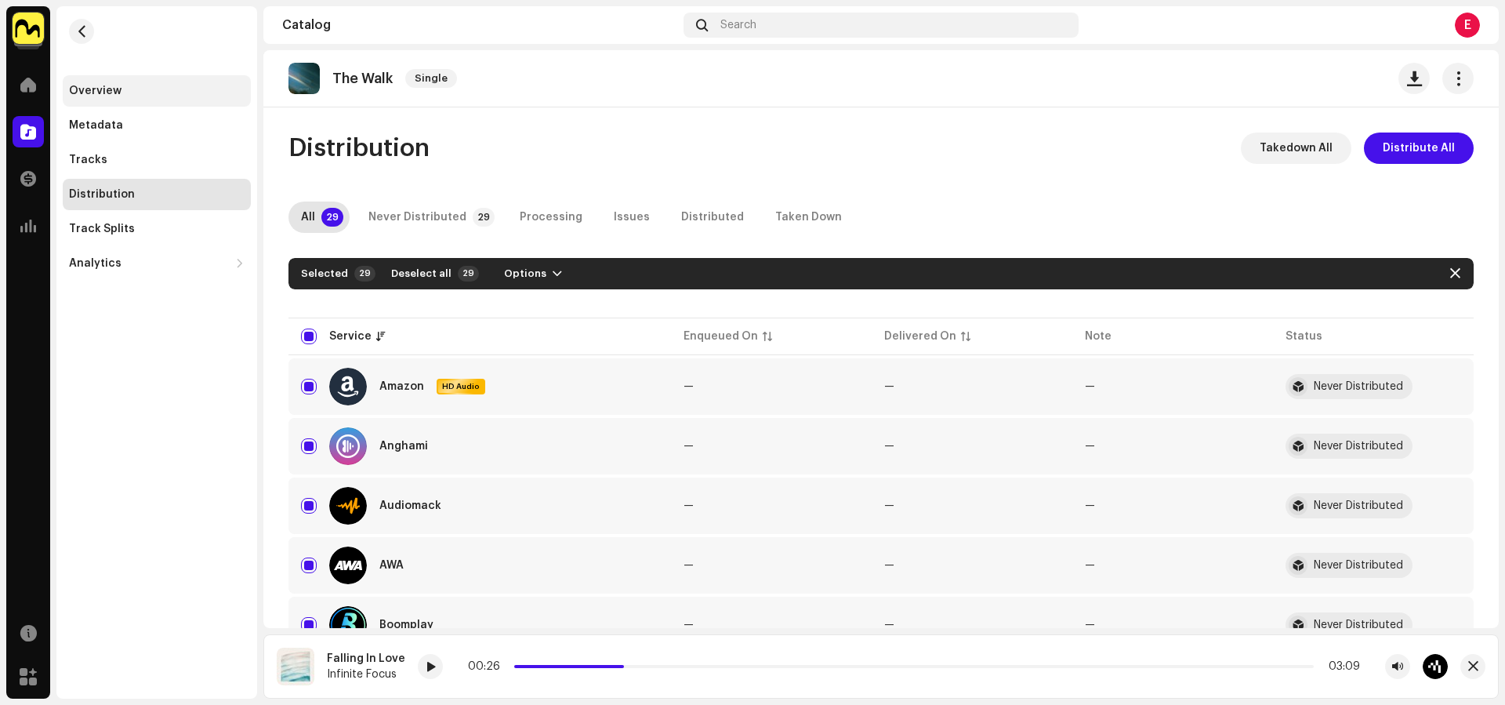
click at [118, 91] on div "Overview" at bounding box center [95, 91] width 53 height 13
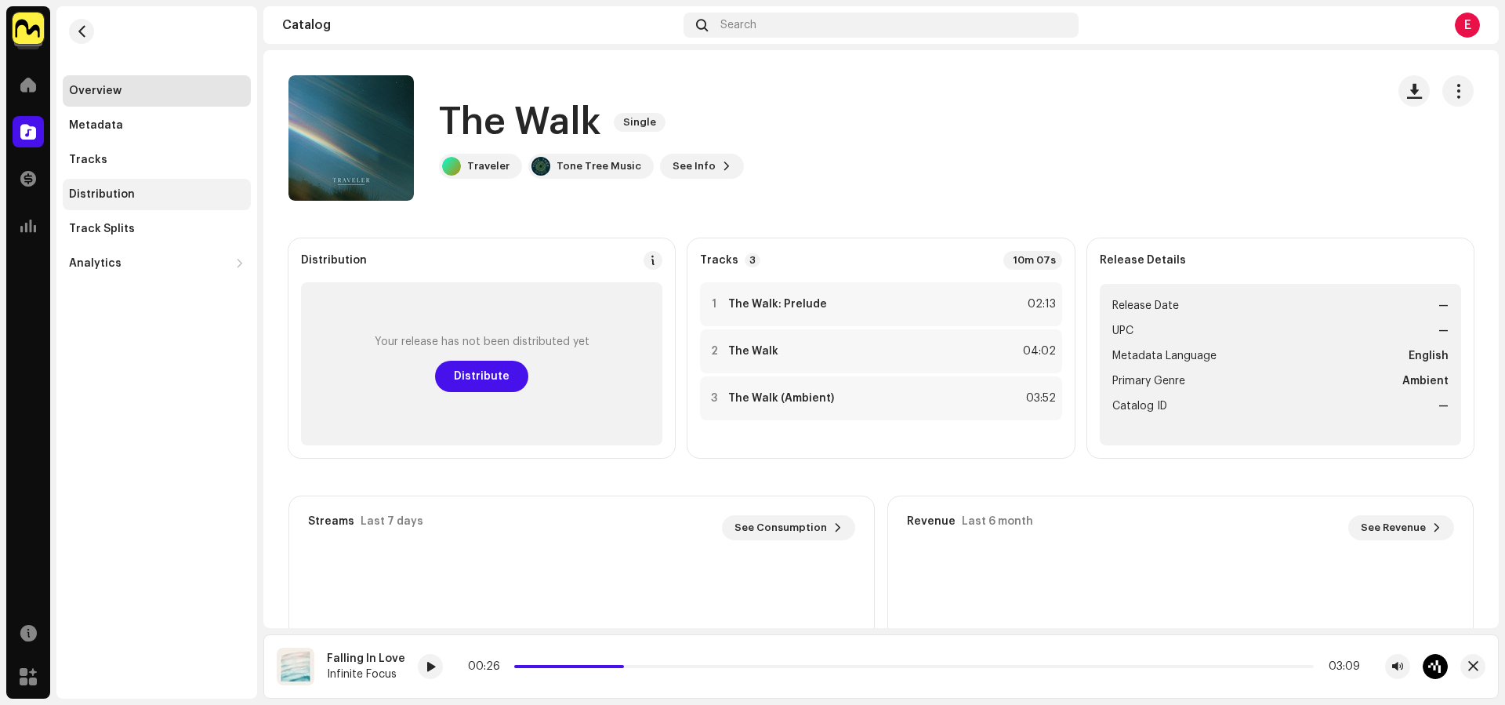
click at [116, 198] on div "Distribution" at bounding box center [102, 194] width 66 height 13
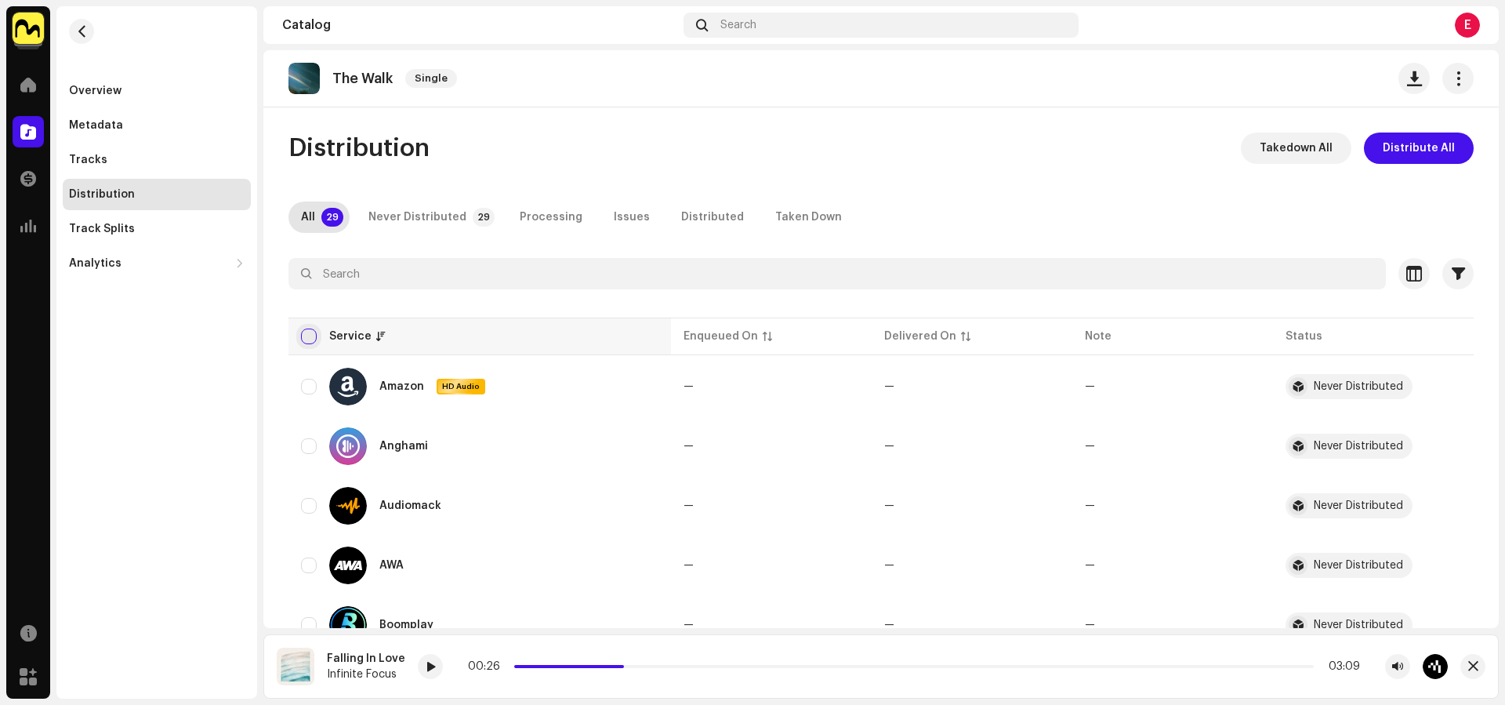
click at [310, 337] on input "checkbox" at bounding box center [309, 336] width 16 height 16
checkbox input "true"
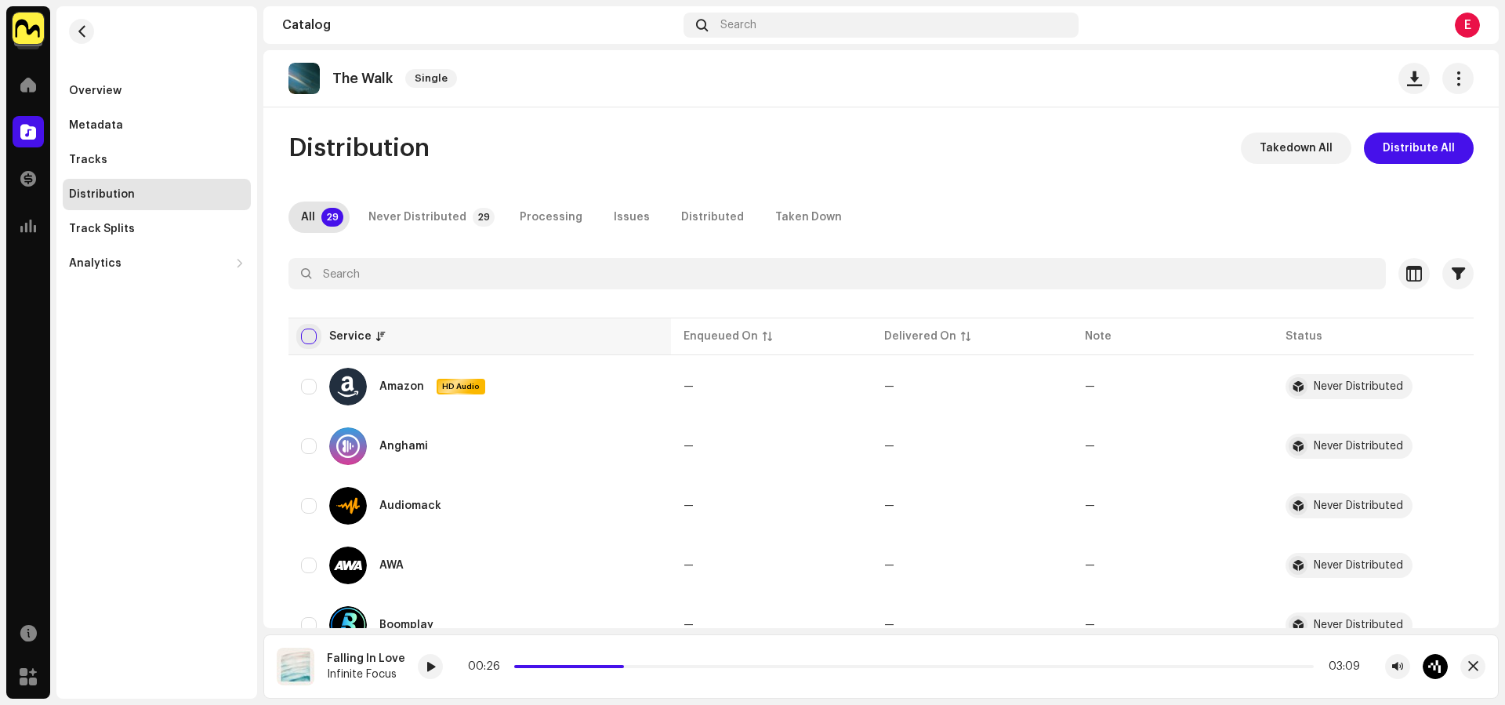
checkbox input "true"
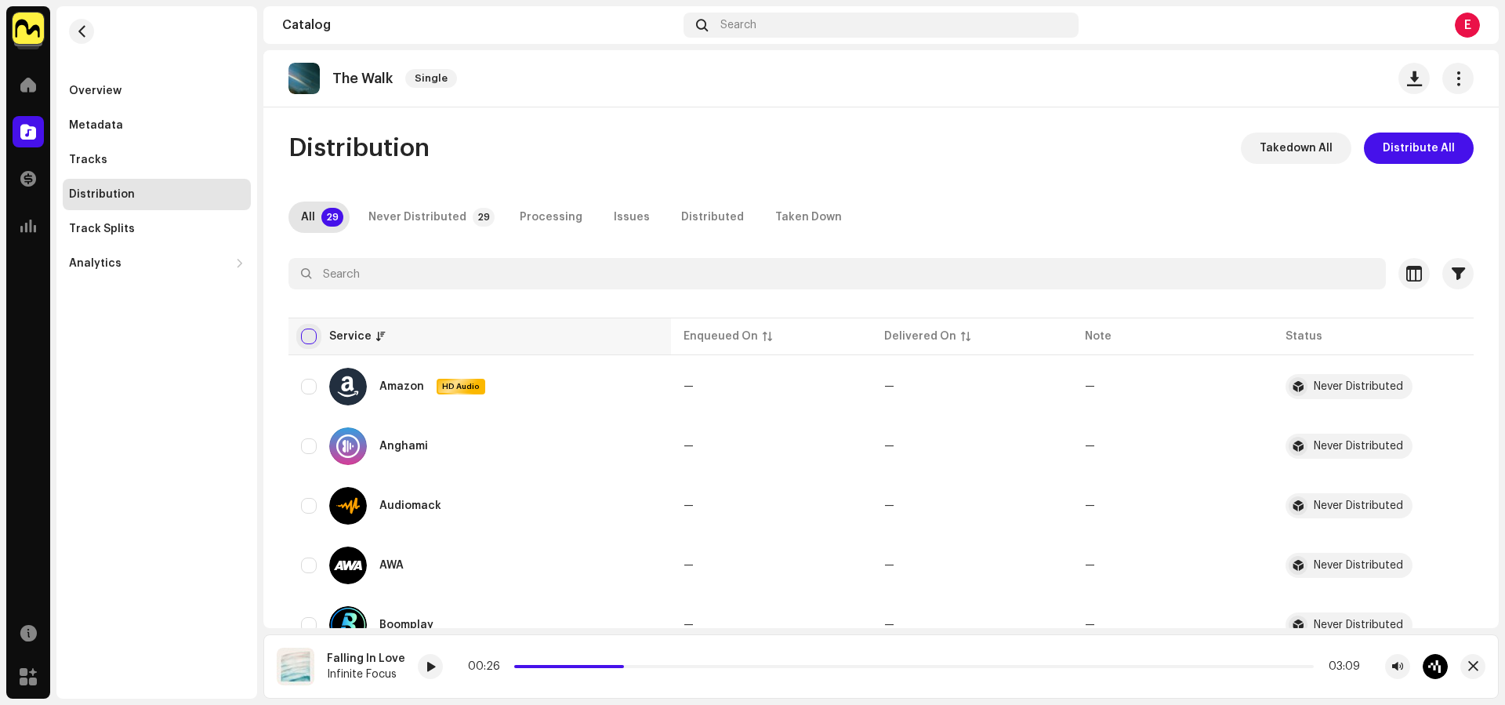
checkbox input "true"
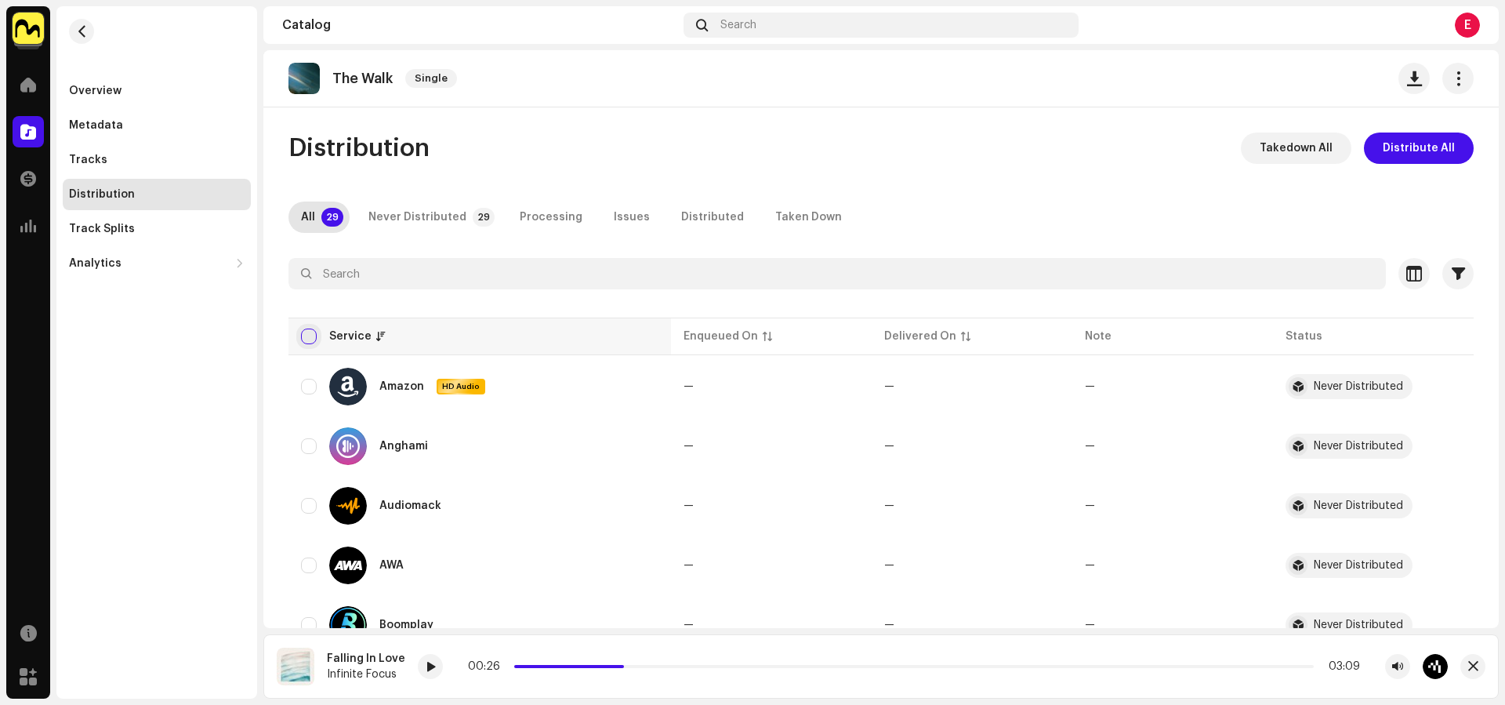
checkbox input "true"
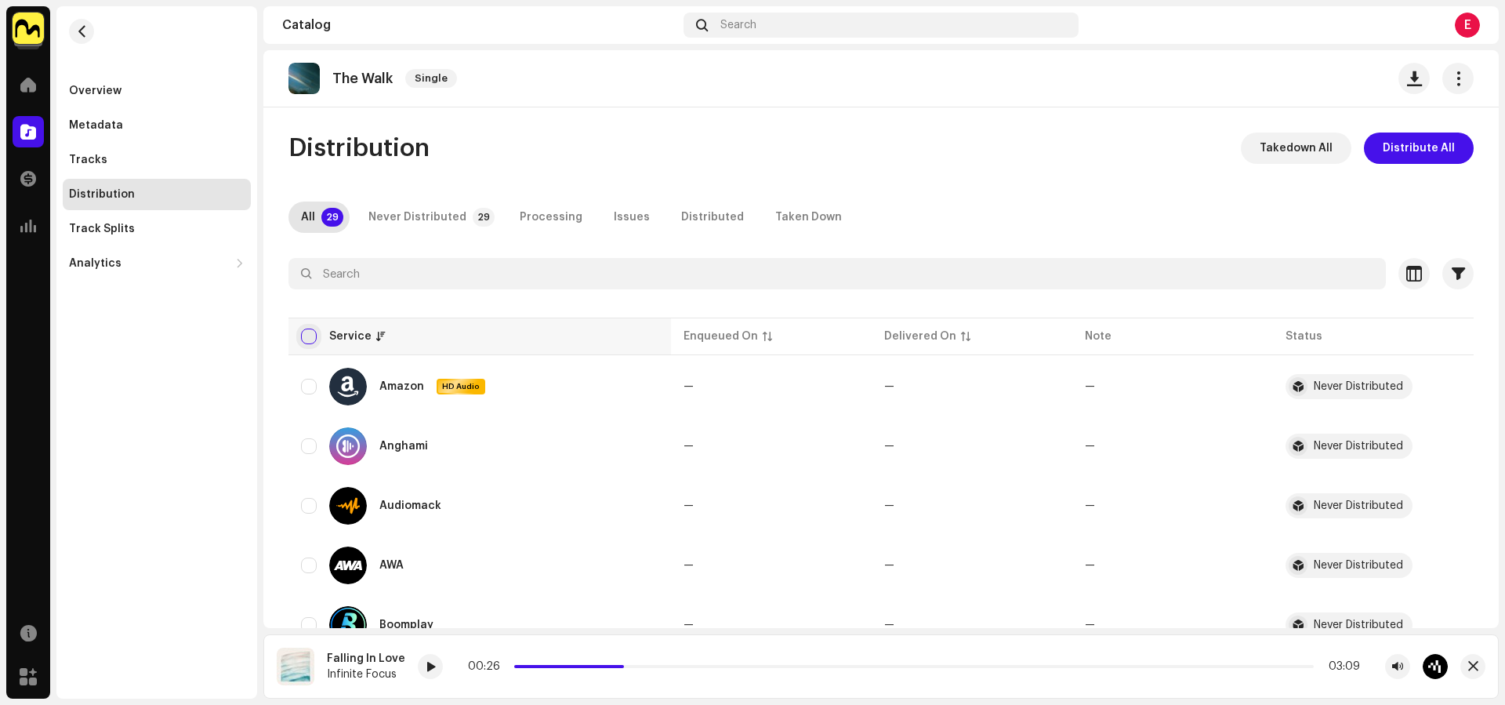
checkbox input "true"
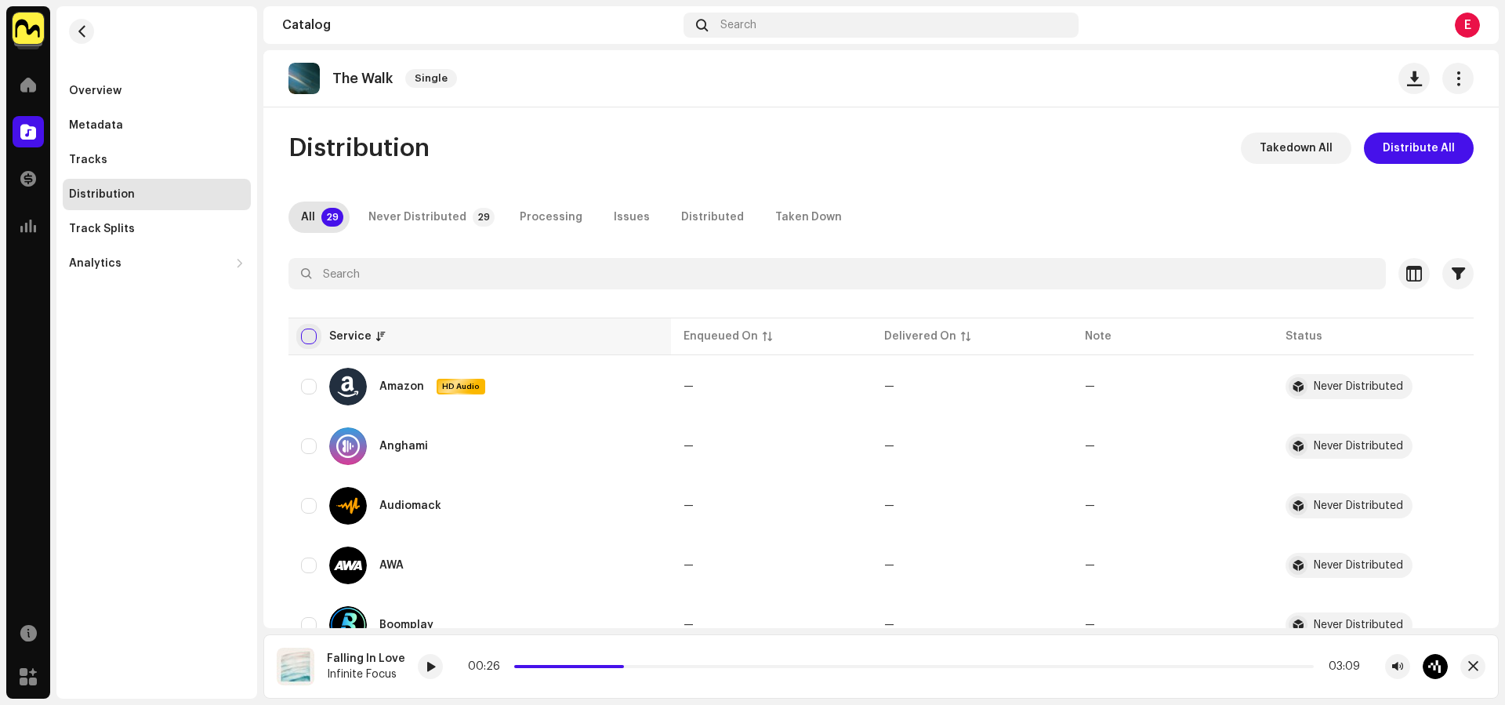
checkbox input "true"
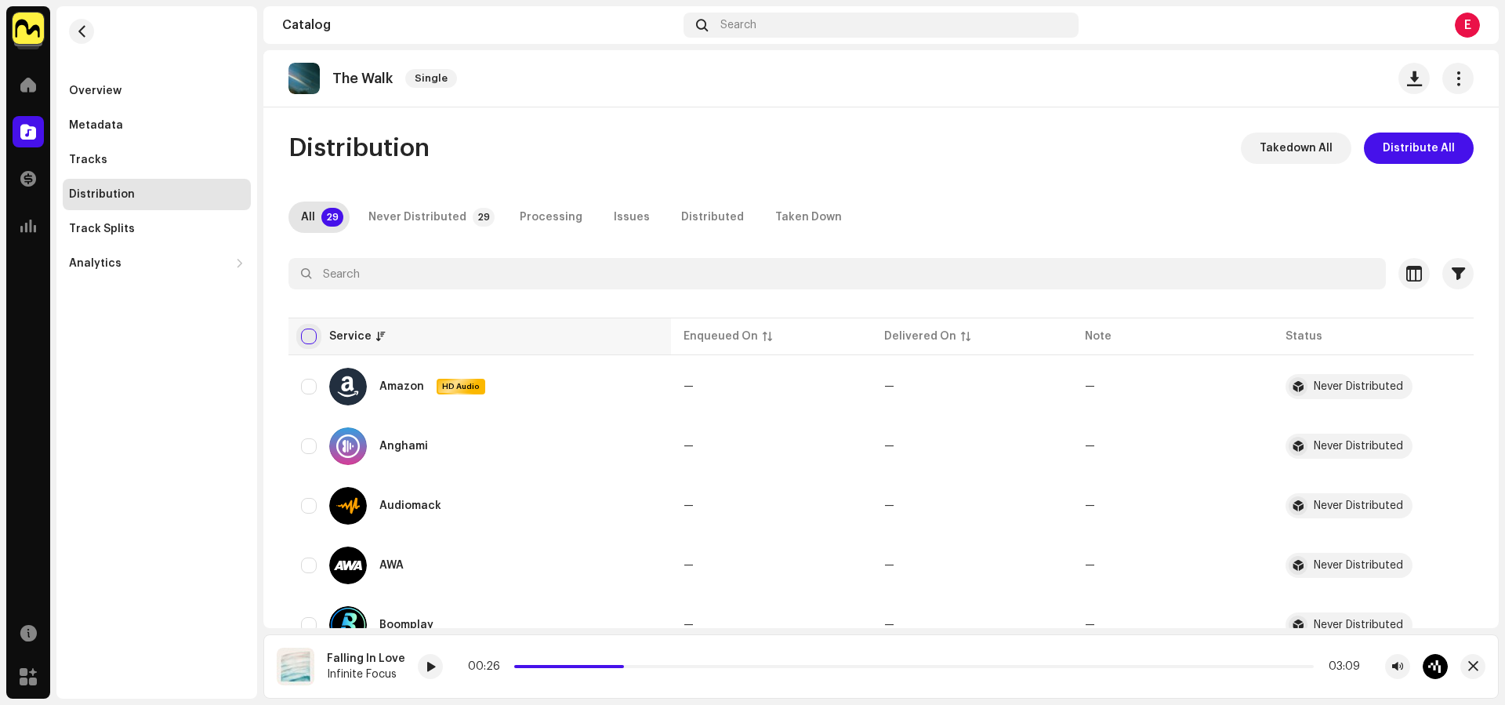
checkbox input "true"
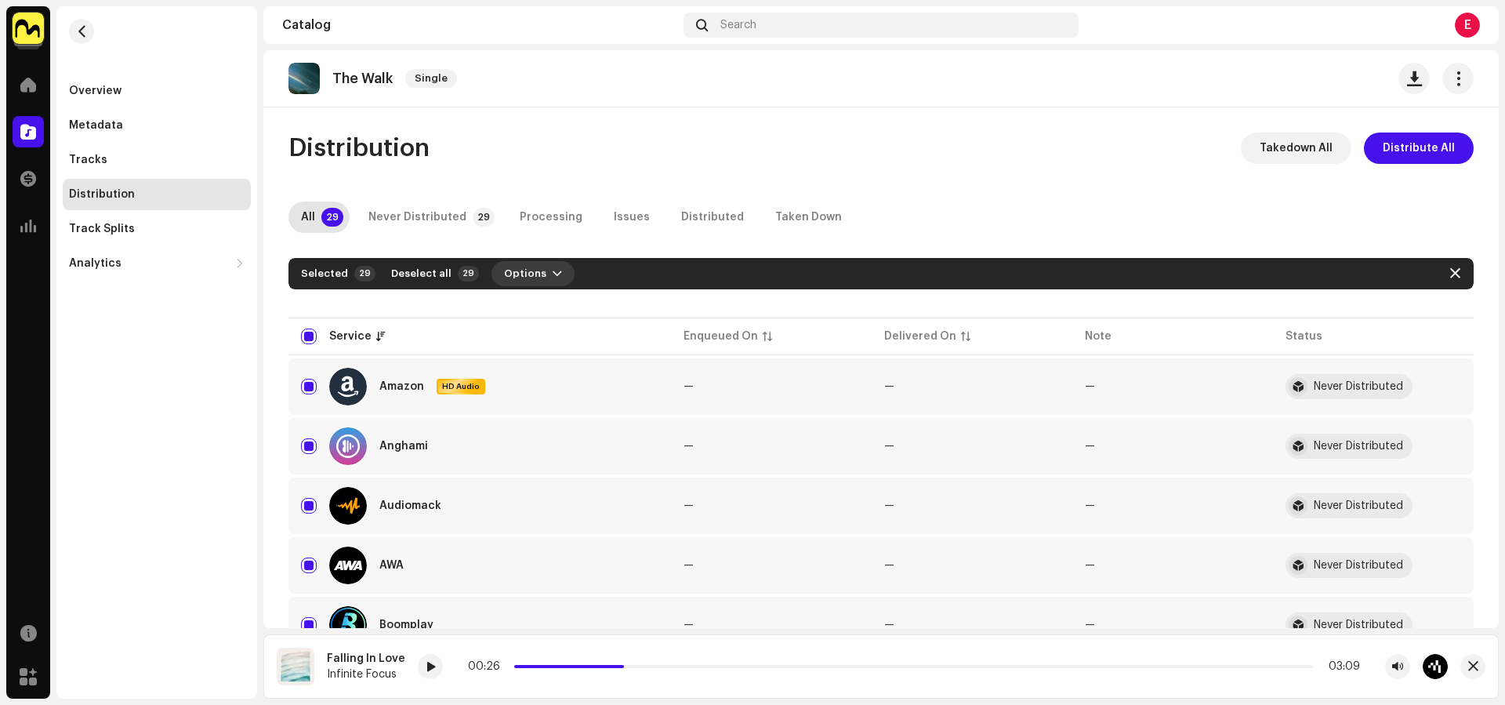
click at [530, 270] on span "Options" at bounding box center [525, 273] width 42 height 31
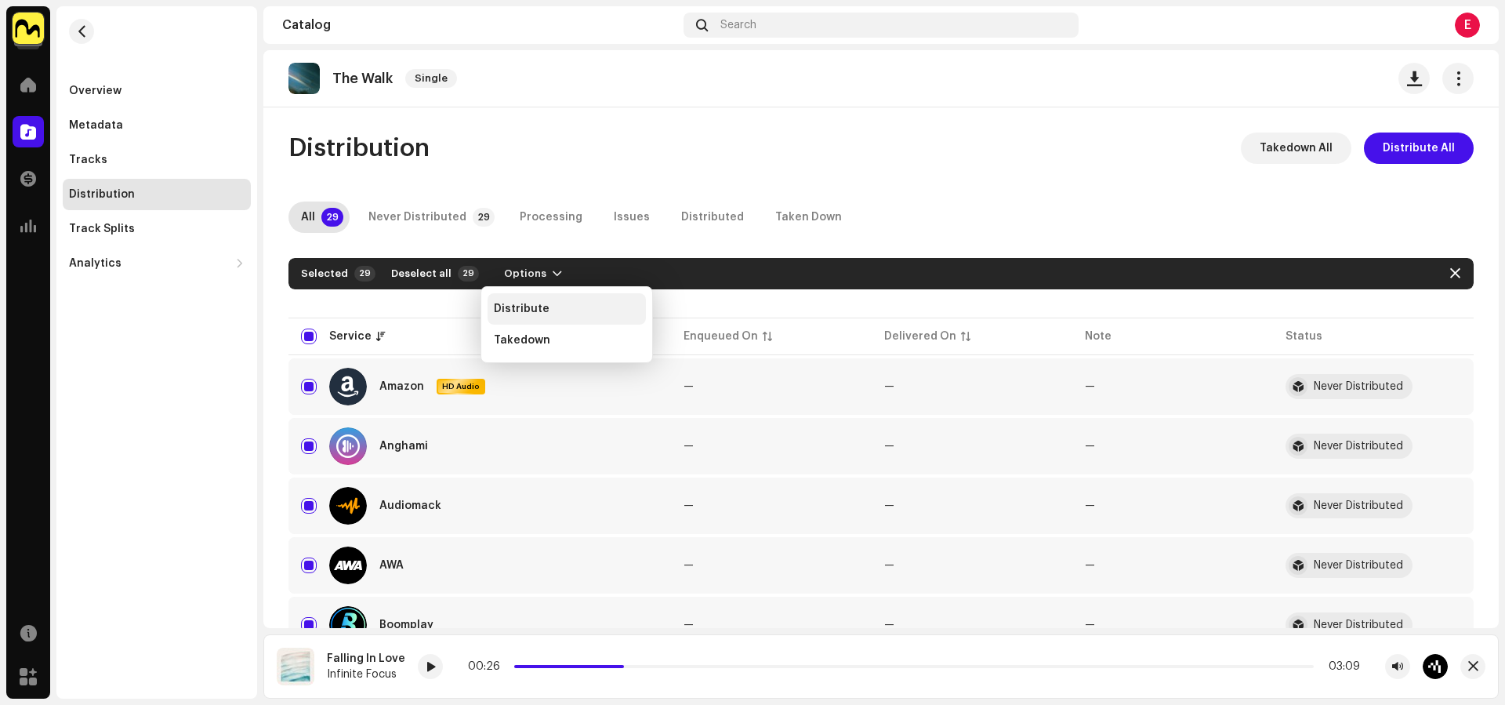
click at [553, 313] on div "Distribute" at bounding box center [567, 309] width 146 height 13
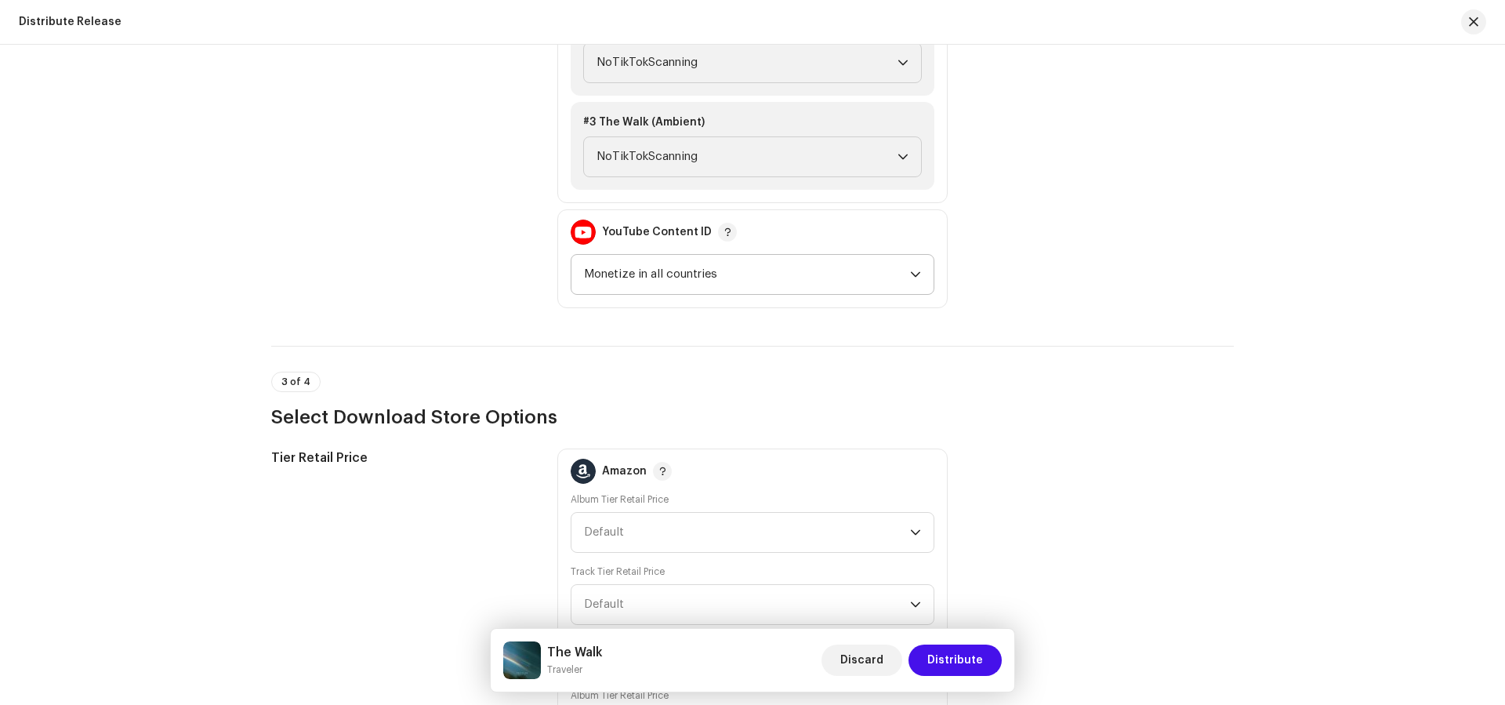
scroll to position [2050, 0]
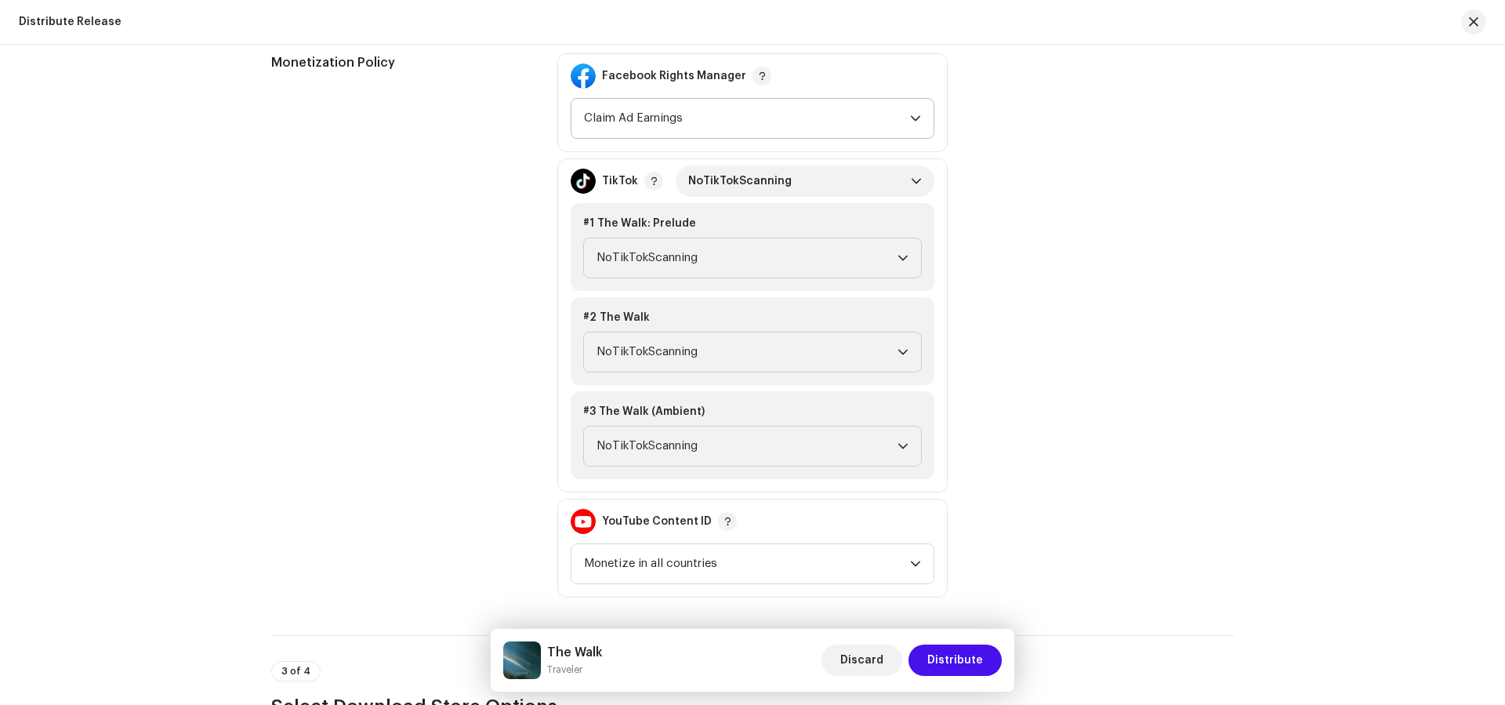
scroll to position [1755, 0]
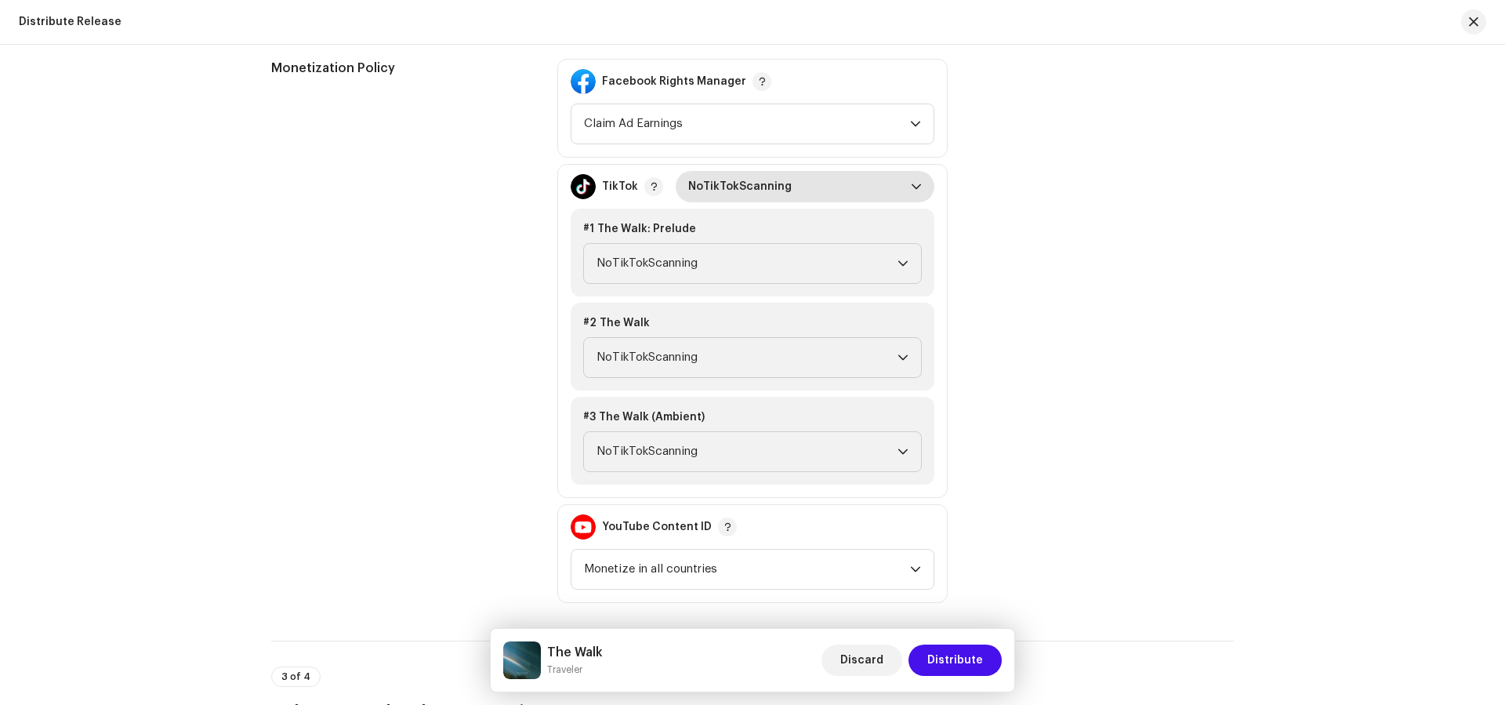
click at [809, 193] on span "NoTikTokScanning" at bounding box center [799, 186] width 223 height 31
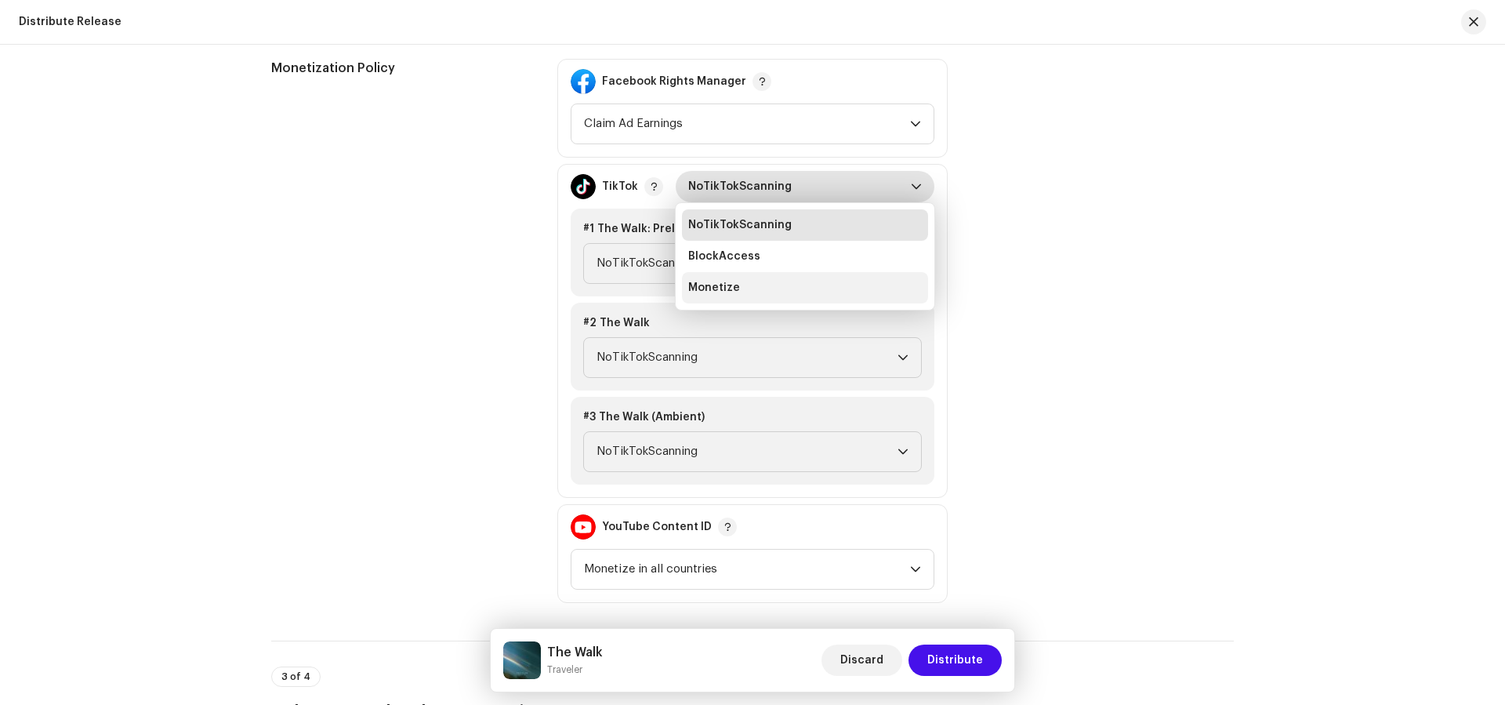
click at [809, 282] on li "Monetize" at bounding box center [805, 287] width 246 height 31
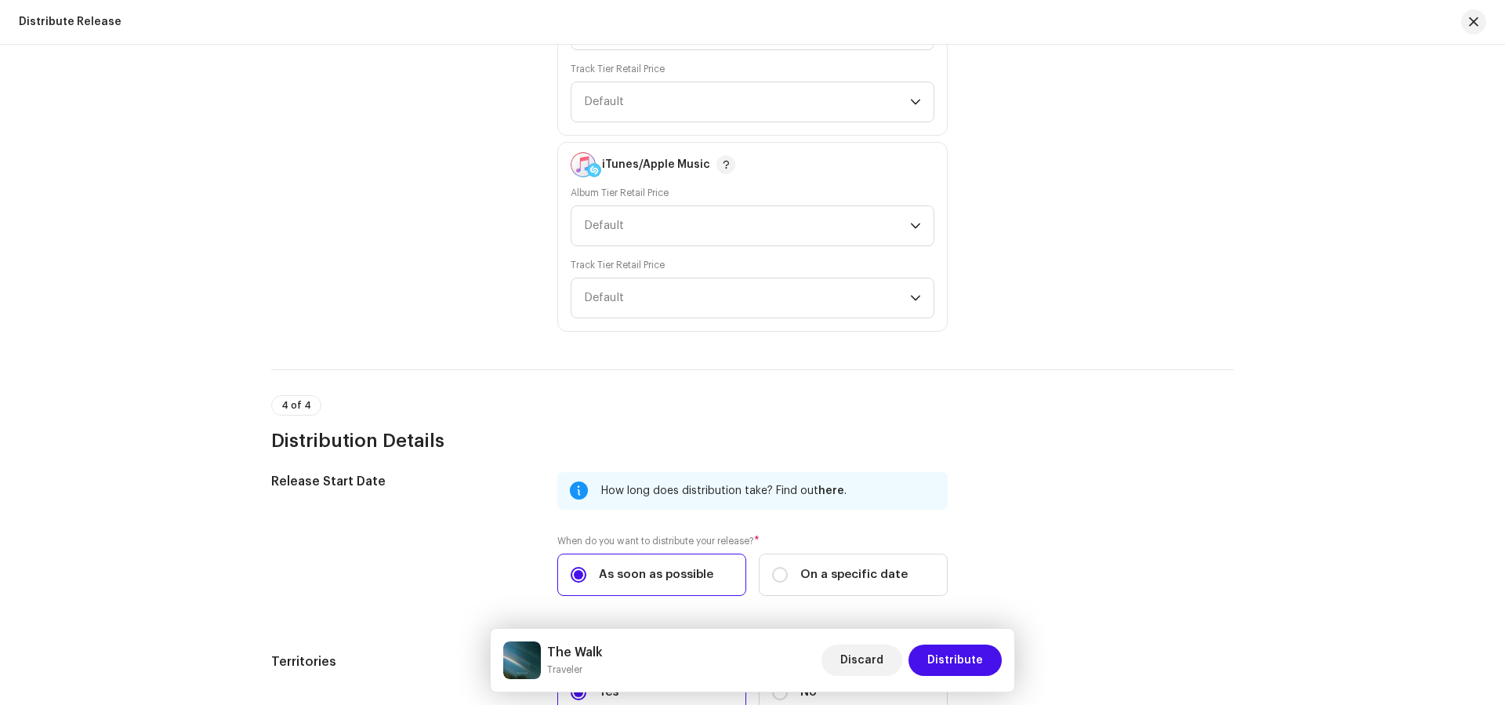
scroll to position [2724, 0]
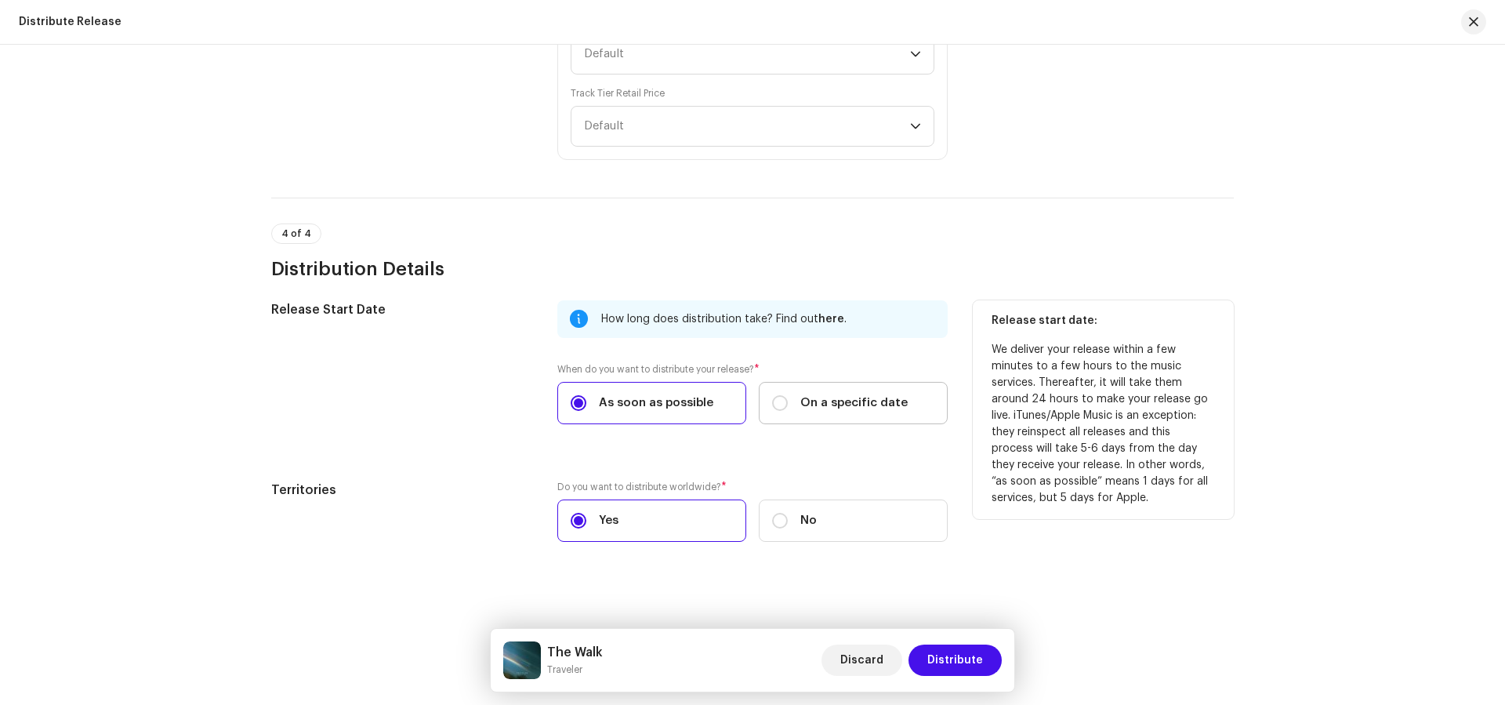
click at [868, 411] on label "On a specific date" at bounding box center [853, 403] width 189 height 42
click at [788, 411] on input "On a specific date" at bounding box center [780, 403] width 16 height 16
radio input "true"
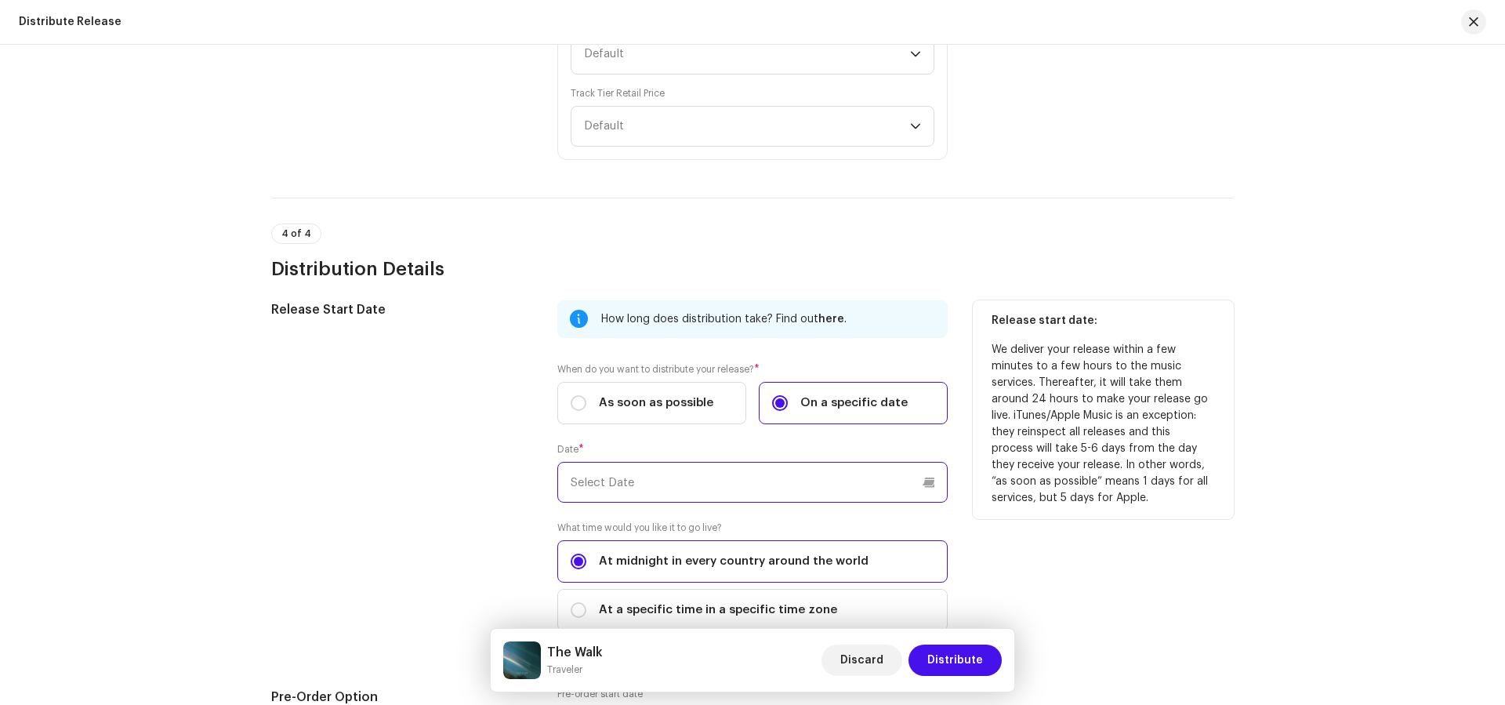
drag, startPoint x: 870, startPoint y: 484, endPoint x: 854, endPoint y: 438, distance: 48.8
click at [870, 485] on input "text" at bounding box center [752, 482] width 390 height 41
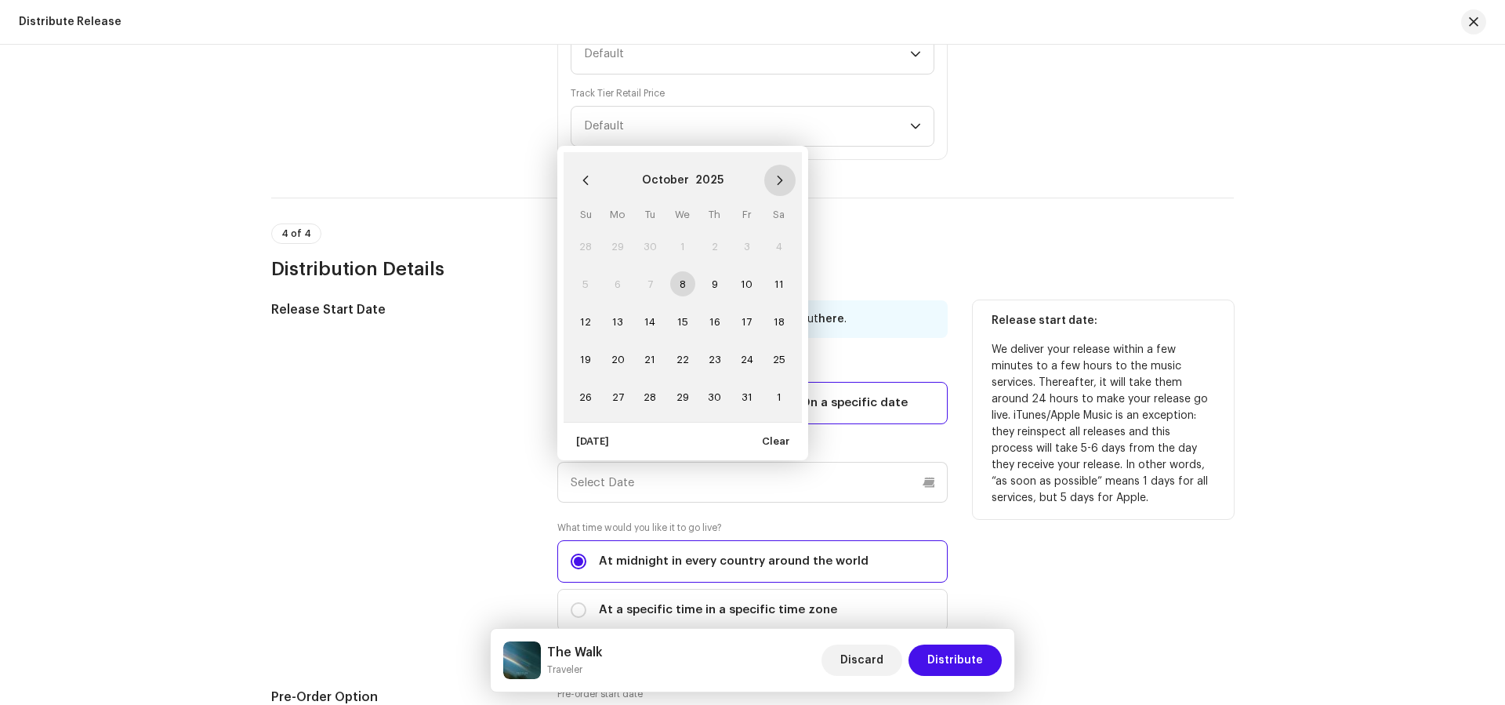
click at [780, 165] on button "Next Month" at bounding box center [779, 180] width 31 height 31
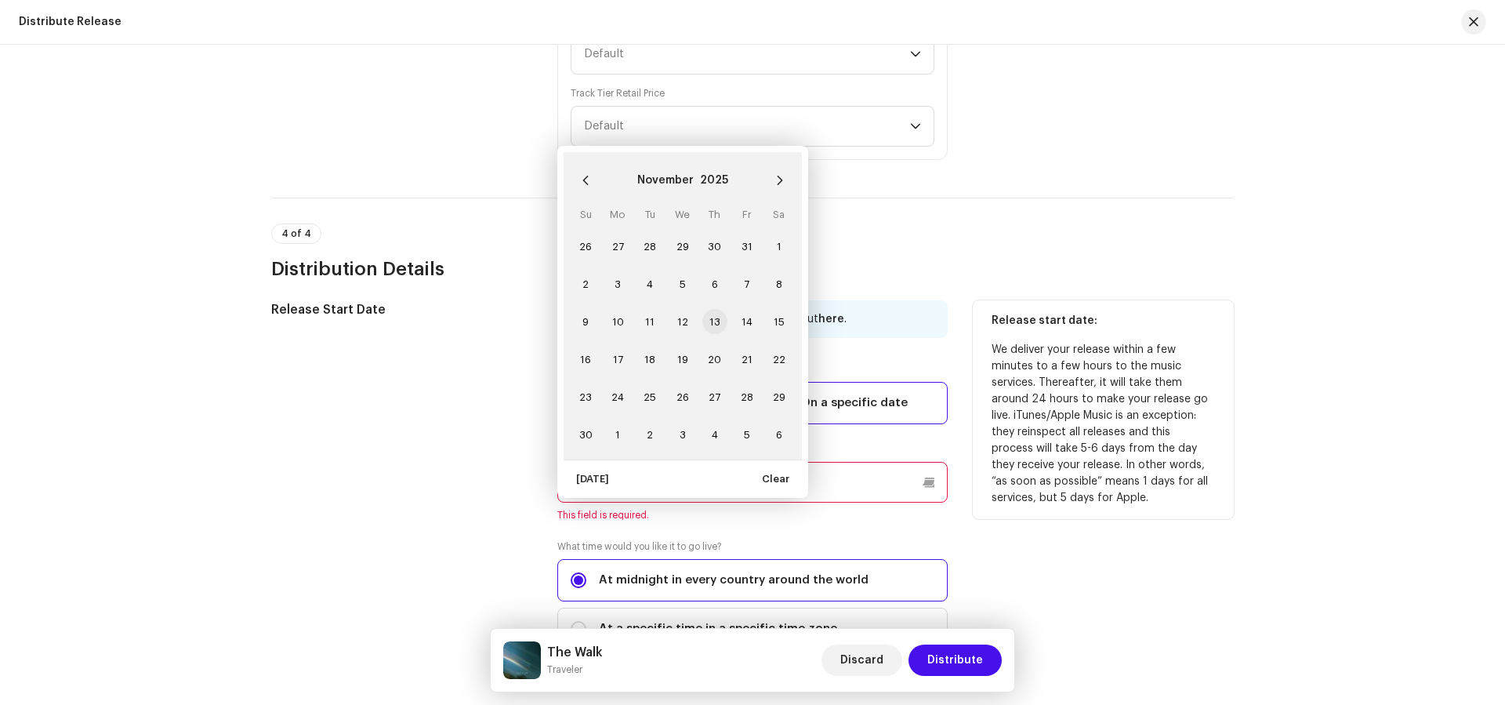
click at [703, 324] on span "13" at bounding box center [714, 321] width 25 height 25
type input "[DATE]"
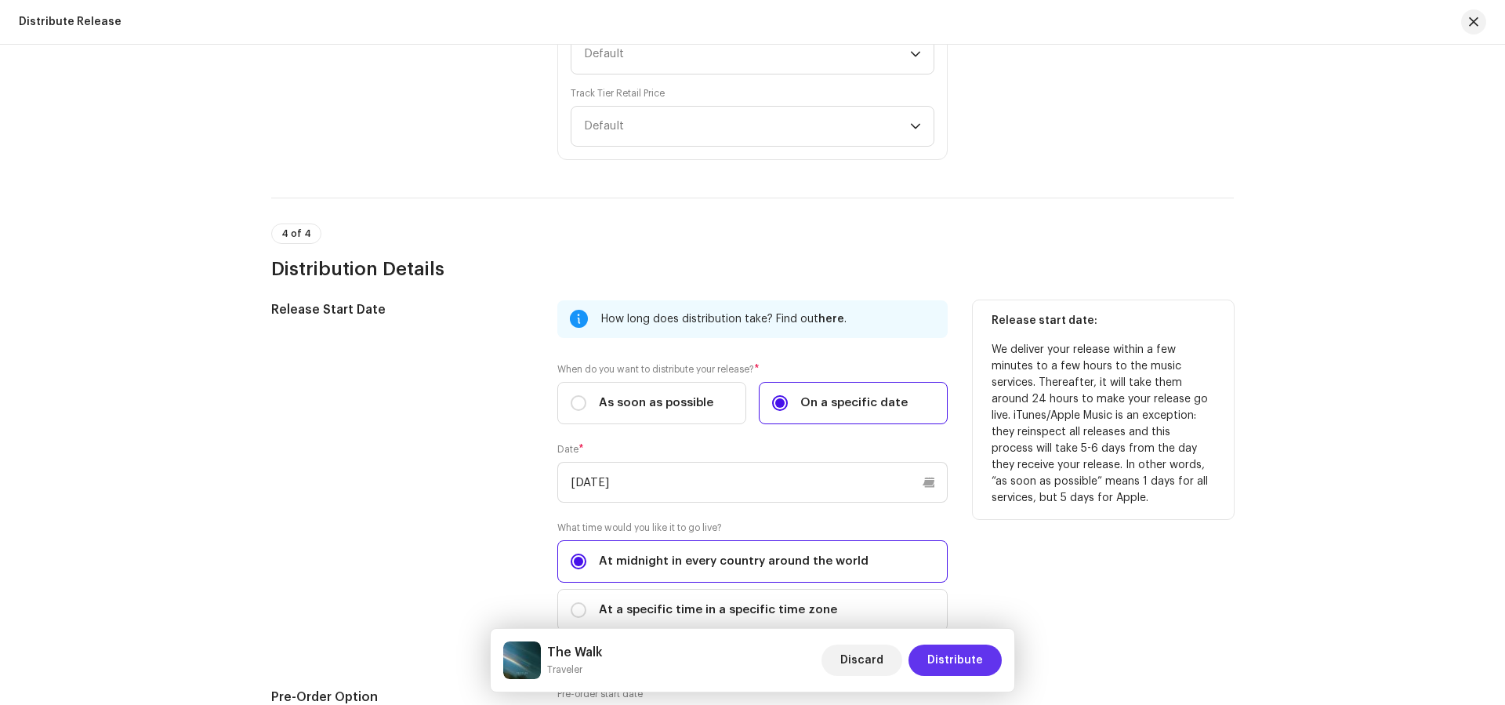
click at [952, 656] on span "Distribute" at bounding box center [955, 659] width 56 height 31
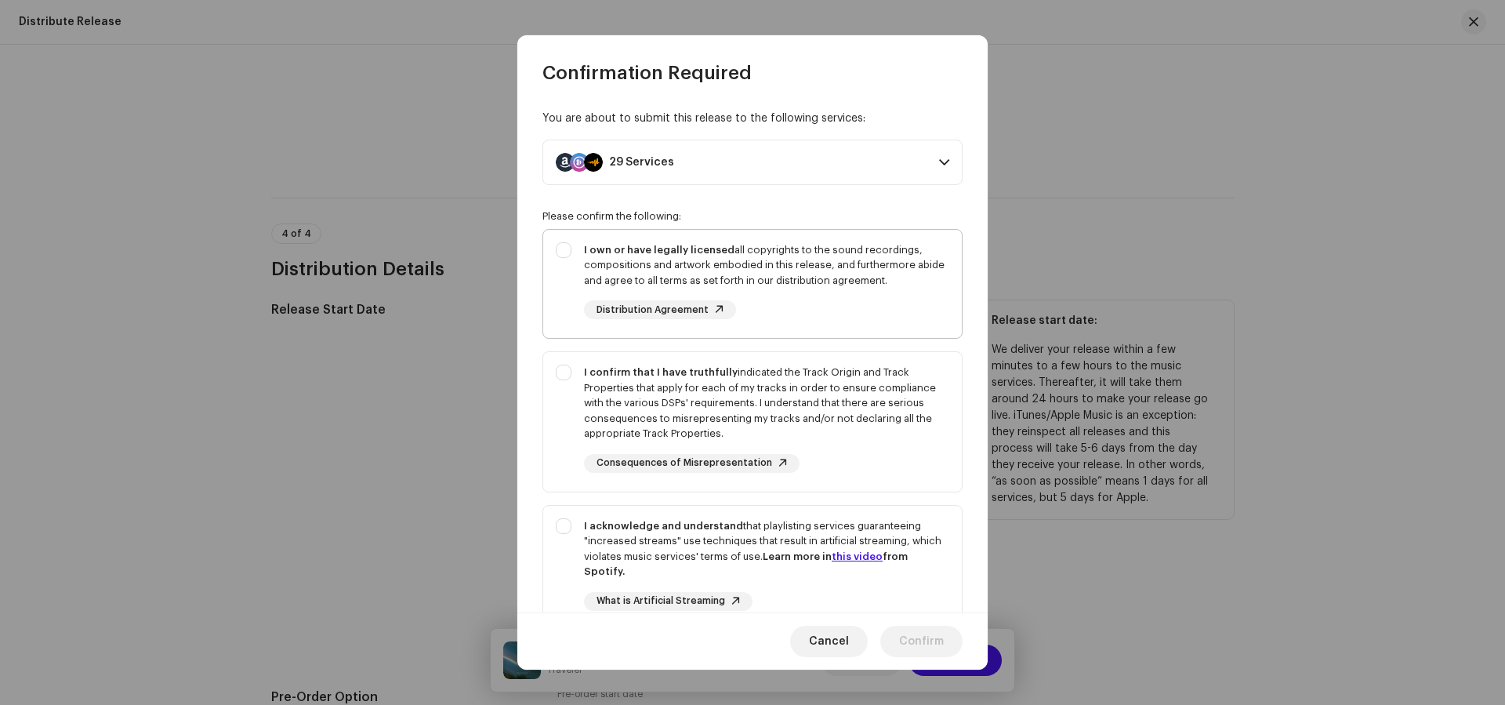
click at [827, 270] on div "I own or have legally licensed all copyrights to the sound recordings, composit…" at bounding box center [766, 265] width 365 height 46
checkbox input "true"
click at [877, 382] on div "I confirm that I have truthfully indicated the Track Origin and Track Propertie…" at bounding box center [766, 402] width 365 height 77
checkbox input "true"
click at [929, 523] on div "I acknowledge and understand that playlisting services guaranteeing "increased …" at bounding box center [766, 548] width 365 height 61
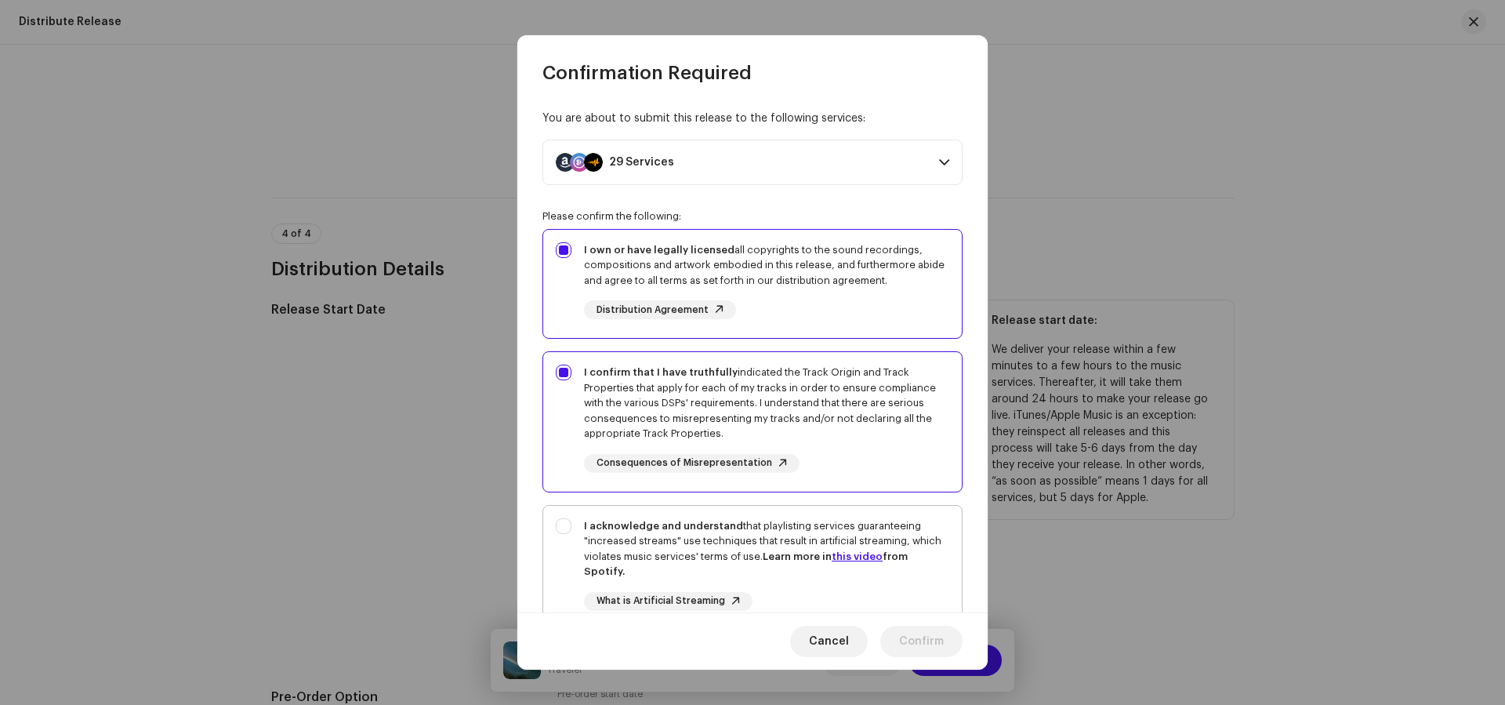
checkbox input "true"
click at [942, 654] on span "Confirm" at bounding box center [921, 640] width 45 height 31
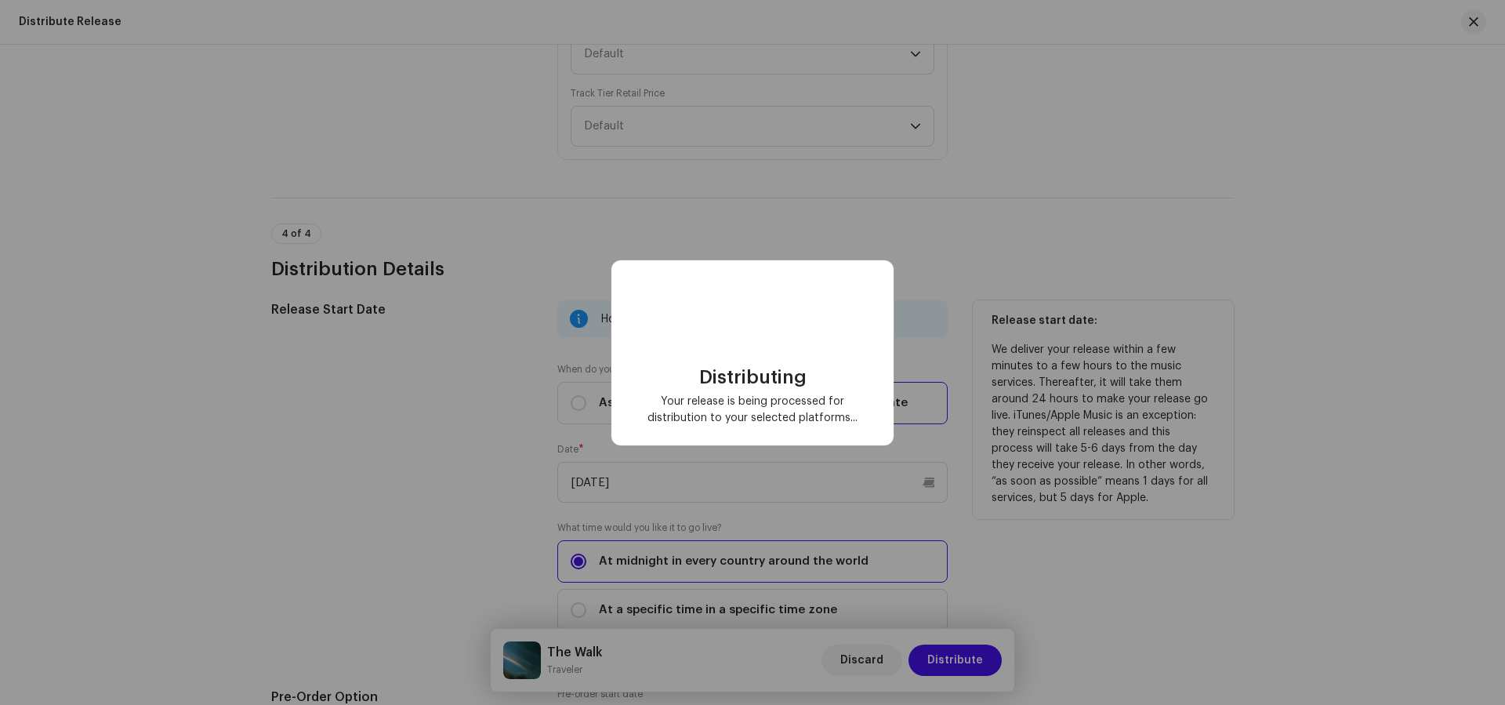
checkbox input "false"
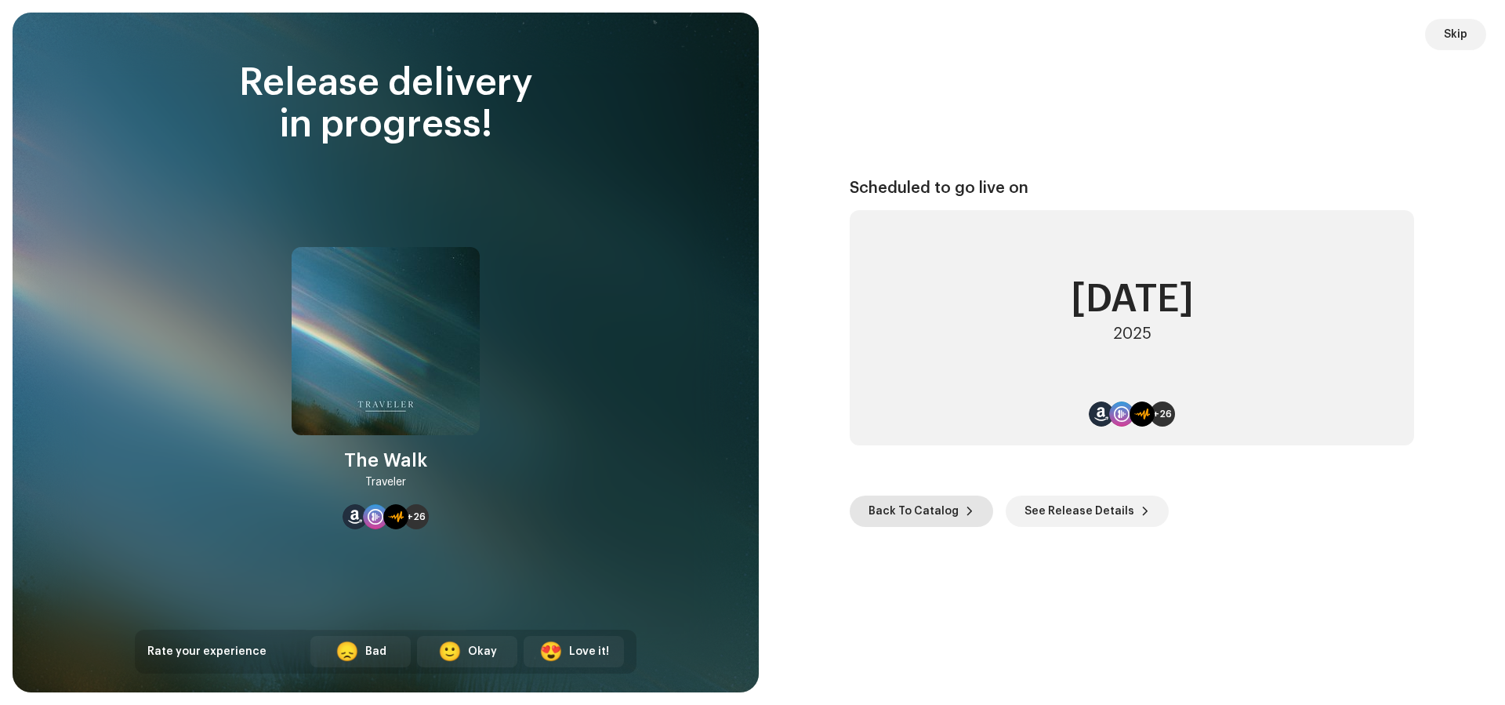
click at [906, 498] on span "Back To Catalog" at bounding box center [913, 510] width 90 height 31
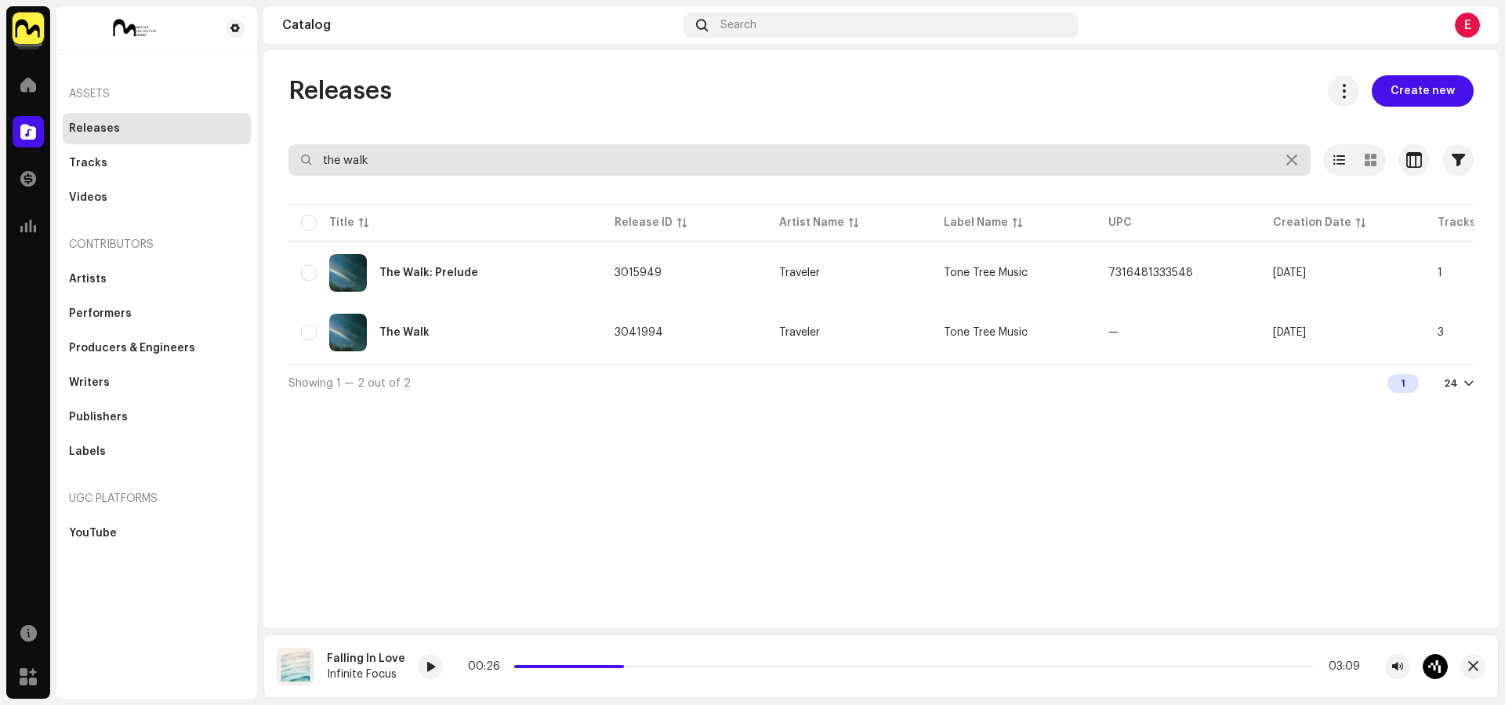
click at [520, 155] on input "the walk" at bounding box center [799, 159] width 1022 height 31
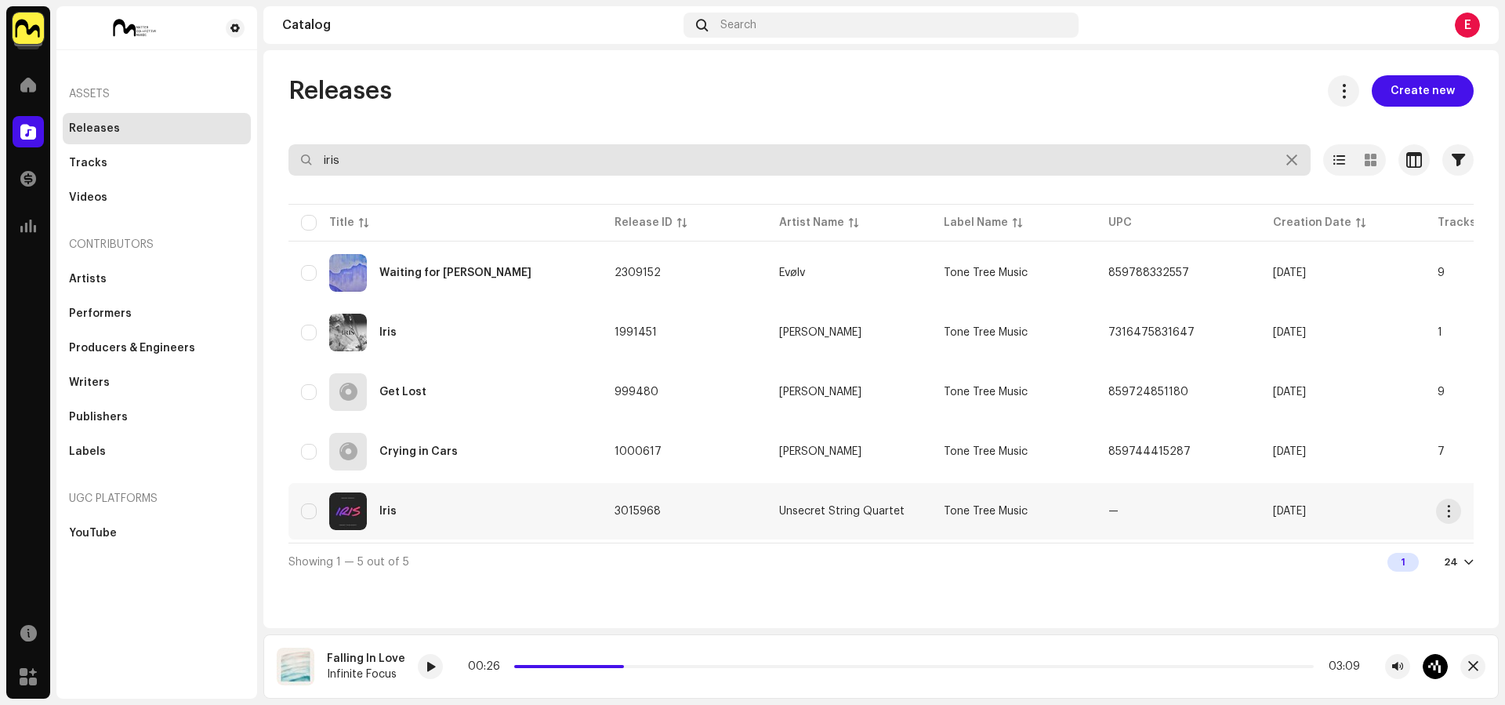
type input "iris"
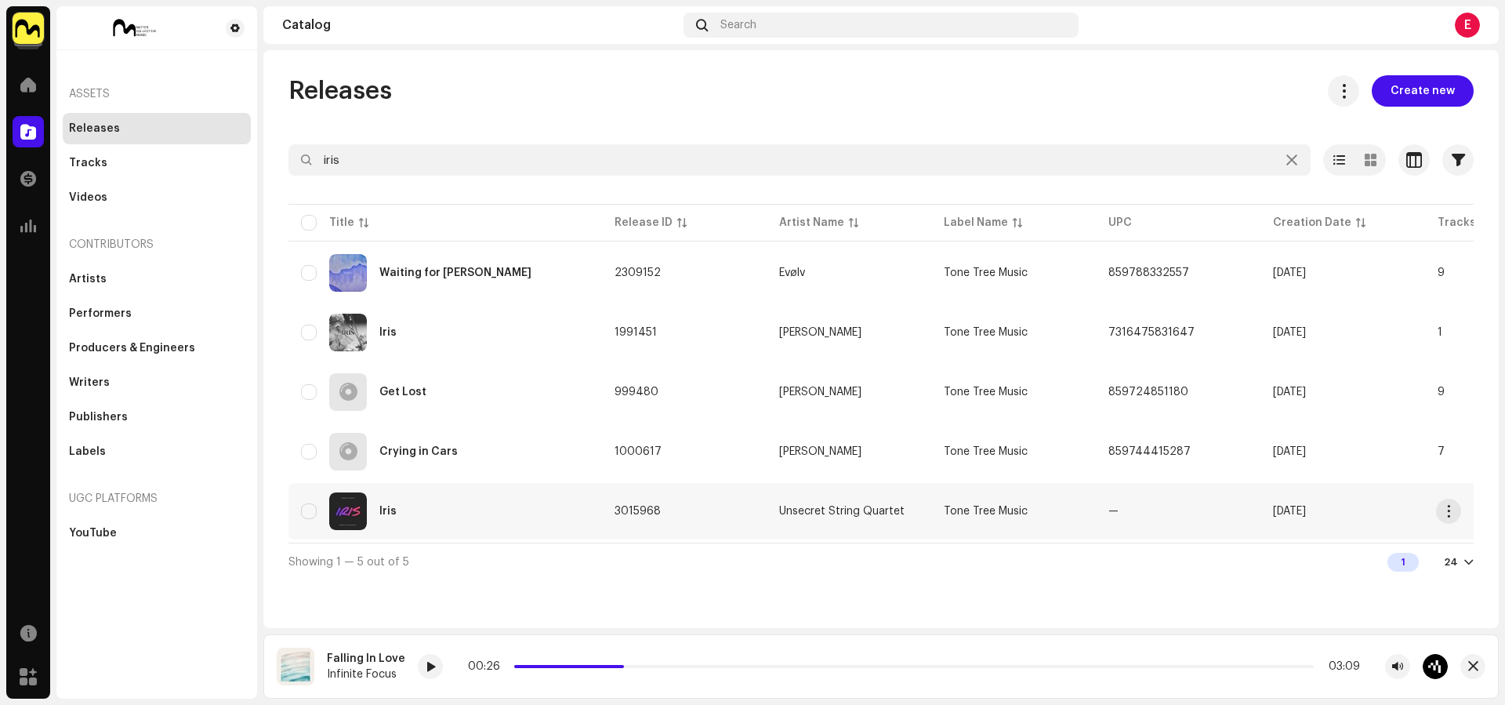
click at [534, 502] on div "Iris" at bounding box center [445, 511] width 288 height 38
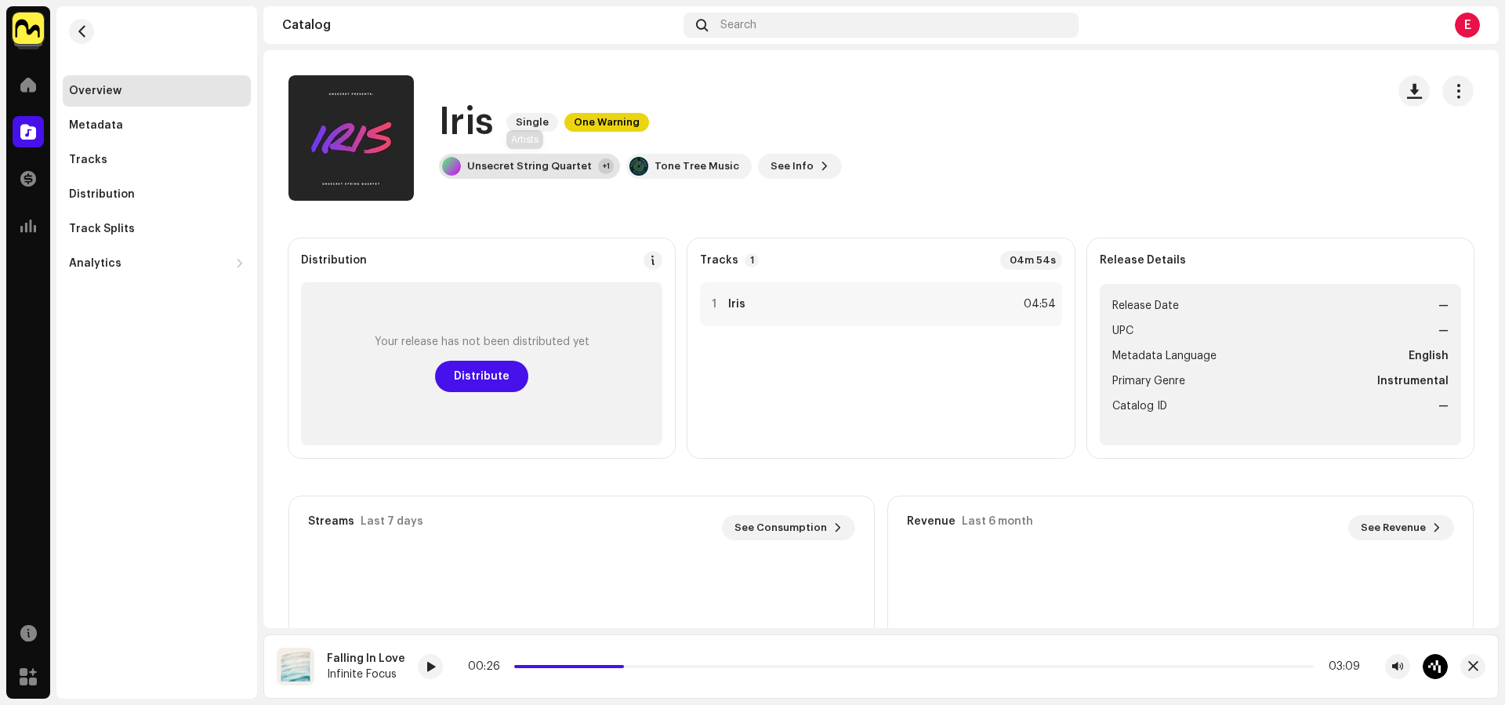
click at [582, 159] on div "Unsecret String Quartet +1" at bounding box center [529, 166] width 181 height 25
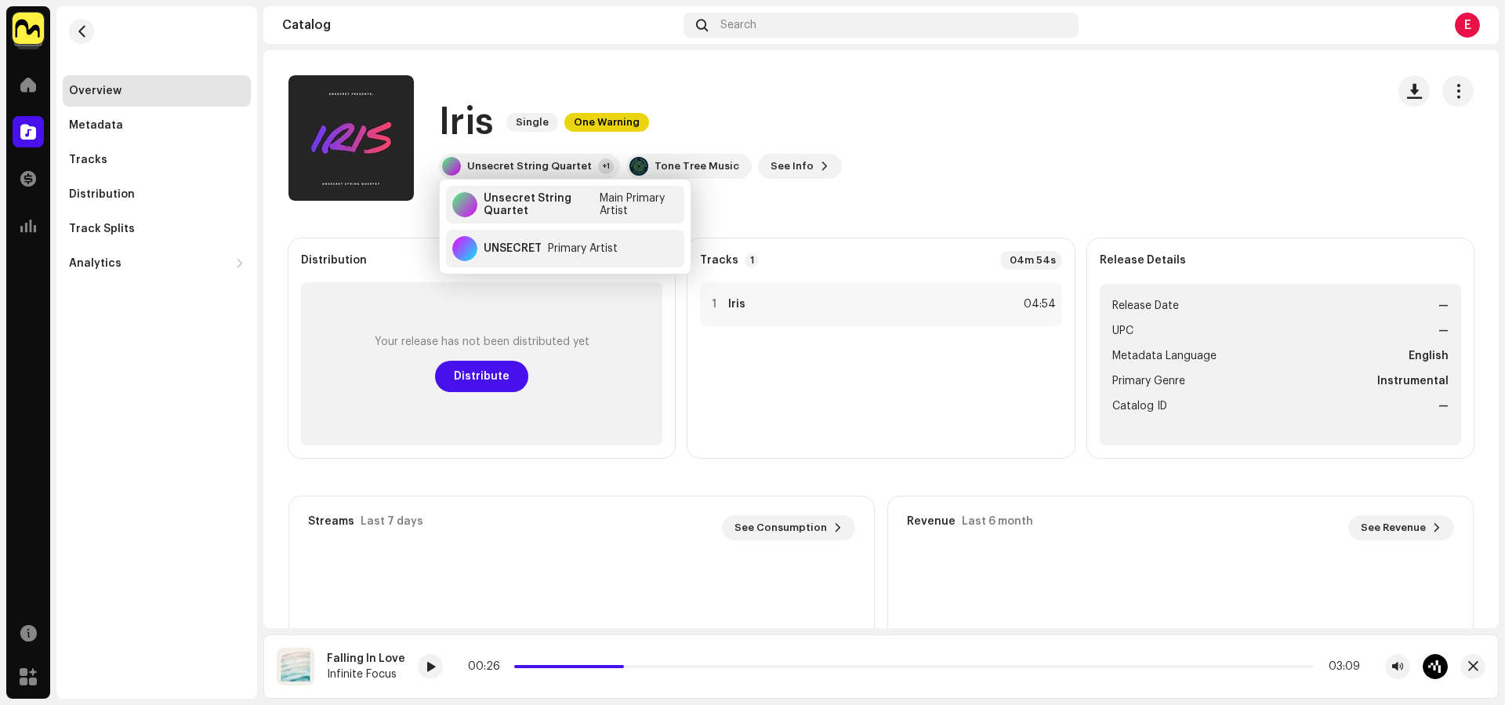
click at [888, 212] on catalog-releases-details-overview "Iris Single One Warning Iris Single One Warning Unsecret String Quartet +1 Tone…" at bounding box center [880, 442] width 1235 height 784
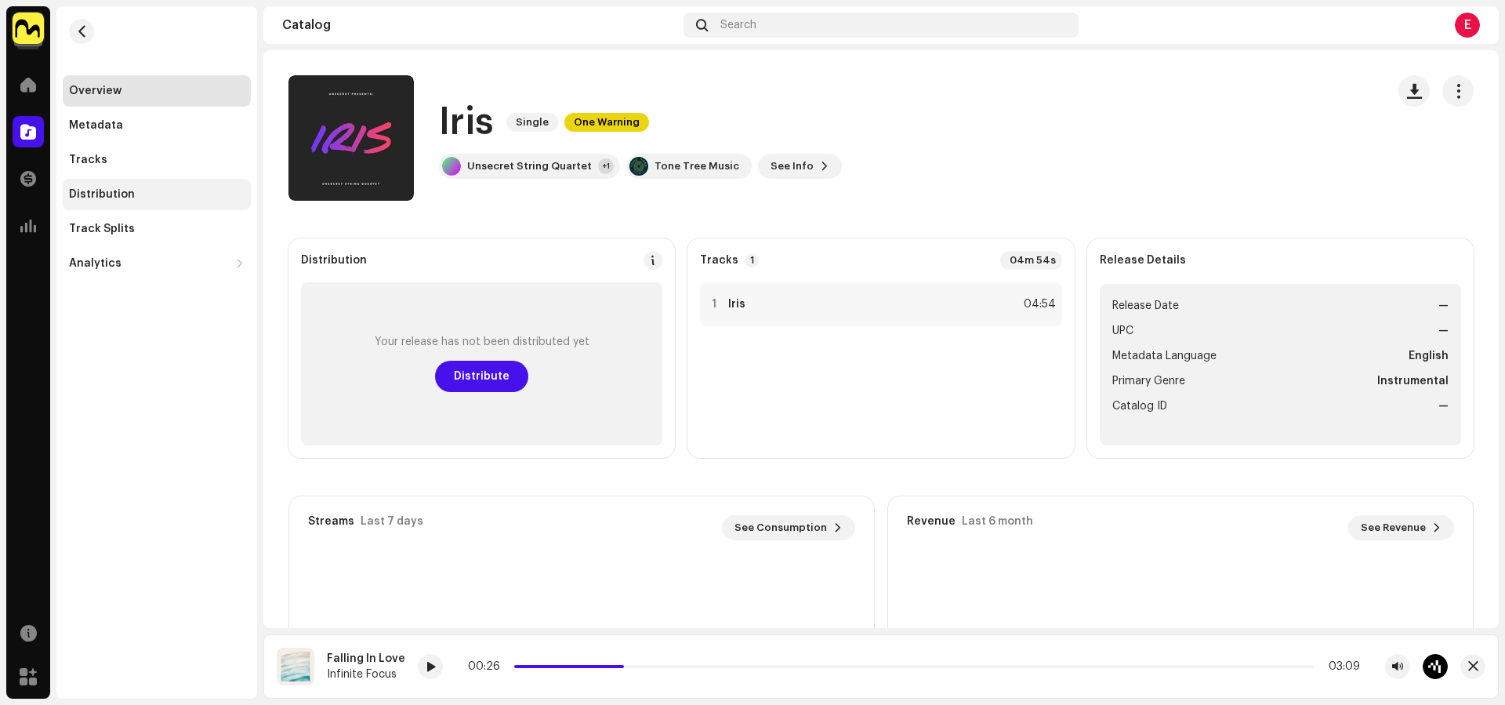
click at [80, 197] on div "Distribution" at bounding box center [102, 194] width 66 height 13
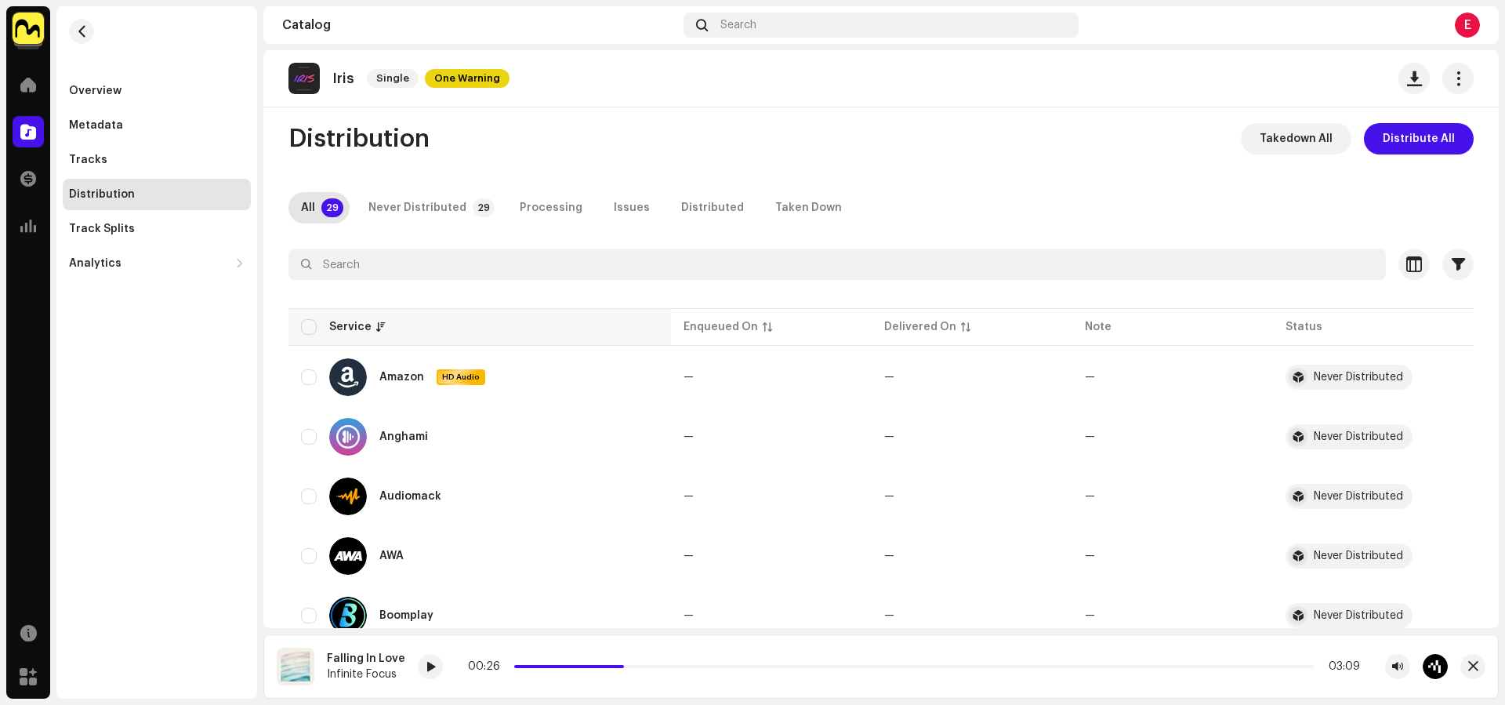
scroll to position [11, 0]
click at [306, 324] on input "checkbox" at bounding box center [309, 325] width 16 height 16
checkbox input "true"
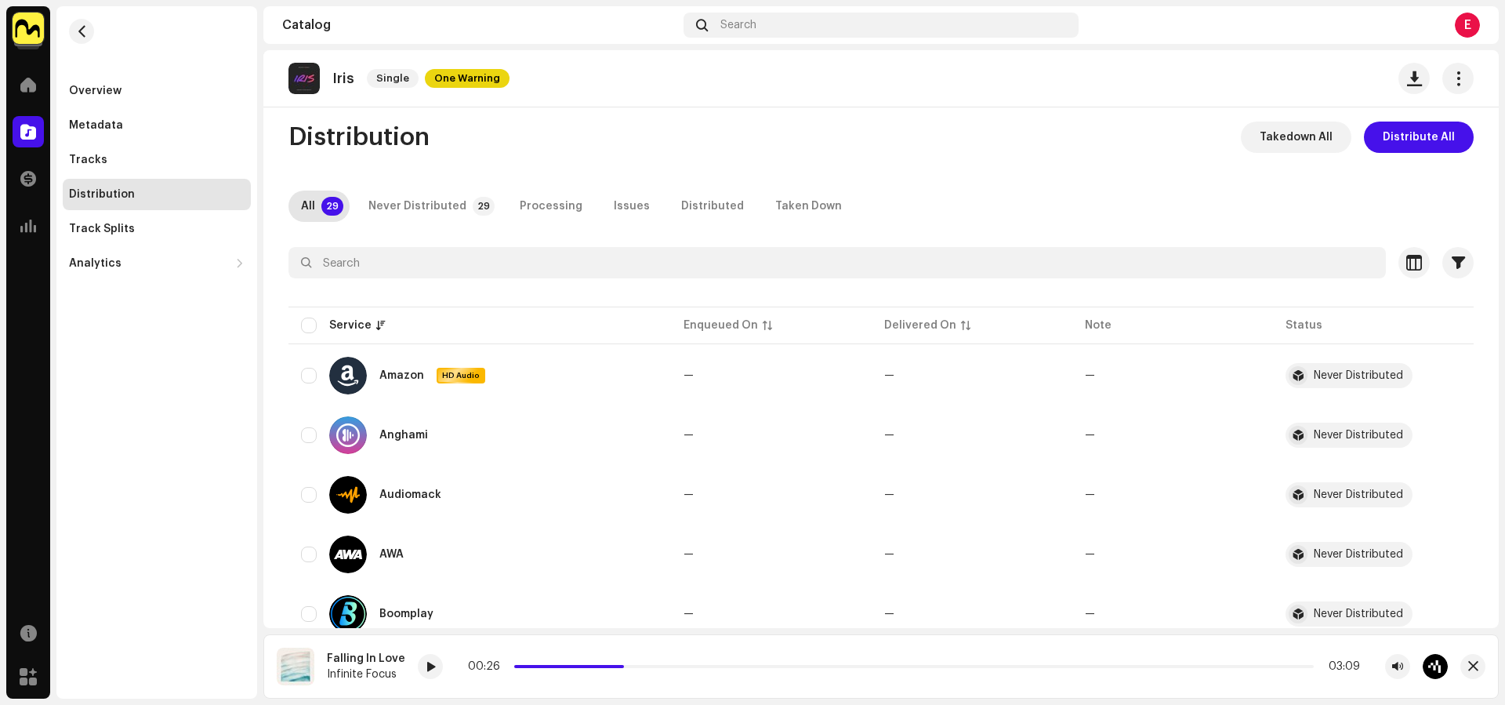
checkbox input "true"
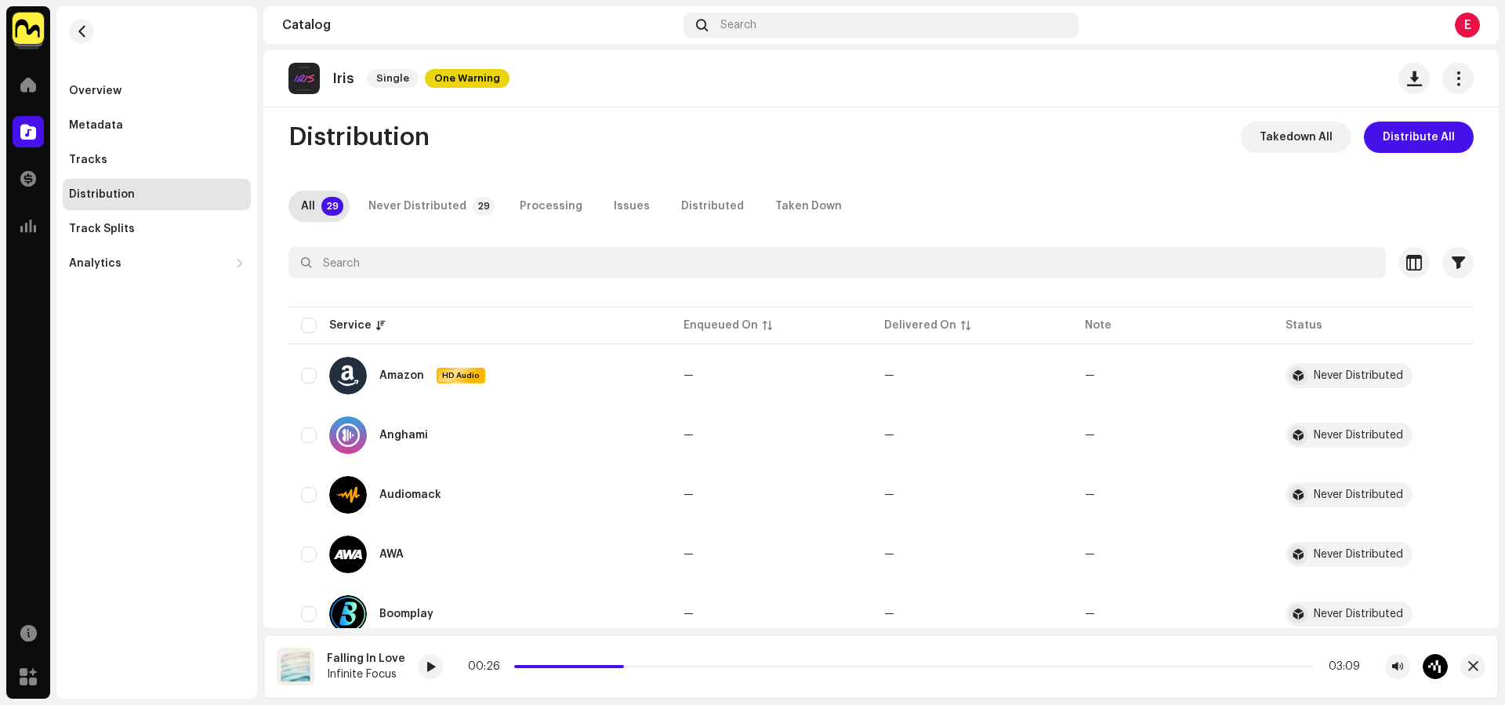
checkbox input "true"
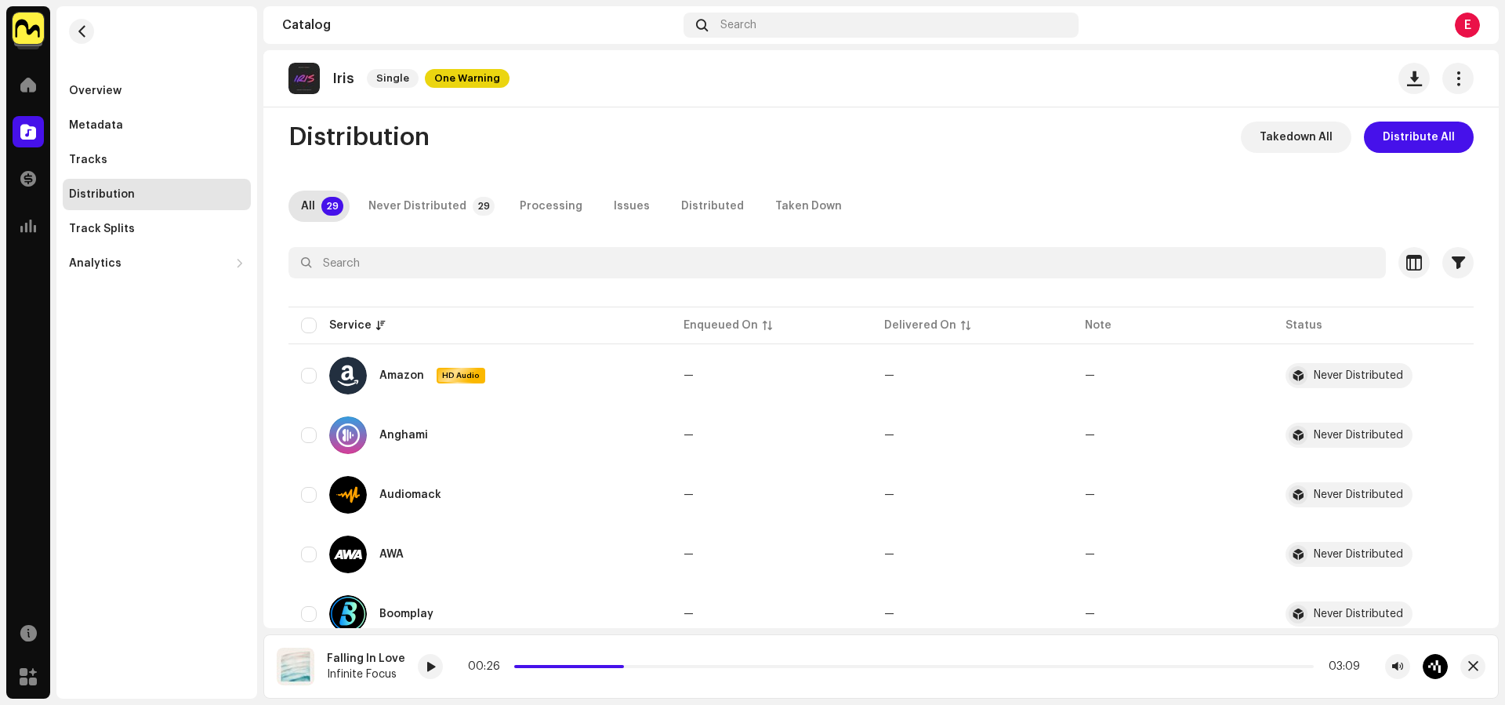
checkbox input "true"
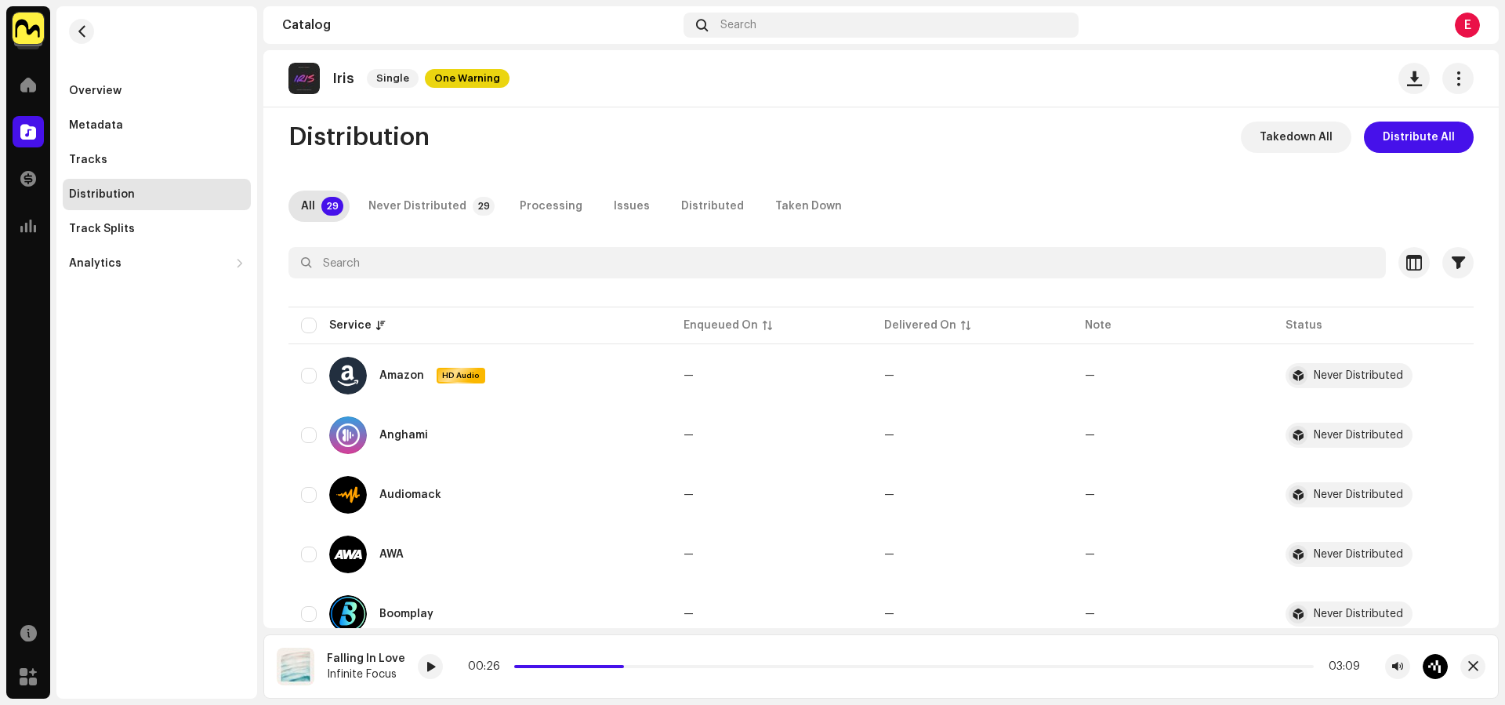
checkbox input "true"
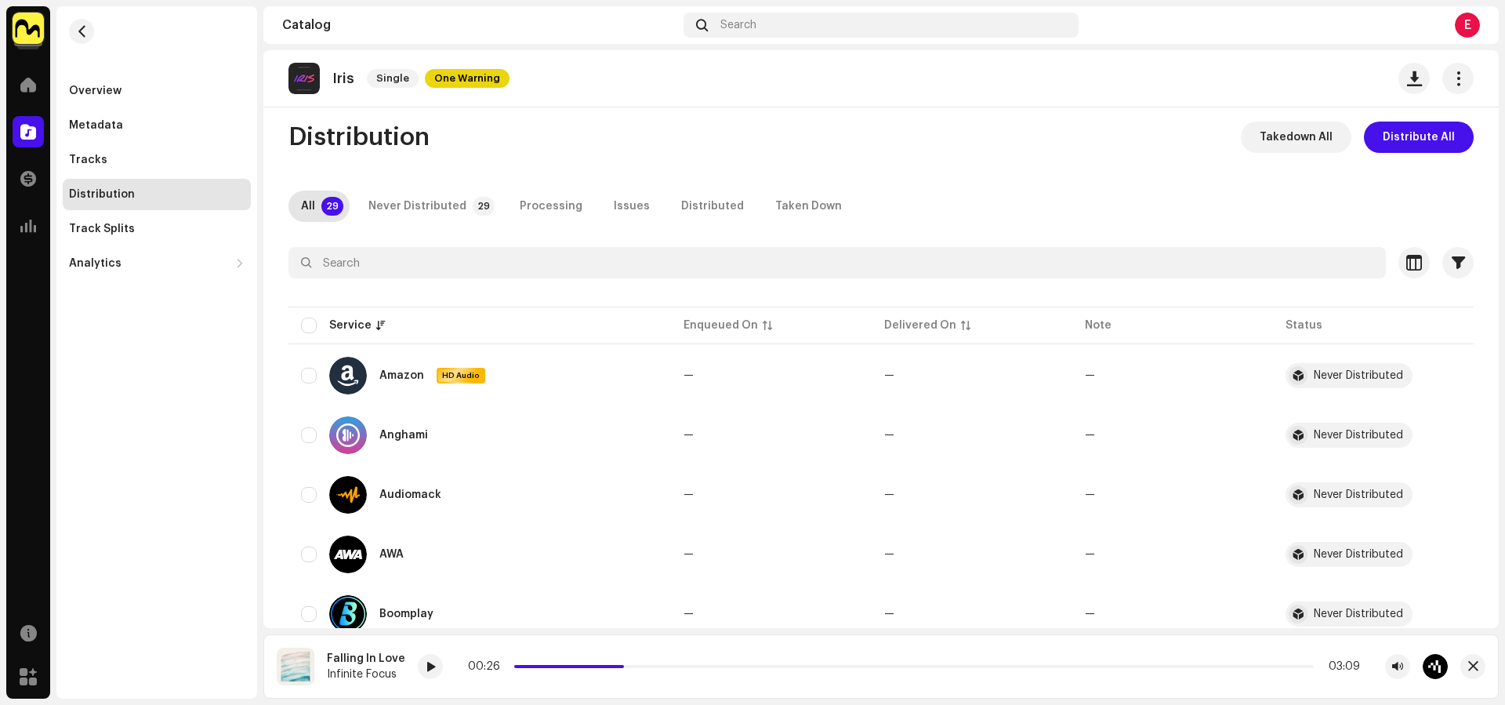
checkbox input "true"
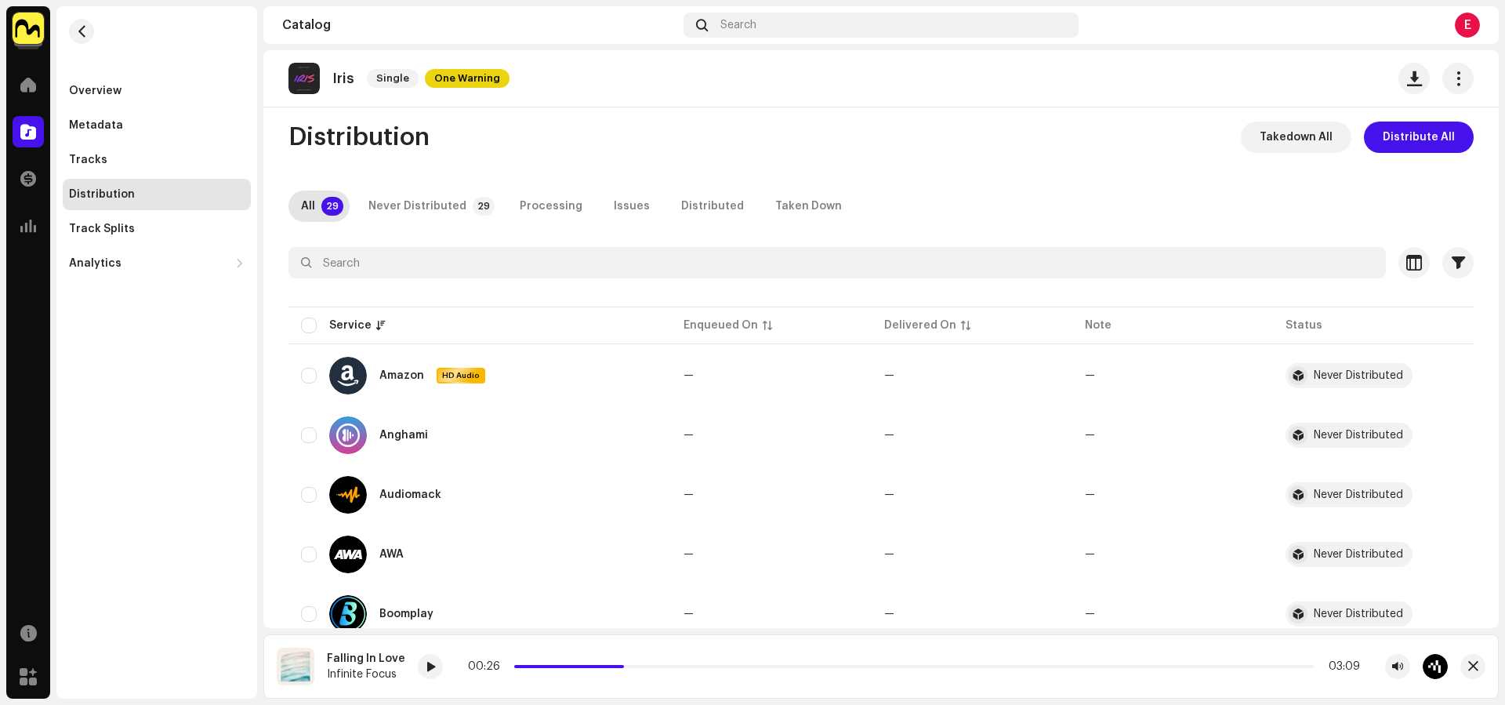
checkbox input "true"
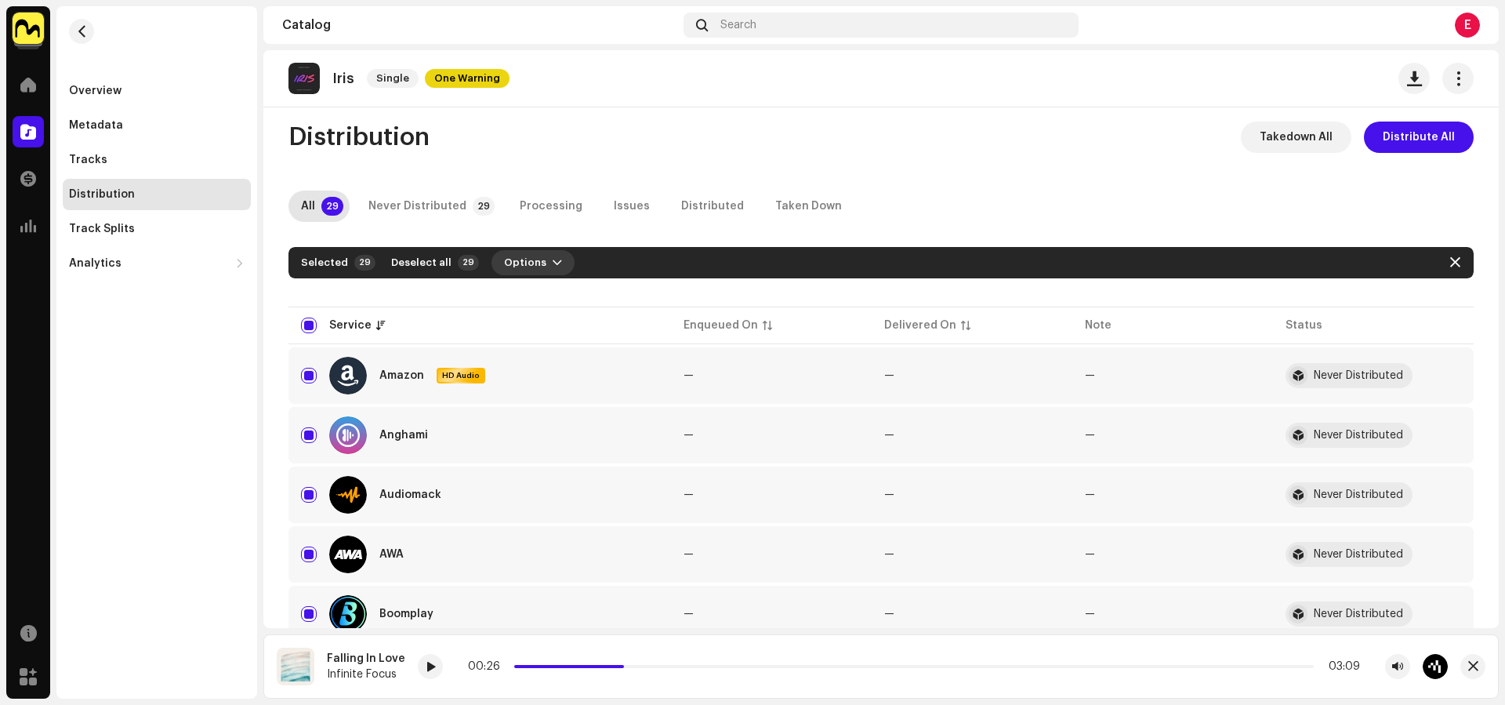
click at [520, 258] on span "Options" at bounding box center [525, 262] width 42 height 31
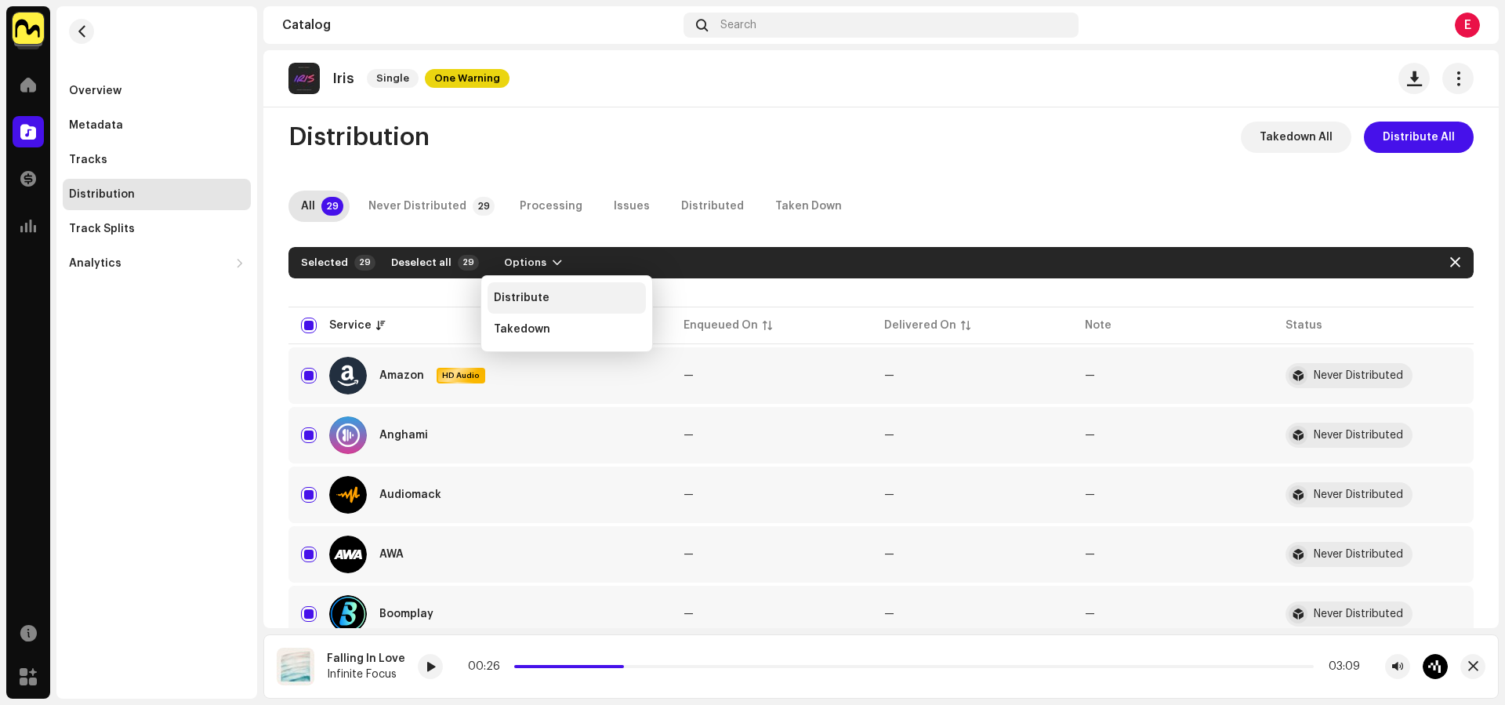
click at [542, 296] on span "Distribute" at bounding box center [522, 298] width 56 height 13
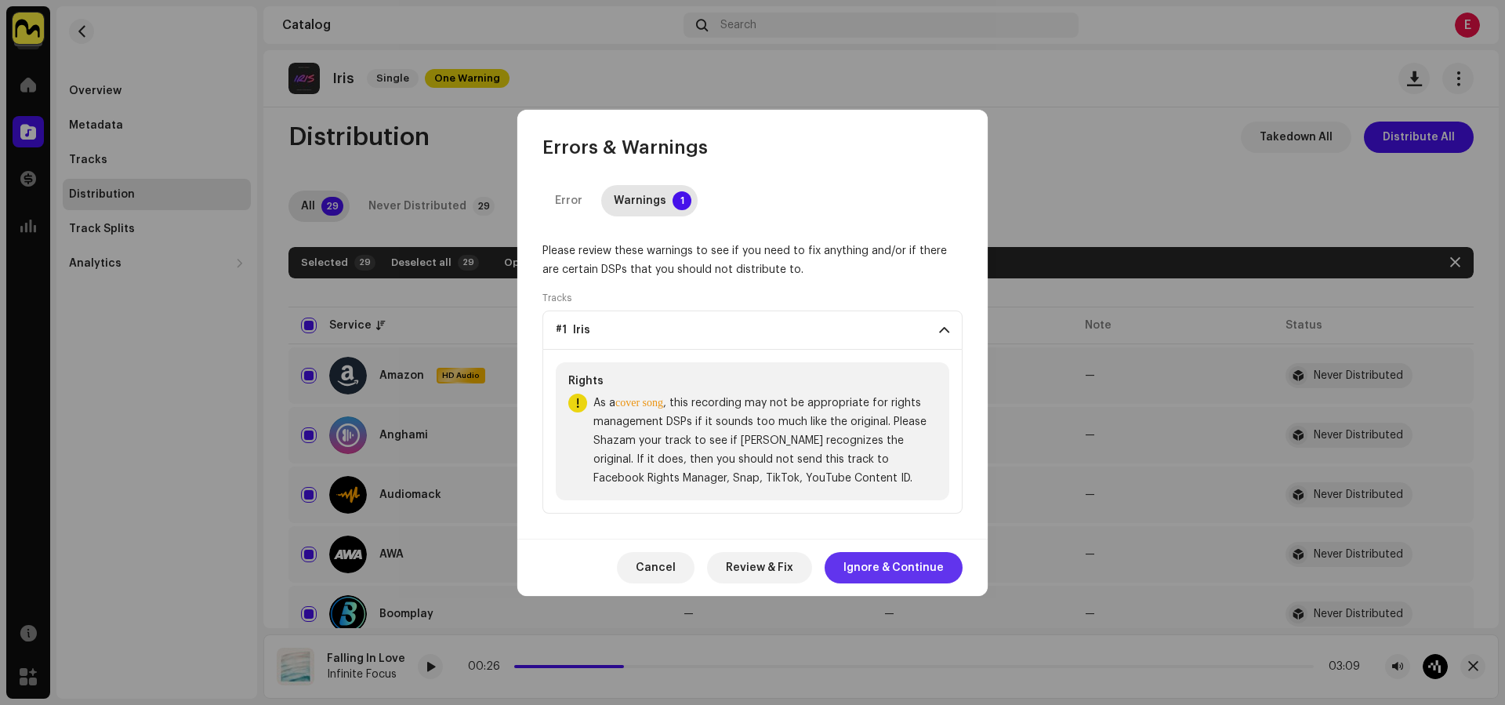
click at [895, 570] on span "Ignore & Continue" at bounding box center [893, 567] width 100 height 31
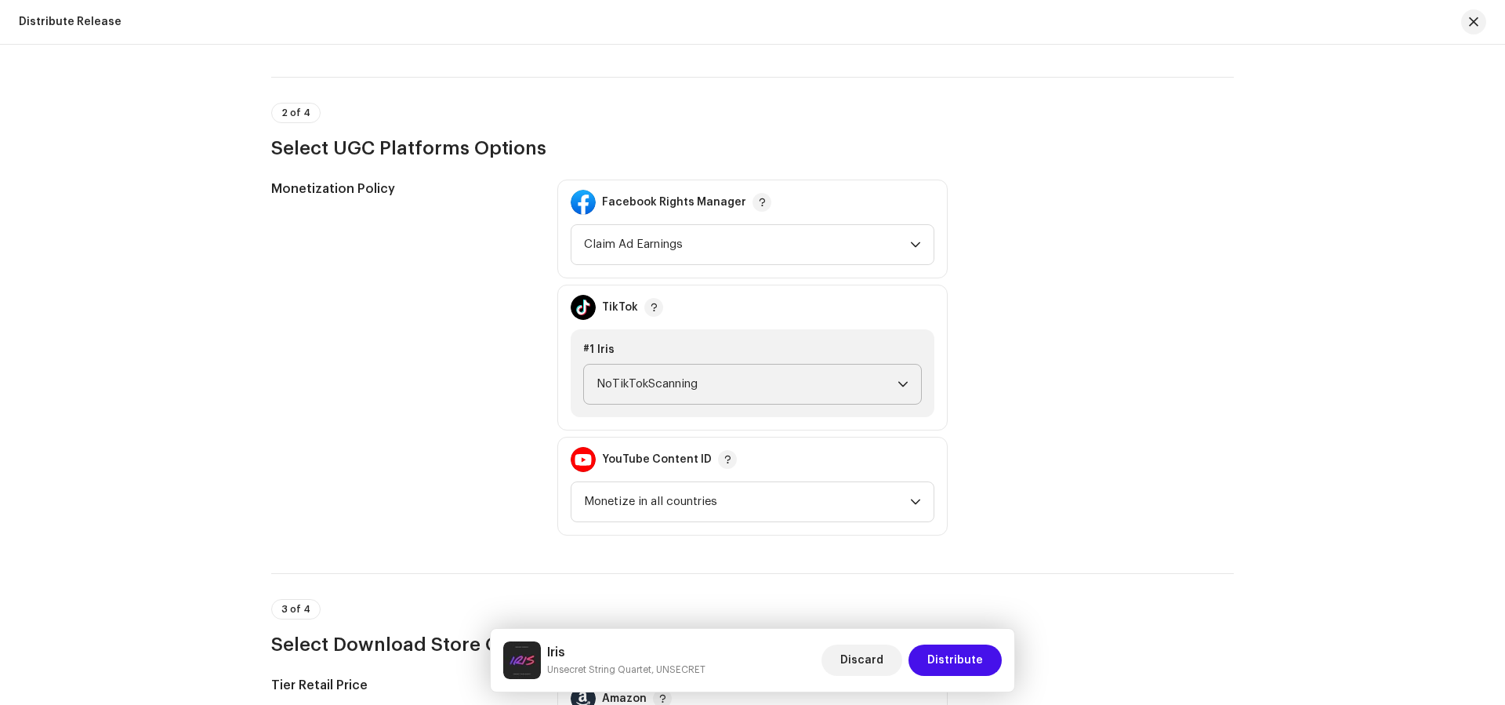
scroll to position [1580, 0]
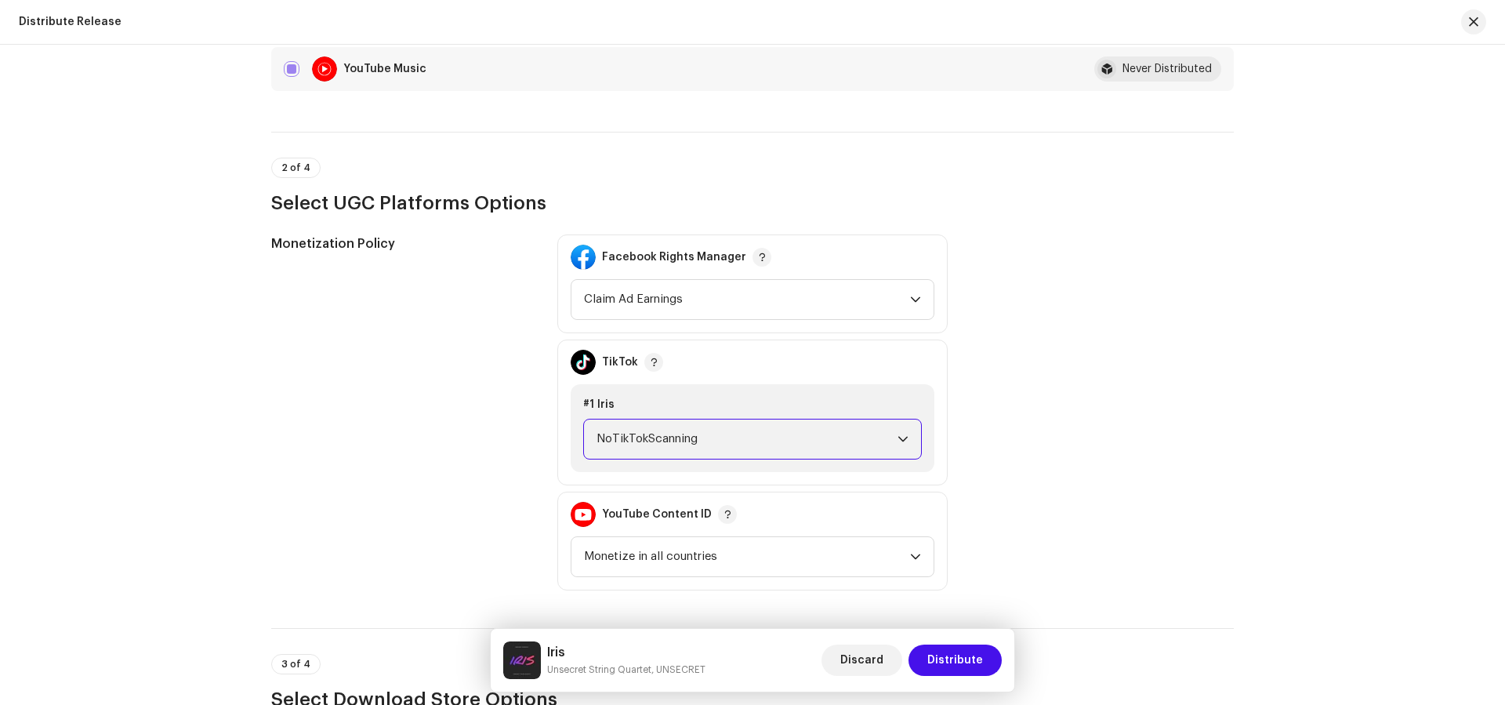
click at [788, 447] on span "NoTikTokScanning" at bounding box center [746, 438] width 301 height 39
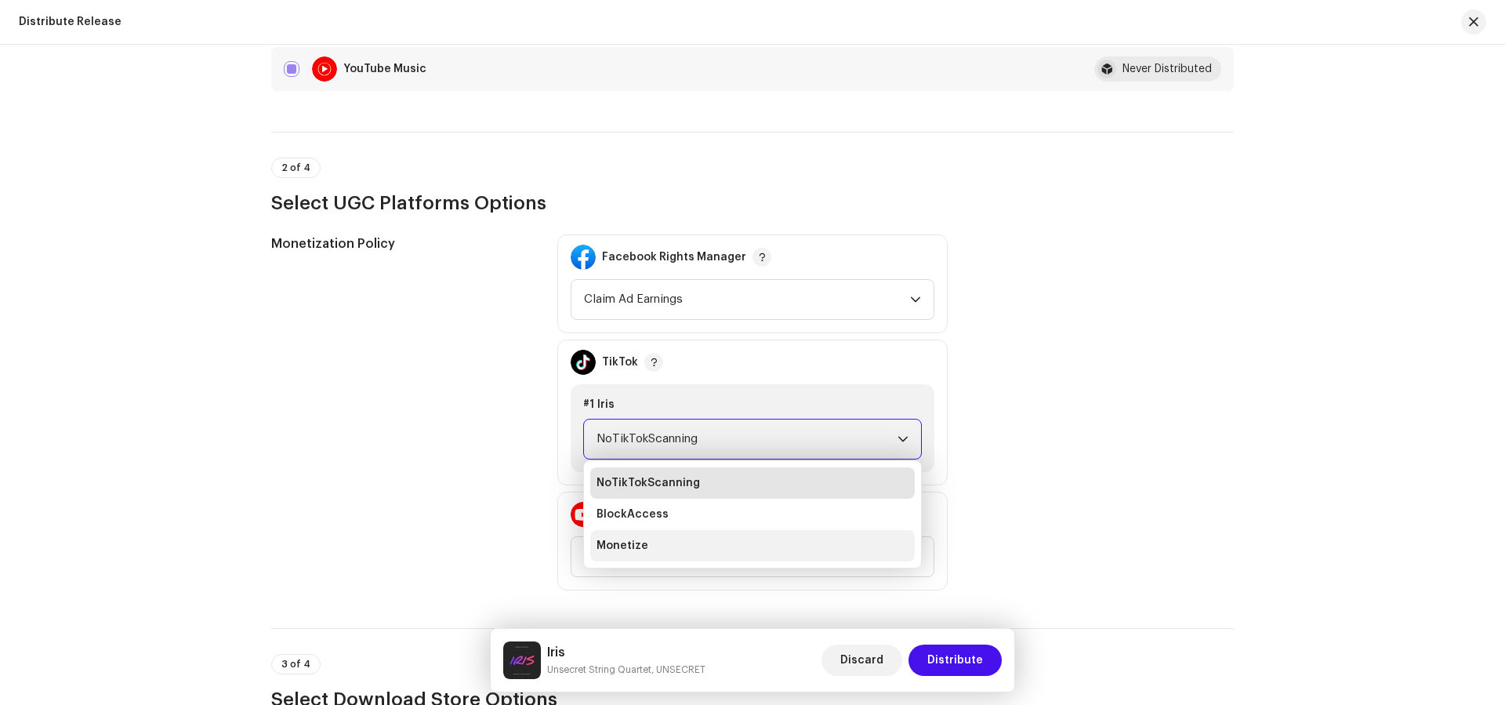
drag, startPoint x: 794, startPoint y: 540, endPoint x: 838, endPoint y: 534, distance: 44.3
click at [794, 540] on li "Monetize" at bounding box center [752, 545] width 324 height 31
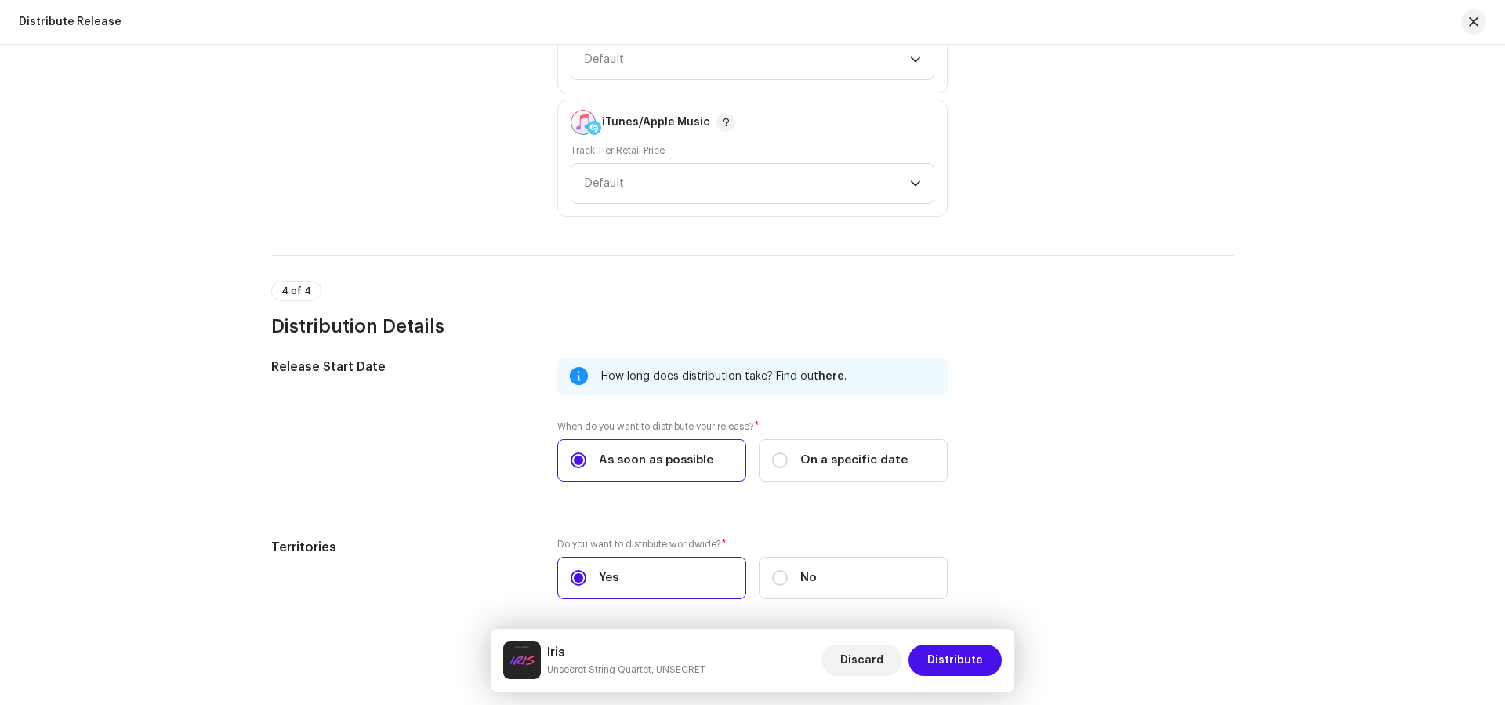
scroll to position [2344, 0]
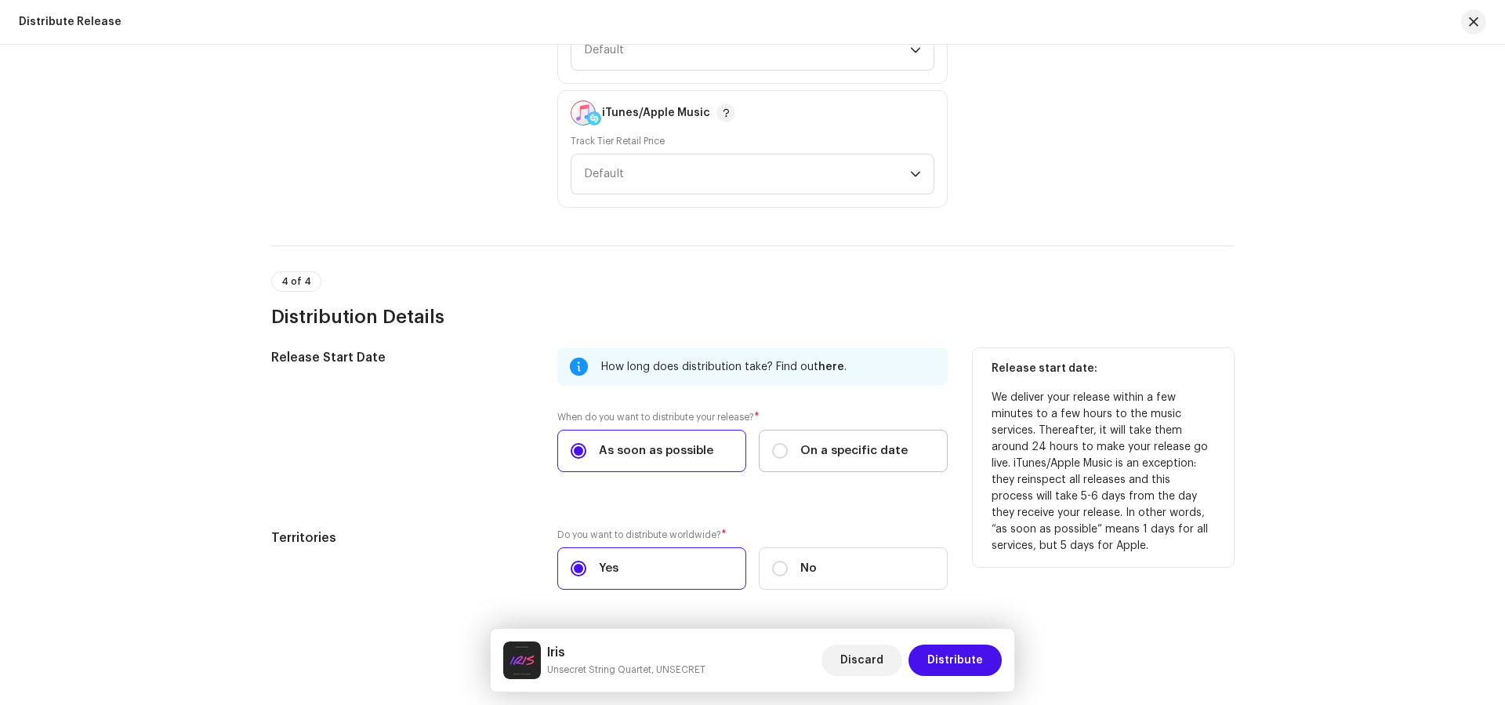
click at [893, 447] on span "On a specific date" at bounding box center [853, 450] width 107 height 17
click at [788, 447] on input "On a specific date" at bounding box center [780, 451] width 16 height 16
radio input "true"
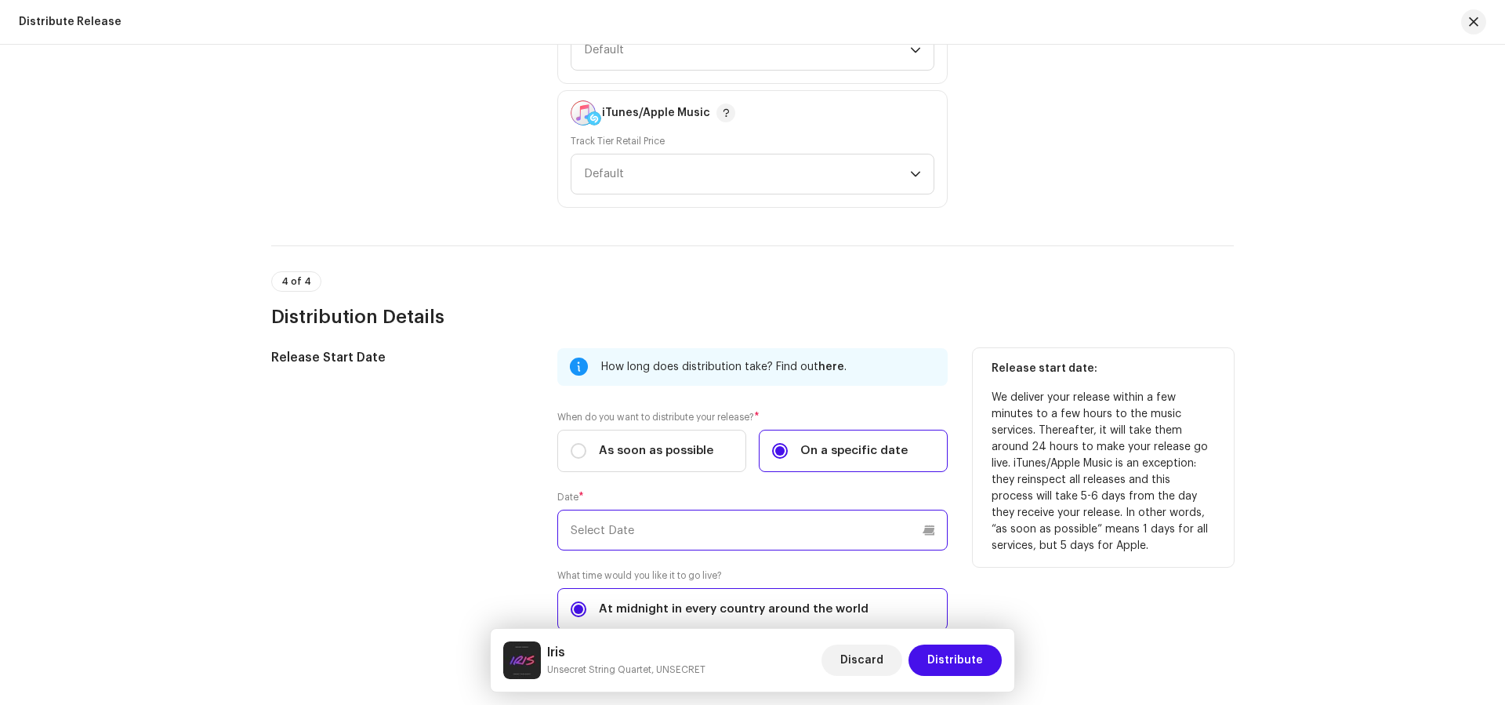
click at [824, 524] on input "text" at bounding box center [752, 529] width 390 height 41
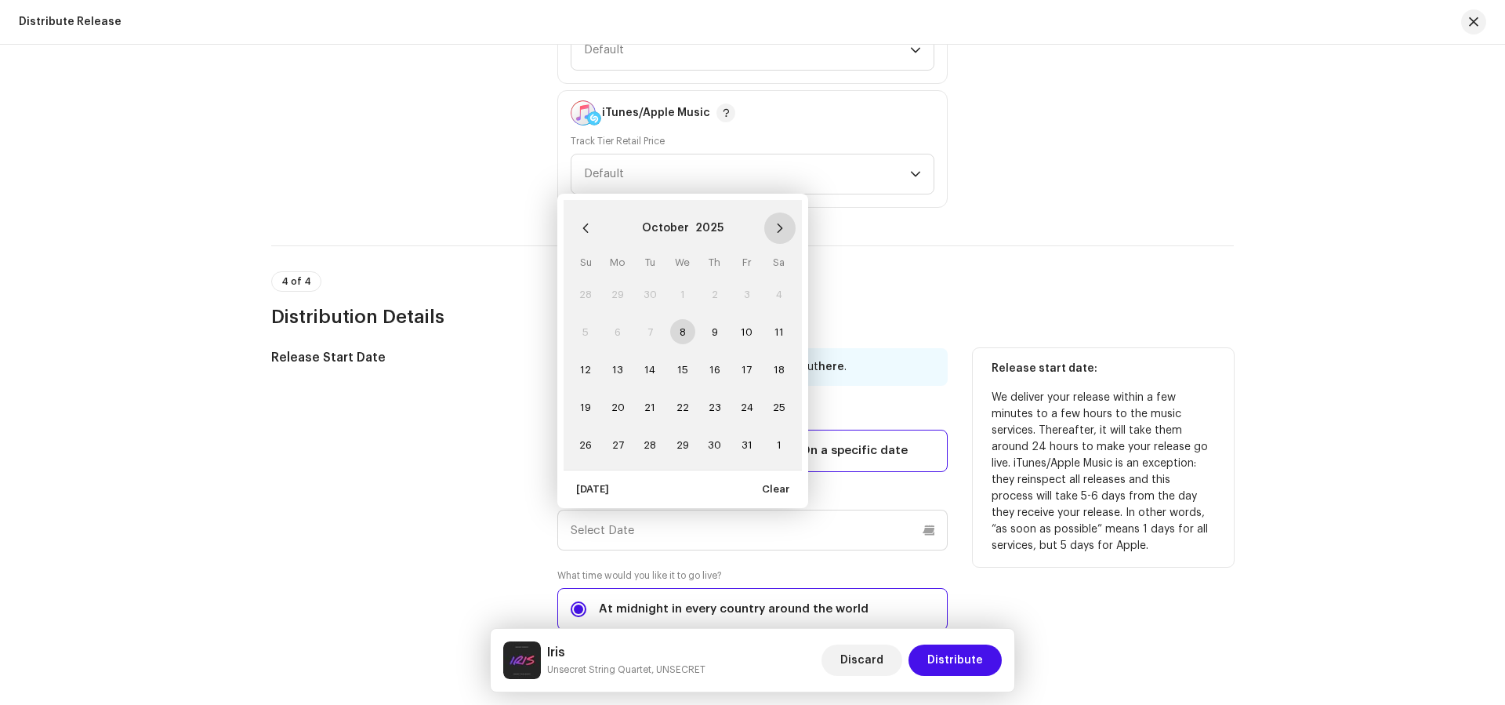
click at [785, 220] on button "Next Month" at bounding box center [779, 227] width 31 height 31
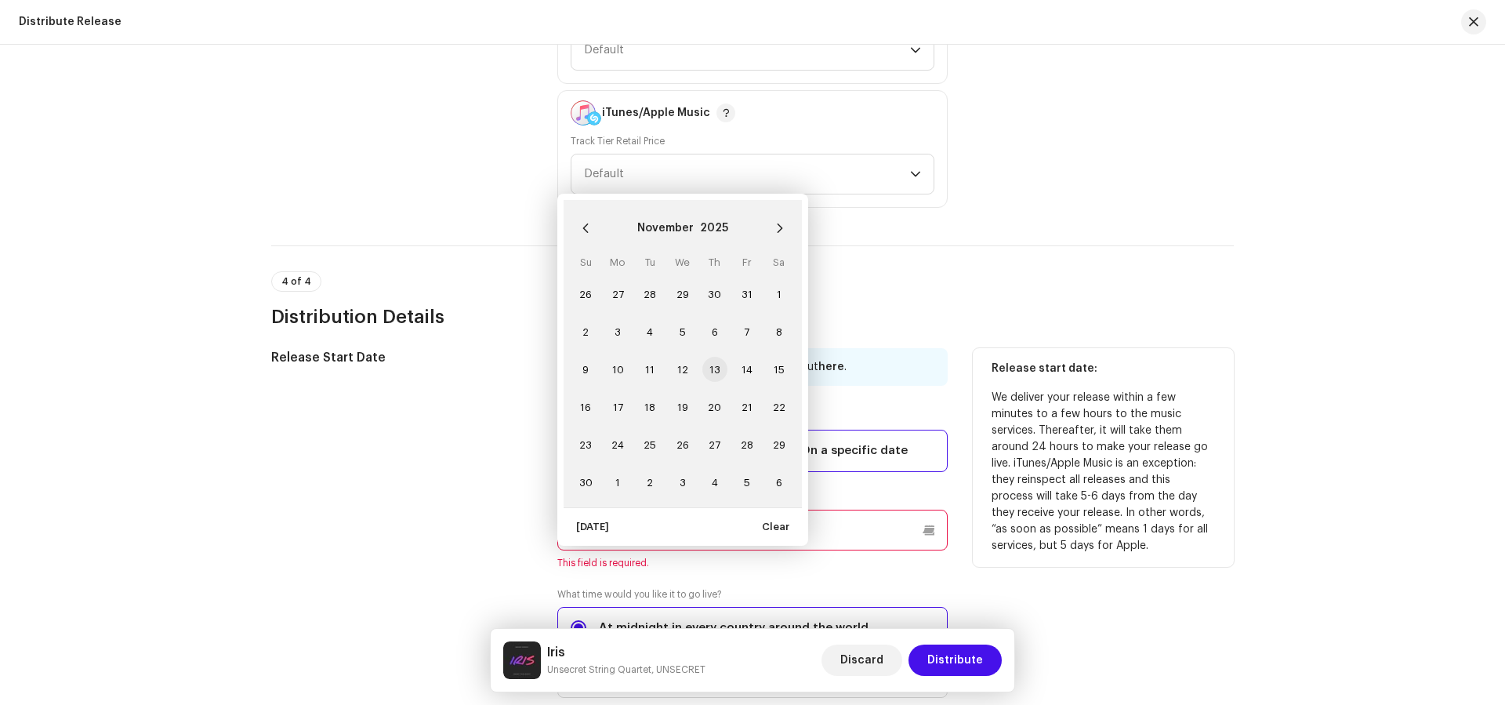
click at [711, 359] on span "13" at bounding box center [714, 369] width 25 height 25
type input "11/13/2025"
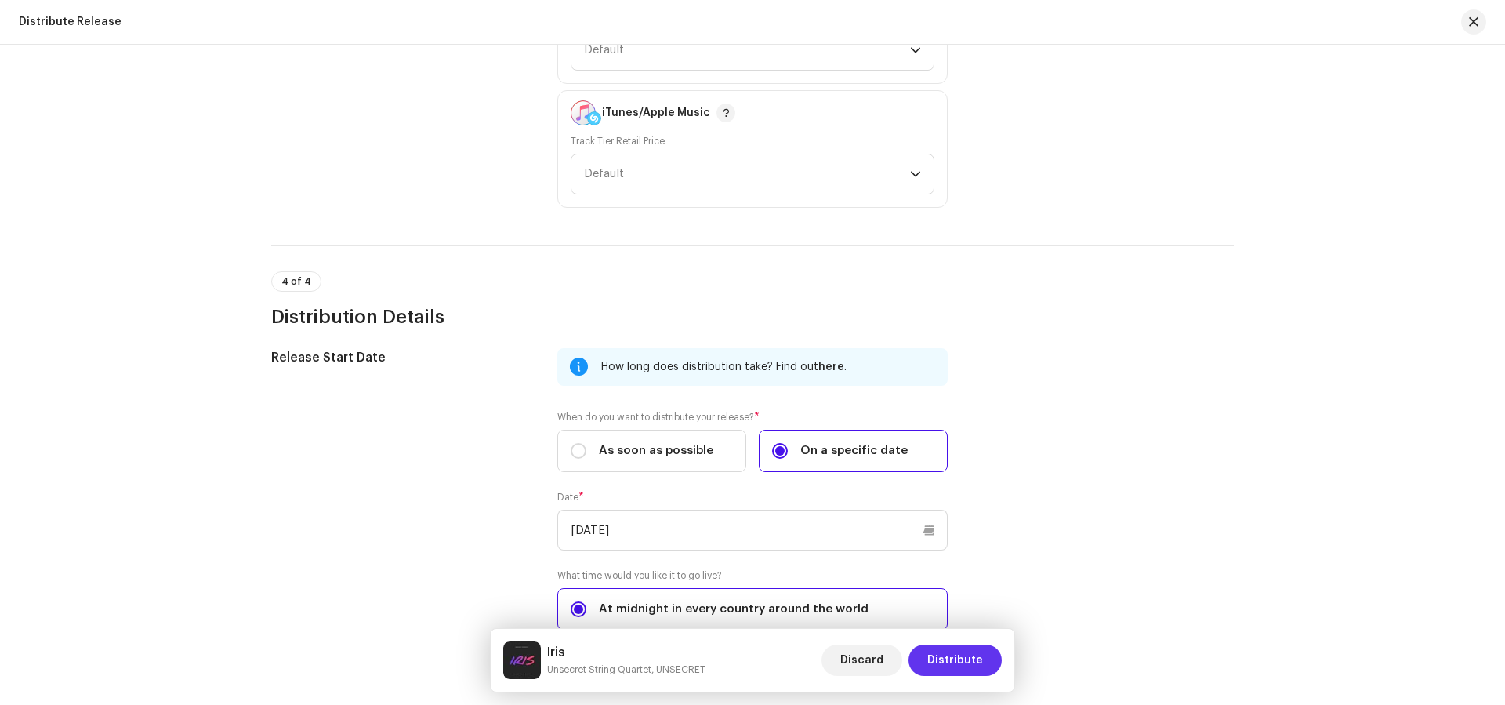
click at [949, 665] on span "Distribute" at bounding box center [955, 659] width 56 height 31
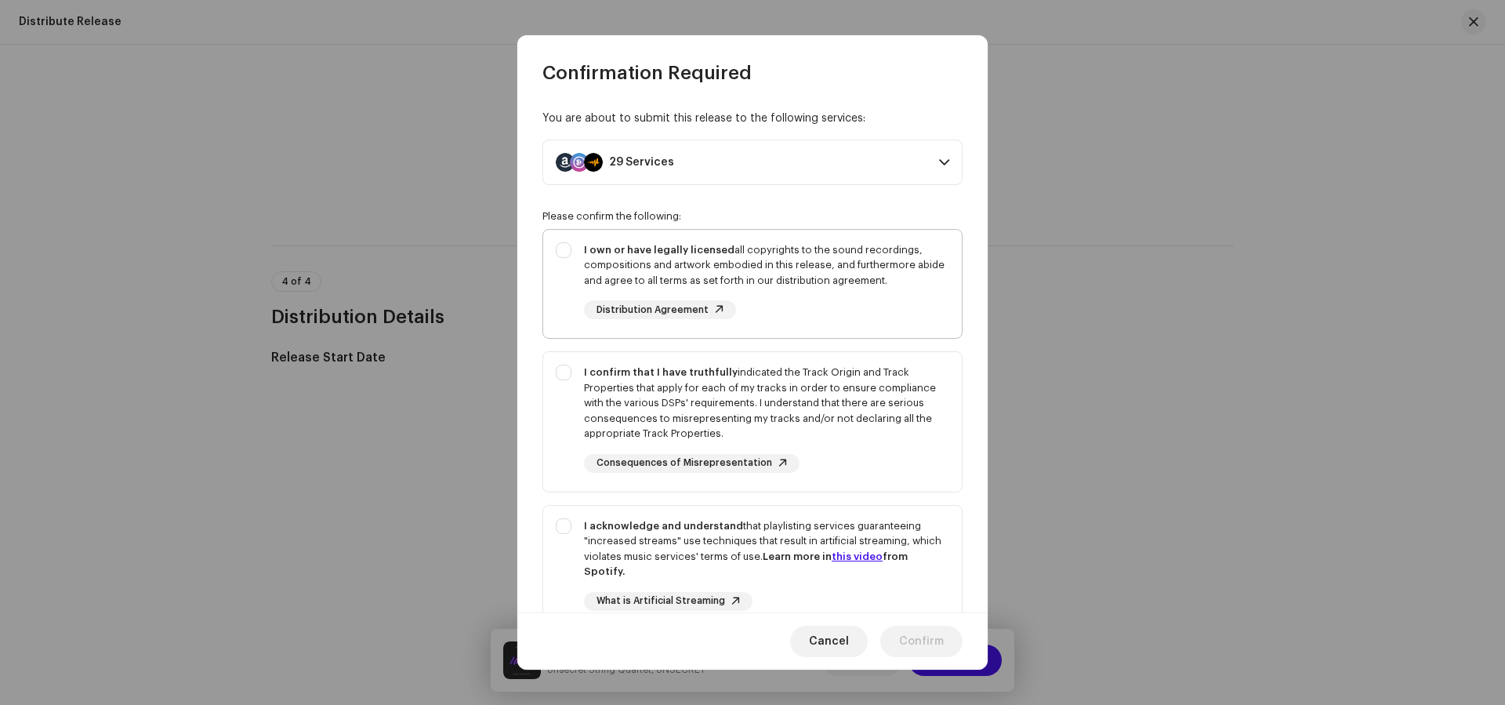
click at [867, 277] on div "I own or have legally licensed all copyrights to the sound recordings, composit…" at bounding box center [766, 265] width 365 height 46
checkbox input "true"
click at [909, 418] on div "I confirm that I have truthfully indicated the Track Origin and Track Propertie…" at bounding box center [766, 402] width 365 height 77
checkbox input "true"
click at [908, 550] on div "I acknowledge and understand that playlisting services guaranteeing "increased …" at bounding box center [766, 548] width 365 height 61
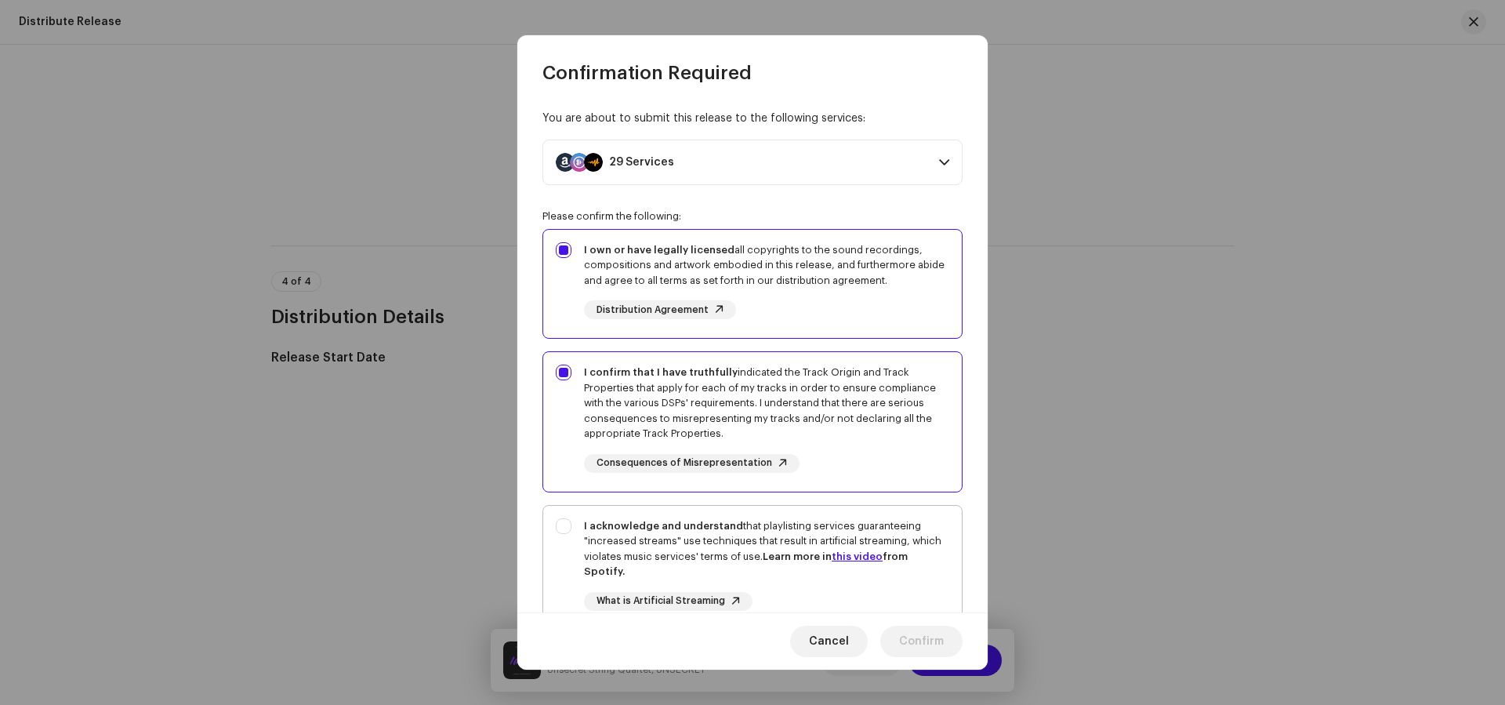
checkbox input "true"
click at [934, 633] on span "Confirm" at bounding box center [921, 640] width 45 height 31
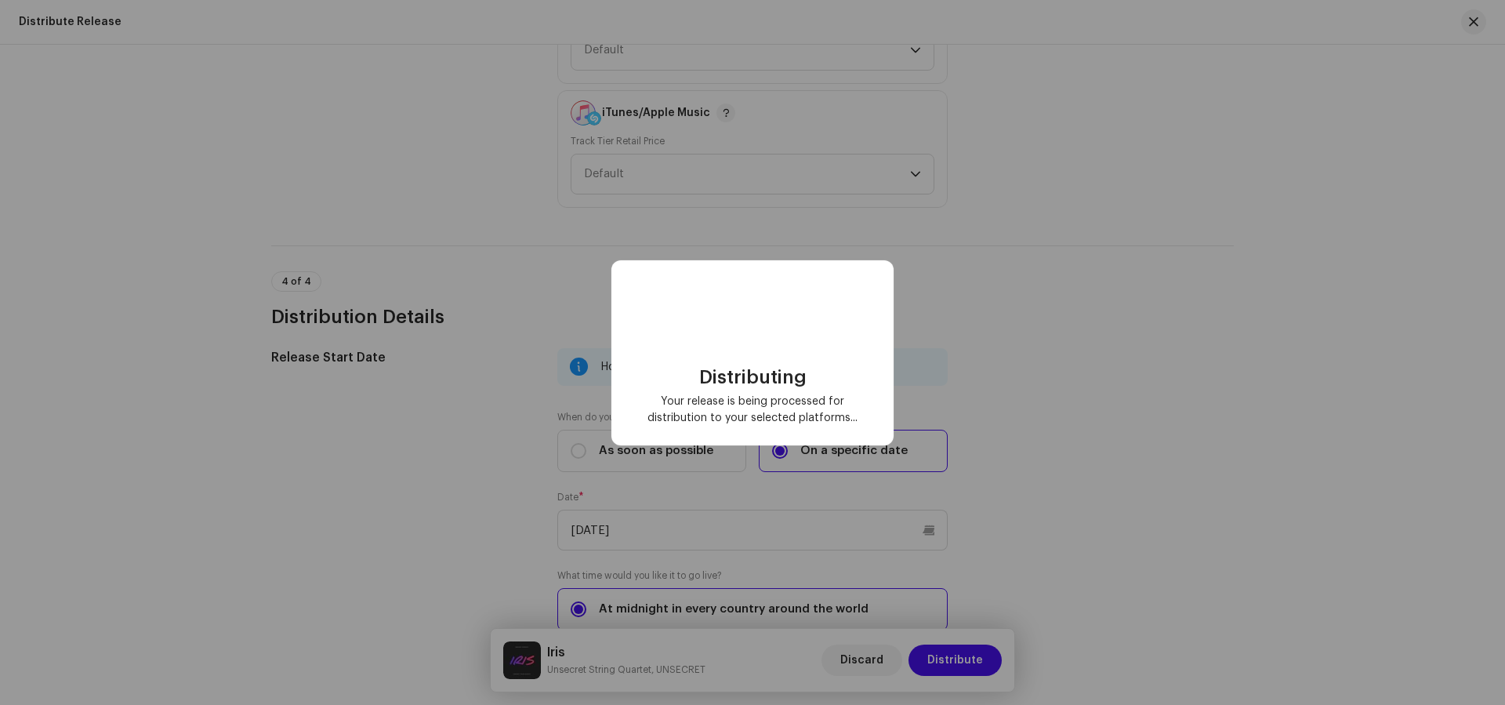
checkbox input "false"
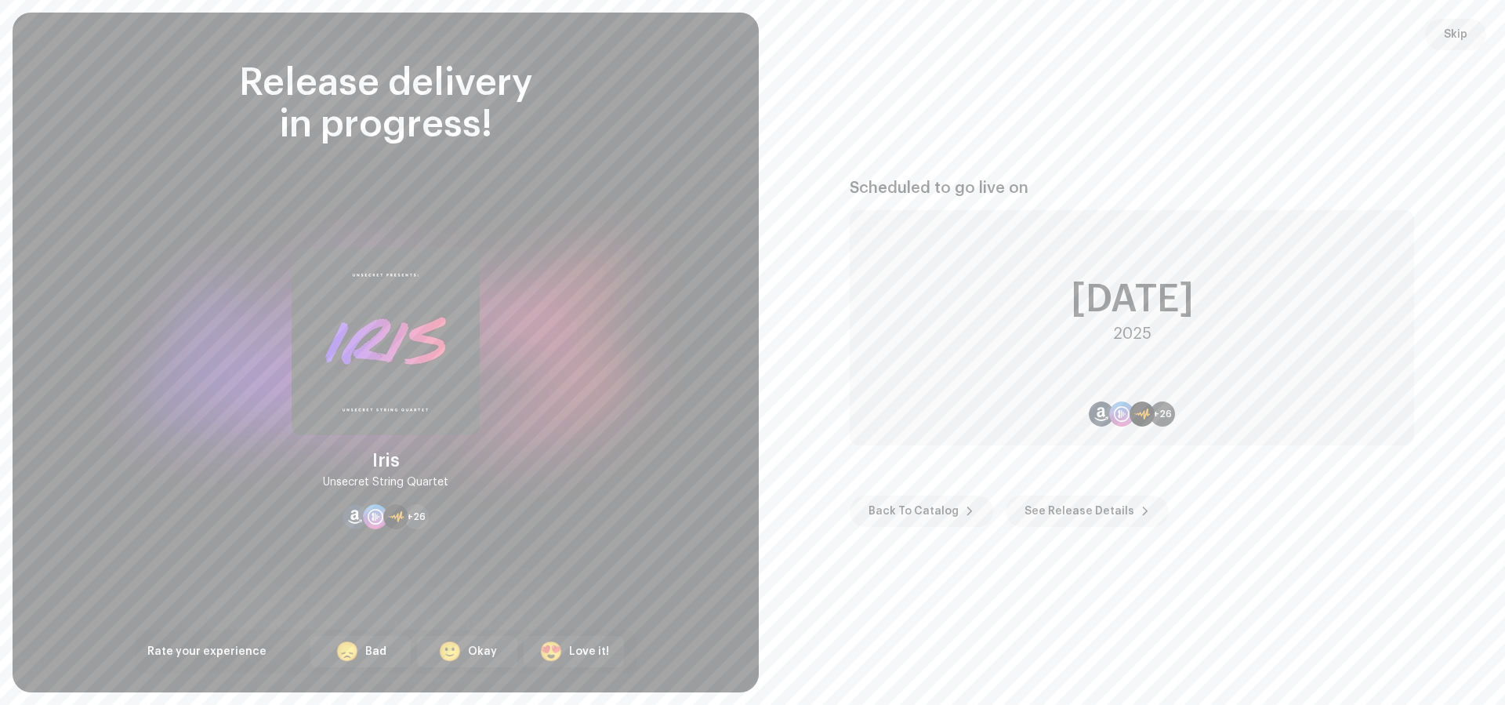
scroll to position [0, 0]
click at [889, 512] on span "Back To Catalog" at bounding box center [913, 510] width 90 height 31
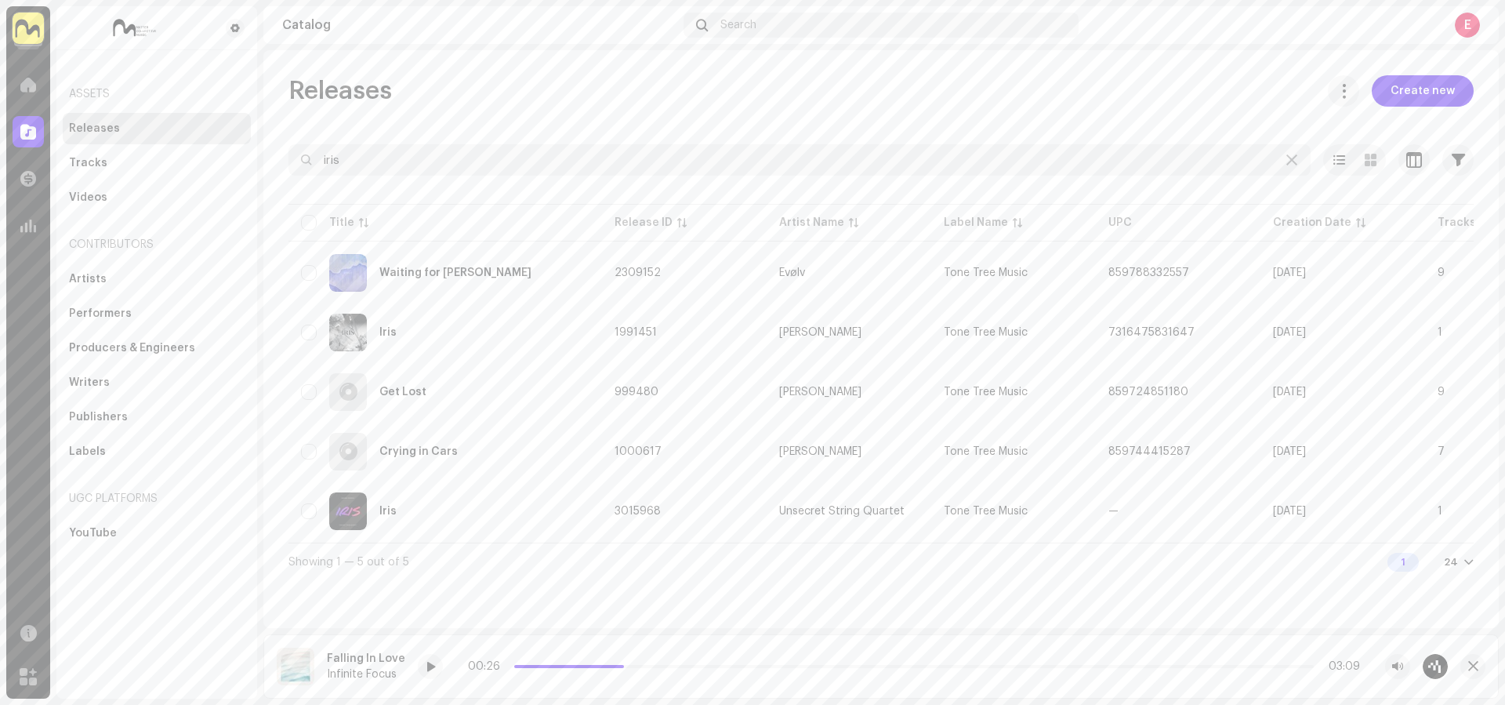
click at [34, 12] on navigation-account-switch "Tone Tree Music" at bounding box center [28, 28] width 44 height 44
click at [34, 26] on img at bounding box center [28, 28] width 31 height 31
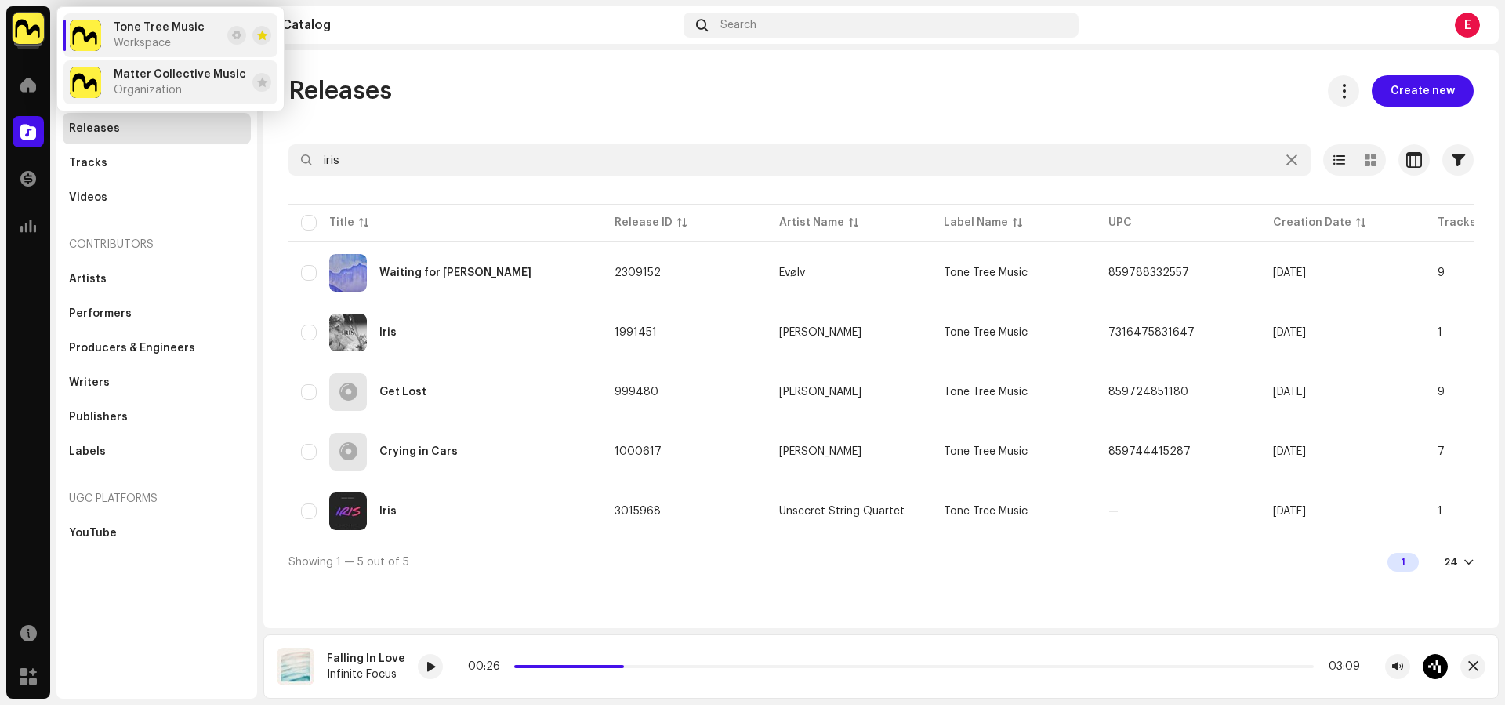
click at [119, 92] on span "Organization" at bounding box center [148, 90] width 68 height 13
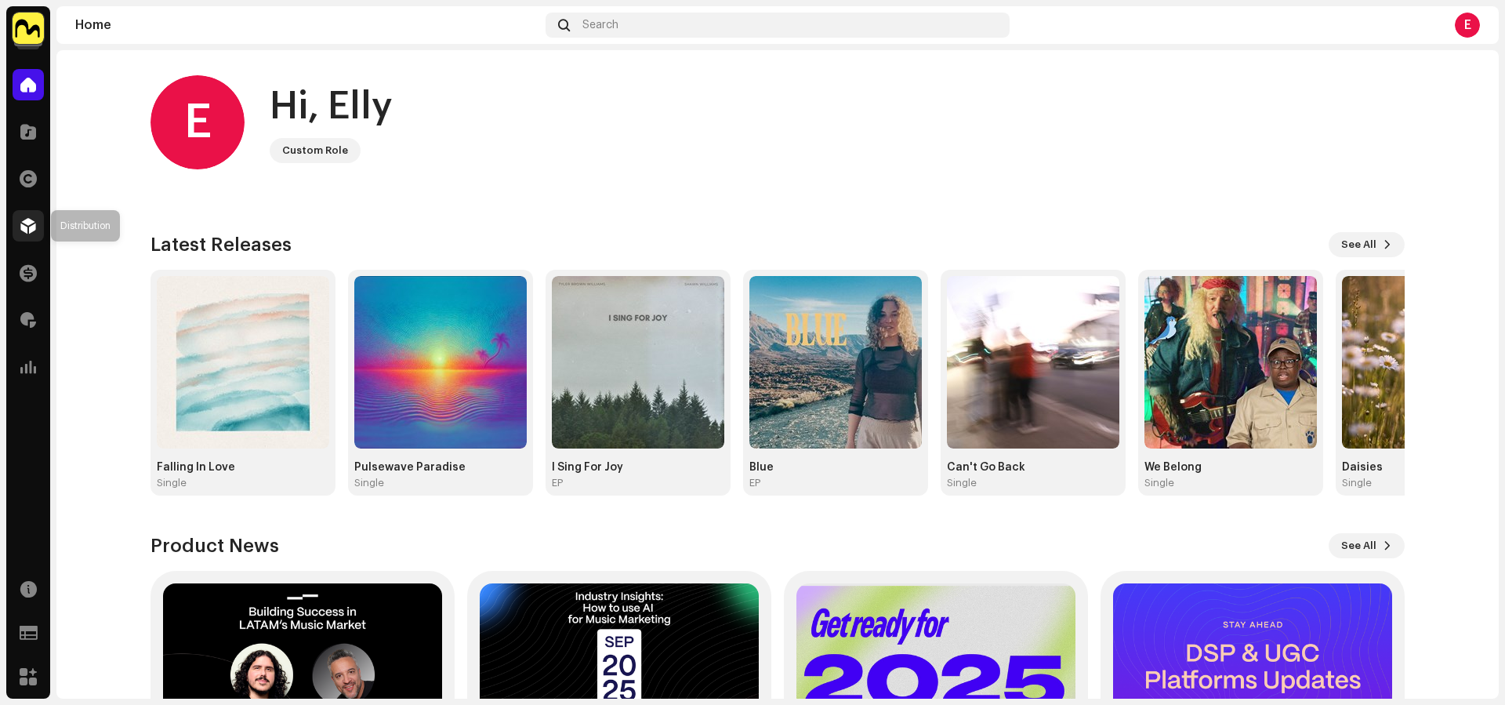
click at [23, 224] on span at bounding box center [28, 225] width 16 height 13
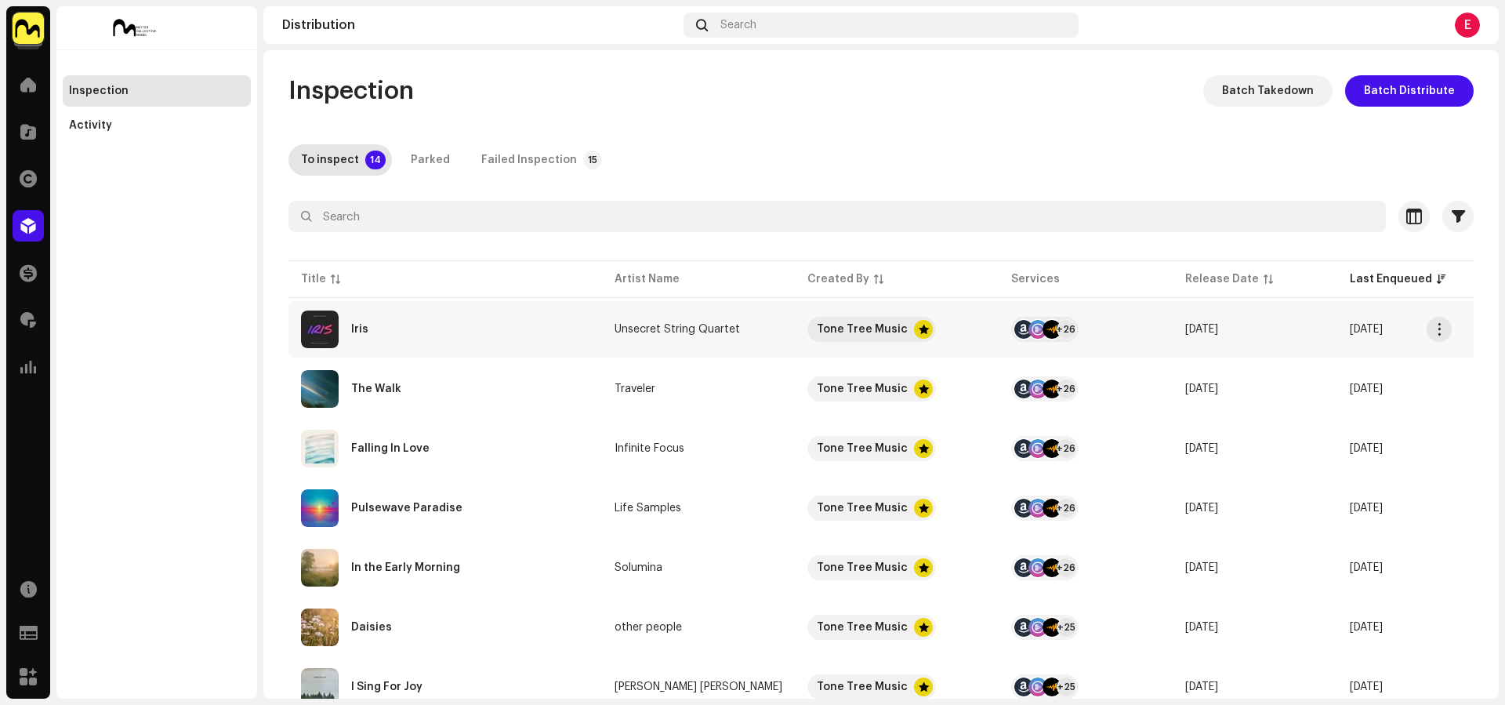
click at [520, 346] on div "Iris" at bounding box center [445, 329] width 288 height 38
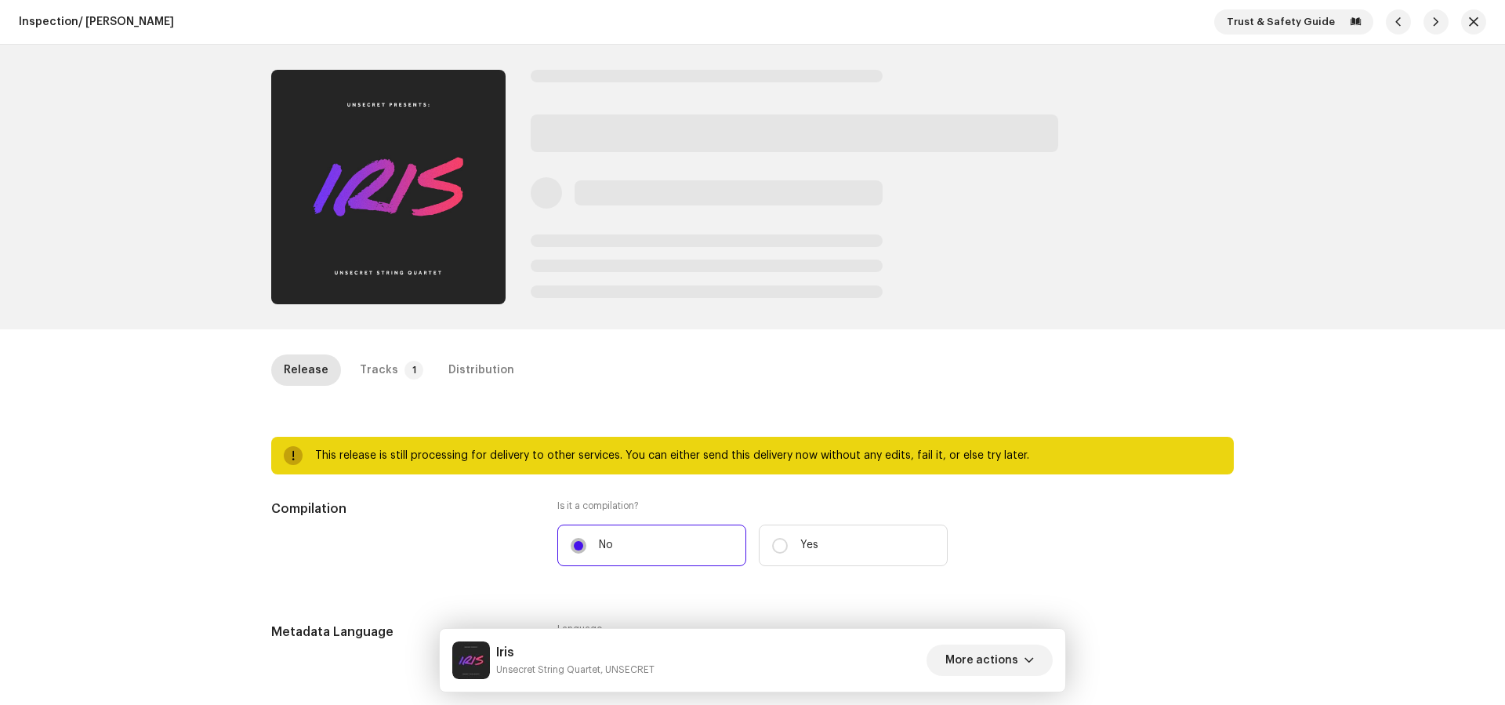
click at [1260, 173] on div at bounding box center [752, 187] width 1505 height 284
click at [1469, 22] on span "button" at bounding box center [1473, 22] width 9 height 13
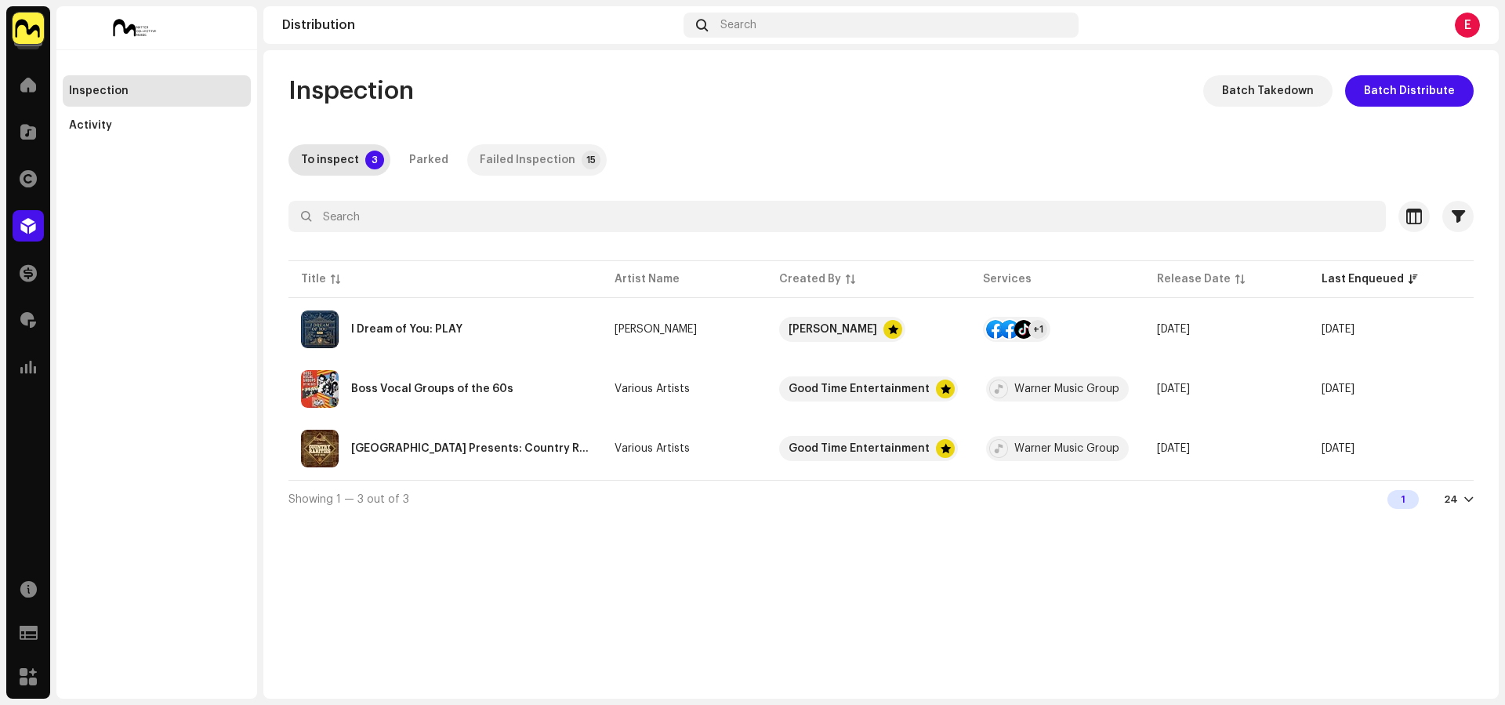
click at [538, 165] on div "Failed Inspection" at bounding box center [528, 159] width 96 height 31
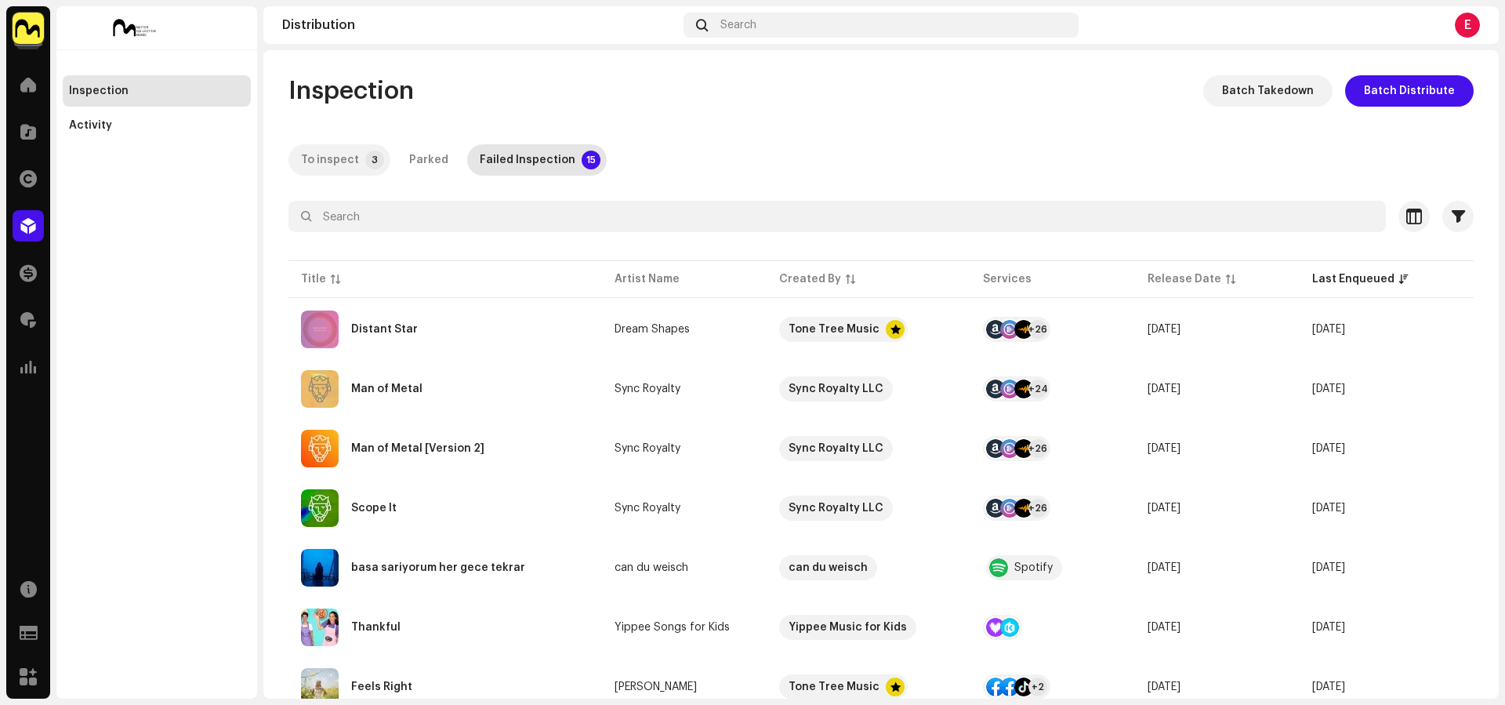
click at [340, 156] on div "To inspect" at bounding box center [330, 159] width 58 height 31
click at [32, 34] on img at bounding box center [28, 28] width 31 height 31
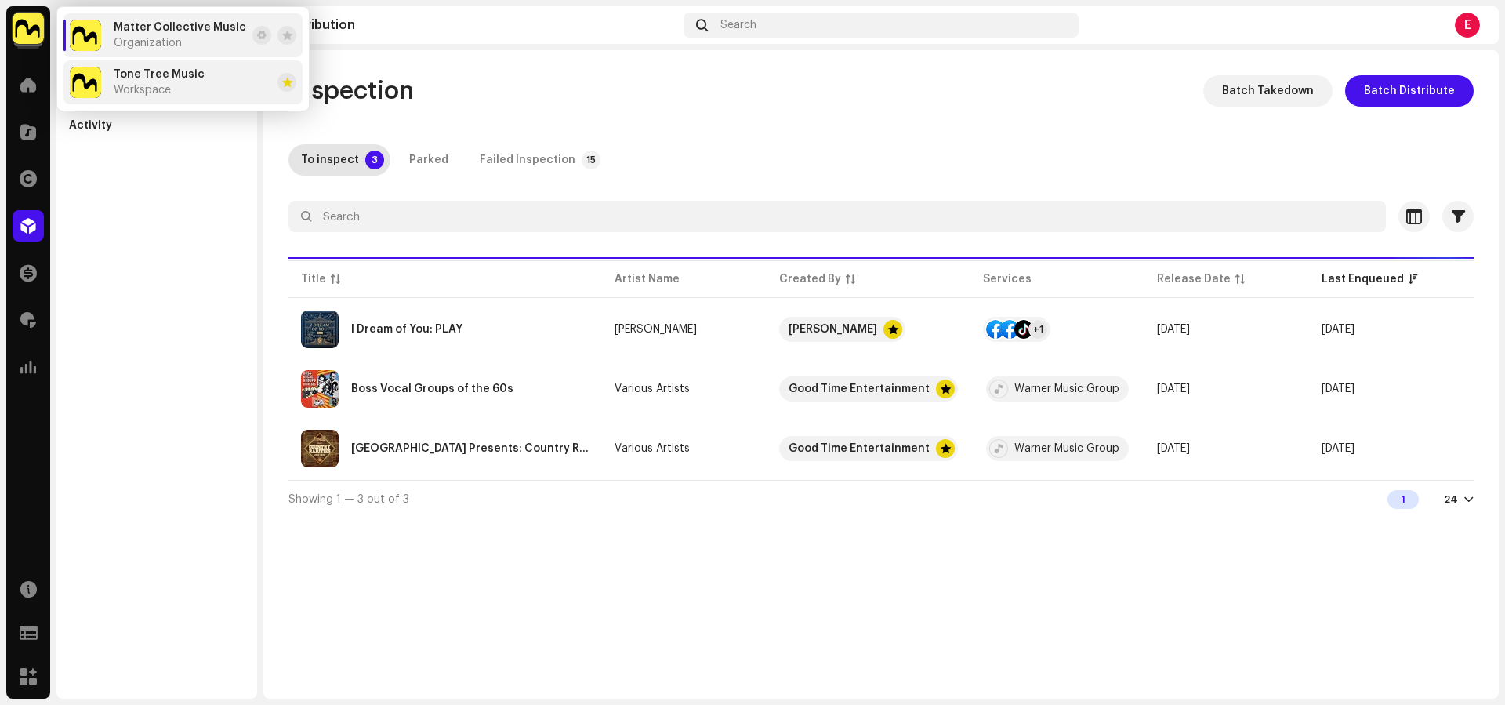
click at [176, 87] on div "Tone Tree Music Workspace" at bounding box center [159, 82] width 91 height 28
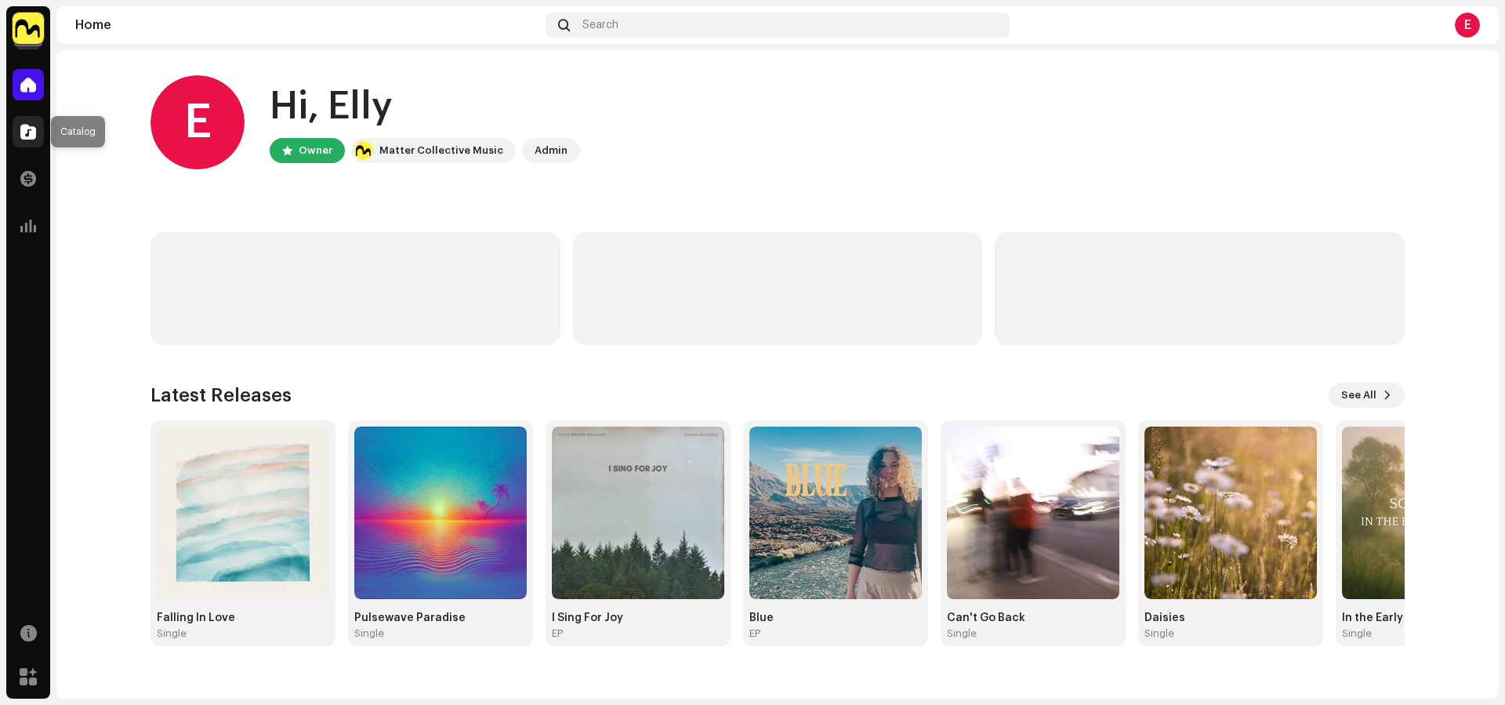
click at [34, 136] on span at bounding box center [28, 131] width 16 height 13
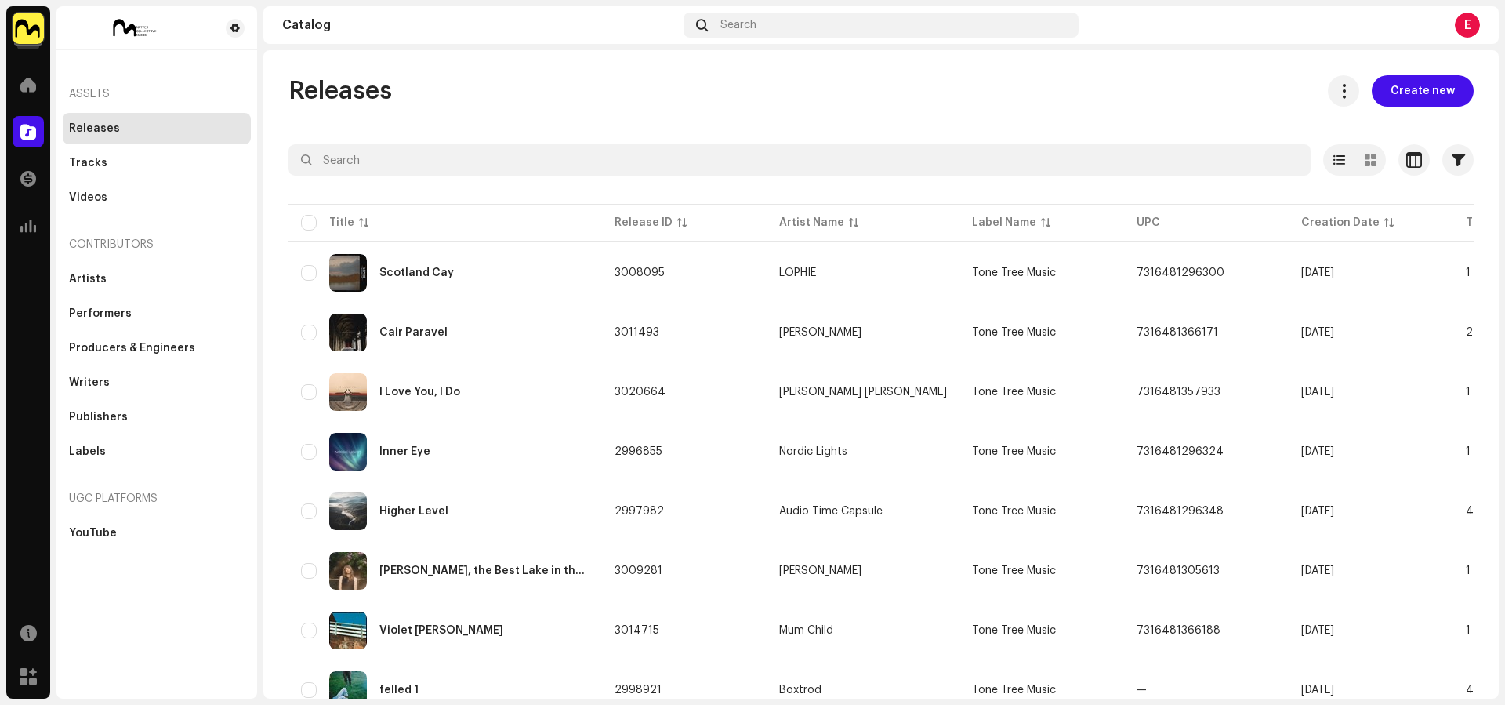
click at [29, 26] on img at bounding box center [28, 28] width 31 height 31
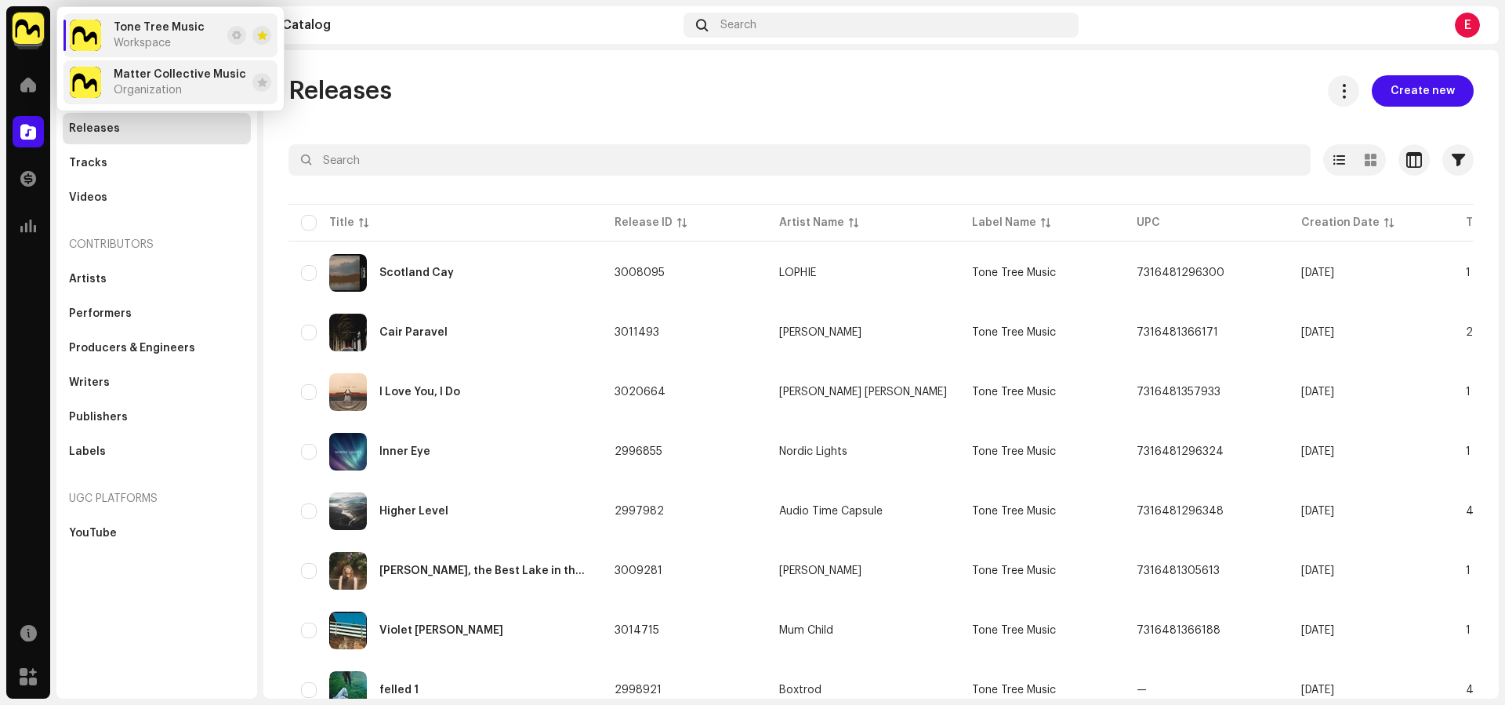
click at [187, 82] on div "Matter Collective Music Organization" at bounding box center [180, 82] width 132 height 28
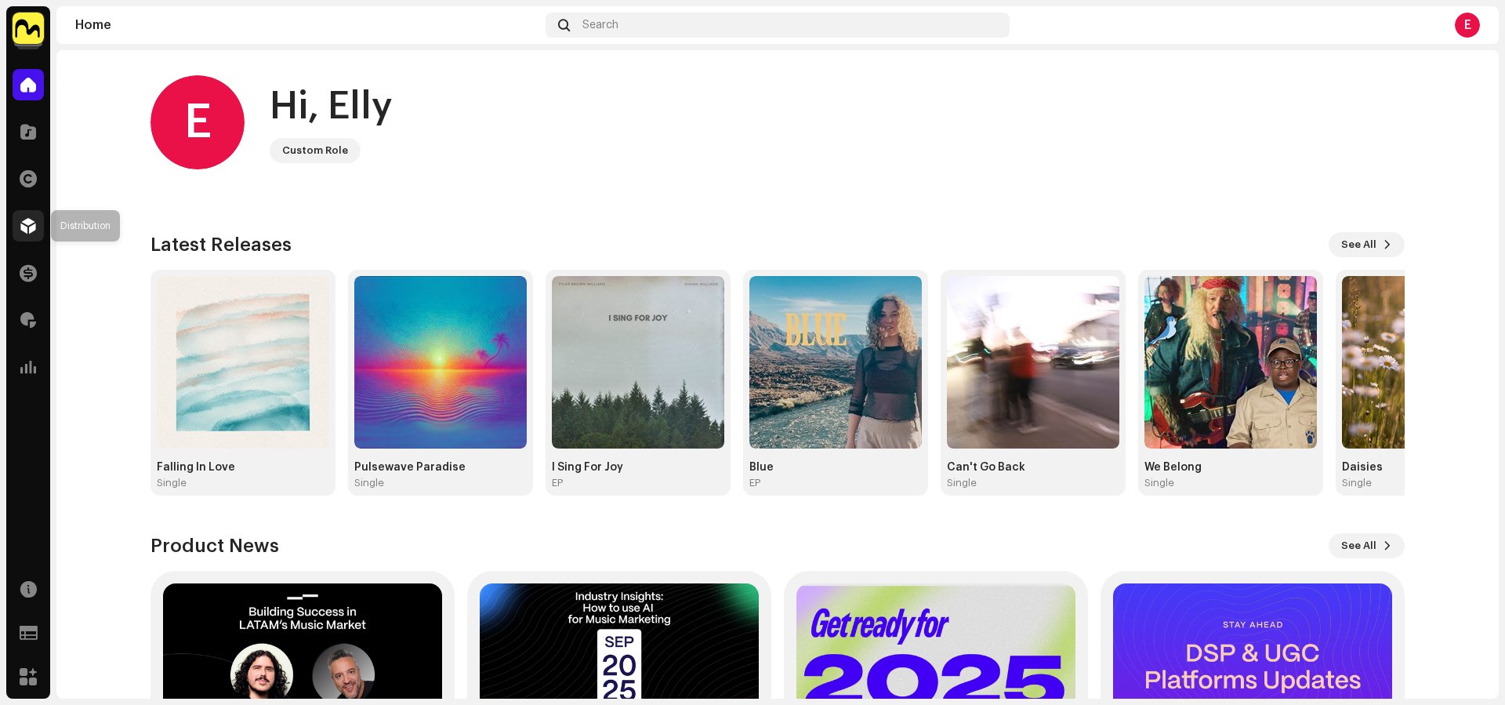
click at [24, 223] on span at bounding box center [28, 225] width 16 height 13
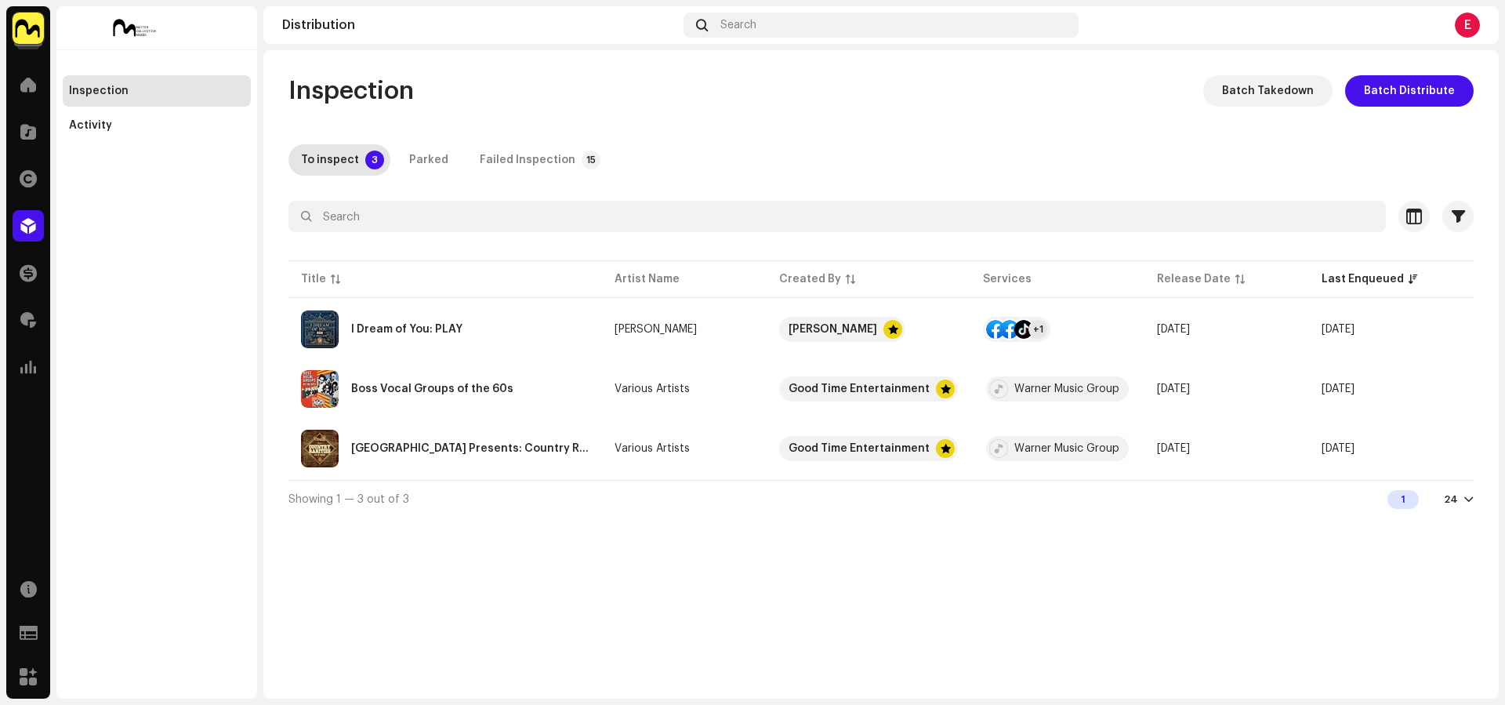
click at [27, 23] on img at bounding box center [28, 28] width 31 height 31
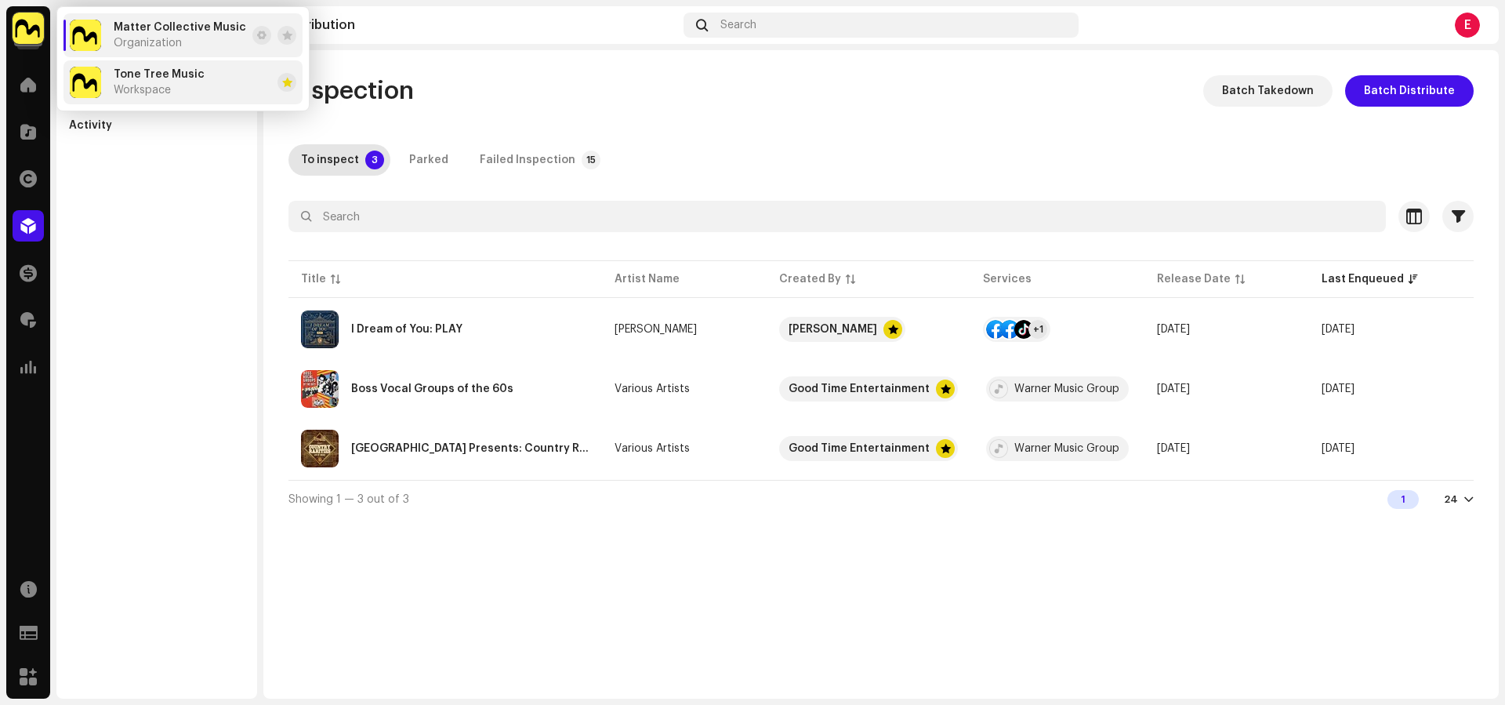
click at [136, 99] on li "Tone Tree Music Workspace" at bounding box center [182, 82] width 239 height 44
